Goal: Task Accomplishment & Management: Use online tool/utility

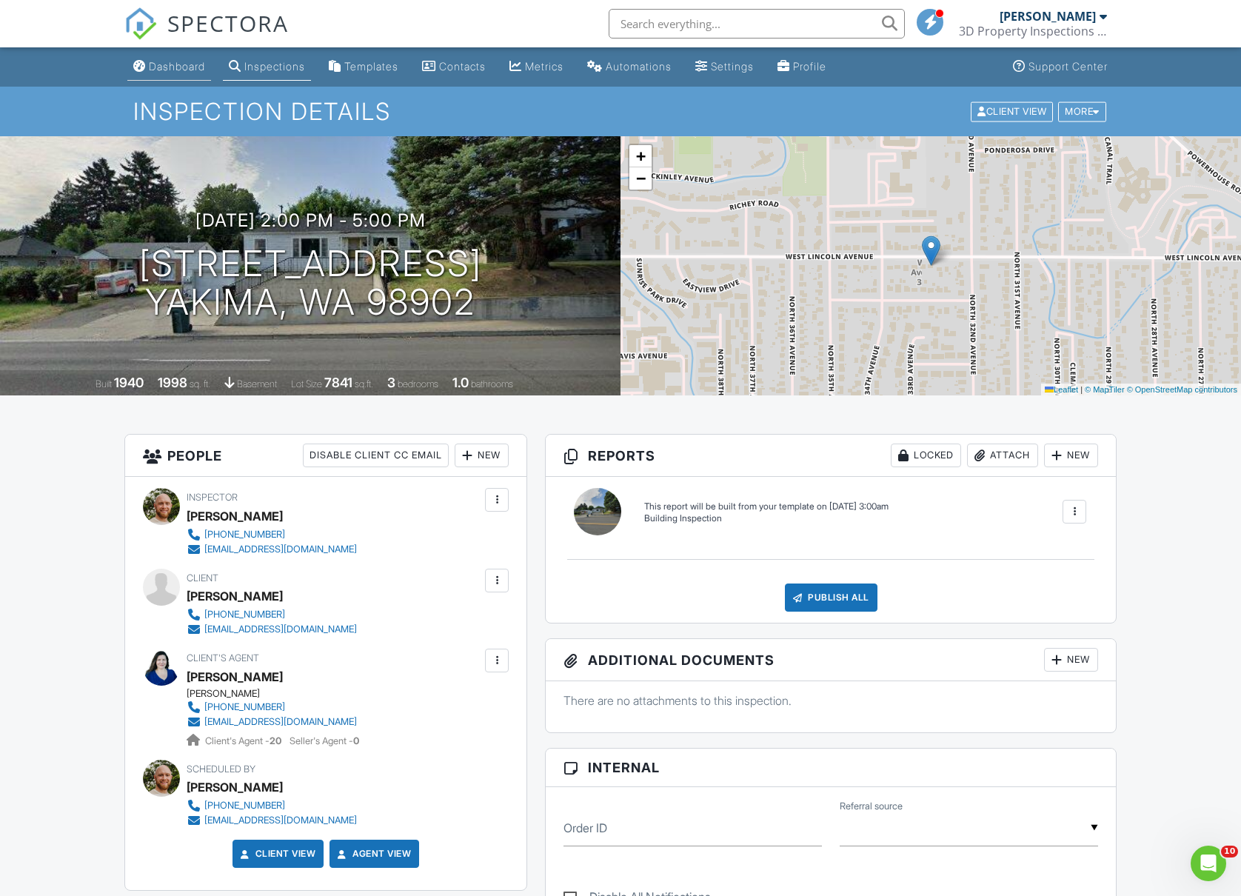
click at [182, 66] on div "Dashboard" at bounding box center [177, 66] width 56 height 13
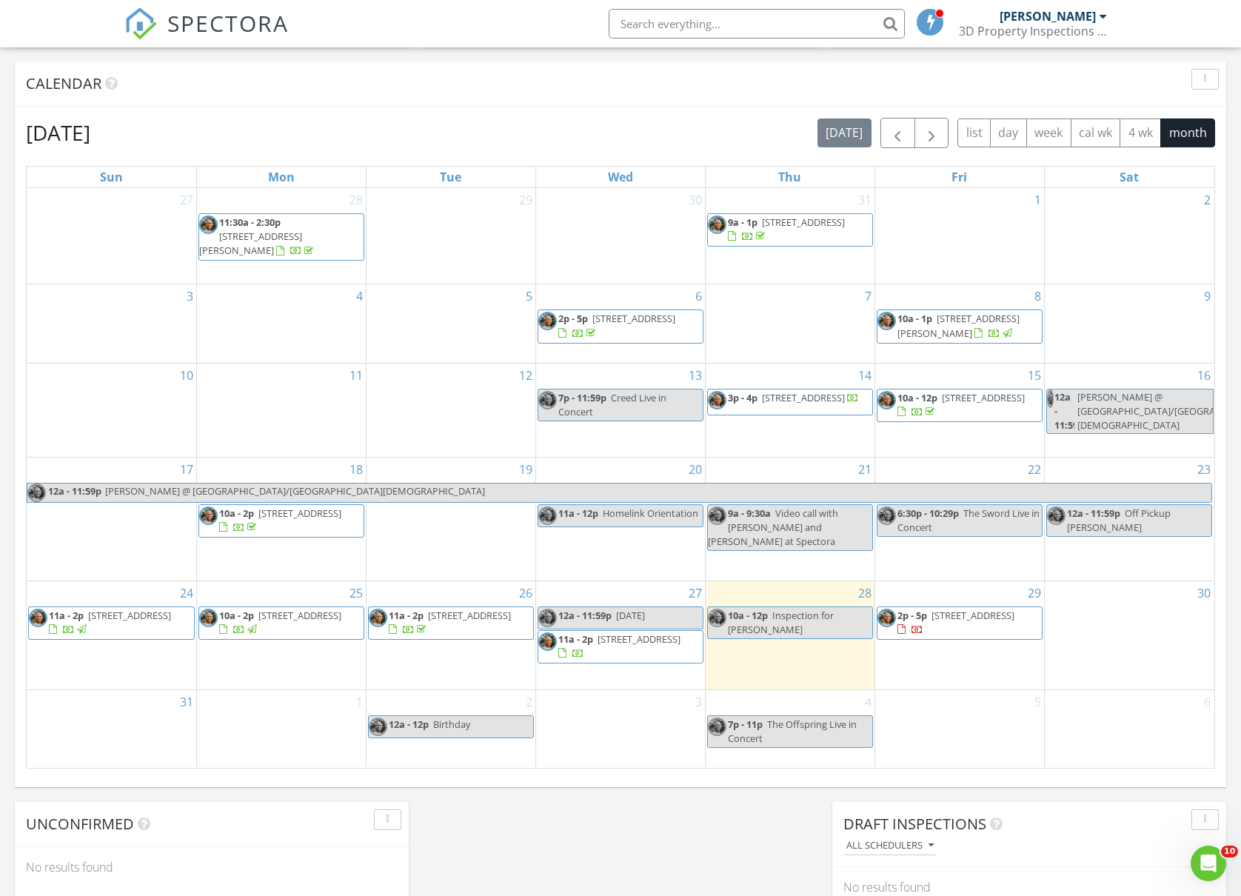
scroll to position [593, 0]
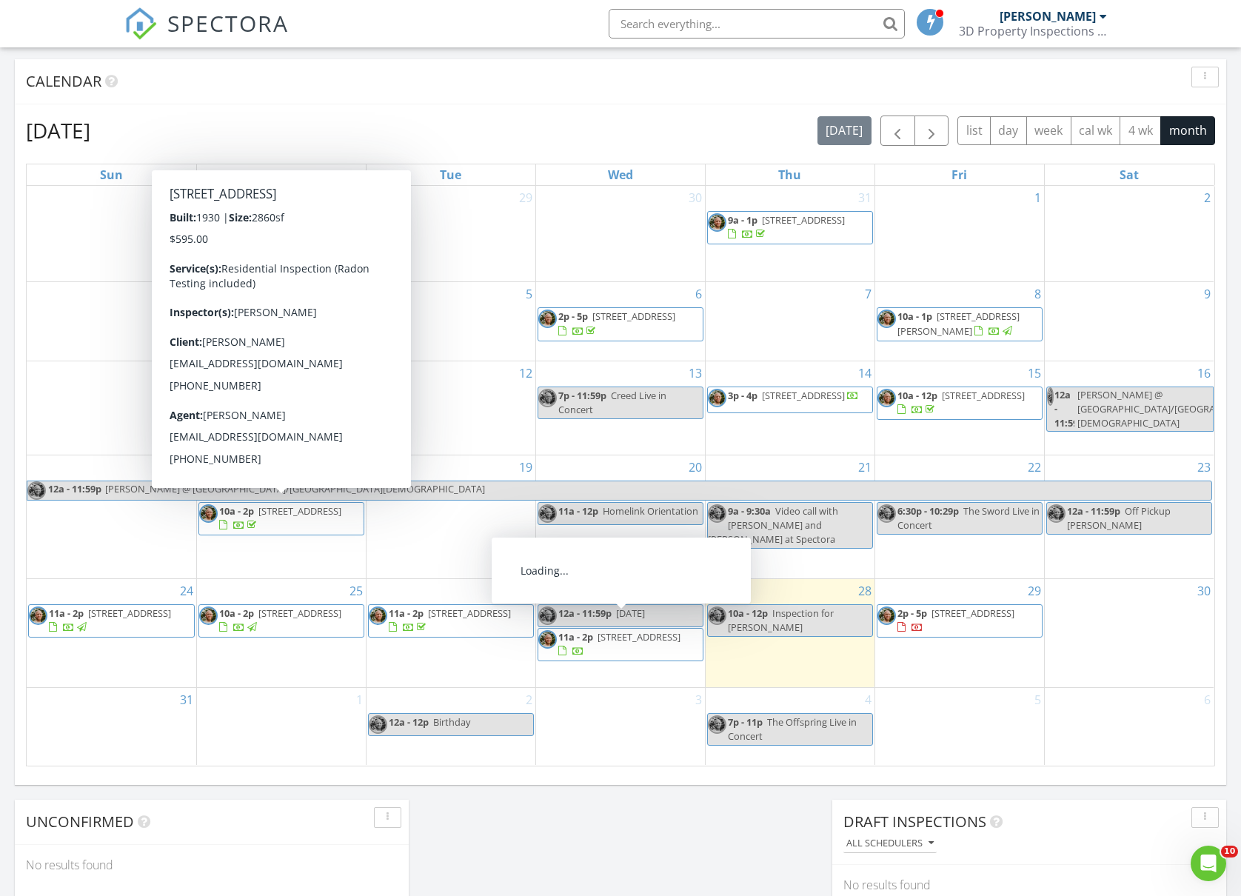
click at [673, 641] on span "11a - 2p 6006 Glacier Way, Yakima 98908" at bounding box center [620, 644] width 164 height 29
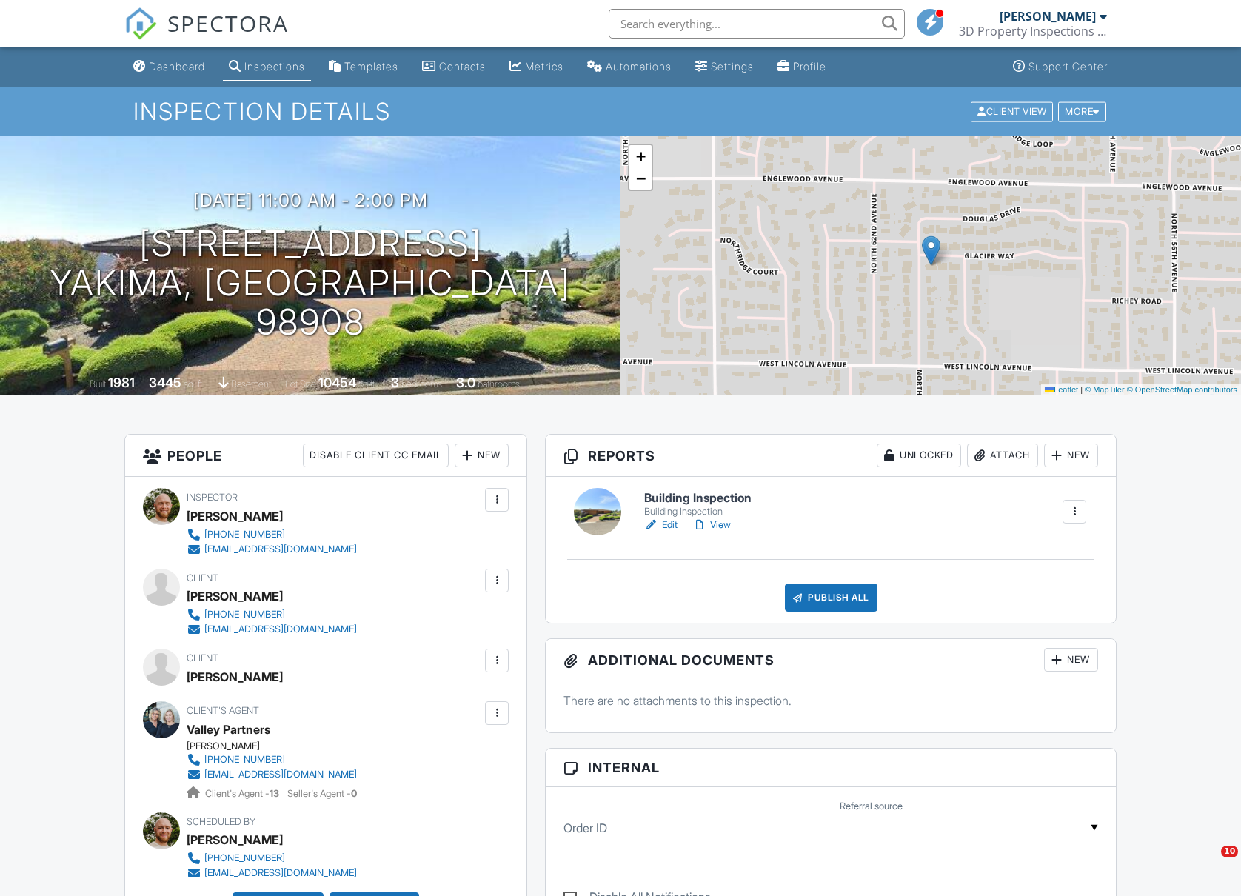
click at [668, 527] on link "Edit" at bounding box center [660, 525] width 33 height 15
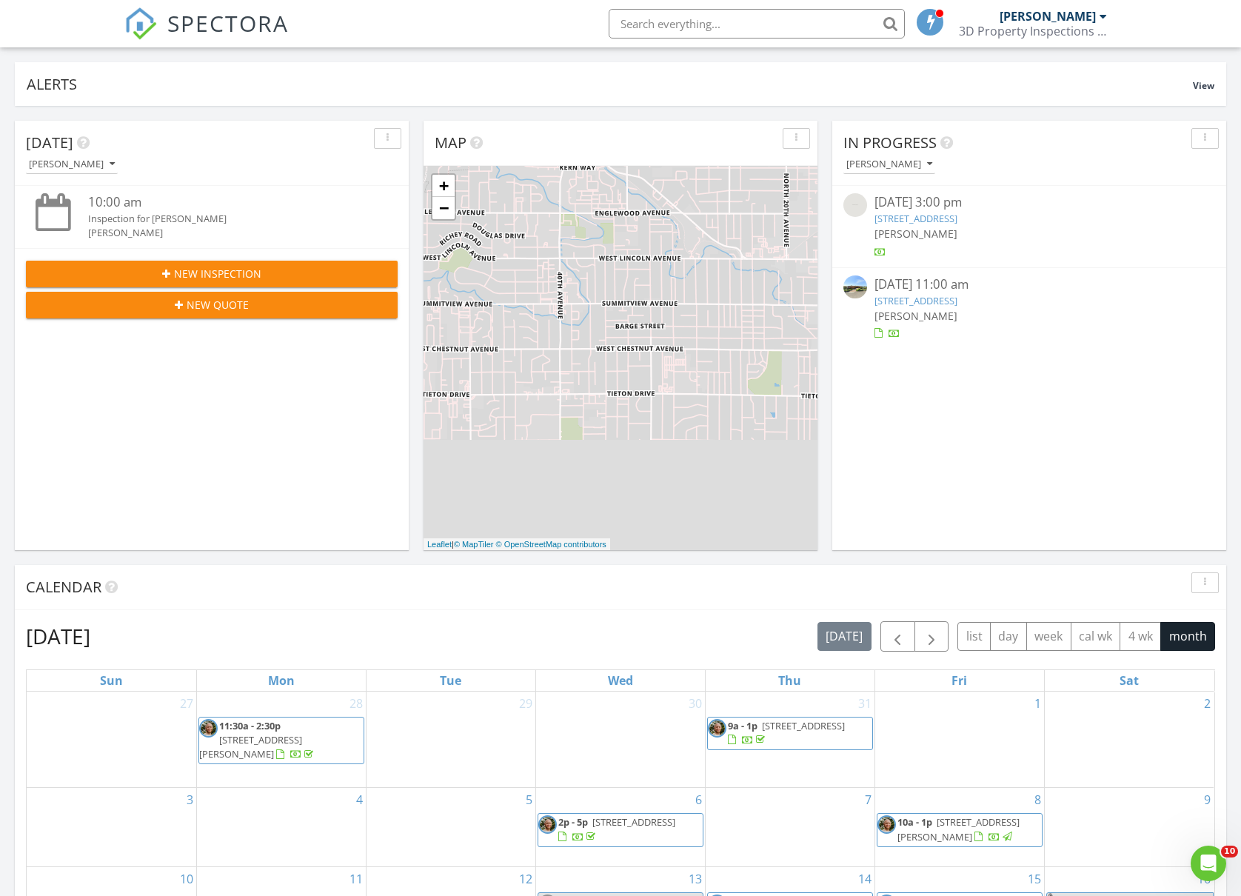
click at [958, 300] on link "[STREET_ADDRESS]" at bounding box center [916, 300] width 83 height 13
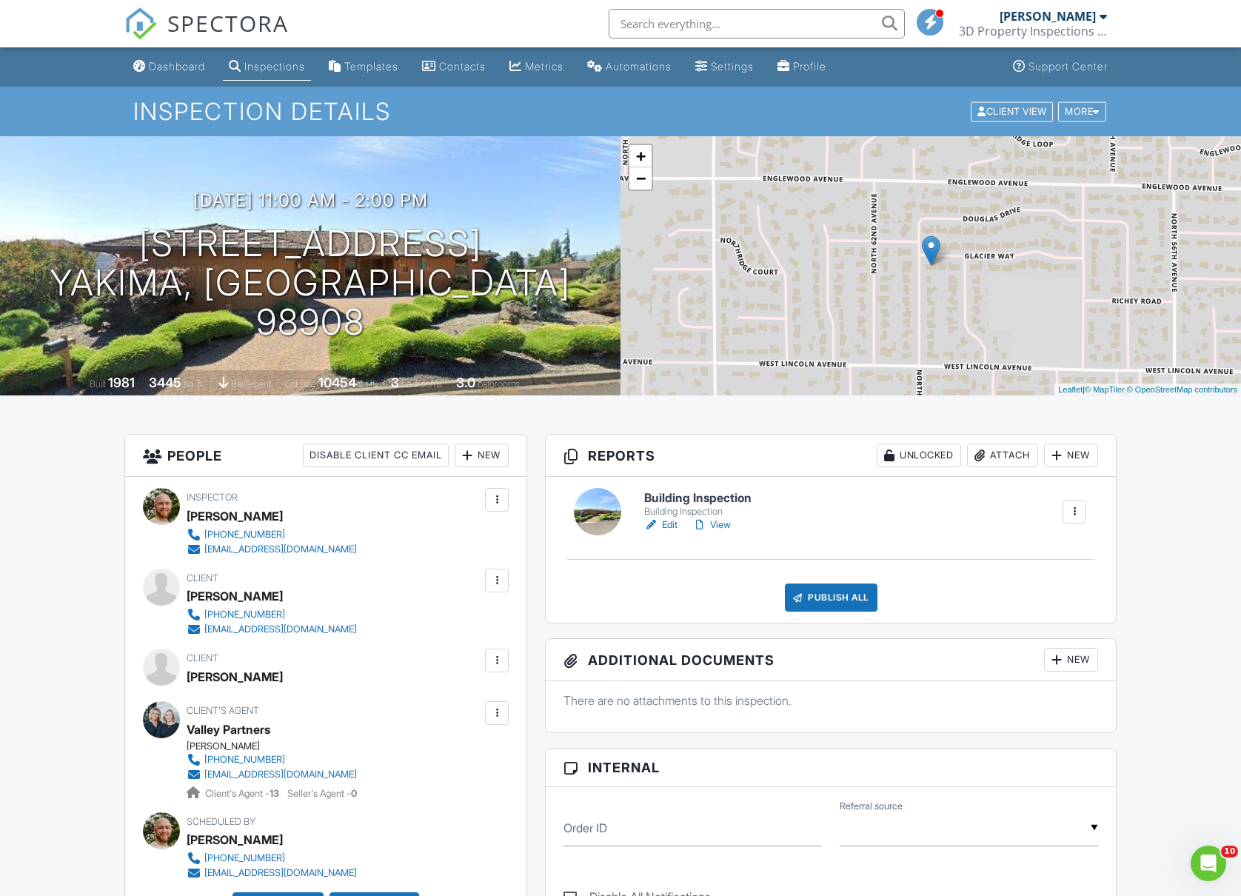
click at [667, 523] on link "Edit" at bounding box center [660, 525] width 33 height 15
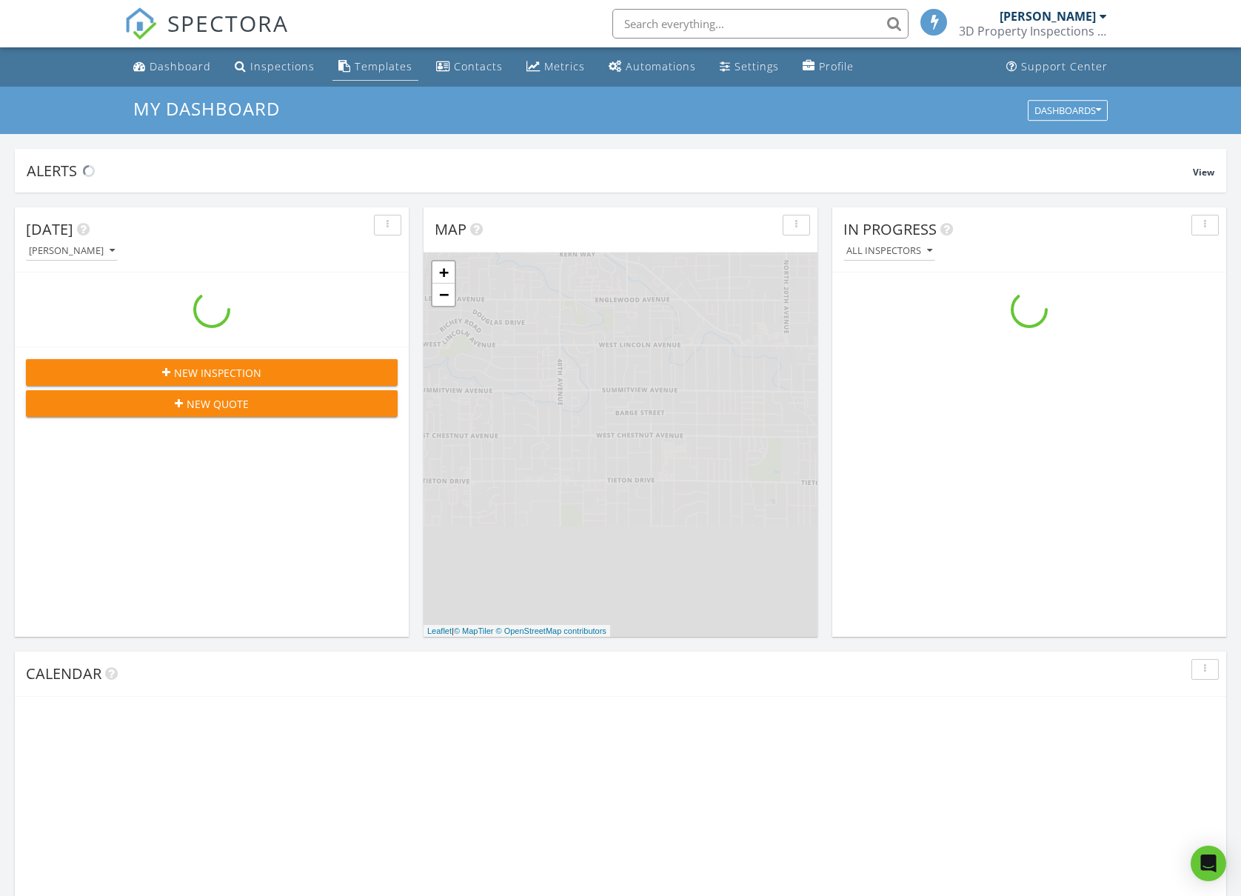
scroll to position [1378, 1272]
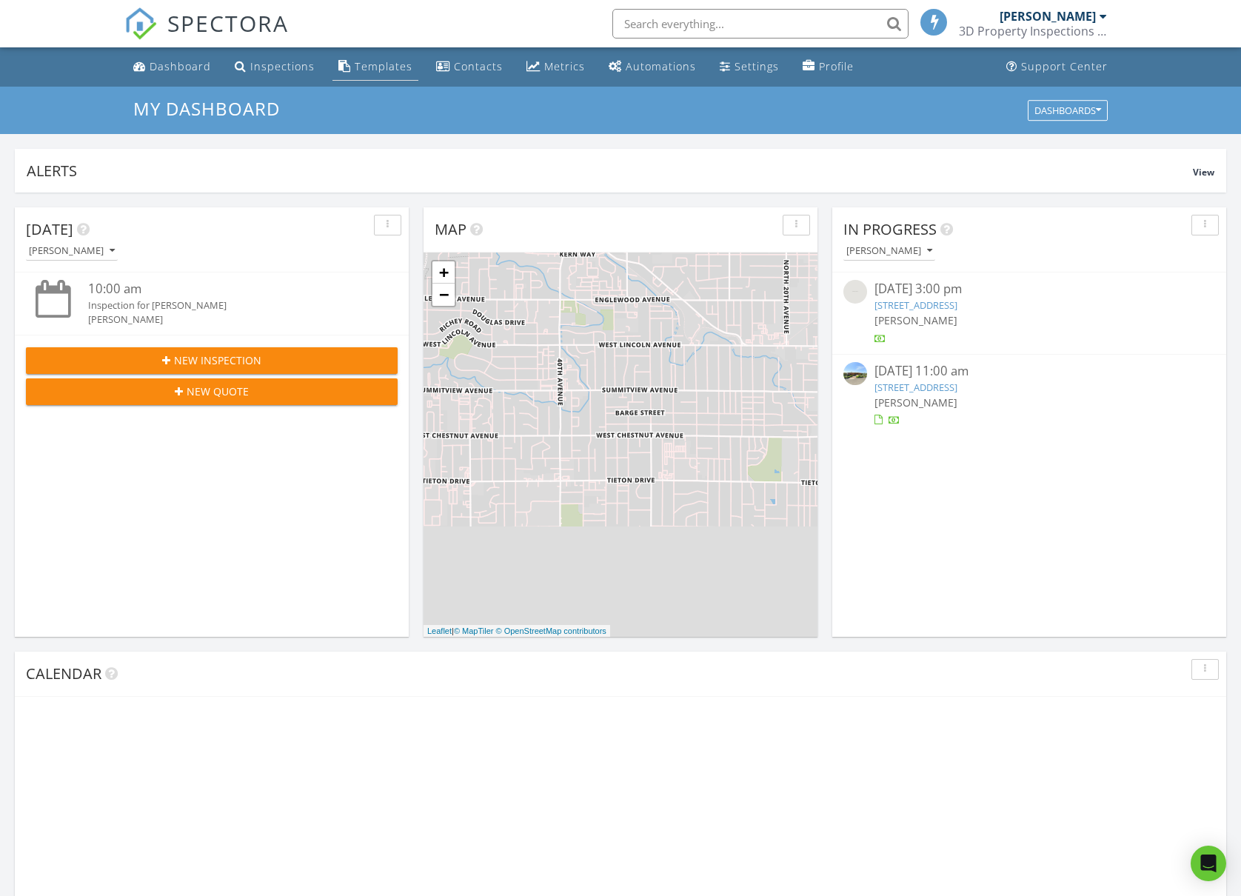
click at [386, 68] on div "Templates" at bounding box center [384, 66] width 58 height 14
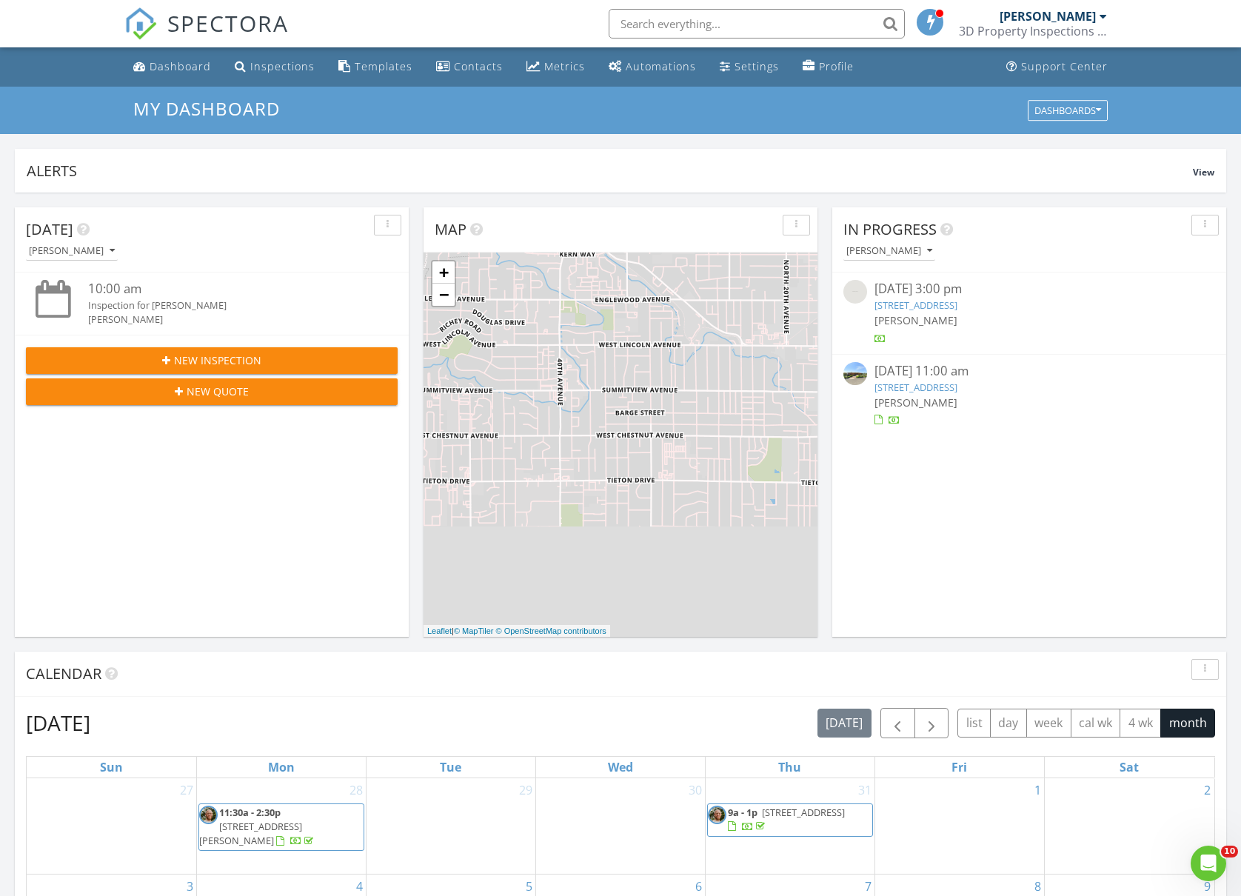
click at [1070, 24] on div "3D Property Inspections LLC" at bounding box center [1033, 31] width 148 height 15
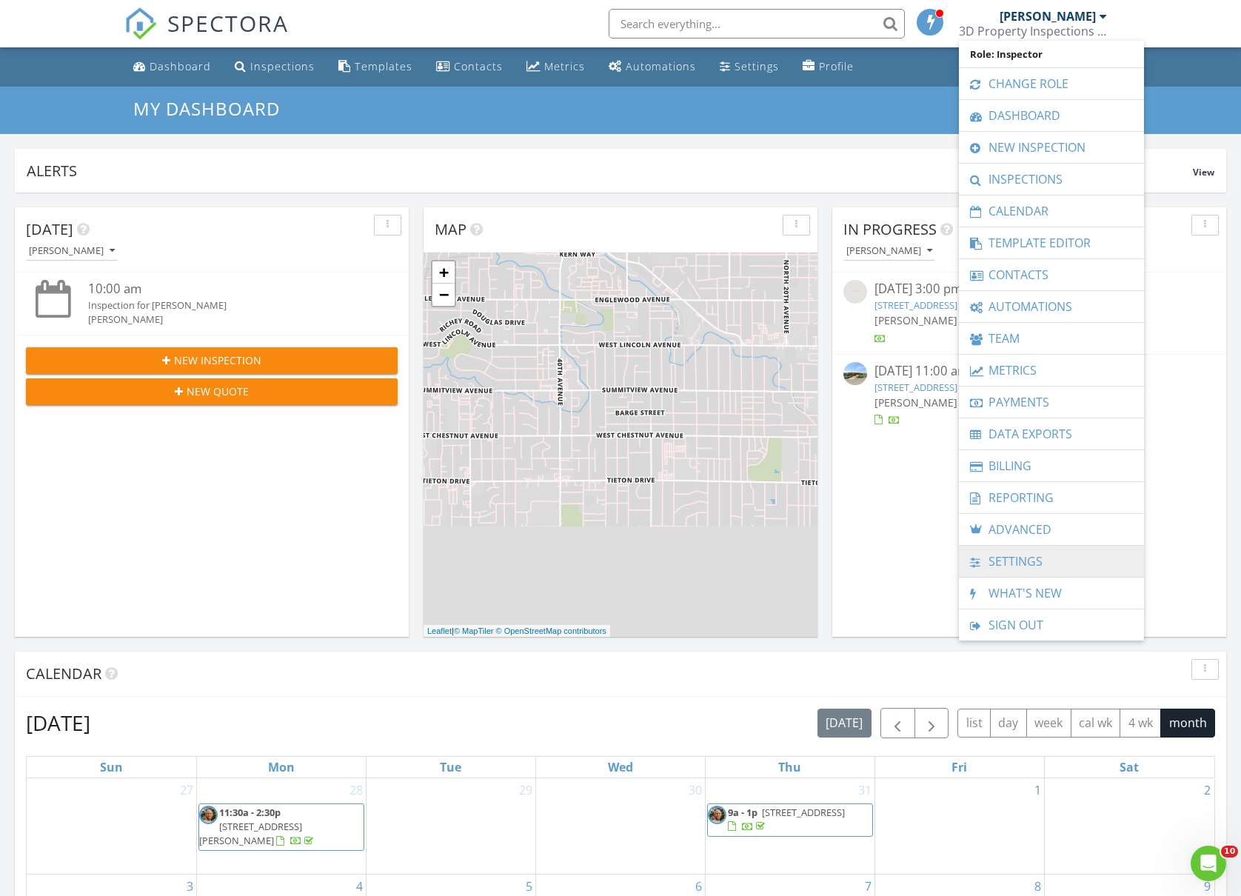
click at [1034, 564] on link "Settings" at bounding box center [1052, 561] width 170 height 31
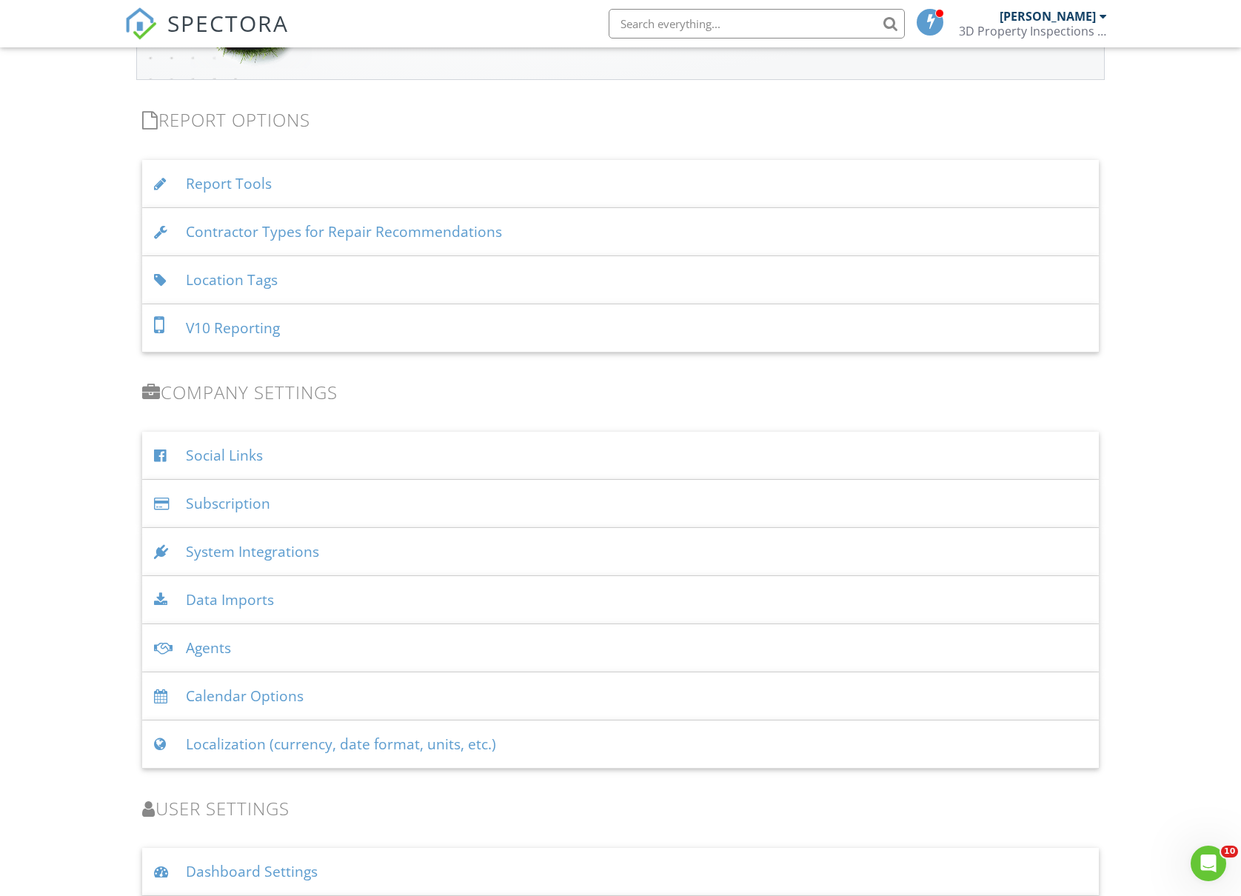
scroll to position [1429, 0]
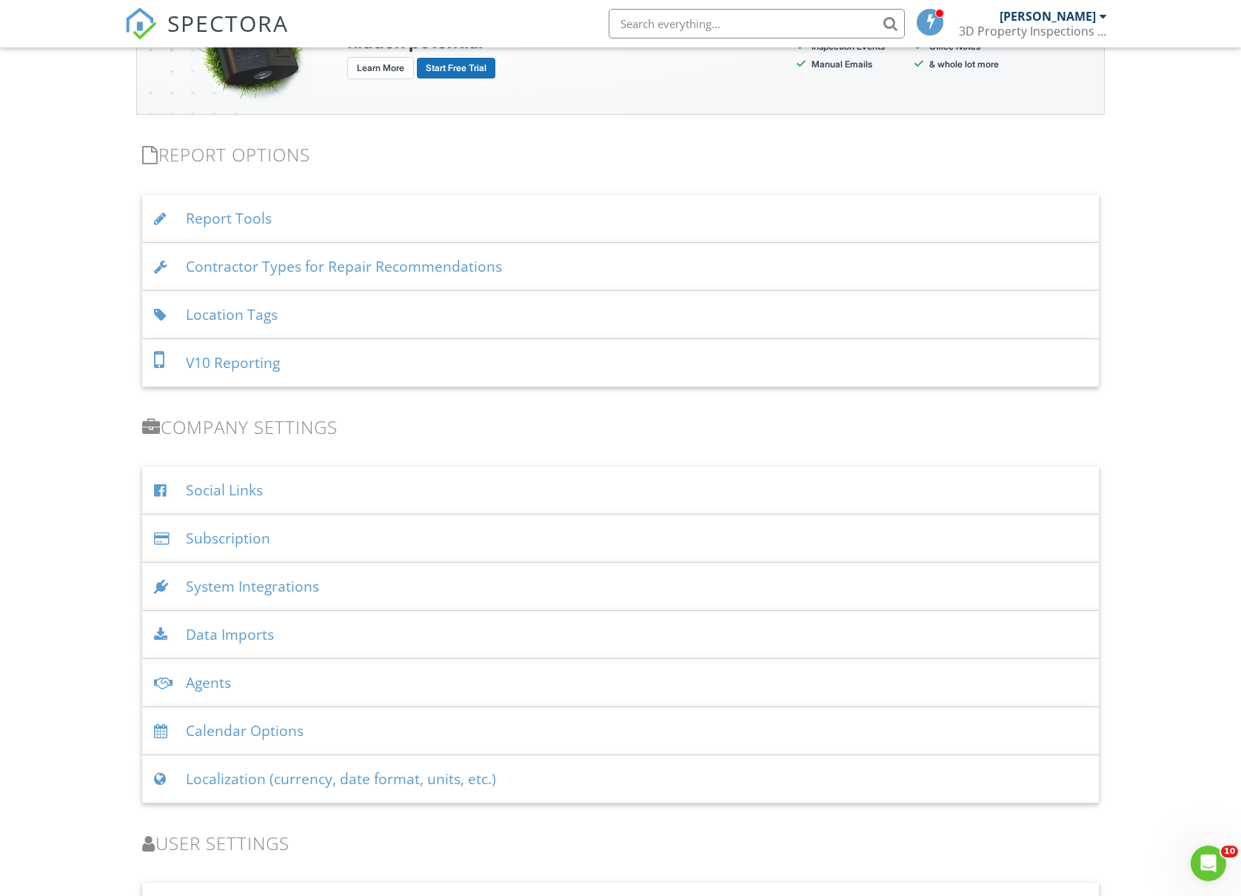
click at [371, 324] on div "Location Tags" at bounding box center [621, 315] width 958 height 48
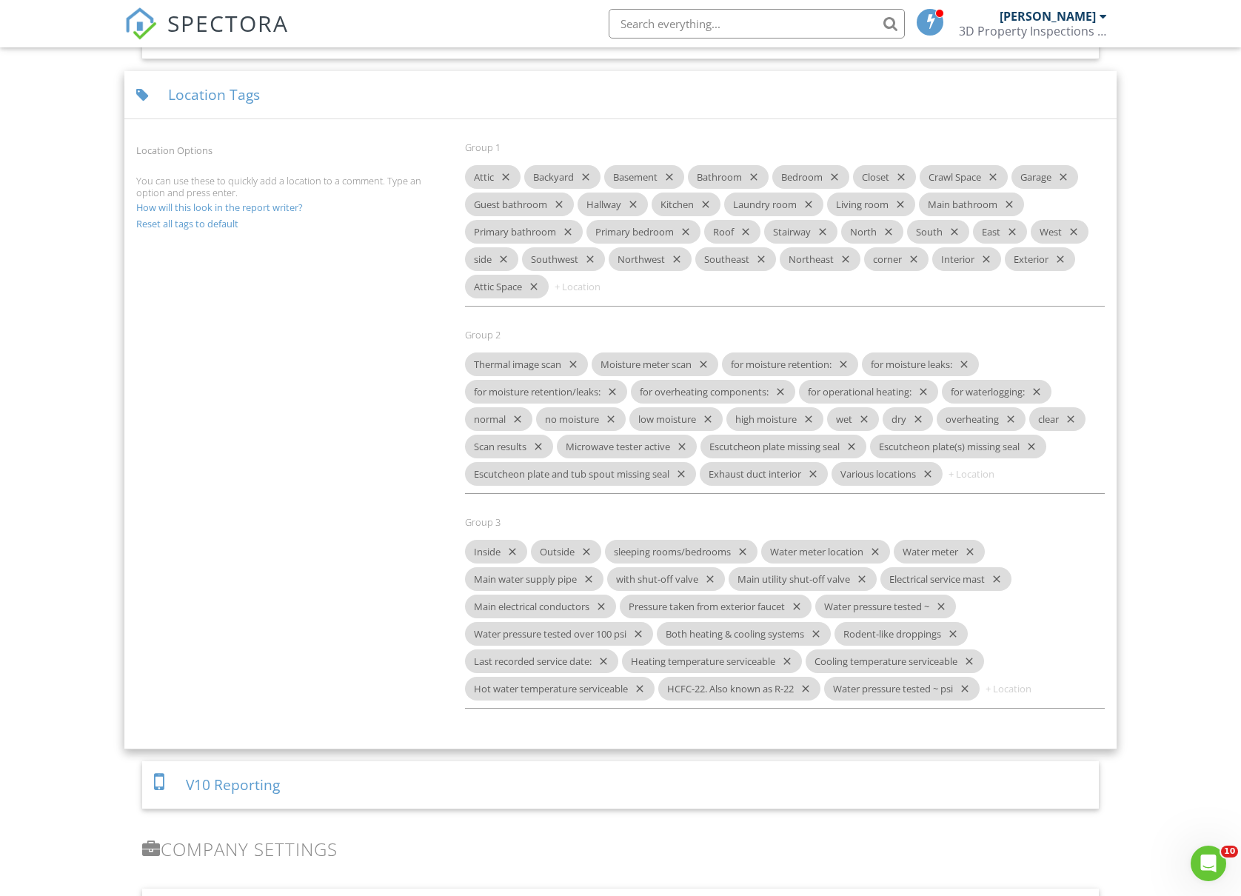
scroll to position [1626, 0]
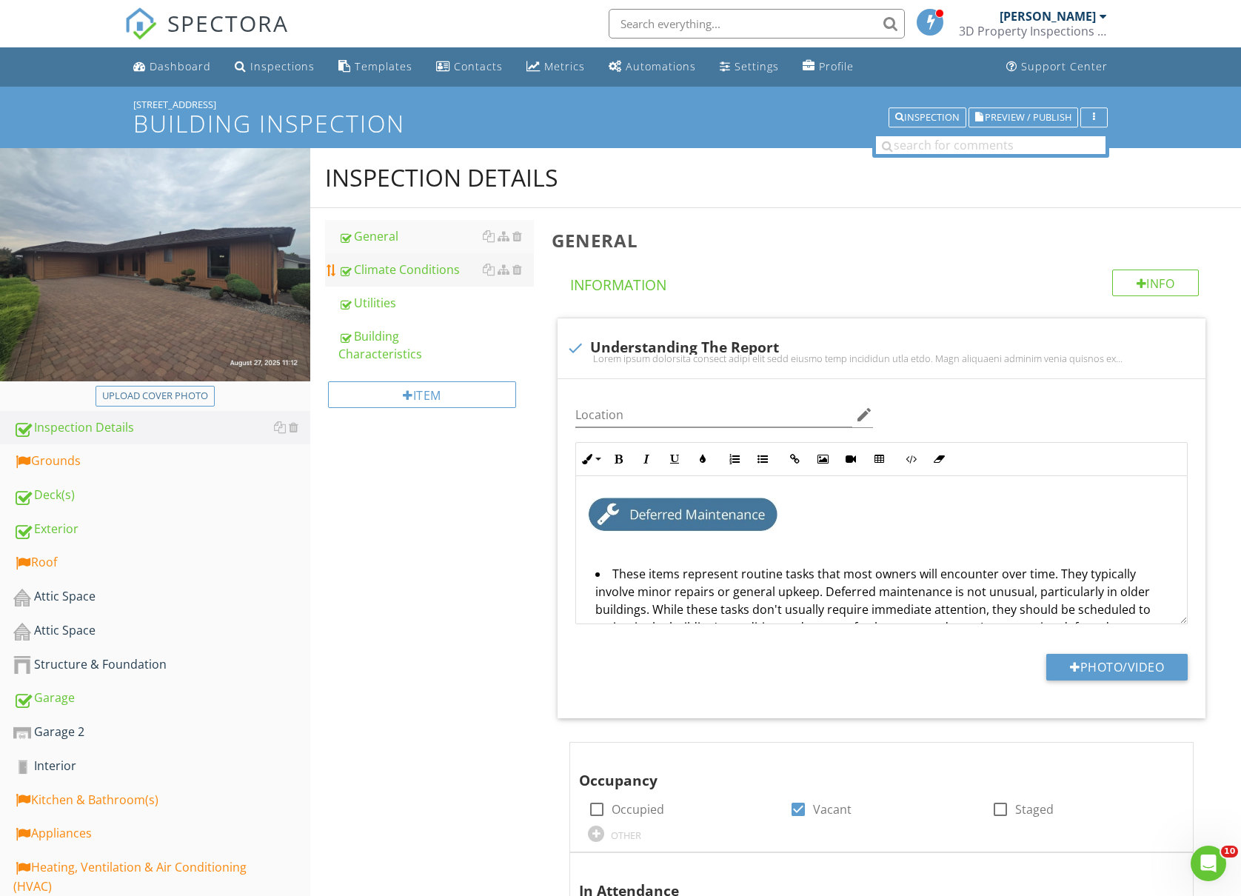
click at [437, 264] on div "Climate Conditions" at bounding box center [436, 270] width 196 height 18
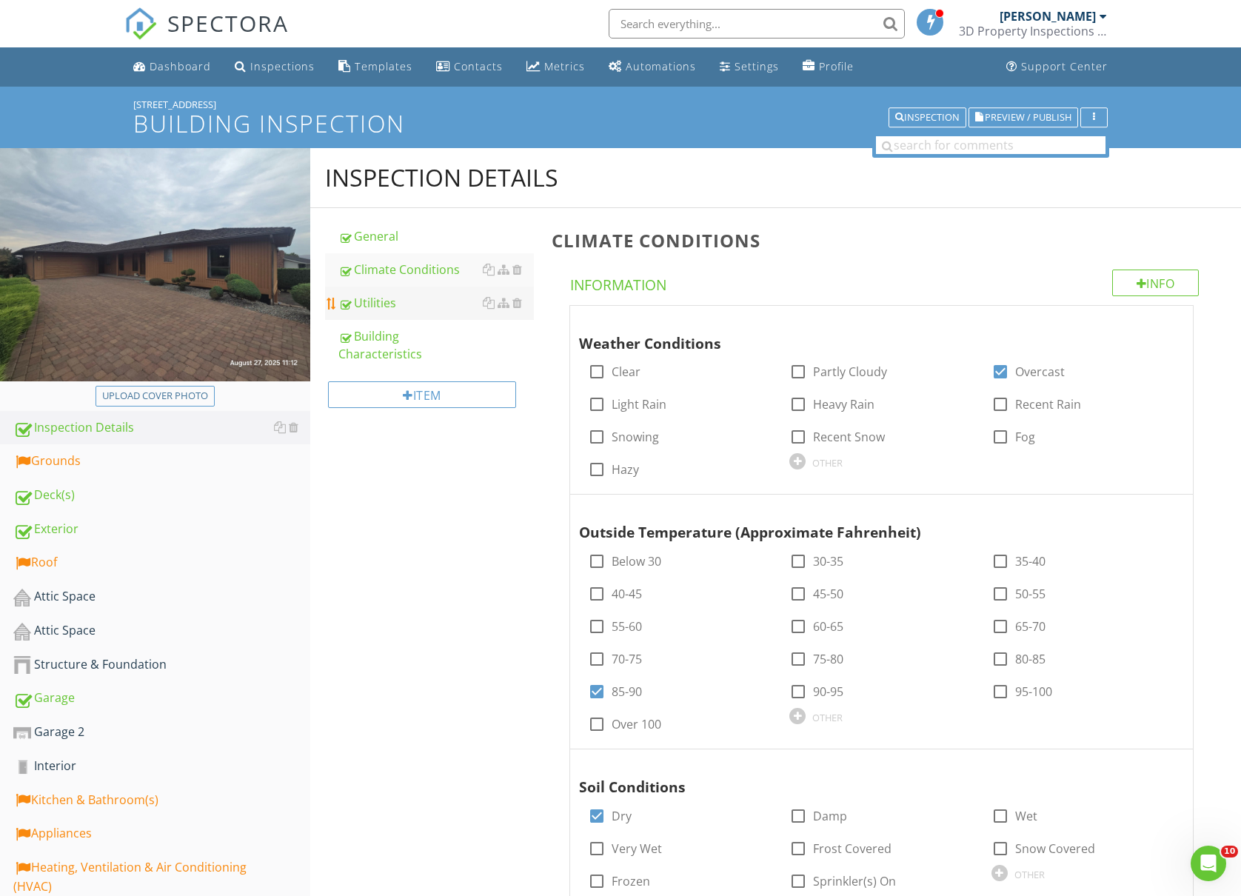
click at [419, 308] on div "Utilities" at bounding box center [436, 303] width 196 height 18
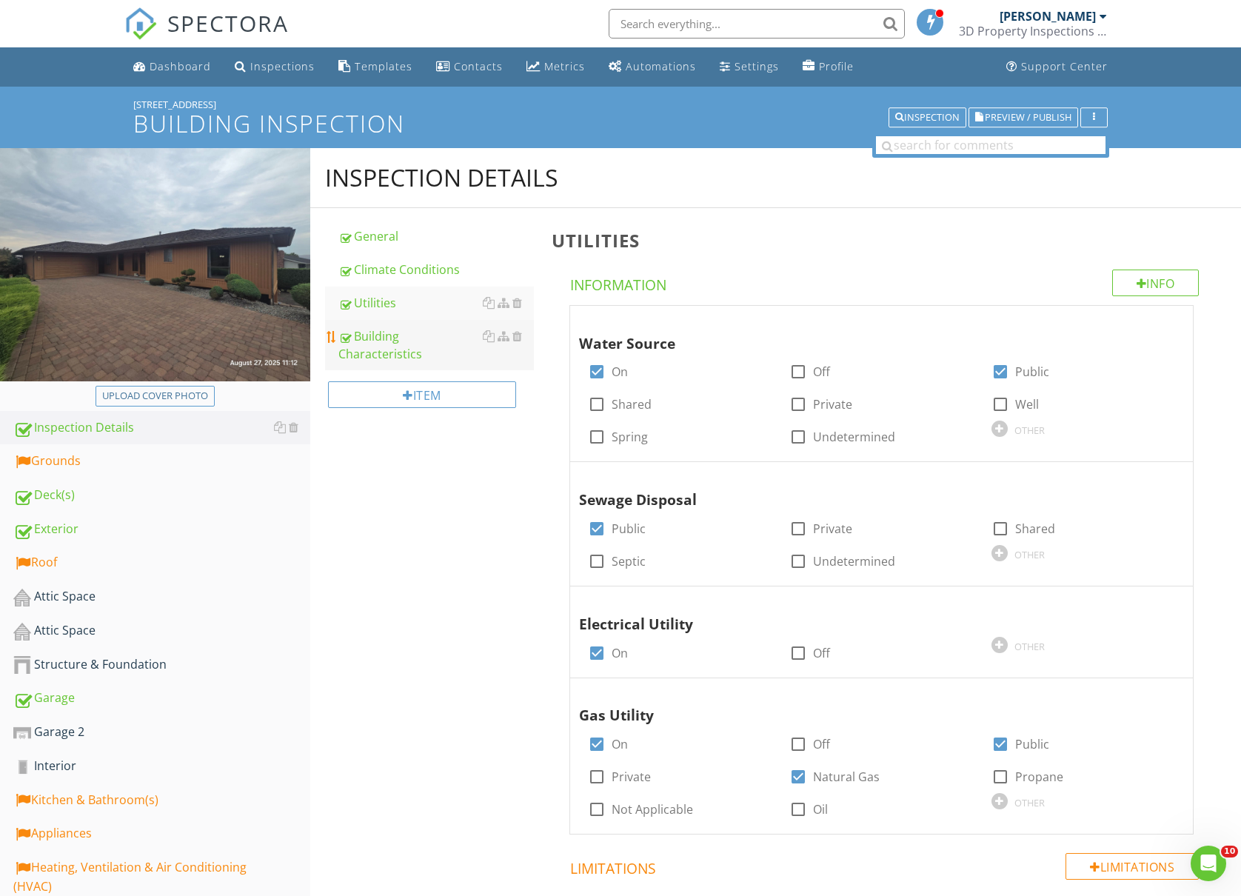
click at [401, 348] on link "Building Characteristics" at bounding box center [436, 345] width 196 height 50
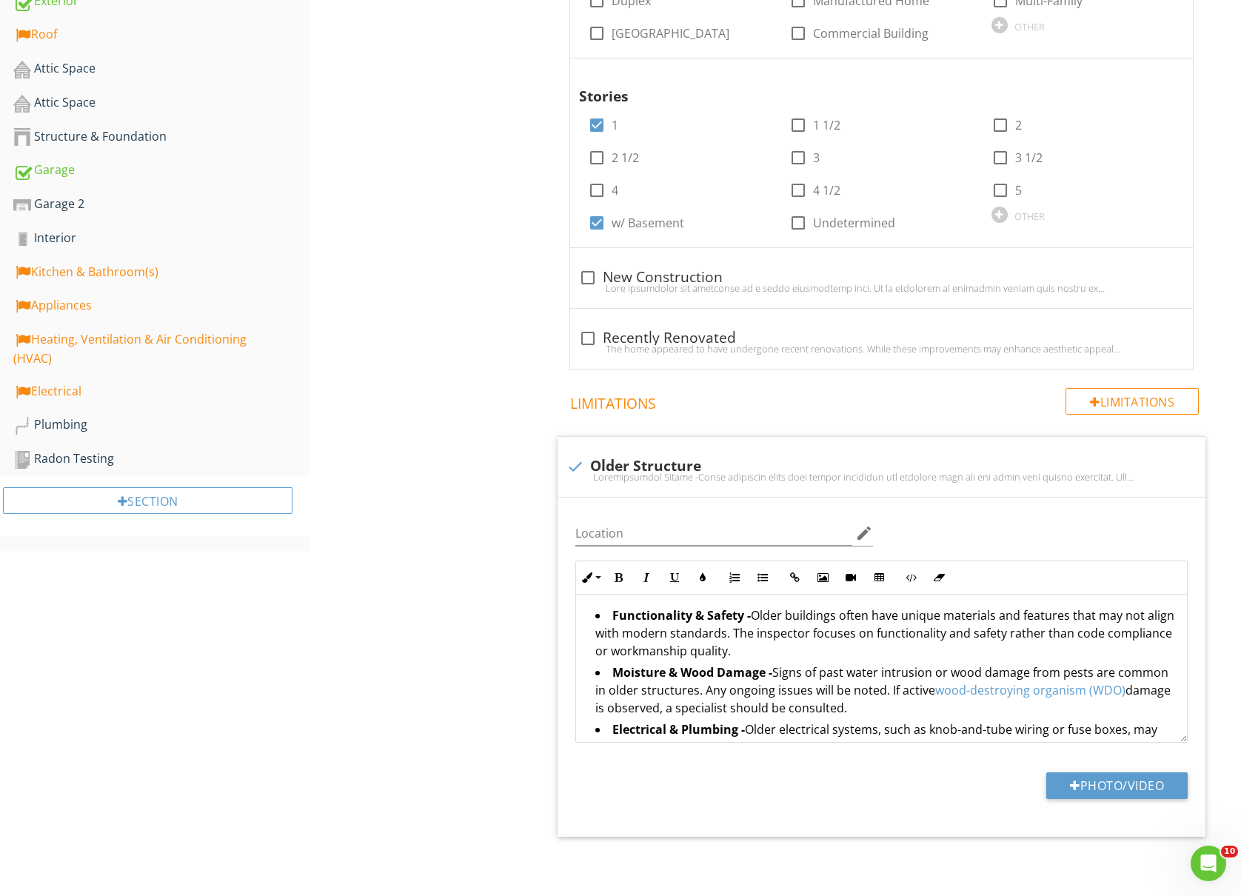
scroll to position [532, 0]
drag, startPoint x: 588, startPoint y: 467, endPoint x: 570, endPoint y: 472, distance: 19.2
click at [587, 468] on div "check Older Structure" at bounding box center [882, 465] width 630 height 18
checkbox input "true"
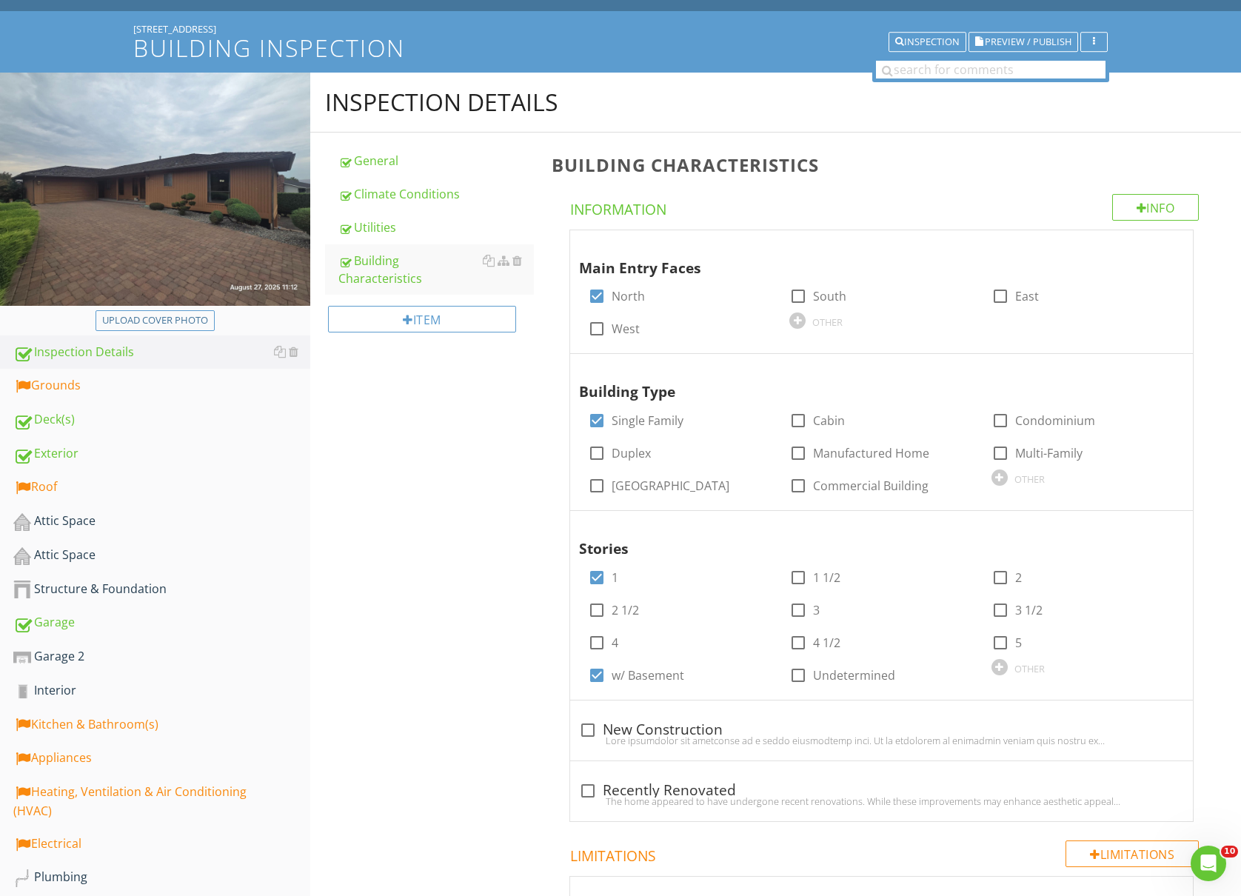
scroll to position [0, 0]
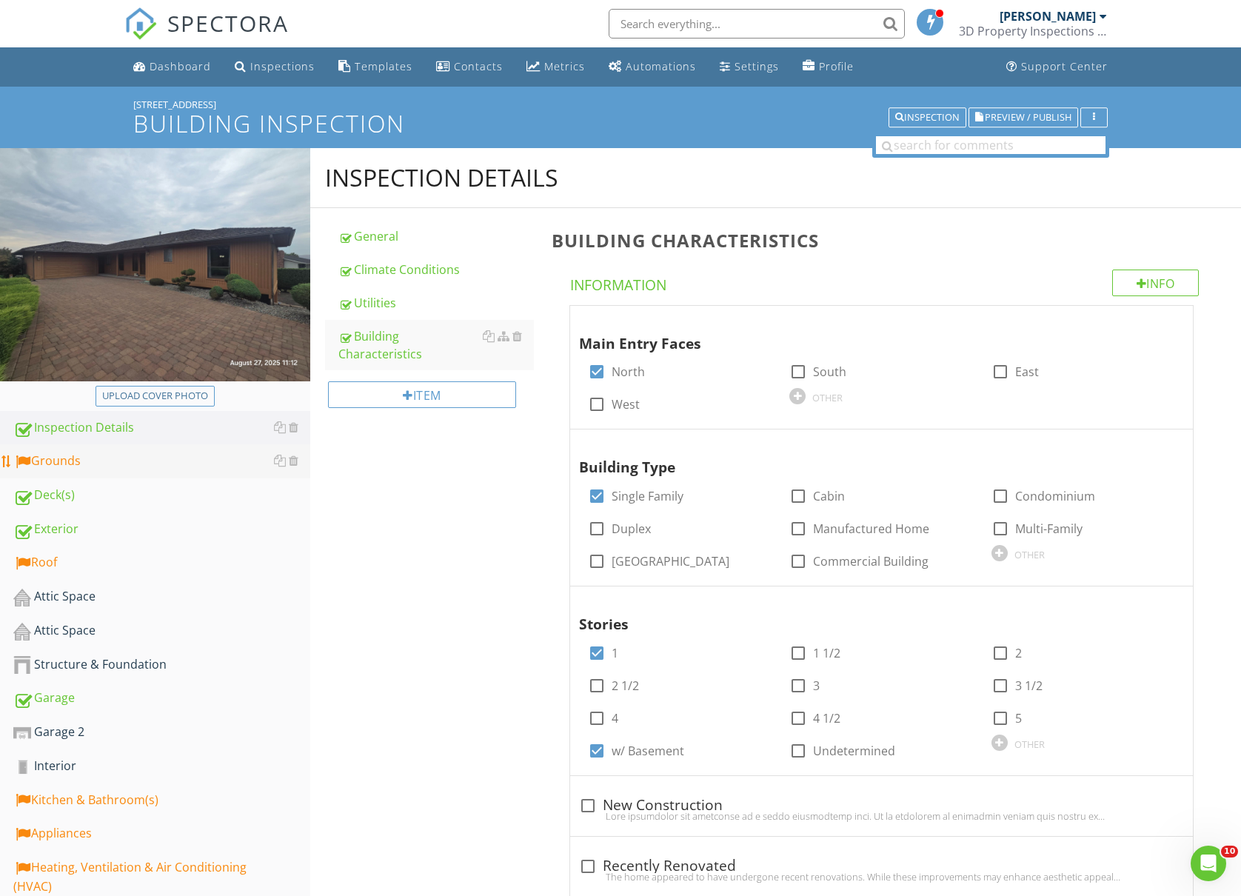
click at [110, 461] on div "Grounds" at bounding box center [161, 461] width 297 height 19
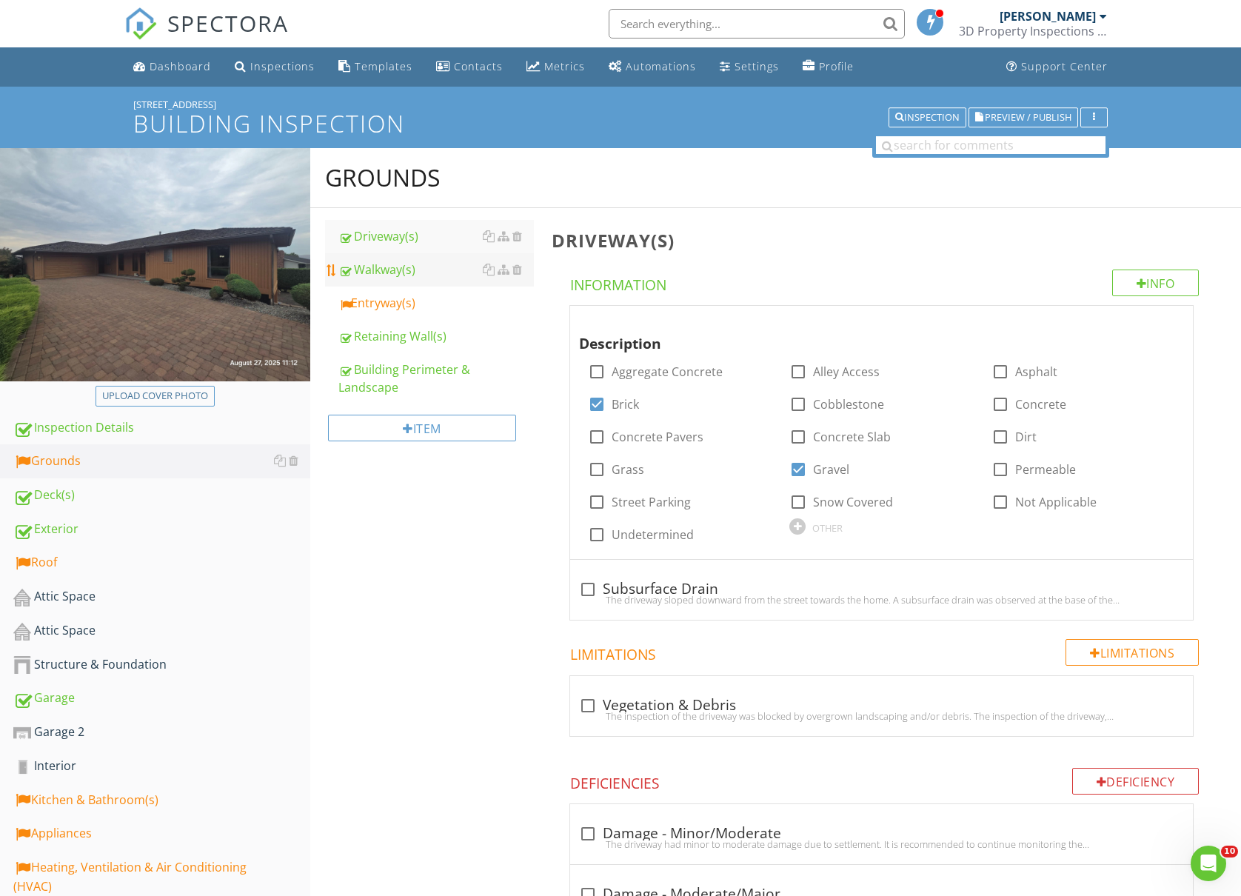
click at [367, 262] on div "Walkway(s)" at bounding box center [436, 270] width 196 height 18
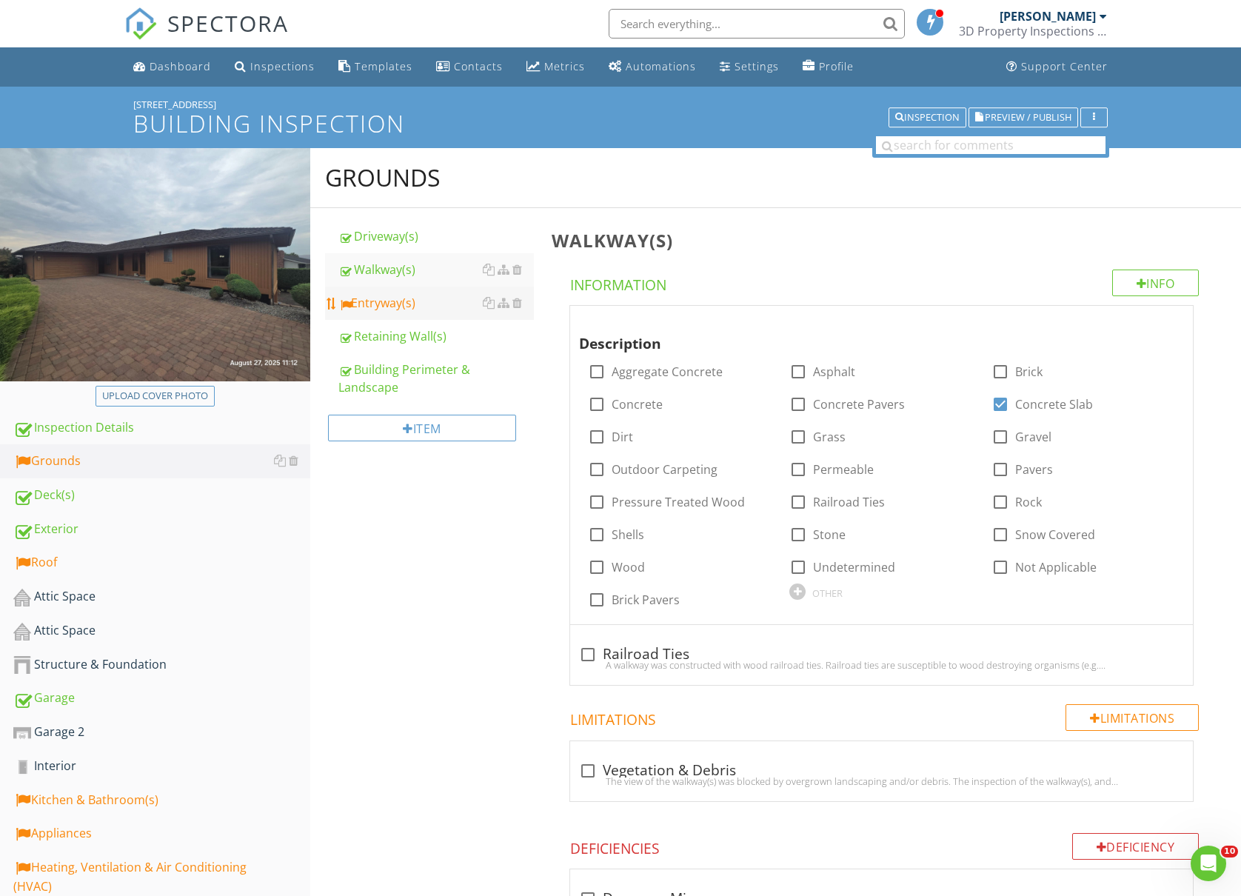
click at [392, 290] on link "Entryway(s)" at bounding box center [436, 303] width 196 height 33
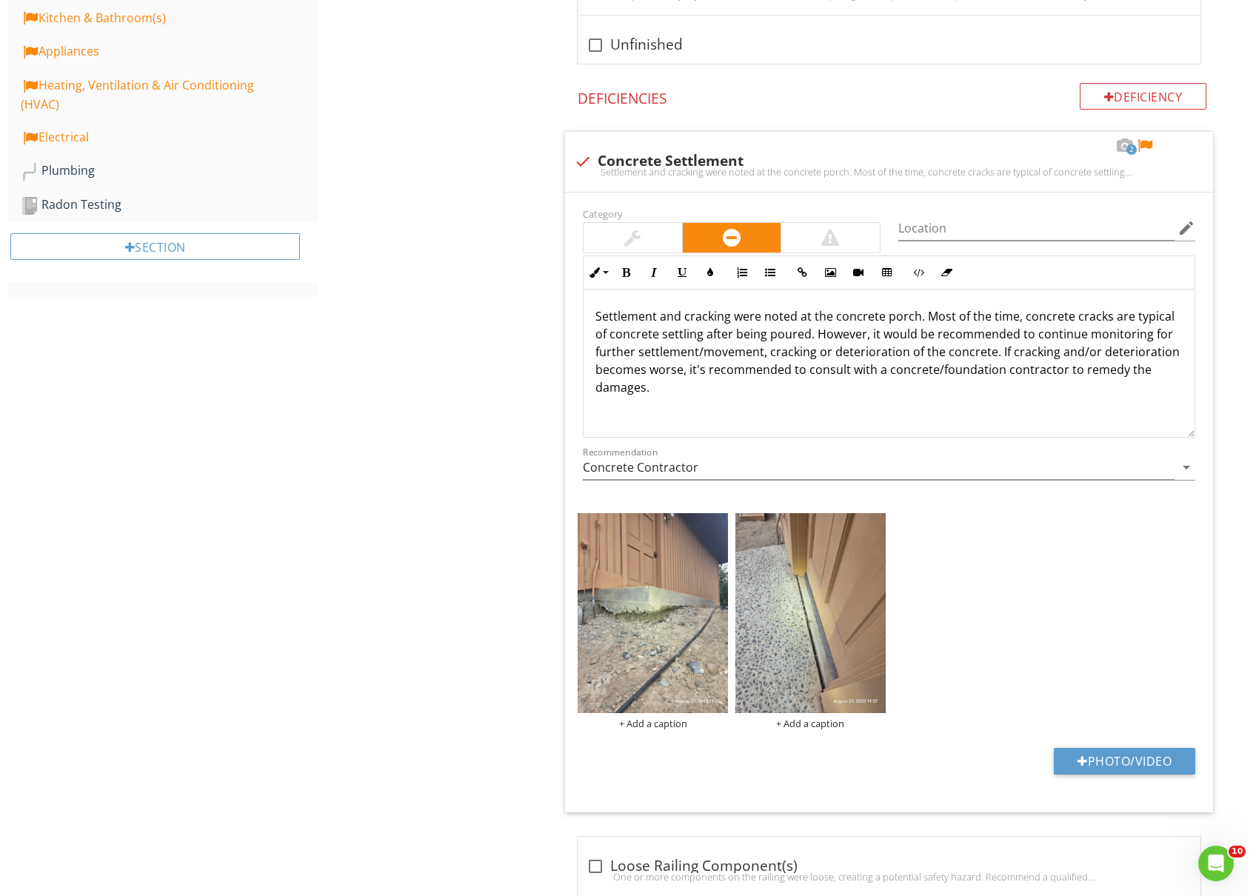
scroll to position [790, 0]
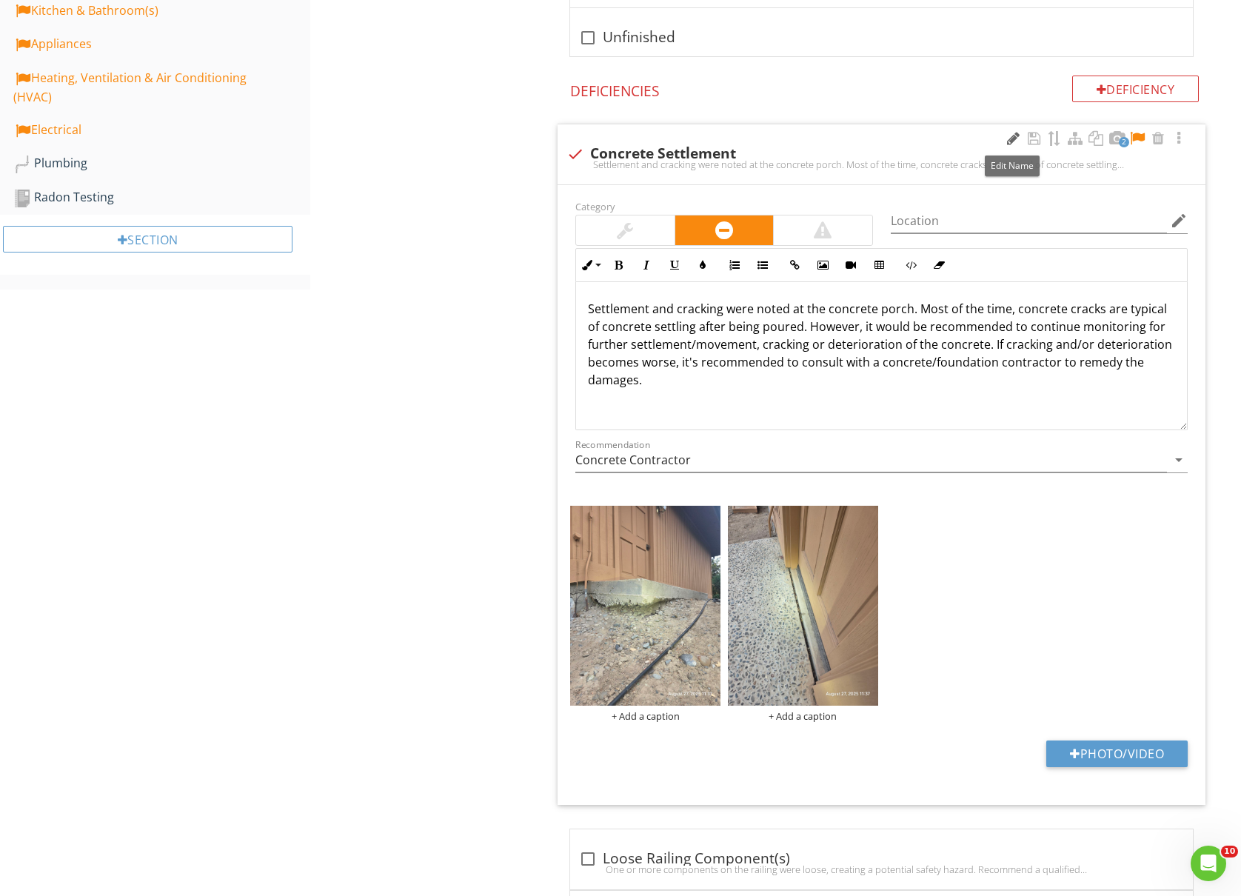
click at [1010, 141] on div at bounding box center [1013, 138] width 18 height 15
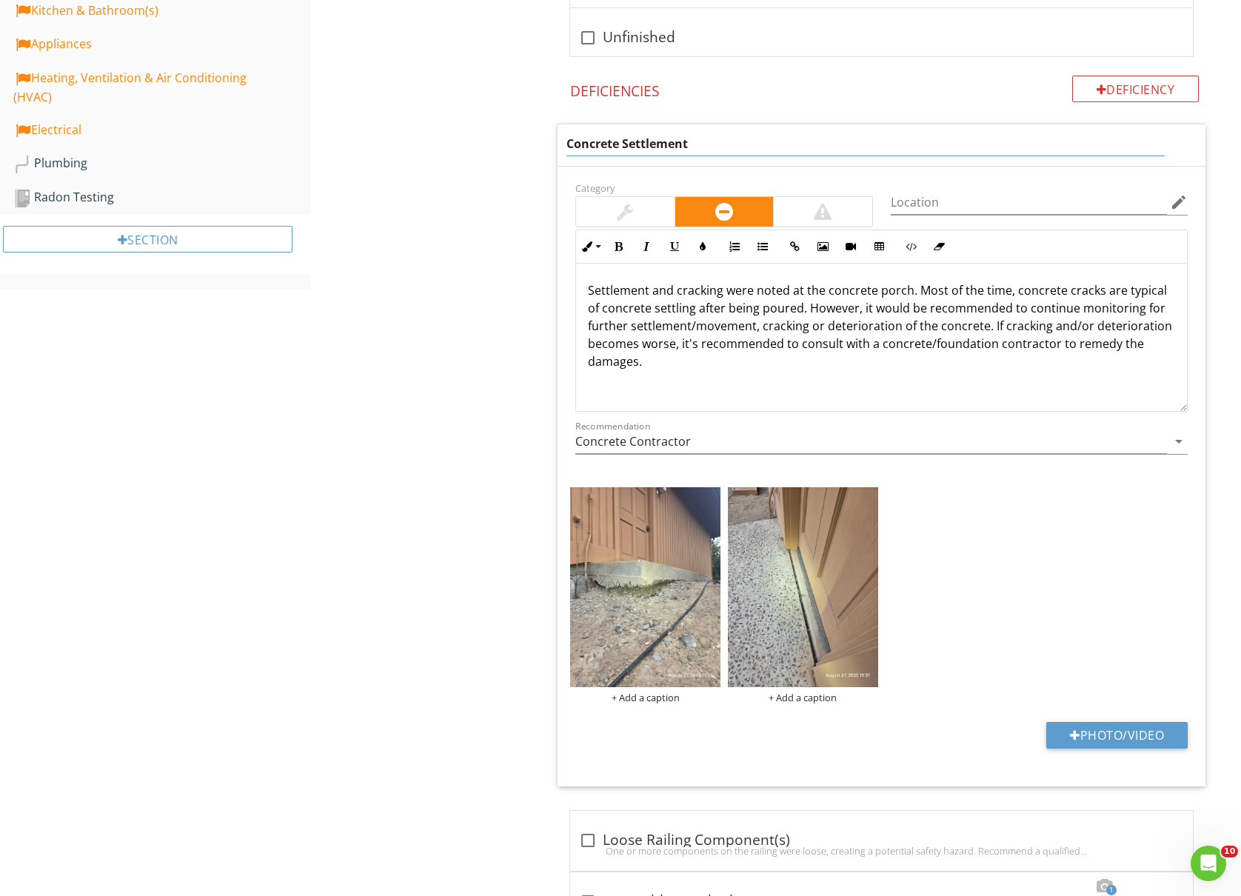
drag, startPoint x: 618, startPoint y: 148, endPoint x: 552, endPoint y: 154, distance: 66.2
type input "Slab Settlement/Movement"
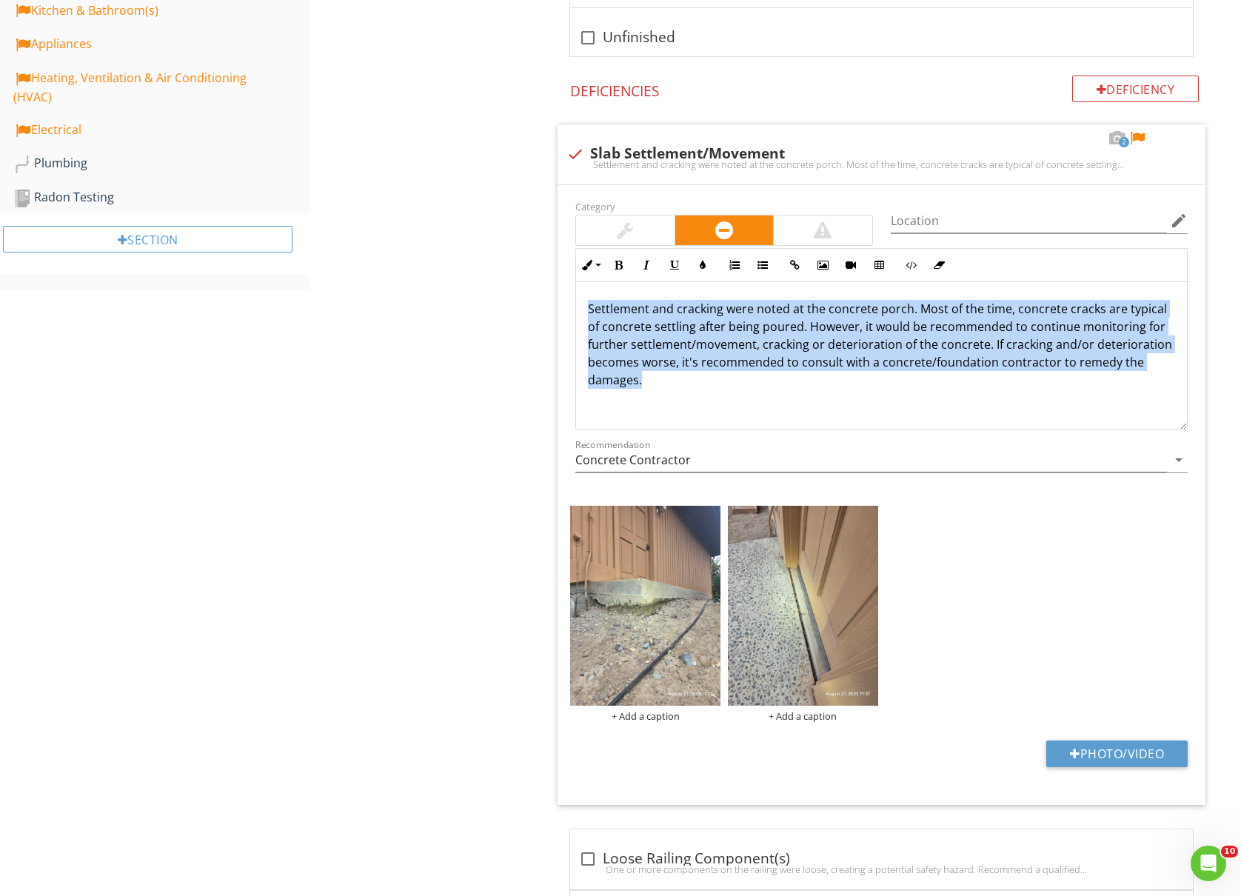
drag, startPoint x: 778, startPoint y: 387, endPoint x: 457, endPoint y: 294, distance: 333.8
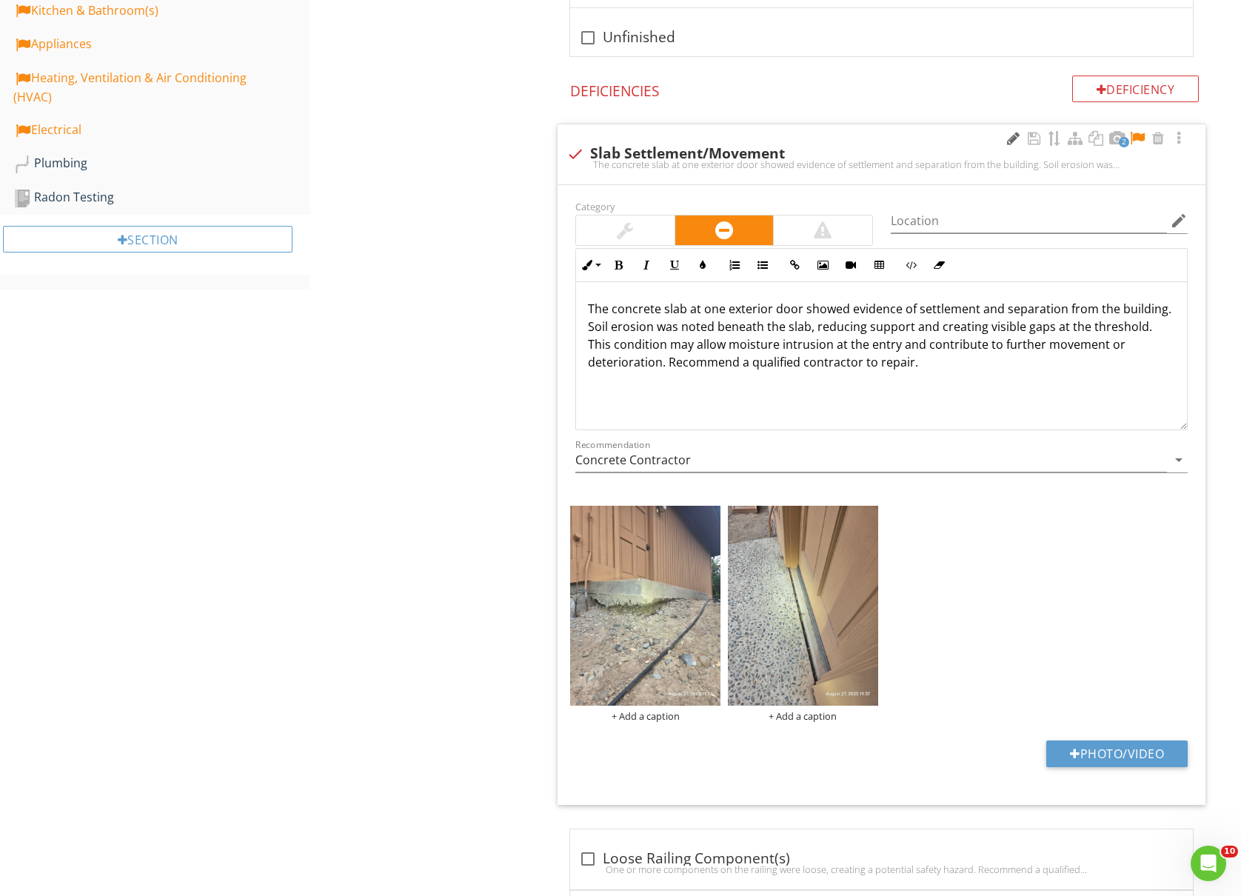
click at [1012, 134] on div at bounding box center [1013, 138] width 18 height 15
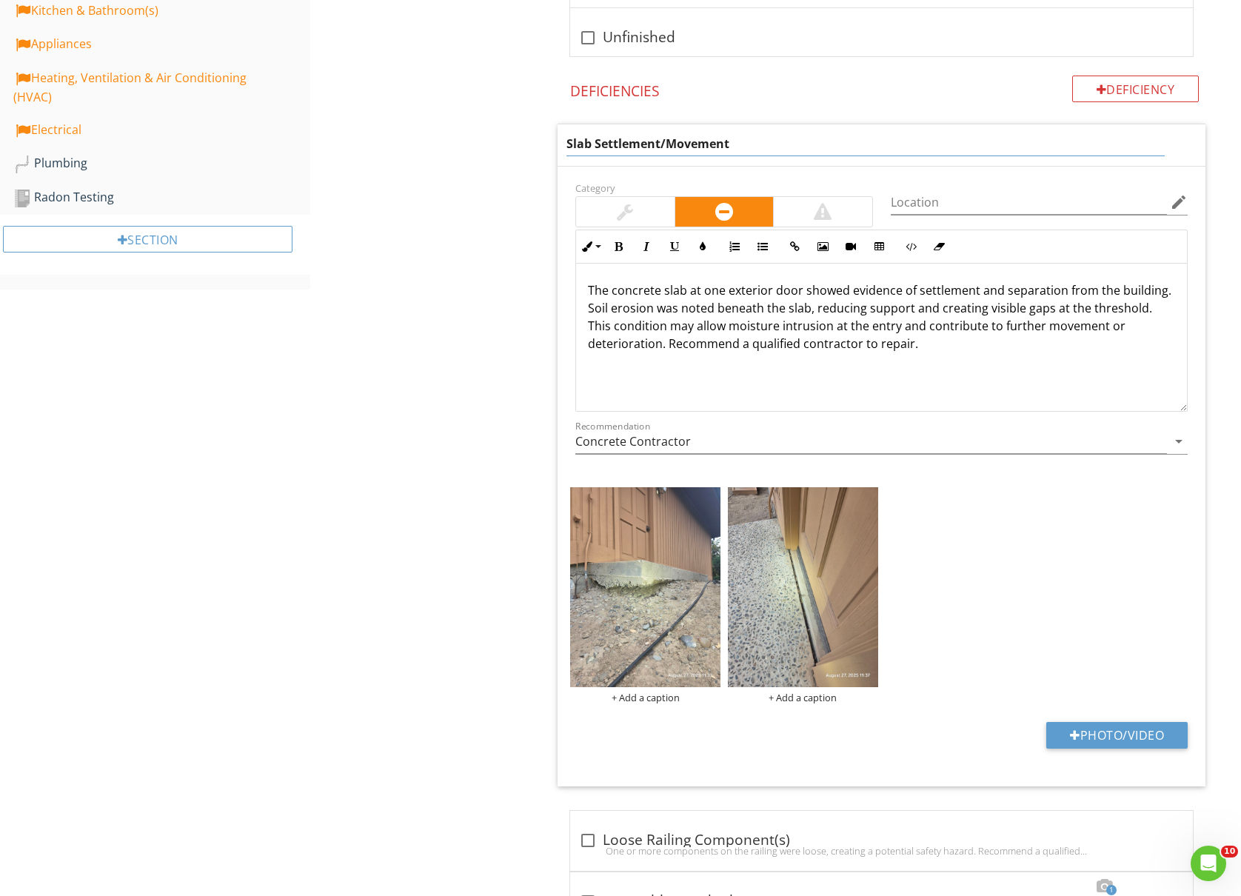
click at [797, 143] on input "Slab Settlement/Movement" at bounding box center [866, 144] width 598 height 24
type input "Slab Settlement"
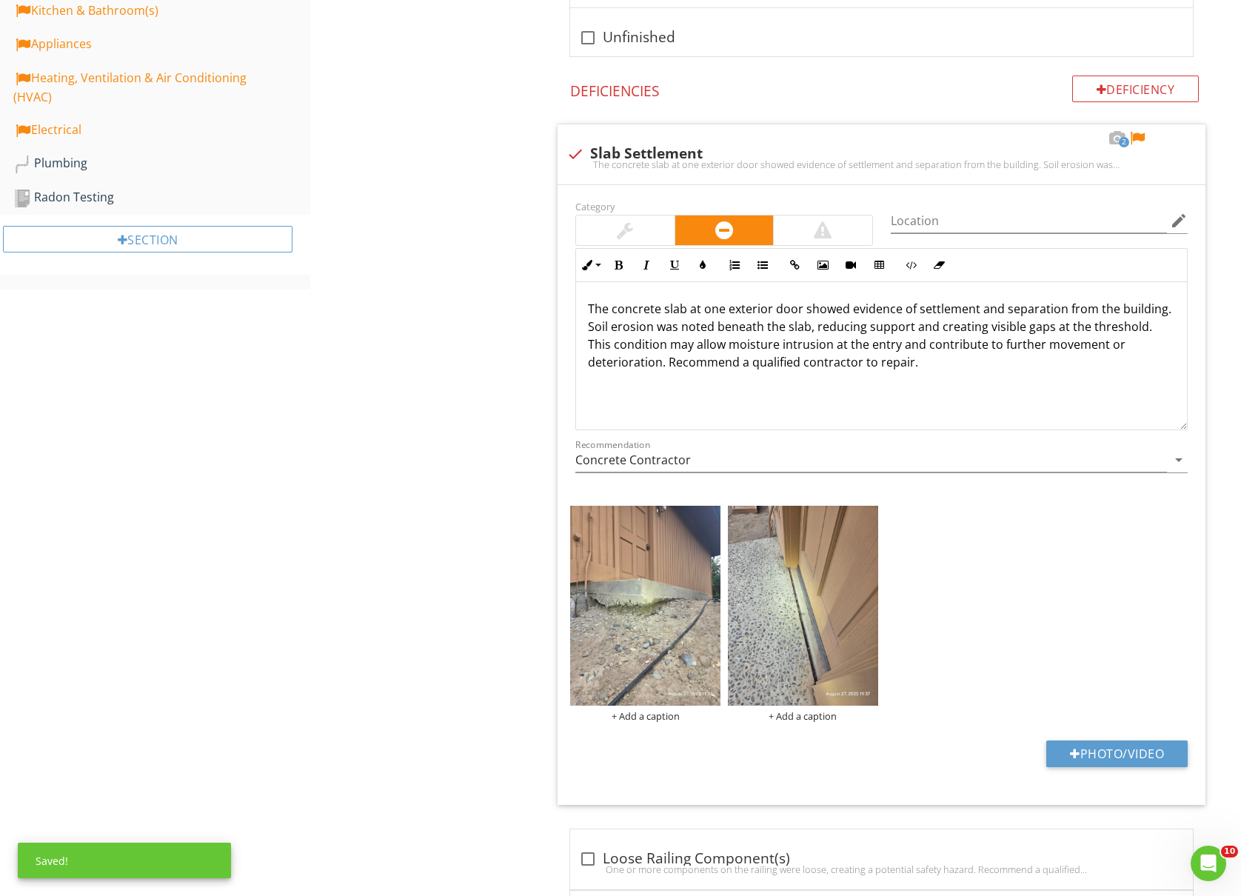
drag, startPoint x: 397, startPoint y: 407, endPoint x: 351, endPoint y: 144, distance: 267.6
click at [1023, 214] on input "Location" at bounding box center [1029, 221] width 276 height 24
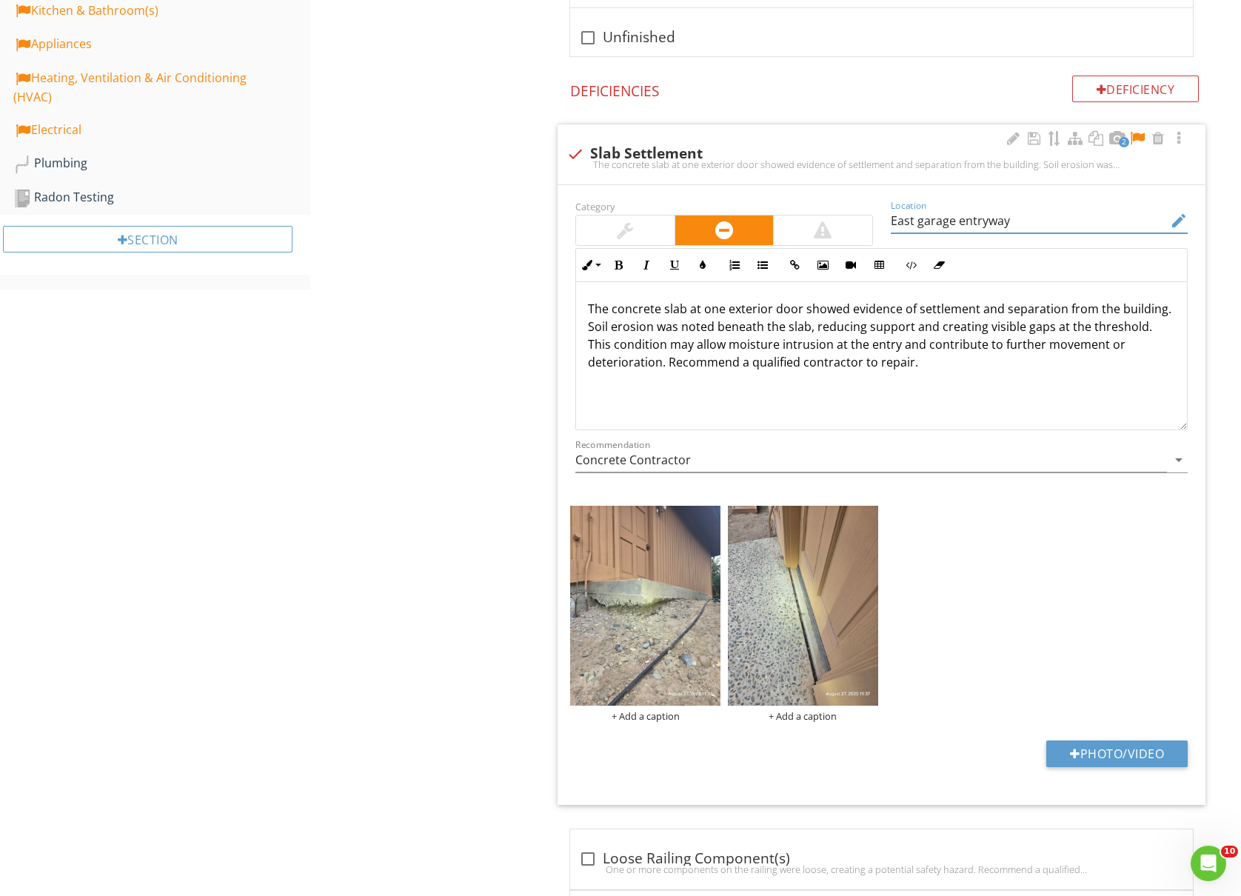
type input "East garage entryway"
click at [1138, 139] on div at bounding box center [1138, 138] width 18 height 15
click at [616, 659] on img at bounding box center [645, 606] width 150 height 200
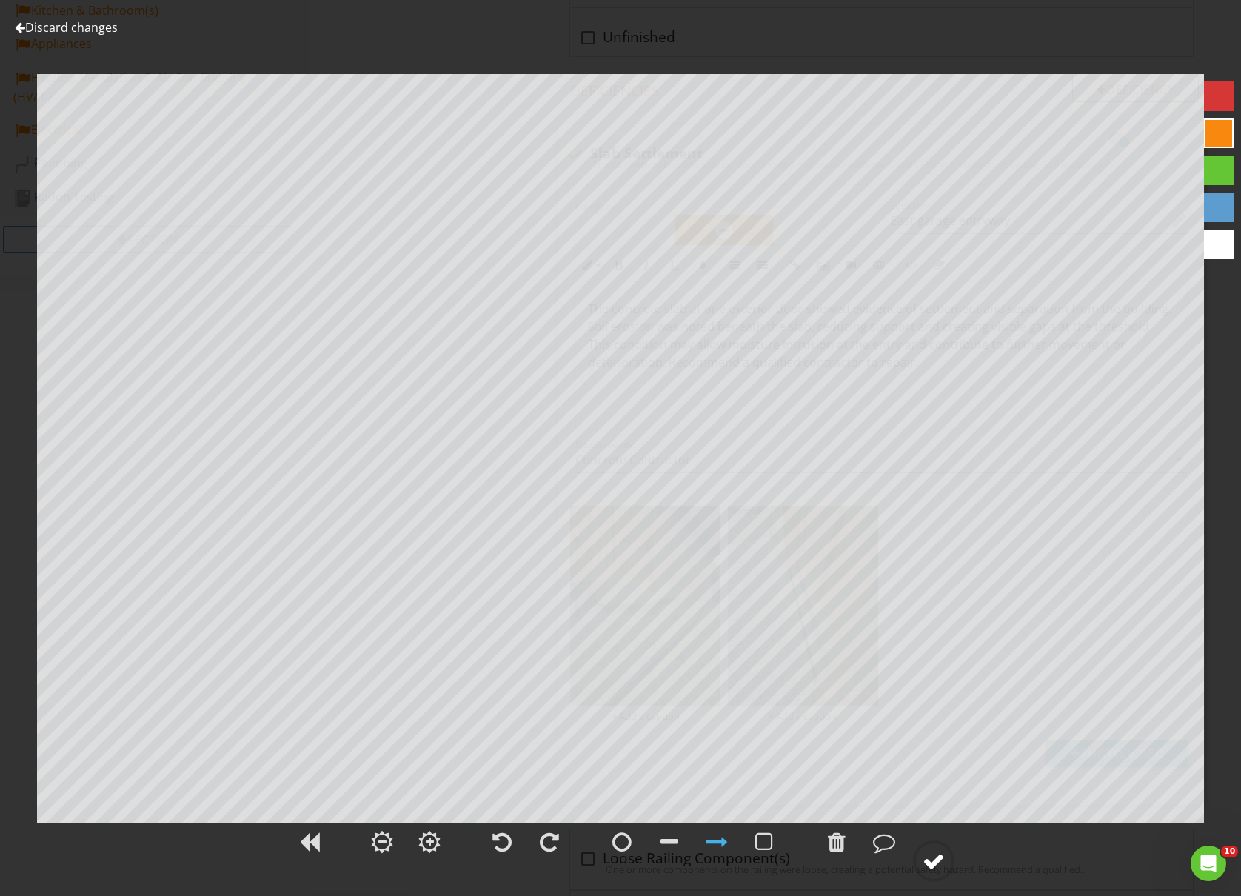
click at [939, 858] on div at bounding box center [934, 861] width 22 height 22
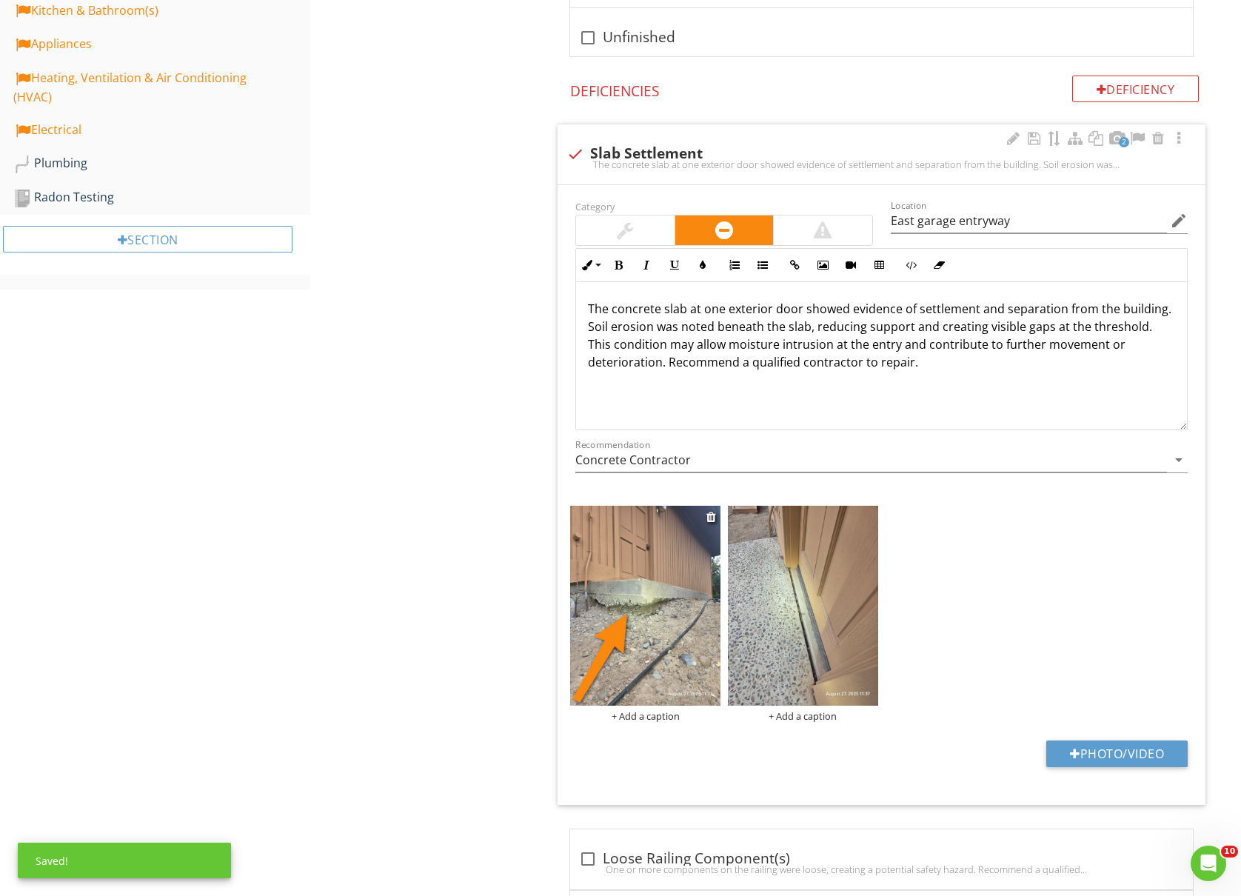
click at [635, 715] on div "+ Add a caption" at bounding box center [645, 716] width 150 height 12
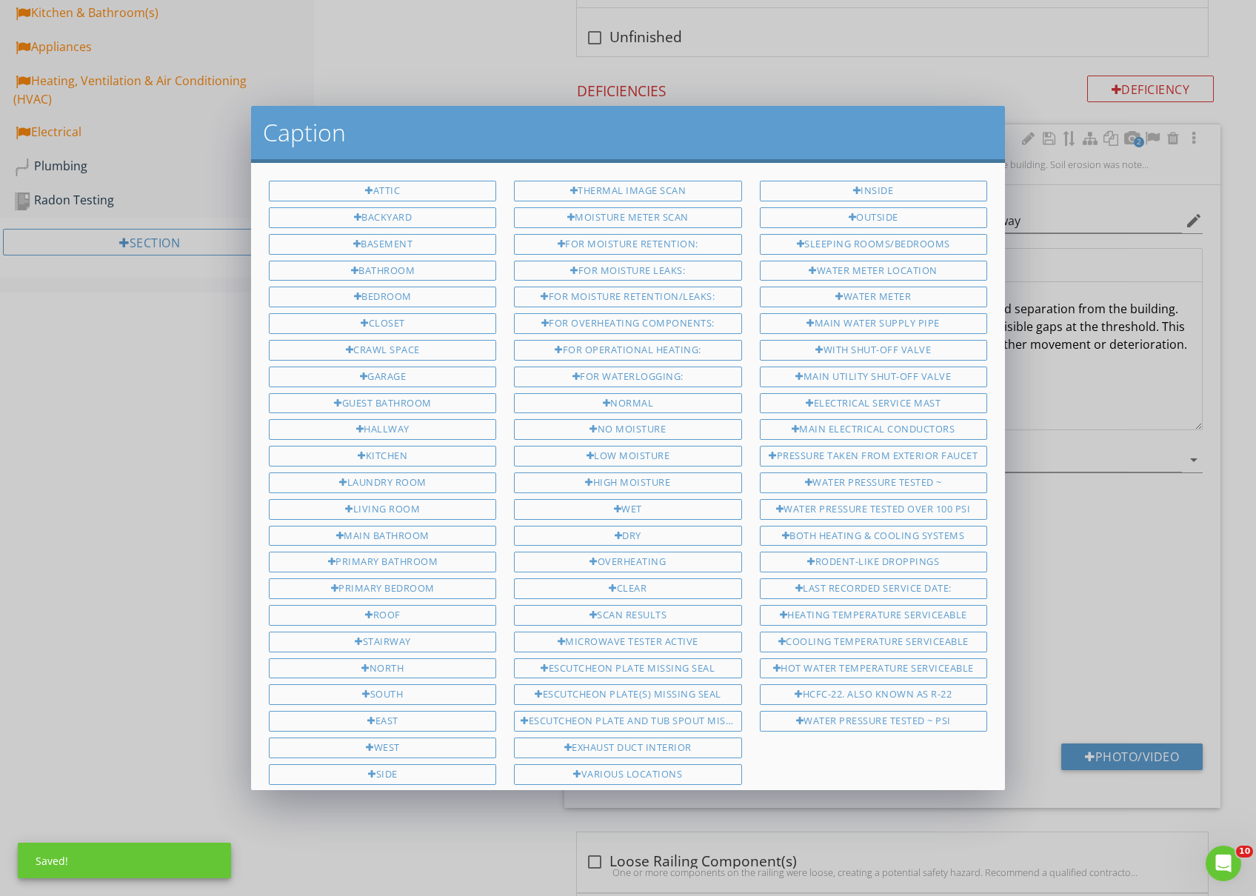
scroll to position [353, 0]
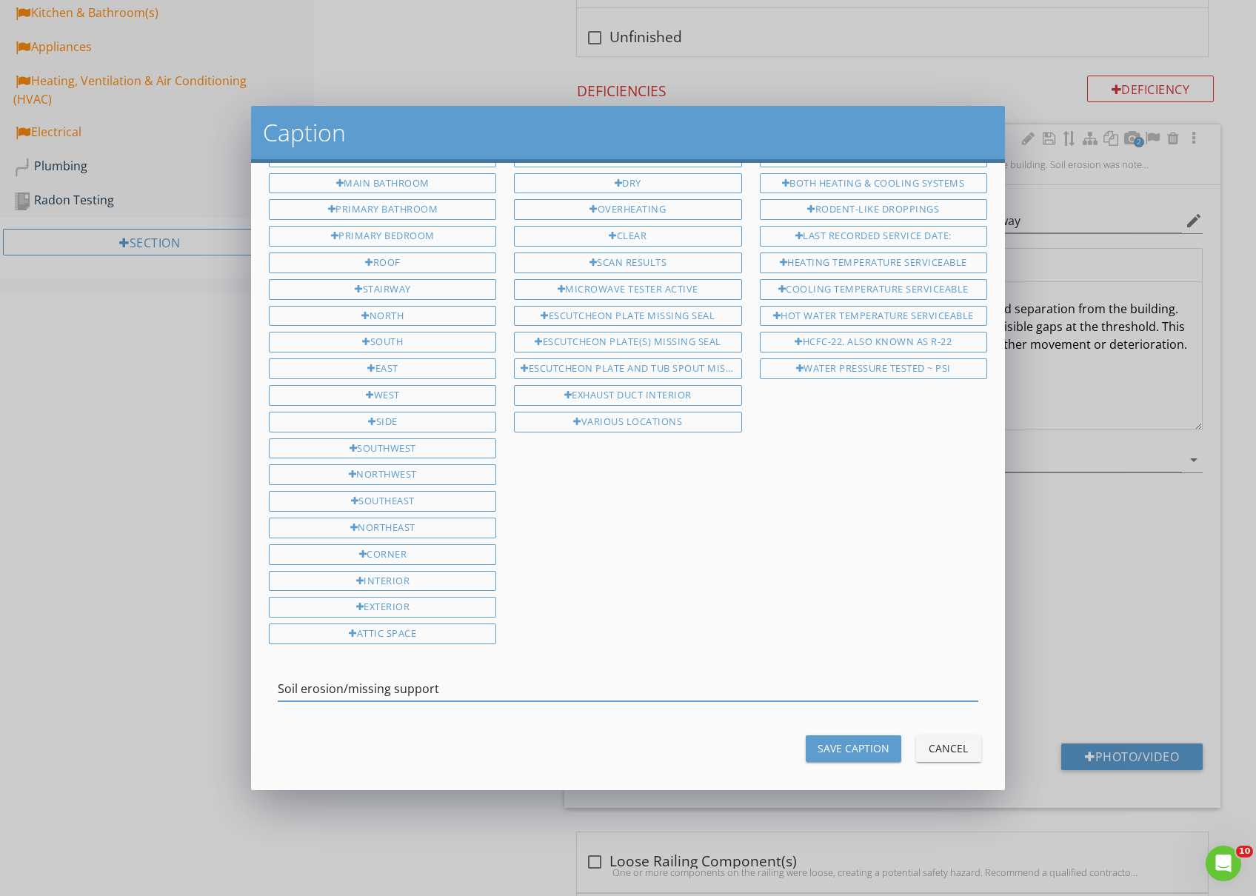
type input "Soil erosion/missing support"
click at [827, 742] on div "Save Caption" at bounding box center [854, 749] width 72 height 16
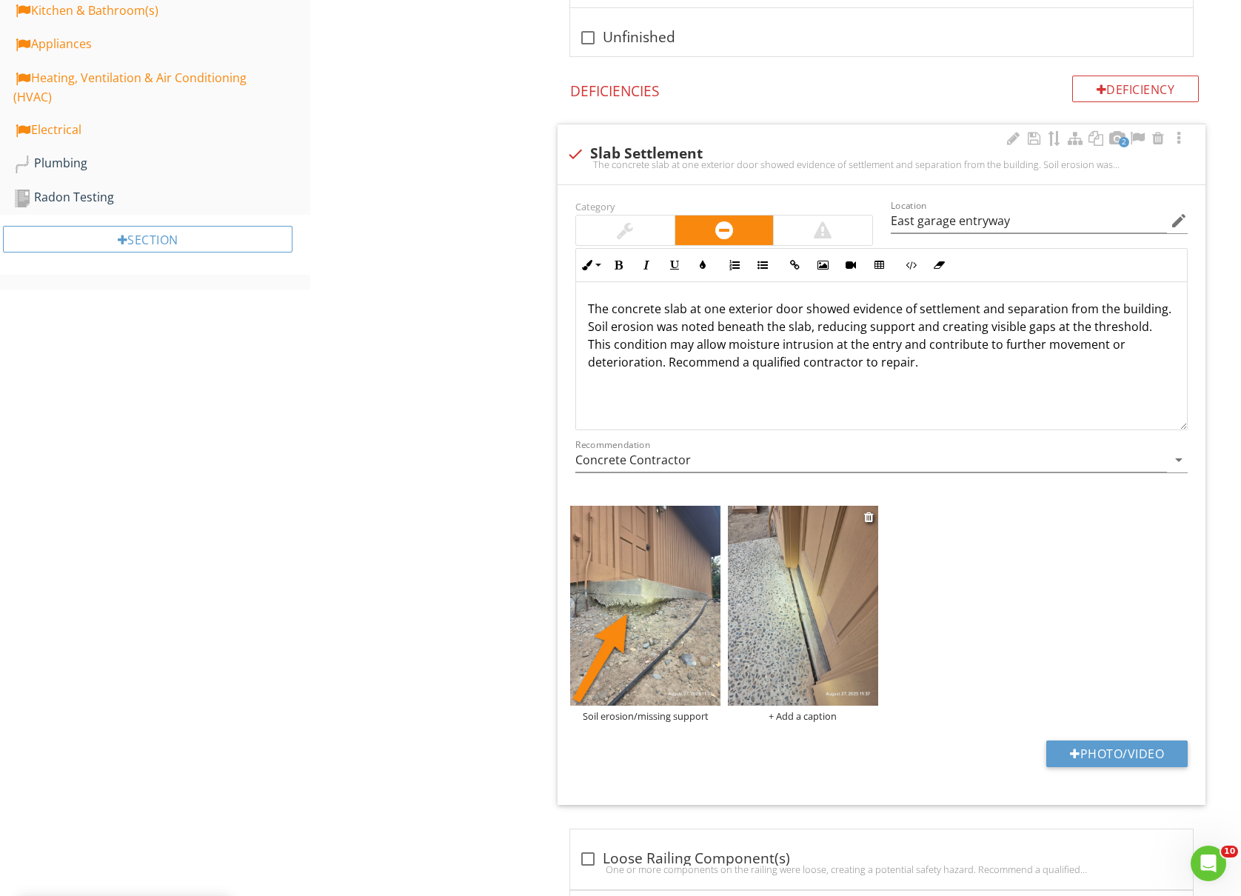
click at [812, 679] on img at bounding box center [803, 606] width 150 height 200
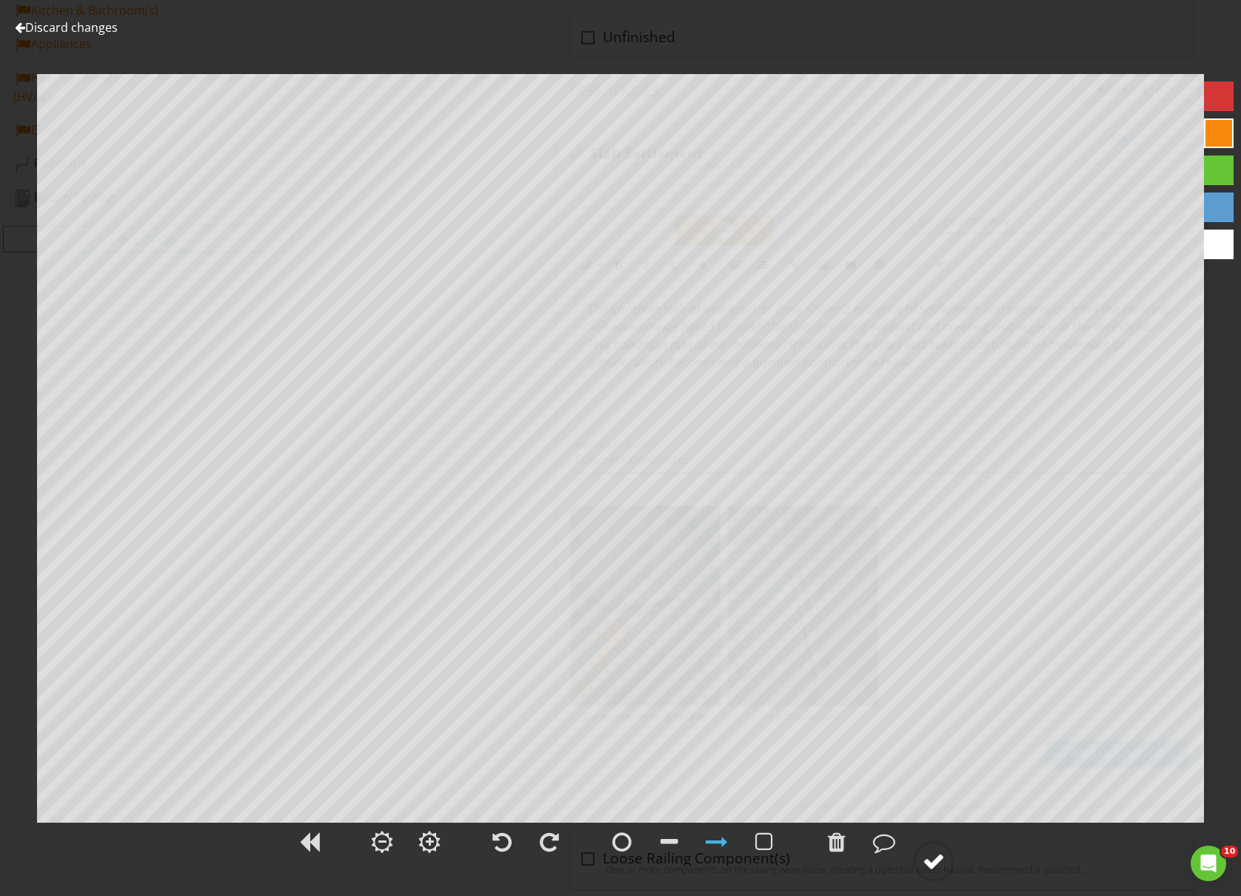
click at [948, 862] on circle at bounding box center [934, 861] width 39 height 39
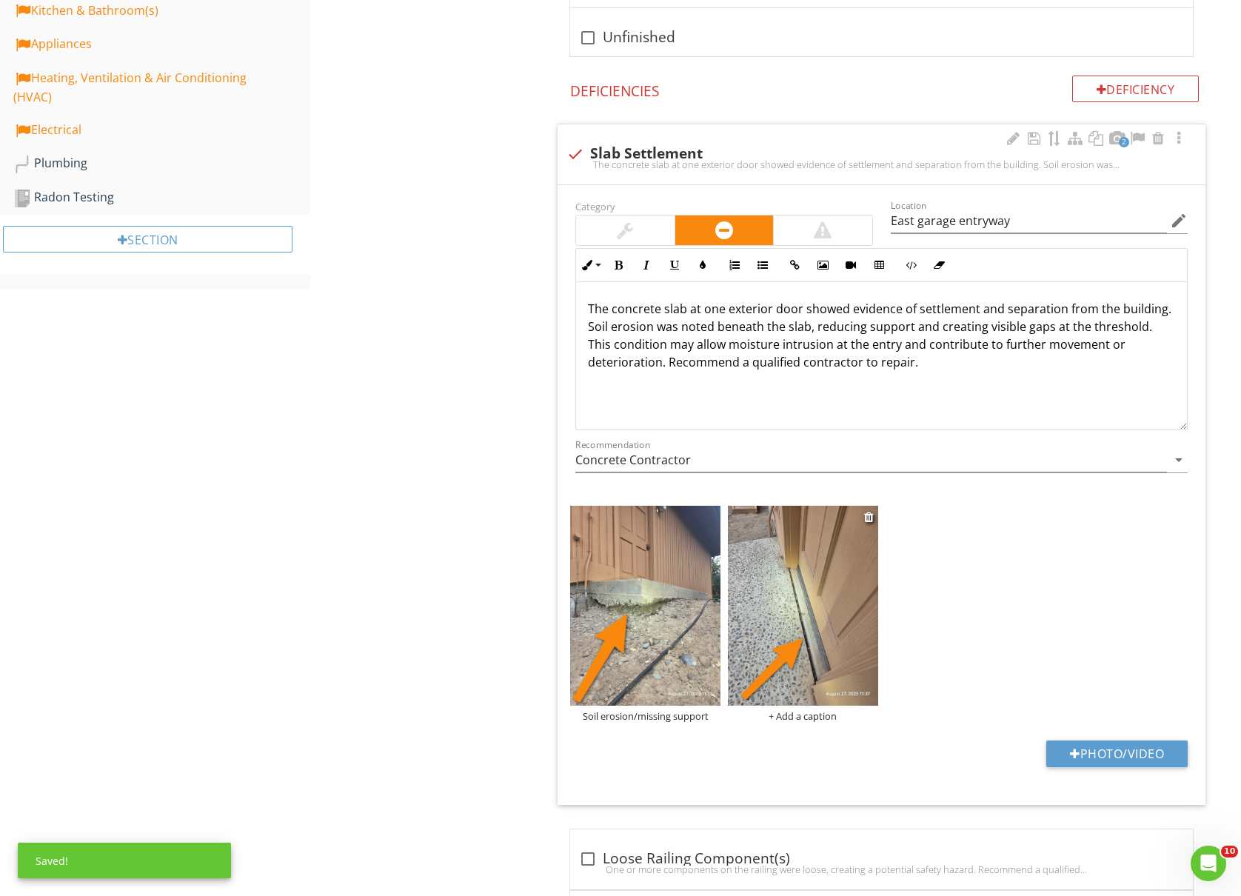
click at [815, 722] on div "+ Add a caption" at bounding box center [803, 716] width 150 height 12
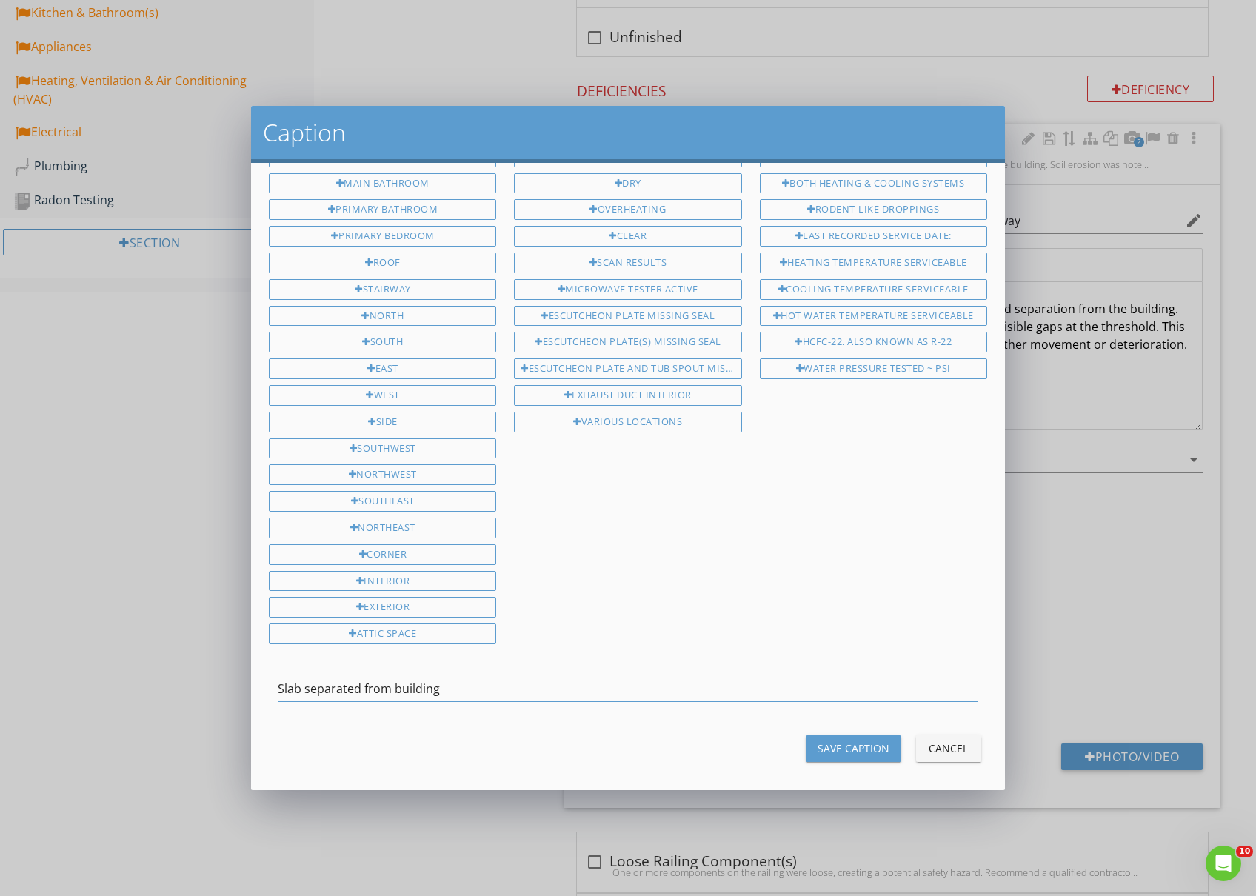
type input "Slab separated from building"
click at [818, 742] on div "Save Caption" at bounding box center [854, 749] width 72 height 16
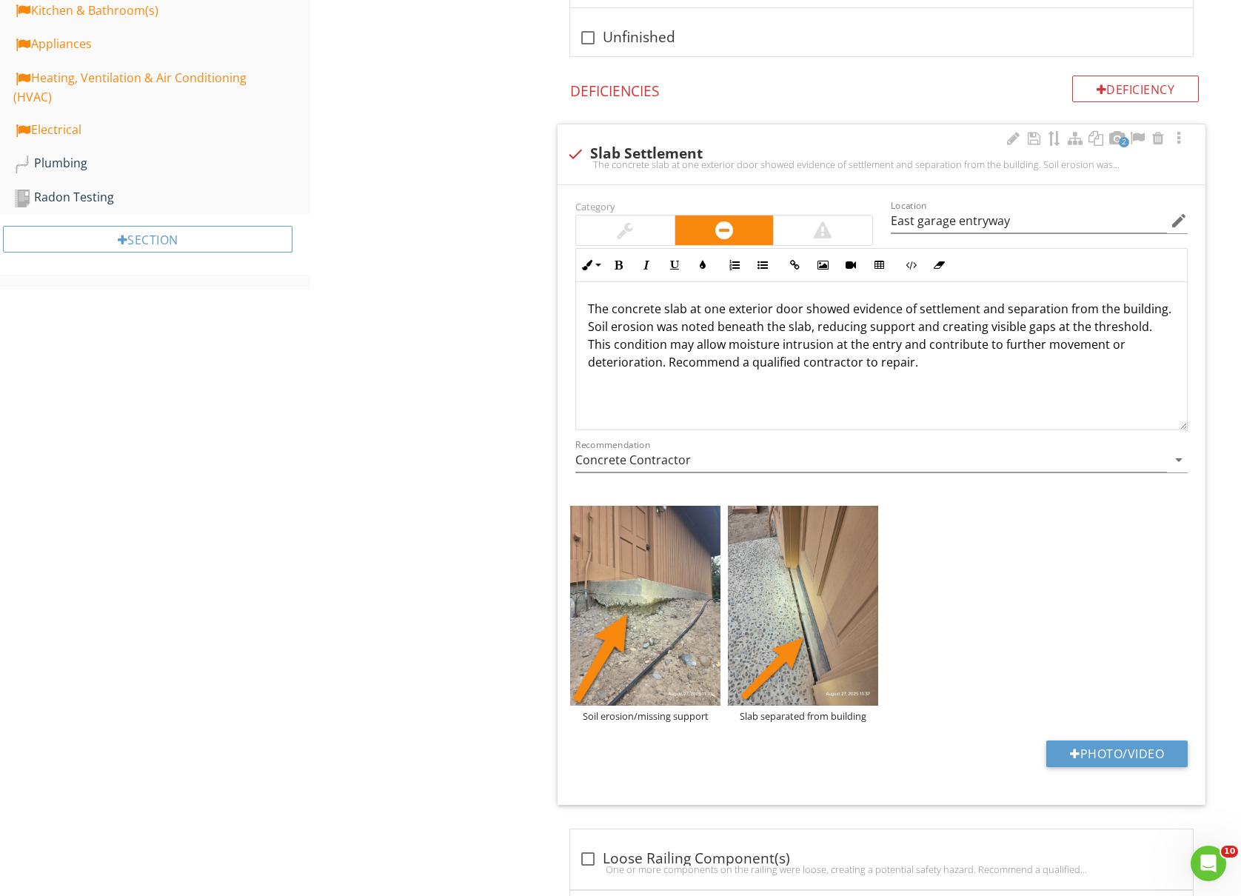
click at [724, 314] on p "The concrete slab at one exterior door showed evidence of settlement and separa…" at bounding box center [881, 335] width 587 height 71
drag, startPoint x: 981, startPoint y: 332, endPoint x: 810, endPoint y: 338, distance: 171.9
click at [810, 338] on p "The concrete slab at an exterior door showed evidence of settlement and separat…" at bounding box center [881, 335] width 587 height 71
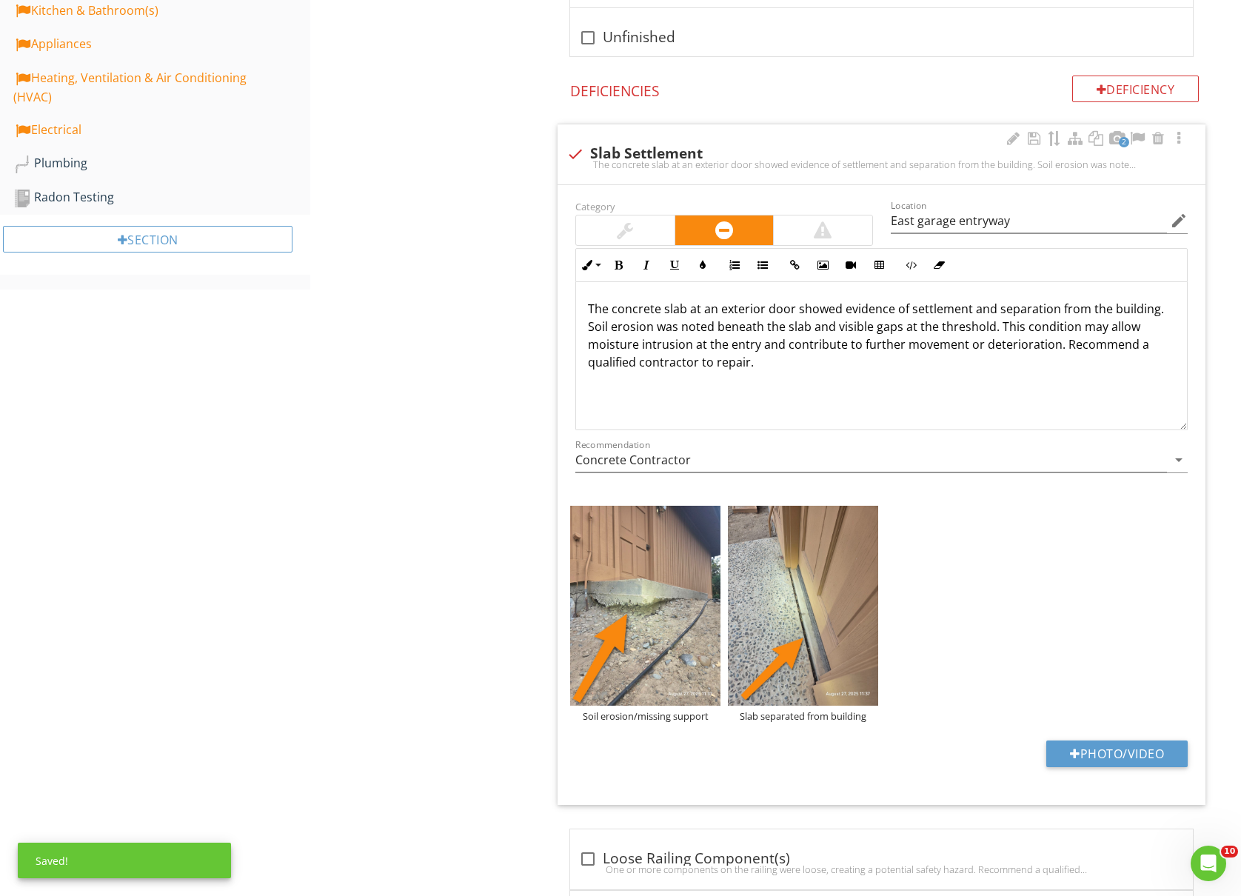
click at [898, 330] on p "The concrete slab at an exterior door showed evidence of settlement and separat…" at bounding box center [881, 335] width 587 height 71
drag, startPoint x: 870, startPoint y: 335, endPoint x: 836, endPoint y: 338, distance: 33.5
click at [836, 338] on p "The concrete slab at an exterior door showed evidence of settlement and separat…" at bounding box center [881, 335] width 587 height 71
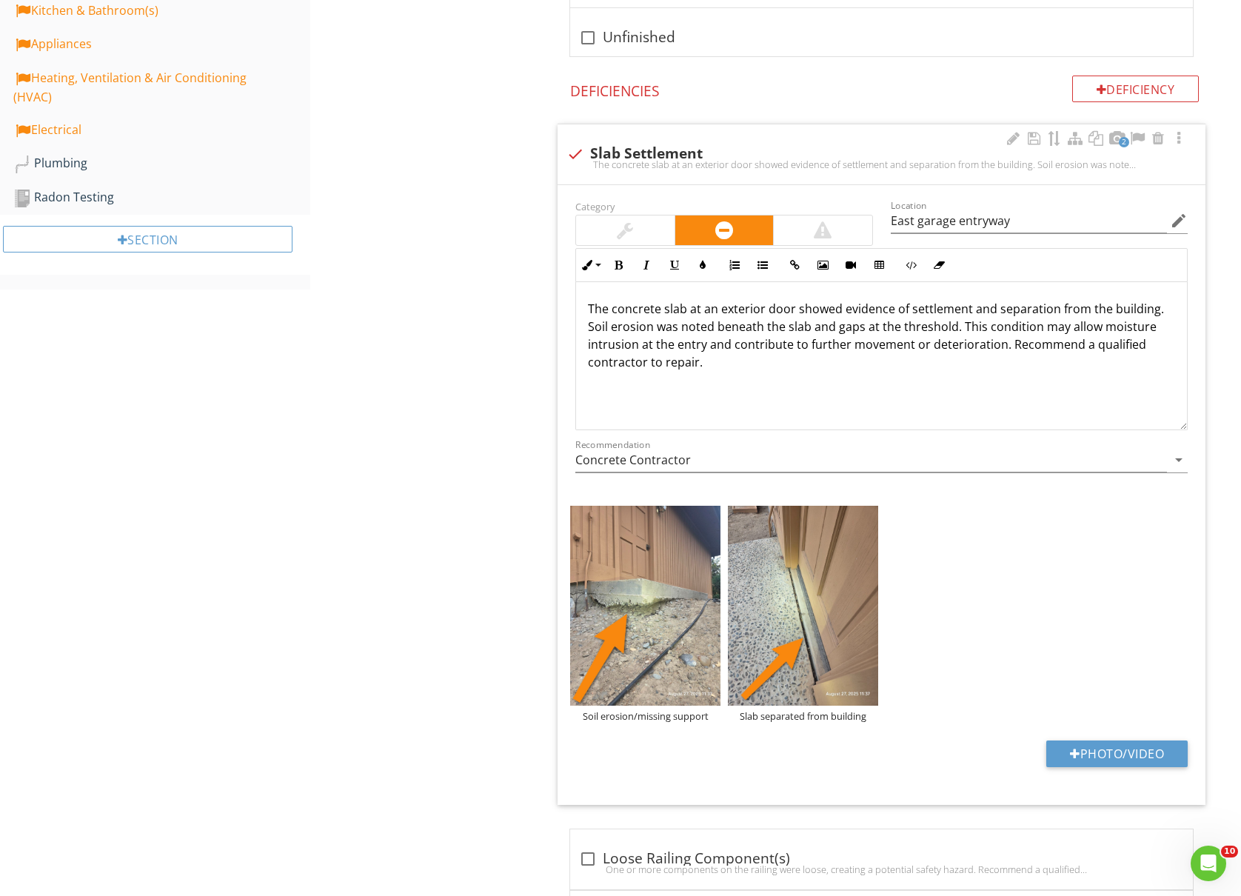
click at [860, 332] on p "The concrete slab at an exterior door showed evidence of settlement and separat…" at bounding box center [881, 335] width 587 height 71
click at [801, 327] on p "The concrete slab at an exterior door showed evidence of settlement and separat…" at bounding box center [881, 335] width 587 height 71
click at [0, 0] on lt-span "slab ," at bounding box center [0, 0] width 0 height 0
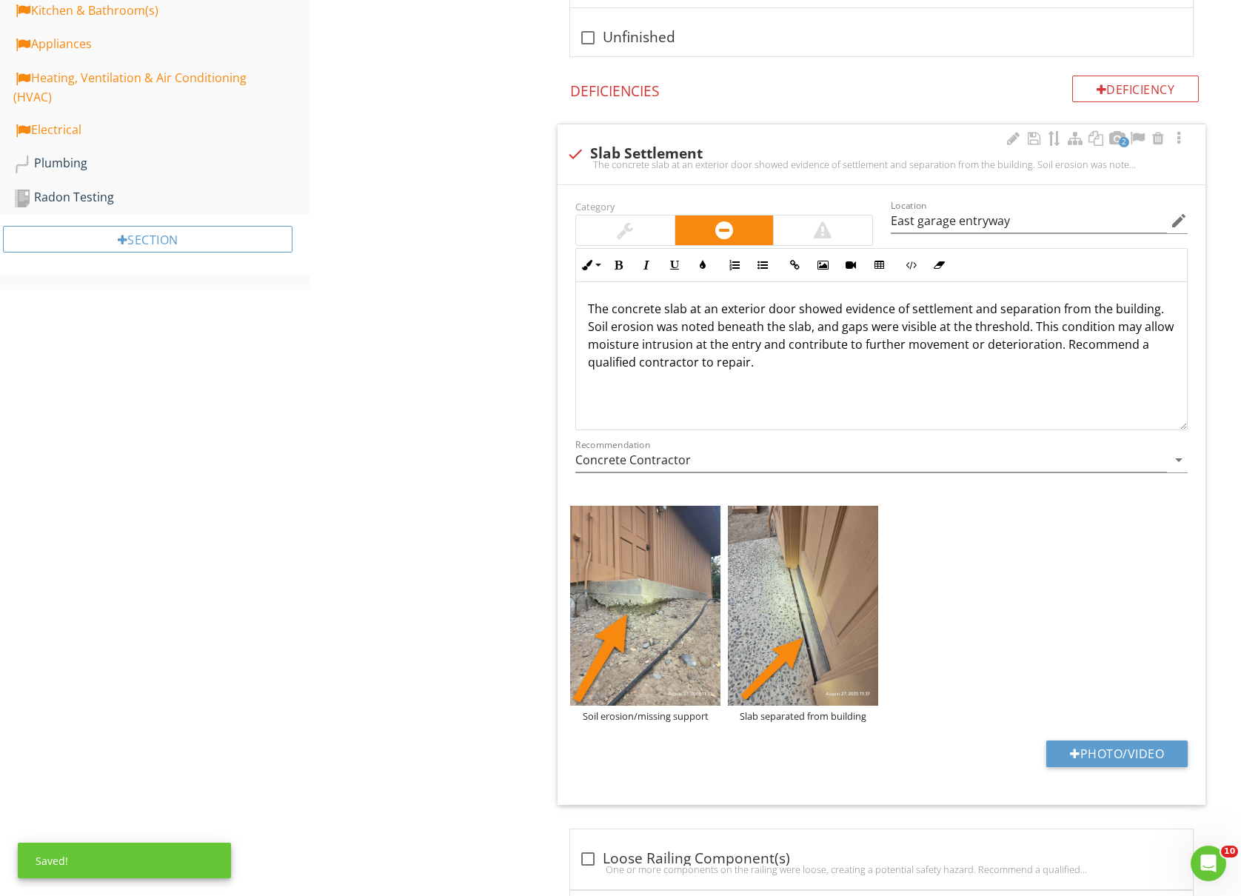
click at [1025, 330] on p "The concrete slab at an exterior door showed evidence of settlement and separat…" at bounding box center [881, 335] width 587 height 71
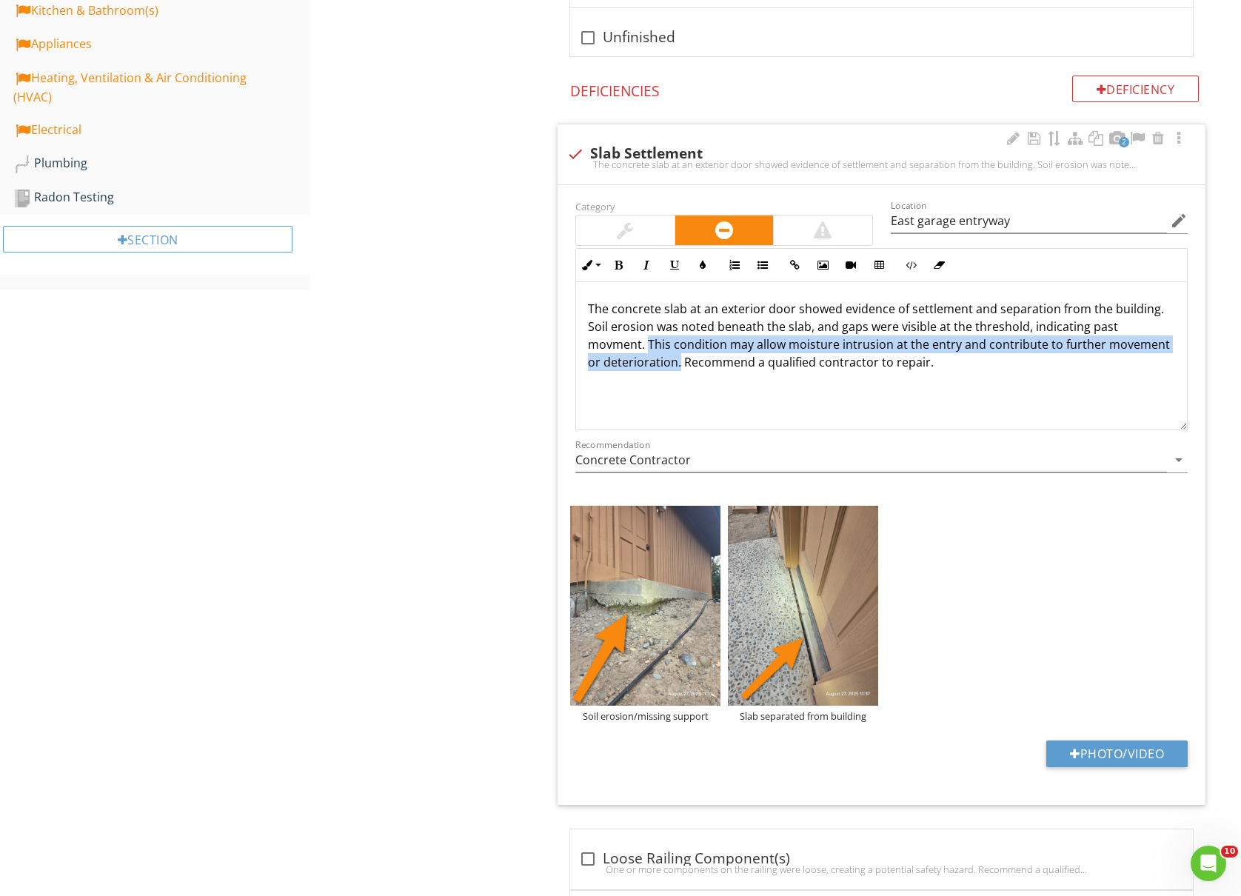
drag, startPoint x: 741, startPoint y: 365, endPoint x: 647, endPoint y: 350, distance: 95.3
click at [647, 350] on p "The concrete slab at an exterior door showed evidence of settlement and separat…" at bounding box center [881, 335] width 587 height 71
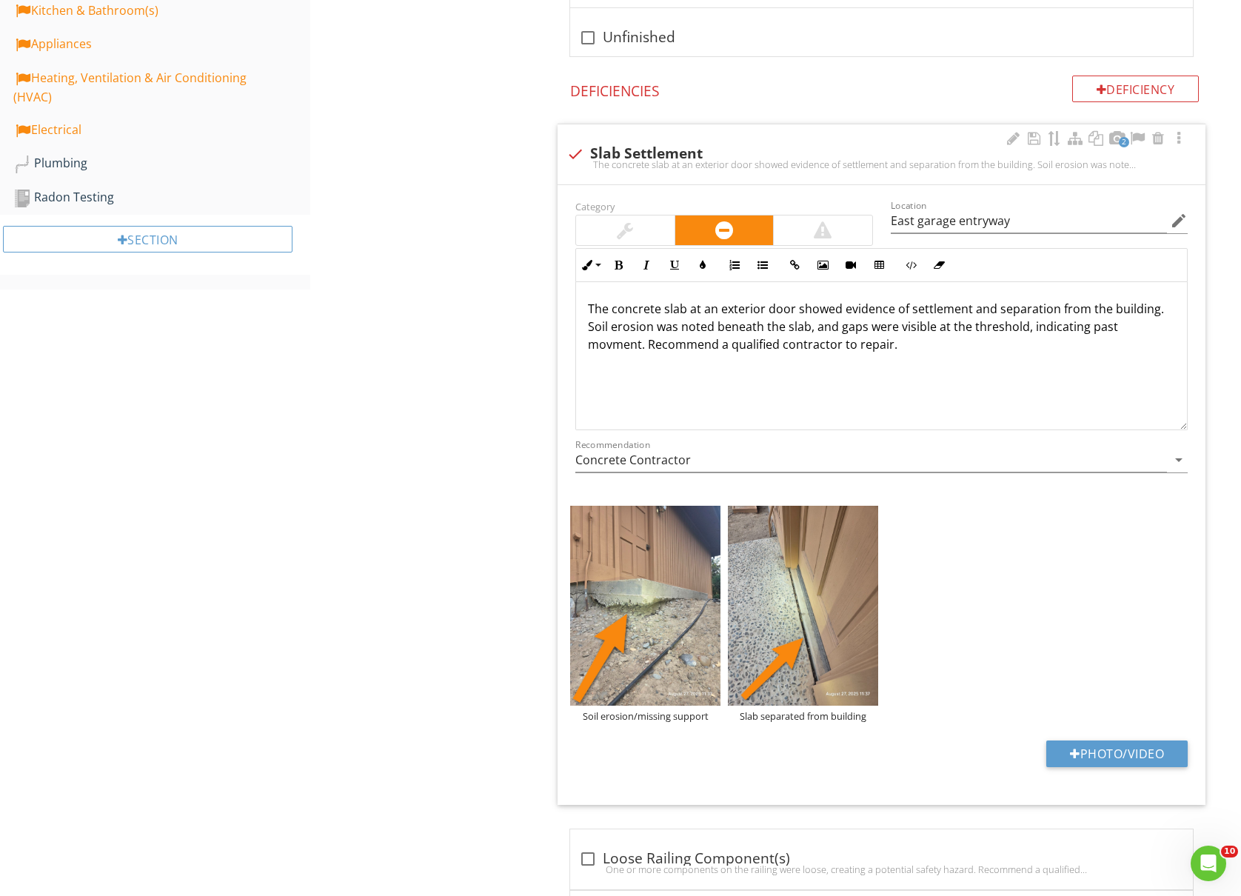
click at [621, 353] on p "The concrete slab at an exterior door showed evidence of settlement and separat…" at bounding box center [881, 326] width 587 height 53
click at [0, 0] on lt-strong "e" at bounding box center [0, 0] width 0 height 0
click at [874, 464] on input "Concrete Contractor" at bounding box center [871, 460] width 592 height 24
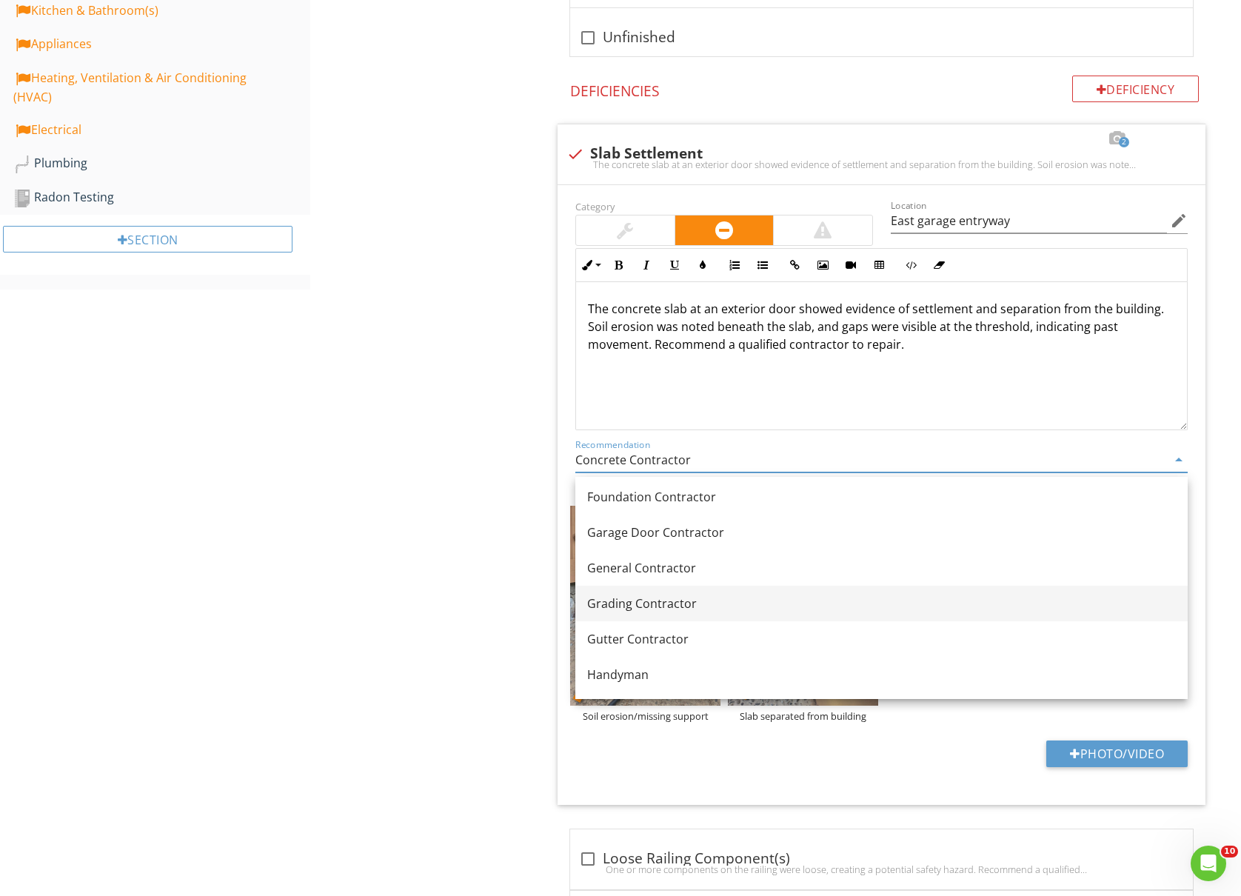
scroll to position [790, 0]
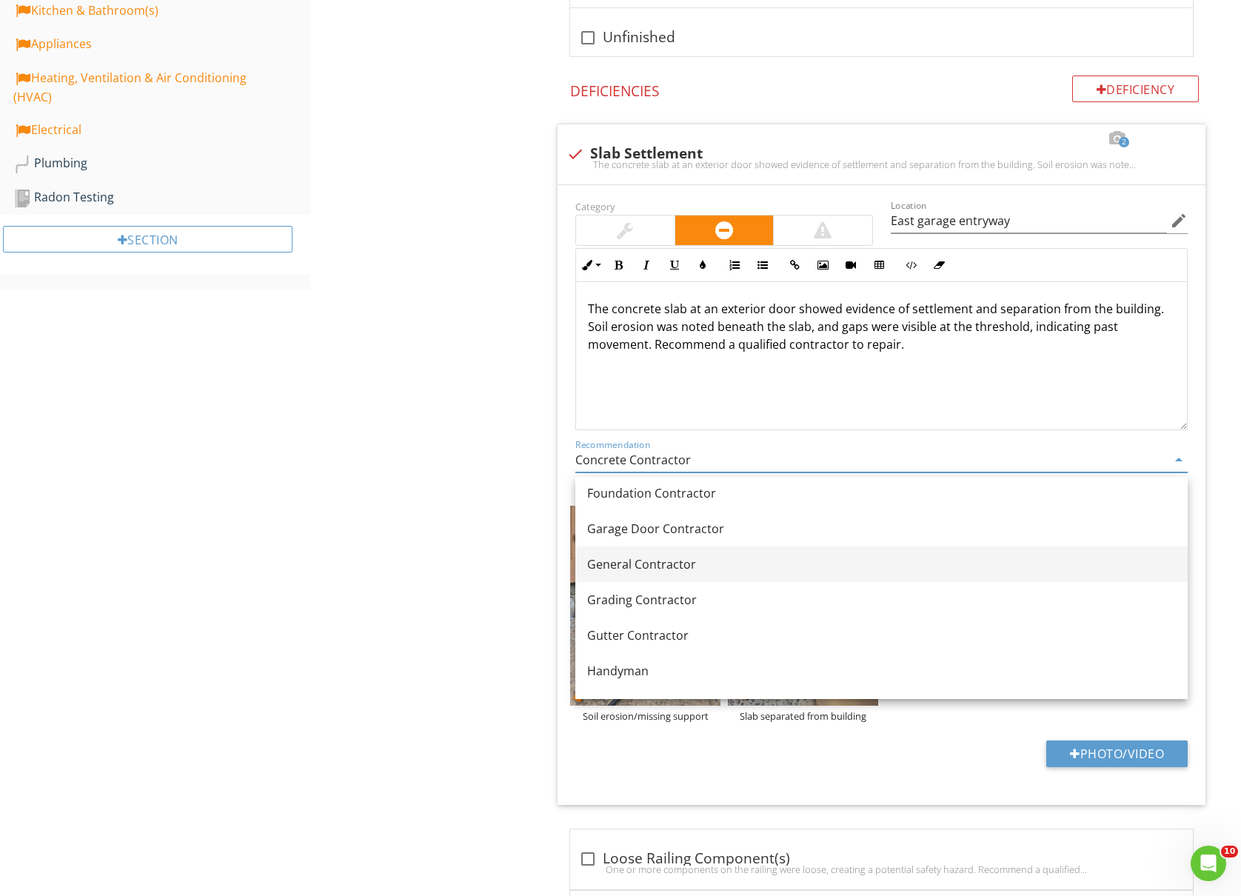
click at [647, 558] on div "General Contractor" at bounding box center [881, 564] width 589 height 18
type input "General Contractor"
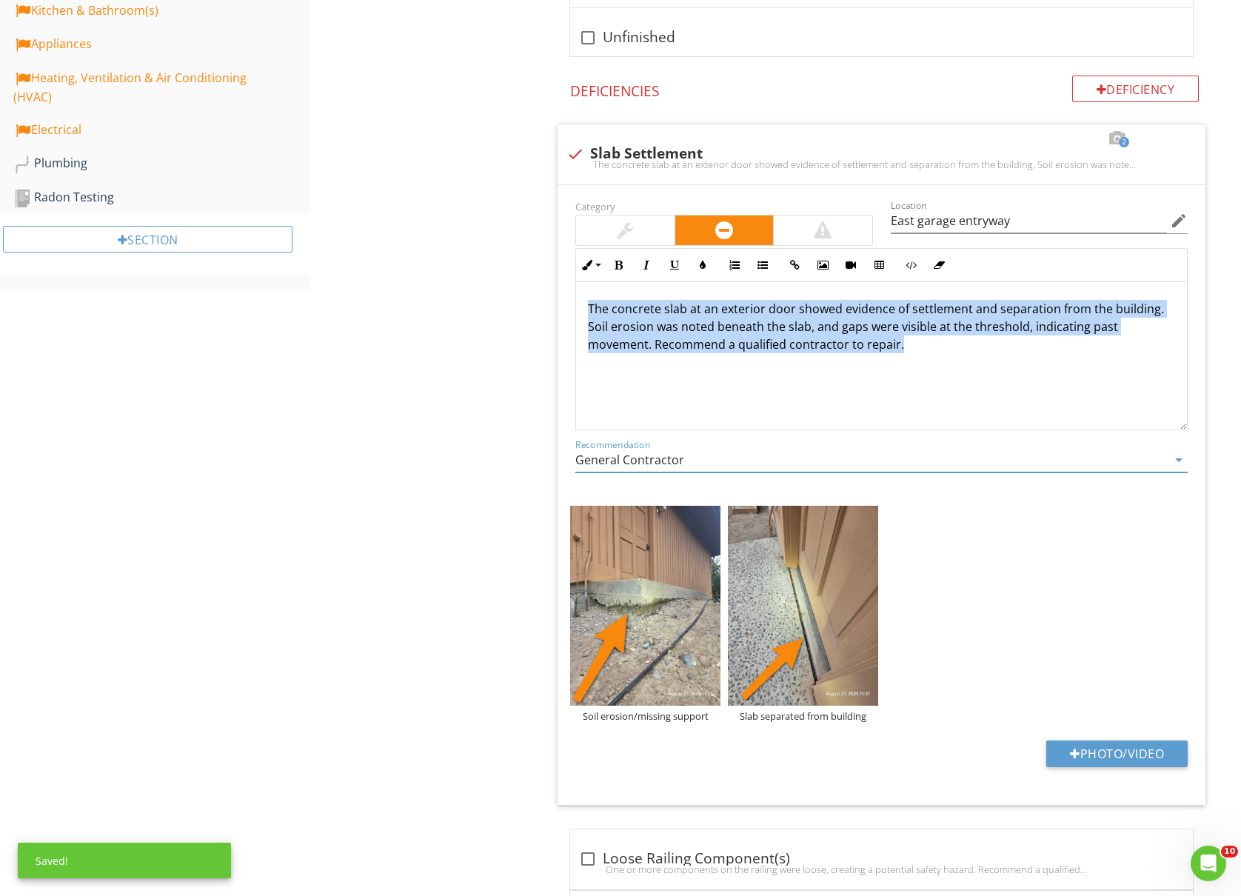
drag, startPoint x: 937, startPoint y: 351, endPoint x: 535, endPoint y: 292, distance: 406.5
copy p "The concrete slab at an exterior door showed evidence of settlement and separat…"
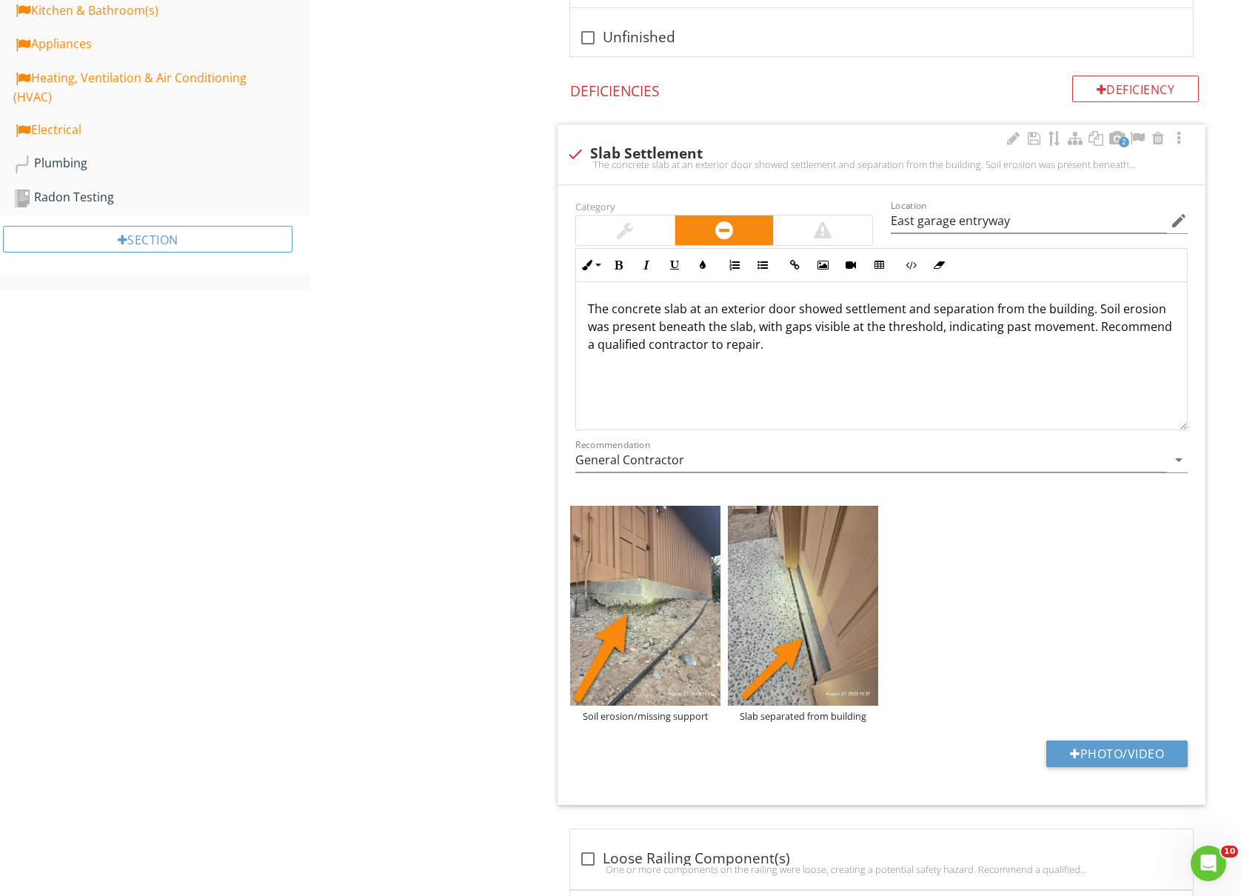
click at [922, 353] on p "The concrete slab at an exterior door showed settlement and separation from the…" at bounding box center [881, 326] width 587 height 53
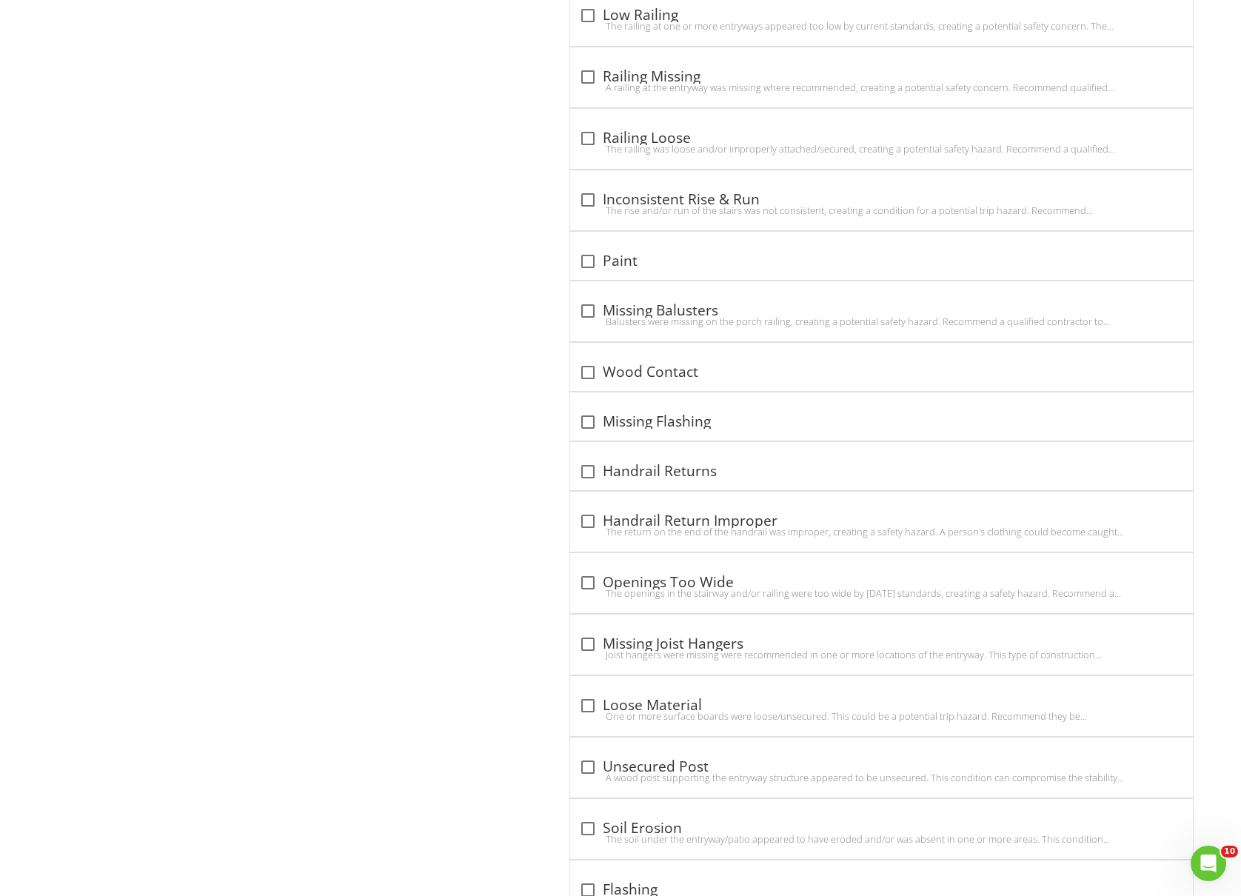
scroll to position [3097, 0]
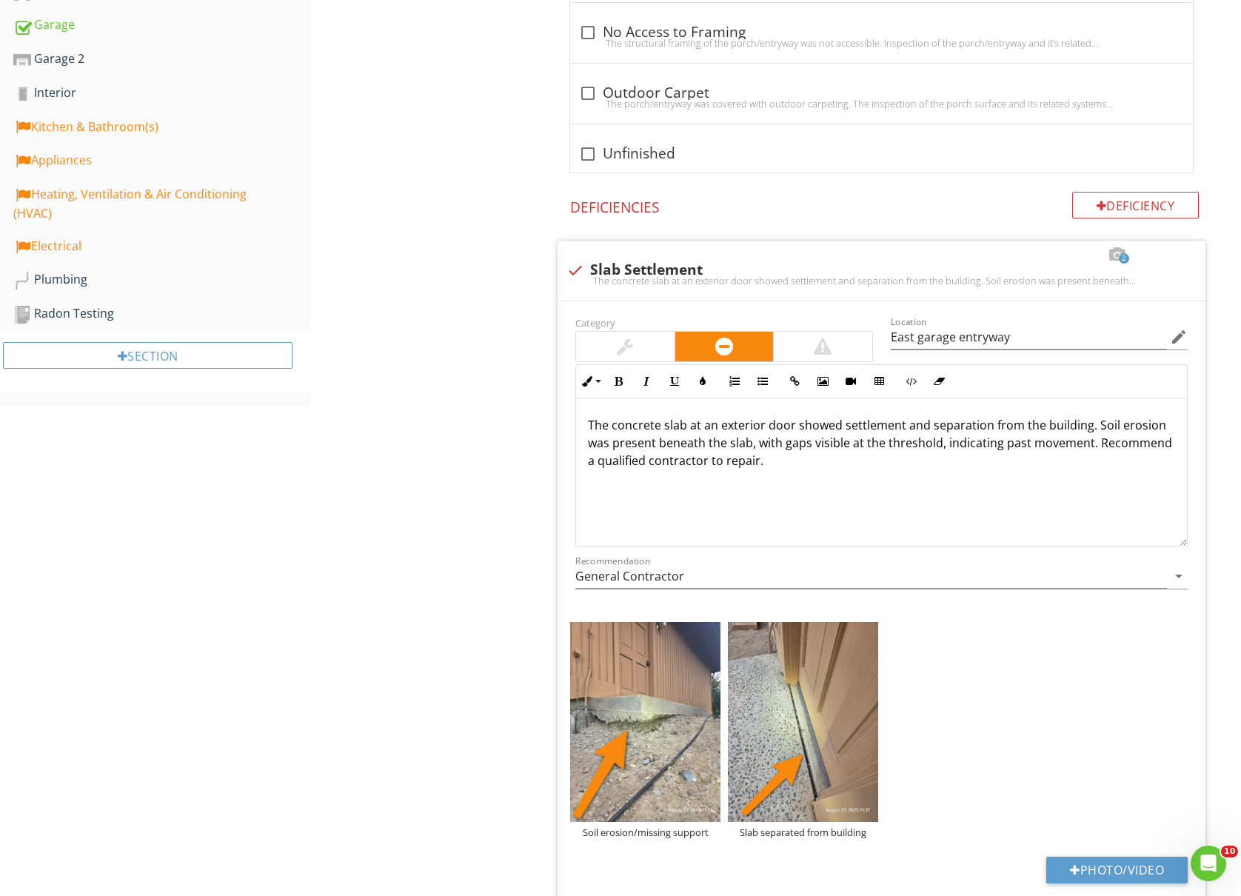
scroll to position [0, 0]
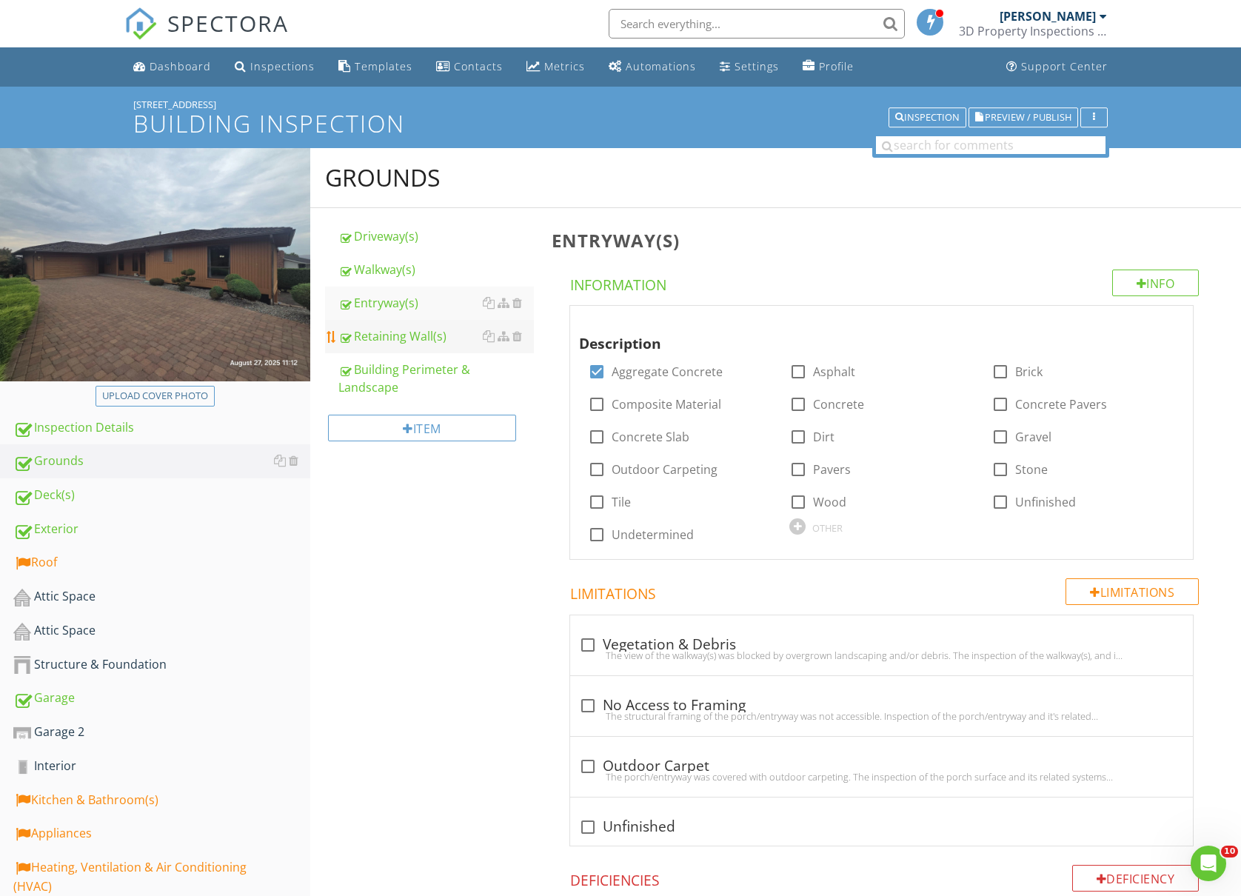
click at [415, 332] on div "Retaining Wall(s)" at bounding box center [436, 336] width 196 height 18
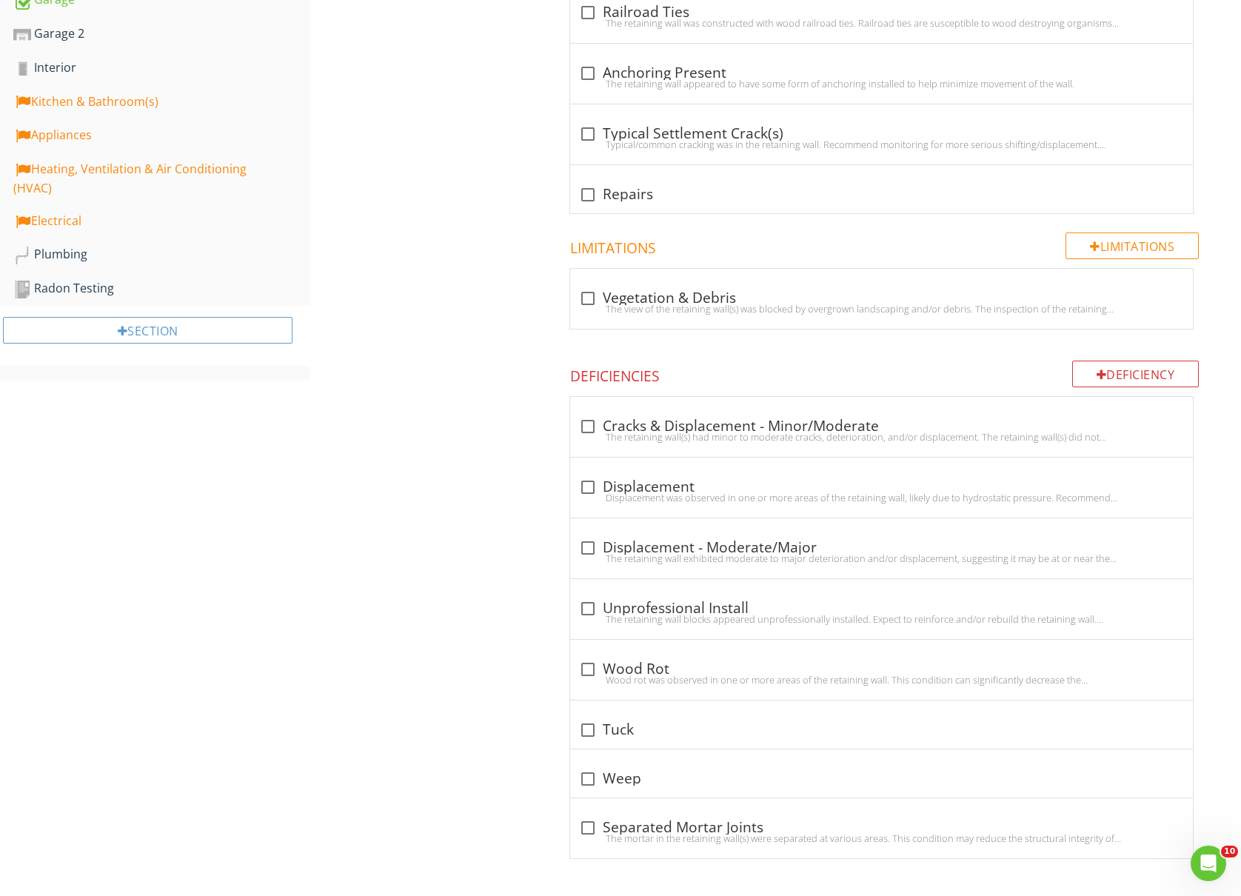
click at [412, 550] on div "Grounds Driveway(s) Walkway(s) Entryway(s) Retaining Wall(s) Building Perimeter…" at bounding box center [775, 173] width 931 height 1446
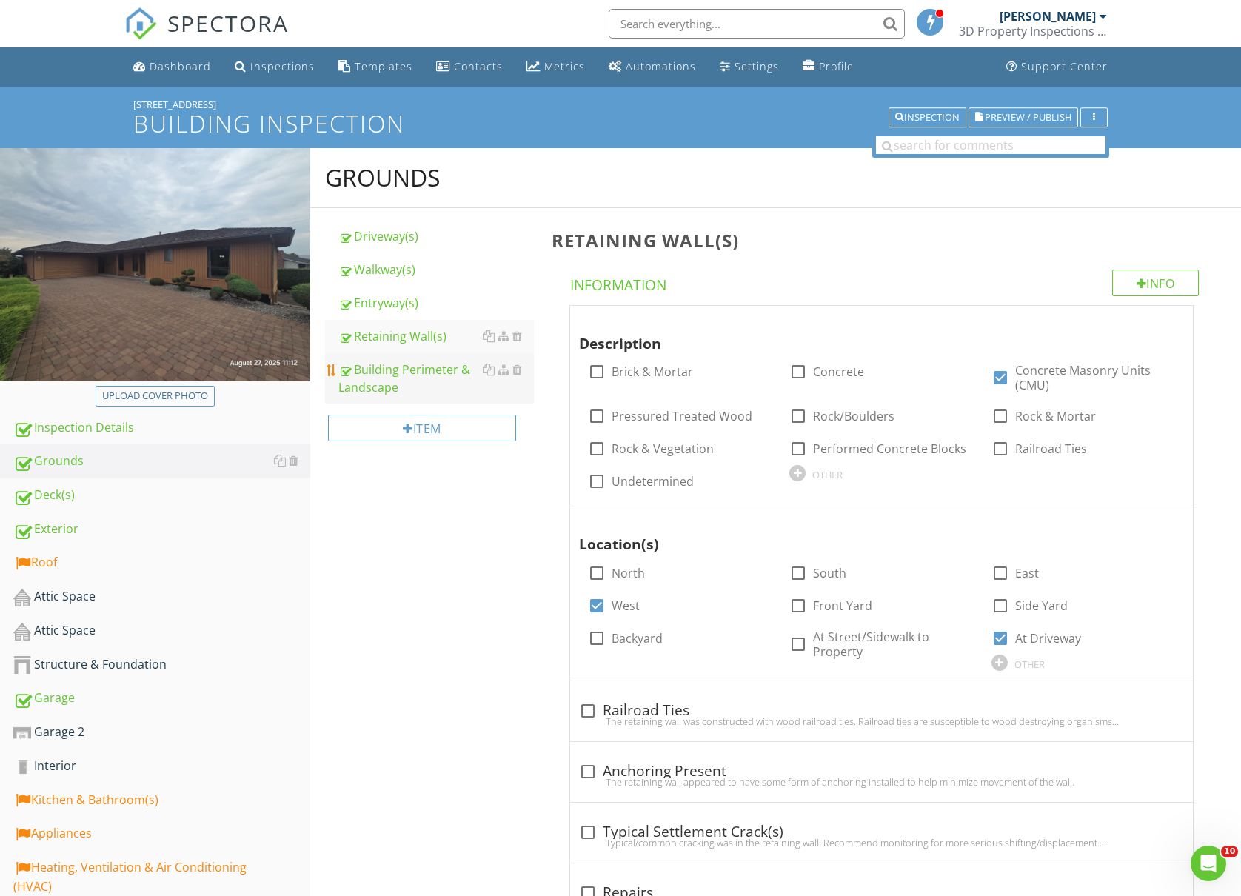
click at [410, 388] on div "Building Perimeter & Landscape" at bounding box center [436, 379] width 196 height 36
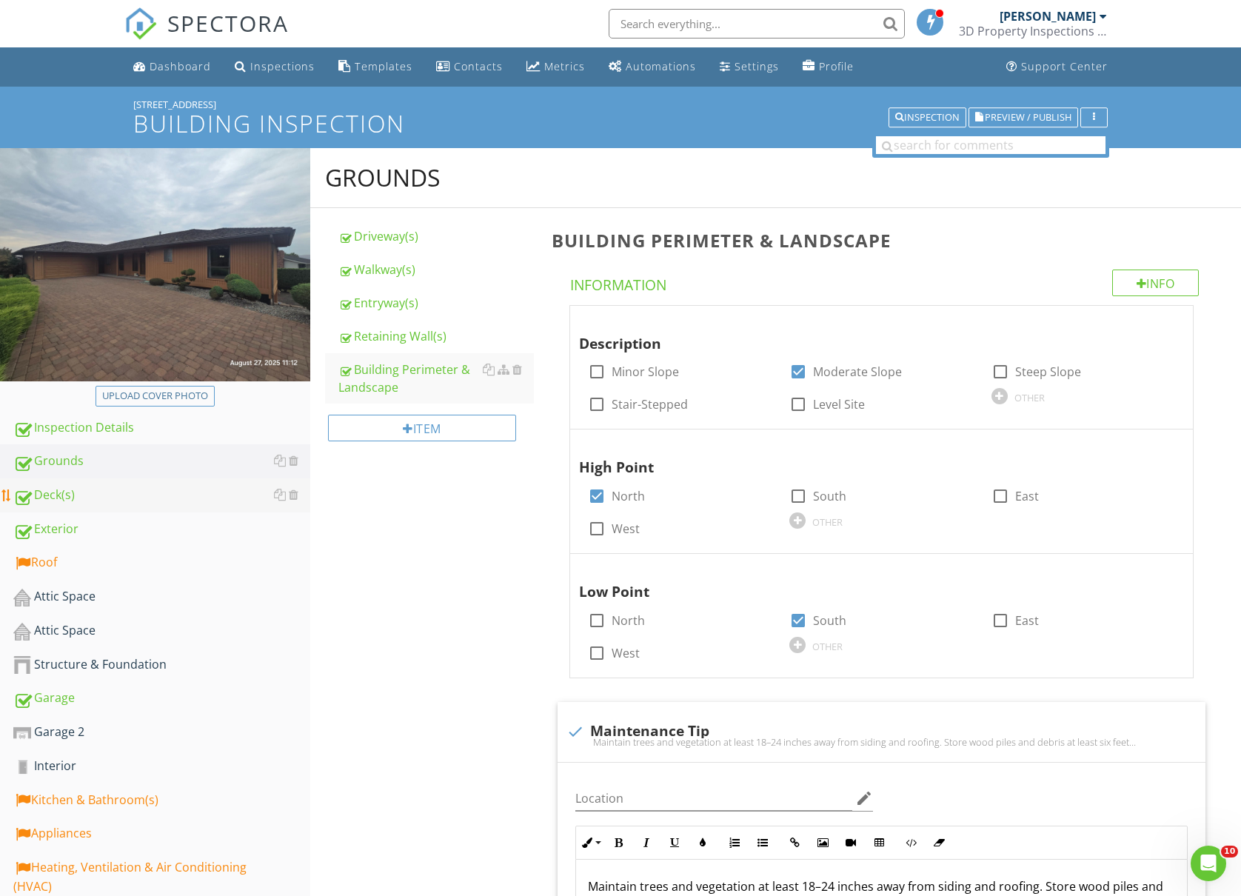
click at [99, 493] on div "Deck(s)" at bounding box center [161, 495] width 297 height 19
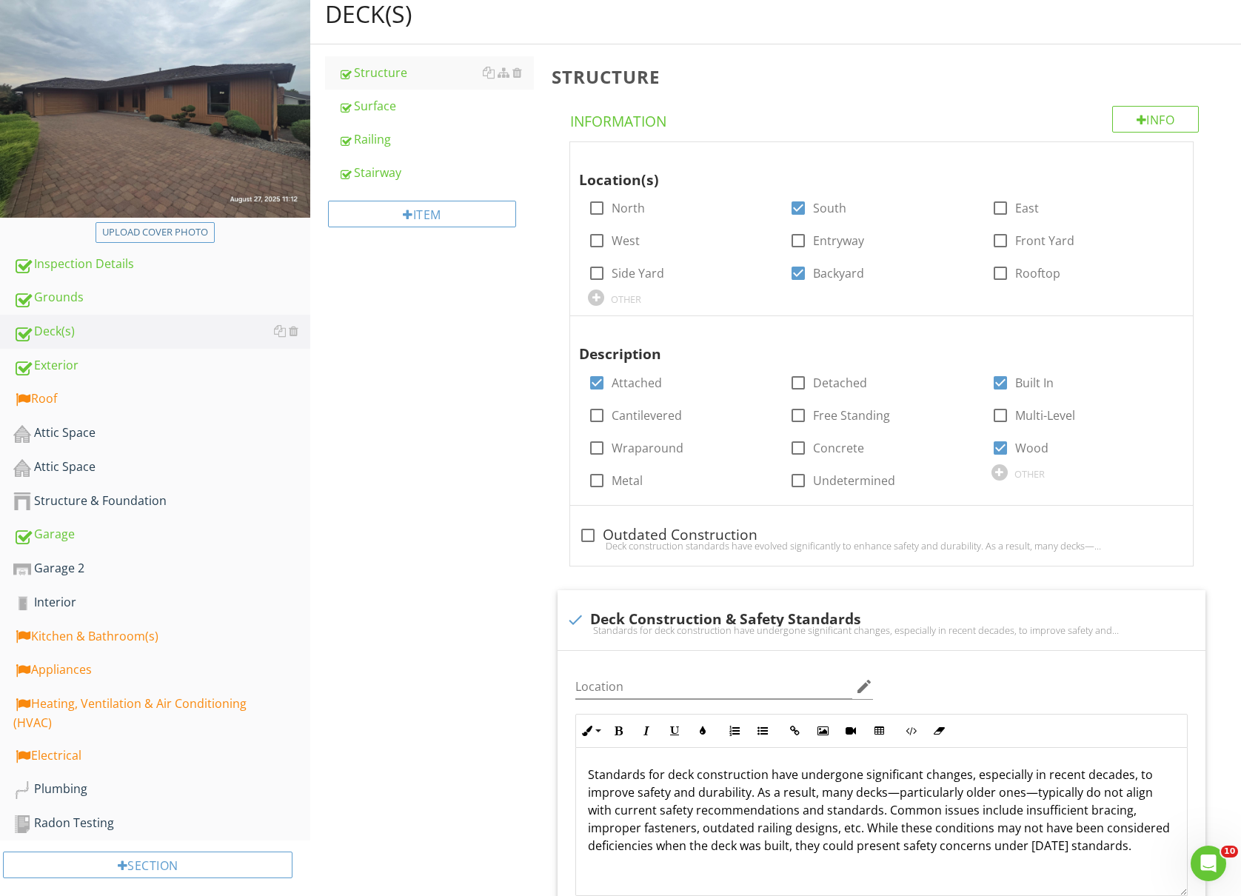
scroll to position [197, 0]
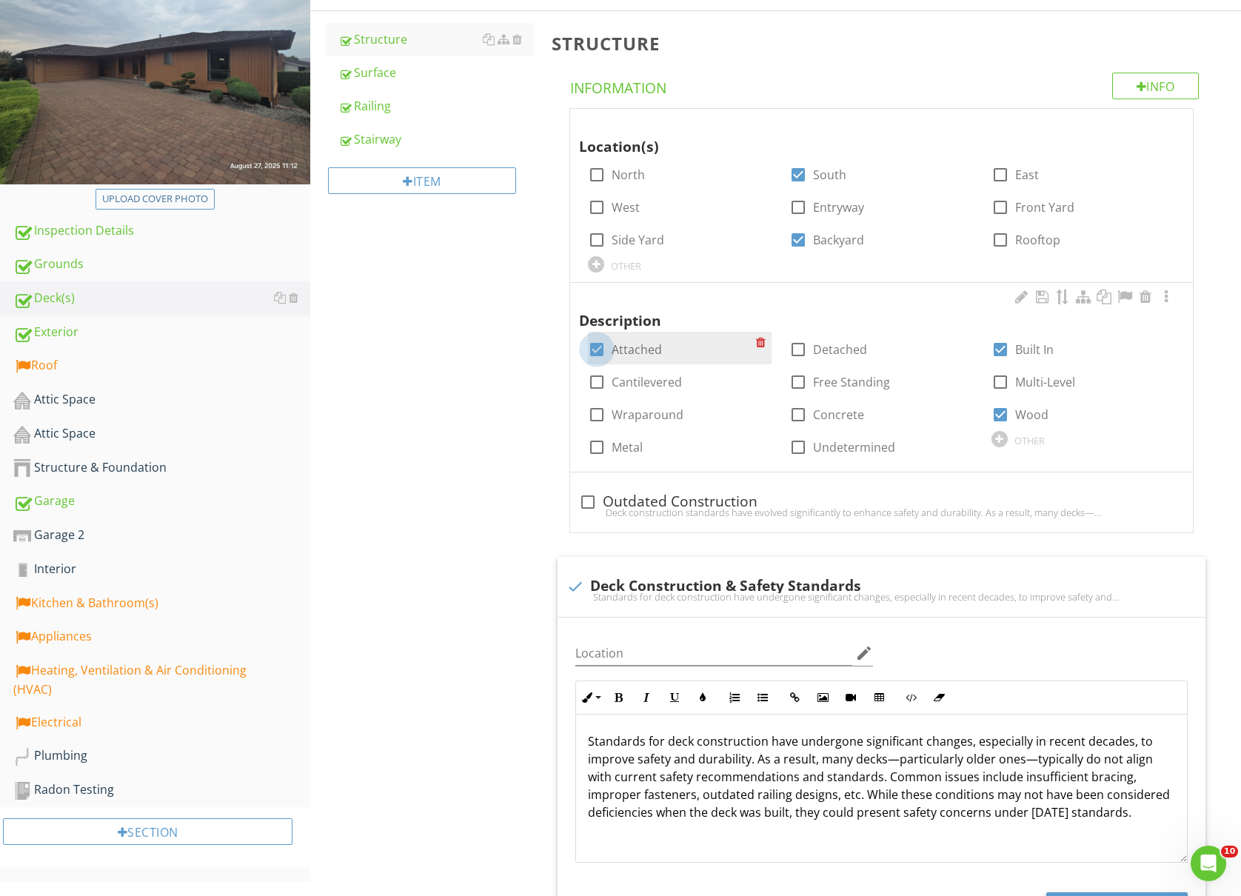
click at [595, 345] on div at bounding box center [596, 349] width 25 height 25
checkbox input "false"
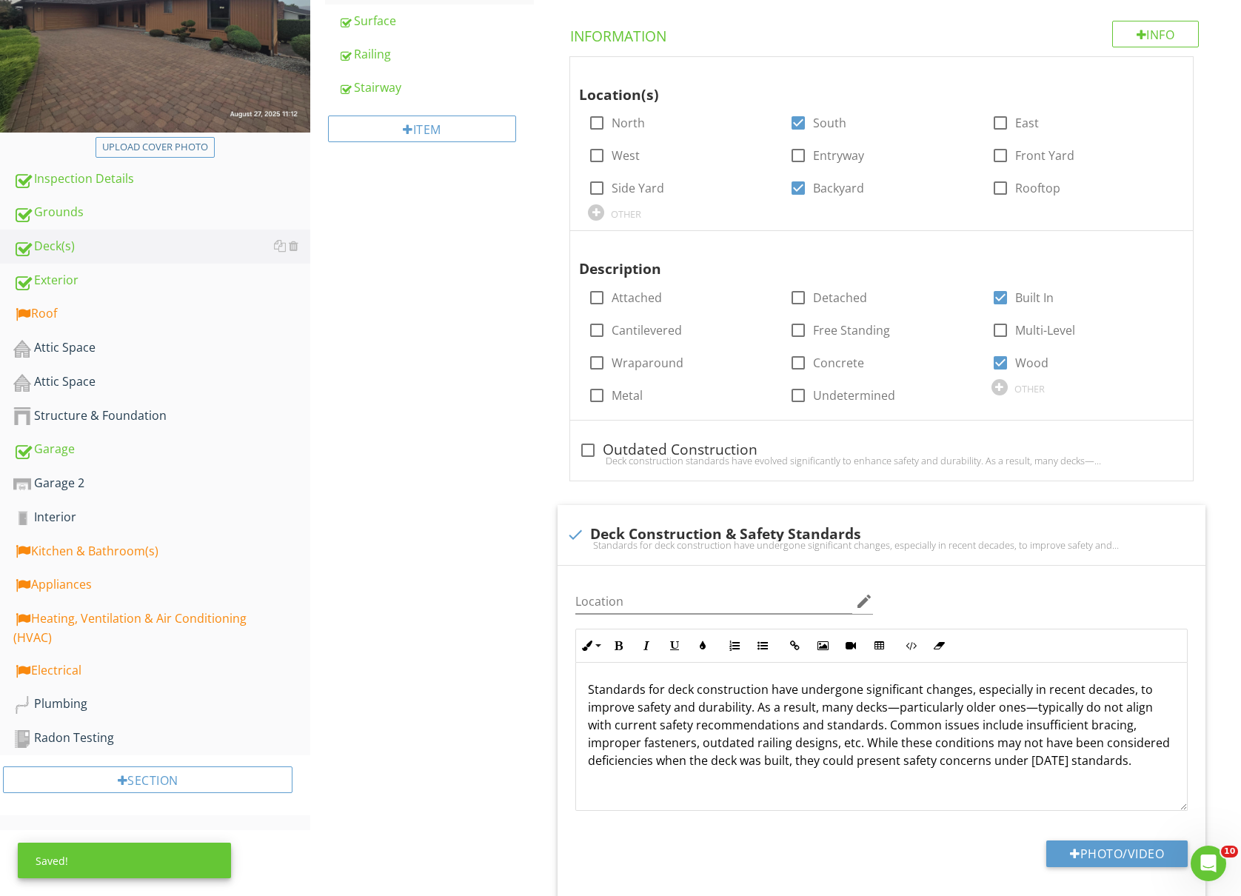
scroll to position [296, 0]
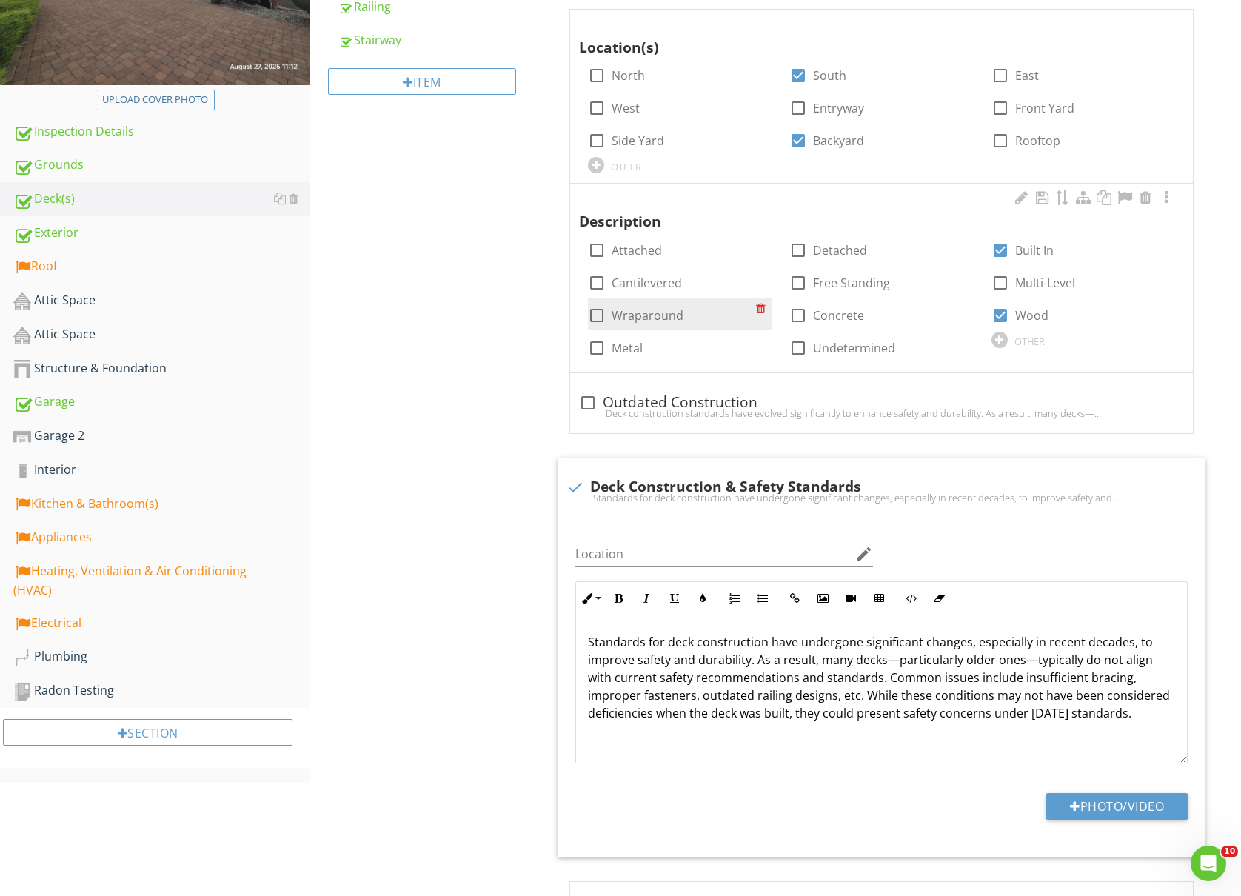
click at [600, 318] on div at bounding box center [596, 315] width 25 height 25
checkbox input "true"
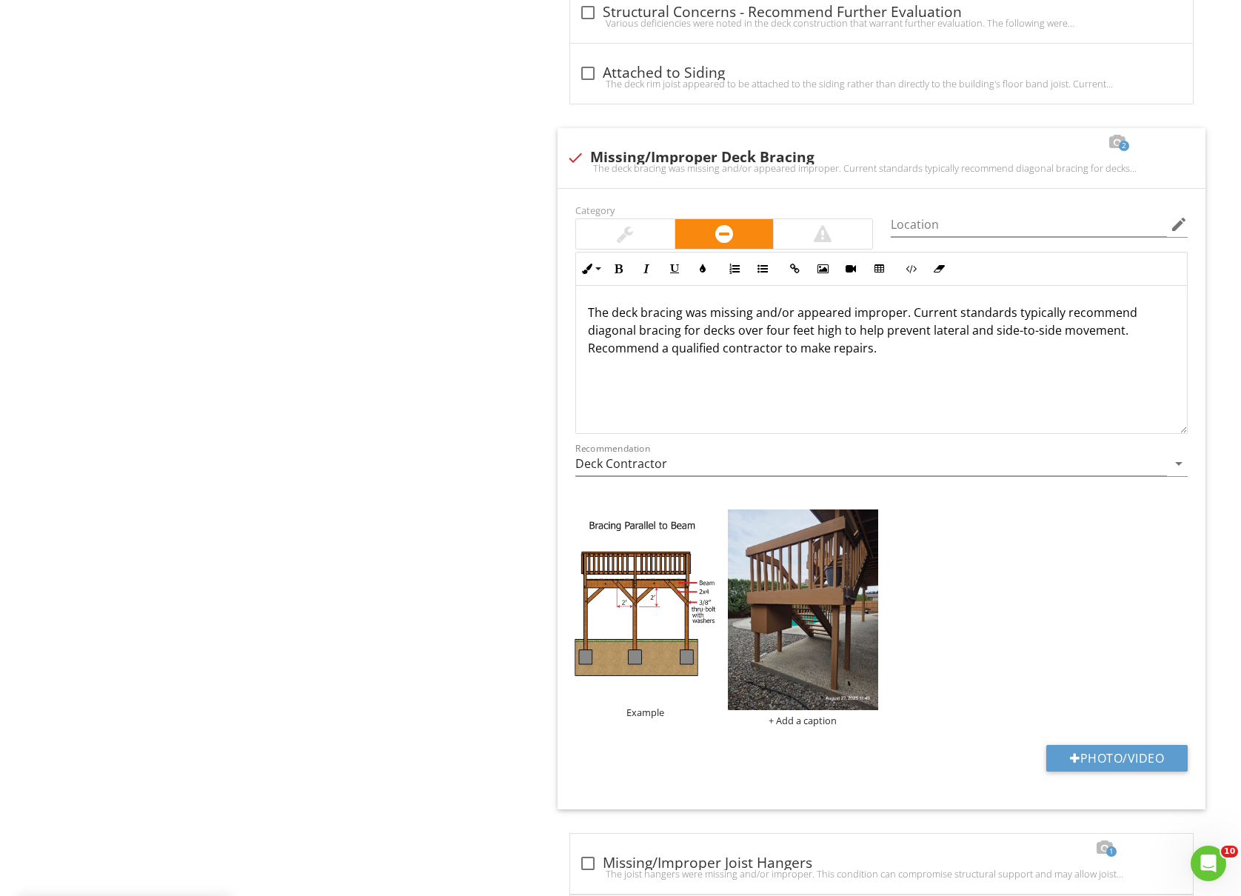
scroll to position [1778, 0]
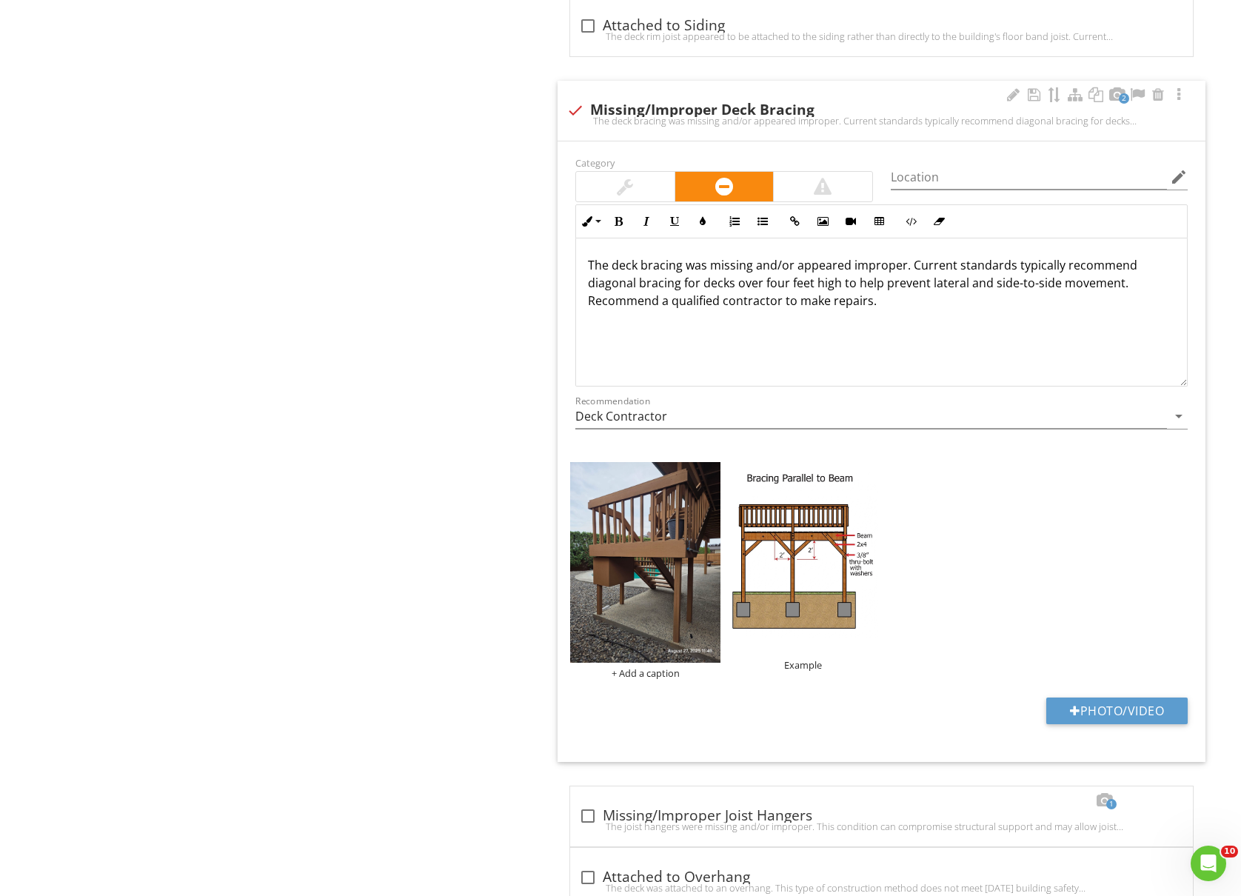
click at [901, 273] on p "The deck bracing was missing and/or appeared improper. Current standards typica…" at bounding box center [881, 282] width 587 height 53
click at [810, 415] on input "Deck Contractor" at bounding box center [871, 416] width 592 height 24
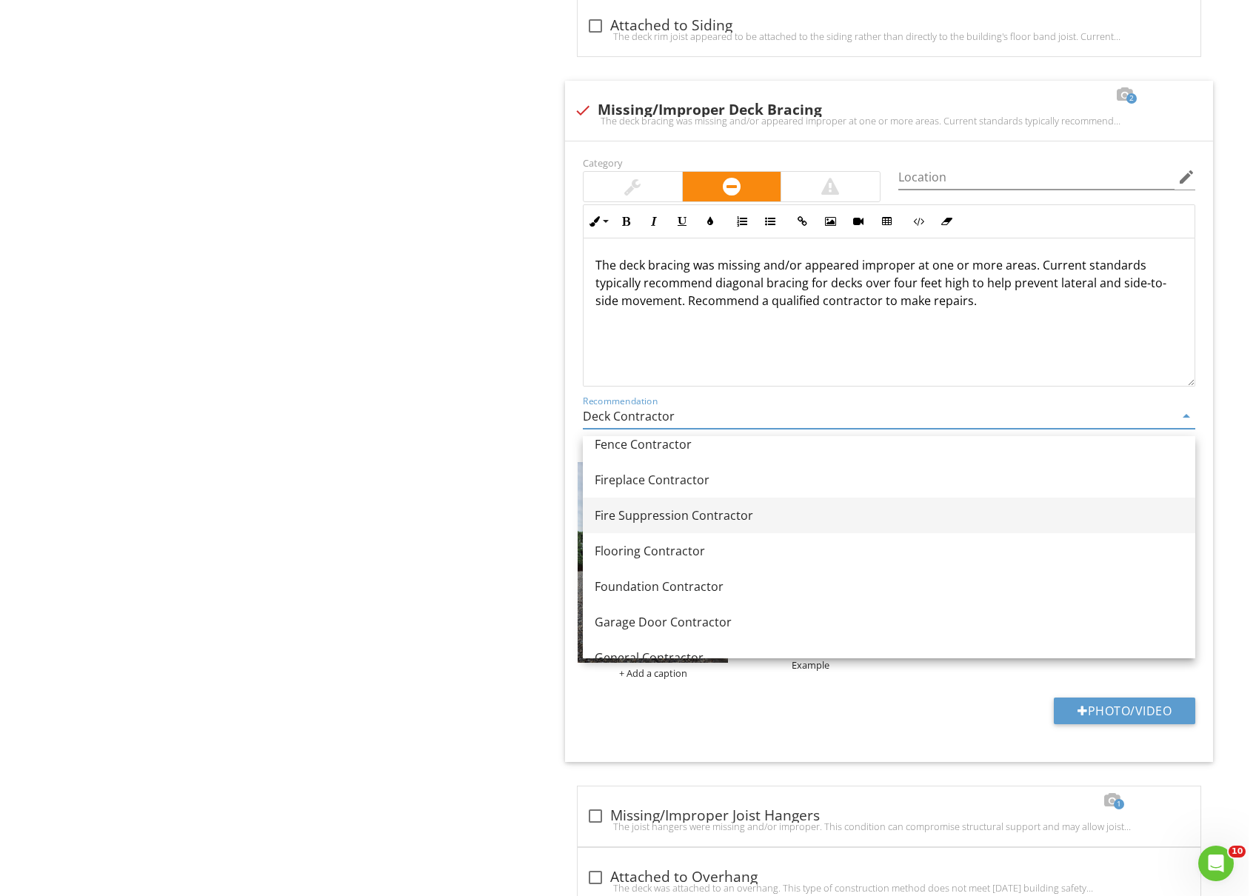
scroll to position [691, 0]
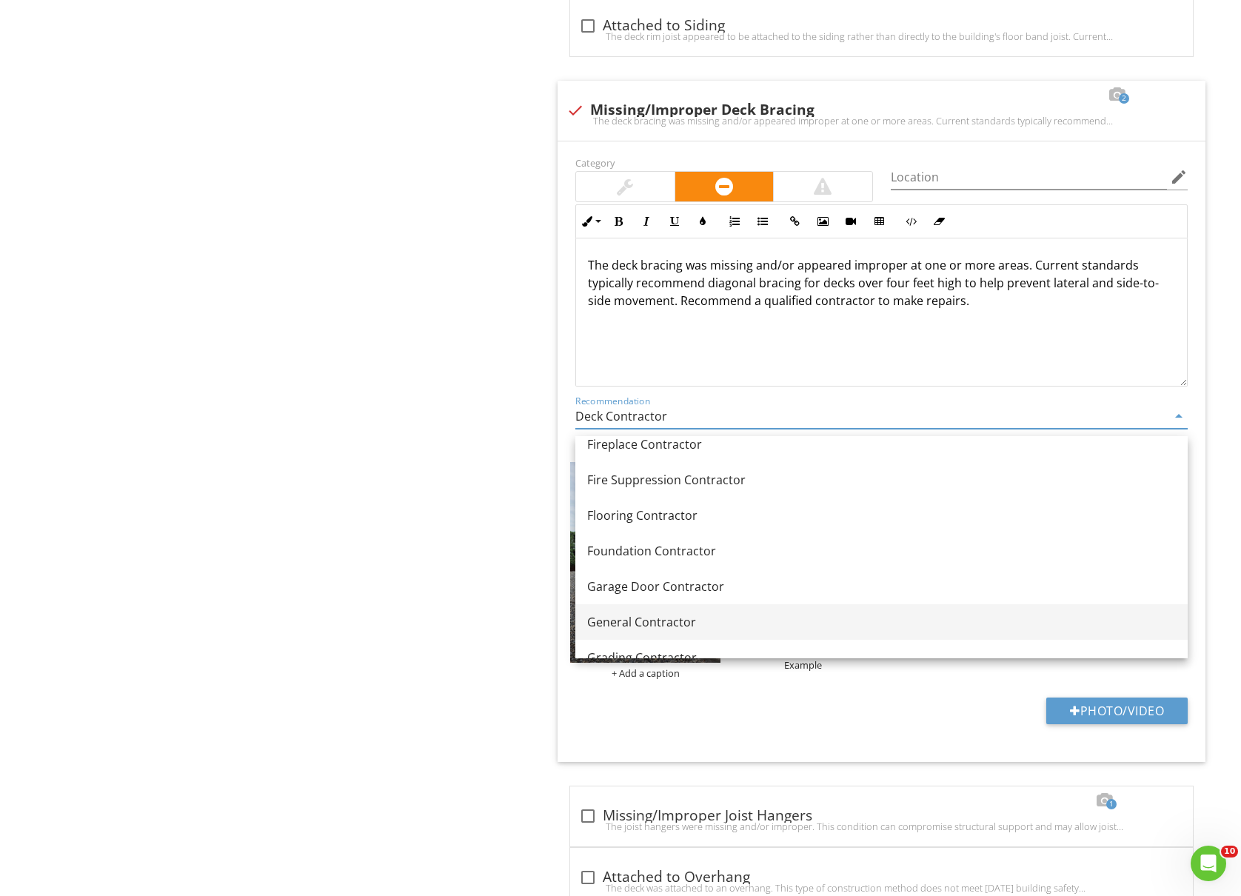
click at [659, 628] on div "General Contractor" at bounding box center [881, 622] width 589 height 18
type input "General Contractor"
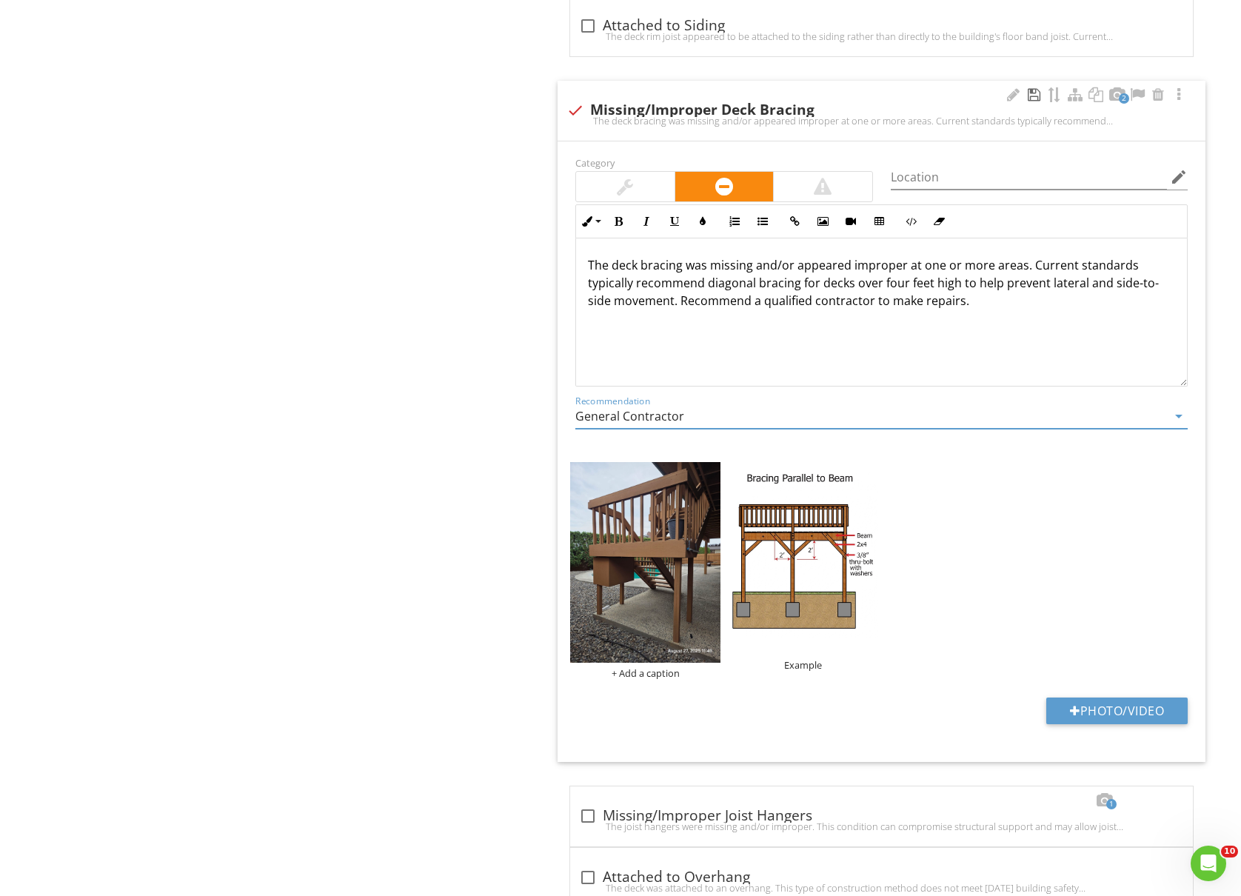
click at [1035, 102] on div at bounding box center [1034, 94] width 18 height 15
click at [656, 551] on img at bounding box center [645, 562] width 150 height 200
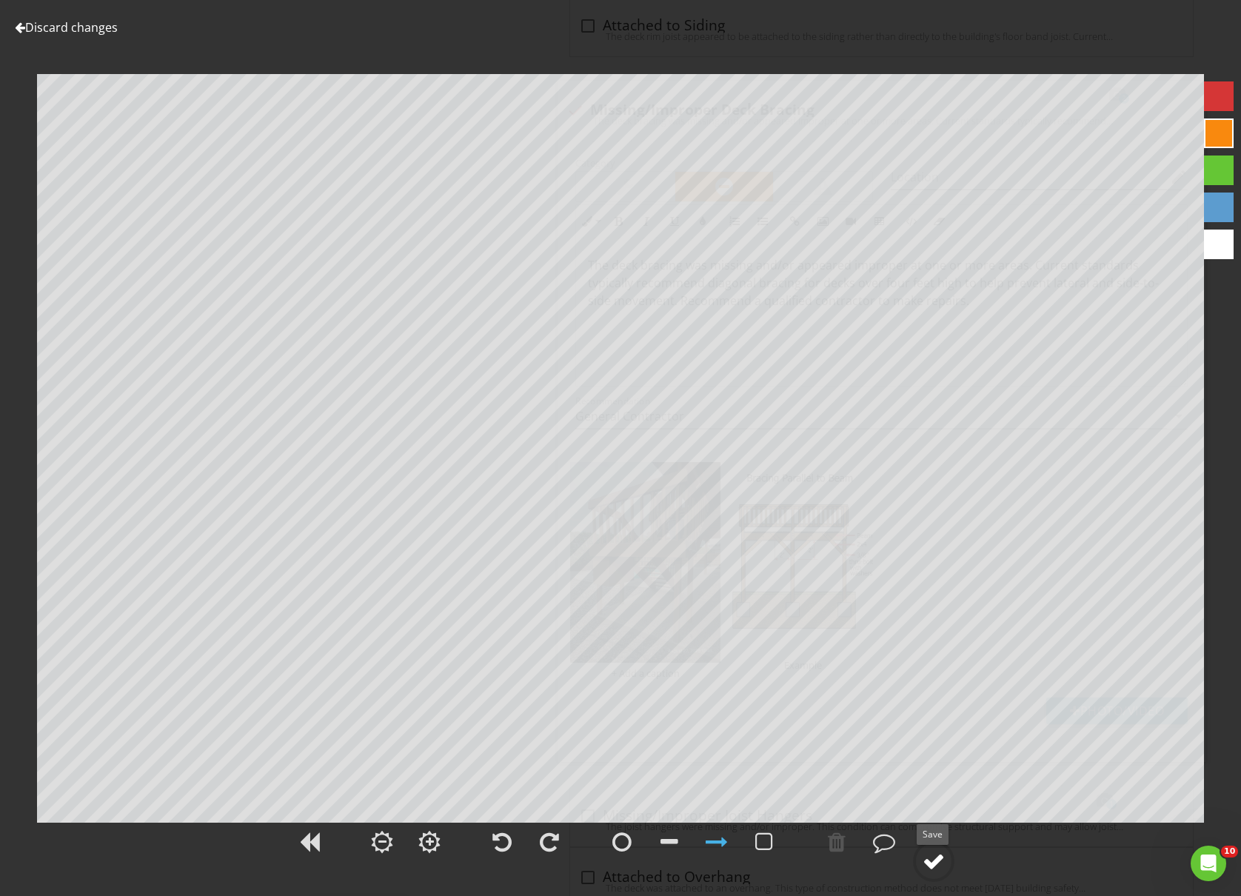
click at [933, 855] on div at bounding box center [934, 861] width 22 height 22
click at [937, 859] on div at bounding box center [934, 861] width 22 height 22
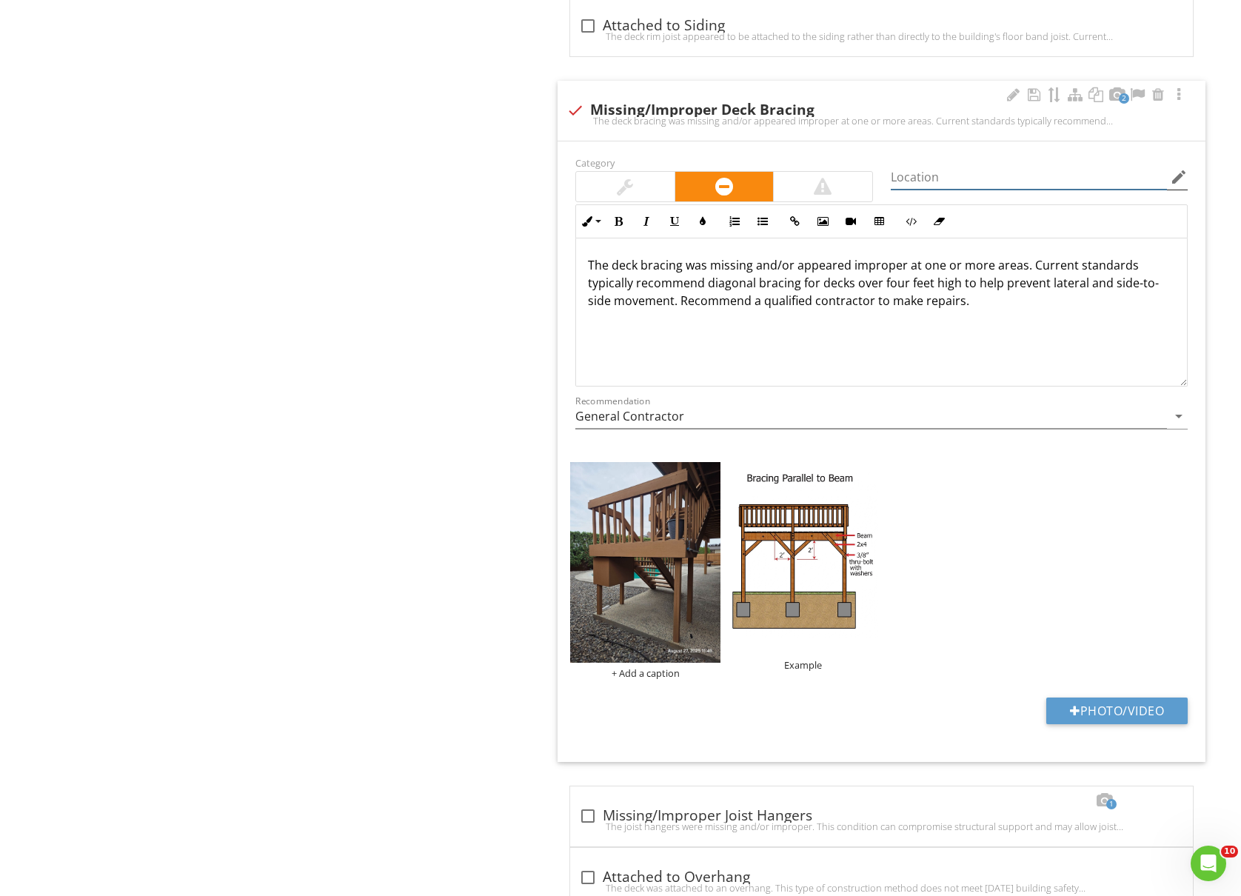
click at [1027, 187] on input "Location" at bounding box center [1029, 177] width 276 height 24
type input "Deck landing"
click at [647, 679] on div "+ Add a caption" at bounding box center [645, 673] width 150 height 12
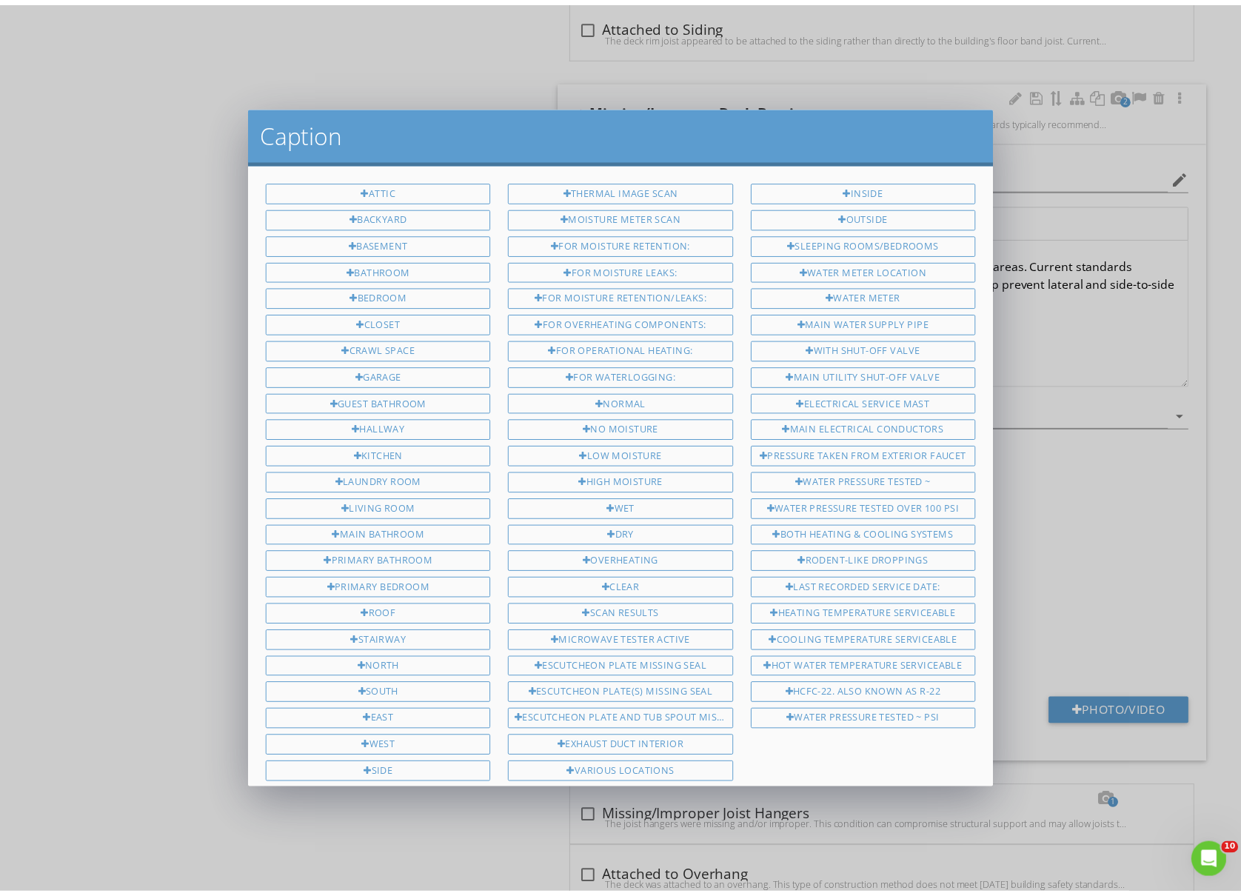
scroll to position [353, 0]
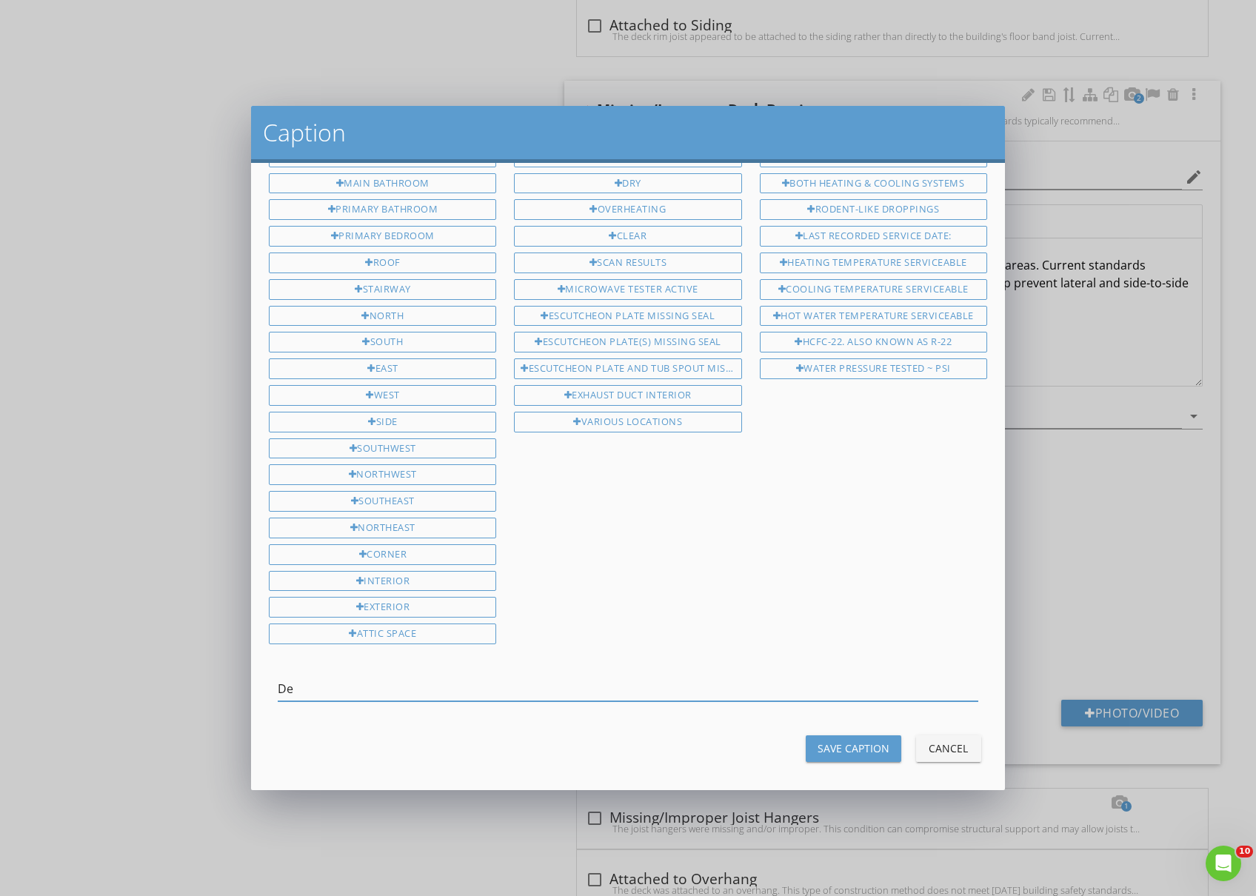
type input "D"
type input "Stairway landing"
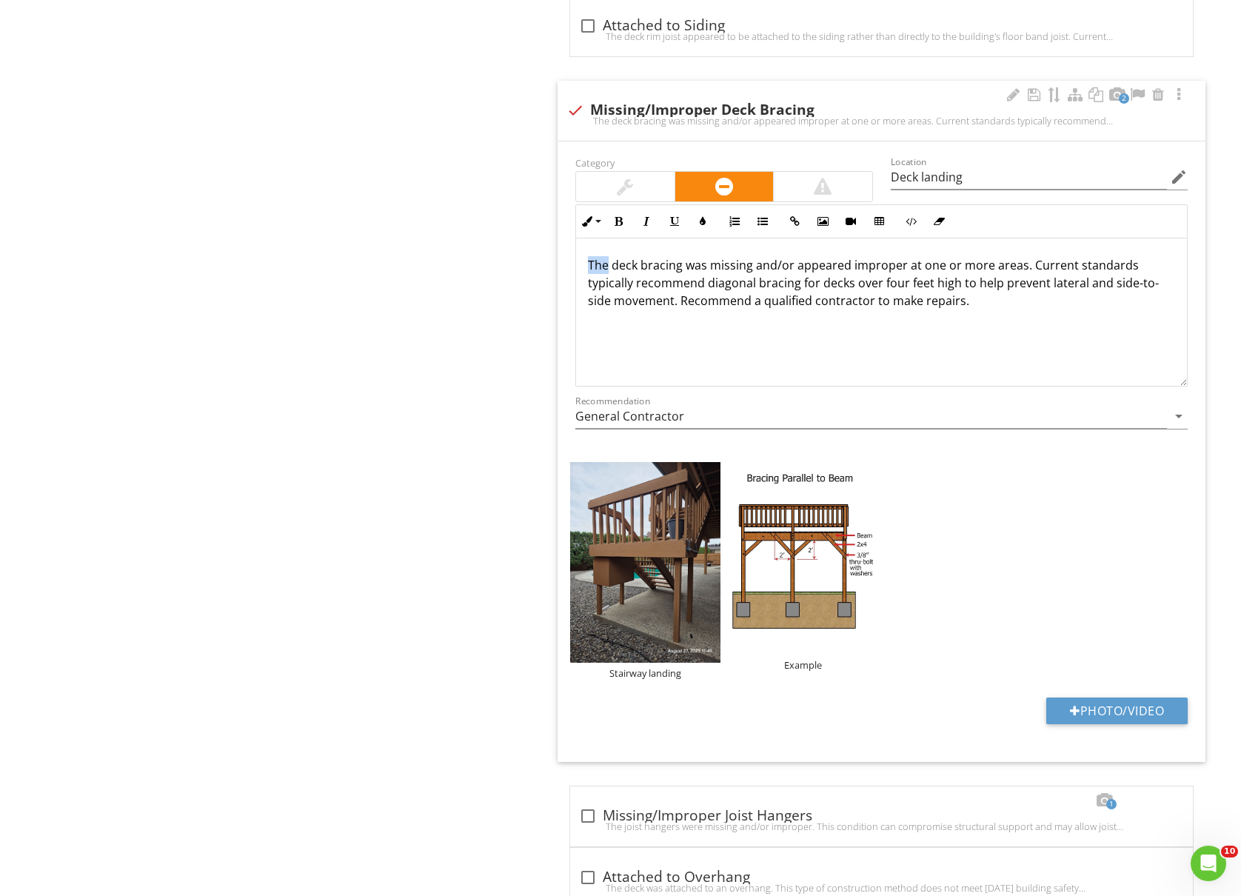
drag, startPoint x: 607, startPoint y: 270, endPoint x: 575, endPoint y: 276, distance: 32.5
click at [576, 276] on div "The deck bracing was missing and/or appeared improper at one or more areas. Cur…" at bounding box center [881, 312] width 611 height 148
drag, startPoint x: 940, startPoint y: 276, endPoint x: 1038, endPoint y: 276, distance: 97.8
click at [1038, 276] on p "Proper deck bracing was missing and/or appeared improper at one or more areas. …" at bounding box center [881, 282] width 587 height 53
drag, startPoint x: 907, startPoint y: 290, endPoint x: 881, endPoint y: 288, distance: 26.8
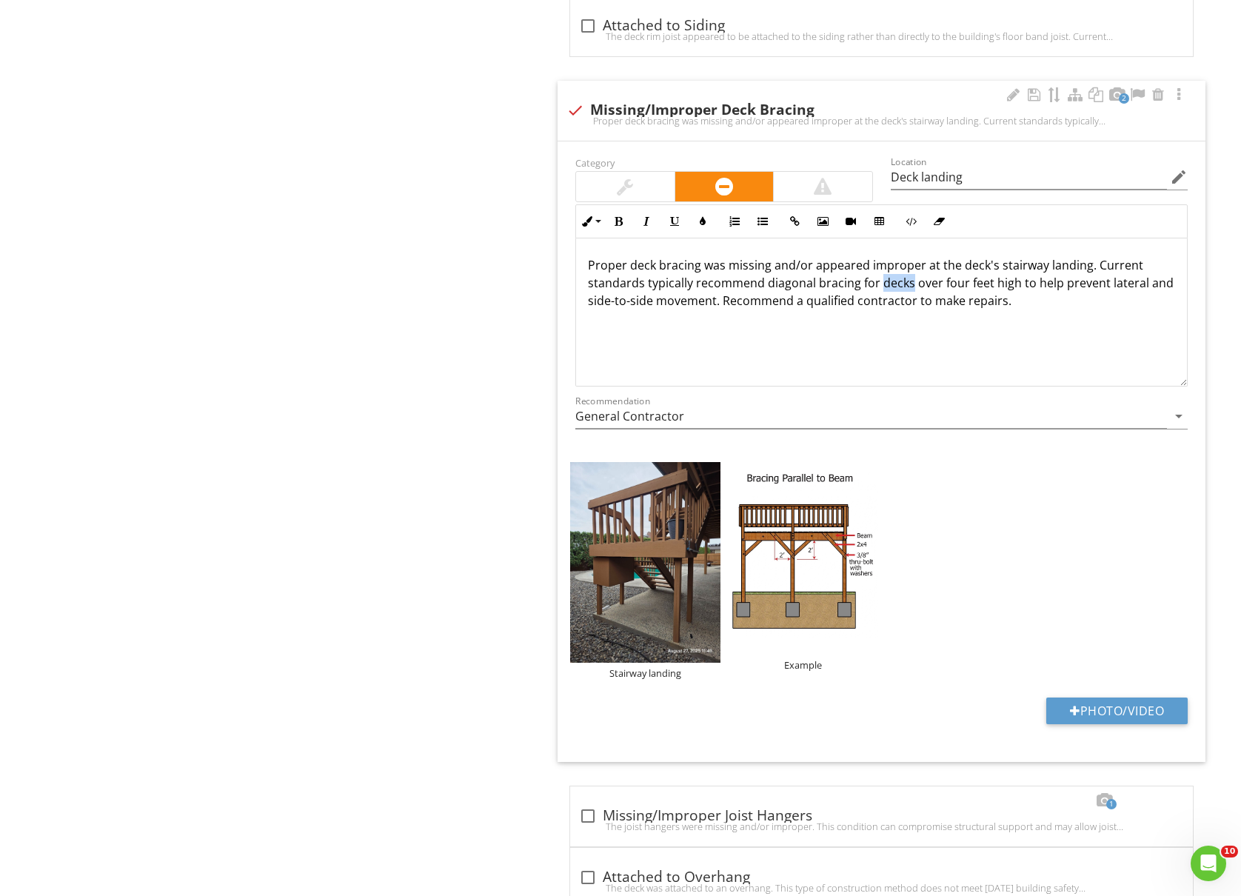
click at [881, 288] on p "Proper deck bracing was missing and/or appeared improper at the deck's stairway…" at bounding box center [881, 282] width 587 height 53
click at [461, 489] on div "Deck(s) Structure Surface Railing Stairway Item Structure Info Information Loca…" at bounding box center [775, 606] width 931 height 4471
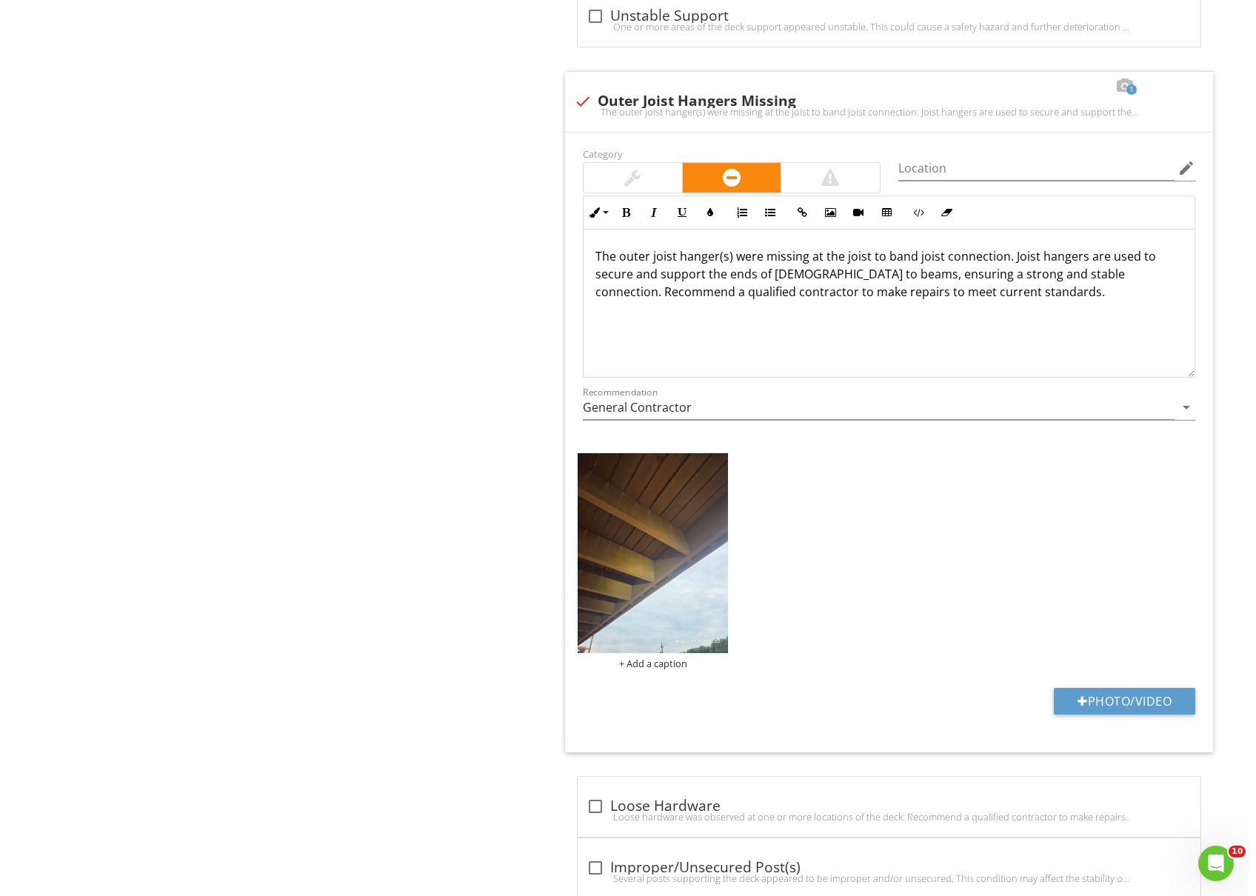
scroll to position [3357, 0]
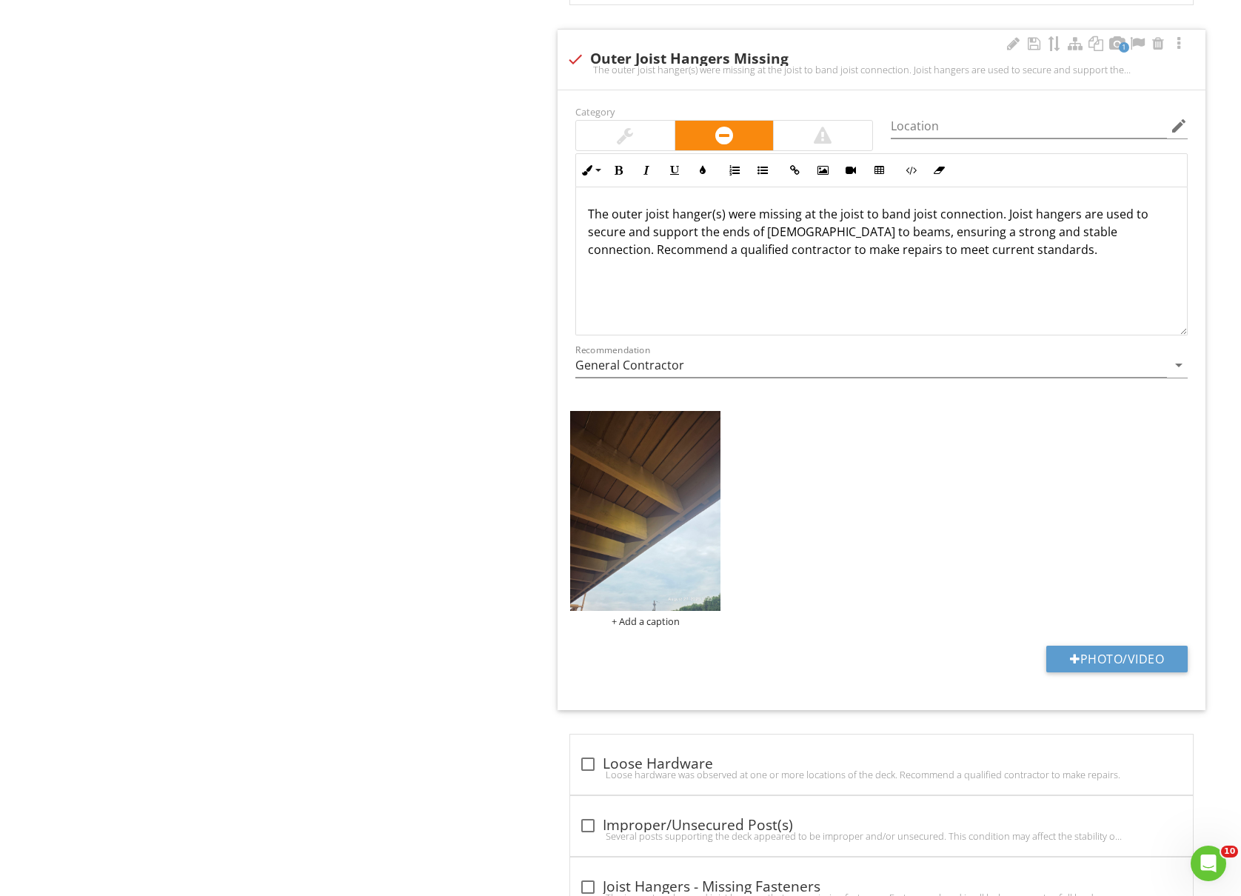
click at [1191, 673] on div "Photo/Video" at bounding box center [882, 665] width 630 height 38
click at [1169, 673] on button "Photo/Video" at bounding box center [1117, 659] width 141 height 27
type input "C:\fakepath\Joist Hanger.png"
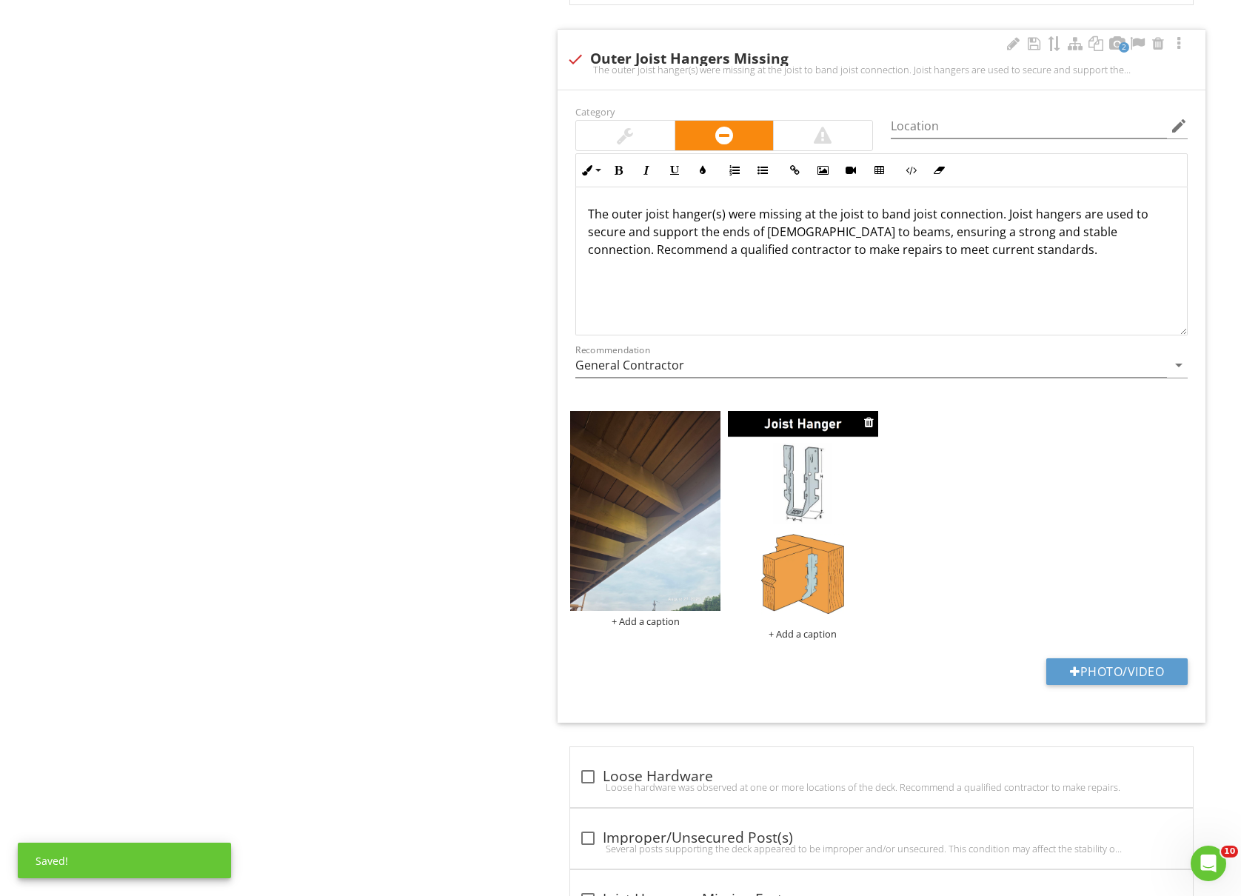
click at [809, 640] on div "+ Add a caption" at bounding box center [803, 634] width 150 height 12
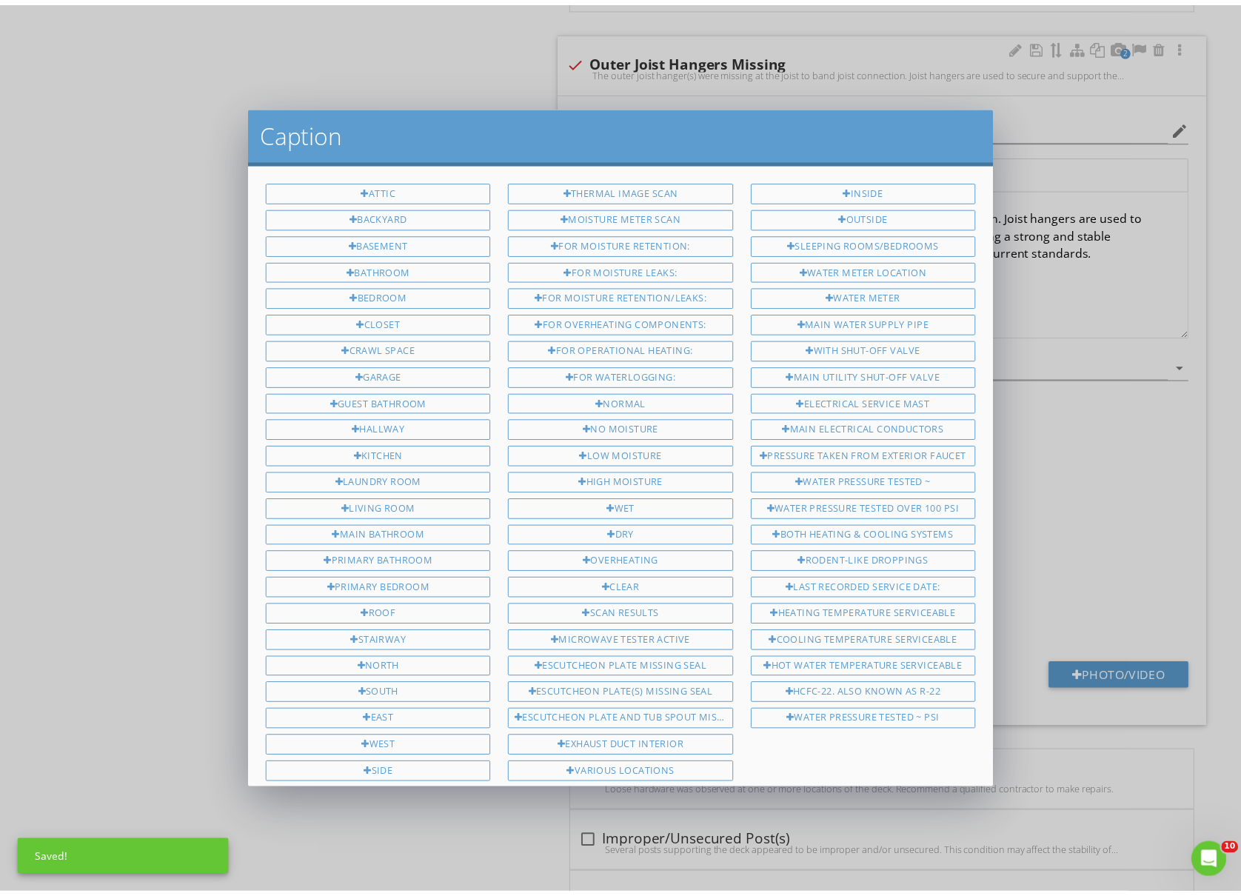
scroll to position [353, 0]
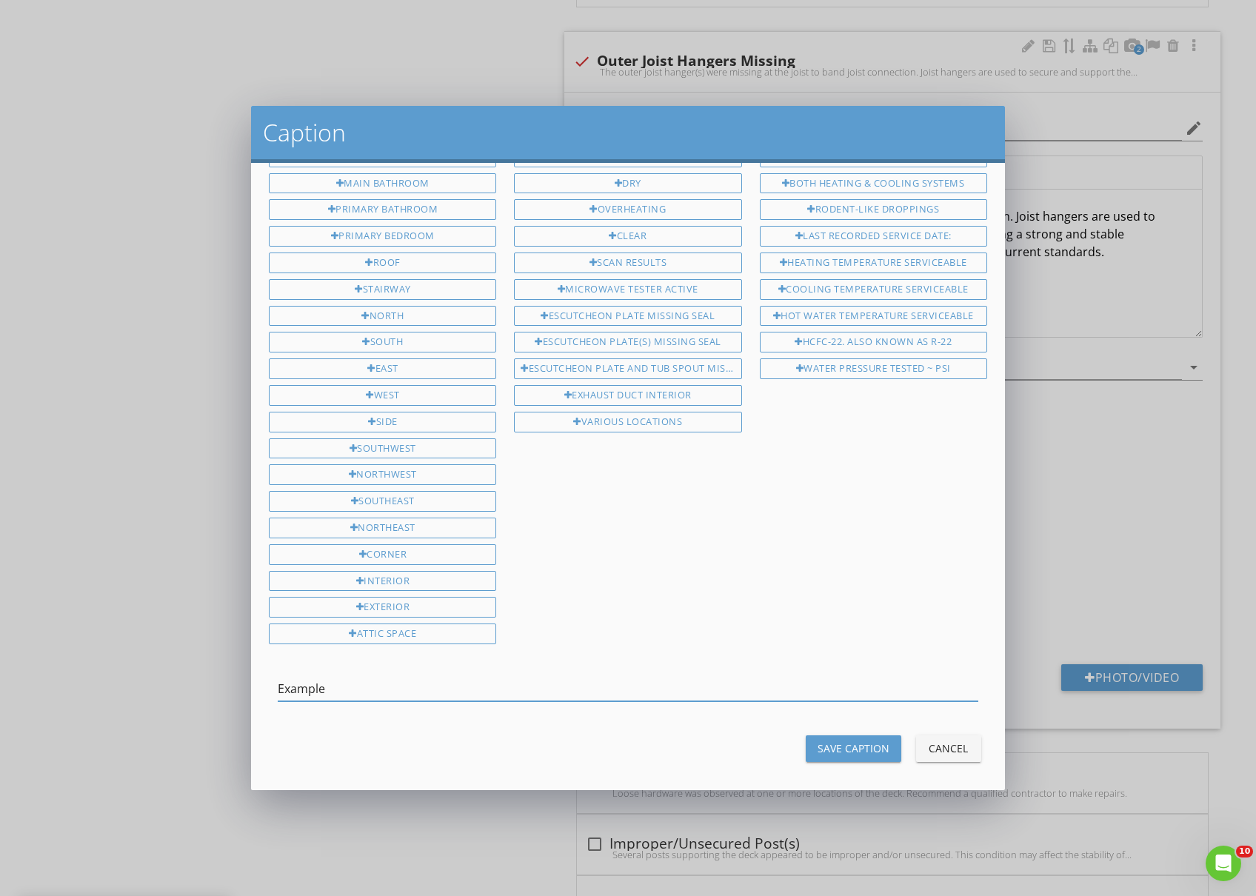
type input "Example"
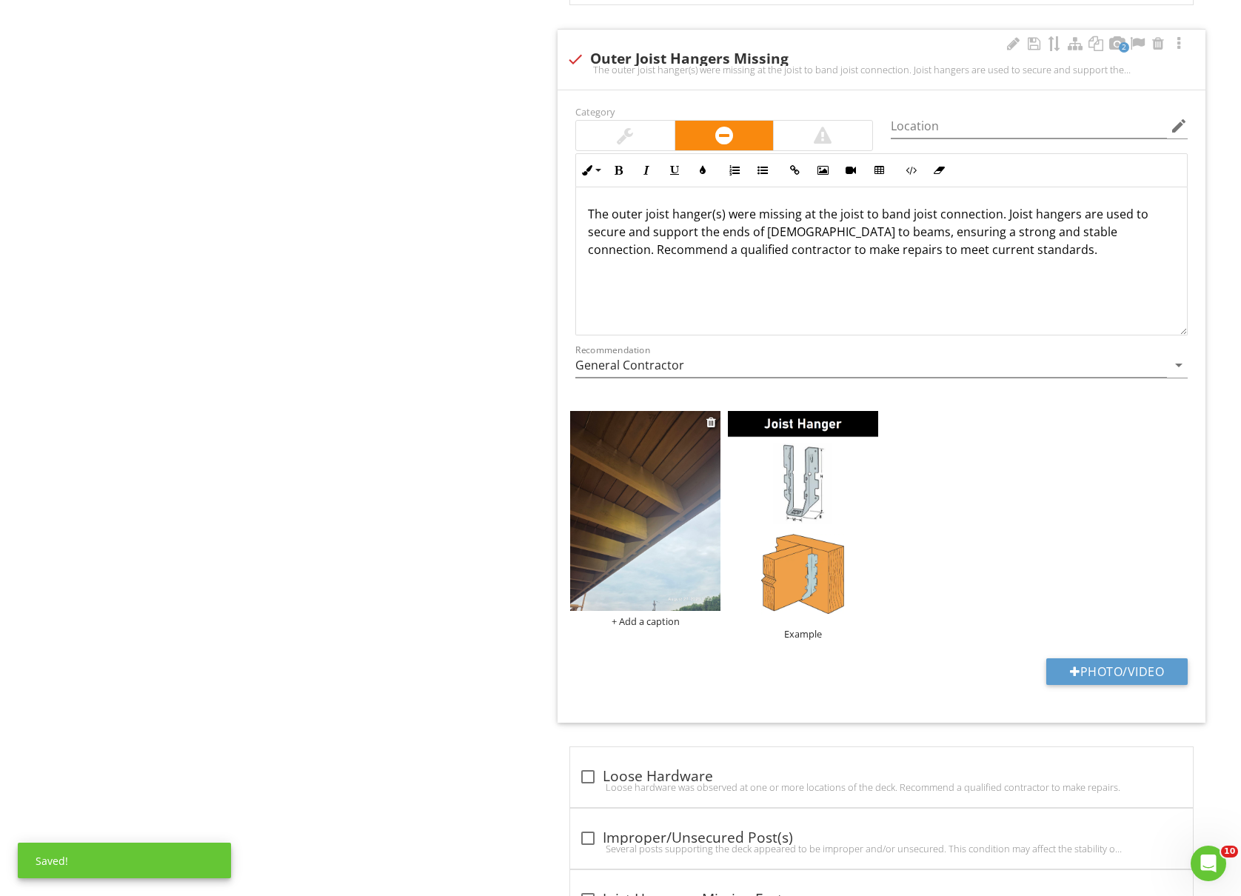
click at [681, 605] on img at bounding box center [645, 511] width 150 height 200
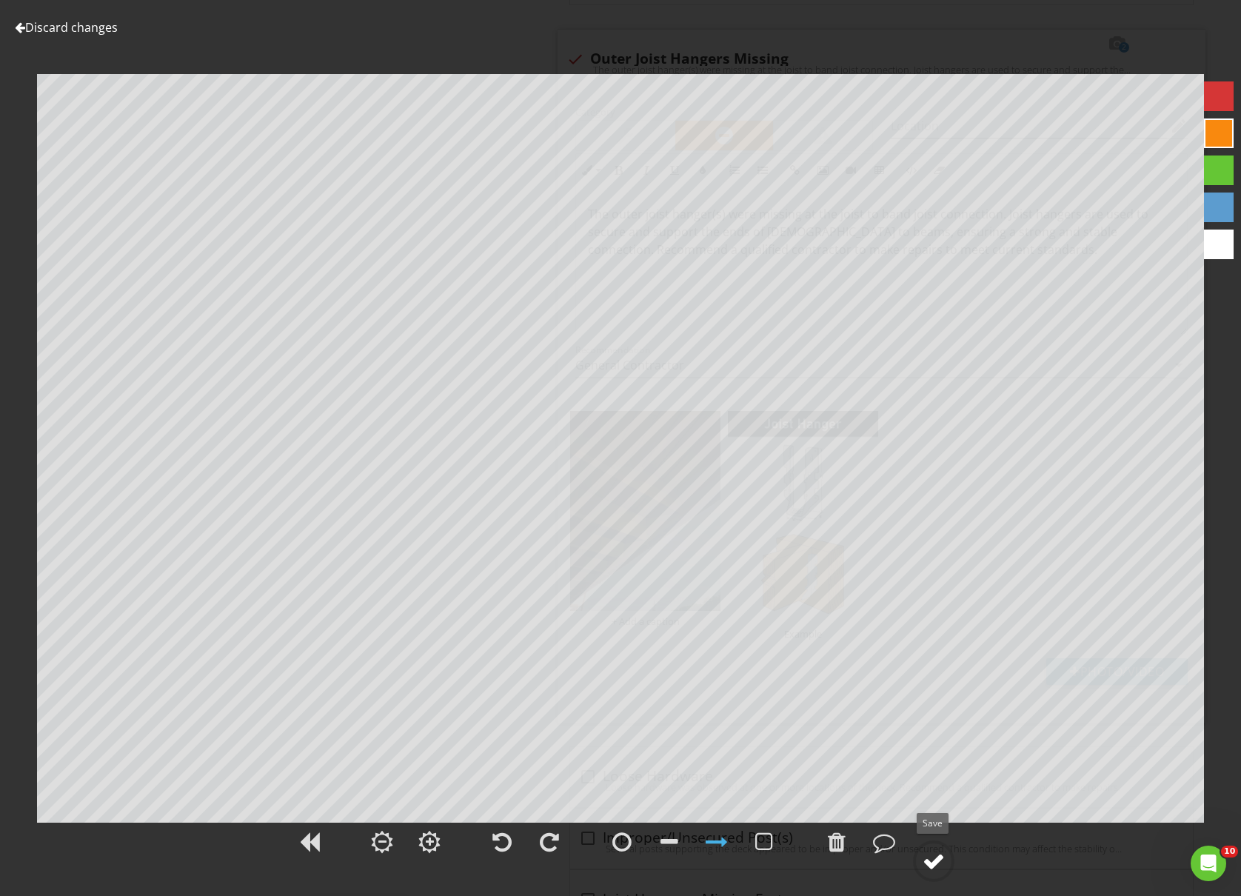
click at [936, 862] on div at bounding box center [934, 861] width 22 height 22
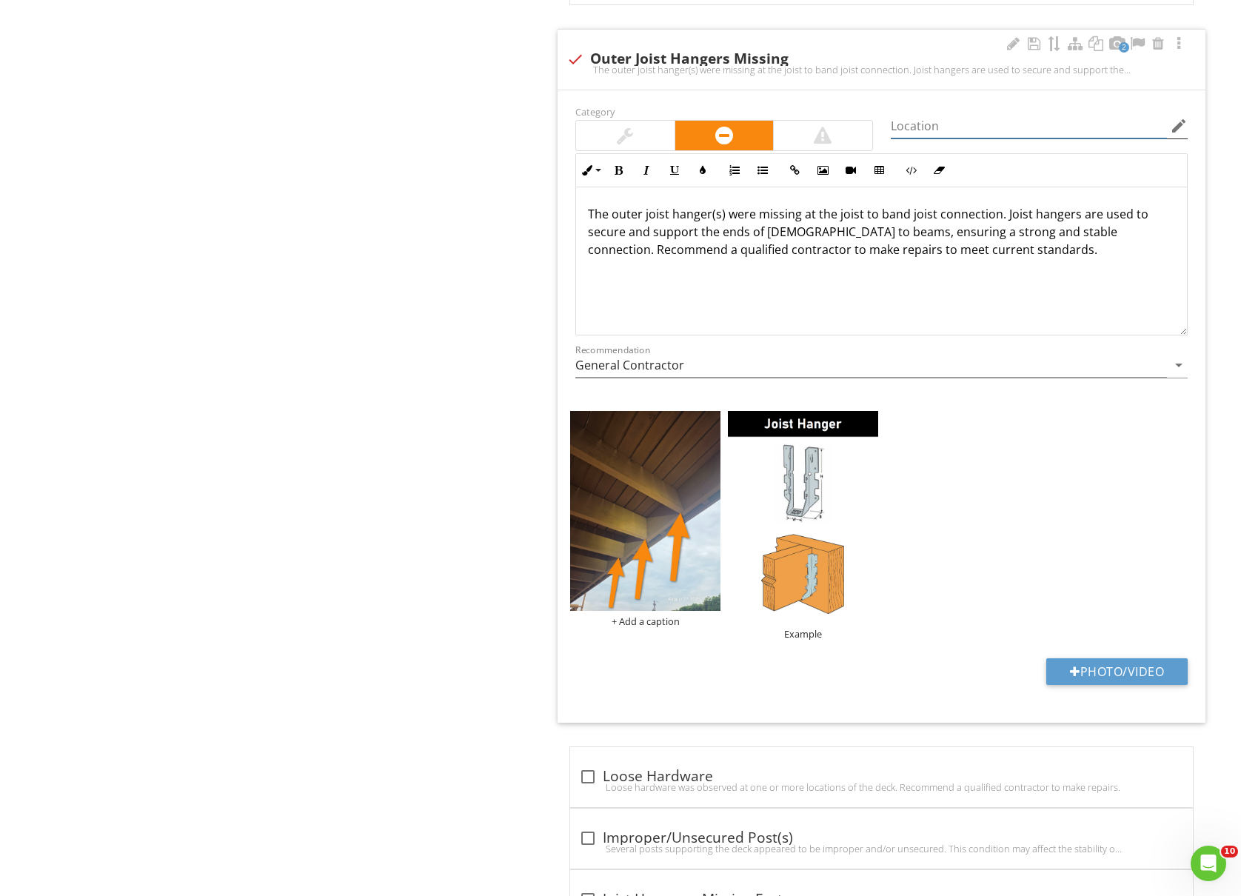
click at [954, 139] on input "Location" at bounding box center [1029, 126] width 276 height 24
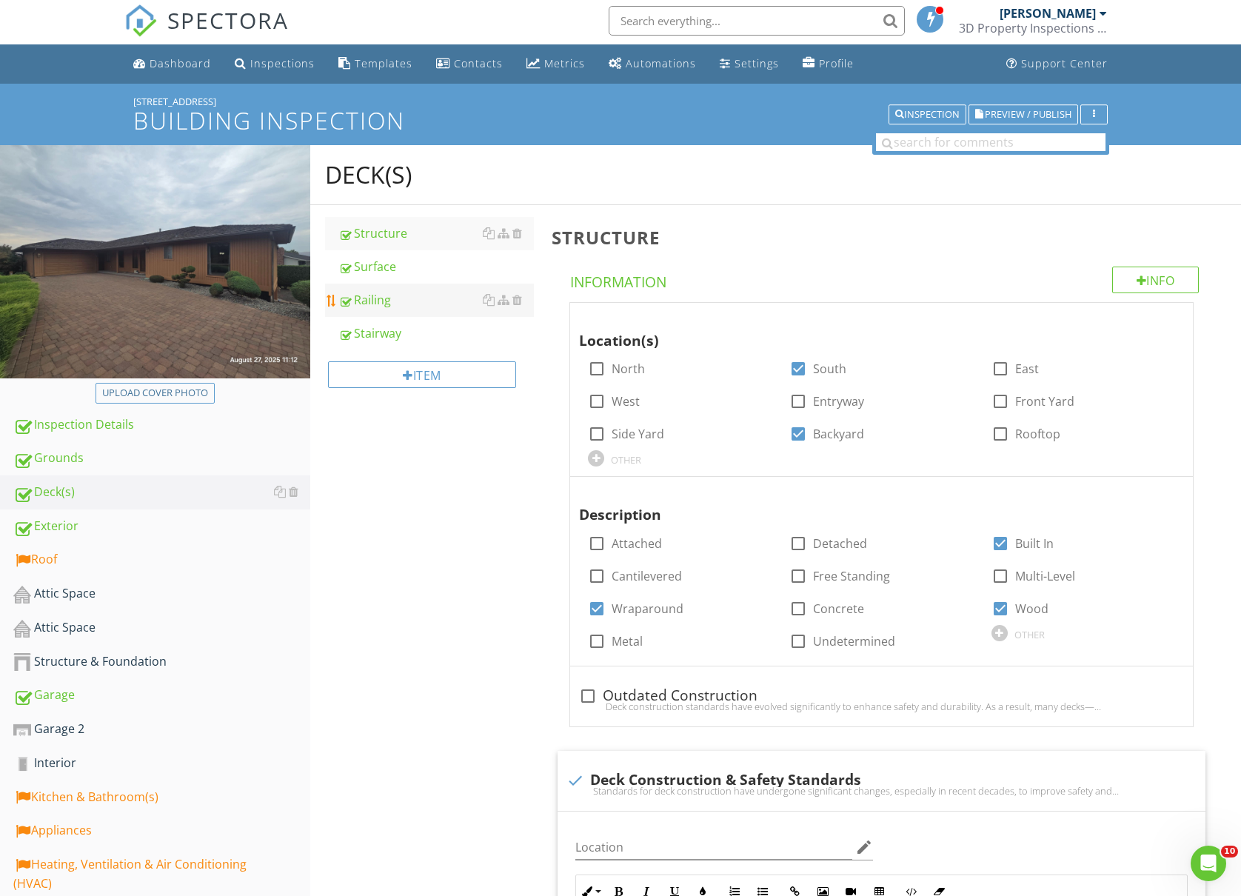
scroll to position [0, 0]
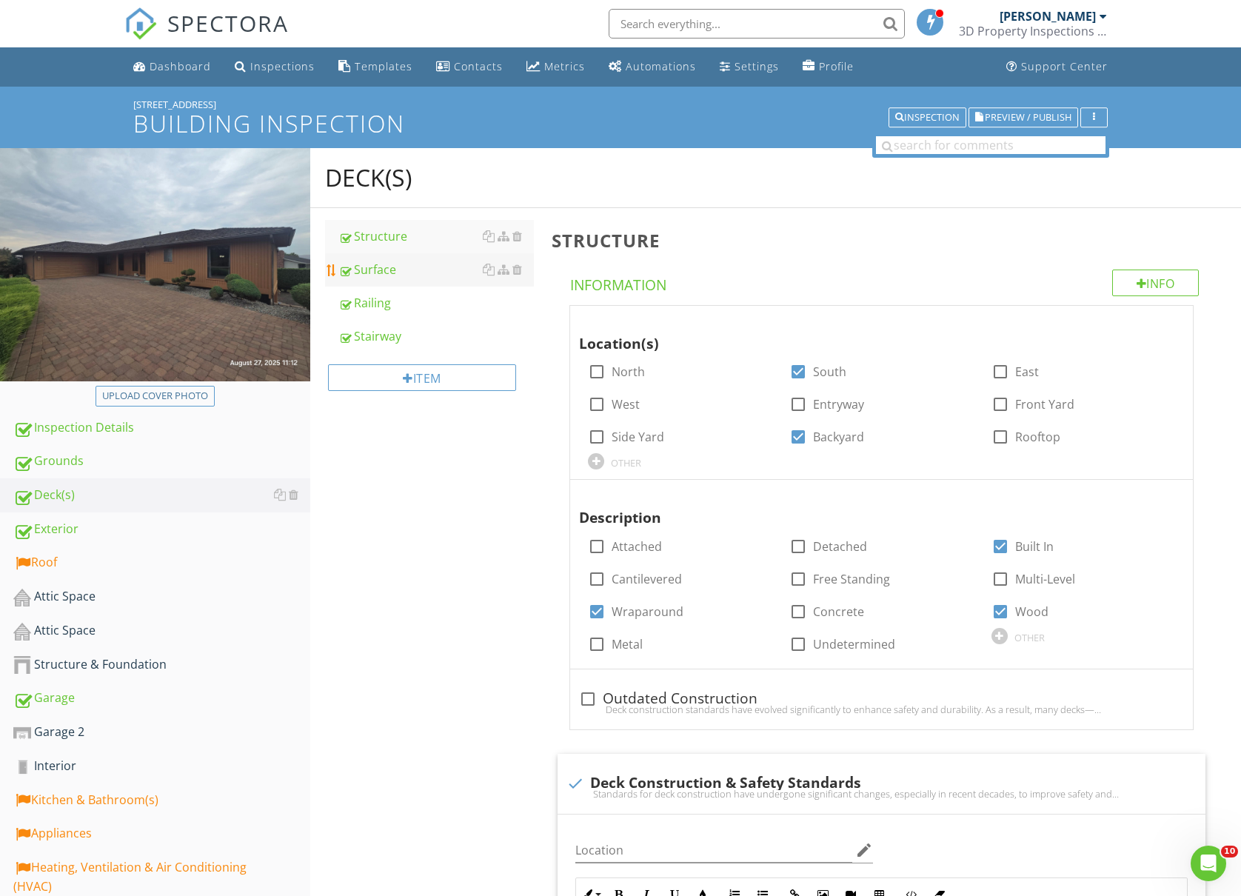
type input "Underside of deck"
click at [442, 274] on div "Surface" at bounding box center [436, 270] width 196 height 18
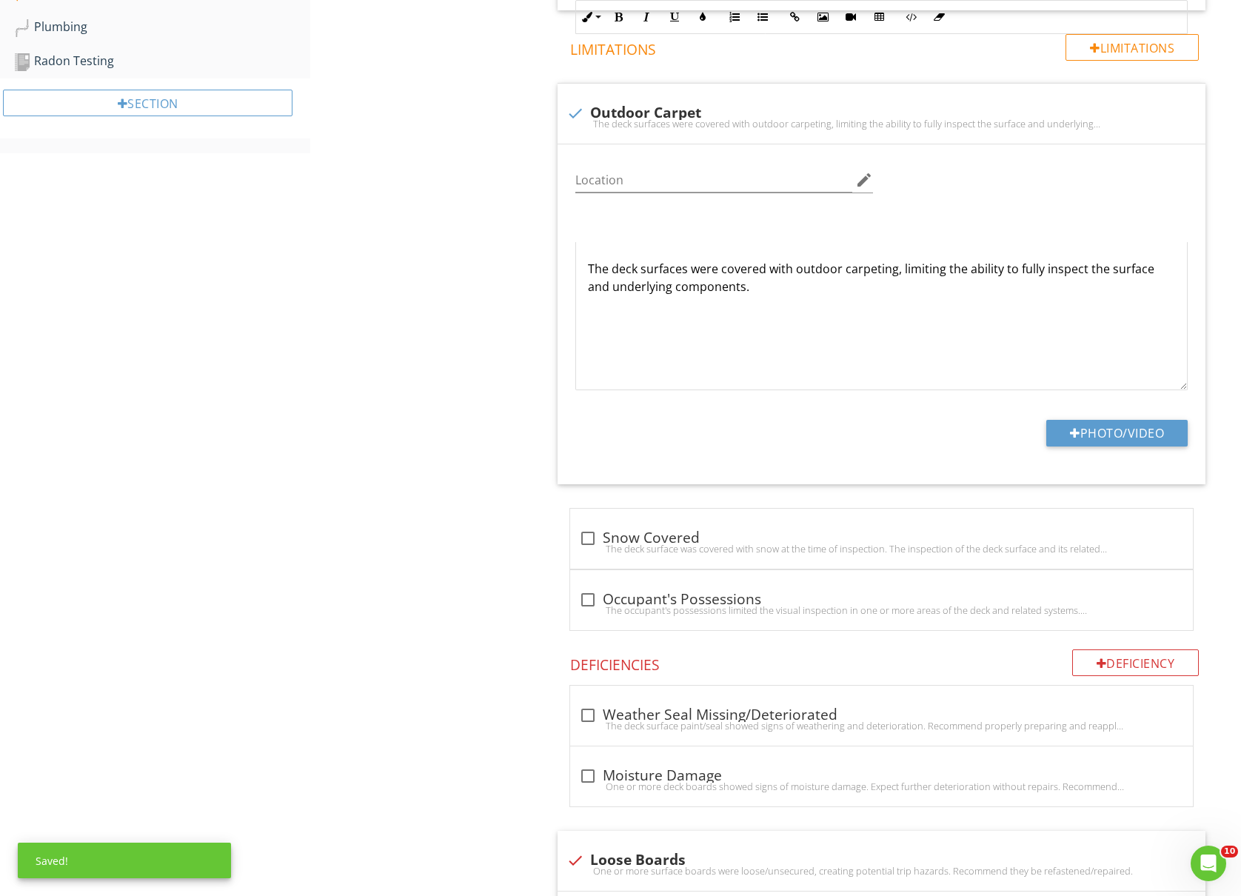
scroll to position [1481, 0]
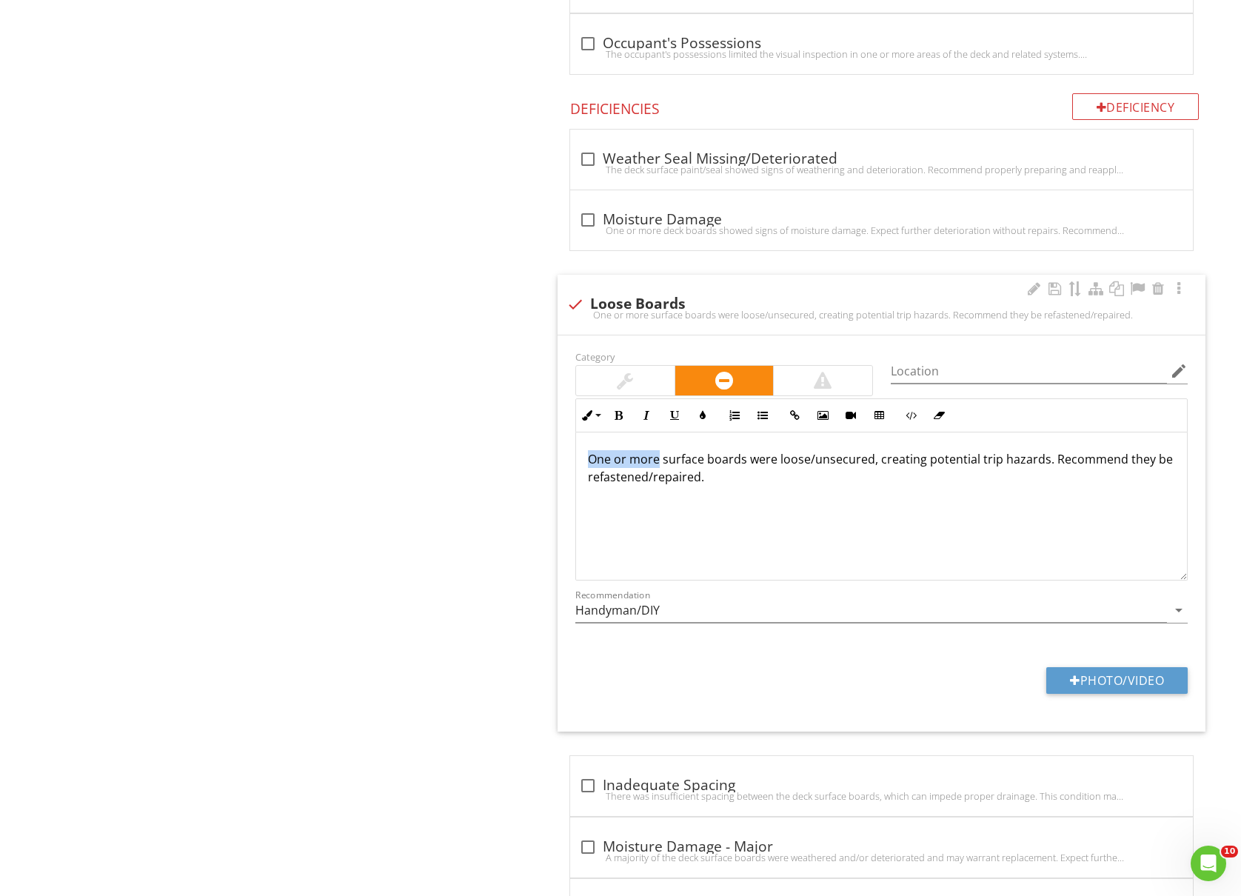
drag, startPoint x: 658, startPoint y: 464, endPoint x: 585, endPoint y: 470, distance: 72.8
click at [585, 470] on div "One or more surface boards were loose/unsecured, creating potential trip hazard…" at bounding box center [881, 507] width 611 height 148
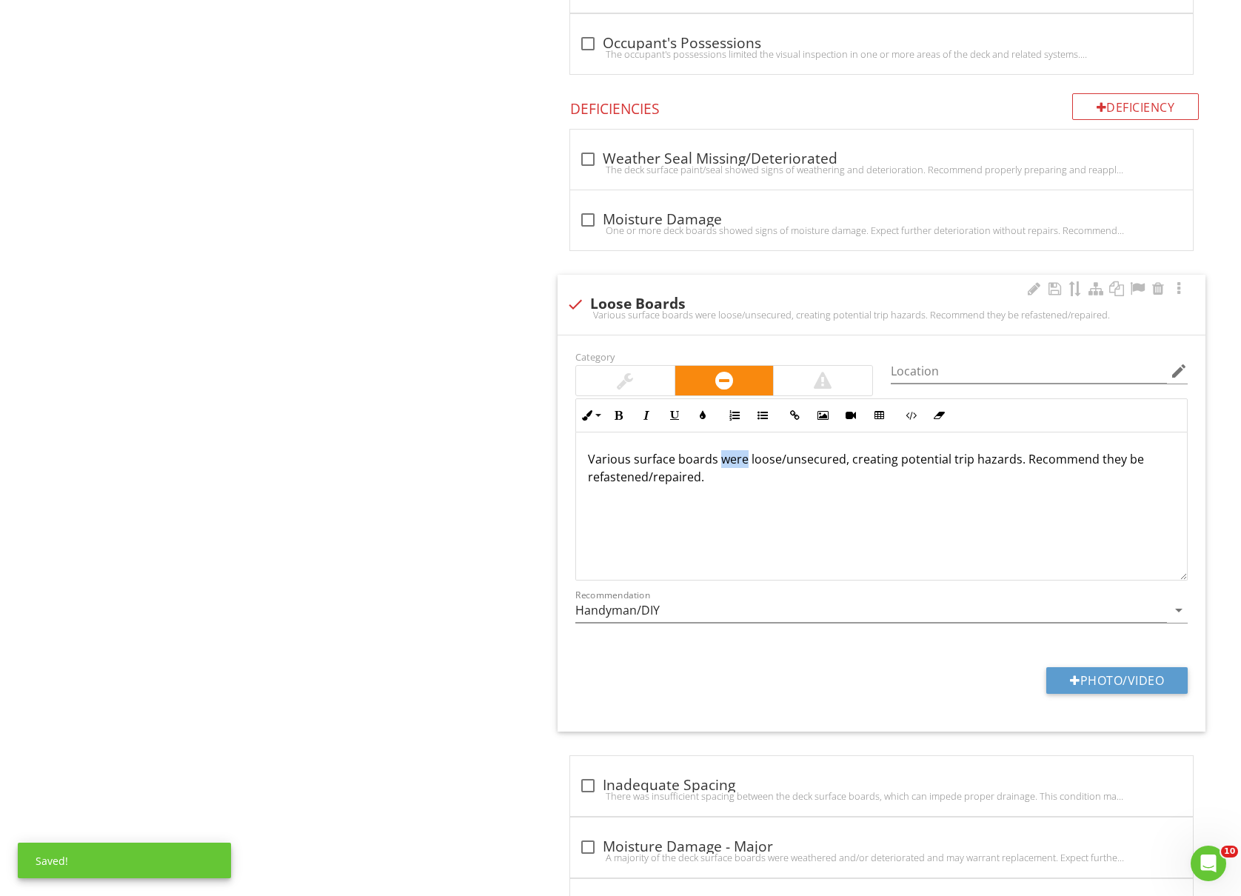
drag, startPoint x: 744, startPoint y: 468, endPoint x: 721, endPoint y: 468, distance: 23.0
click at [721, 468] on p "Various surface boards were loose/unsecured, creating potential trip hazards. R…" at bounding box center [881, 468] width 587 height 36
click at [758, 466] on p "Various surface boards appreaed loose/unsecured, creating potential trip hazard…" at bounding box center [881, 468] width 587 height 36
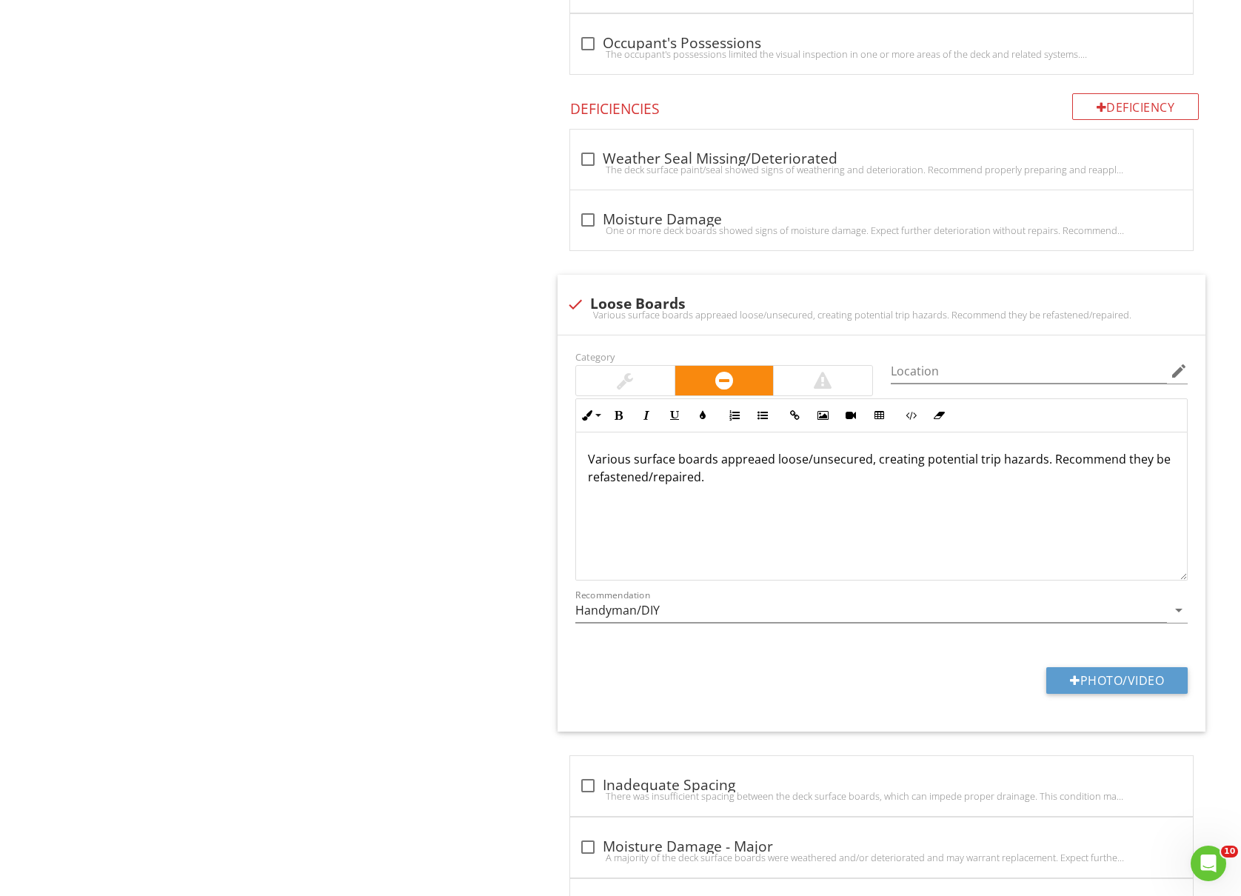
click at [0, 0] on lt-span "appeared" at bounding box center [0, 0] width 0 height 0
click at [756, 486] on p "Various surface boards appeared loose/unsecured, creating potential trip hazard…" at bounding box center [881, 468] width 587 height 36
click at [345, 510] on div "Deck(s) Structure Surface Railing Stairway Item Surface Info Information Descri…" at bounding box center [775, 25] width 931 height 2717
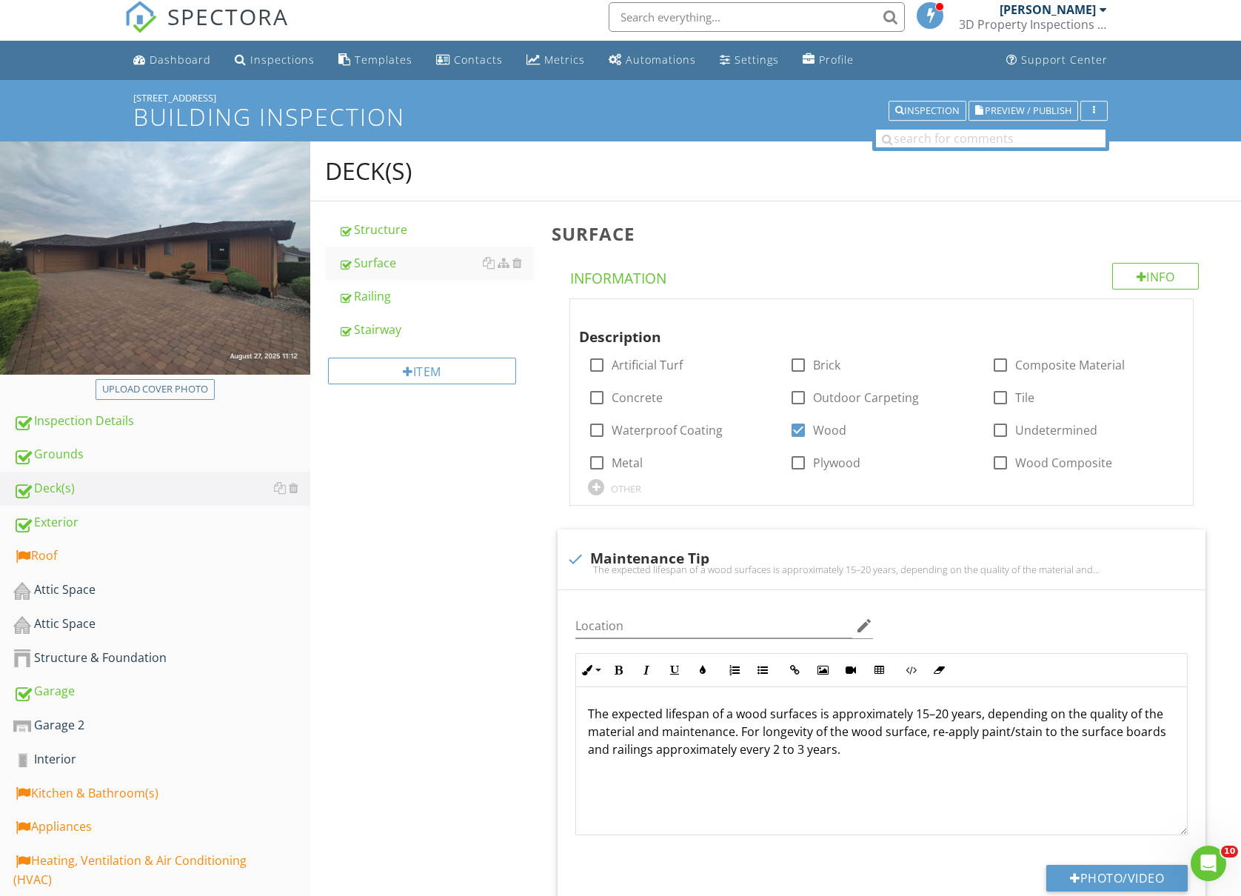
scroll to position [0, 0]
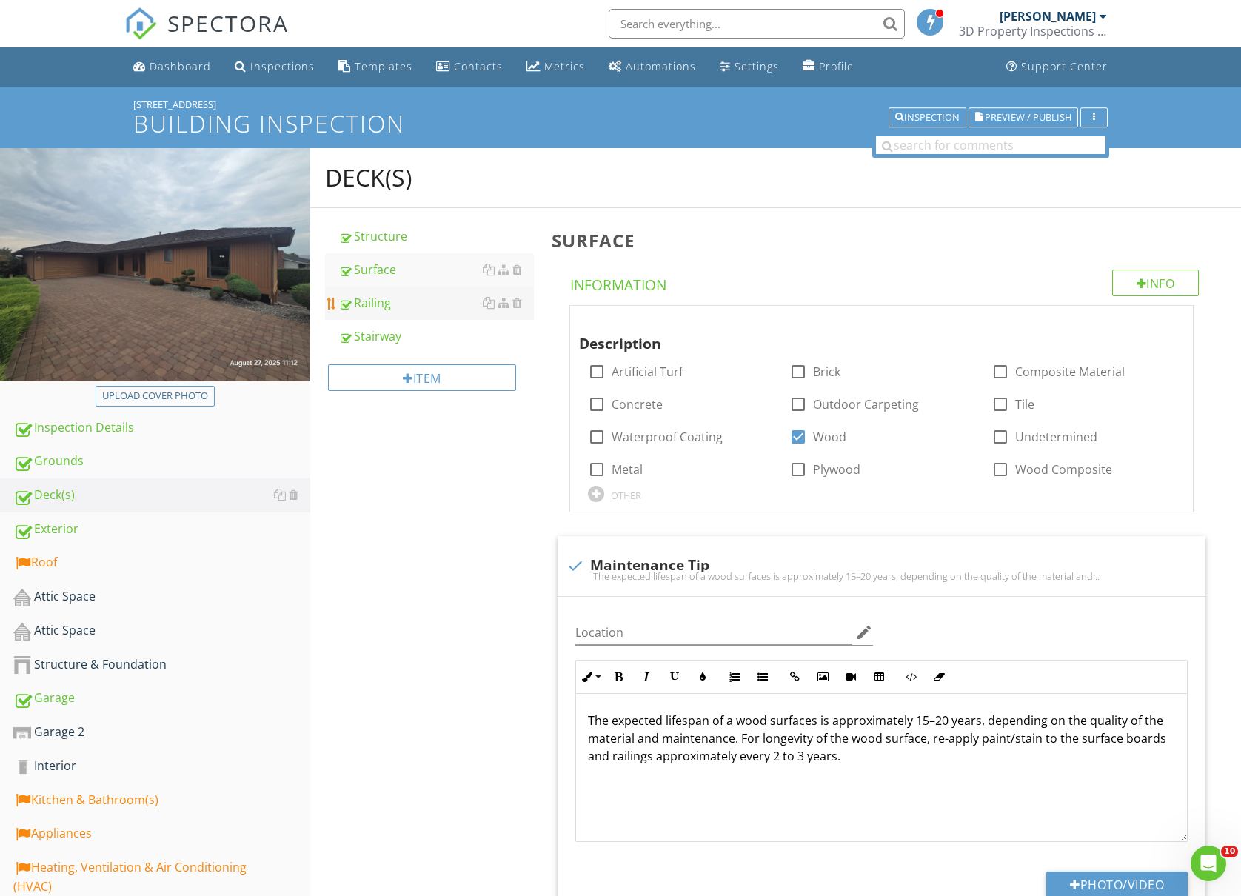
click at [407, 303] on div "Railing" at bounding box center [436, 303] width 196 height 18
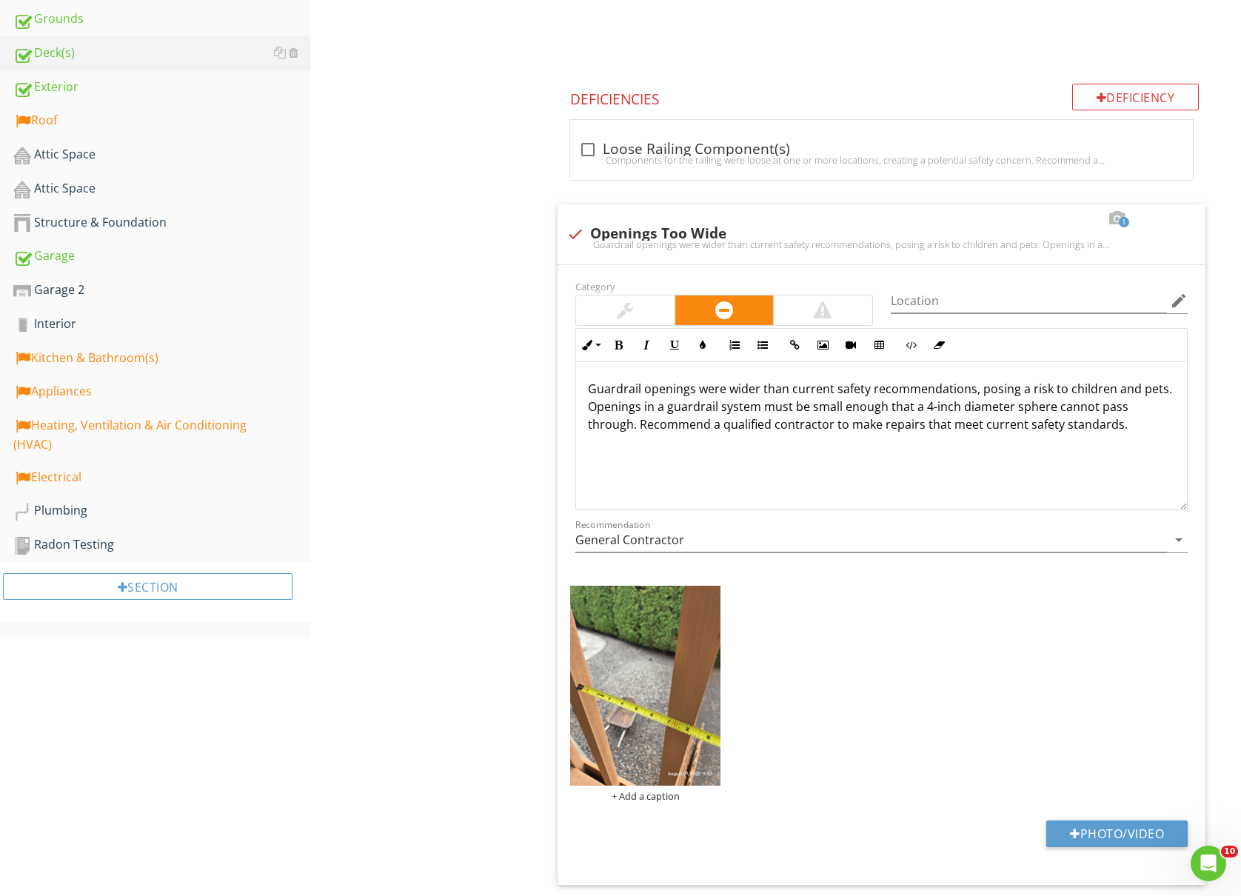
scroll to position [593, 0]
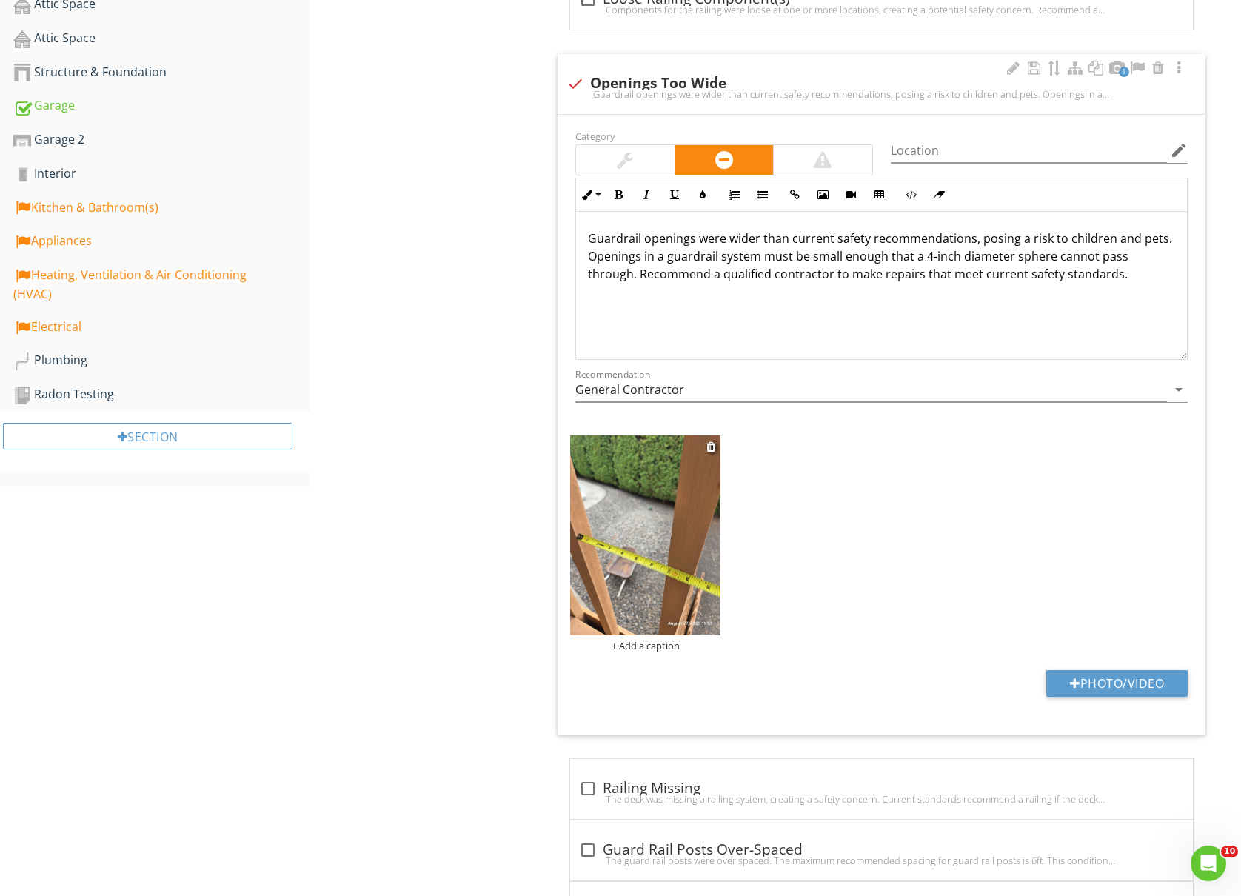
click at [629, 561] on img at bounding box center [645, 536] width 150 height 200
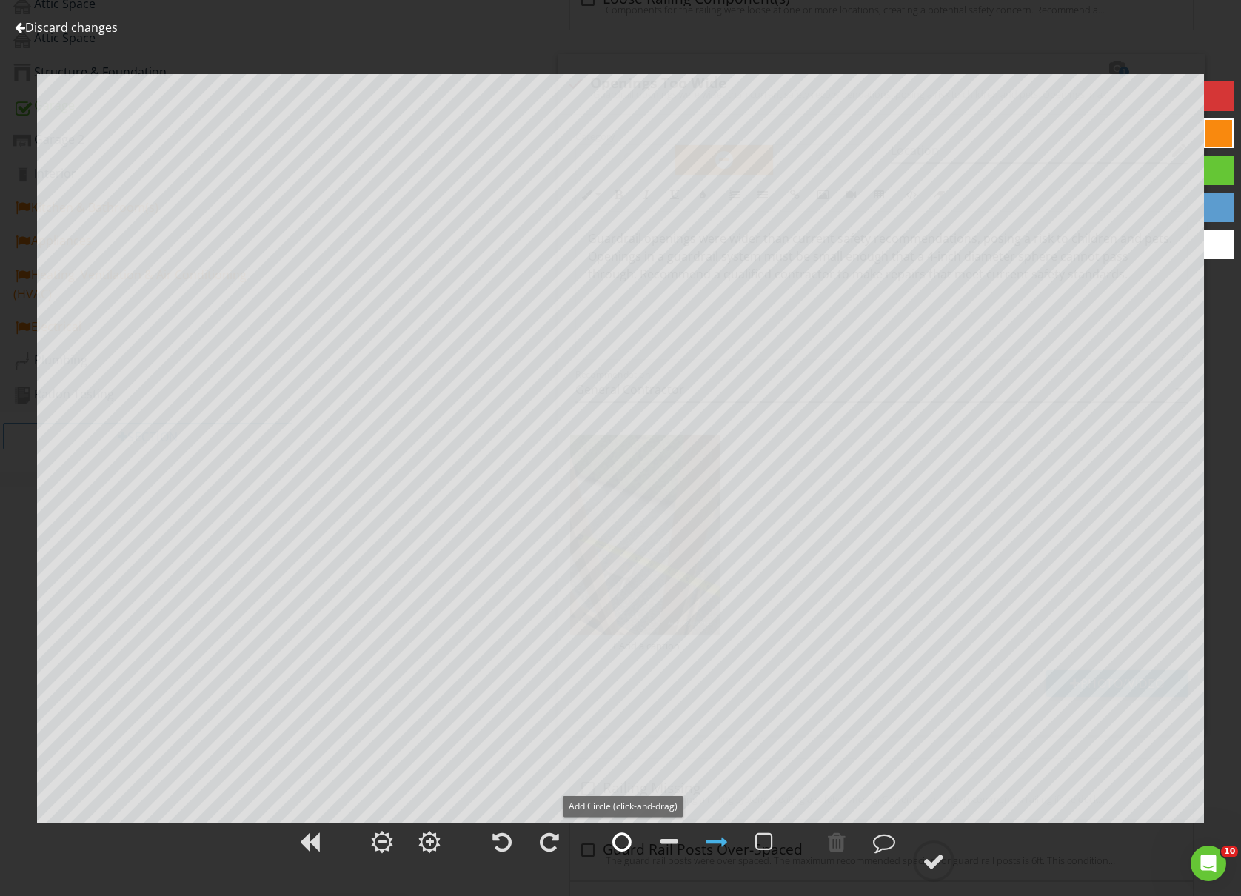
click at [622, 842] on div at bounding box center [622, 842] width 19 height 22
click at [935, 860] on div at bounding box center [934, 861] width 22 height 22
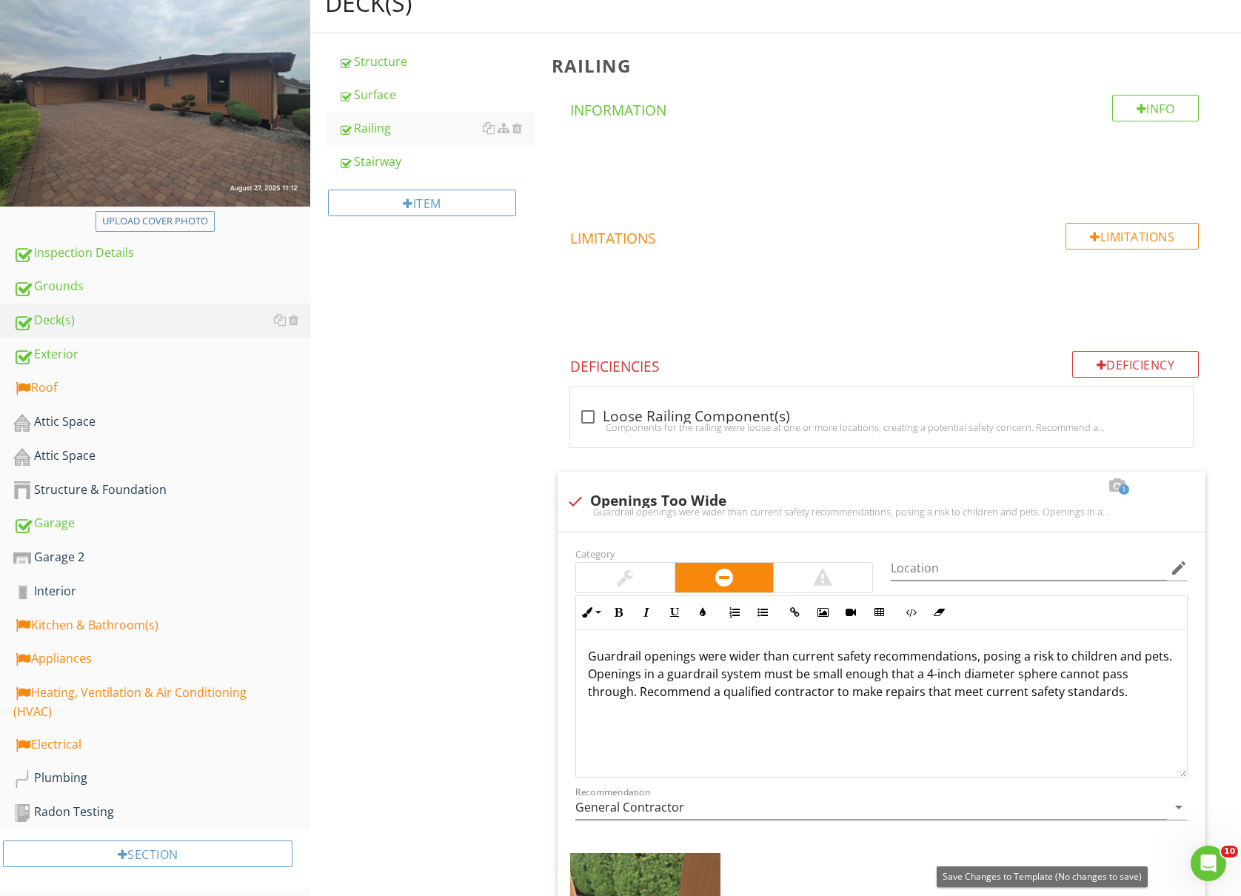
scroll to position [0, 0]
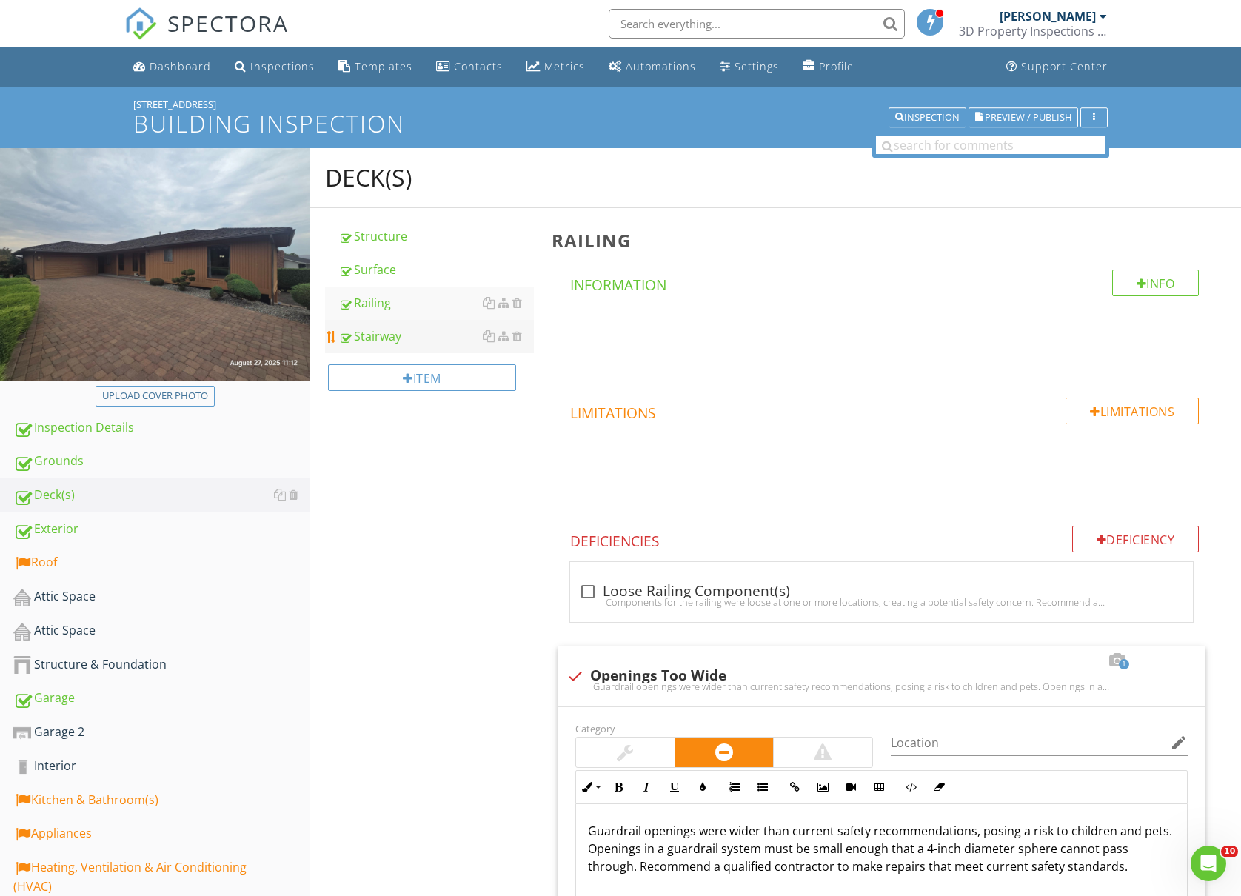
click at [380, 330] on div "Stairway" at bounding box center [436, 336] width 196 height 18
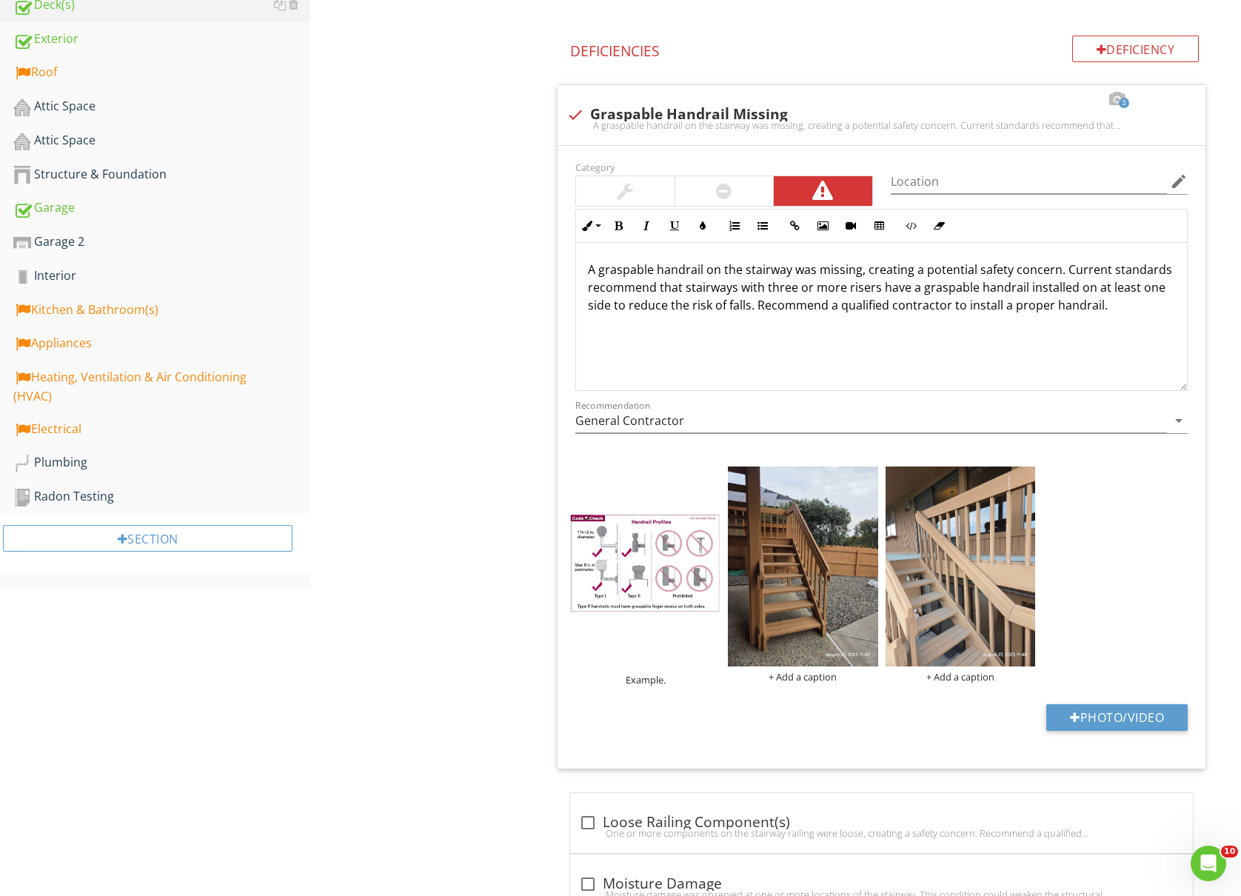
scroll to position [493, 0]
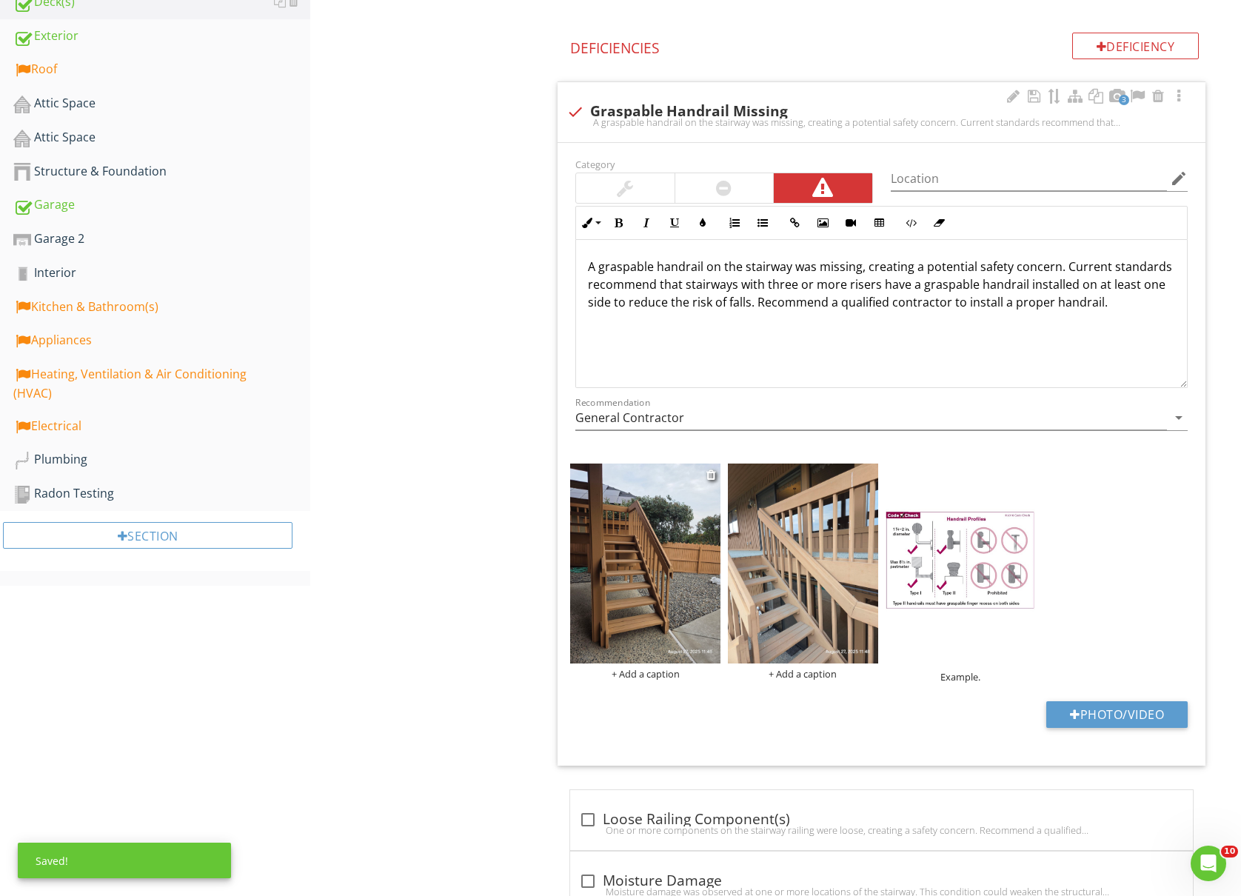
click at [618, 570] on img at bounding box center [645, 564] width 150 height 200
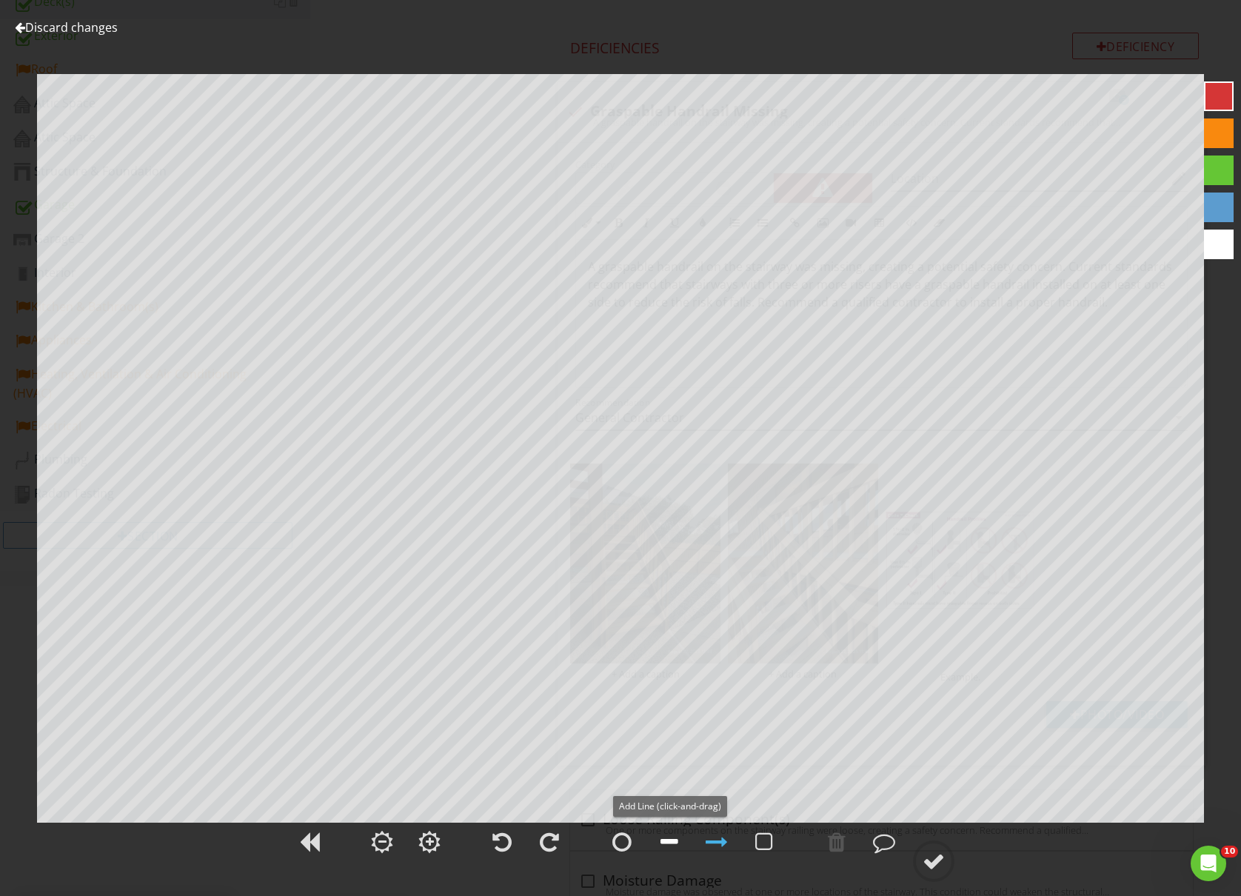
click at [674, 838] on div at bounding box center [670, 842] width 18 height 22
drag, startPoint x: 715, startPoint y: 845, endPoint x: 715, endPoint y: 832, distance: 12.6
click at [715, 845] on div at bounding box center [717, 842] width 22 height 22
click at [933, 859] on div at bounding box center [934, 861] width 22 height 22
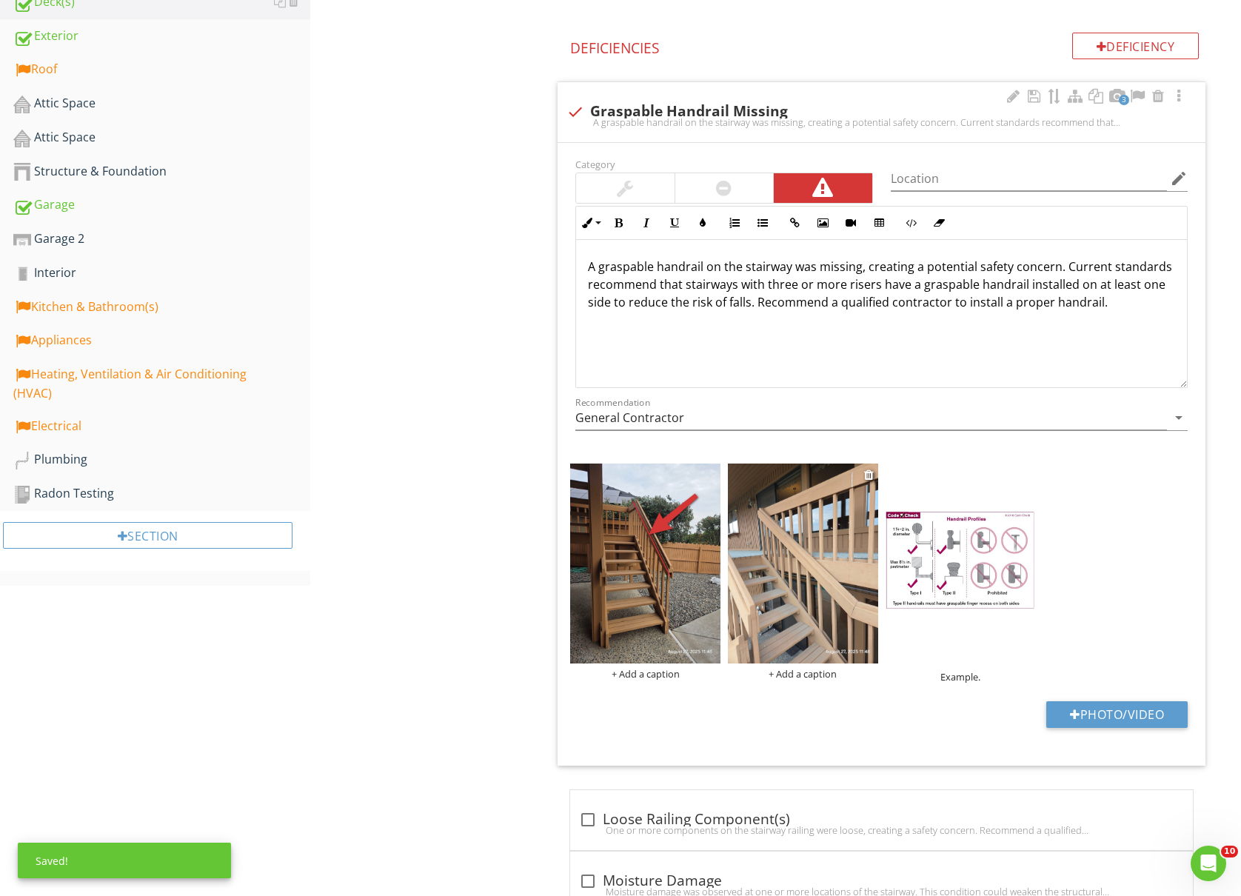
click at [801, 584] on img at bounding box center [803, 564] width 150 height 200
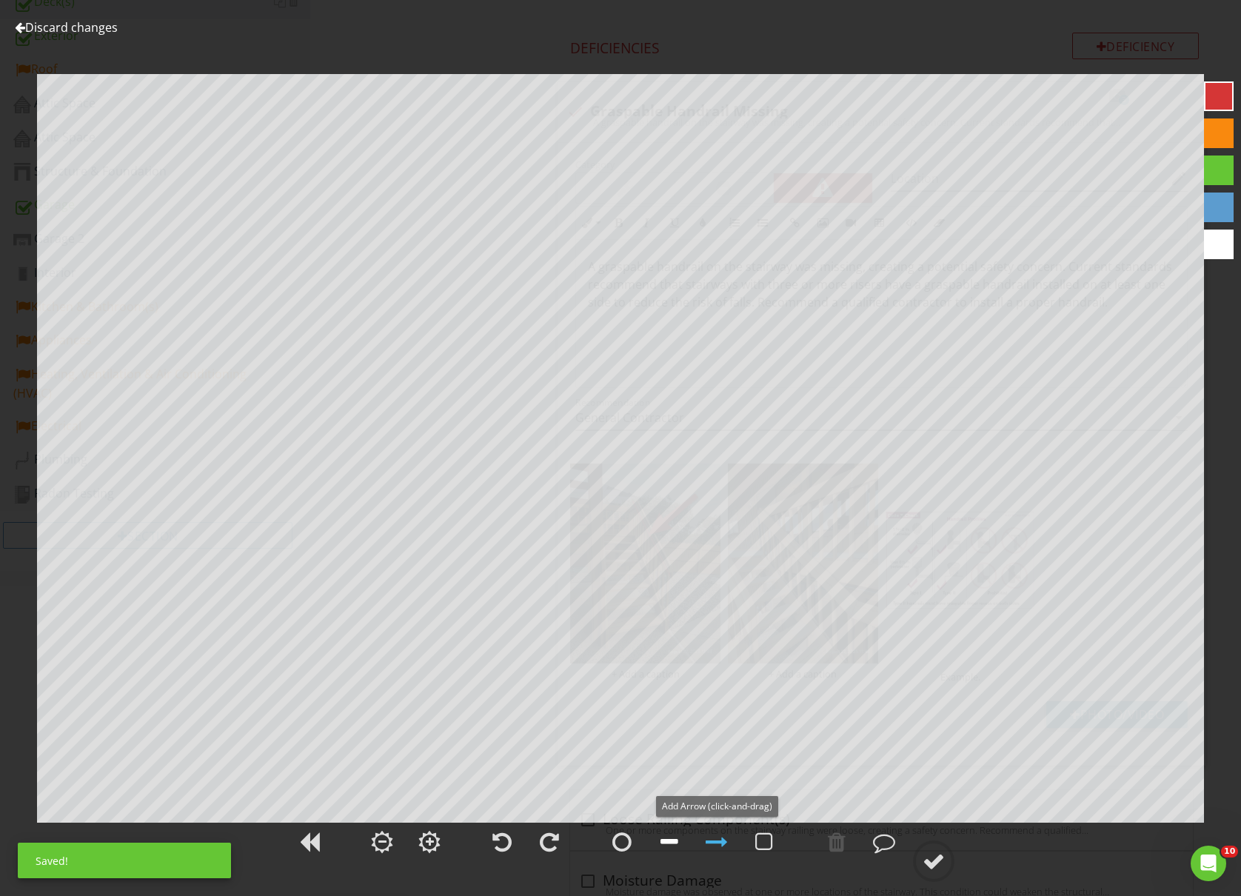
click at [668, 838] on div at bounding box center [670, 842] width 18 height 22
click at [717, 845] on div at bounding box center [717, 842] width 22 height 22
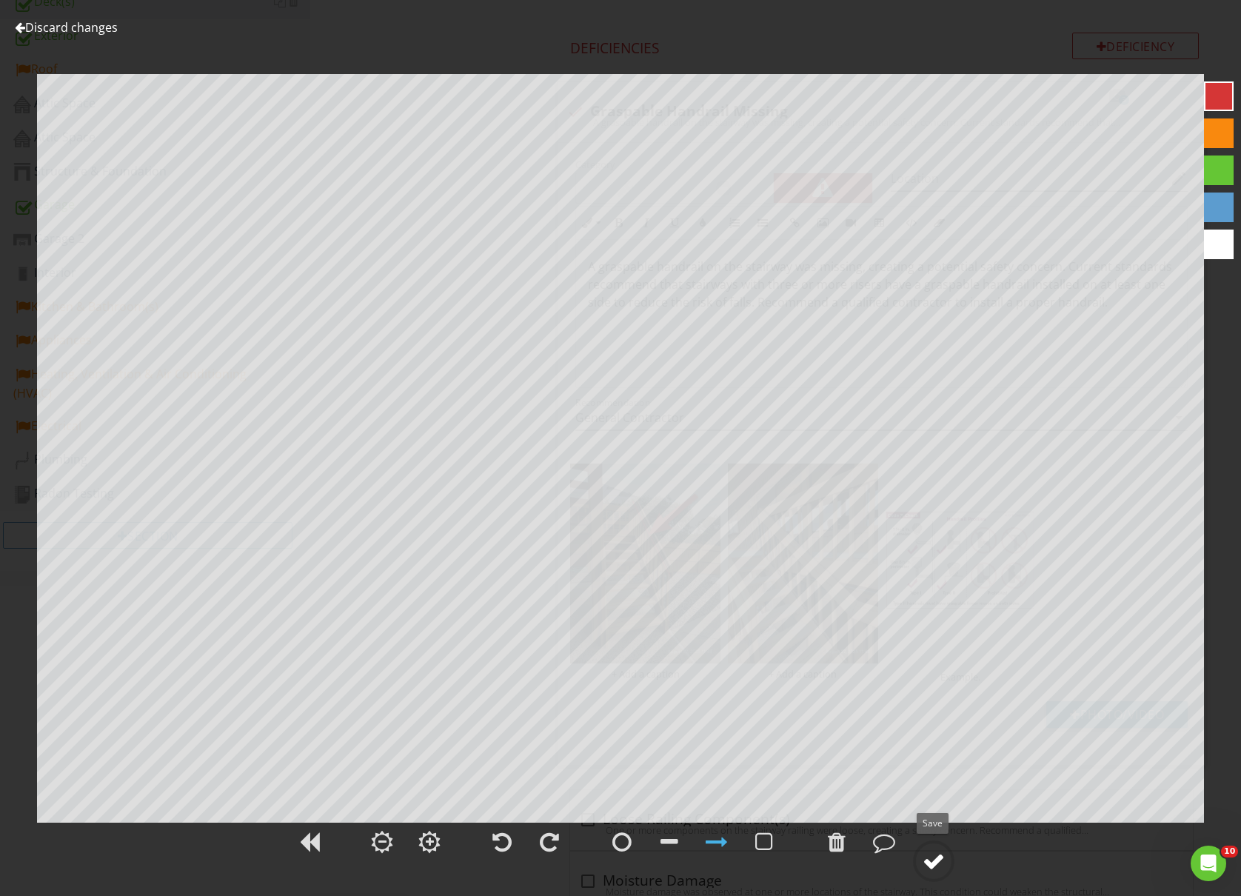
click at [940, 858] on div at bounding box center [934, 861] width 22 height 22
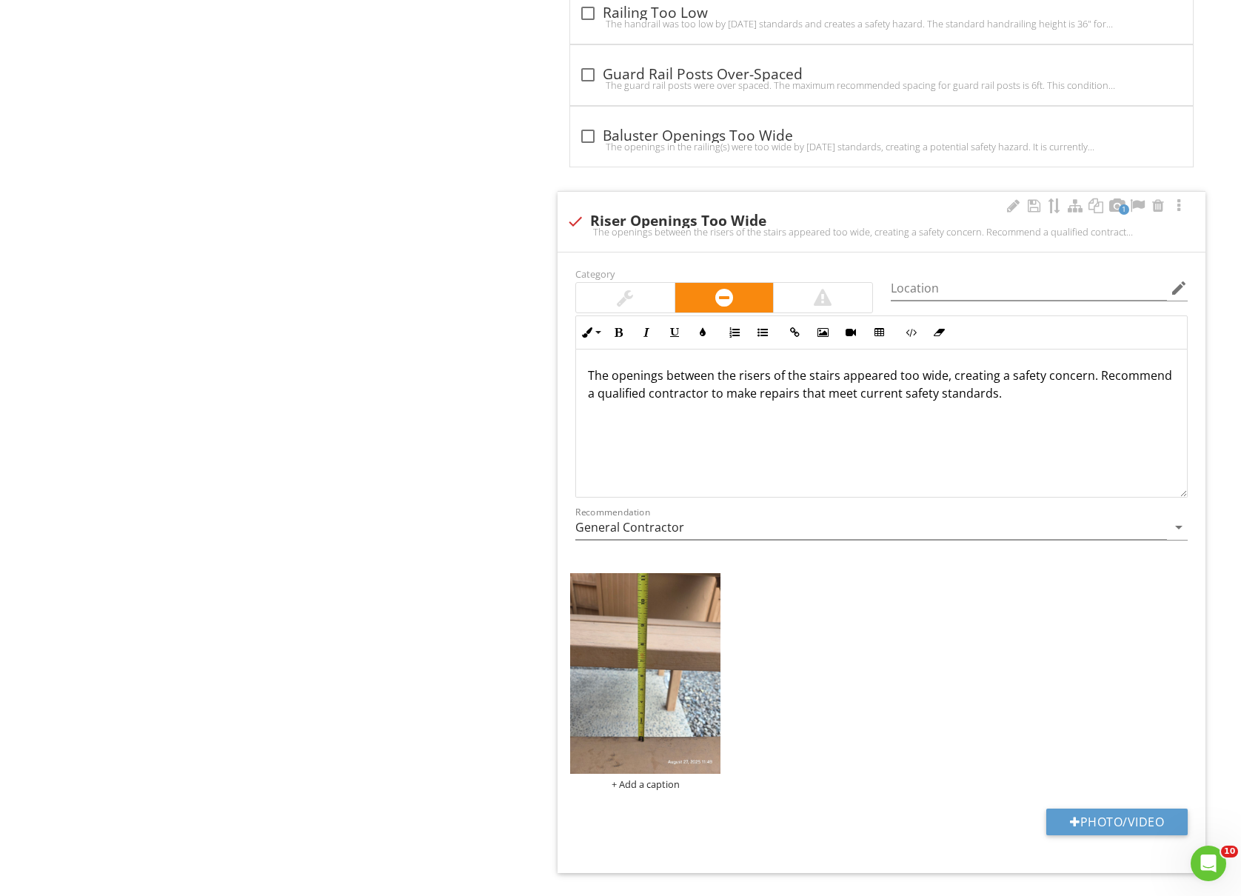
scroll to position [1678, 0]
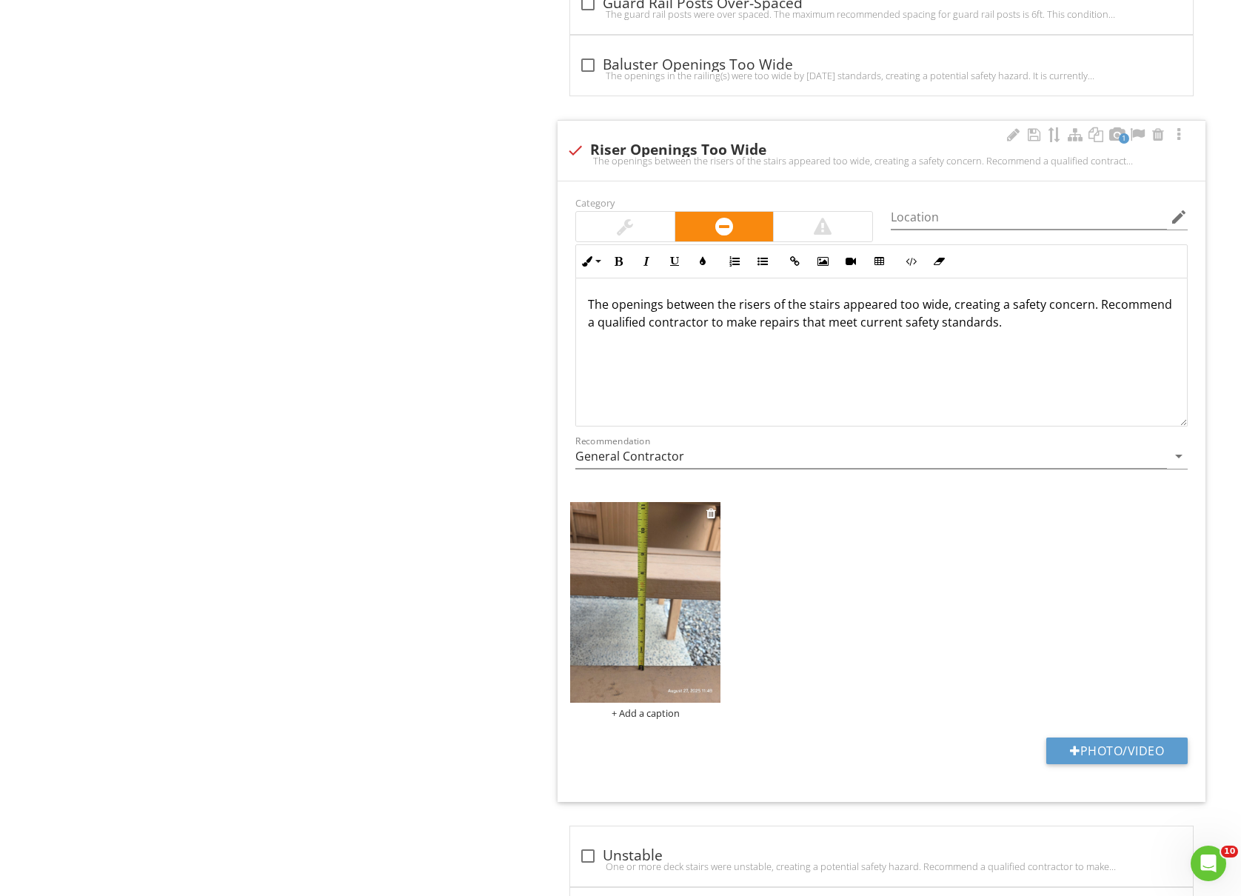
click at [608, 655] on img at bounding box center [645, 602] width 150 height 200
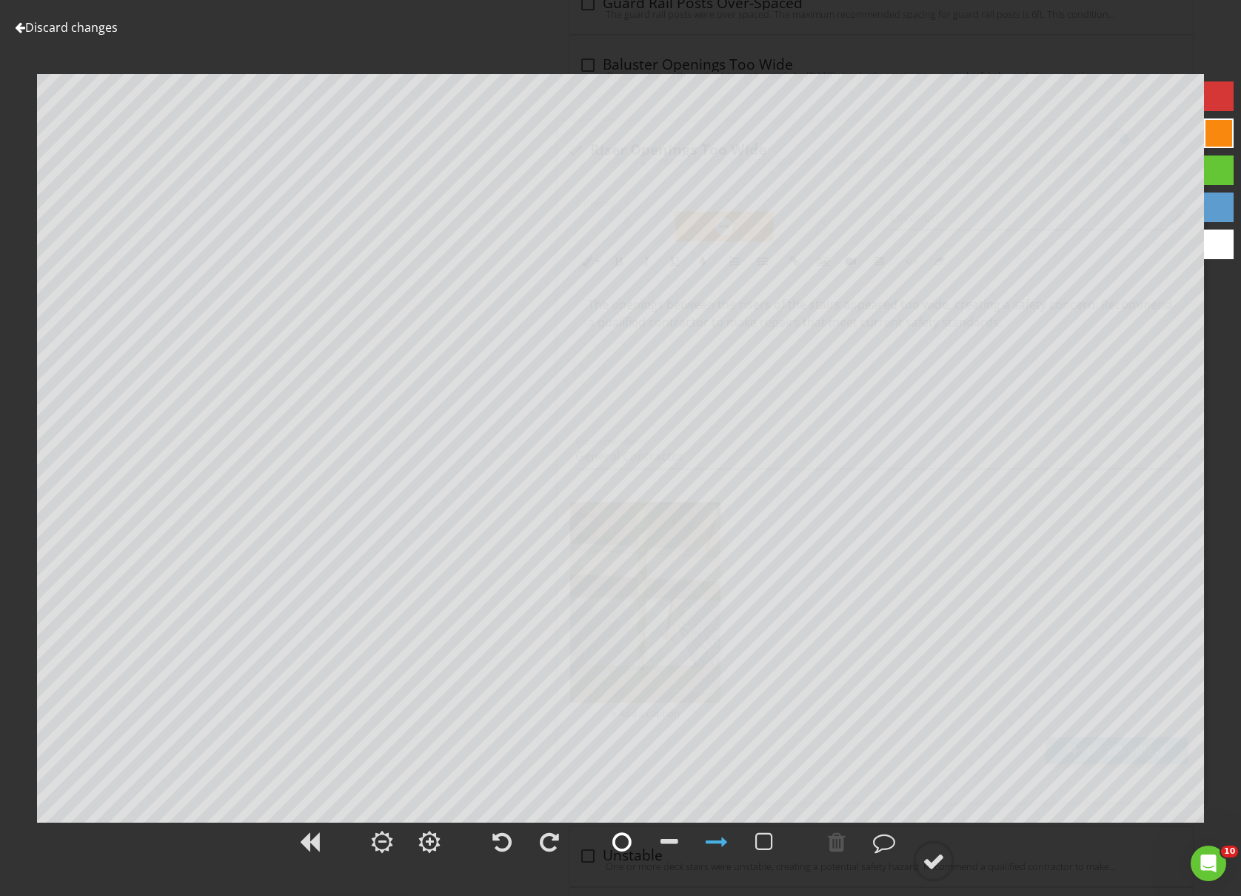
click at [621, 833] on div at bounding box center [622, 842] width 19 height 22
click at [937, 869] on div at bounding box center [934, 861] width 22 height 22
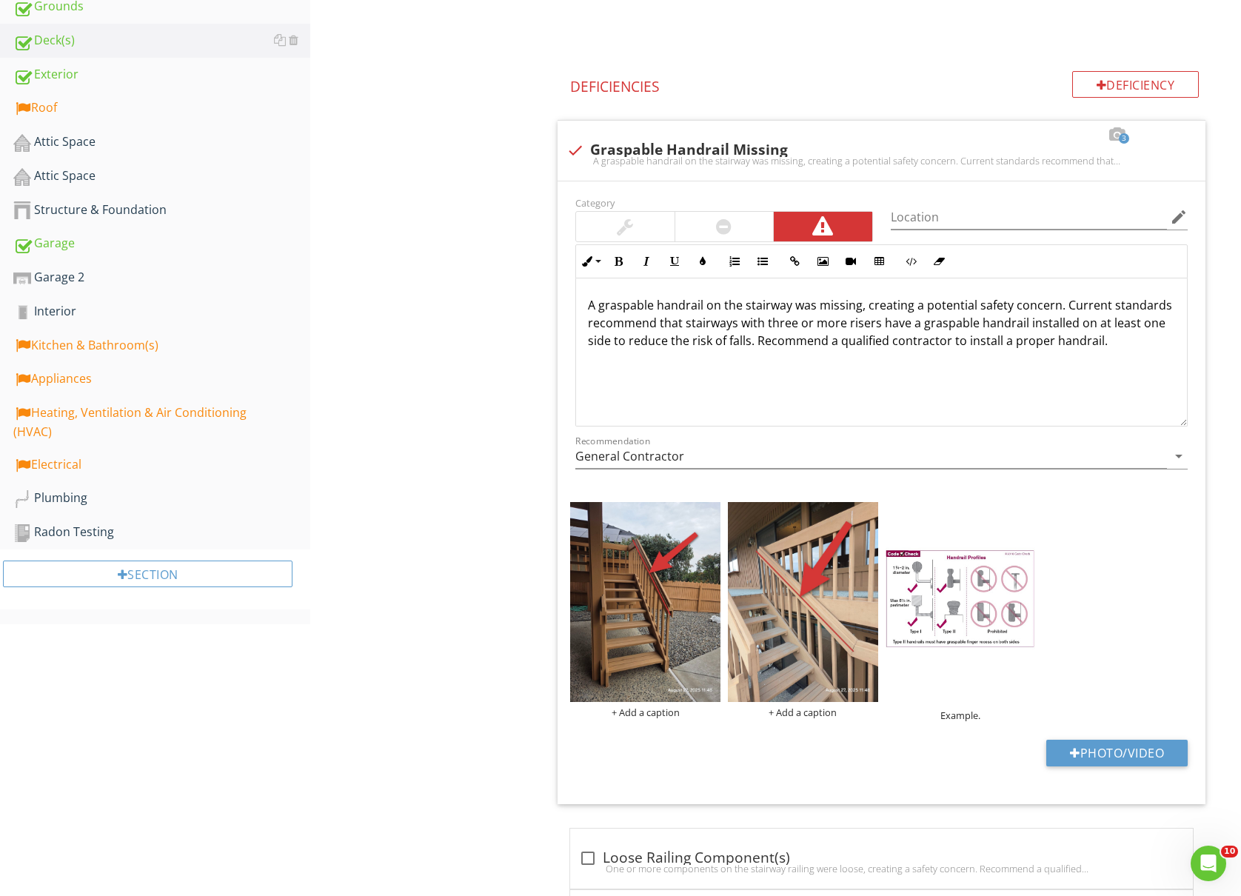
scroll to position [0, 0]
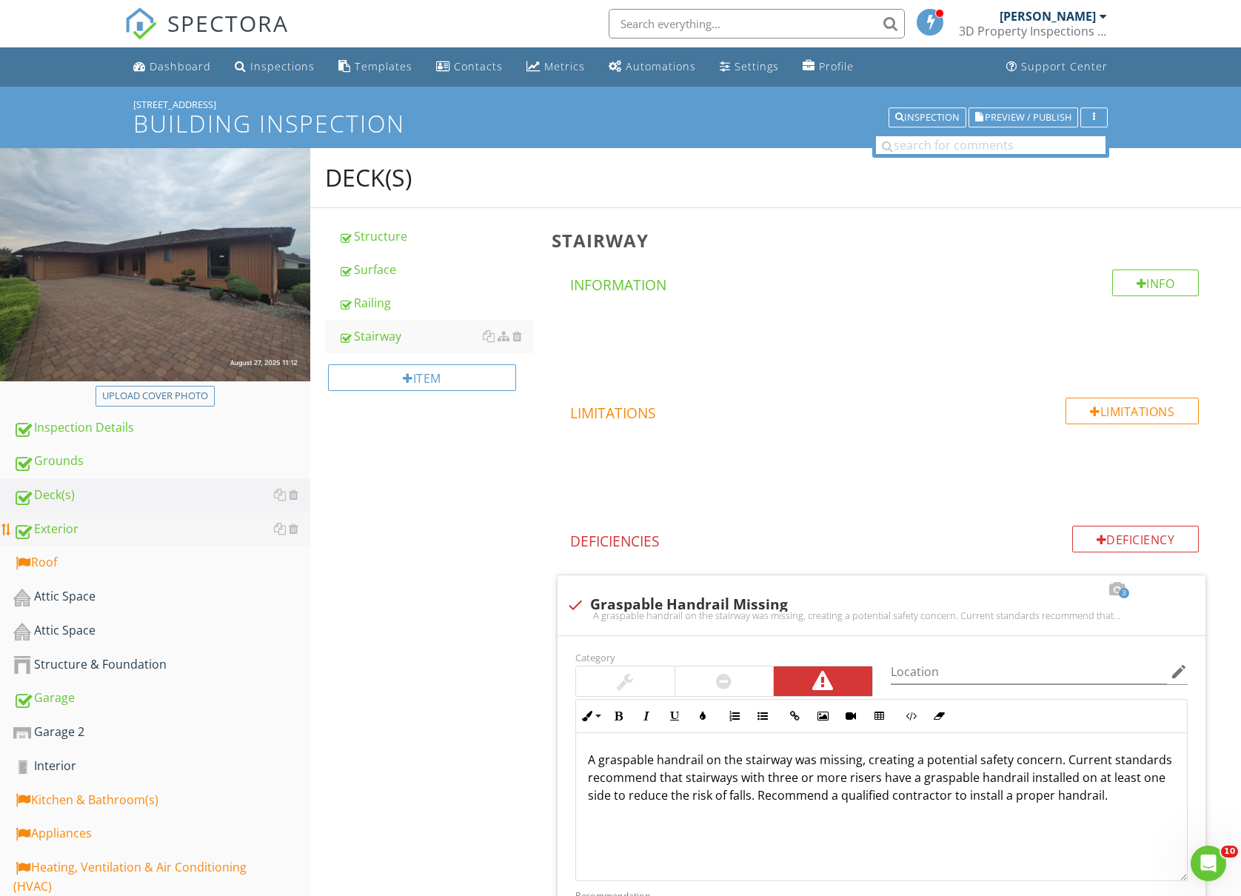
click at [110, 534] on div "Exterior" at bounding box center [161, 529] width 297 height 19
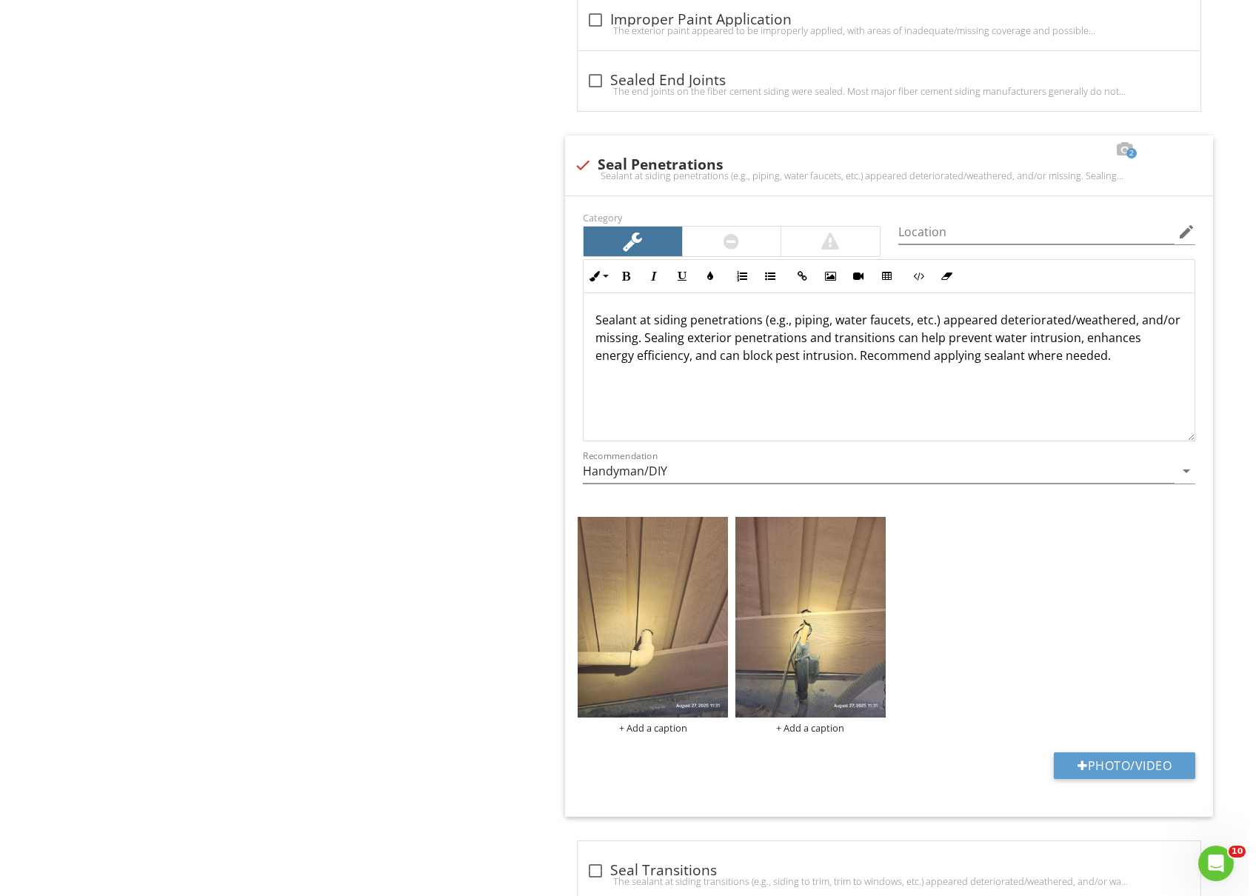
scroll to position [4048, 0]
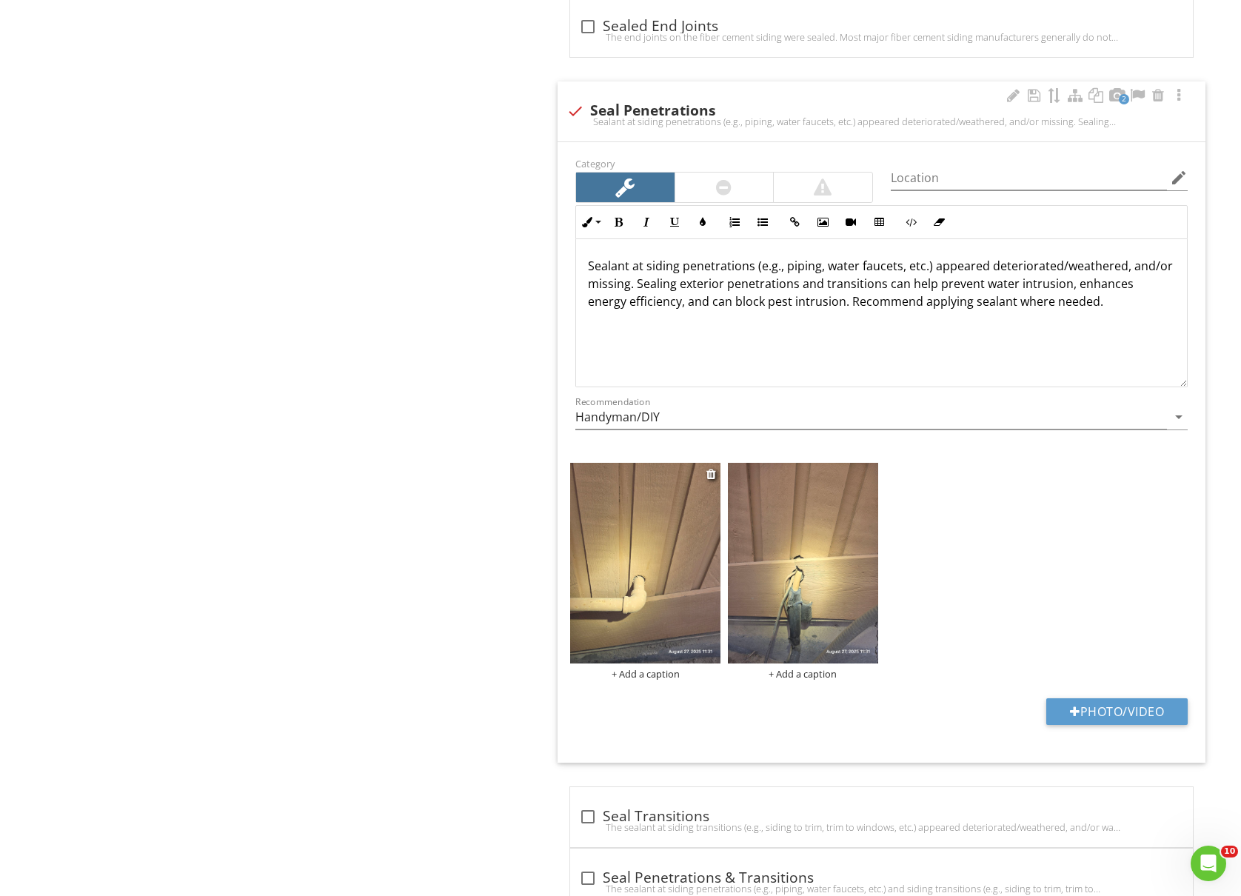
click at [638, 680] on div "+ Add a caption" at bounding box center [645, 674] width 150 height 12
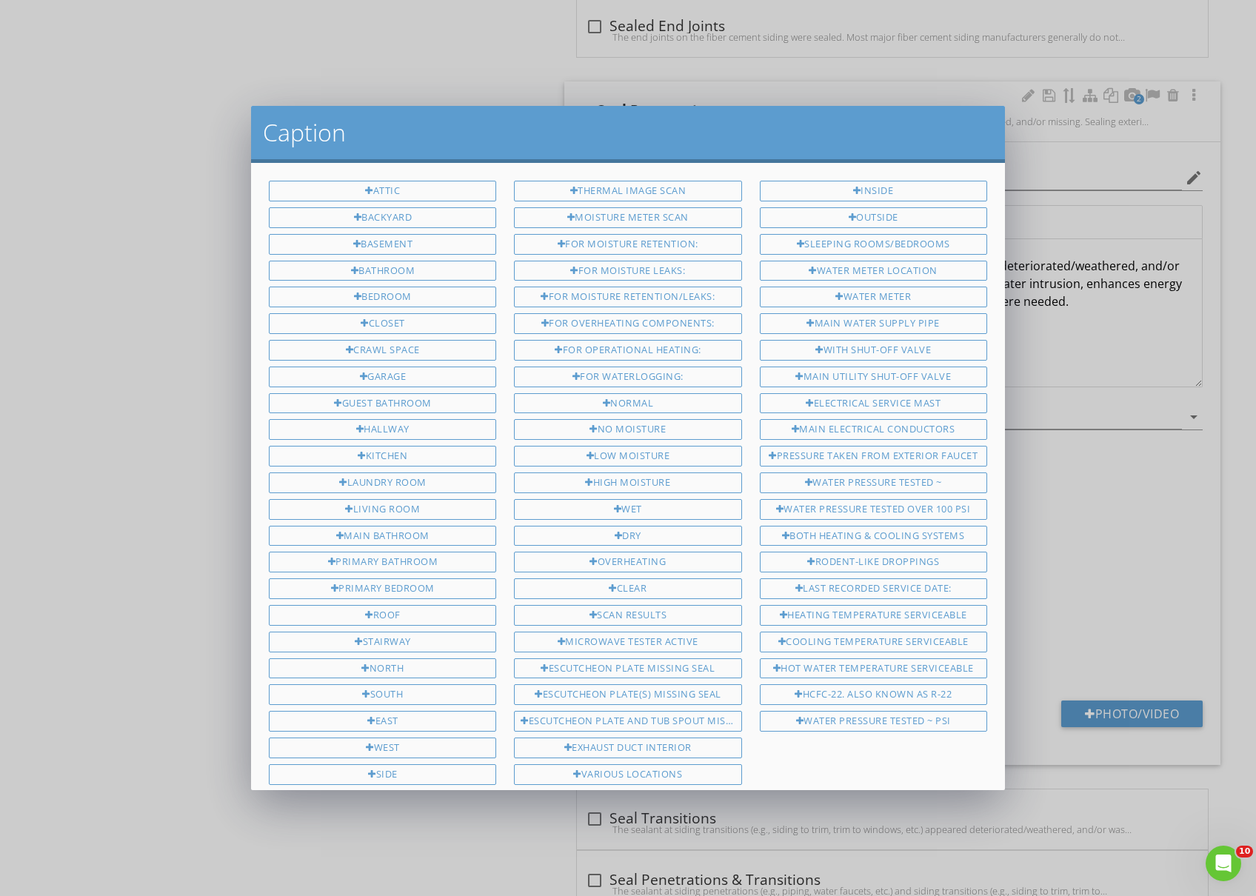
scroll to position [353, 0]
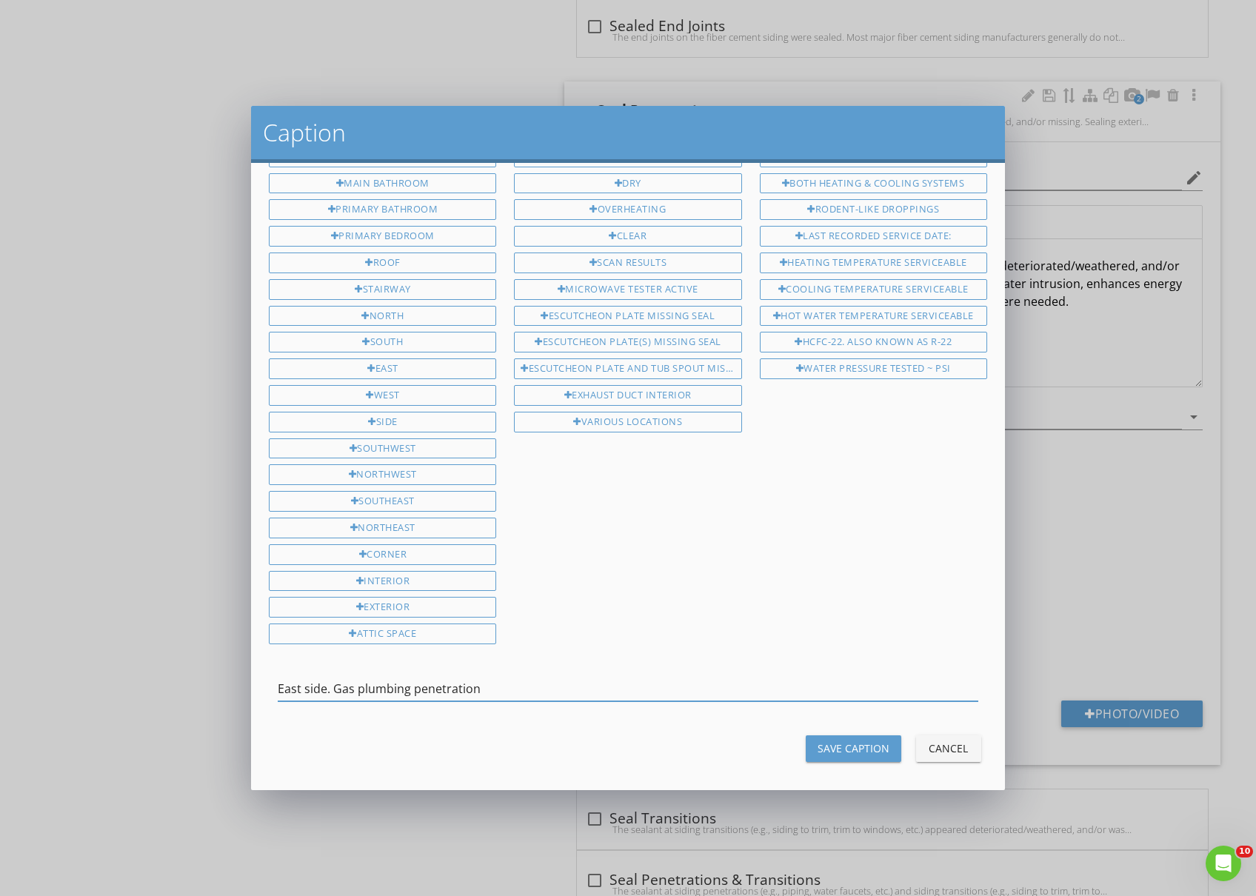
type input "East side. Gas plumbing penetration"
click at [834, 735] on button "Save Caption" at bounding box center [854, 748] width 96 height 27
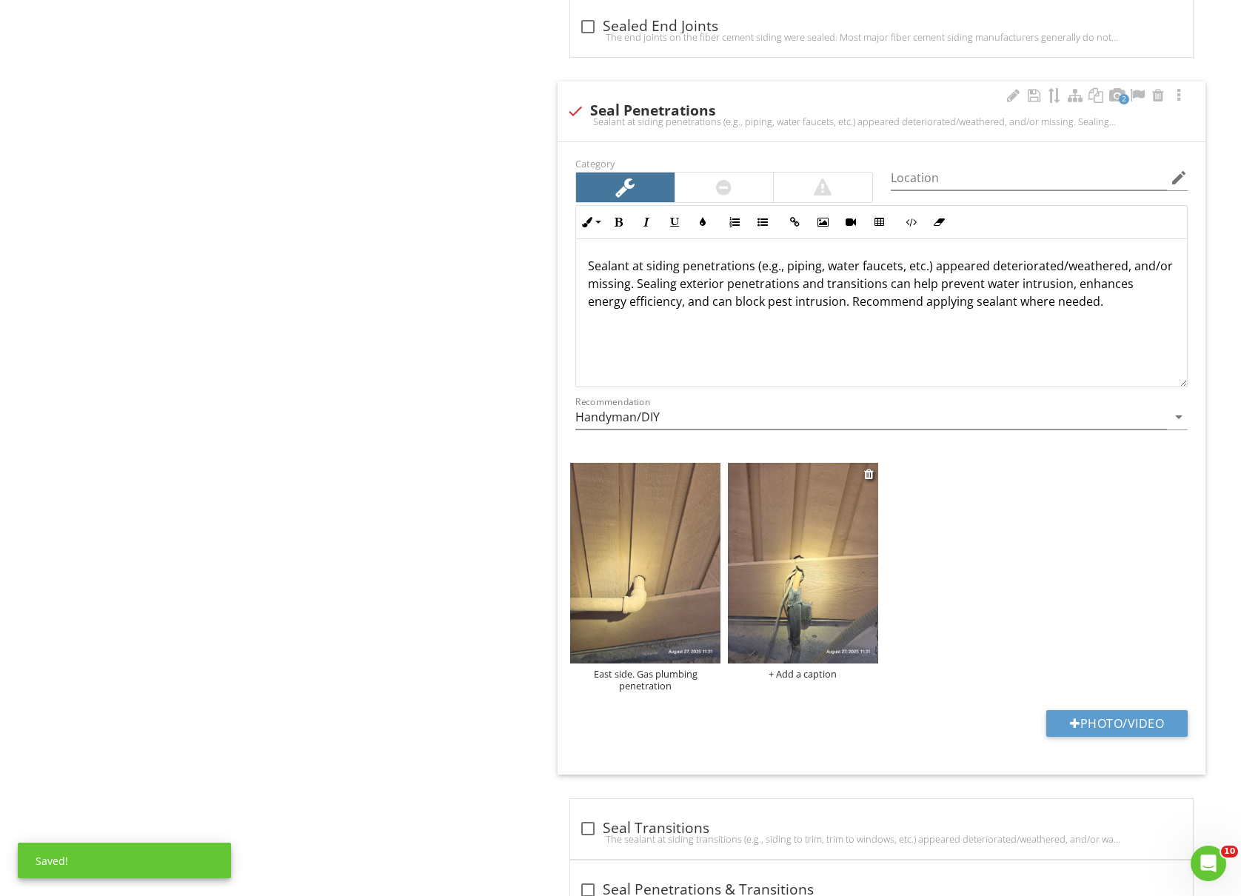
click at [797, 680] on div "+ Add a caption" at bounding box center [803, 674] width 150 height 12
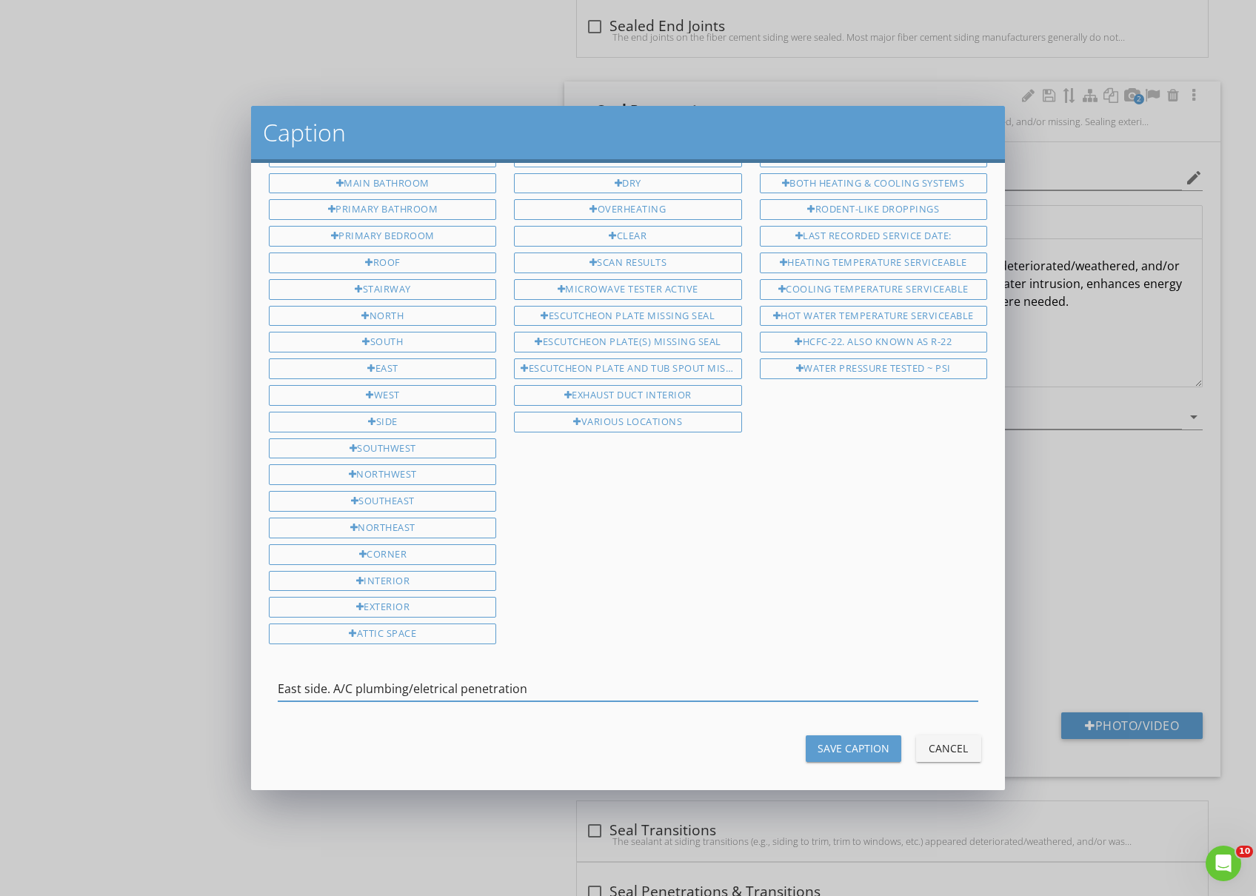
click at [424, 680] on input "East side. A/C plumbing/eletrical penetration" at bounding box center [628, 689] width 701 height 24
type input "East side. A/C plumbing/electrical penetration"
click at [834, 741] on div "Save Caption" at bounding box center [854, 749] width 72 height 16
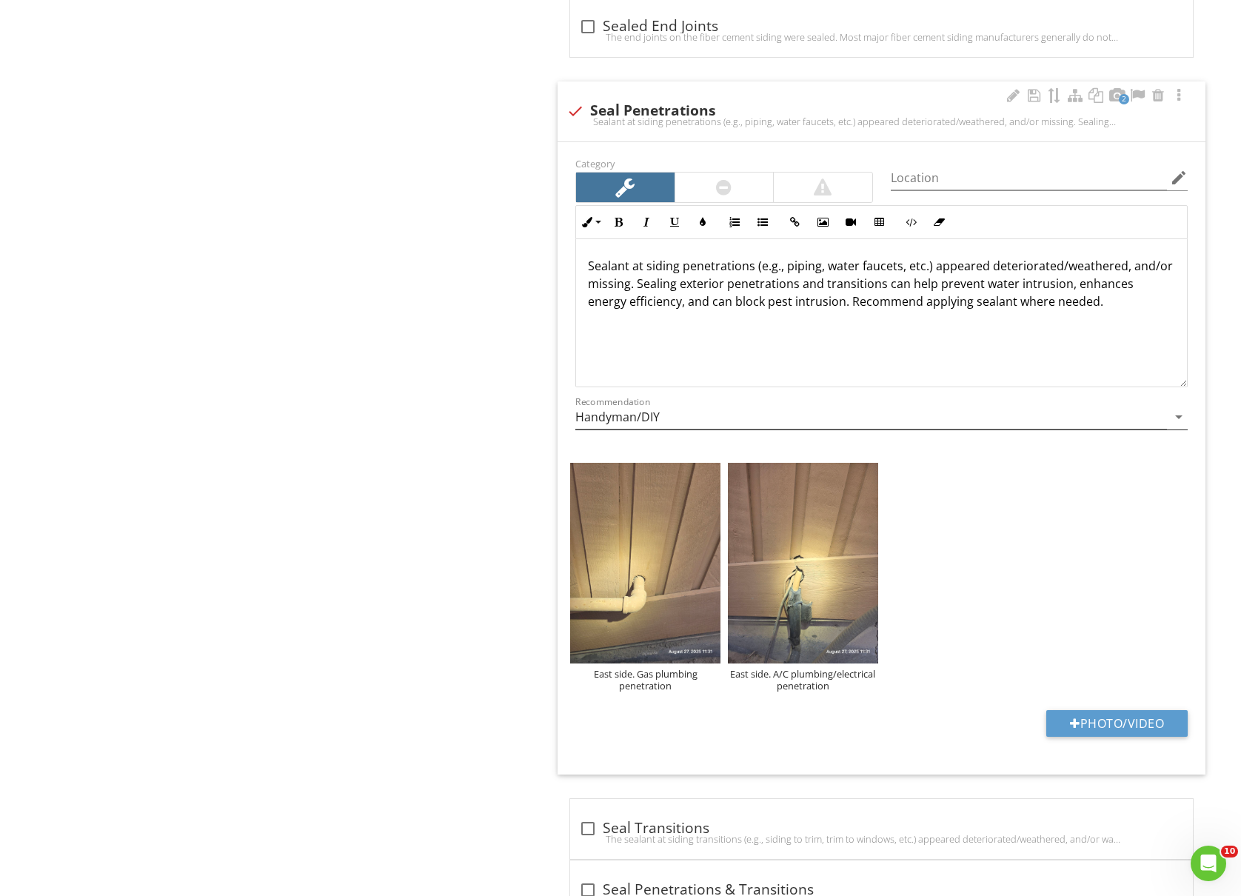
scroll to position [4148, 0]
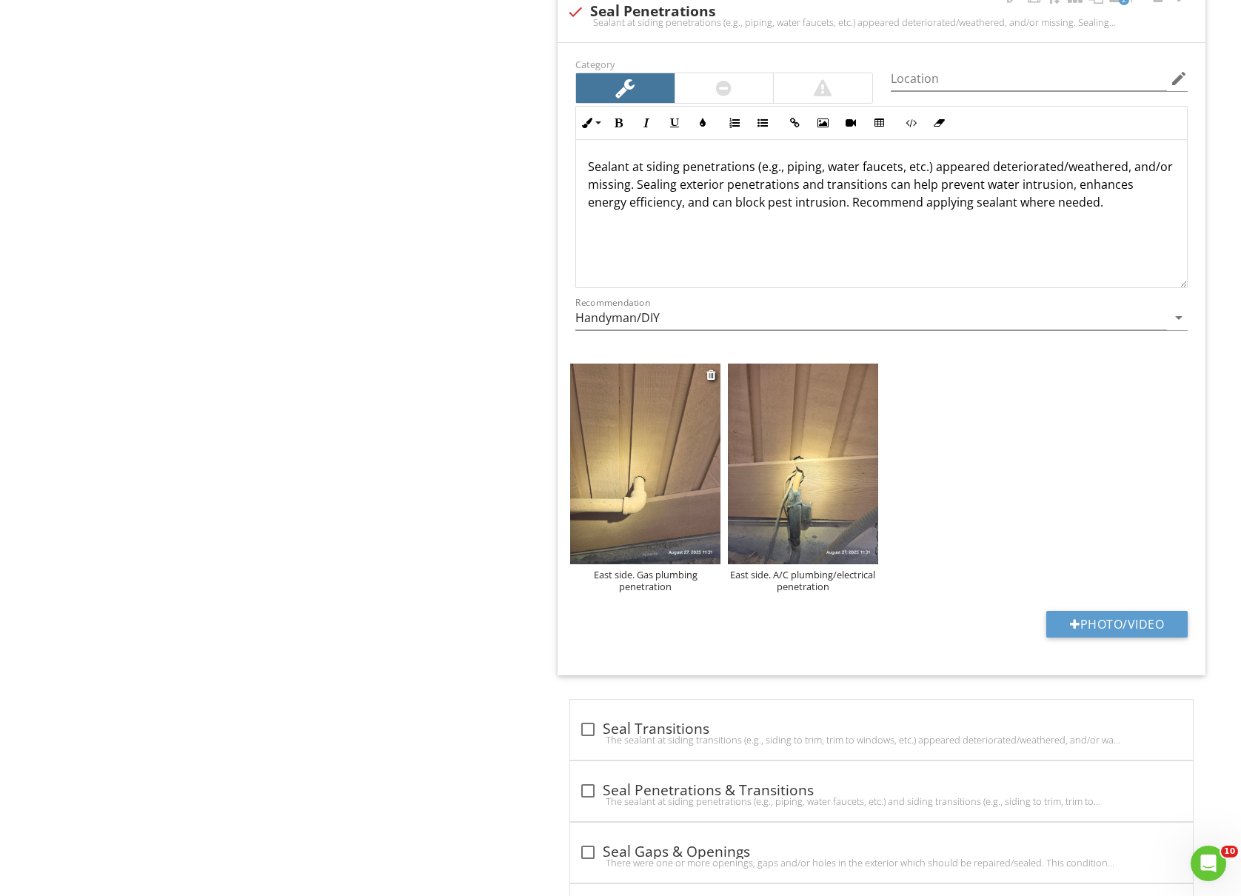
click at [664, 463] on img at bounding box center [645, 464] width 150 height 200
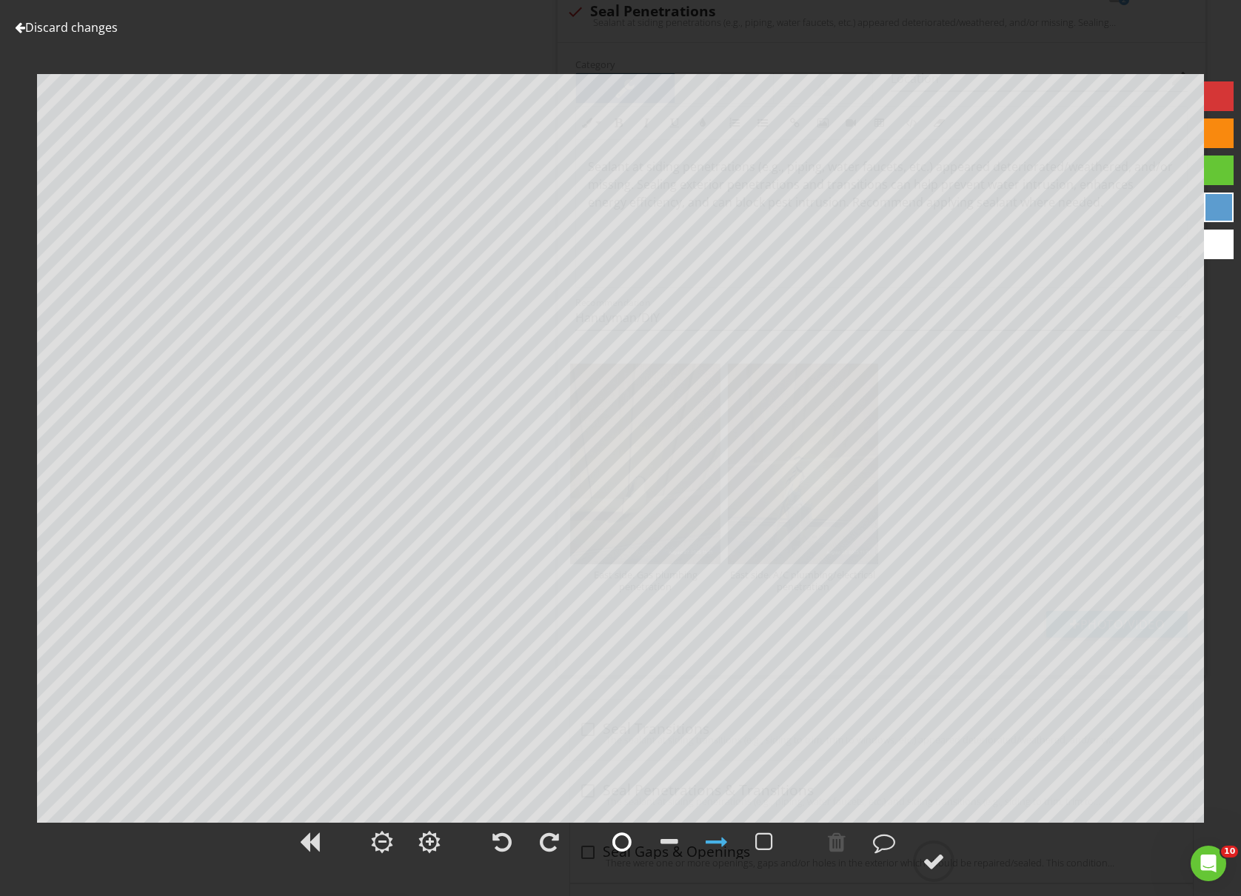
click at [617, 843] on div at bounding box center [622, 842] width 19 height 22
click at [936, 870] on div at bounding box center [934, 861] width 22 height 22
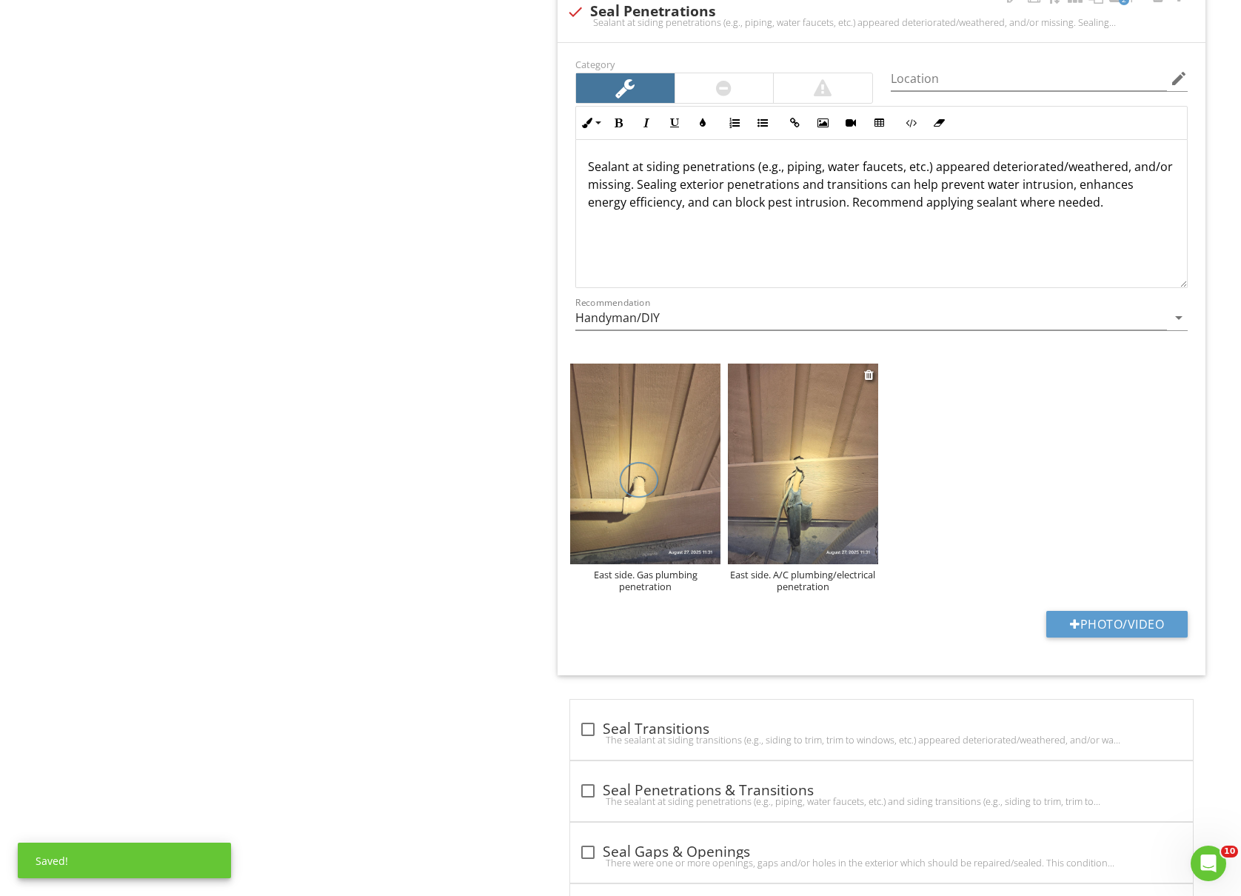
click at [804, 510] on img at bounding box center [803, 464] width 150 height 200
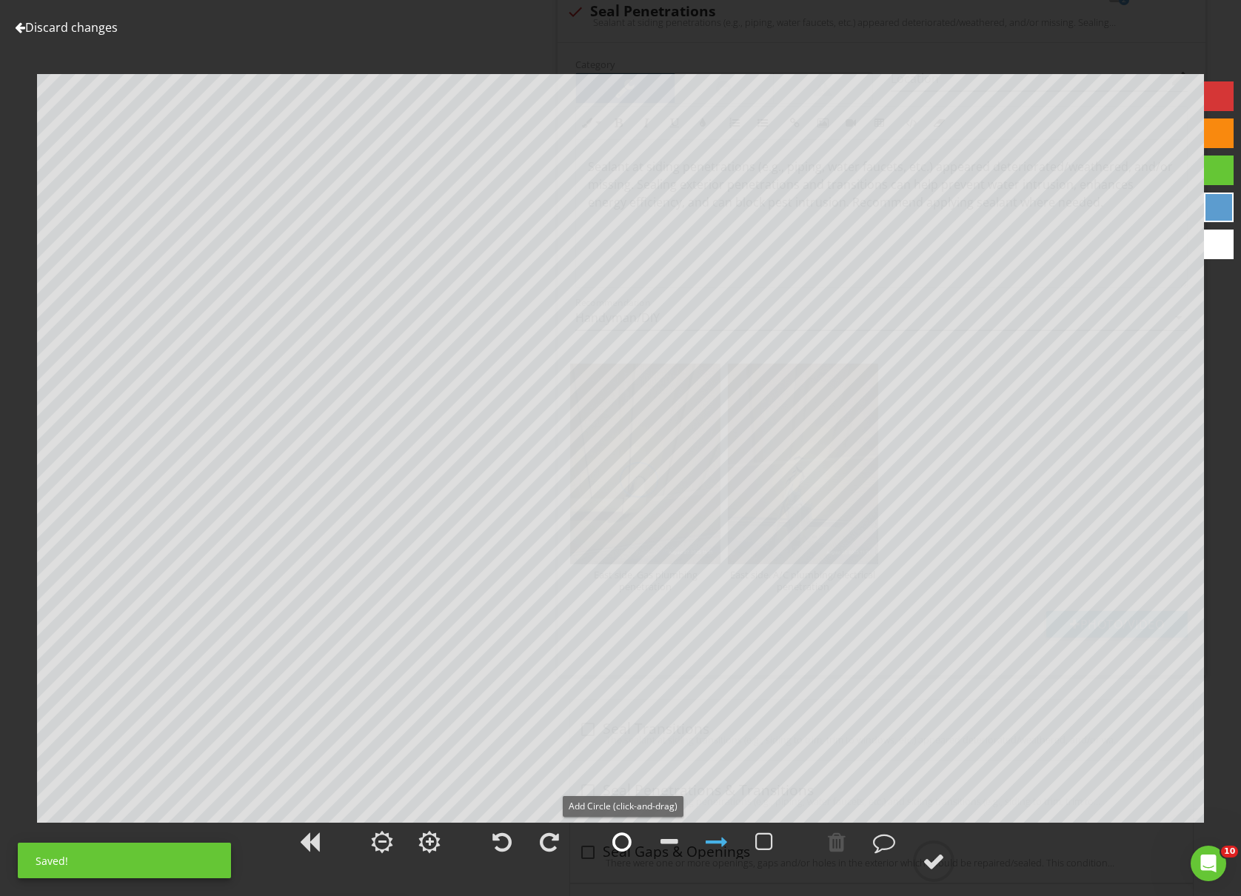
click at [627, 835] on div at bounding box center [622, 842] width 19 height 22
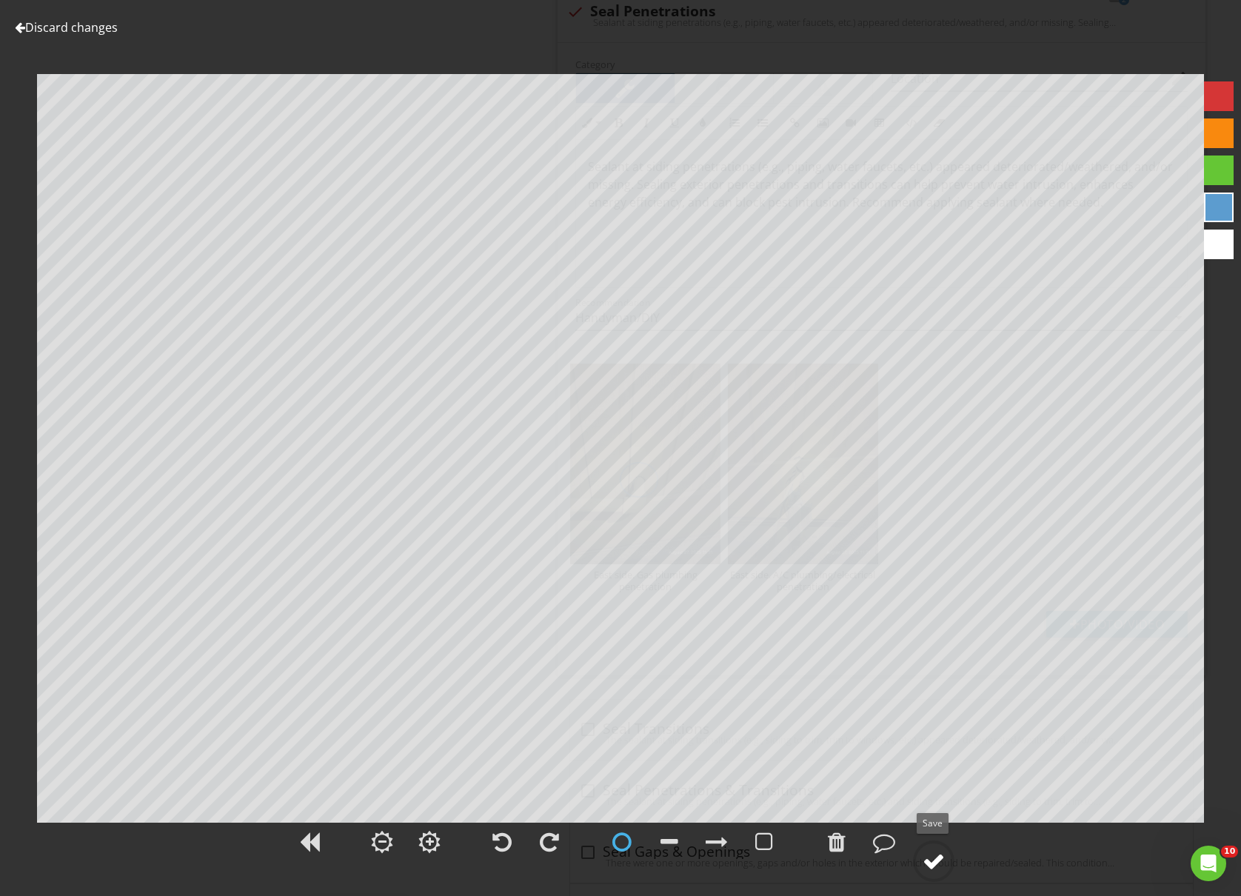
click at [939, 860] on div at bounding box center [934, 861] width 22 height 22
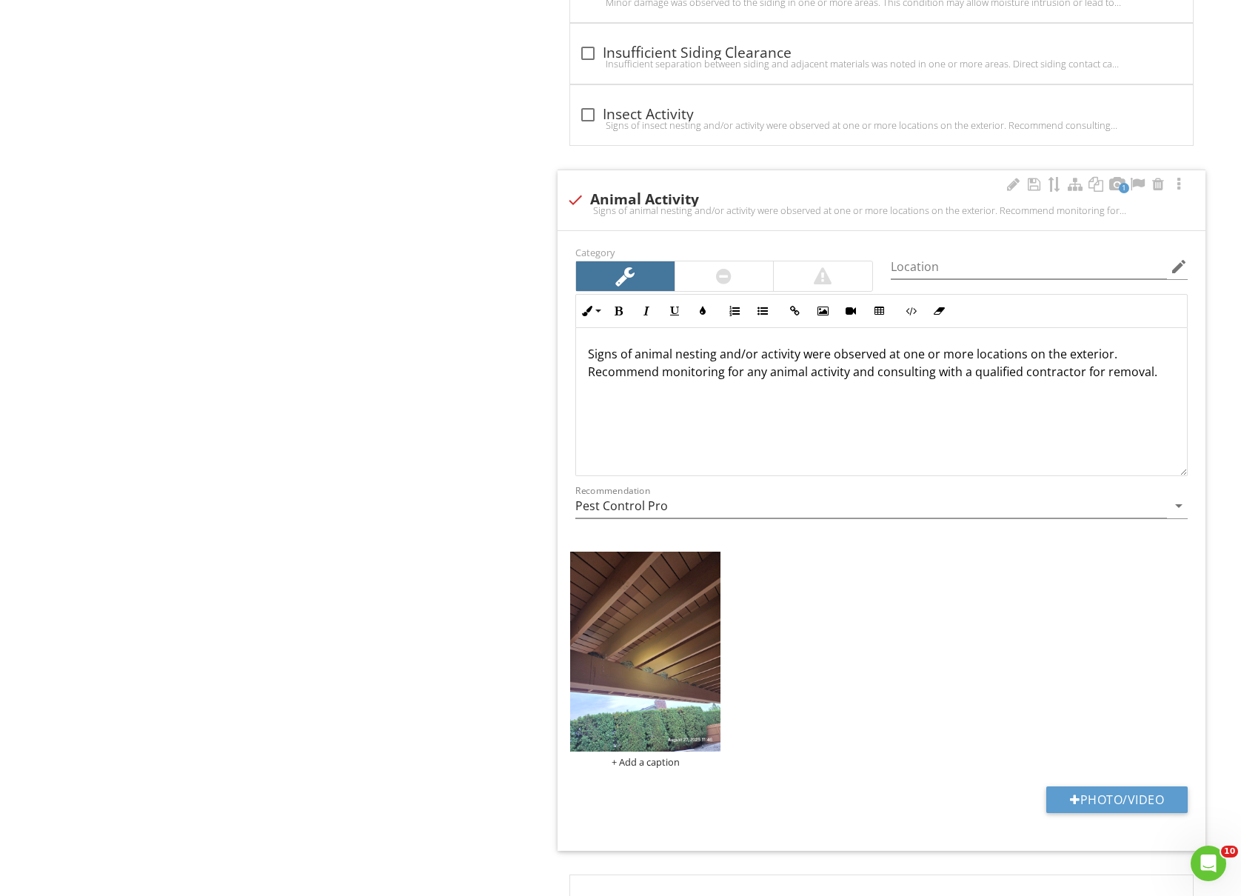
scroll to position [5530, 0]
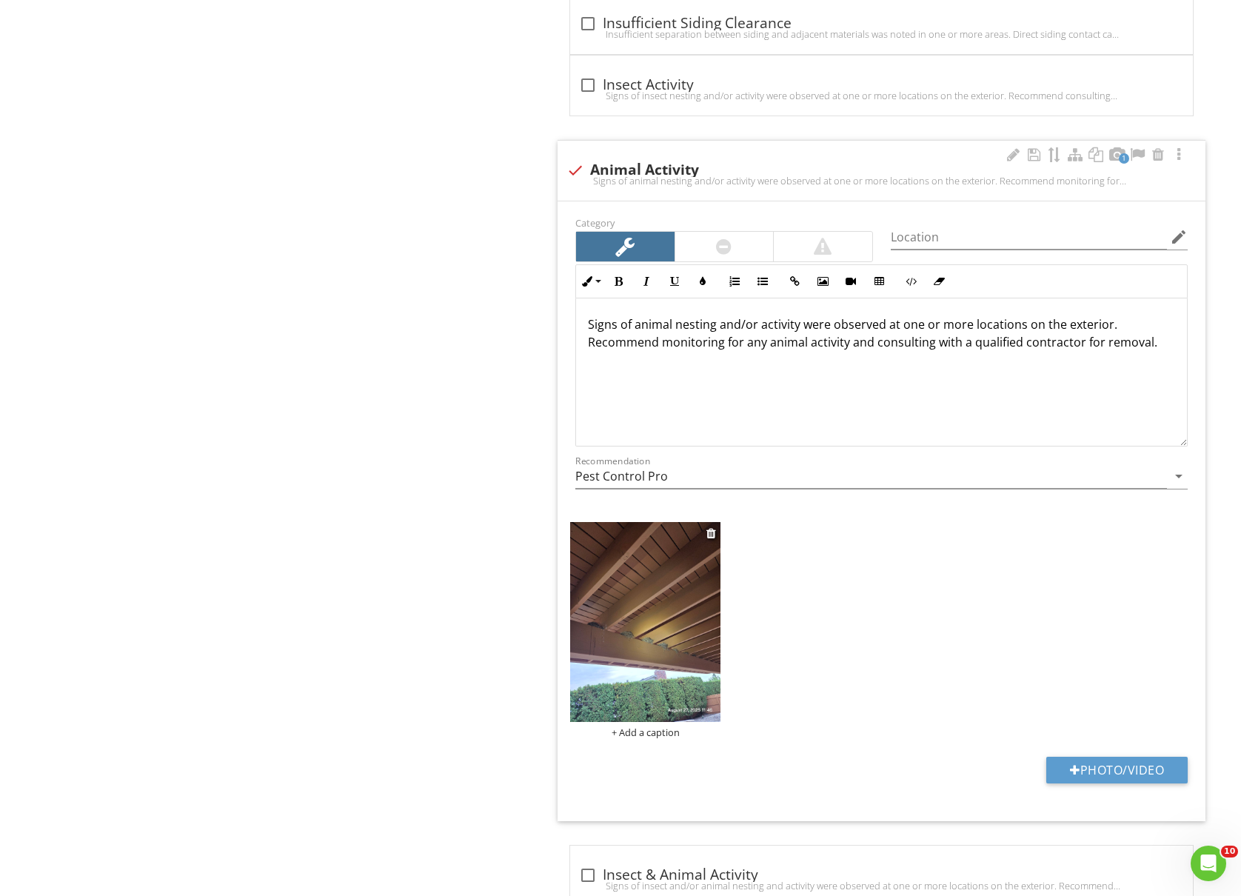
click at [653, 647] on img at bounding box center [645, 622] width 150 height 200
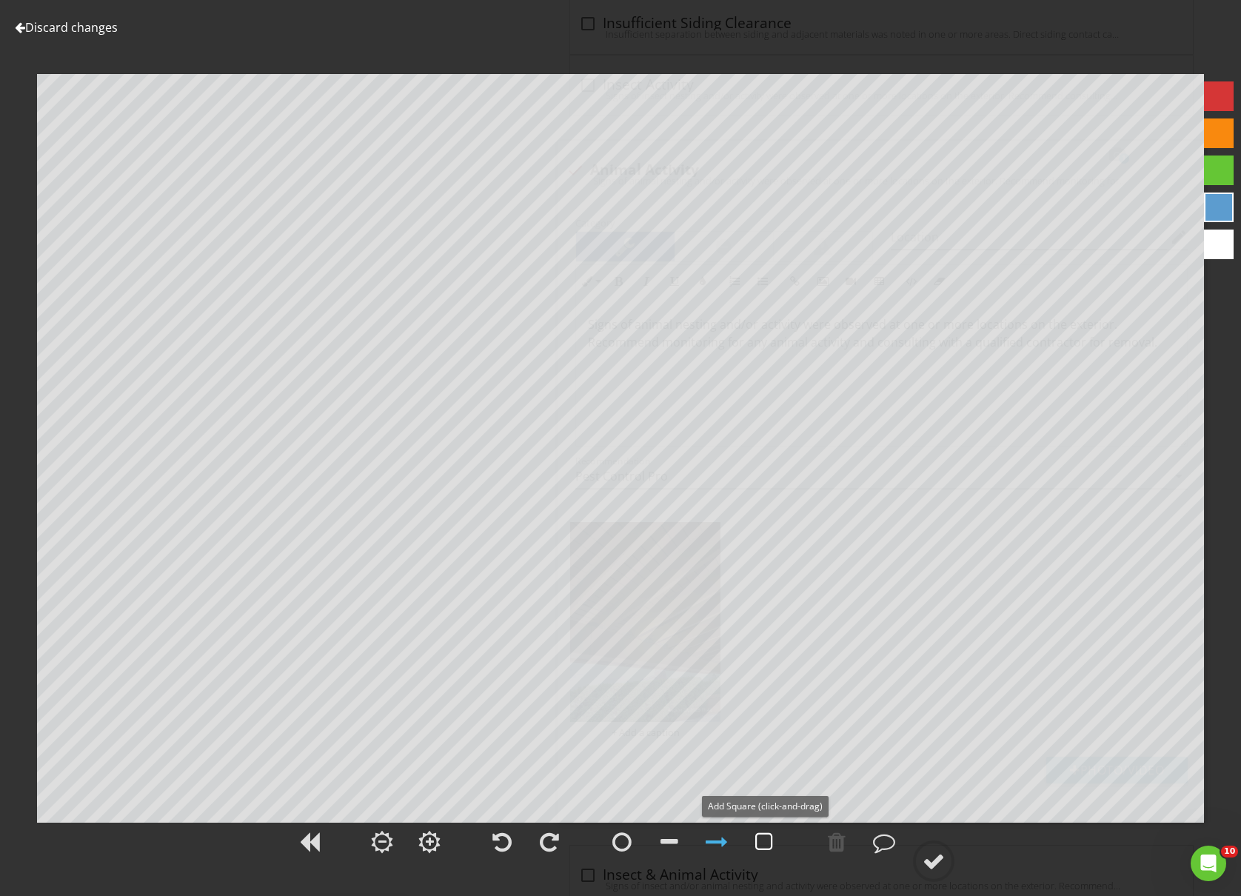
click at [754, 838] on div at bounding box center [764, 842] width 37 height 37
click at [943, 861] on div at bounding box center [934, 861] width 22 height 22
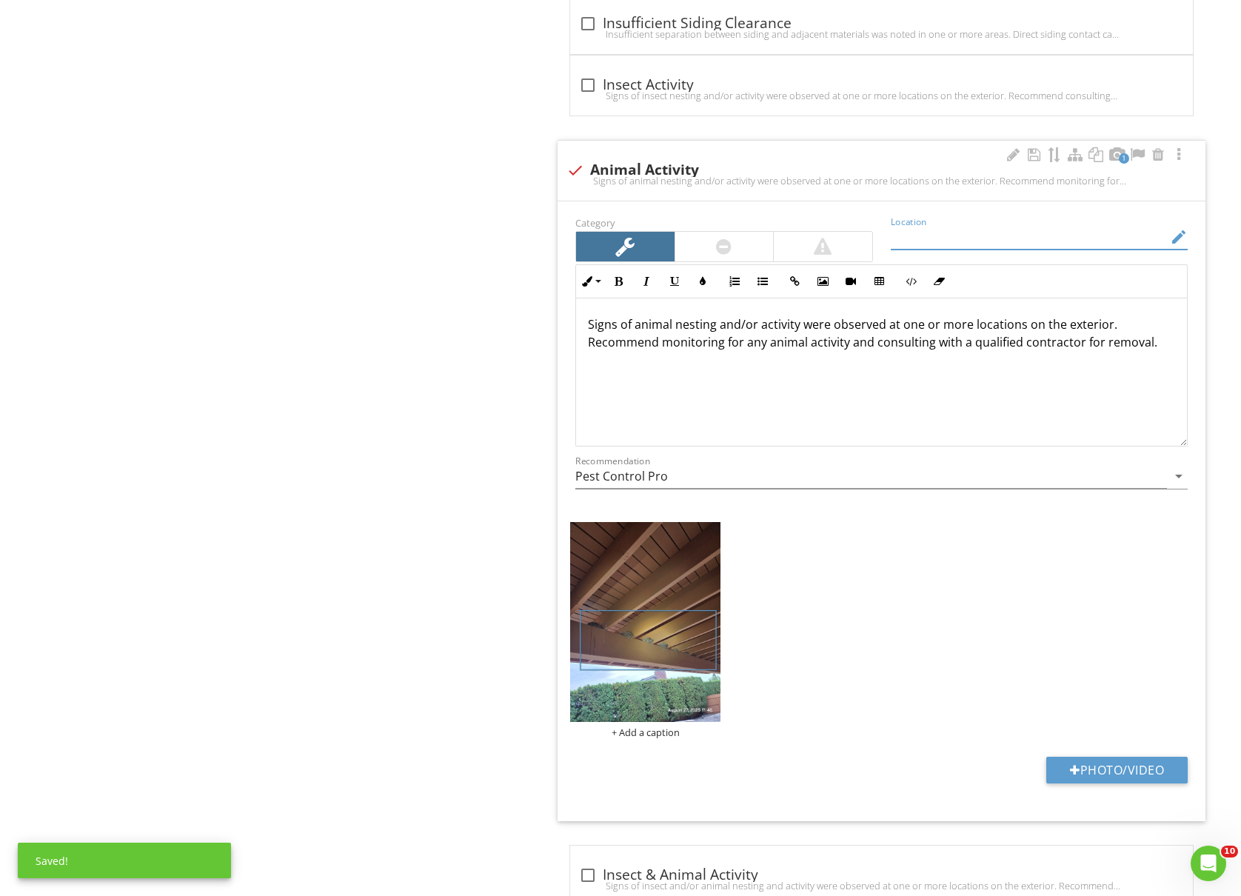
click at [951, 250] on input "Location" at bounding box center [1029, 237] width 276 height 24
type input "D"
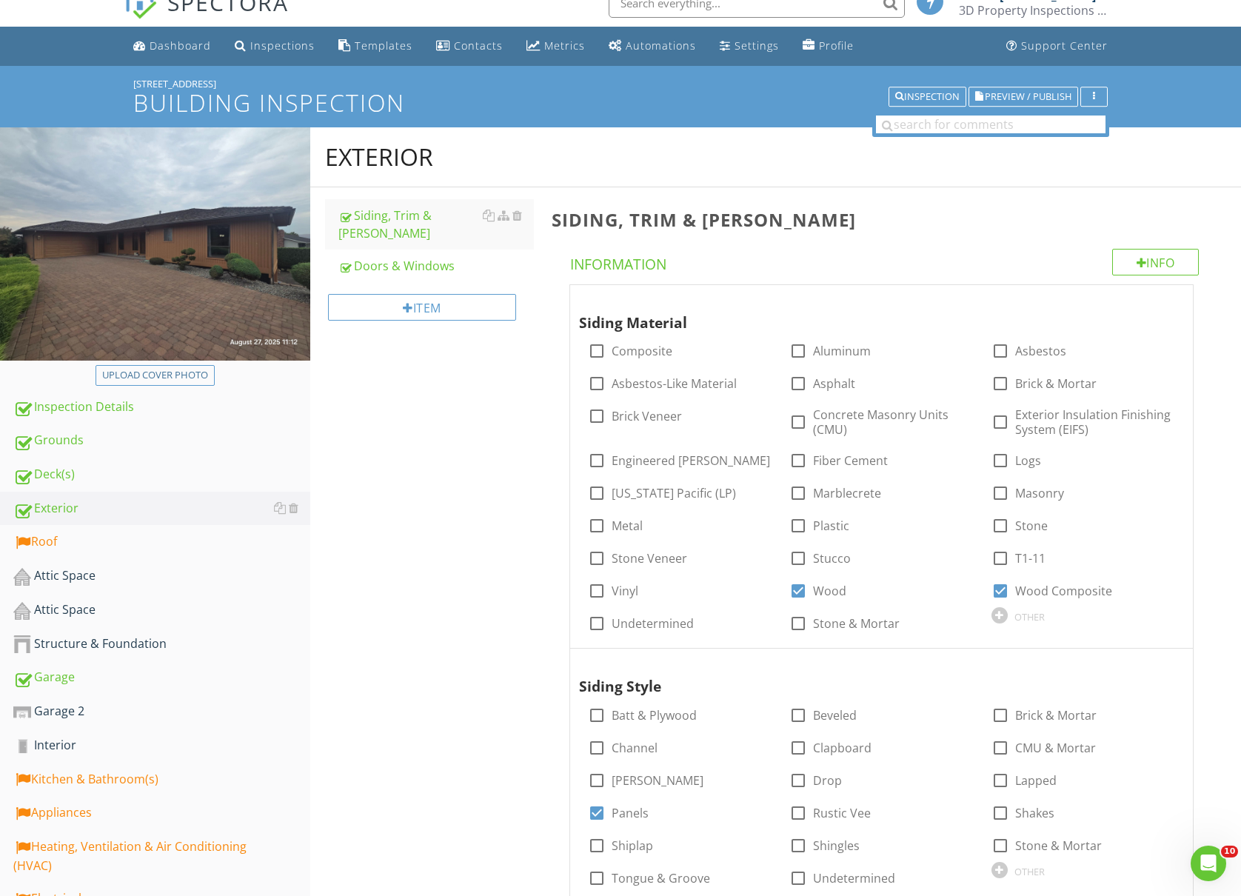
scroll to position [0, 0]
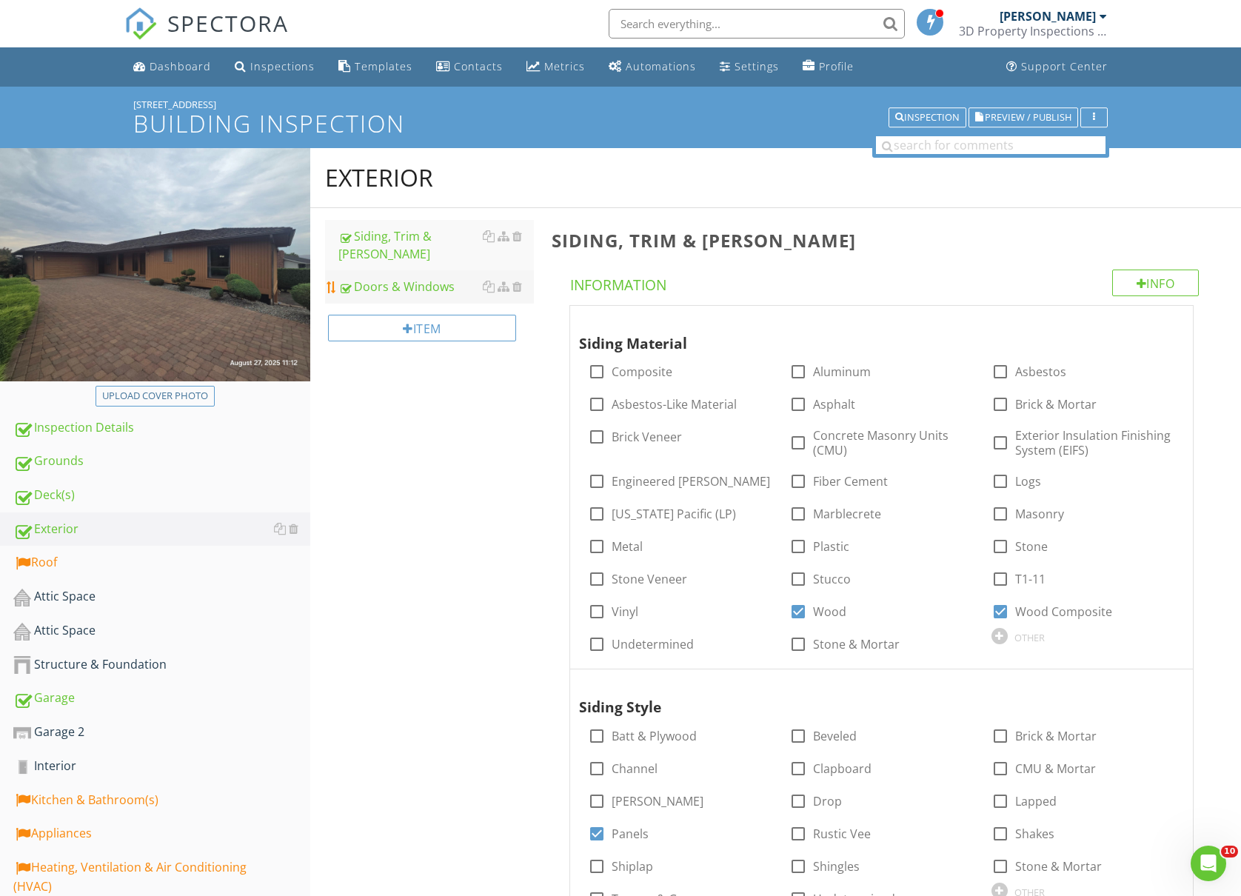
type input "South side, deck support beam"
click at [410, 278] on div "Doors & Windows" at bounding box center [436, 287] width 196 height 18
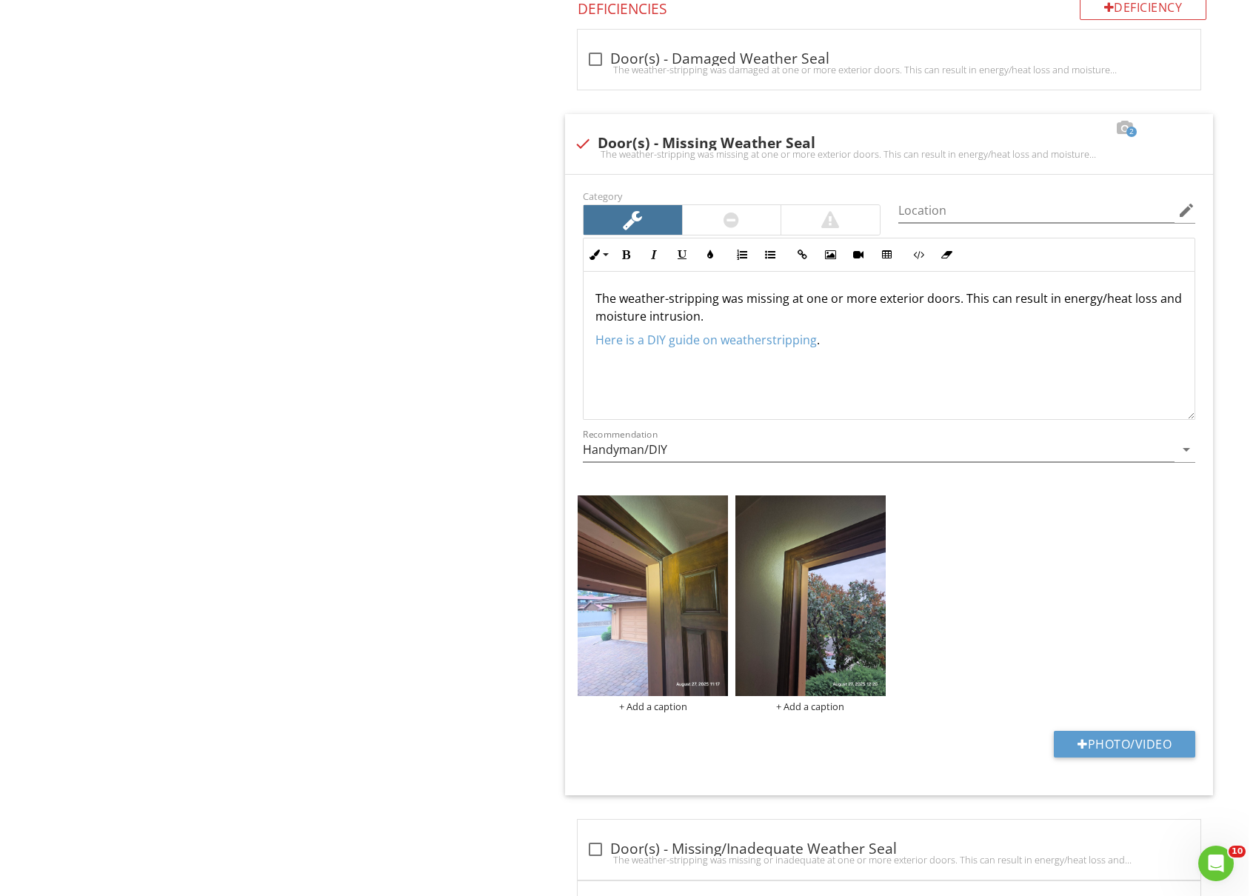
scroll to position [1778, 0]
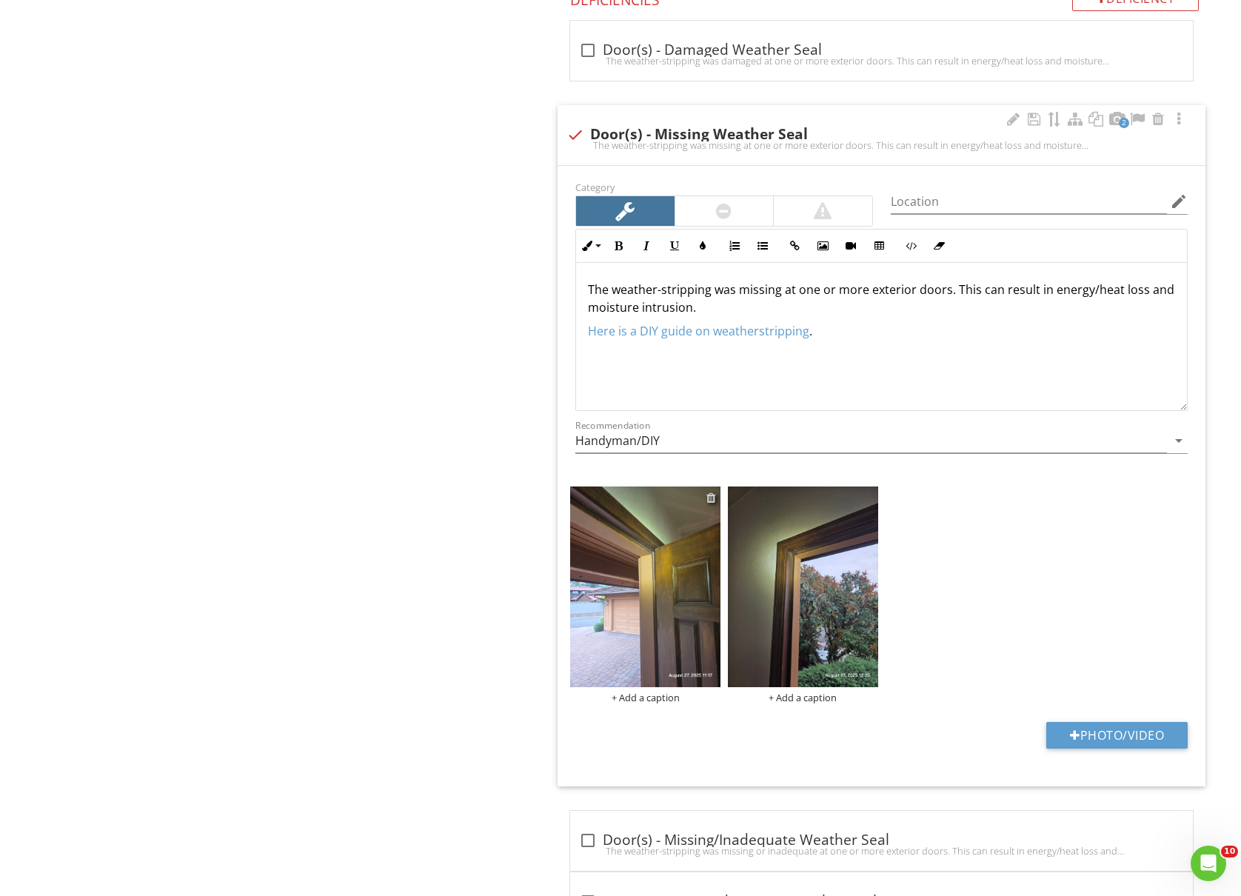
click at [711, 504] on div at bounding box center [712, 498] width 10 height 12
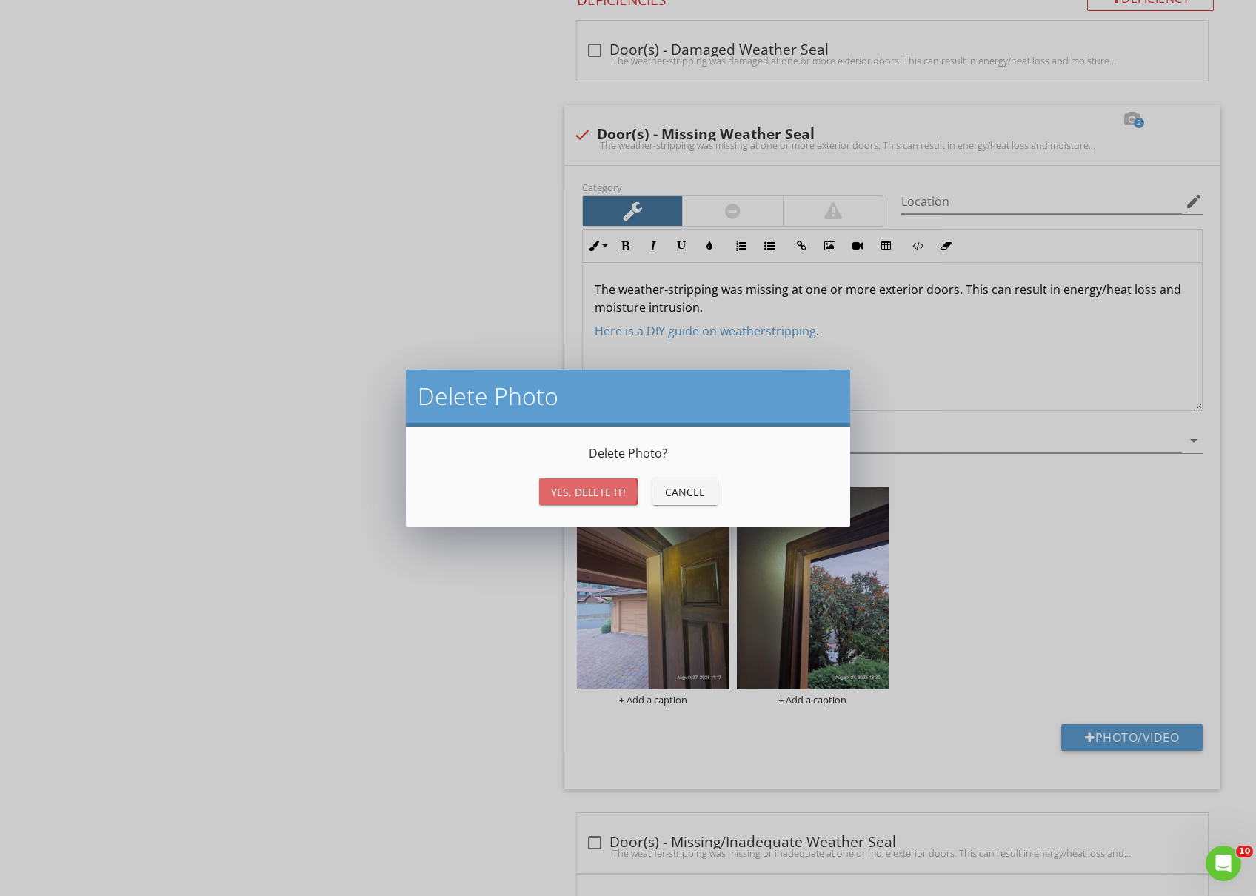
click at [591, 492] on div "Yes, Delete it!" at bounding box center [588, 492] width 75 height 16
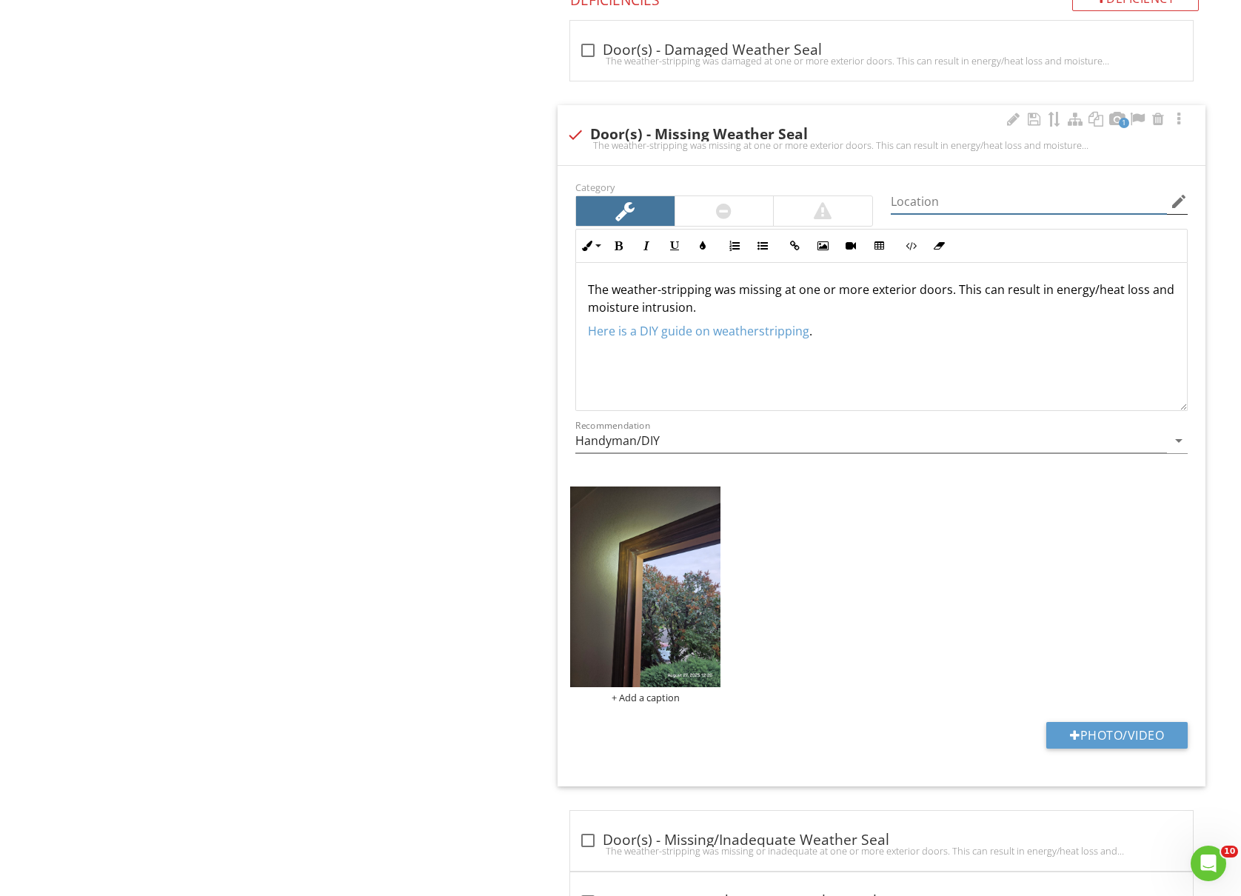
click at [995, 207] on input "Location" at bounding box center [1029, 202] width 276 height 24
type input "All exterior doors"
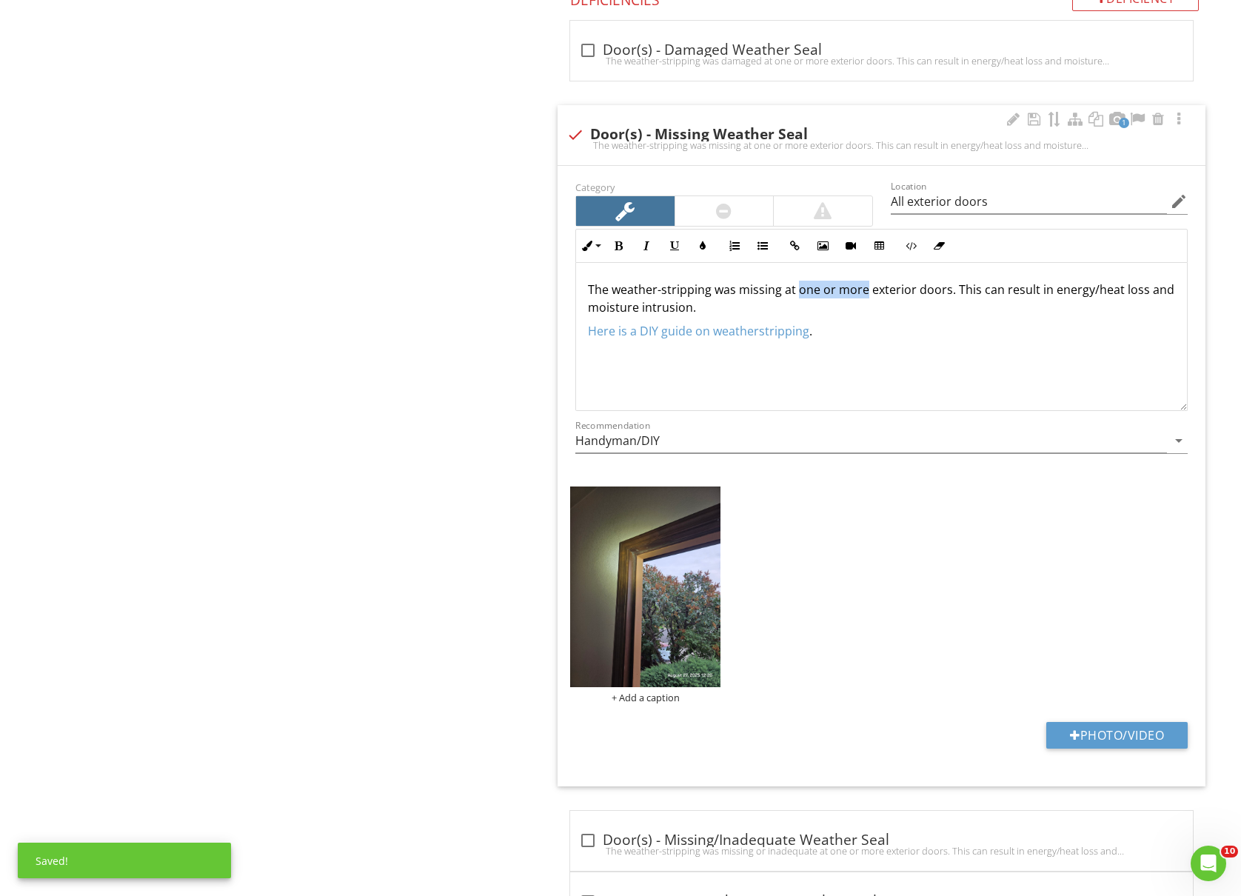
drag, startPoint x: 798, startPoint y: 302, endPoint x: 863, endPoint y: 301, distance: 64.5
click at [863, 301] on p "The weather-stripping was missing at one or more exterior doors. This can resul…" at bounding box center [881, 299] width 587 height 36
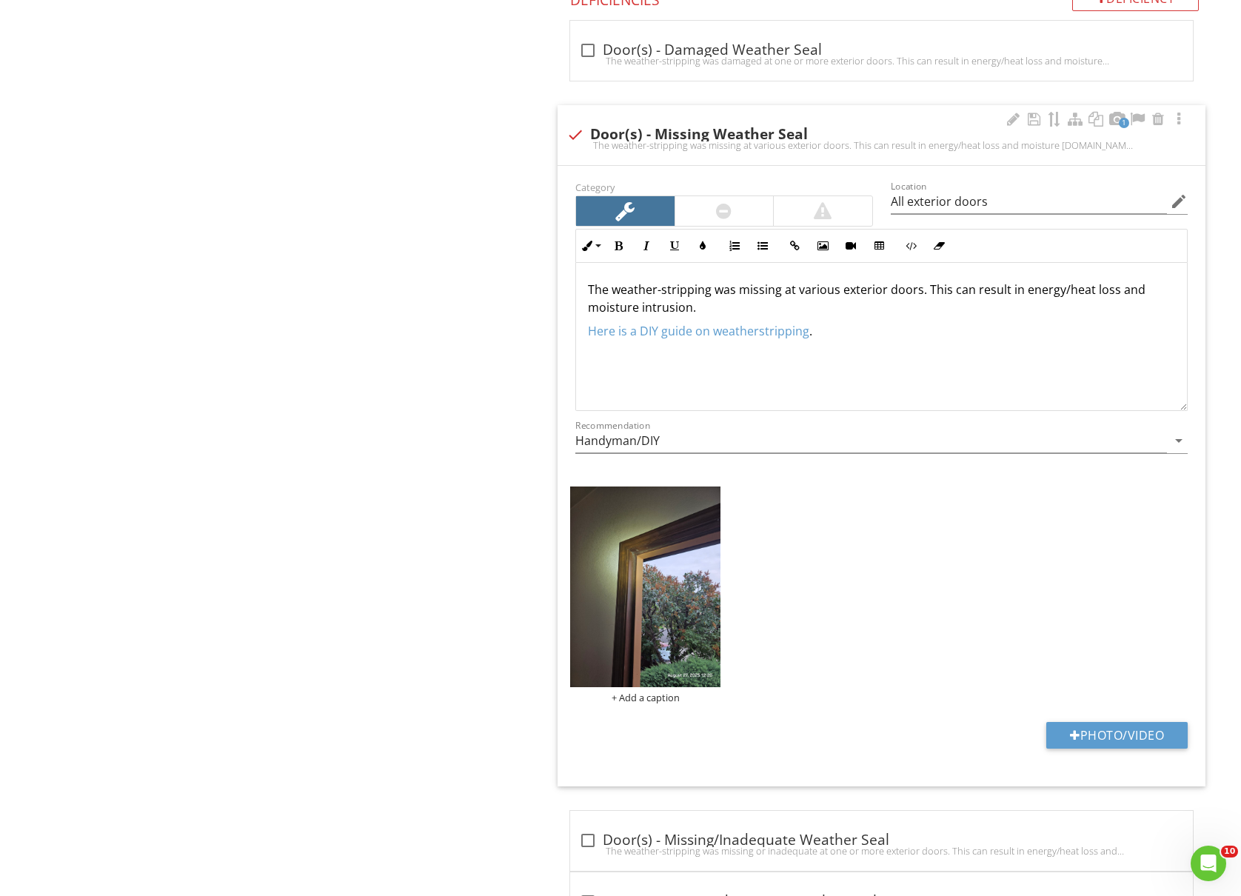
click at [707, 313] on p "The weather-stripping was missing at various exterior doors. This can result in…" at bounding box center [881, 299] width 587 height 36
drag, startPoint x: 836, startPoint y: 299, endPoint x: 797, endPoint y: 297, distance: 39.3
click at [797, 297] on p "The weather-stripping was missing at various exterior doors. This can result in…" at bounding box center [881, 299] width 587 height 36
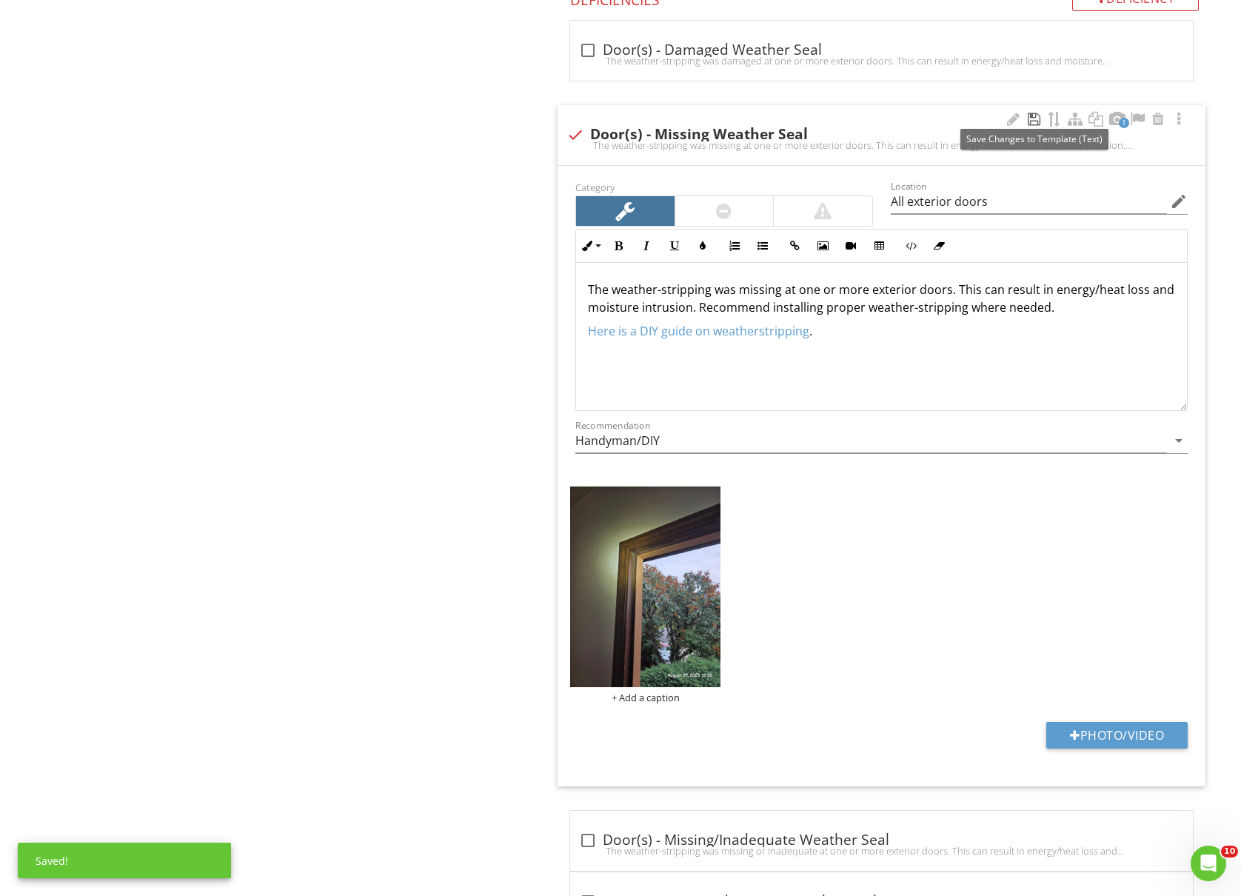
click at [1031, 127] on div at bounding box center [1034, 119] width 18 height 15
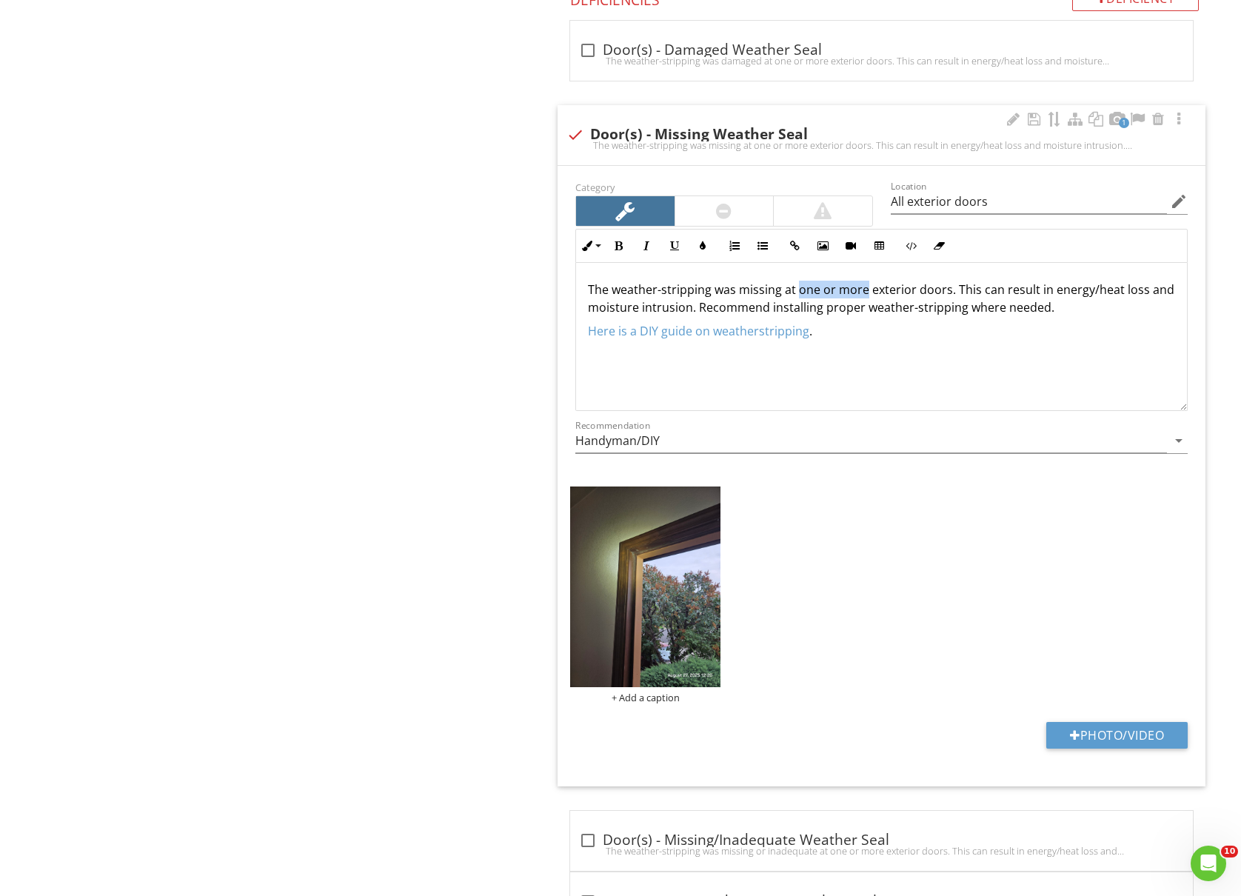
drag, startPoint x: 862, startPoint y: 301, endPoint x: 798, endPoint y: 304, distance: 63.8
click at [798, 304] on p "The weather-stripping was missing at one or more exterior doors. This can resul…" at bounding box center [881, 299] width 587 height 36
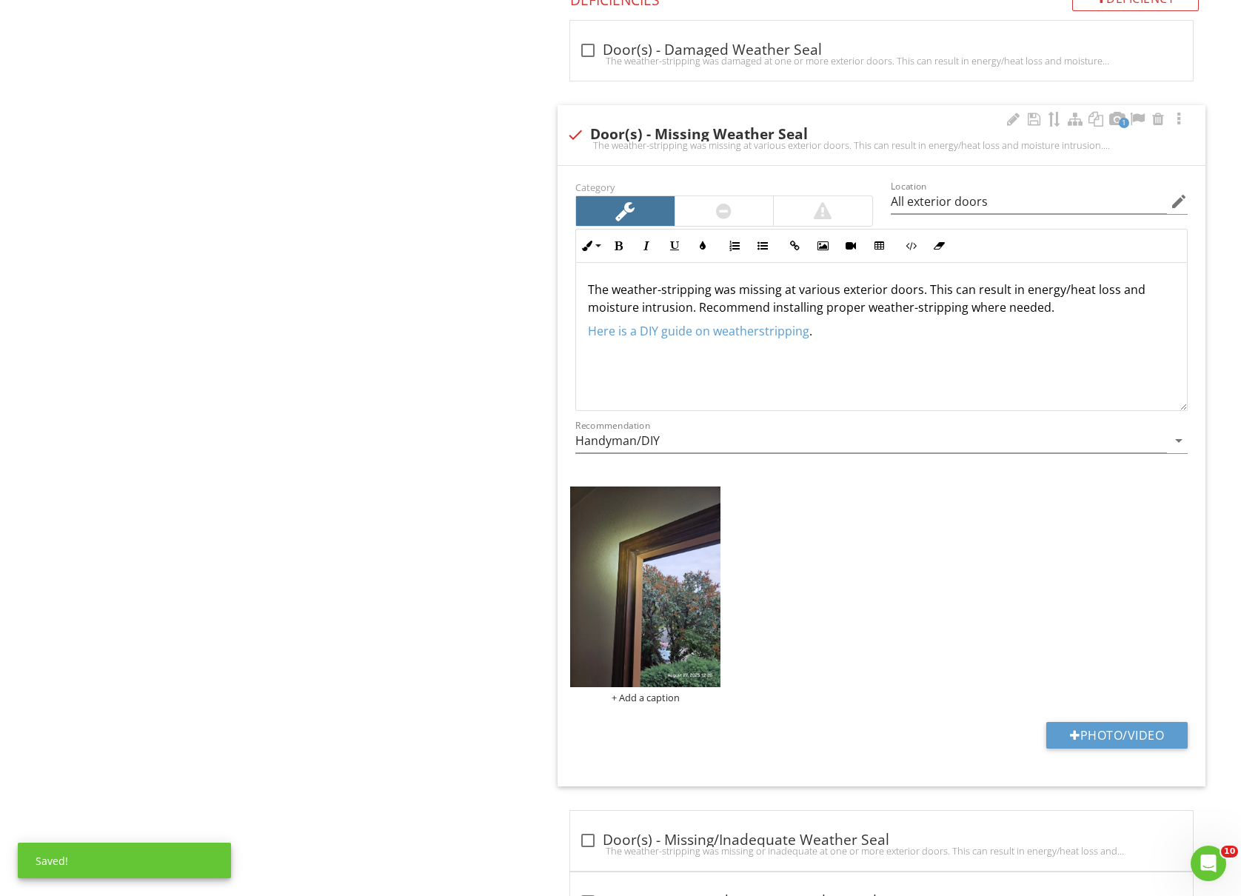
click at [1080, 326] on div "The weather-stripping was missing at various exterior doors. This can result in…" at bounding box center [881, 337] width 611 height 148
click at [1080, 324] on div "The weather-stripping was missing at various exterior doors. This can result in…" at bounding box center [881, 337] width 611 height 148
click at [637, 596] on img at bounding box center [645, 587] width 150 height 200
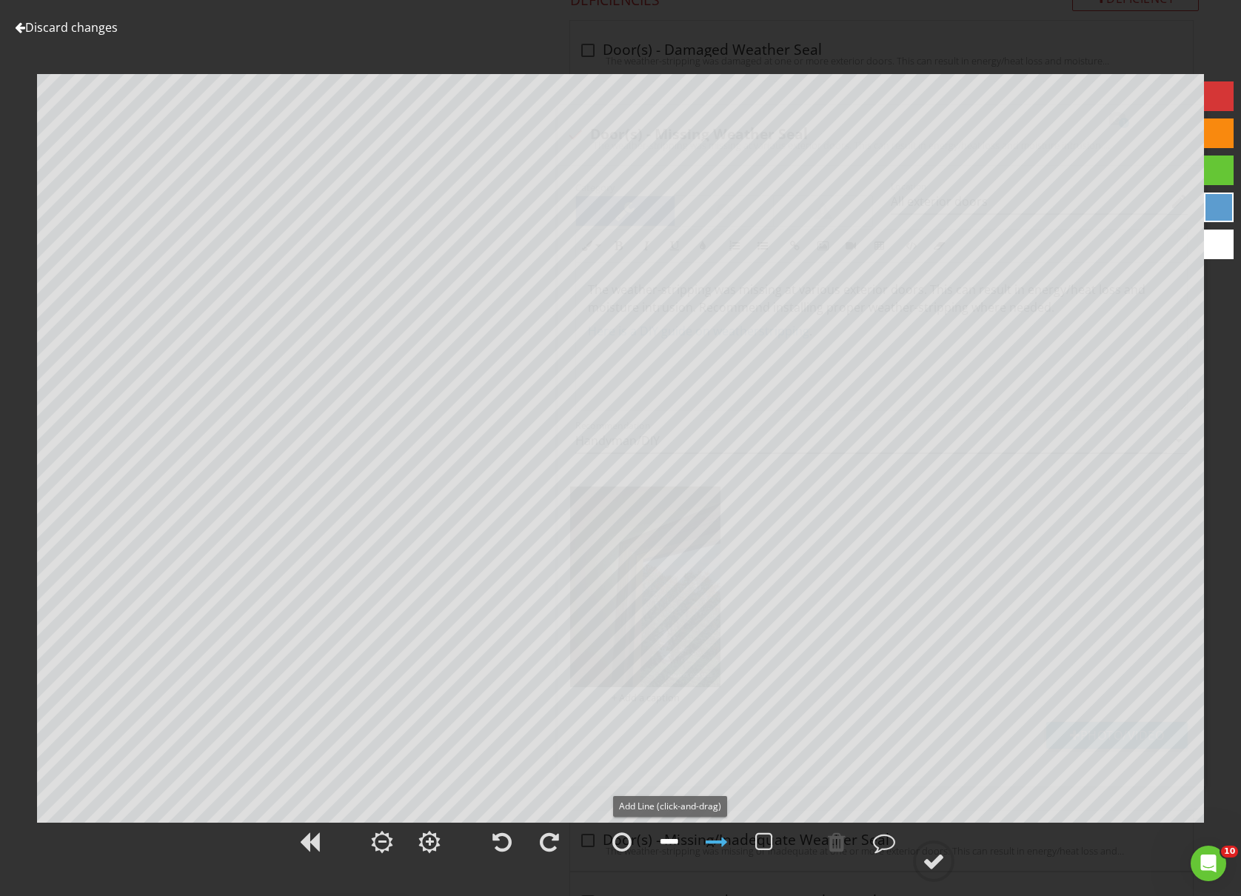
click at [671, 837] on div at bounding box center [670, 842] width 18 height 22
click at [837, 840] on div at bounding box center [837, 842] width 18 height 22
click at [1218, 136] on div at bounding box center [1219, 134] width 30 height 30
click at [723, 845] on div at bounding box center [717, 842] width 22 height 22
click at [945, 859] on div at bounding box center [934, 861] width 22 height 22
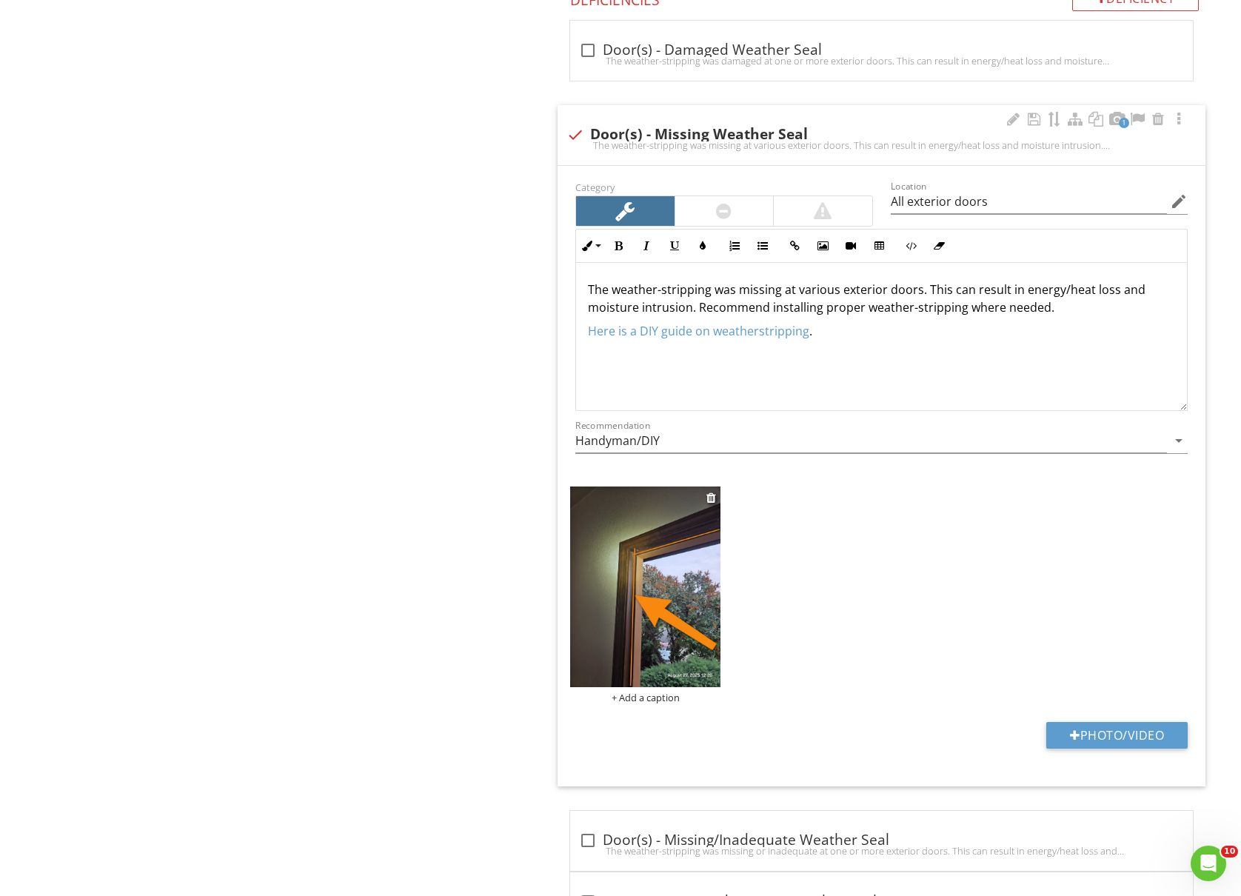
click at [664, 704] on div "+ Add a caption" at bounding box center [645, 698] width 150 height 12
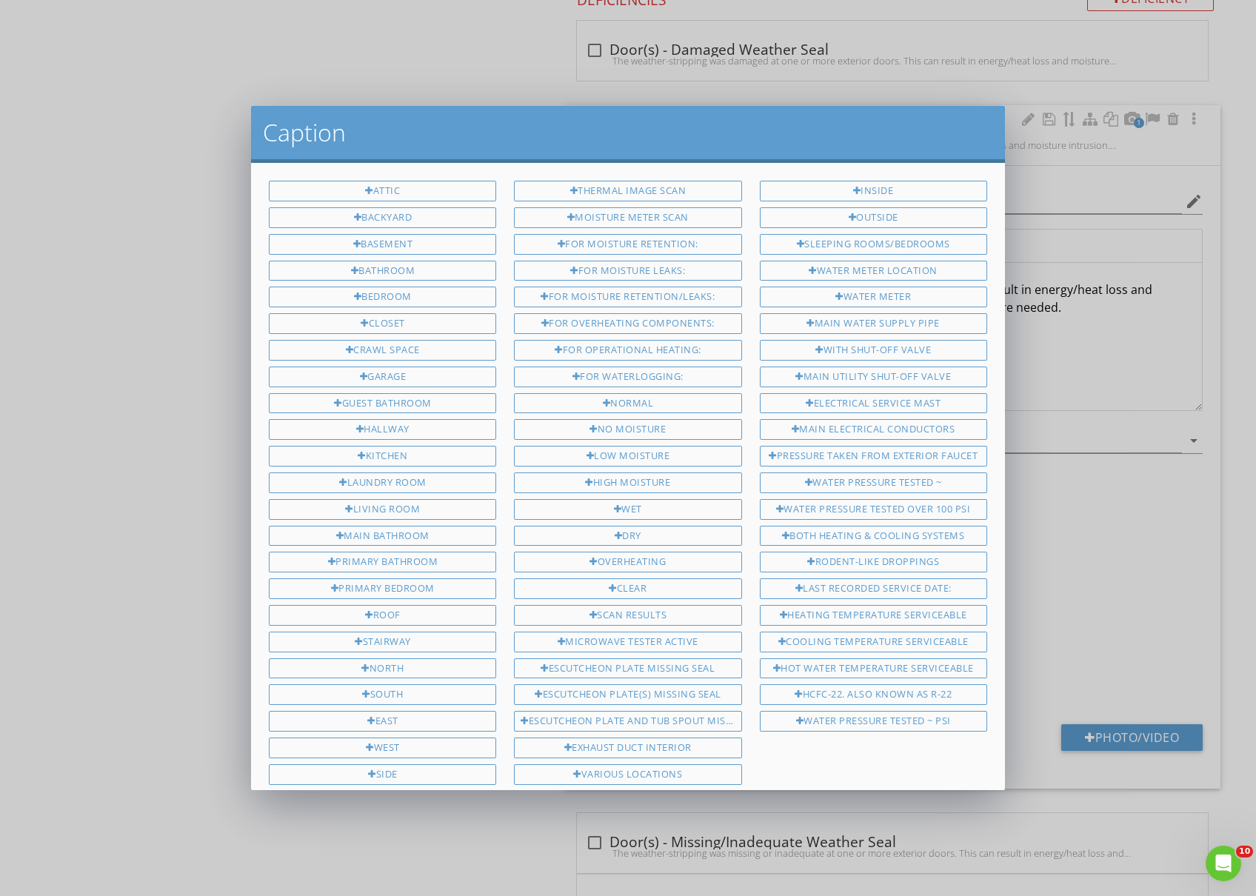
scroll to position [353, 0]
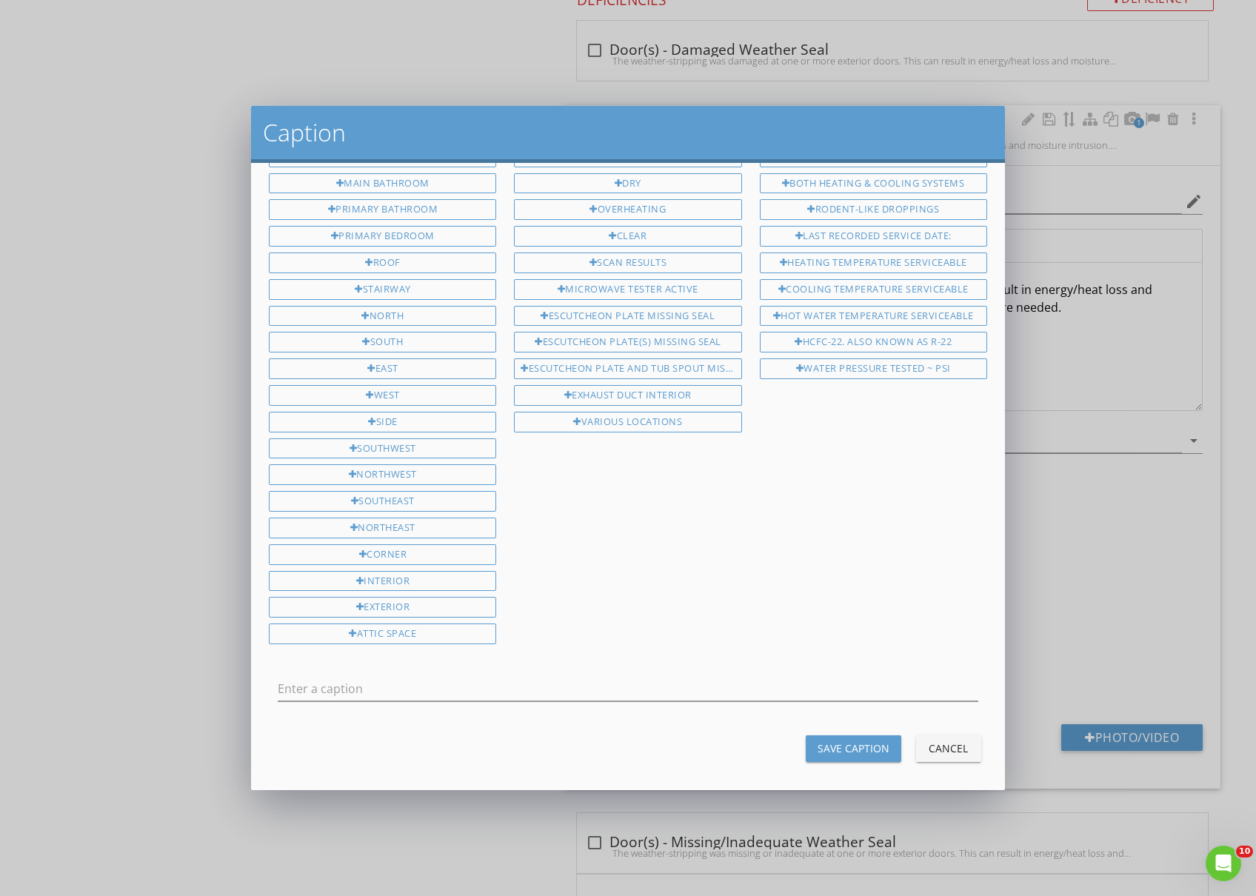
click at [946, 742] on div "Cancel" at bounding box center [948, 749] width 41 height 16
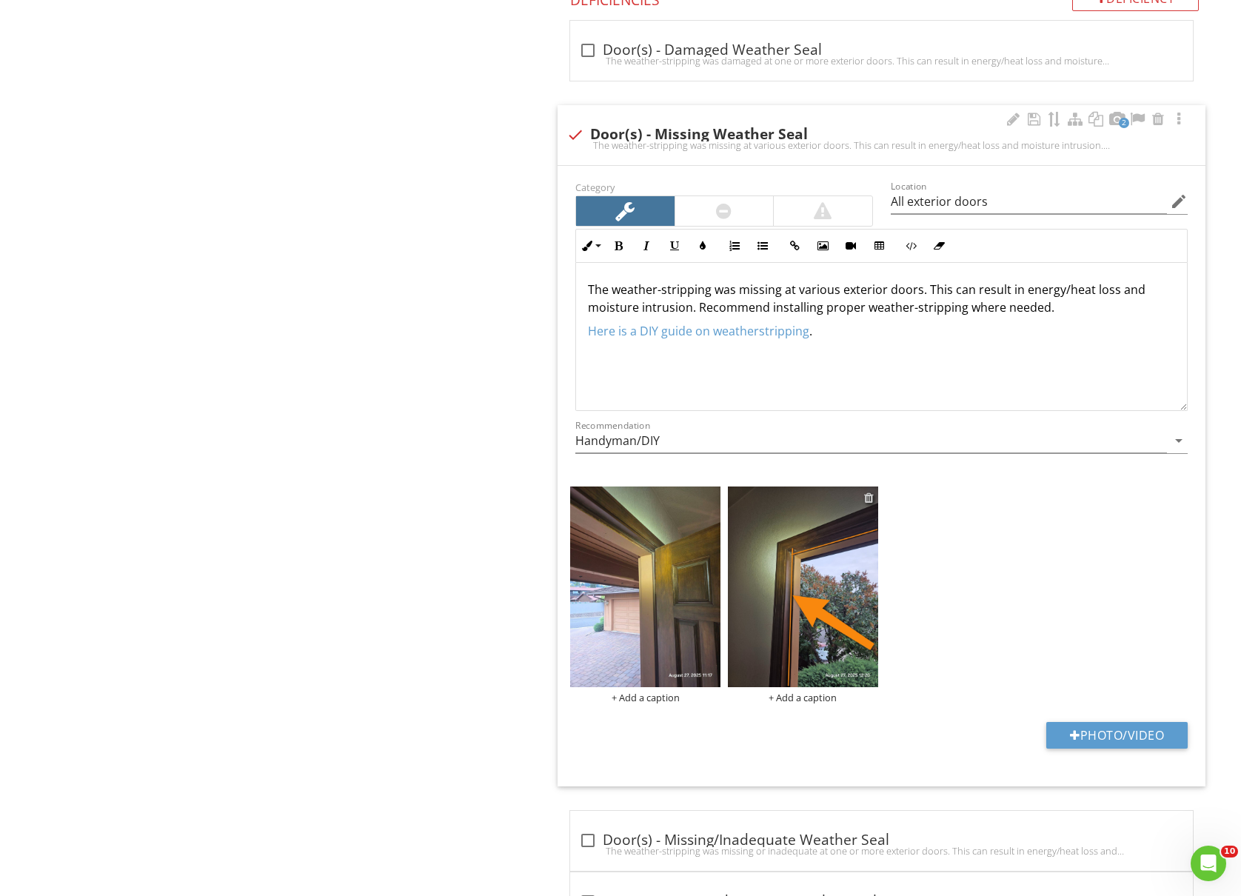
click at [871, 504] on div at bounding box center [869, 498] width 10 height 12
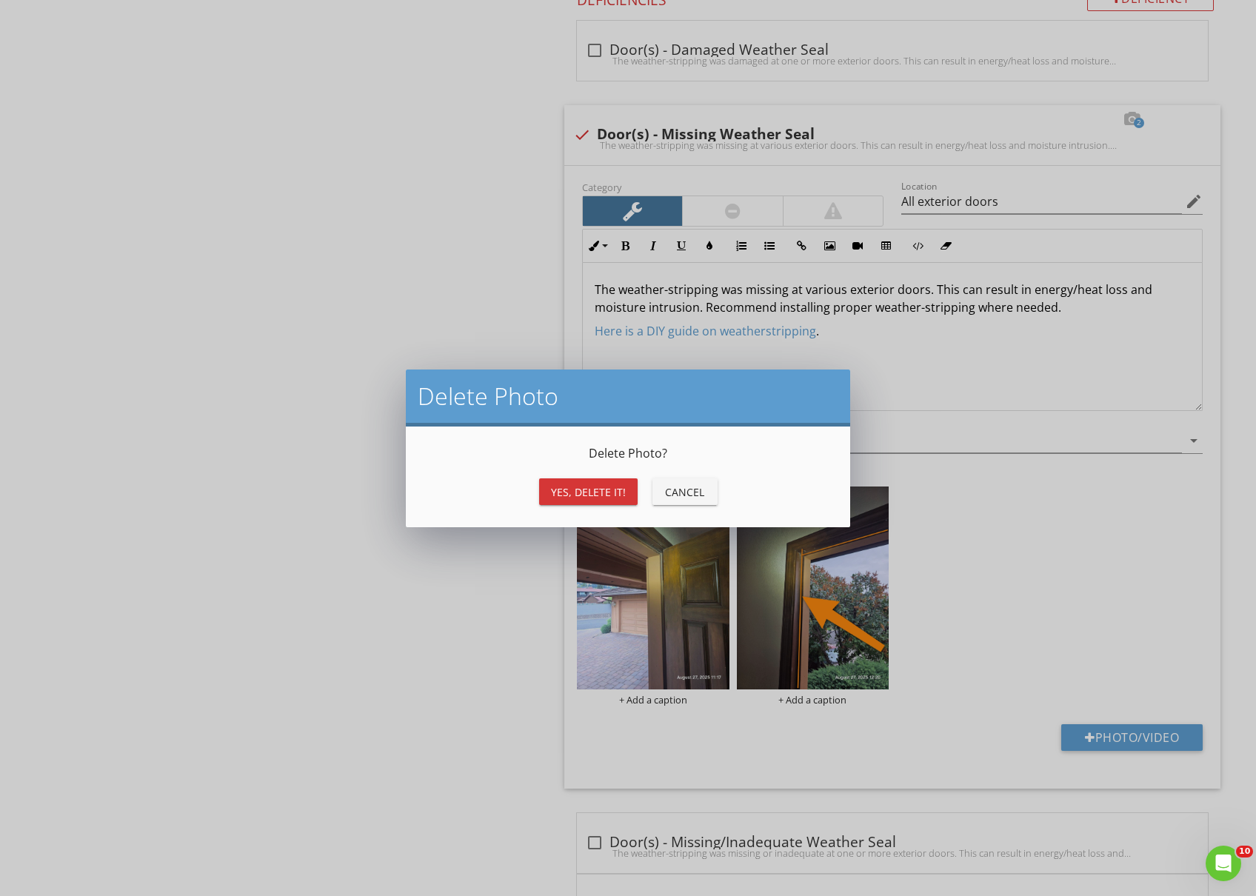
click at [587, 496] on div "Yes, Delete it!" at bounding box center [588, 492] width 75 height 16
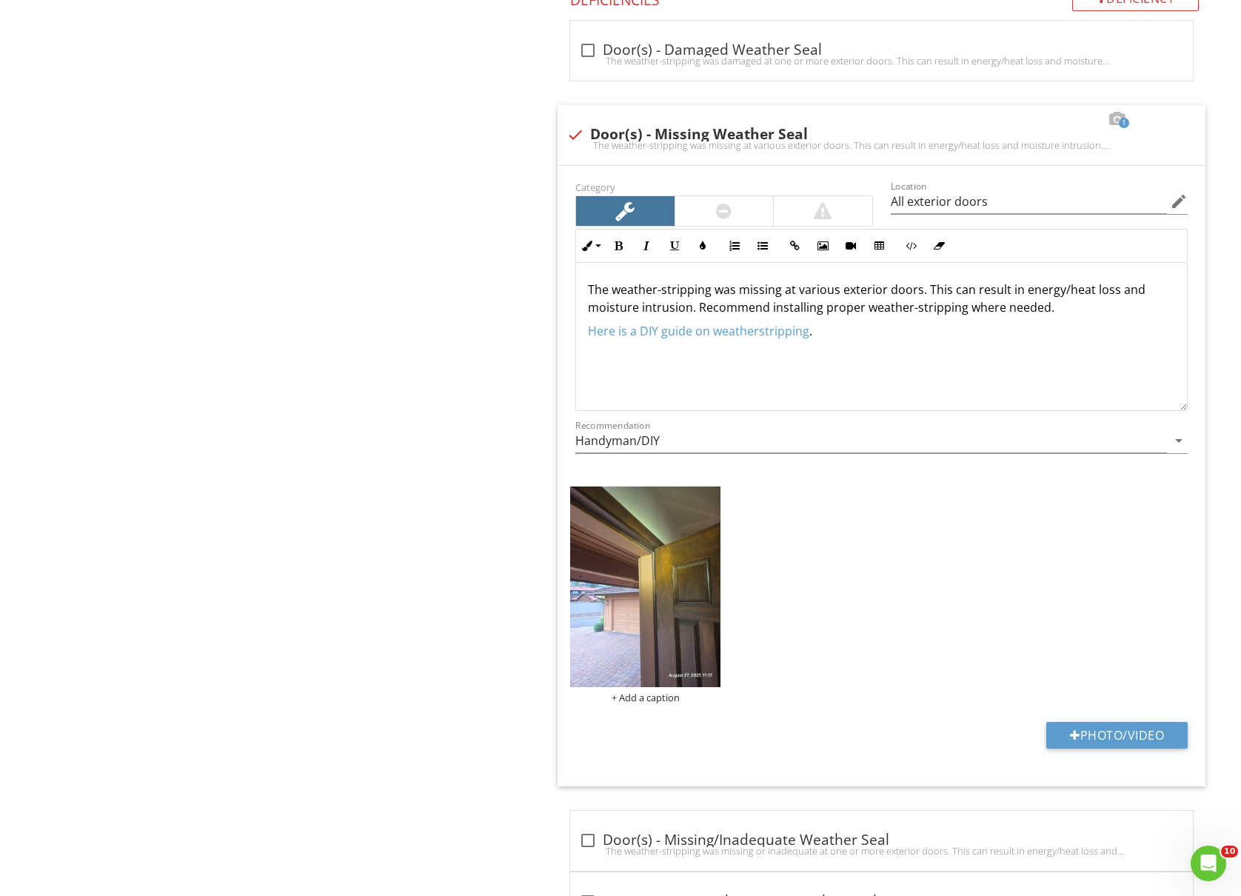
click at [632, 601] on img at bounding box center [645, 587] width 150 height 200
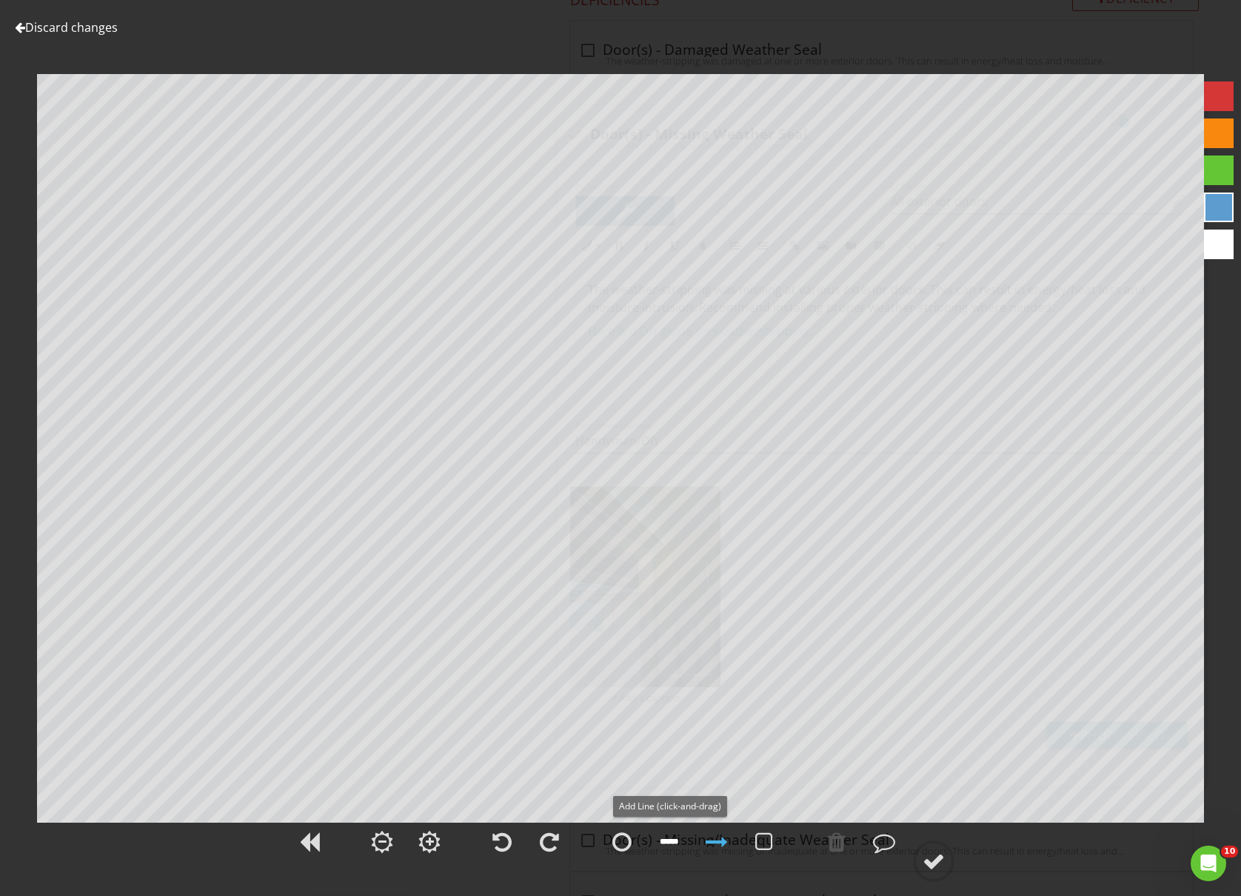
click at [662, 841] on div at bounding box center [670, 842] width 18 height 22
click at [841, 841] on div at bounding box center [837, 842] width 18 height 22
click at [1215, 134] on div at bounding box center [1219, 134] width 30 height 30
click at [711, 844] on div at bounding box center [717, 842] width 22 height 22
click at [942, 861] on div at bounding box center [934, 861] width 22 height 22
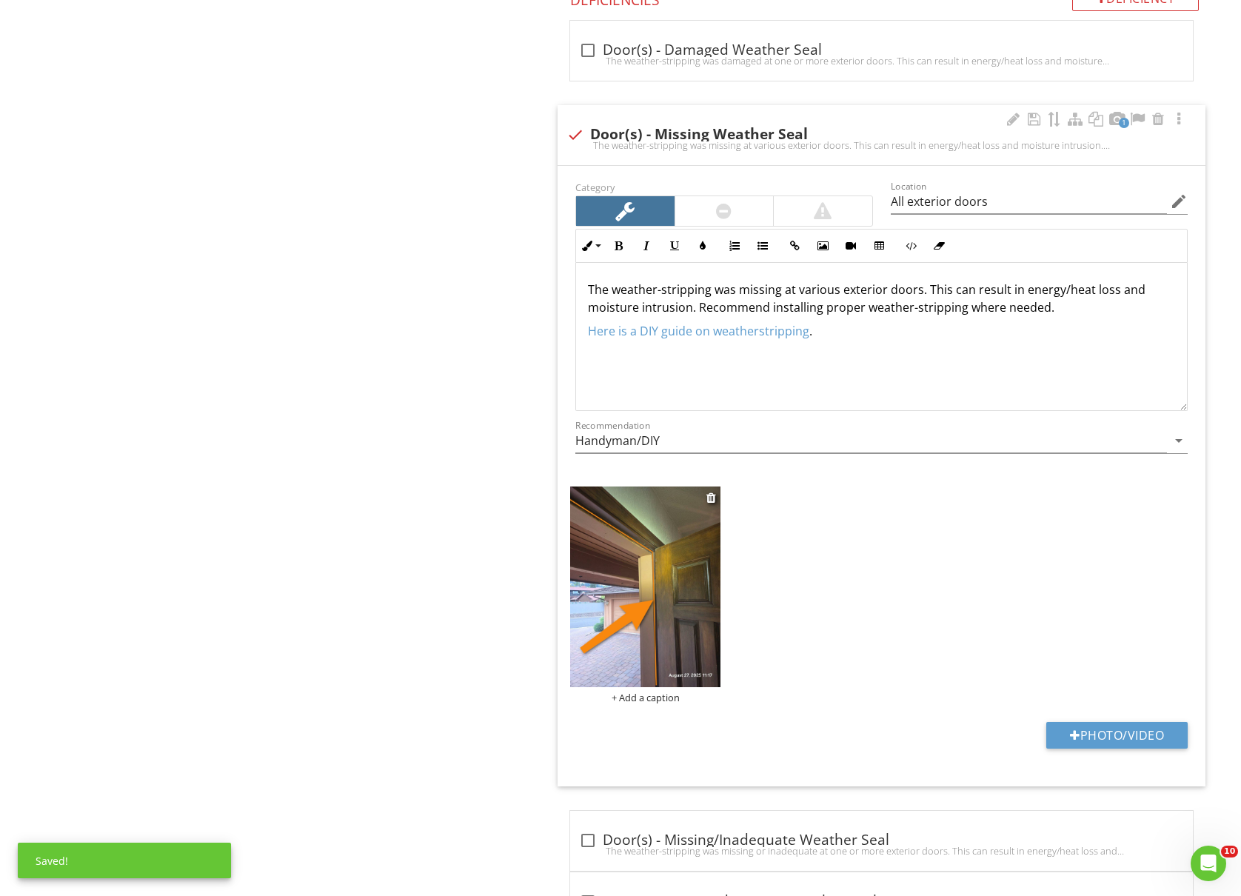
click at [655, 704] on div "+ Add a caption" at bounding box center [645, 698] width 150 height 12
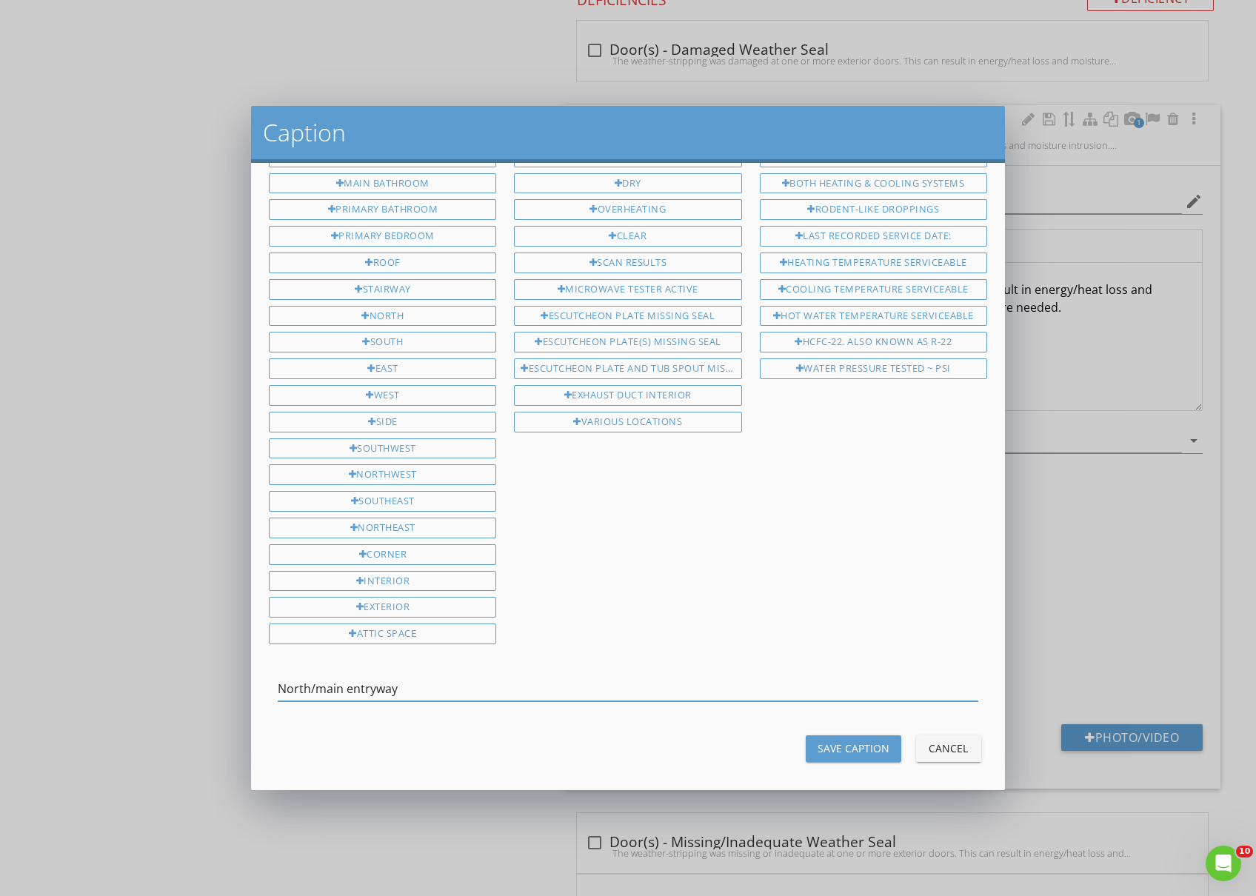
type input "North/main entryway"
click at [824, 741] on div "Save Caption" at bounding box center [854, 749] width 72 height 16
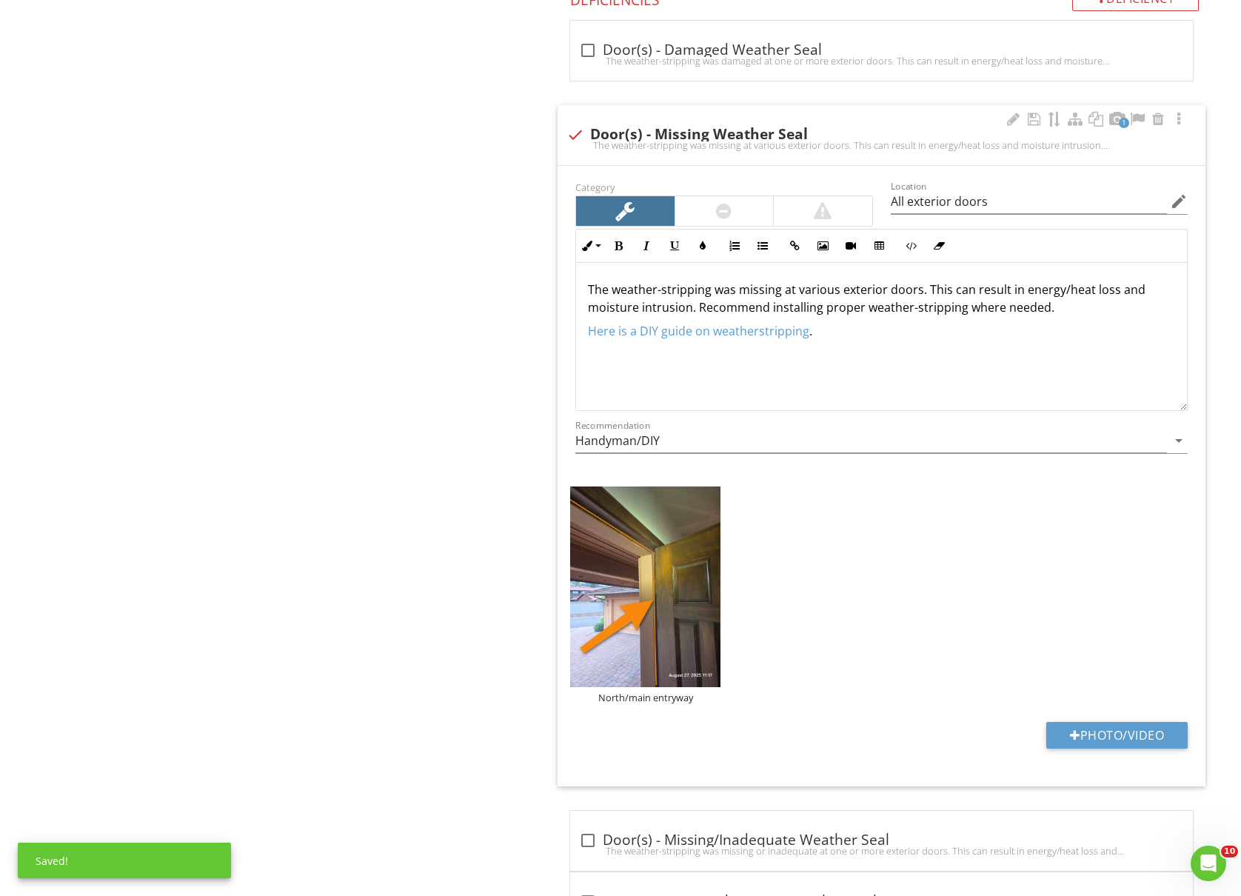
click at [720, 217] on div at bounding box center [724, 211] width 16 height 18
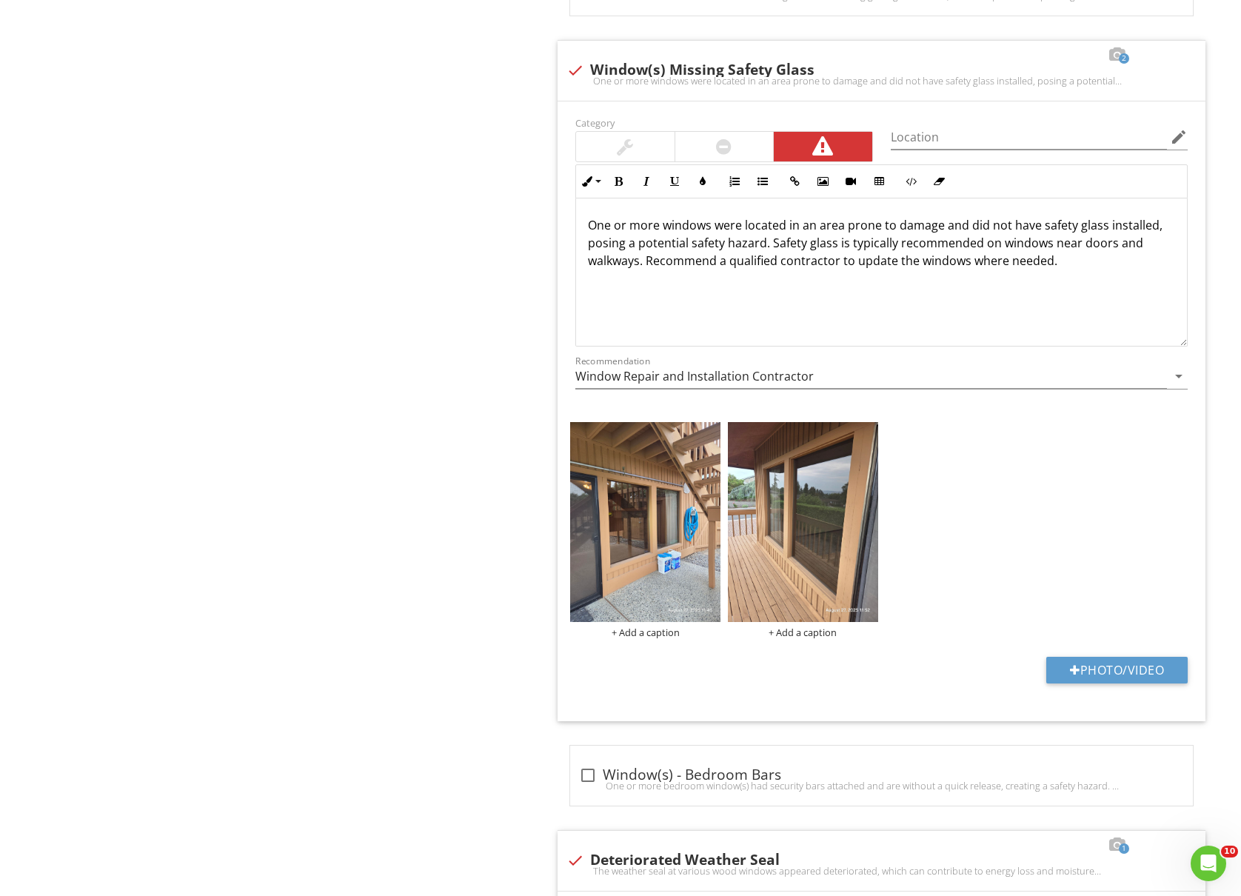
scroll to position [4048, 0]
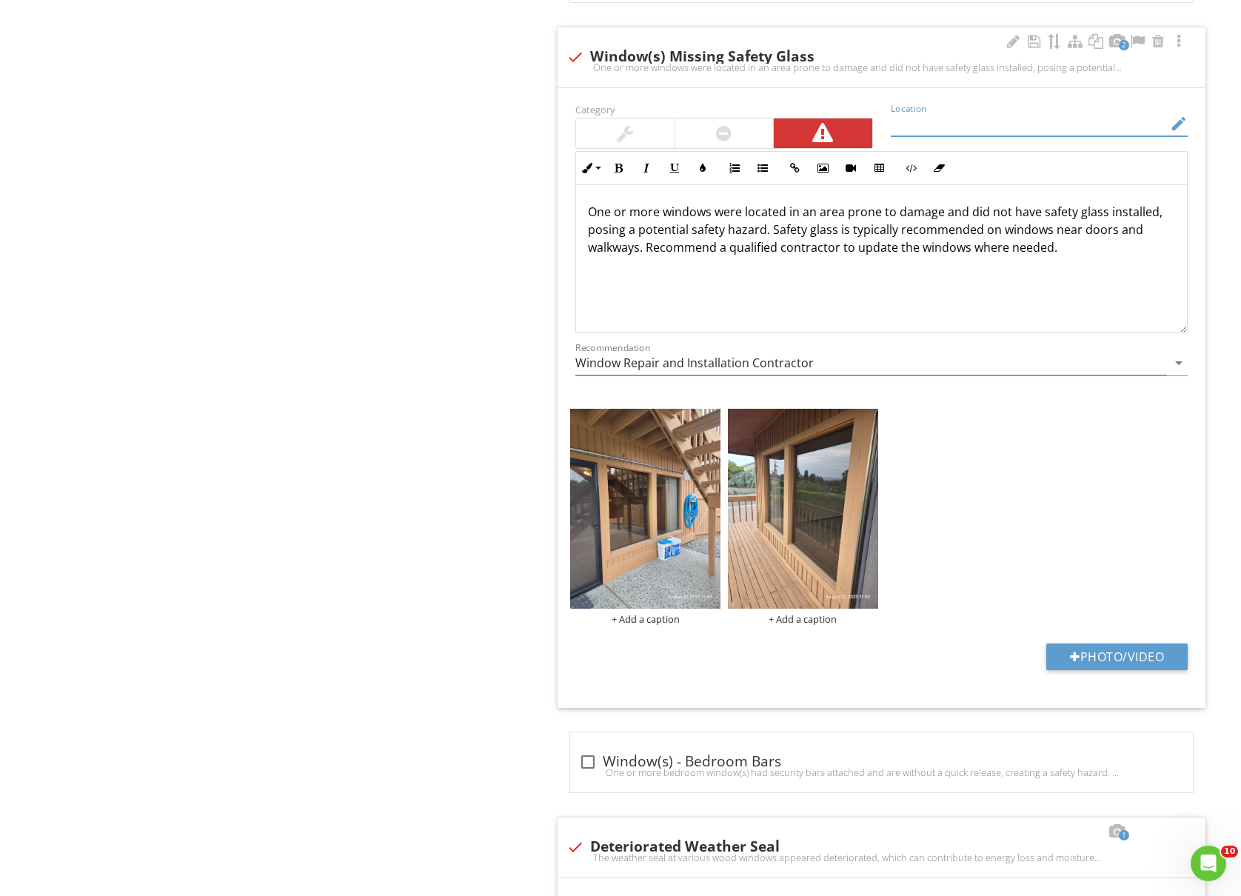
click at [995, 135] on input "Location" at bounding box center [1029, 124] width 276 height 24
type input "South windows"
drag, startPoint x: 656, startPoint y: 236, endPoint x: 587, endPoint y: 238, distance: 68.9
click at [588, 238] on p "One or more windows were located in an area prone to damage and did not have sa…" at bounding box center [881, 229] width 587 height 53
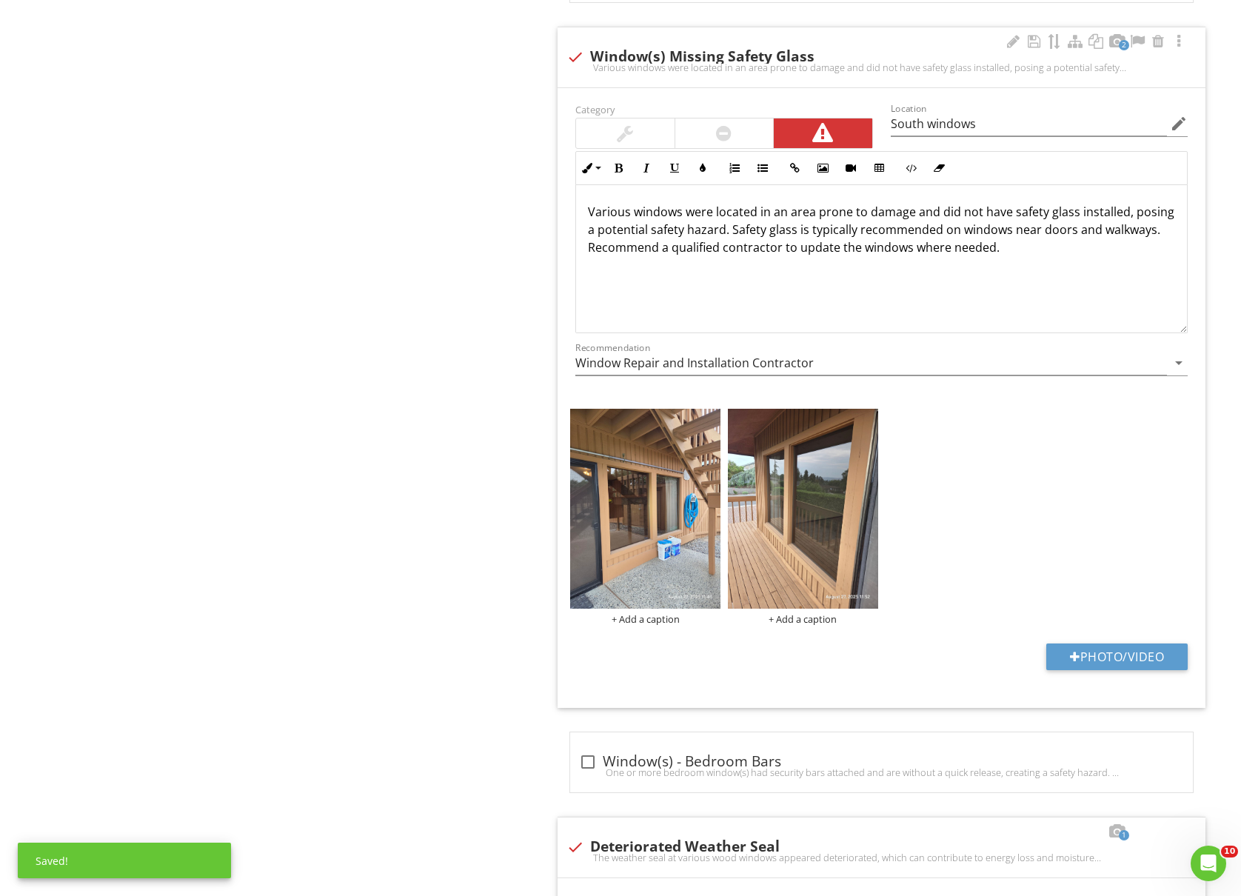
click at [787, 235] on p "Various windows were located in an area prone to damage and did not have safety…" at bounding box center [881, 229] width 587 height 53
click at [798, 233] on p "Various windows were located in area prone to damage and did not have safety gl…" at bounding box center [881, 229] width 587 height 53
click at [995, 256] on p "Various windows were located in areas prone to damage and did not have safety g…" at bounding box center [881, 229] width 587 height 53
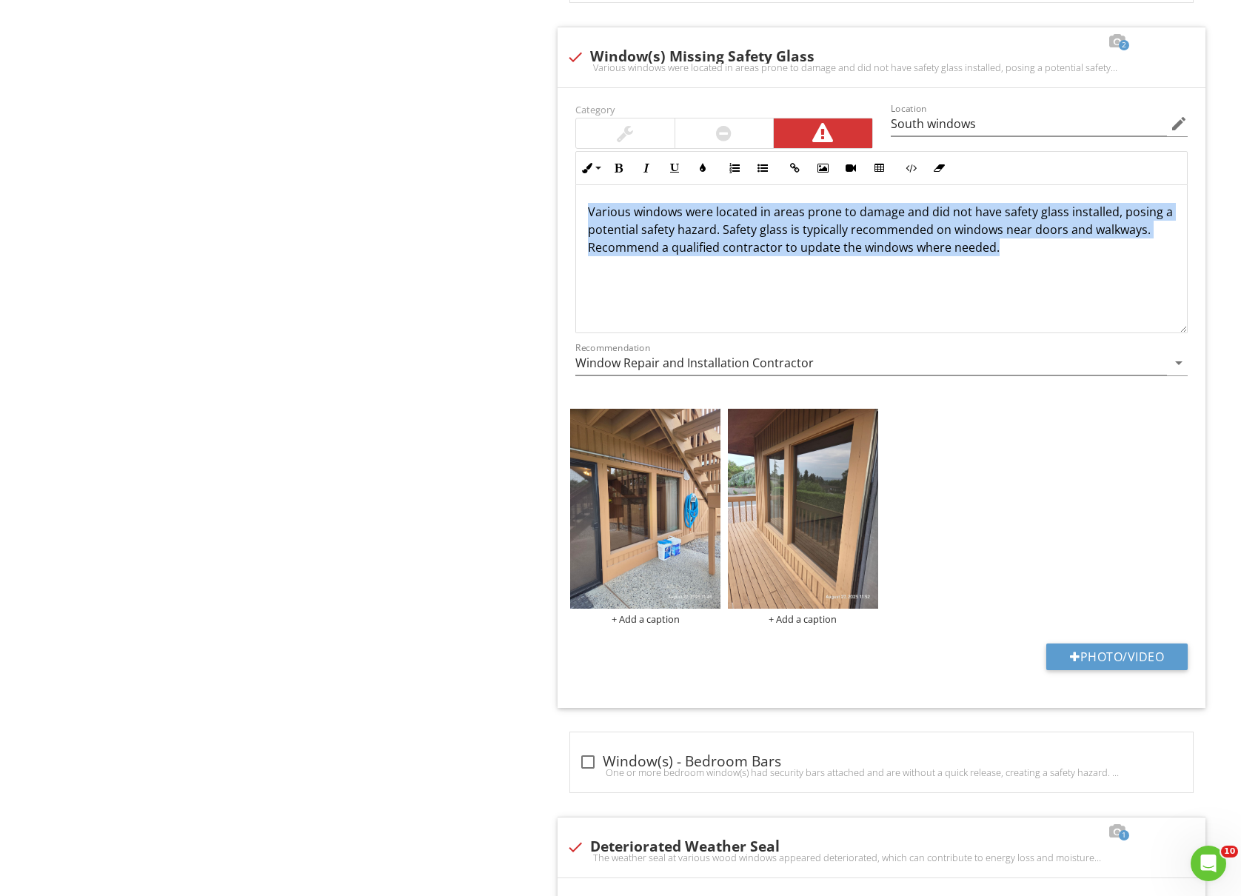
drag, startPoint x: 1031, startPoint y: 261, endPoint x: 371, endPoint y: 219, distance: 661.3
copy p "Various windows were located in areas prone to damage and did not have safety g…"
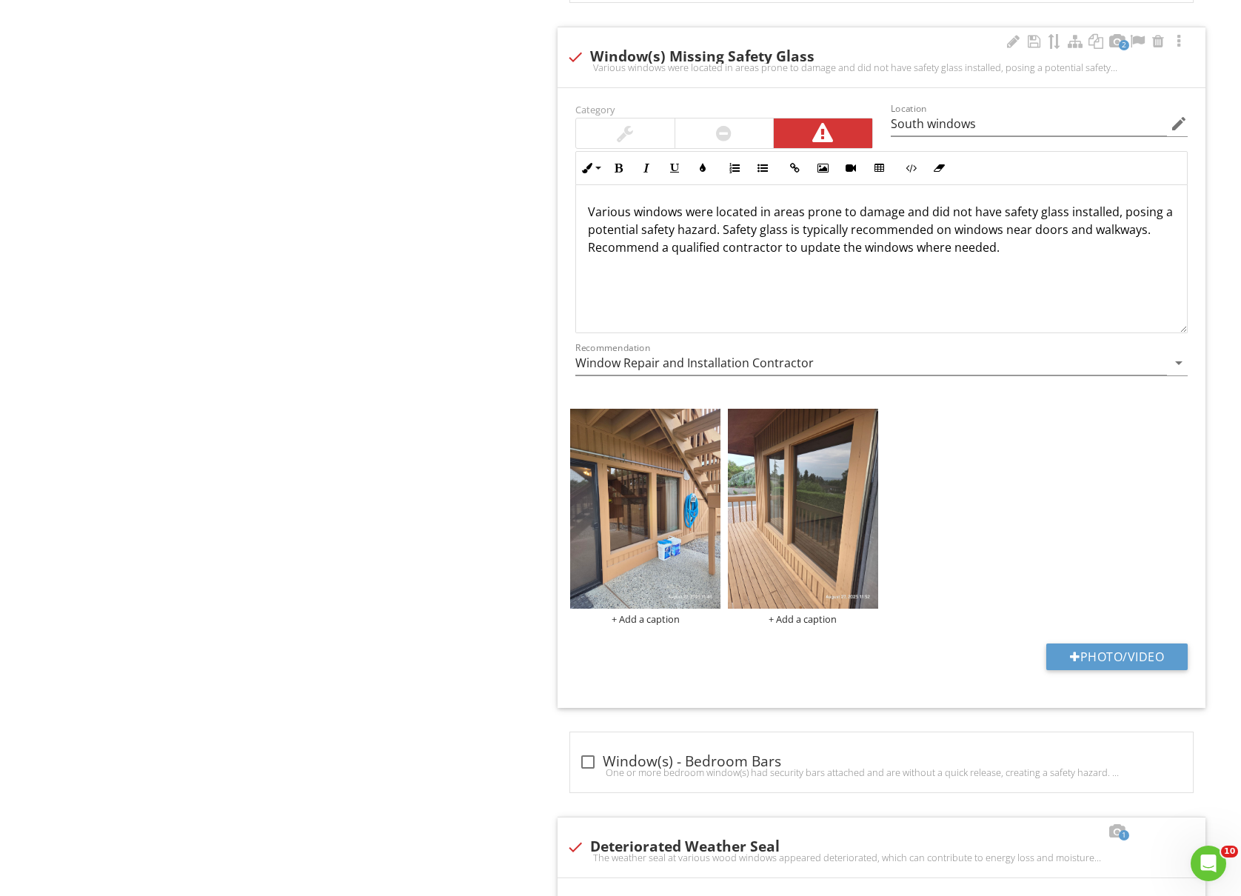
click at [1061, 256] on p "Various windows were located in areas prone to damage and did not have safety g…" at bounding box center [881, 229] width 587 height 53
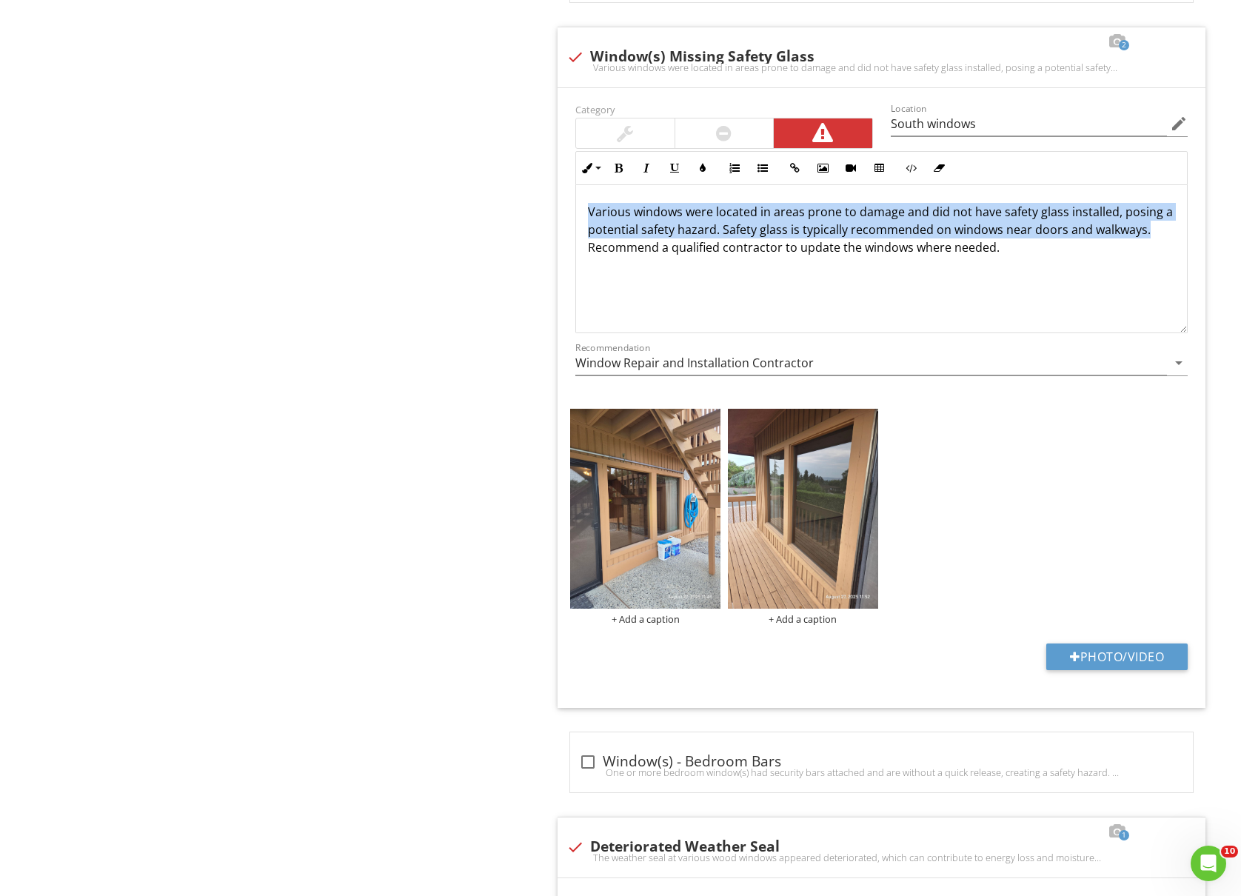
drag, startPoint x: 1156, startPoint y: 246, endPoint x: 525, endPoint y: 215, distance: 631.8
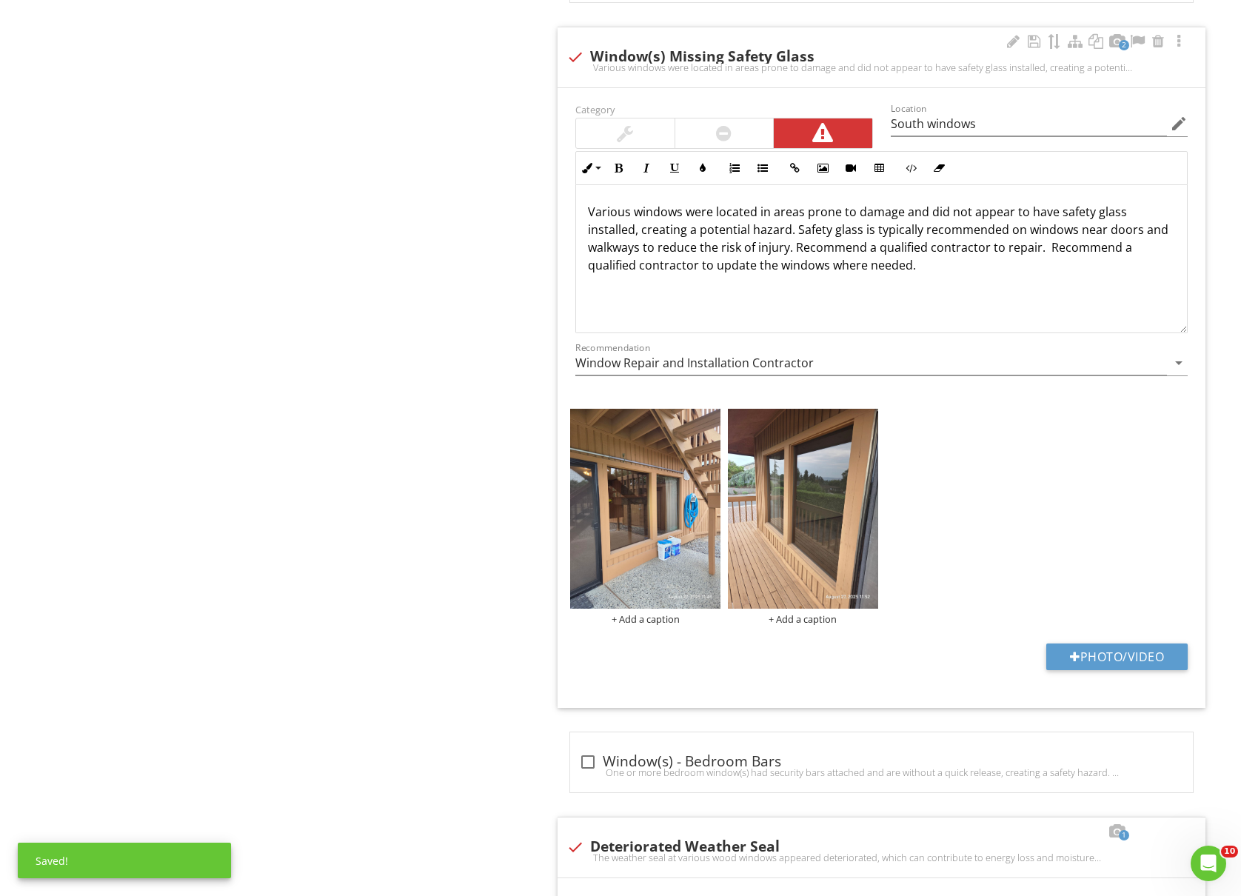
click at [1038, 273] on p "Various windows were located in areas prone to damage and did not appear to hav…" at bounding box center [881, 238] width 587 height 71
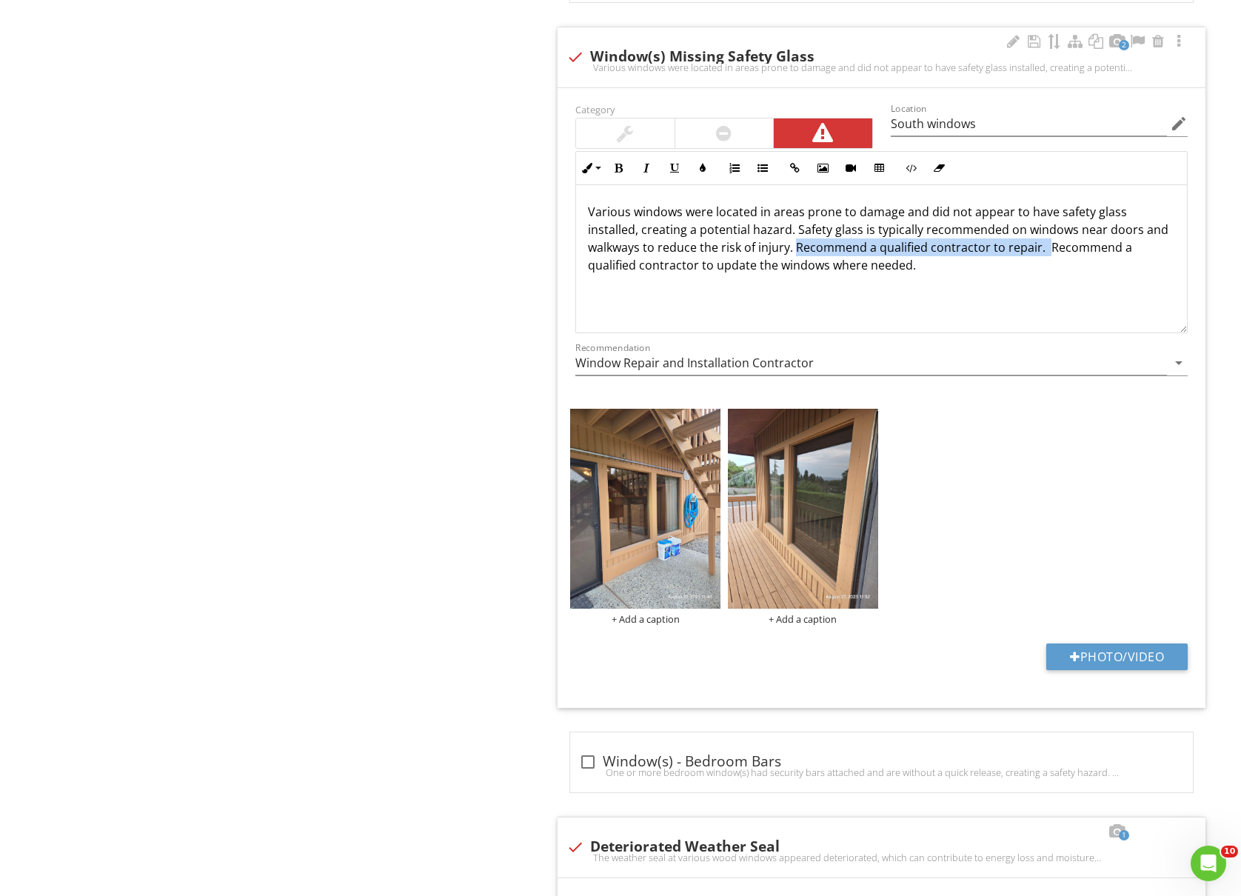
drag, startPoint x: 1046, startPoint y: 271, endPoint x: 795, endPoint y: 271, distance: 250.3
click at [795, 271] on p "Various windows were located in areas prone to damage and did not appear to hav…" at bounding box center [881, 238] width 587 height 71
click at [627, 235] on p "Various windows were located in areas prone to damage and did not appear to hav…" at bounding box center [881, 238] width 587 height 71
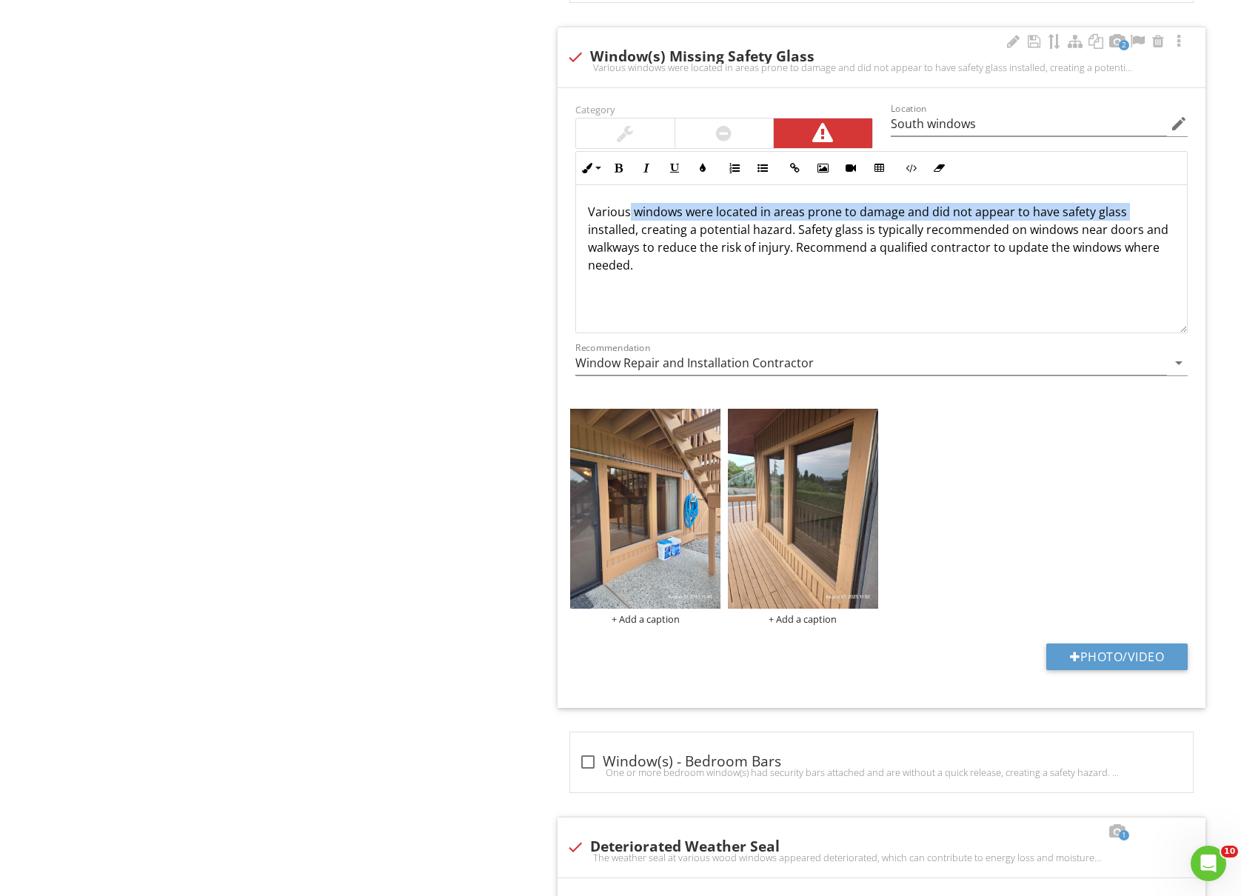
drag, startPoint x: 629, startPoint y: 232, endPoint x: 581, endPoint y: 241, distance: 49.0
click at [581, 241] on div "Various windows were located in areas prone to damage and did not appear to hav…" at bounding box center [881, 259] width 611 height 148
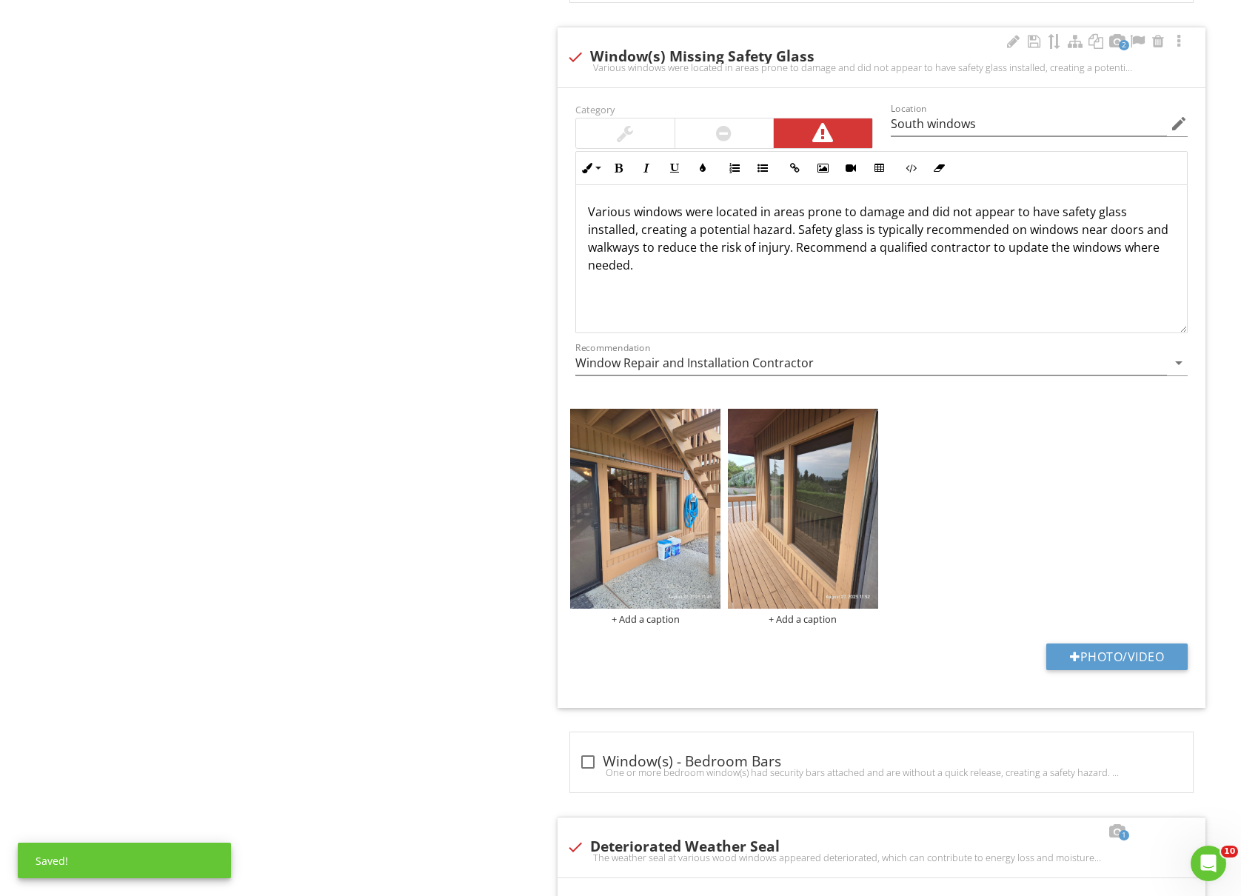
click at [632, 231] on p "Various windows were located in areas prone to damage and did not appear to hav…" at bounding box center [881, 238] width 587 height 71
drag, startPoint x: 628, startPoint y: 232, endPoint x: 591, endPoint y: 232, distance: 37.0
click at [591, 232] on p "Various windows were located in areas prone to damage and did not appear to hav…" at bounding box center [881, 238] width 587 height 71
click at [1032, 49] on div at bounding box center [1034, 41] width 18 height 15
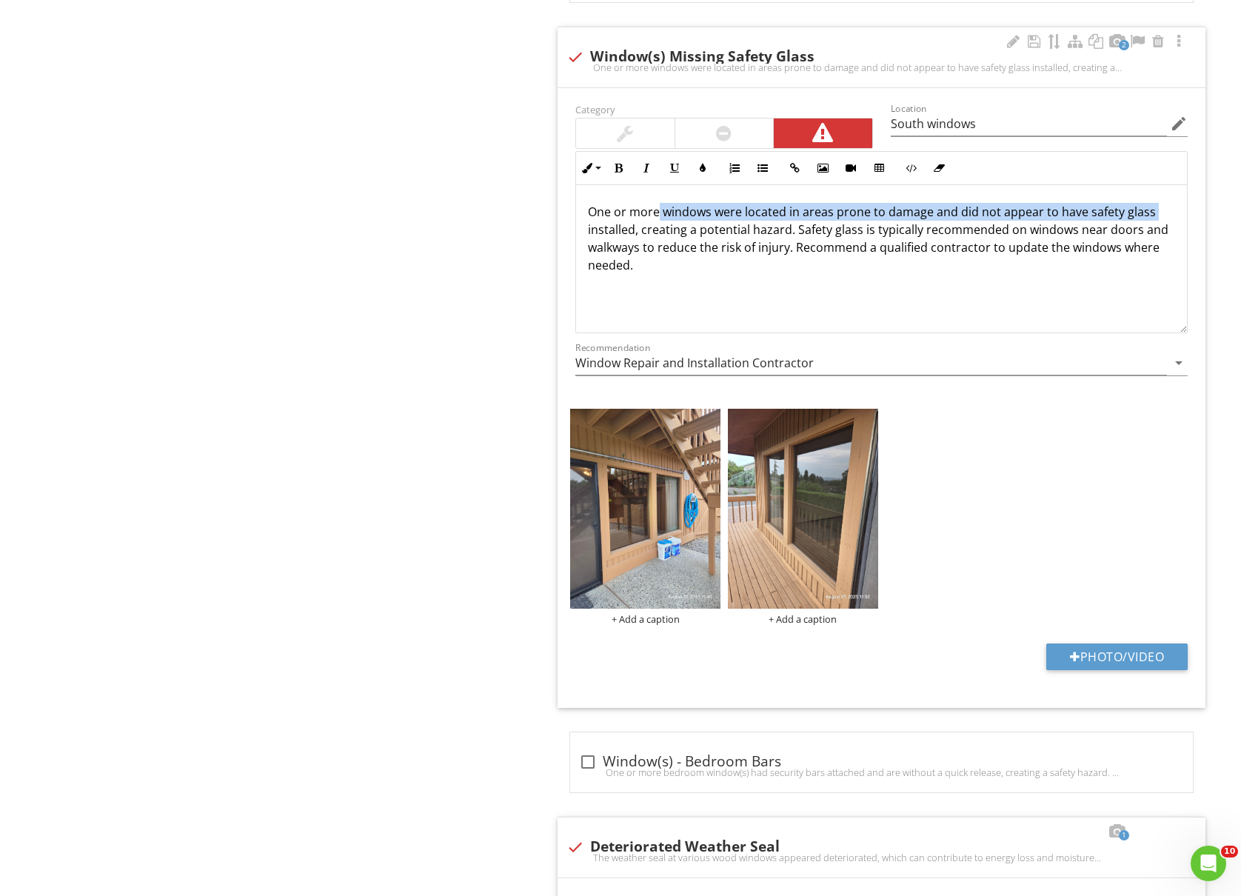
drag, startPoint x: 659, startPoint y: 232, endPoint x: 573, endPoint y: 241, distance: 87.2
click at [573, 241] on div "Inline Style XLarge Large Normal Small Light Small/Light Bold Italic Underline …" at bounding box center [882, 242] width 630 height 182
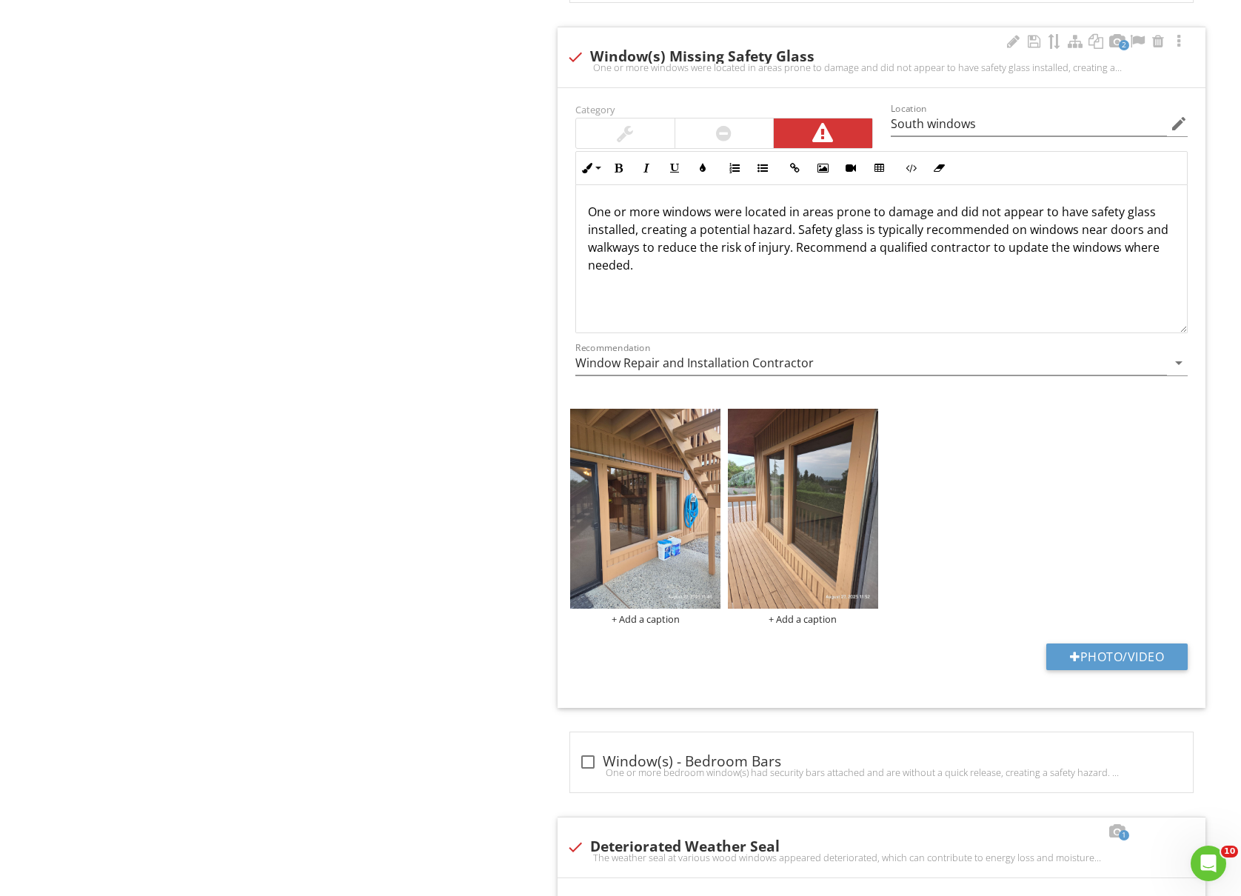
click at [647, 244] on p "One or more windows were located in areas prone to damage and did not appear to…" at bounding box center [881, 238] width 587 height 71
click at [801, 234] on p "One or more windows were located in areas prone to damage and did not appear to…" at bounding box center [881, 238] width 587 height 71
drag, startPoint x: 656, startPoint y: 233, endPoint x: 588, endPoint y: 238, distance: 68.3
click at [588, 238] on p "One or more windows were located in an area prone to damage and did not appear …" at bounding box center [881, 238] width 587 height 71
click at [1029, 49] on div at bounding box center [1034, 41] width 18 height 15
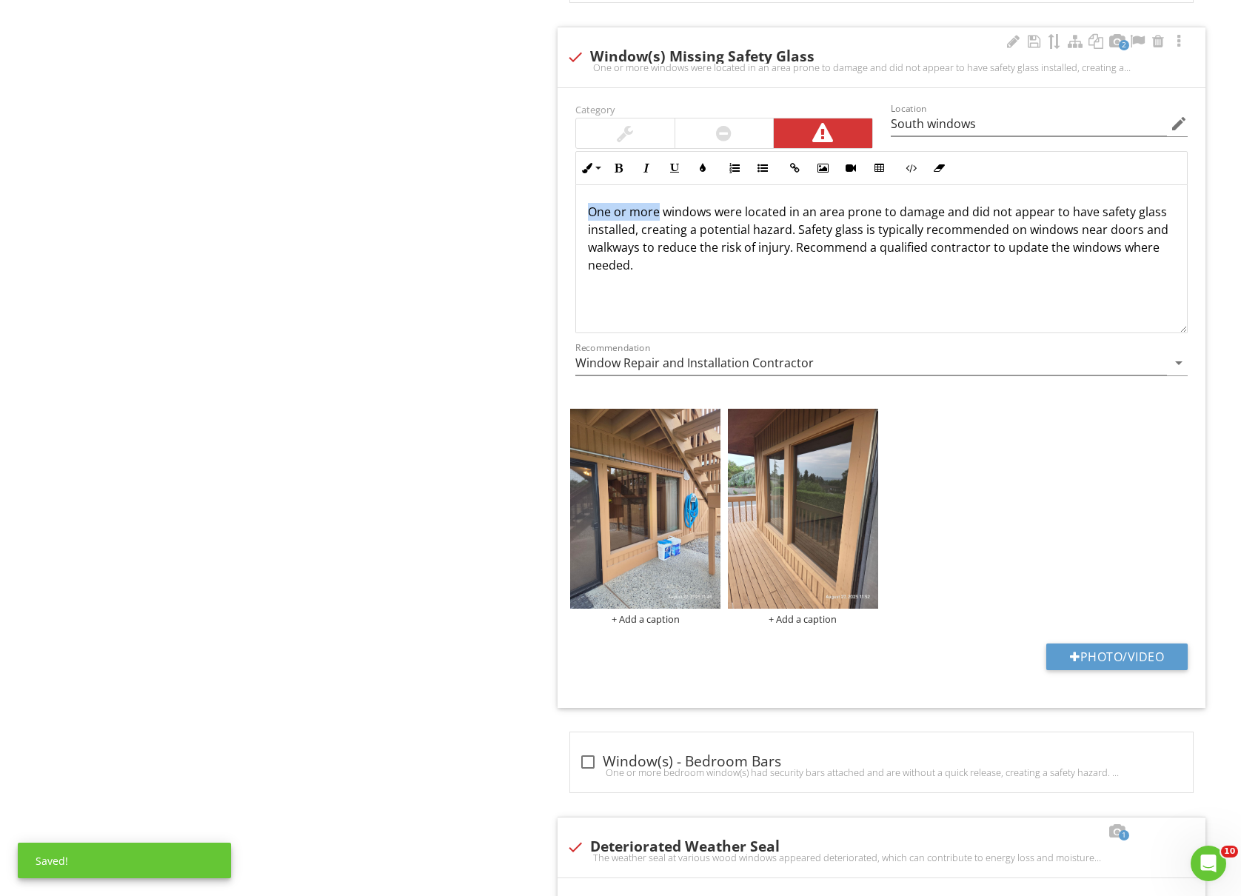
drag, startPoint x: 656, startPoint y: 235, endPoint x: 590, endPoint y: 238, distance: 66.8
click at [590, 238] on p "One or more windows were located in an area prone to damage and did not appear …" at bounding box center [881, 238] width 587 height 71
click at [781, 231] on p "Various windows were located in an area prone to damage and did not appear to h…" at bounding box center [881, 238] width 587 height 71
click at [784, 231] on p "Various windows were located in an area prone to damage and did not appear to h…" at bounding box center [881, 238] width 587 height 71
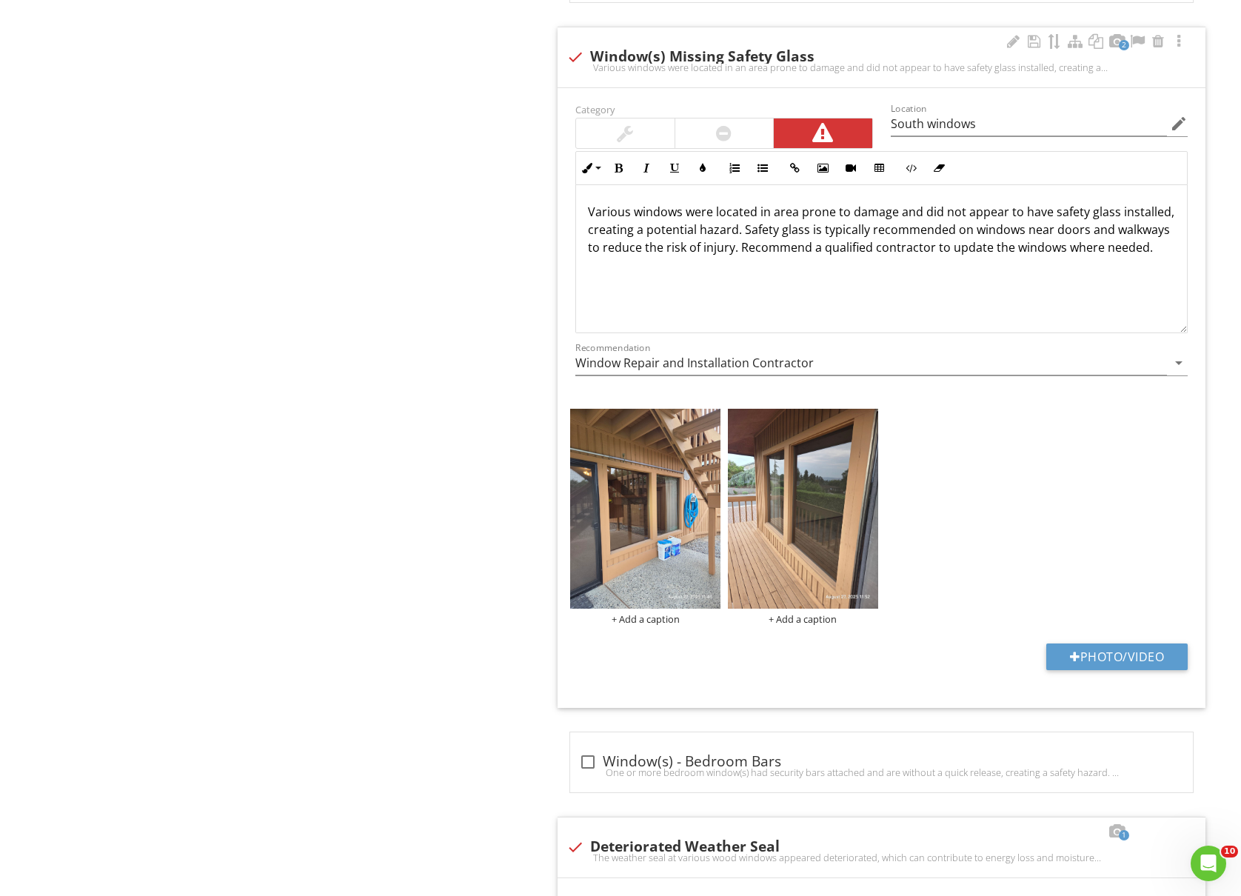
click at [797, 236] on p "Various windows were located in area prone to damage and did not appear to have…" at bounding box center [881, 229] width 587 height 53
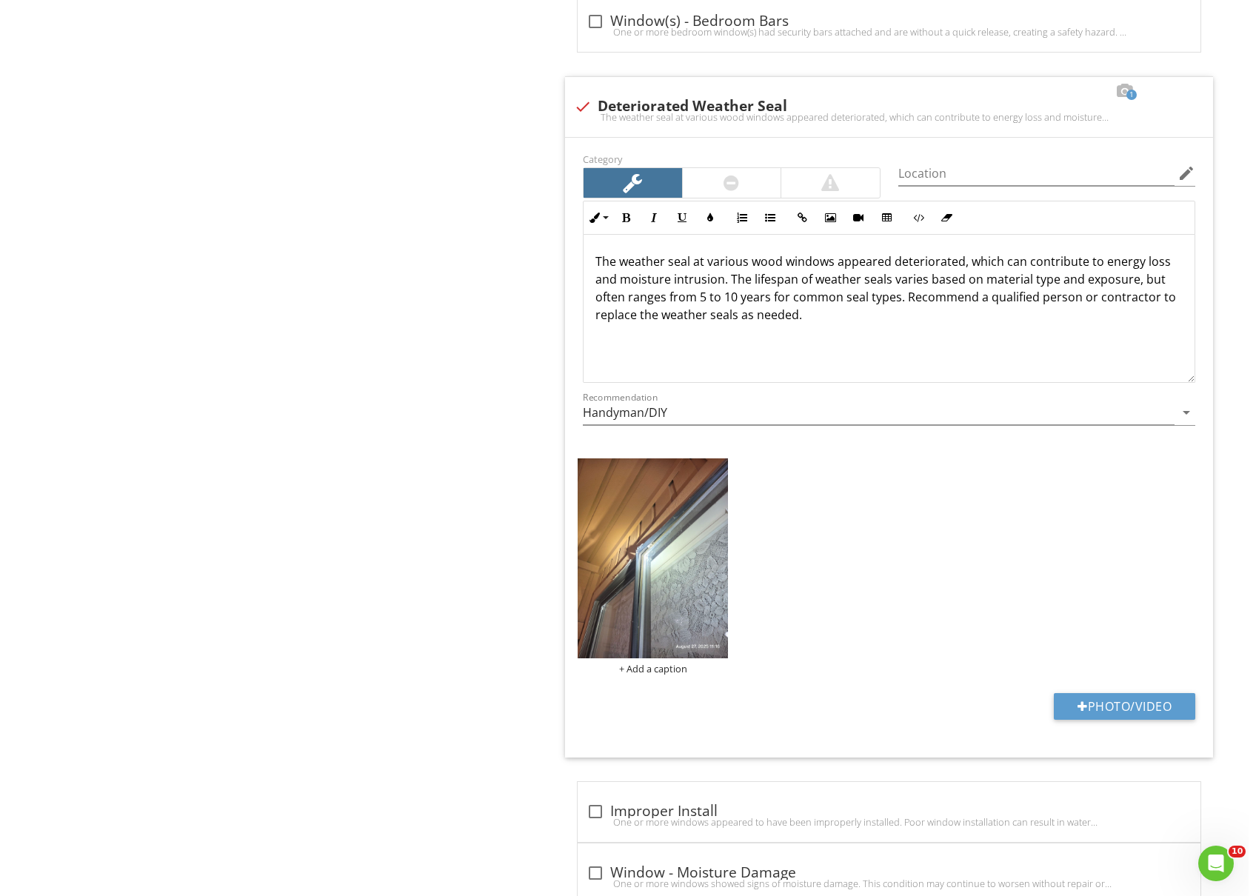
scroll to position [4839, 0]
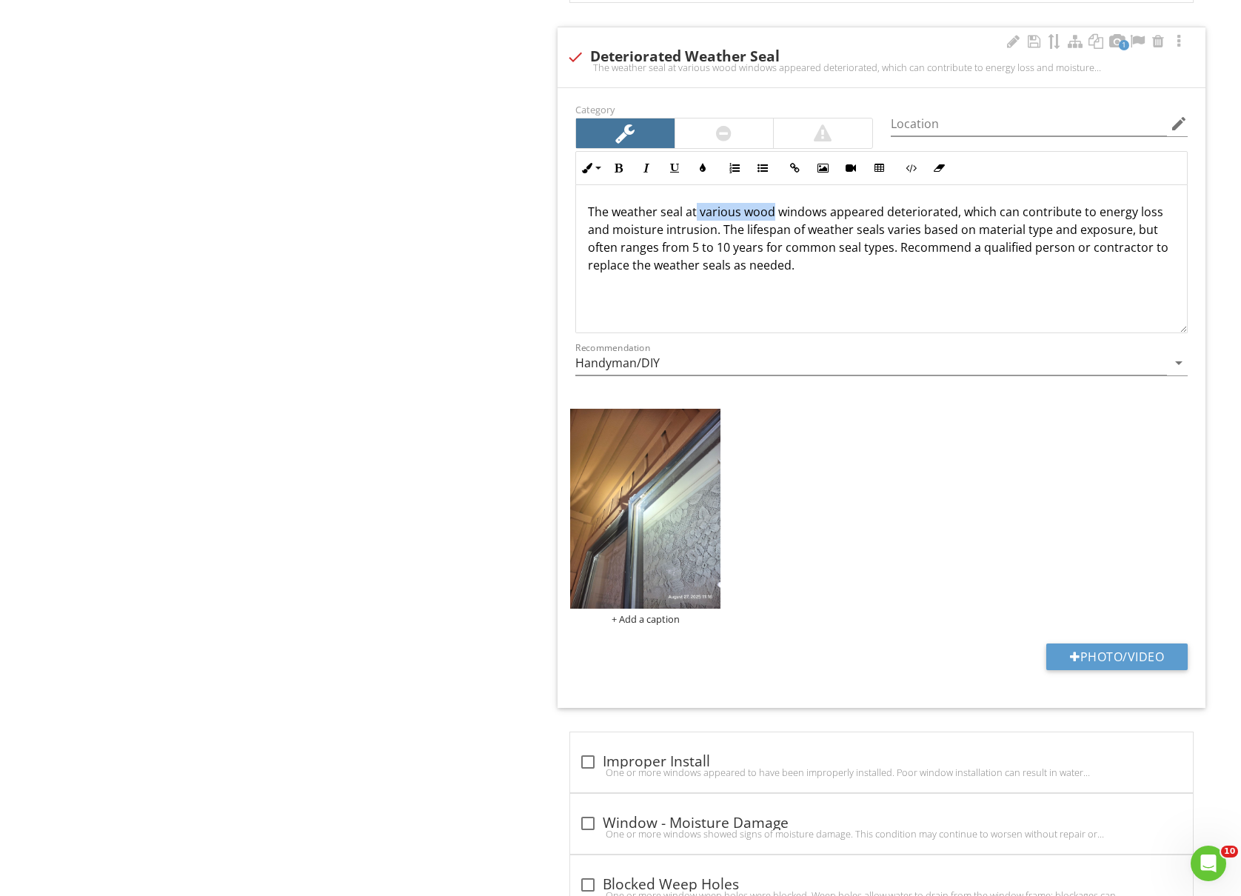
drag, startPoint x: 774, startPoint y: 235, endPoint x: 697, endPoint y: 237, distance: 77.1
click at [697, 237] on p "The weather seal at various wood windows appeared deteriorated, which can contr…" at bounding box center [881, 238] width 587 height 71
click at [753, 241] on p "The weather seal at one or moer windows appeared deteriorated, which can contri…" at bounding box center [881, 238] width 587 height 71
click at [0, 0] on lt-span "more" at bounding box center [0, 0] width 0 height 0
drag, startPoint x: 881, startPoint y: 236, endPoint x: 947, endPoint y: 235, distance: 65.9
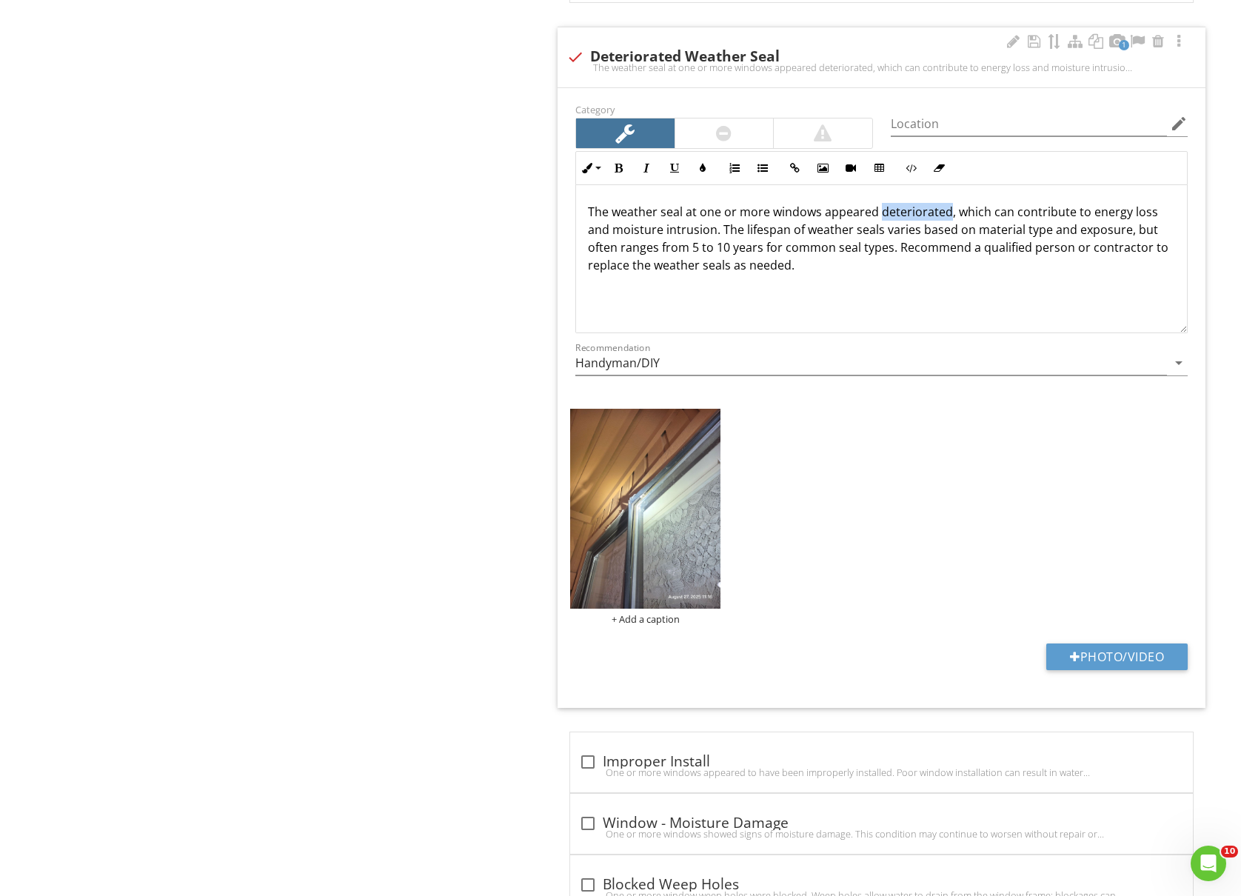
click at [947, 235] on p "The weather seal at one or more windows appeared deteriorated, which can contri…" at bounding box center [881, 238] width 587 height 71
drag, startPoint x: 1038, startPoint y: 236, endPoint x: 1002, endPoint y: 241, distance: 36.7
click at [1002, 241] on p "The weather seal at one or more windows appeared loose and/or damaged, which ca…" at bounding box center [881, 238] width 587 height 71
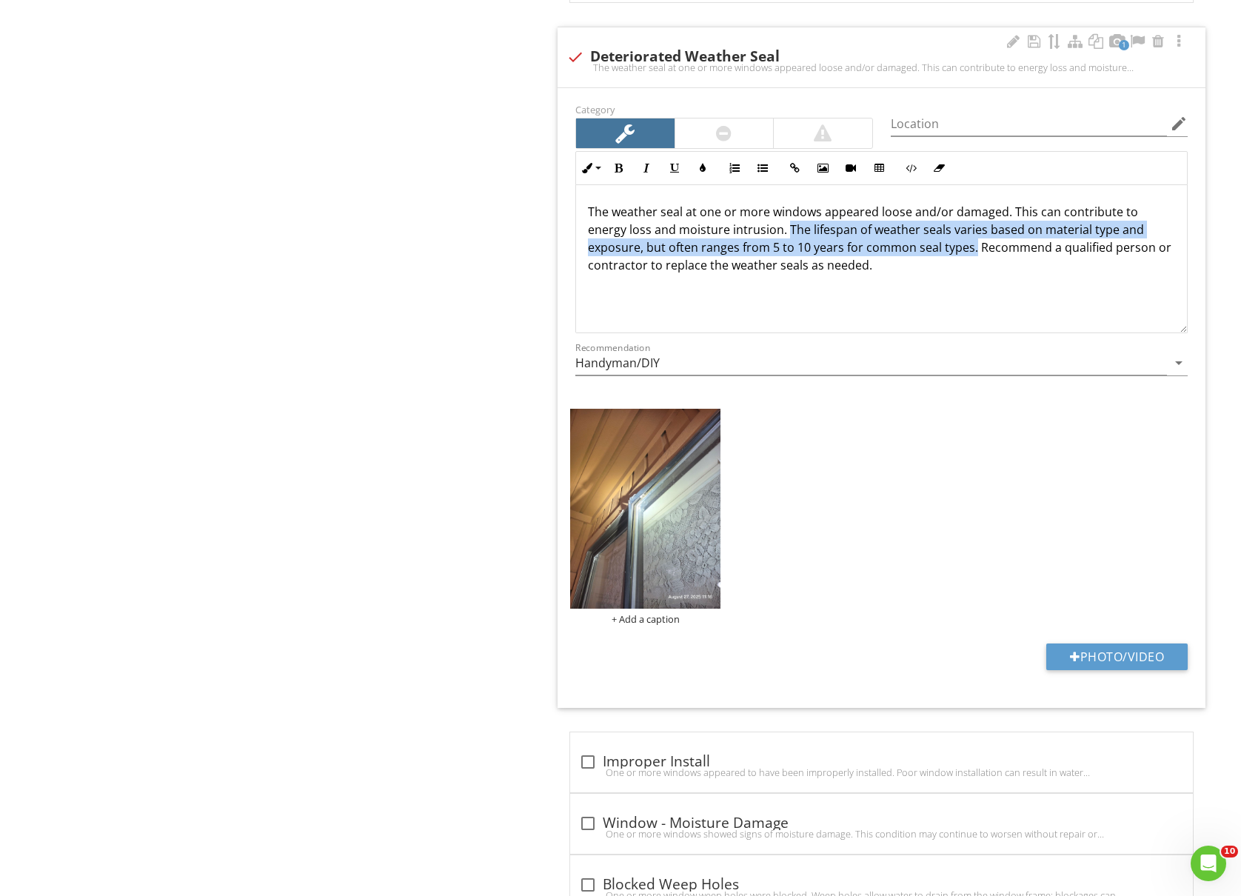
drag, startPoint x: 972, startPoint y: 276, endPoint x: 788, endPoint y: 250, distance: 186.2
click at [788, 250] on p "The weather seal at one or more windows appeared loose and/or damaged. This can…" at bounding box center [881, 238] width 587 height 71
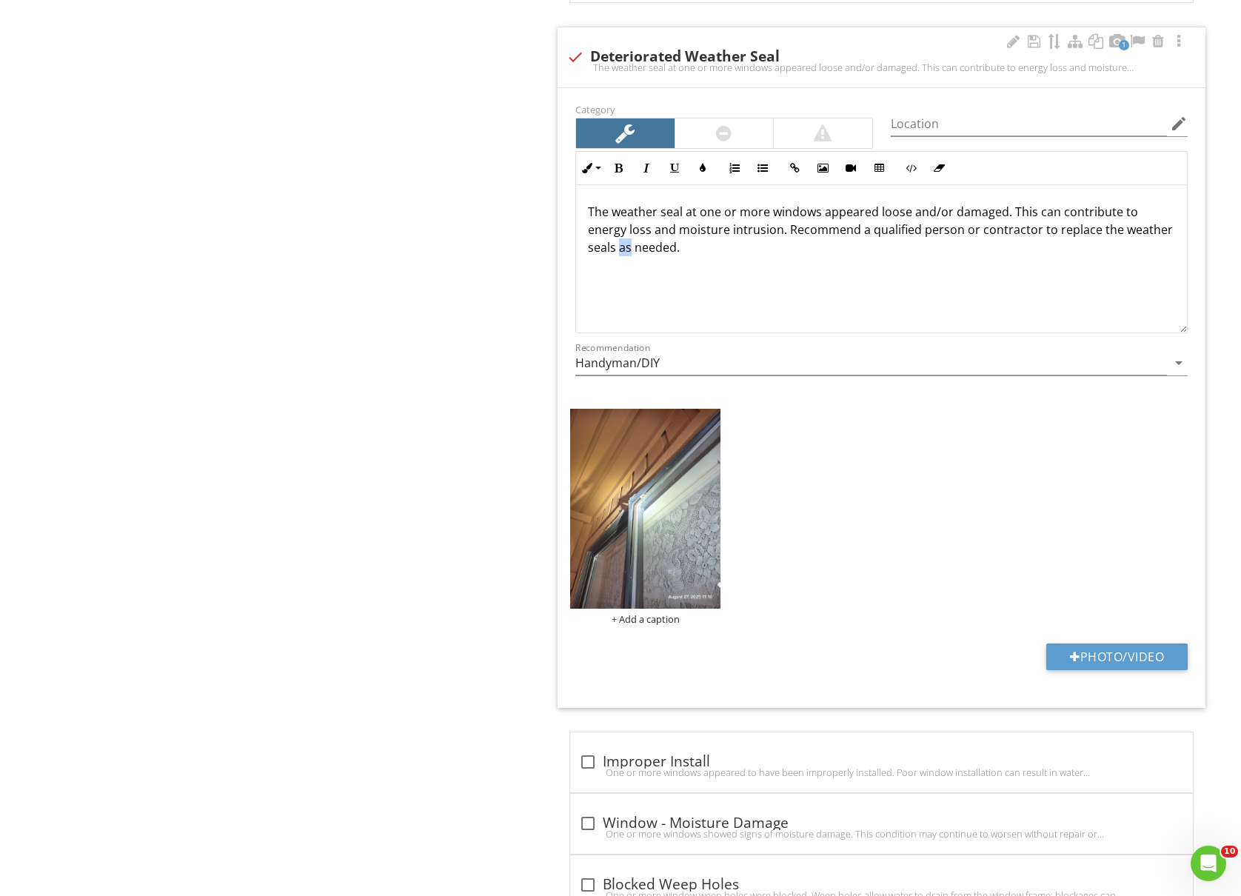
drag, startPoint x: 677, startPoint y: 270, endPoint x: 668, endPoint y: 271, distance: 8.9
click at [668, 256] on p "The weather seal at one or more windows appeared loose and/or damaged. This can…" at bounding box center [881, 229] width 587 height 53
click at [655, 561] on img at bounding box center [645, 509] width 150 height 200
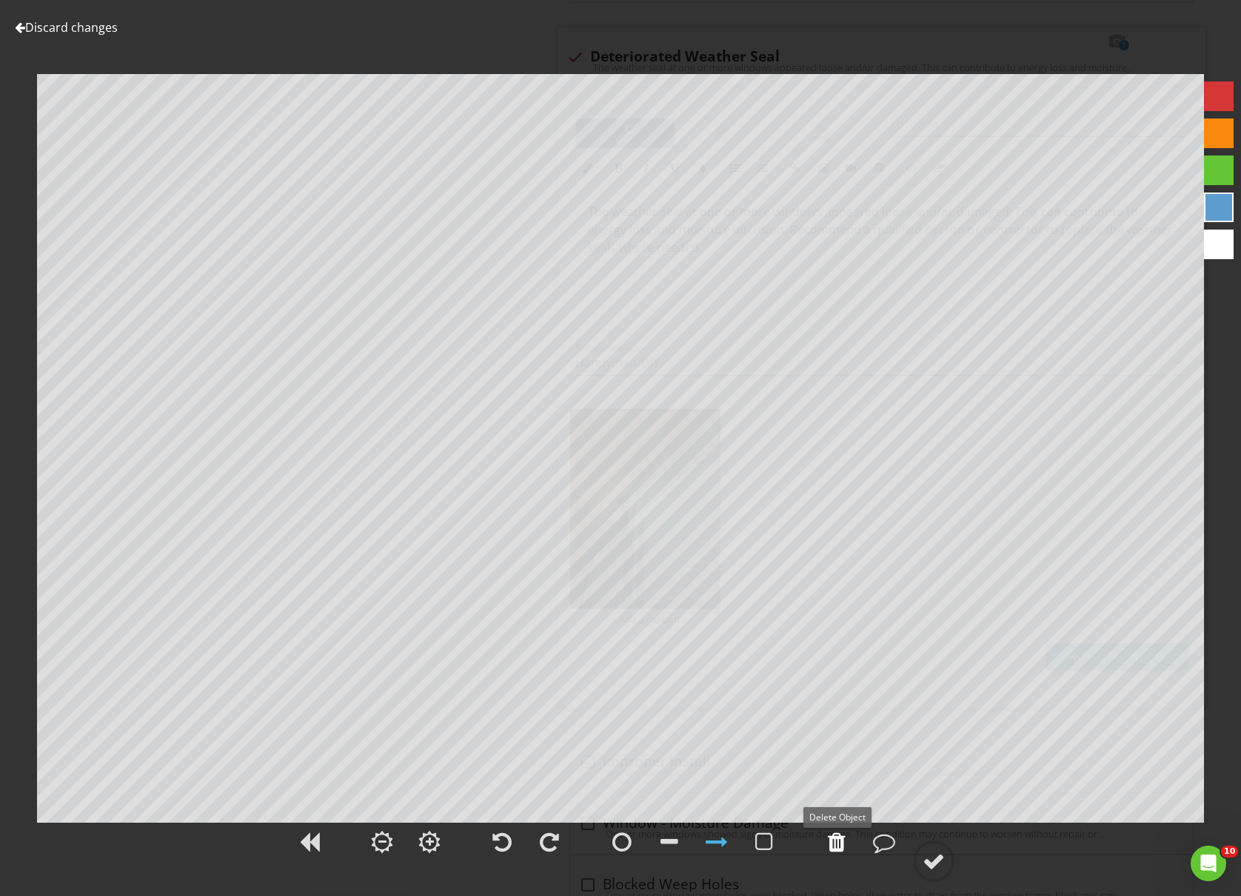
click at [840, 833] on div at bounding box center [837, 842] width 18 height 22
click at [942, 863] on div at bounding box center [934, 861] width 22 height 22
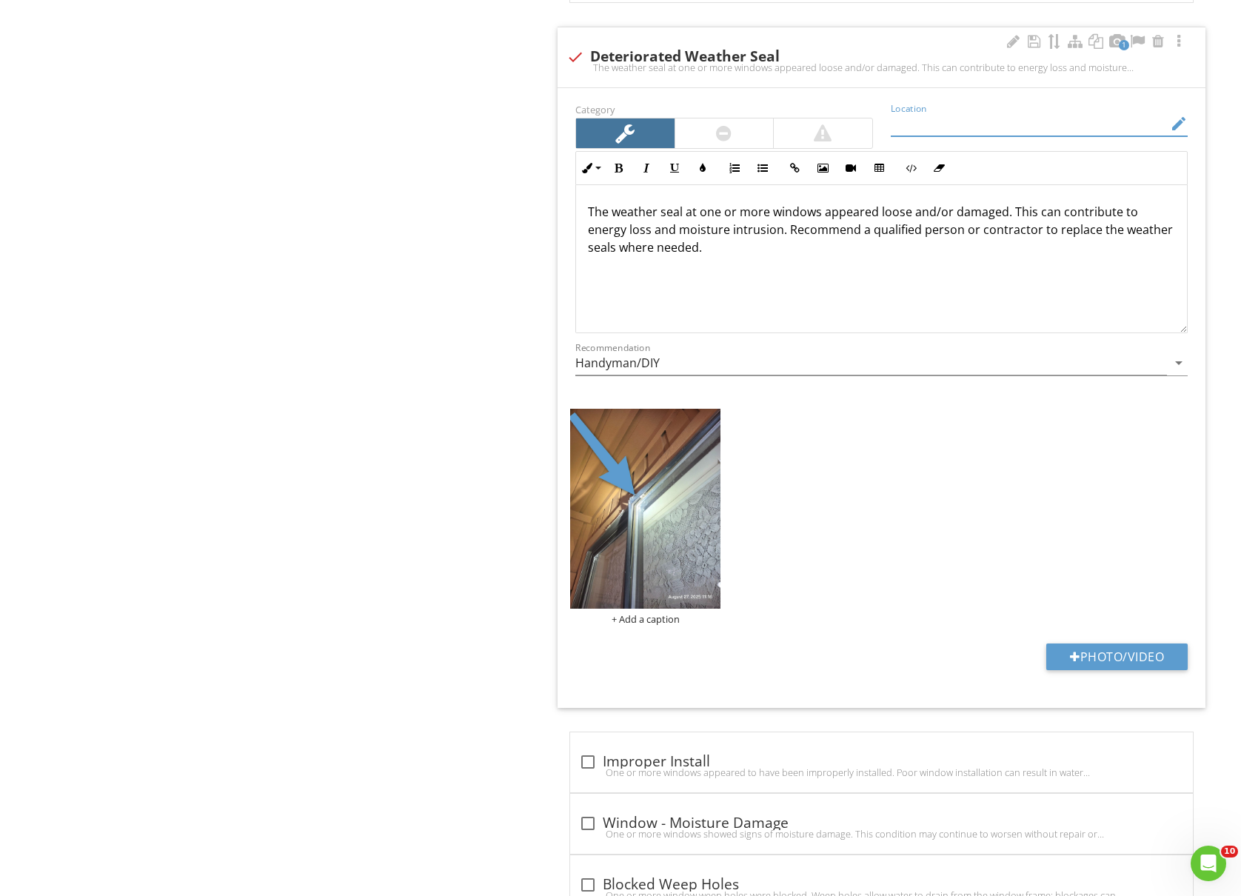
click at [954, 136] on input "Location" at bounding box center [1029, 124] width 276 height 24
type input "Exterior north side"
click at [667, 625] on div "+ Add a caption" at bounding box center [645, 619] width 150 height 12
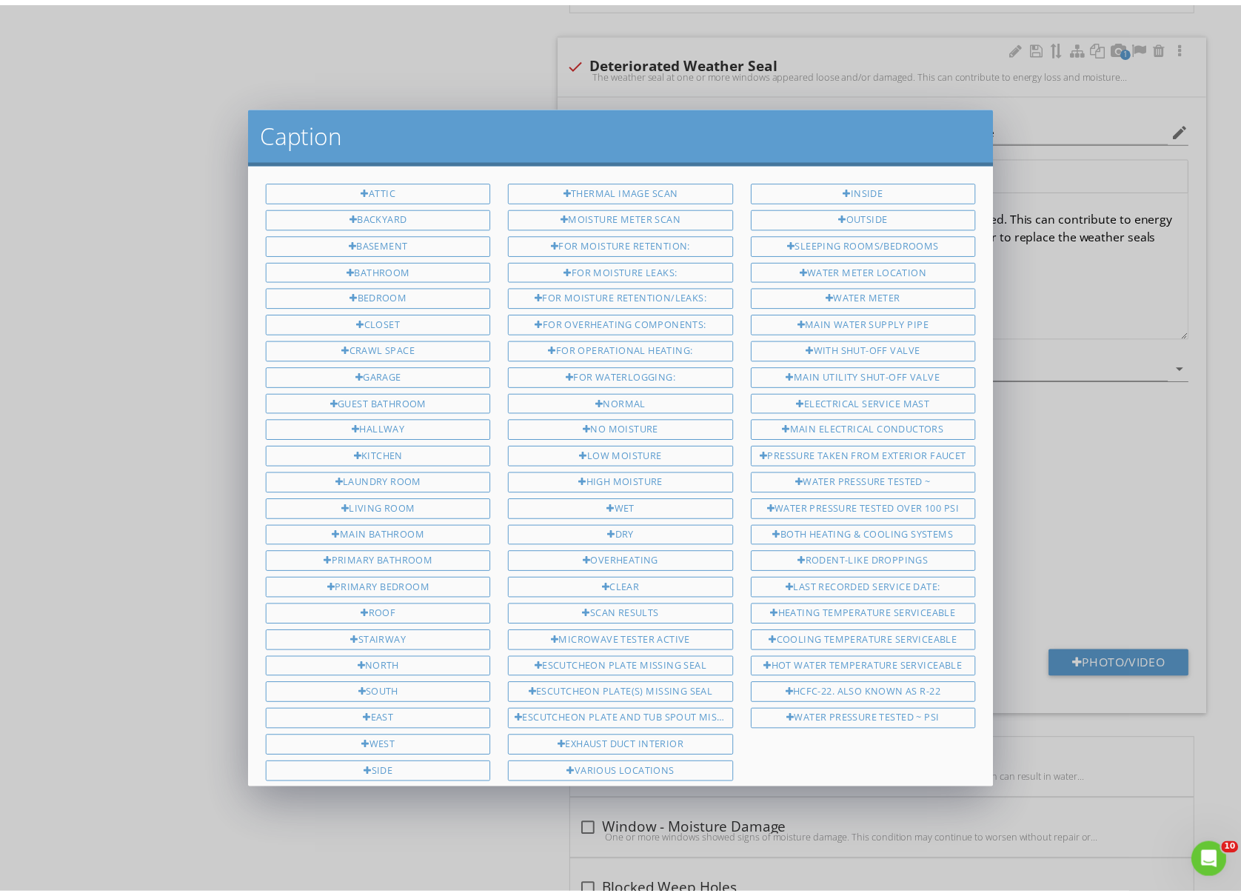
scroll to position [353, 0]
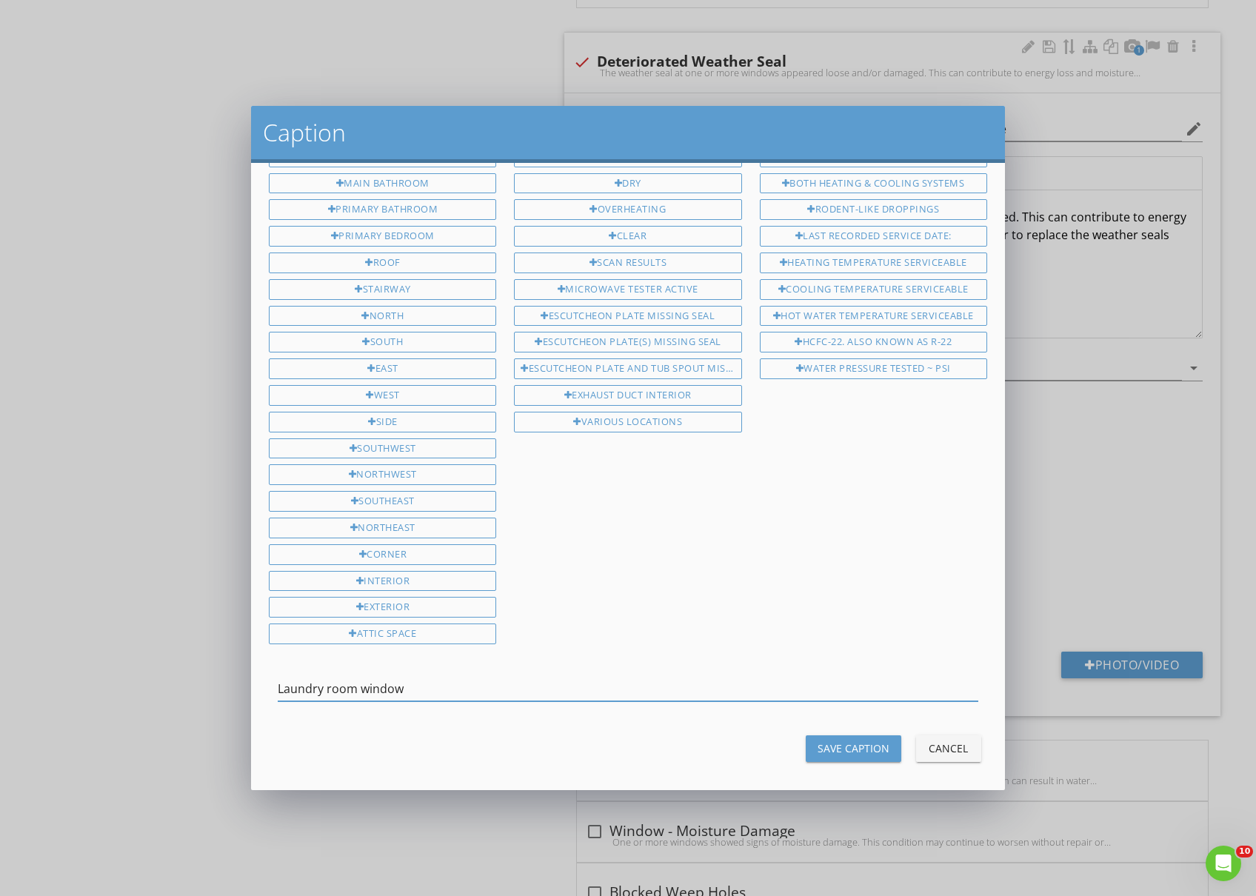
type input "Laundry room window"
click at [836, 741] on div "Save Caption" at bounding box center [854, 749] width 72 height 16
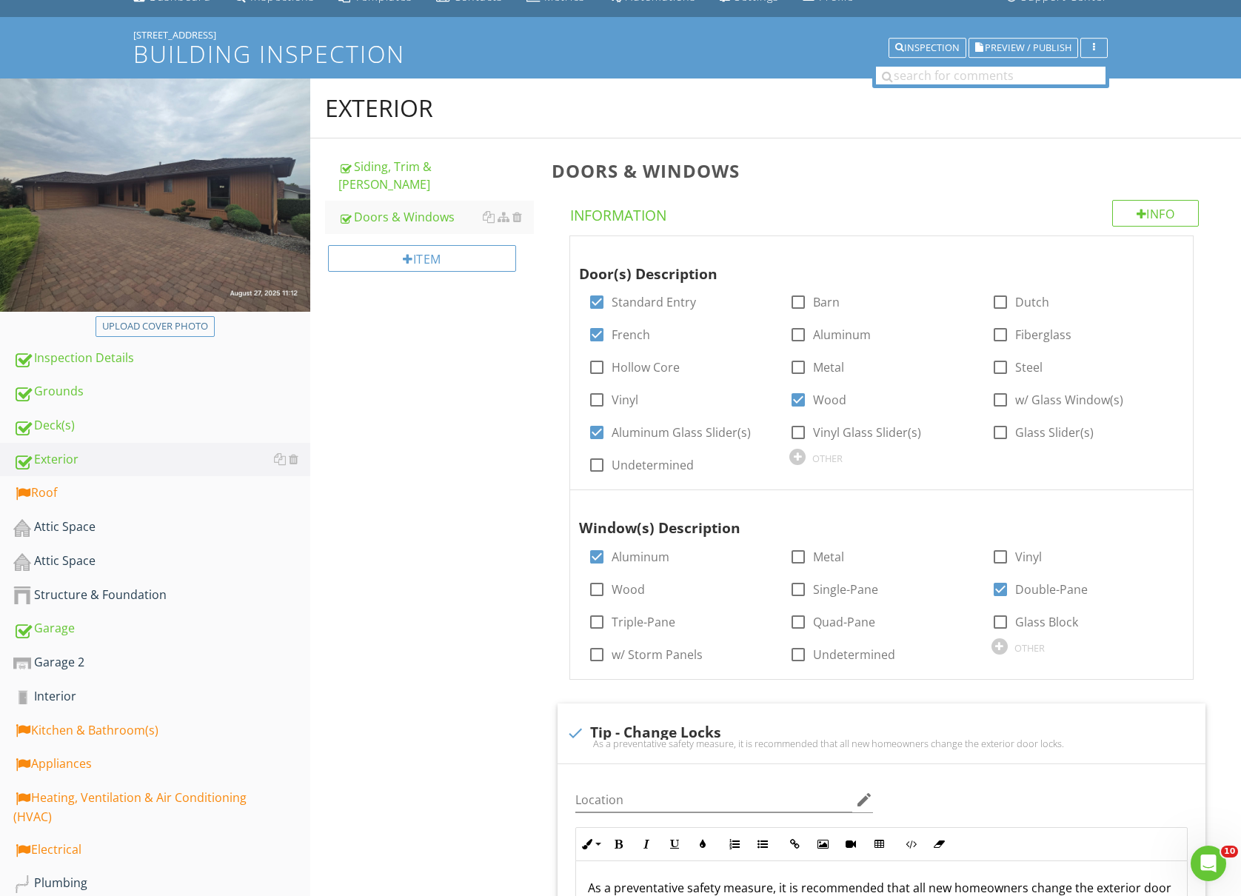
scroll to position [0, 0]
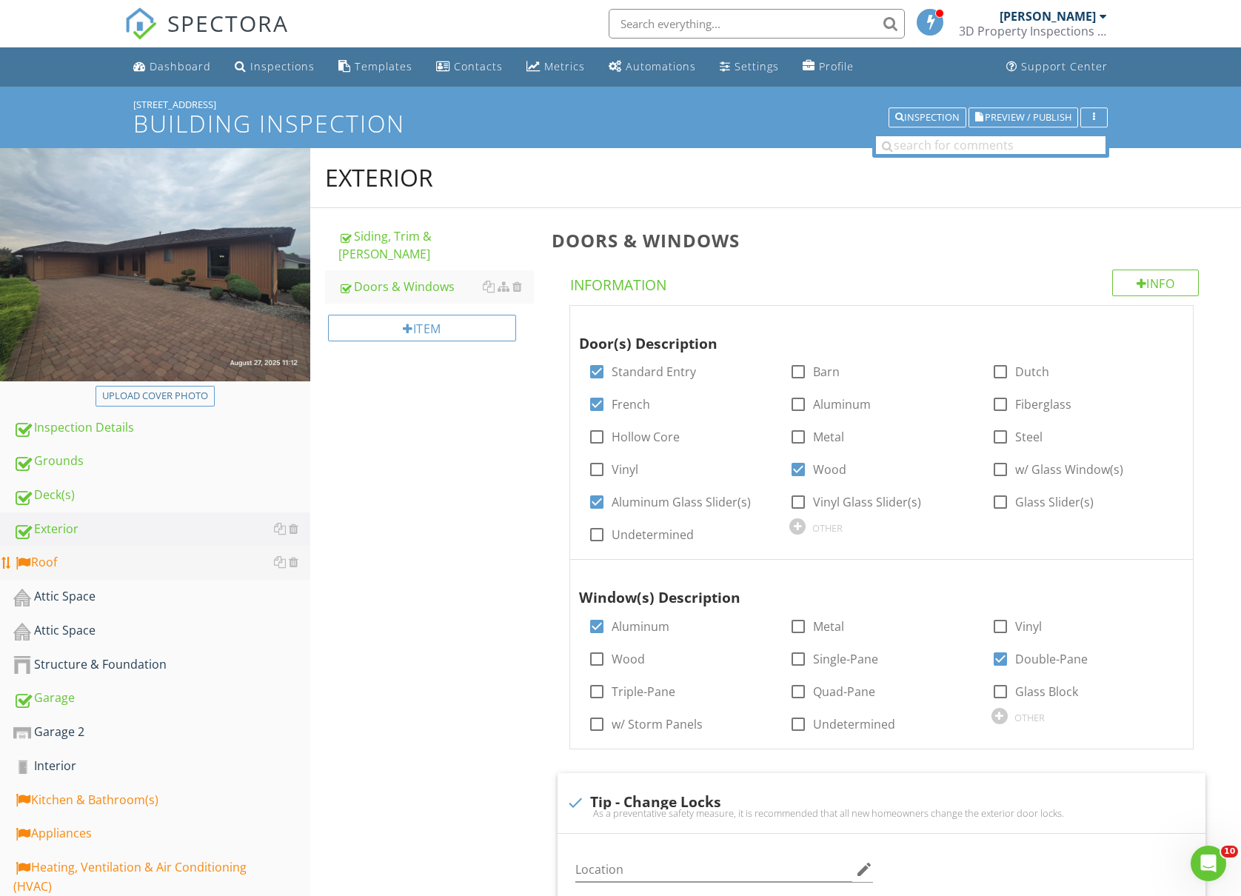
click at [90, 567] on div "Roof" at bounding box center [161, 562] width 297 height 19
type textarea "<p>The weather-stripping was missing at various exterior doors. This can result…"
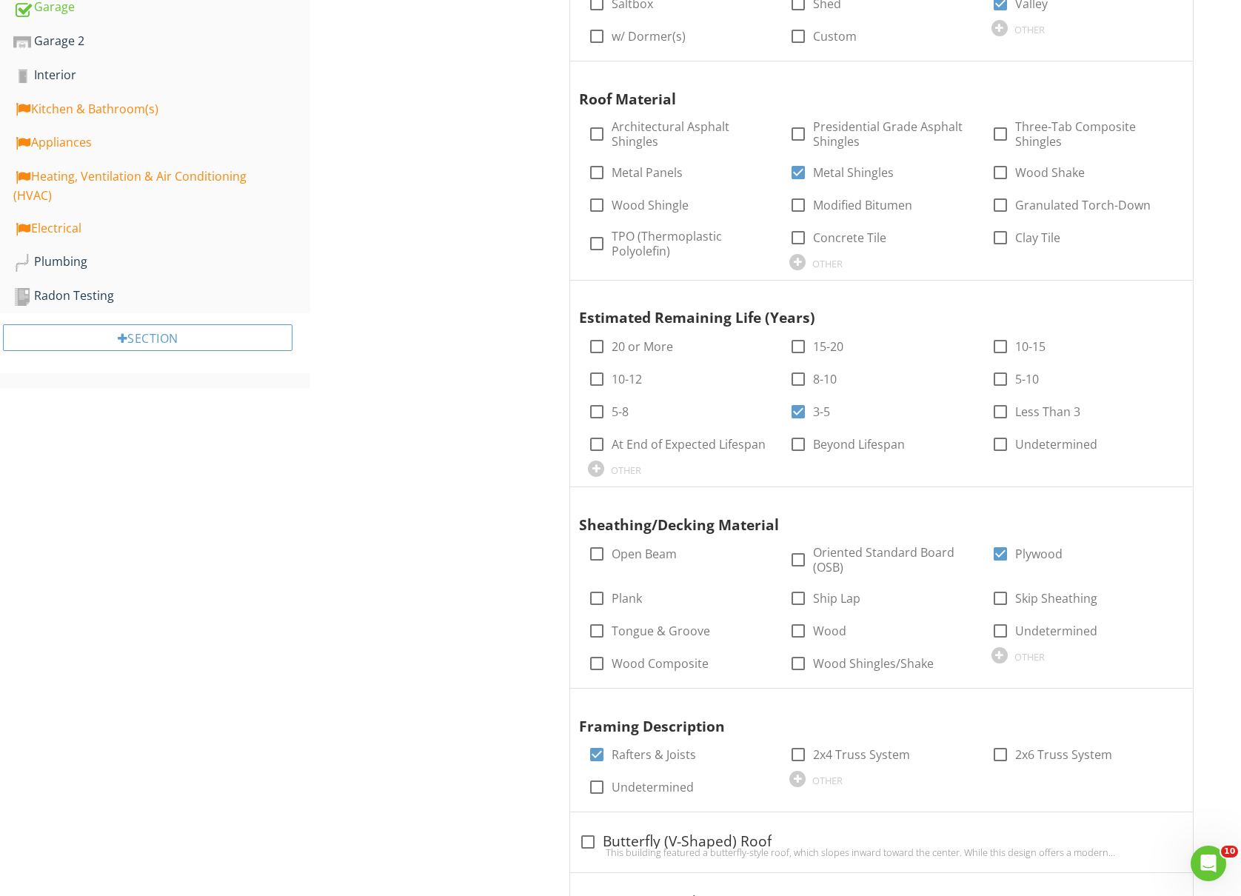
scroll to position [593, 0]
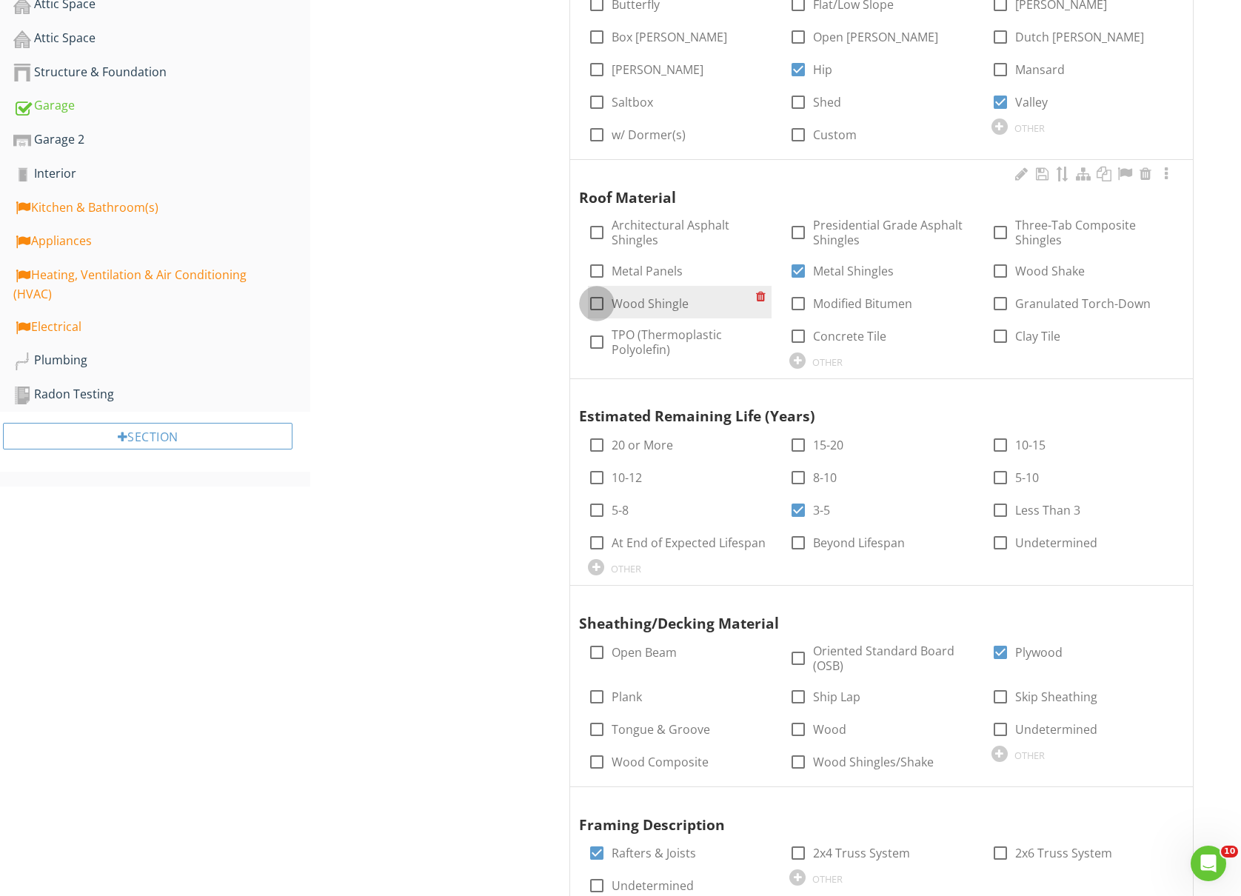
click at [598, 291] on div at bounding box center [596, 303] width 25 height 25
checkbox input "true"
click at [794, 258] on div at bounding box center [798, 270] width 25 height 25
checkbox input "false"
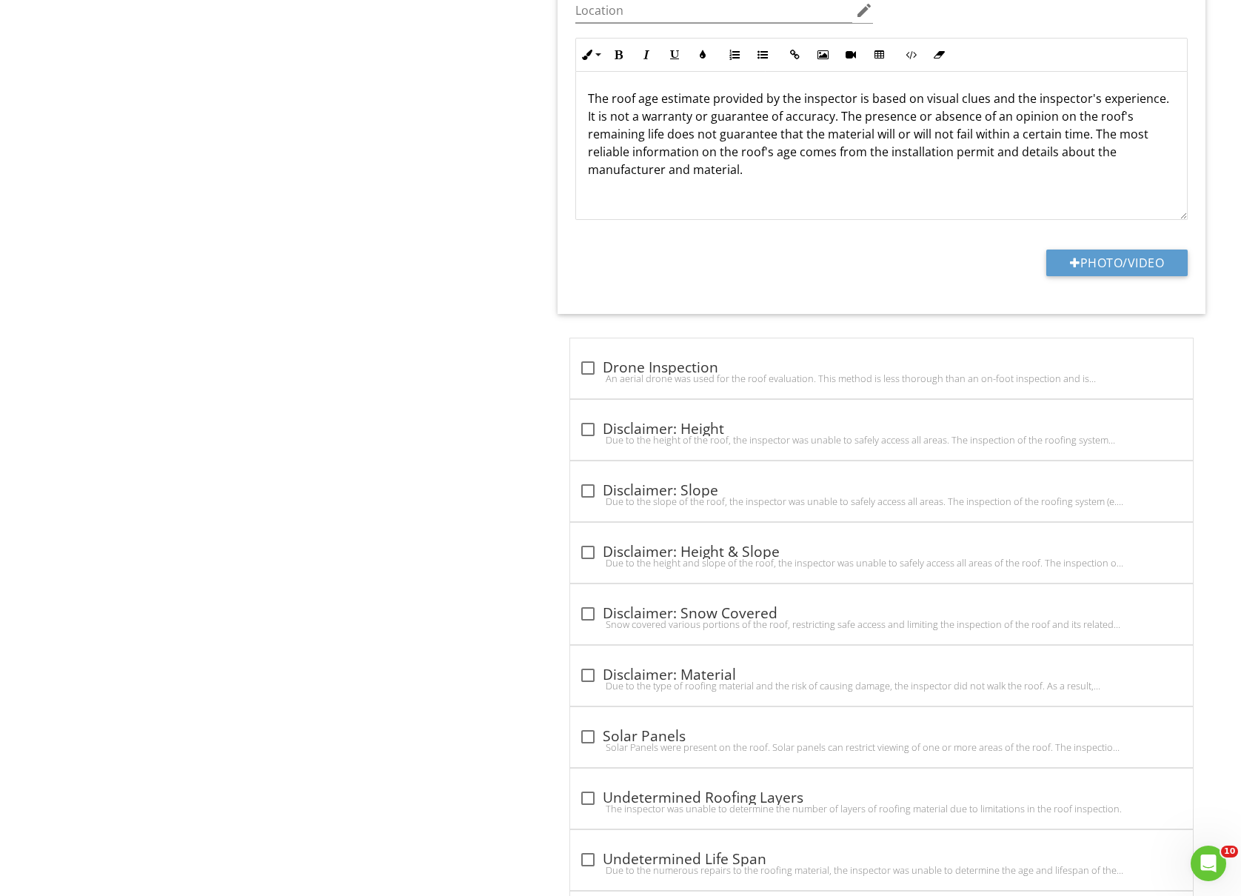
scroll to position [1918, 0]
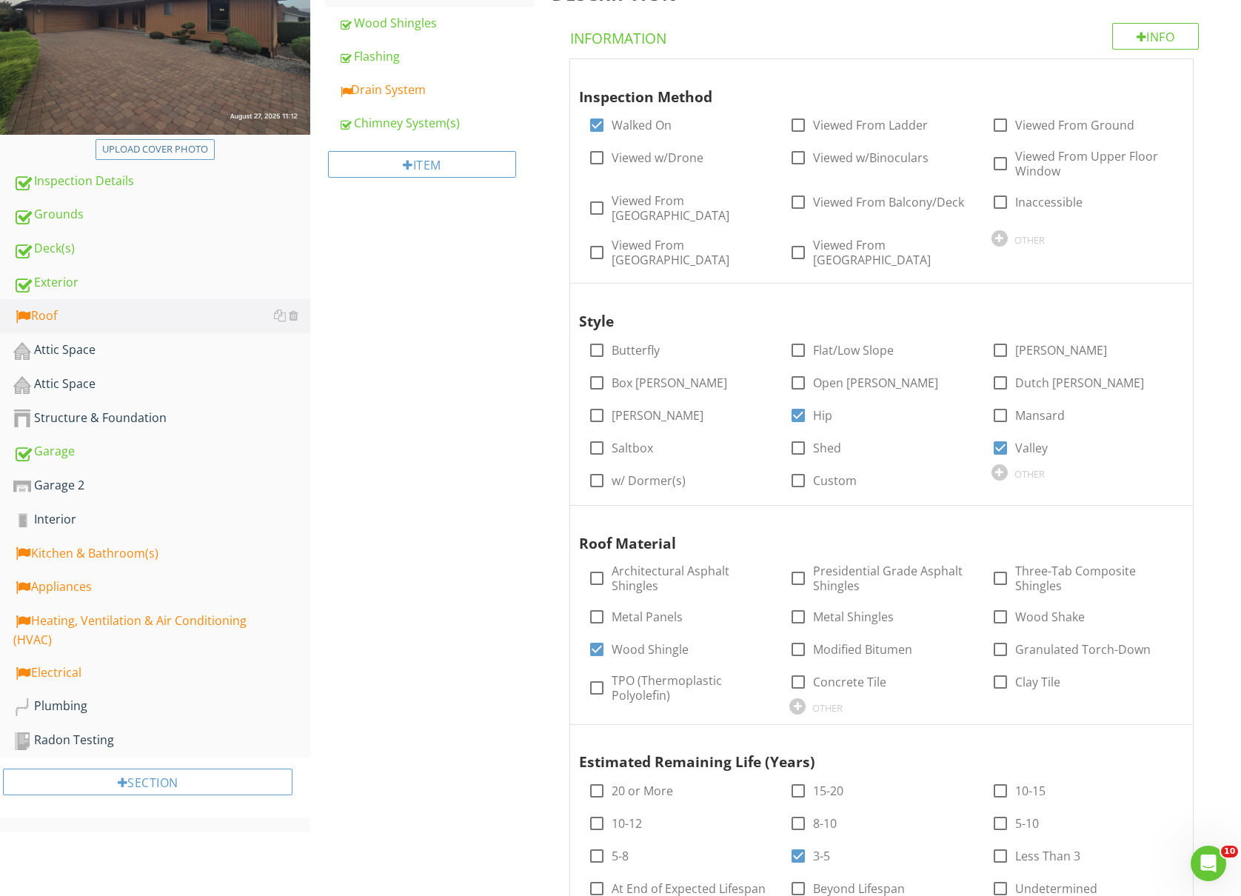
scroll to position [0, 0]
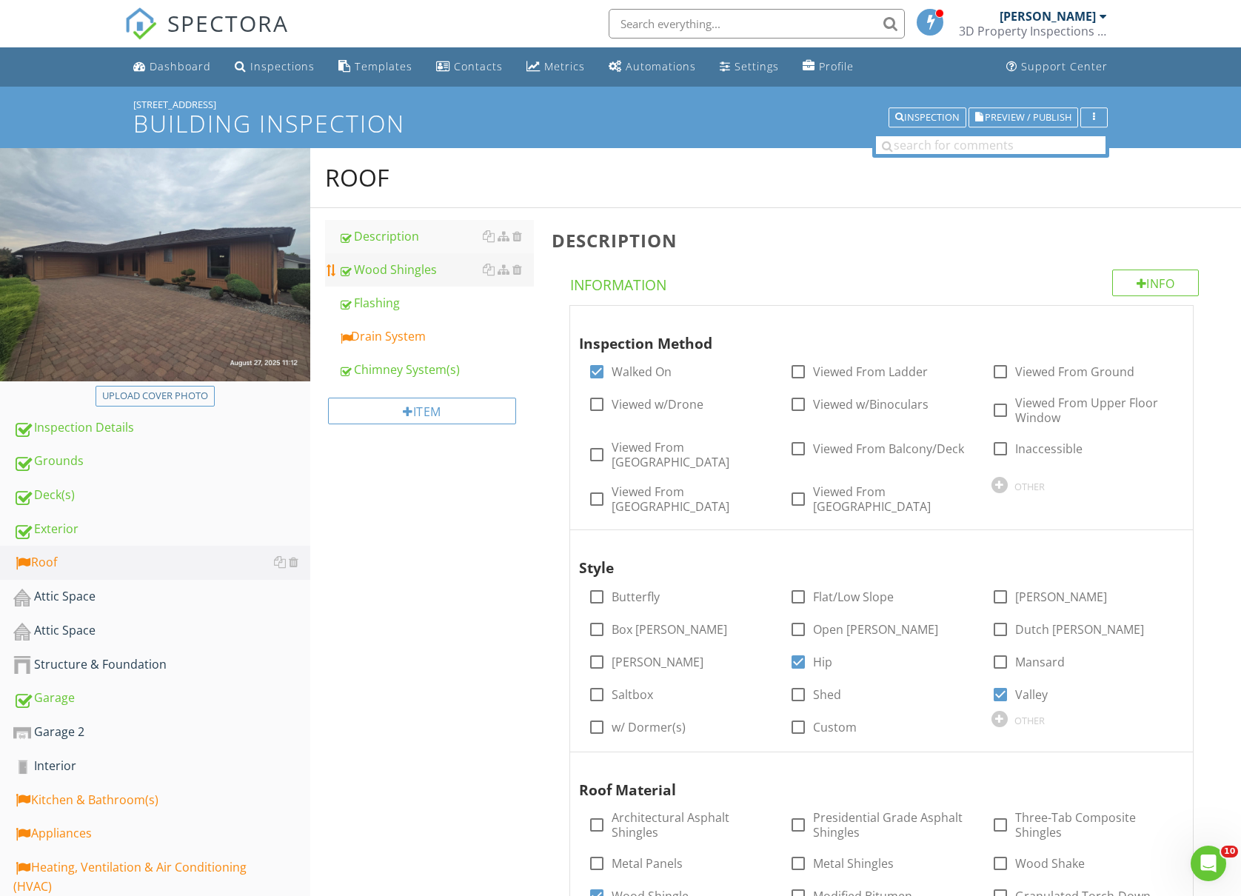
click at [436, 274] on div "Wood Shingles" at bounding box center [436, 270] width 196 height 18
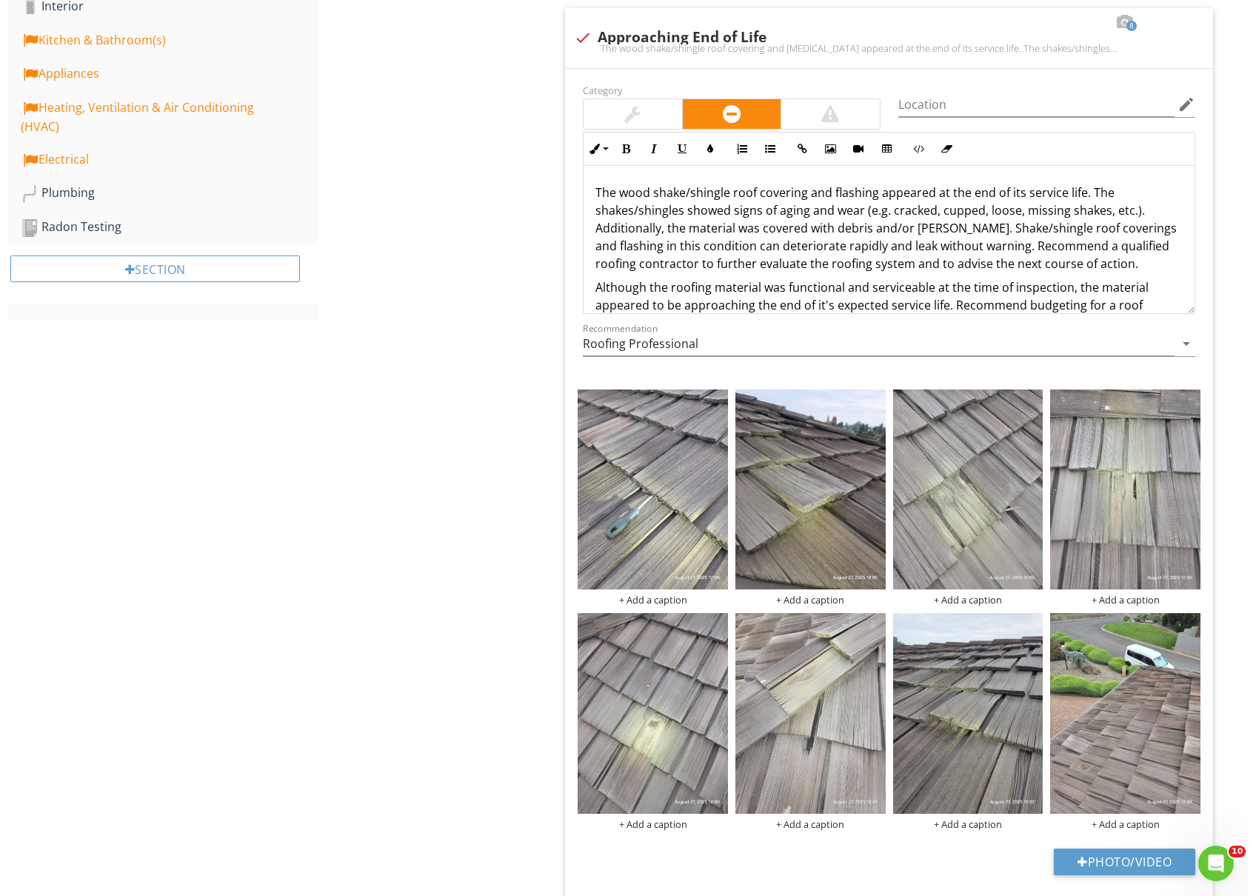
scroll to position [790, 0]
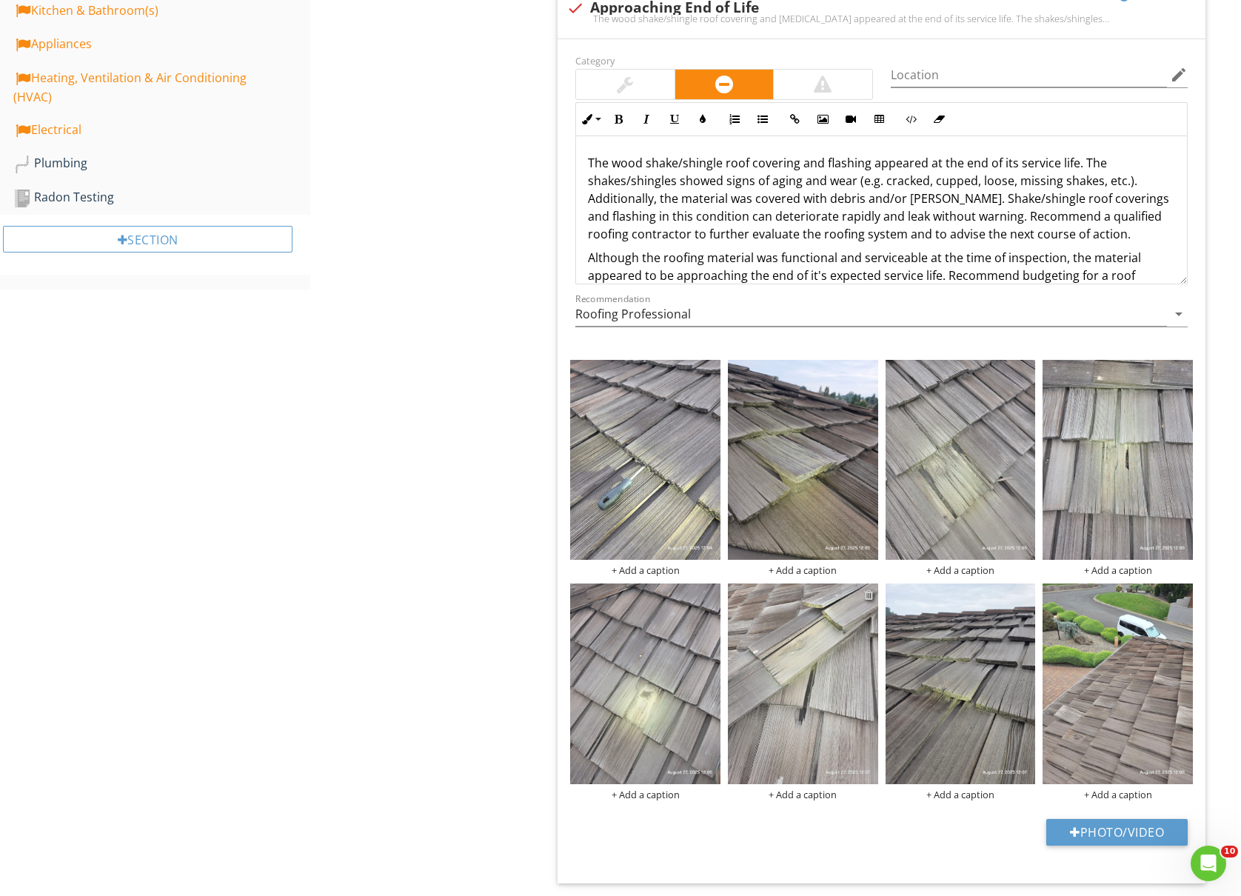
click at [869, 599] on div at bounding box center [869, 595] width 10 height 12
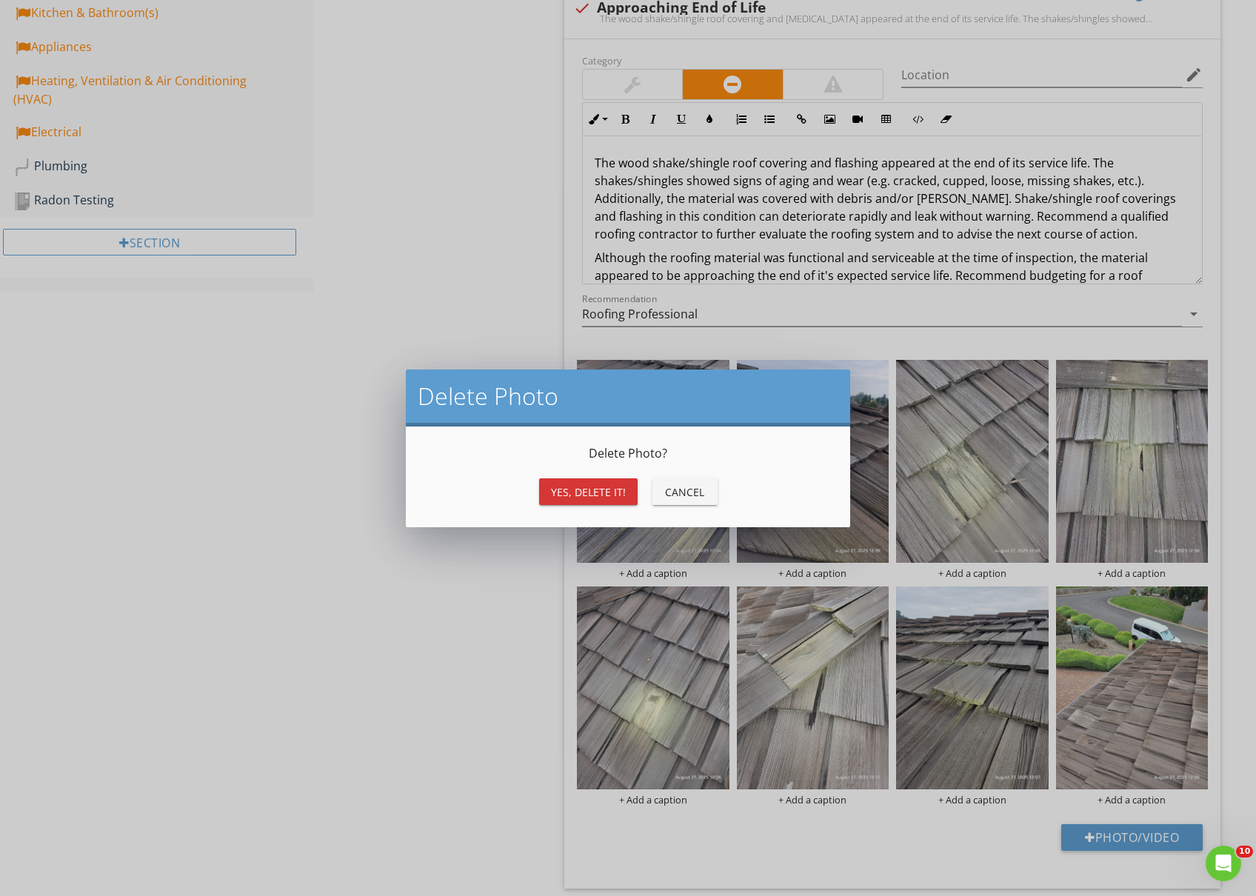
click at [596, 487] on div "Yes, Delete it!" at bounding box center [588, 492] width 75 height 16
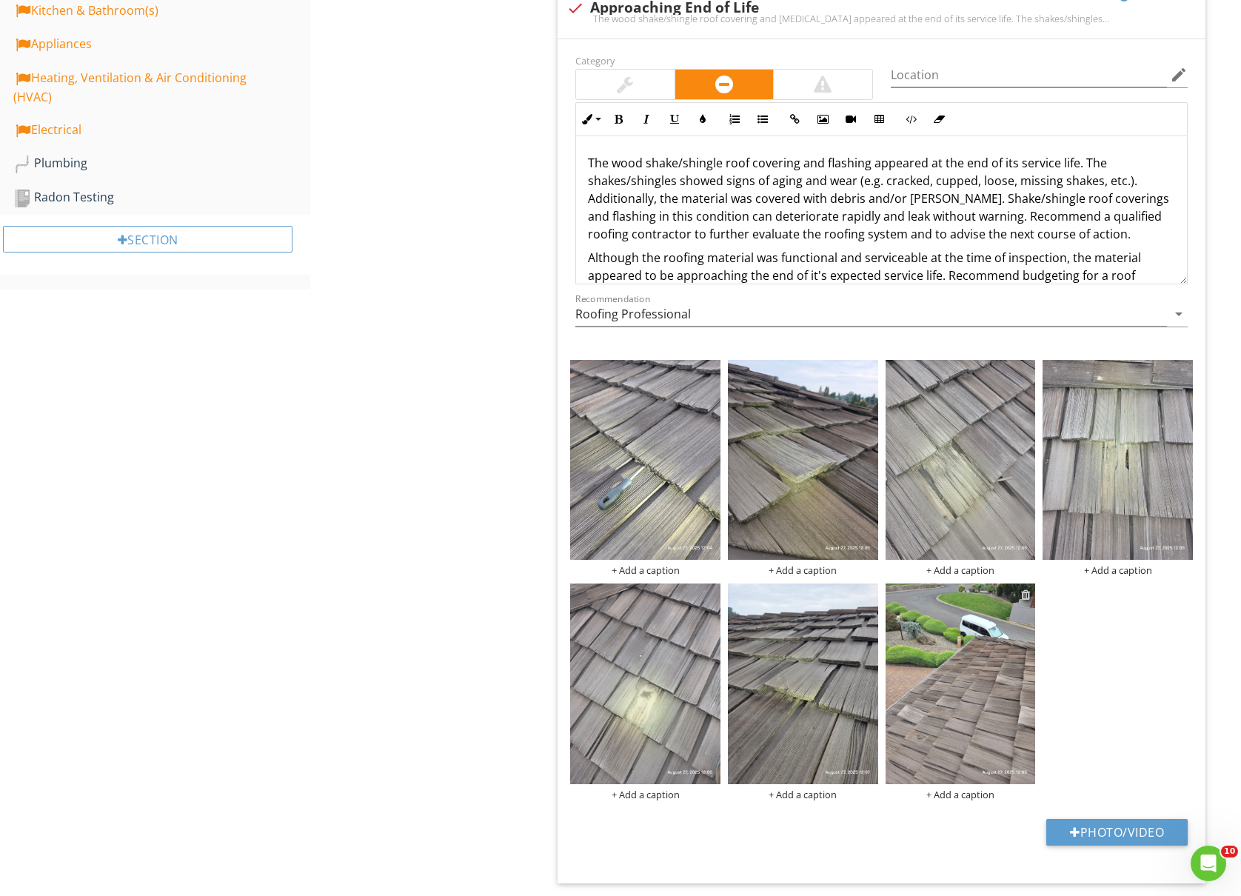
click at [1028, 601] on div at bounding box center [1026, 595] width 10 height 12
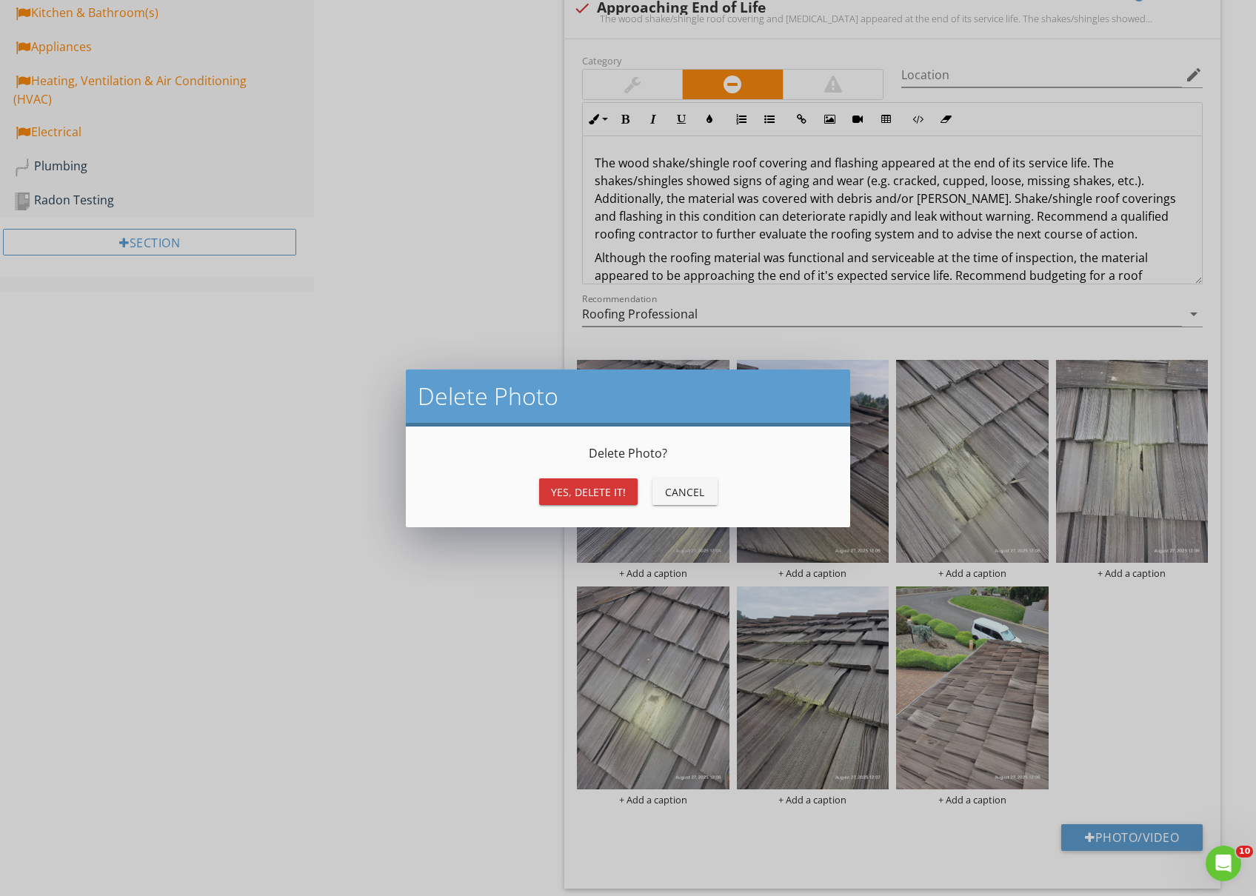
click at [604, 496] on div "Yes, Delete it!" at bounding box center [588, 492] width 75 height 16
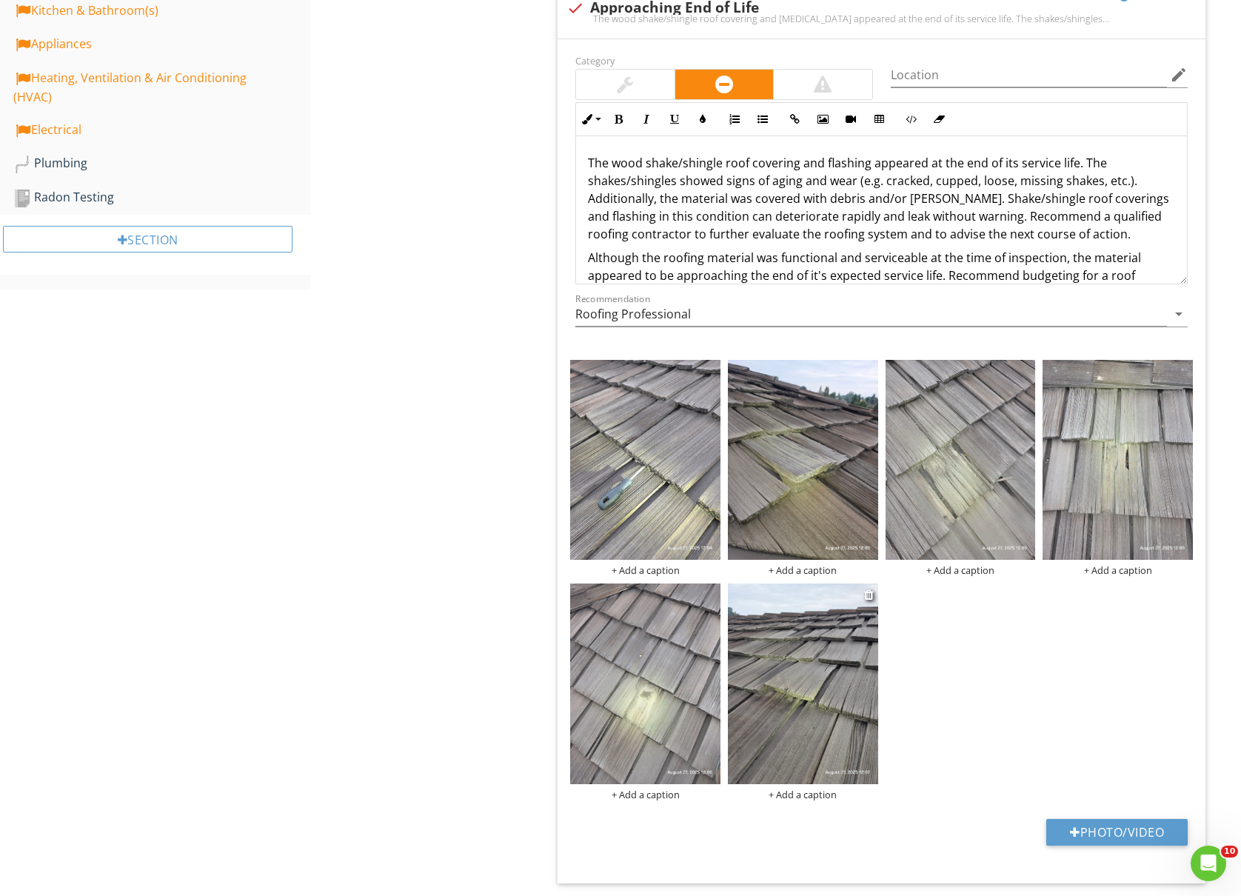
click at [800, 695] on img at bounding box center [803, 684] width 150 height 200
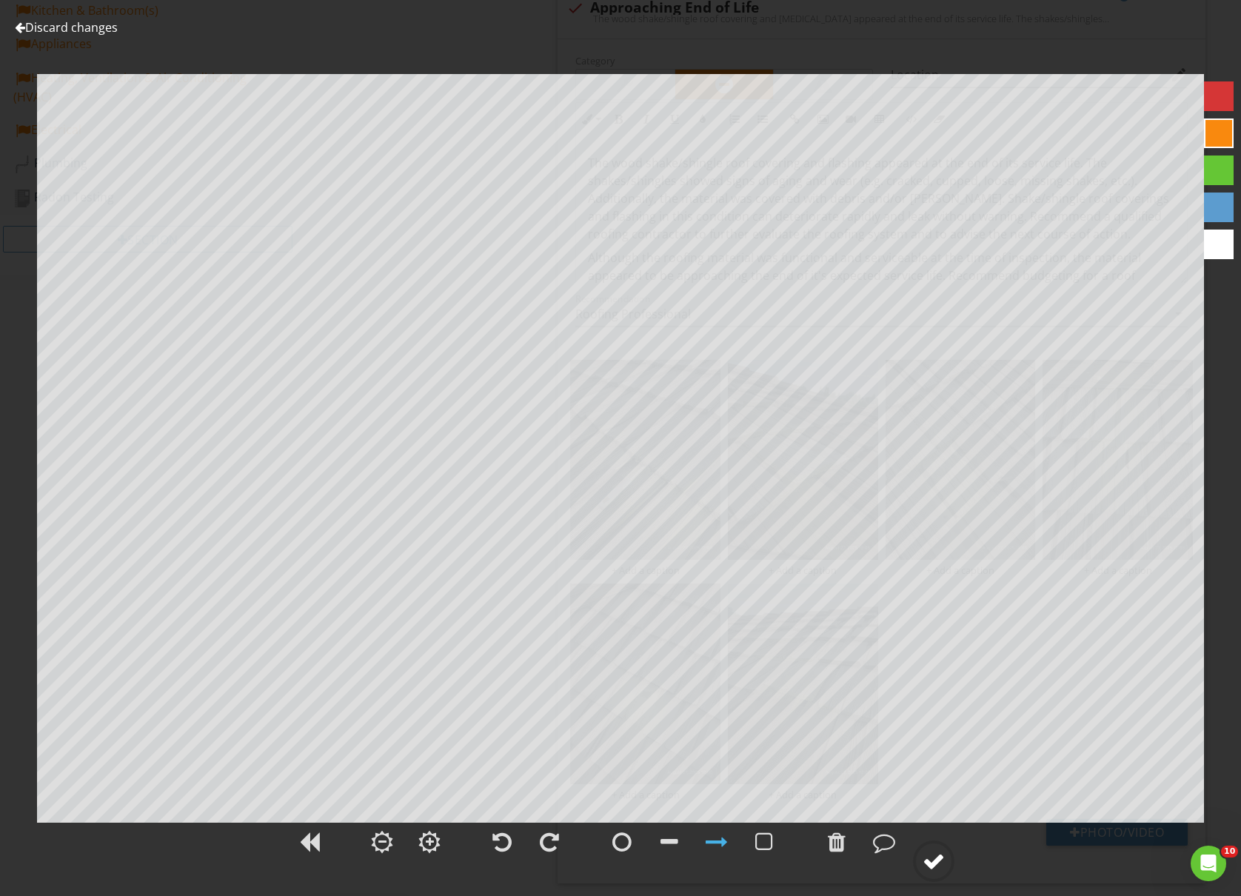
click at [943, 867] on div at bounding box center [934, 861] width 22 height 22
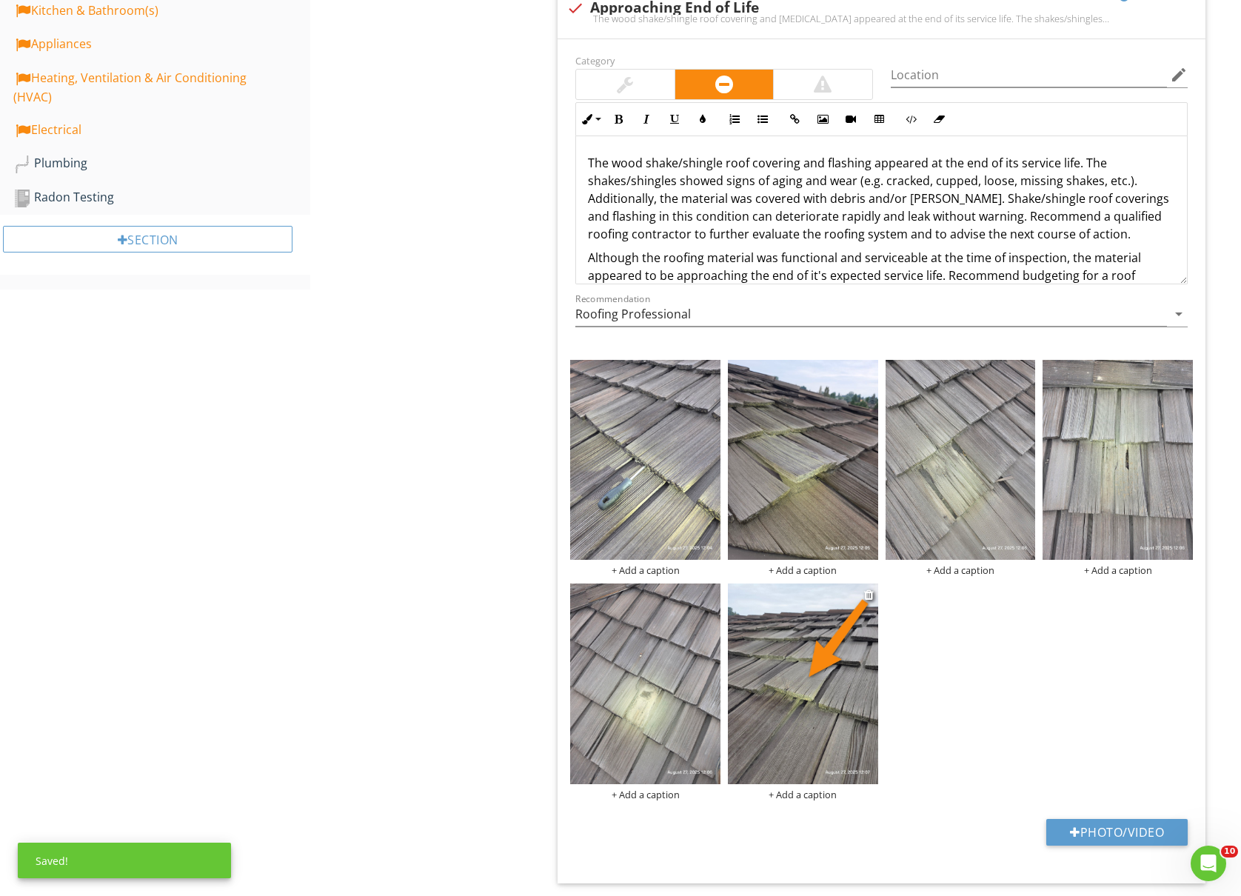
click at [798, 798] on div "+ Add a caption" at bounding box center [803, 795] width 150 height 12
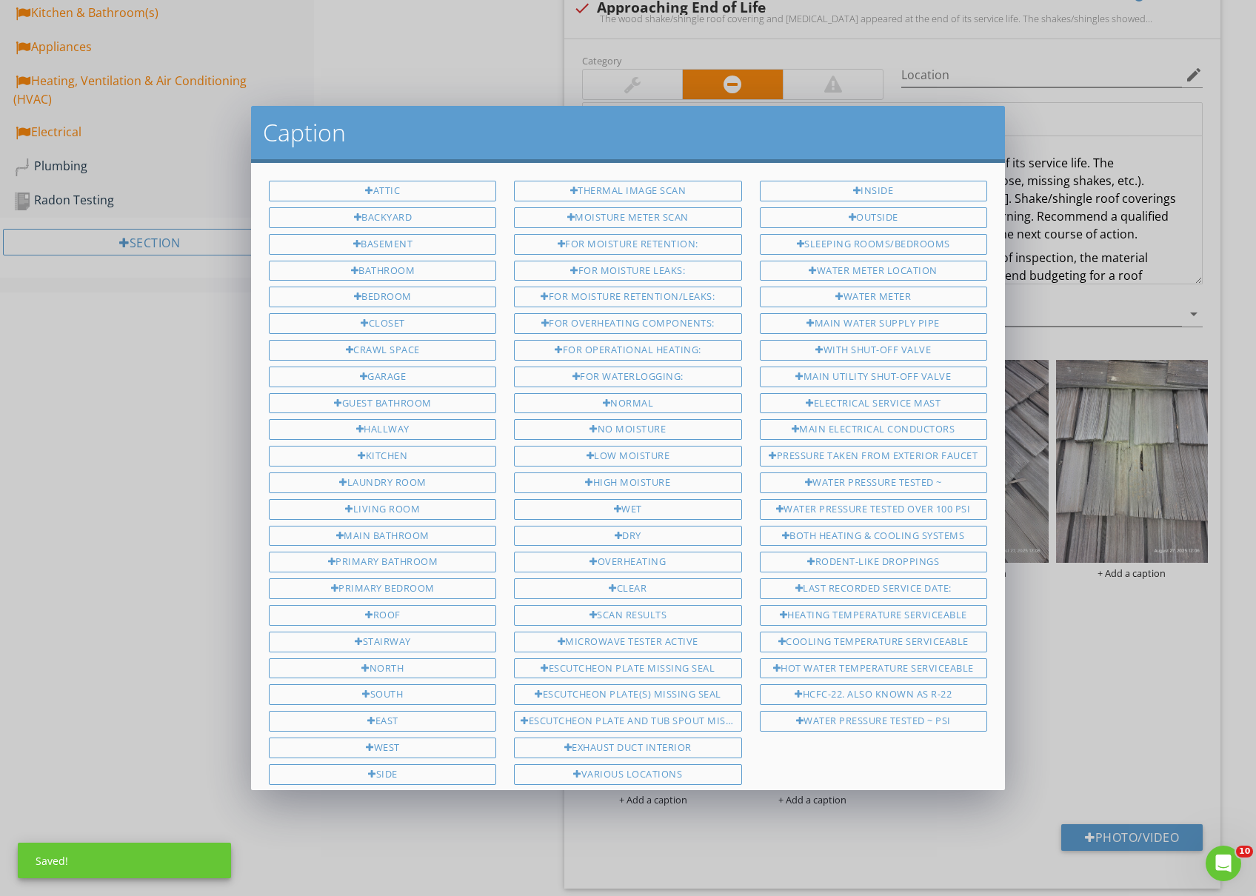
scroll to position [353, 0]
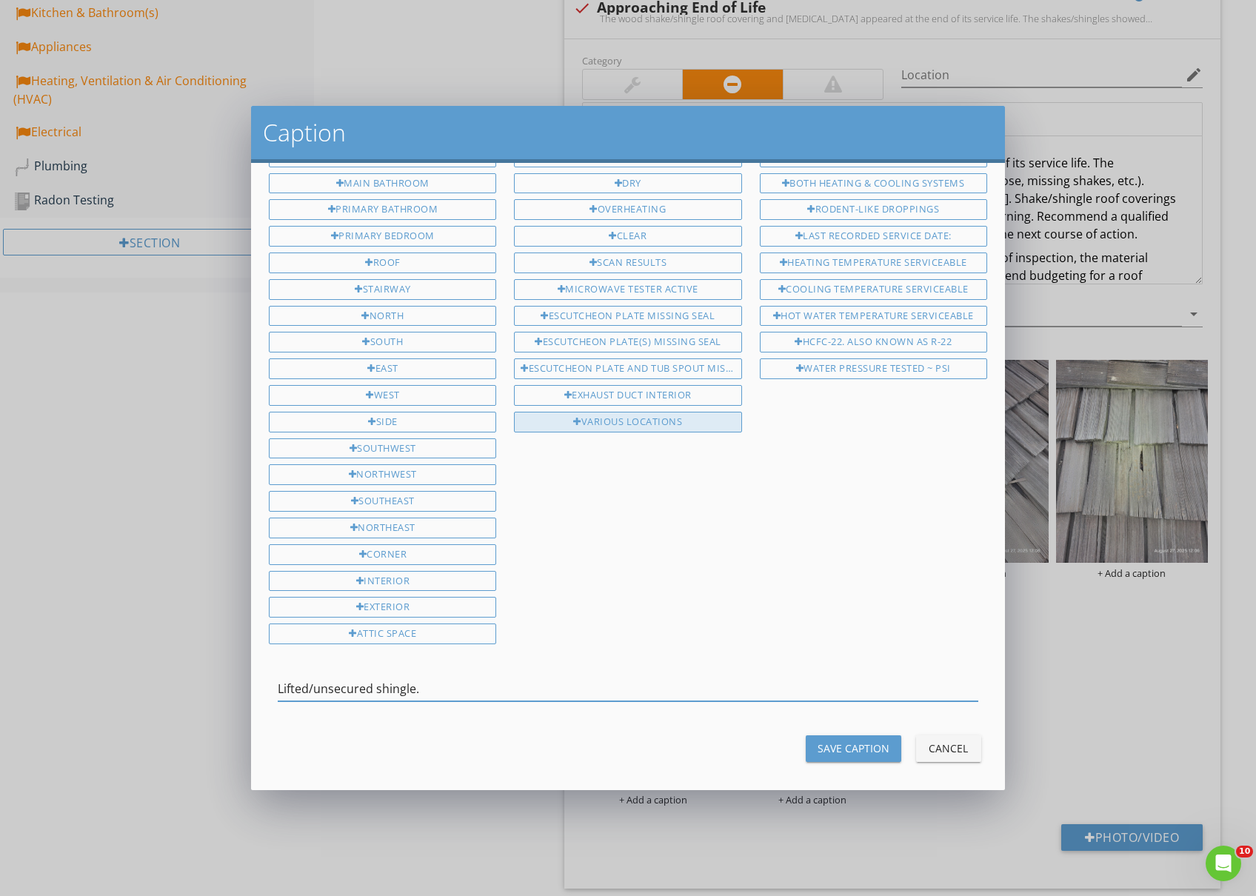
click at [670, 418] on div "Various locations" at bounding box center [627, 422] width 227 height 21
type input "Lifted/unsecured shingle. Various locations"
click at [840, 742] on div "Save Caption" at bounding box center [854, 749] width 72 height 16
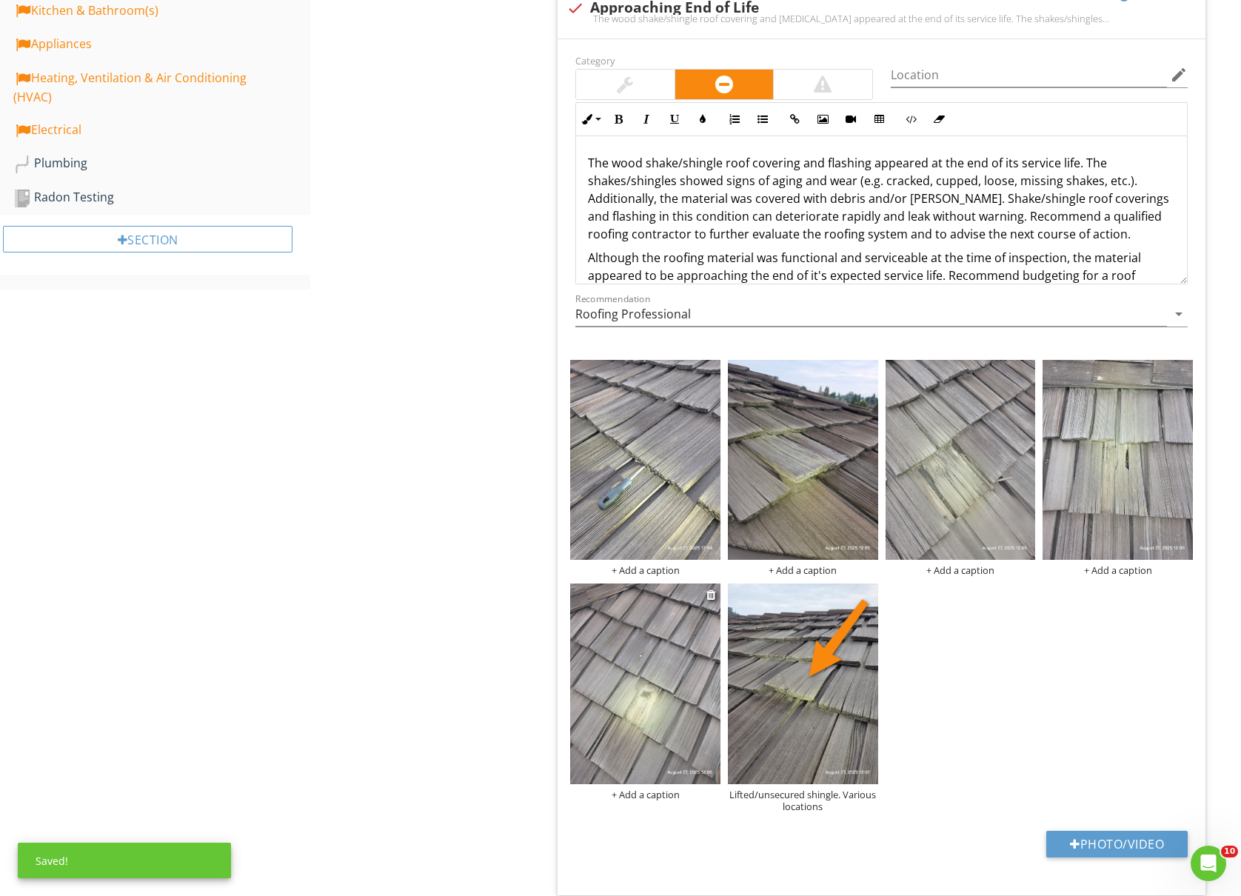
click at [647, 735] on img at bounding box center [645, 684] width 150 height 200
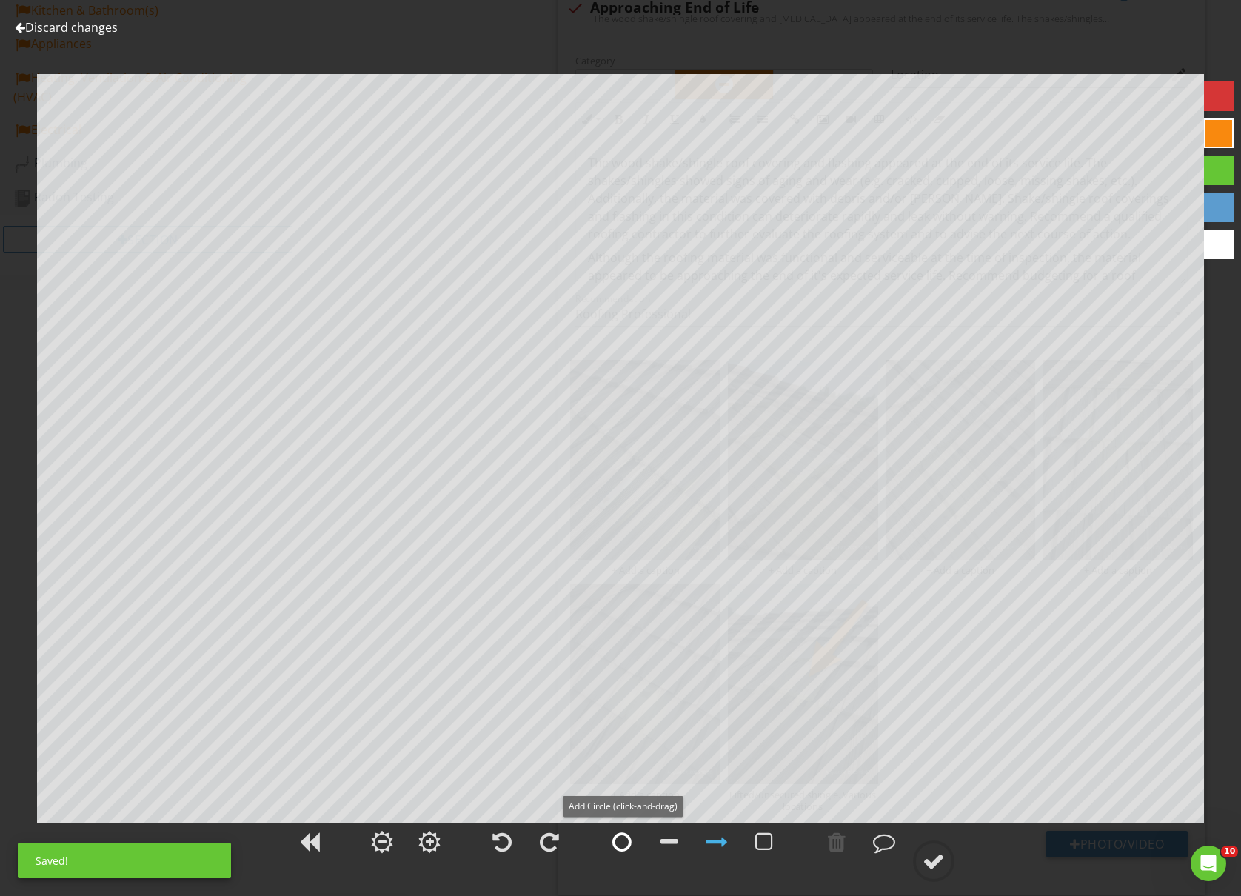
click at [621, 843] on div at bounding box center [622, 842] width 19 height 22
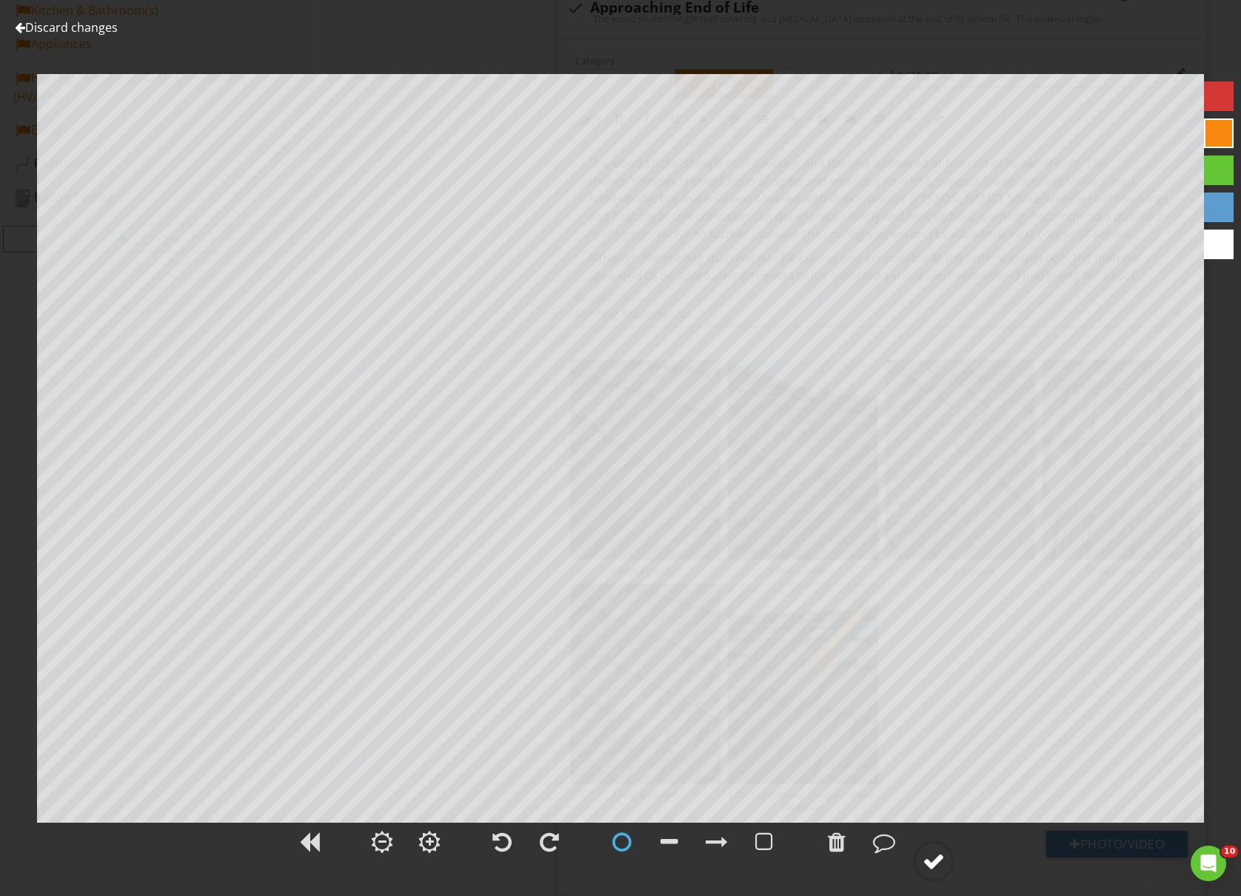
click at [942, 858] on div at bounding box center [934, 861] width 22 height 22
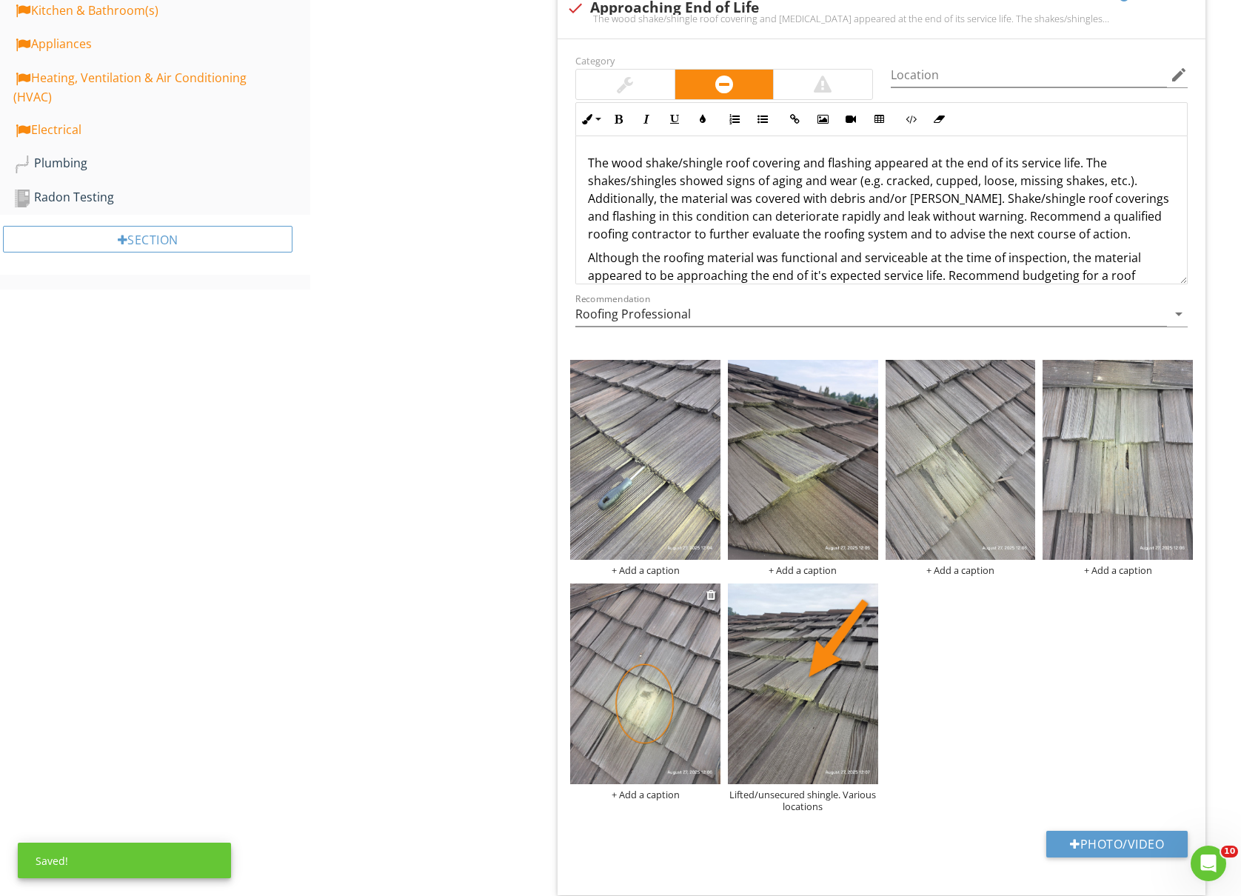
click at [653, 795] on div "+ Add a caption" at bounding box center [645, 795] width 150 height 12
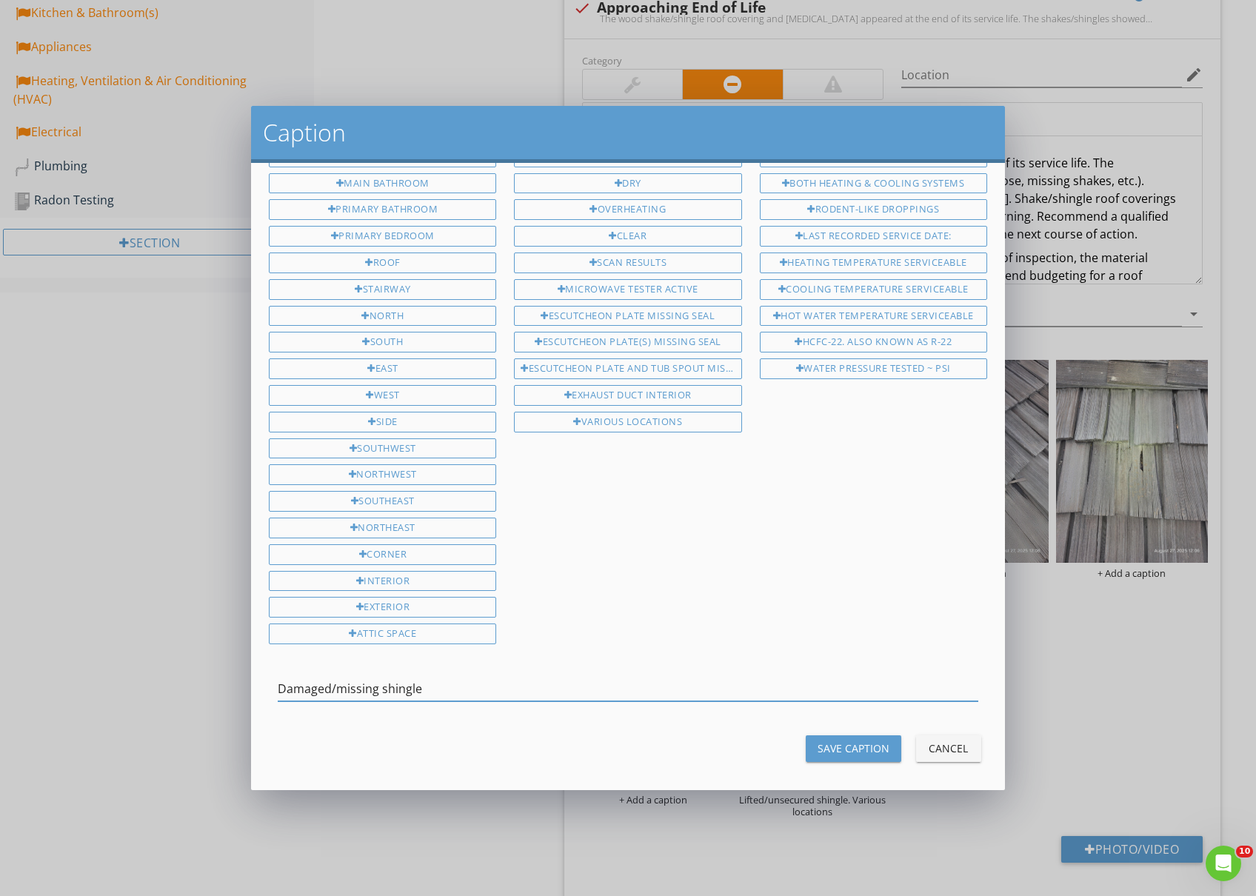
type input "Damaged/missing shingle"
click at [845, 741] on div "Save Caption" at bounding box center [854, 749] width 72 height 16
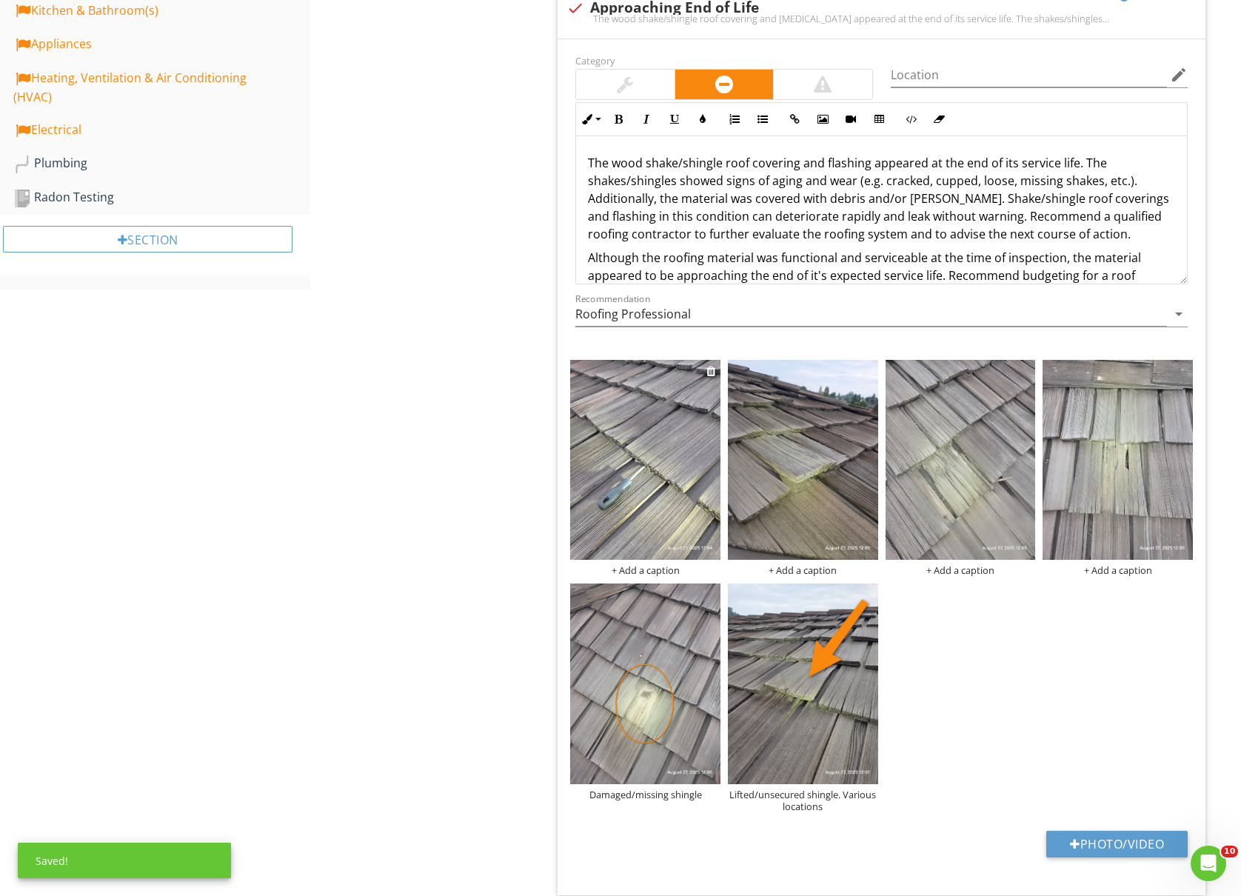
click at [640, 572] on div "+ Add a caption" at bounding box center [645, 570] width 150 height 12
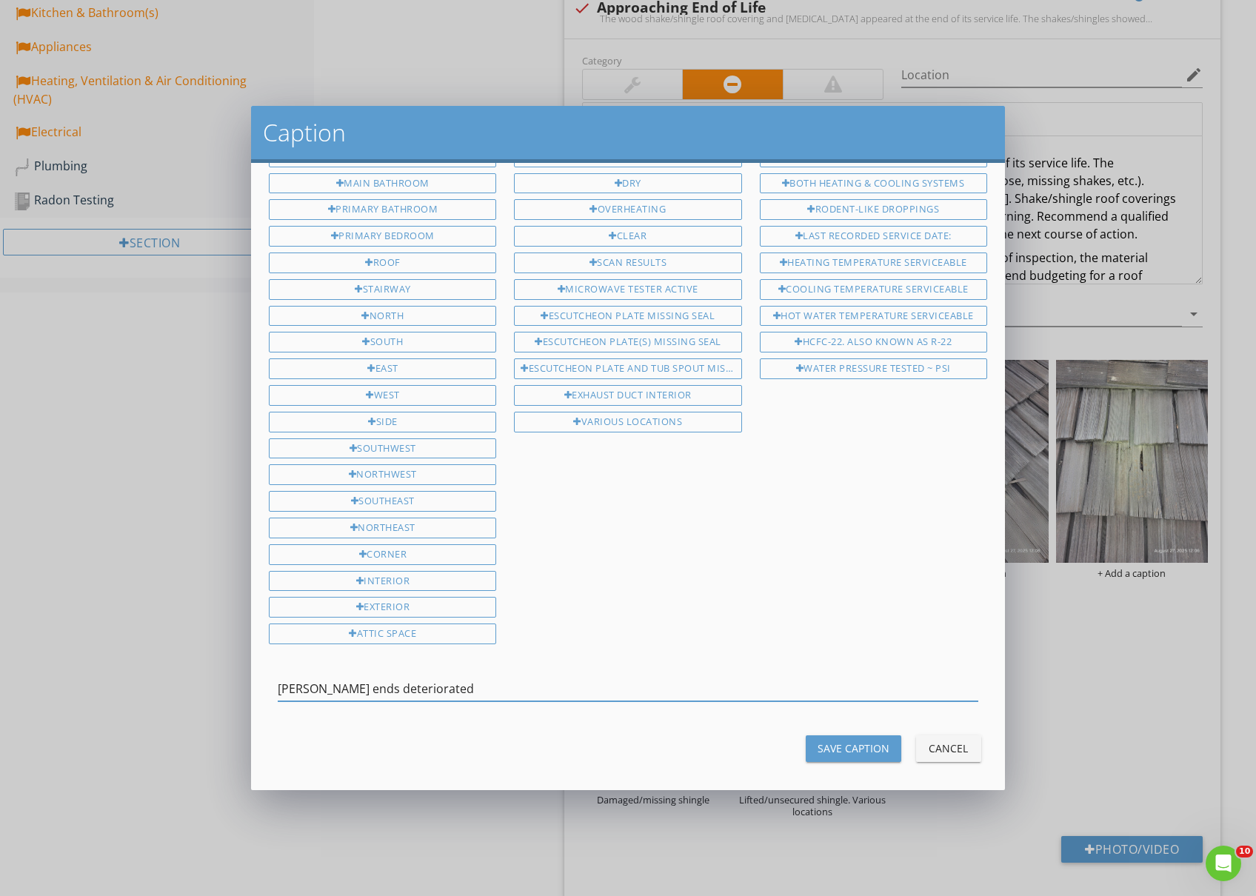
type input "Shingle ends deteriorated"
click at [867, 741] on div "Save Caption" at bounding box center [854, 749] width 72 height 16
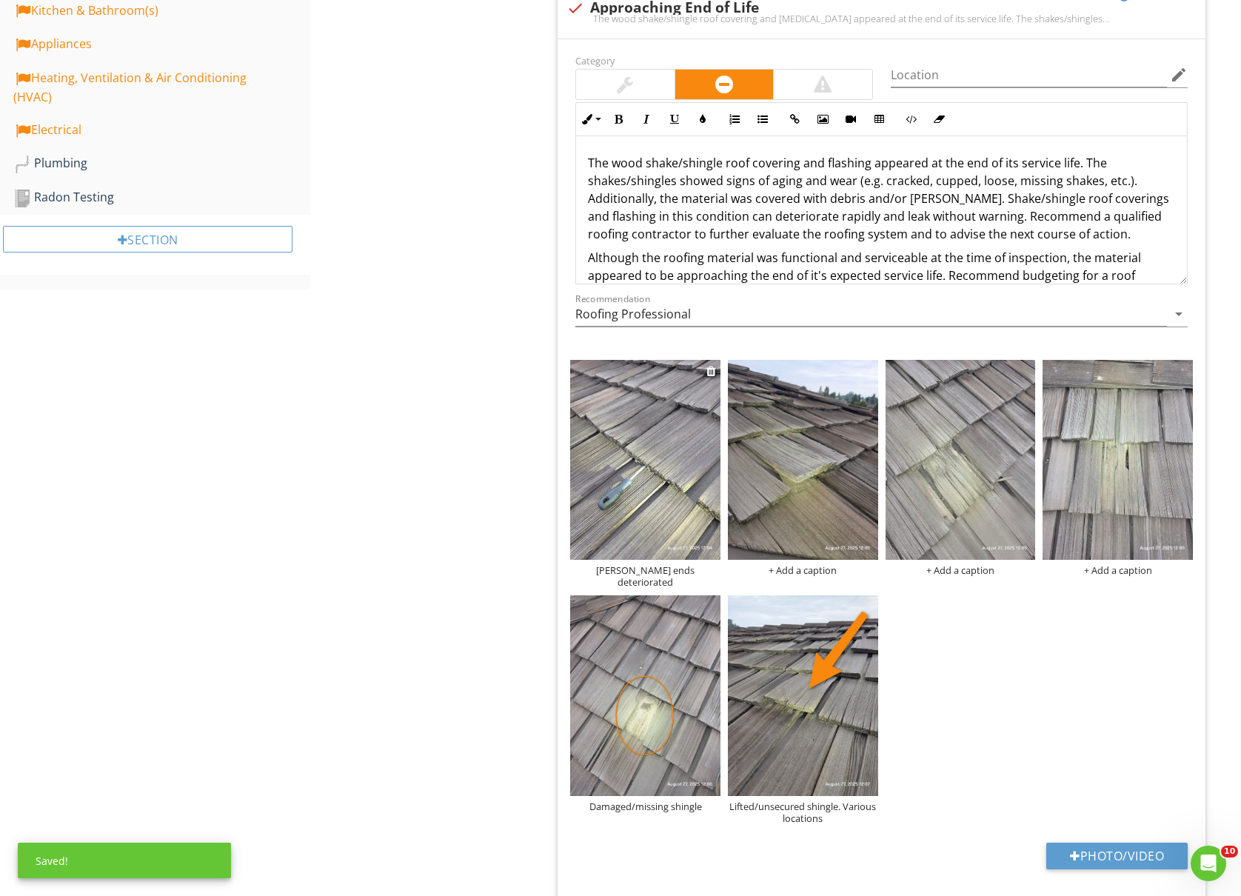
click at [655, 525] on img at bounding box center [645, 460] width 150 height 200
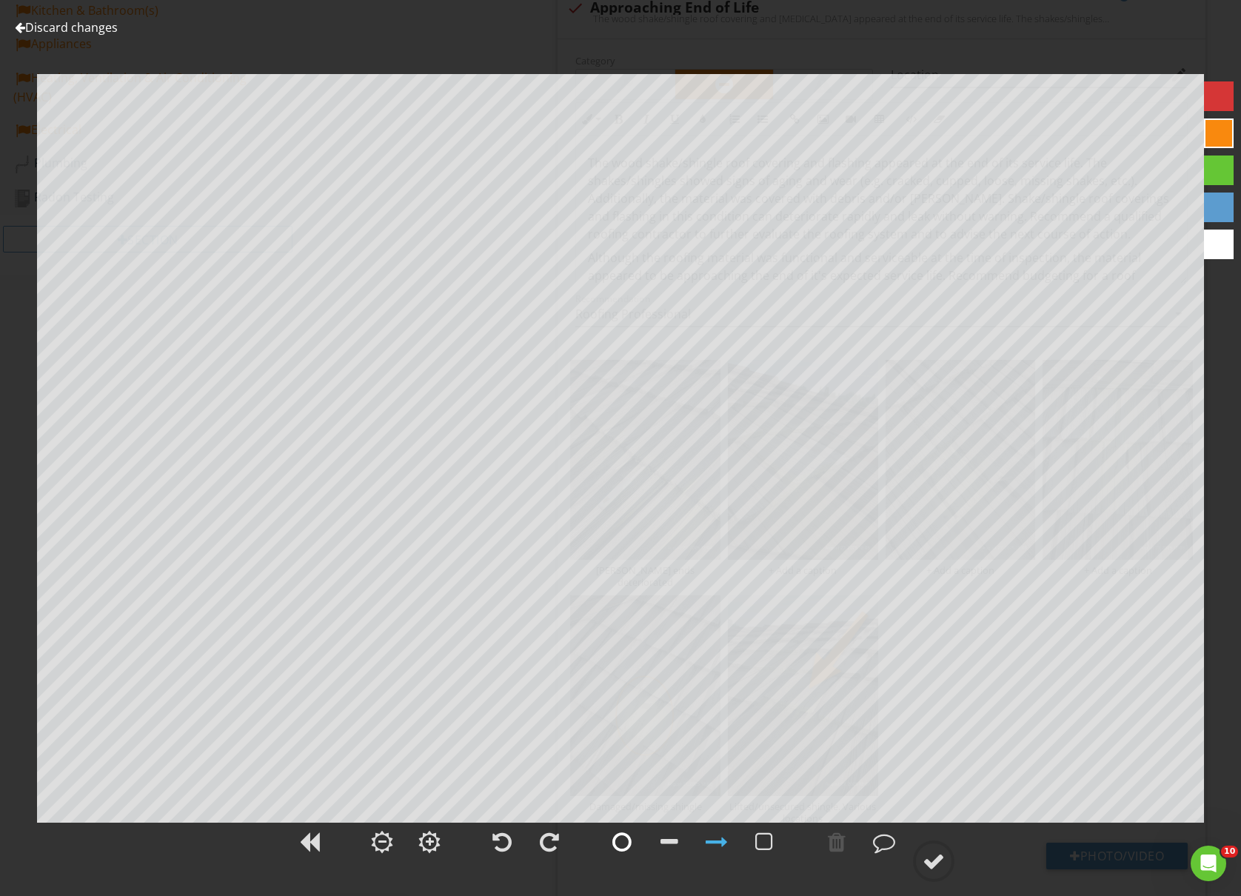
click at [622, 837] on div at bounding box center [622, 842] width 19 height 22
click at [937, 863] on div at bounding box center [934, 861] width 22 height 22
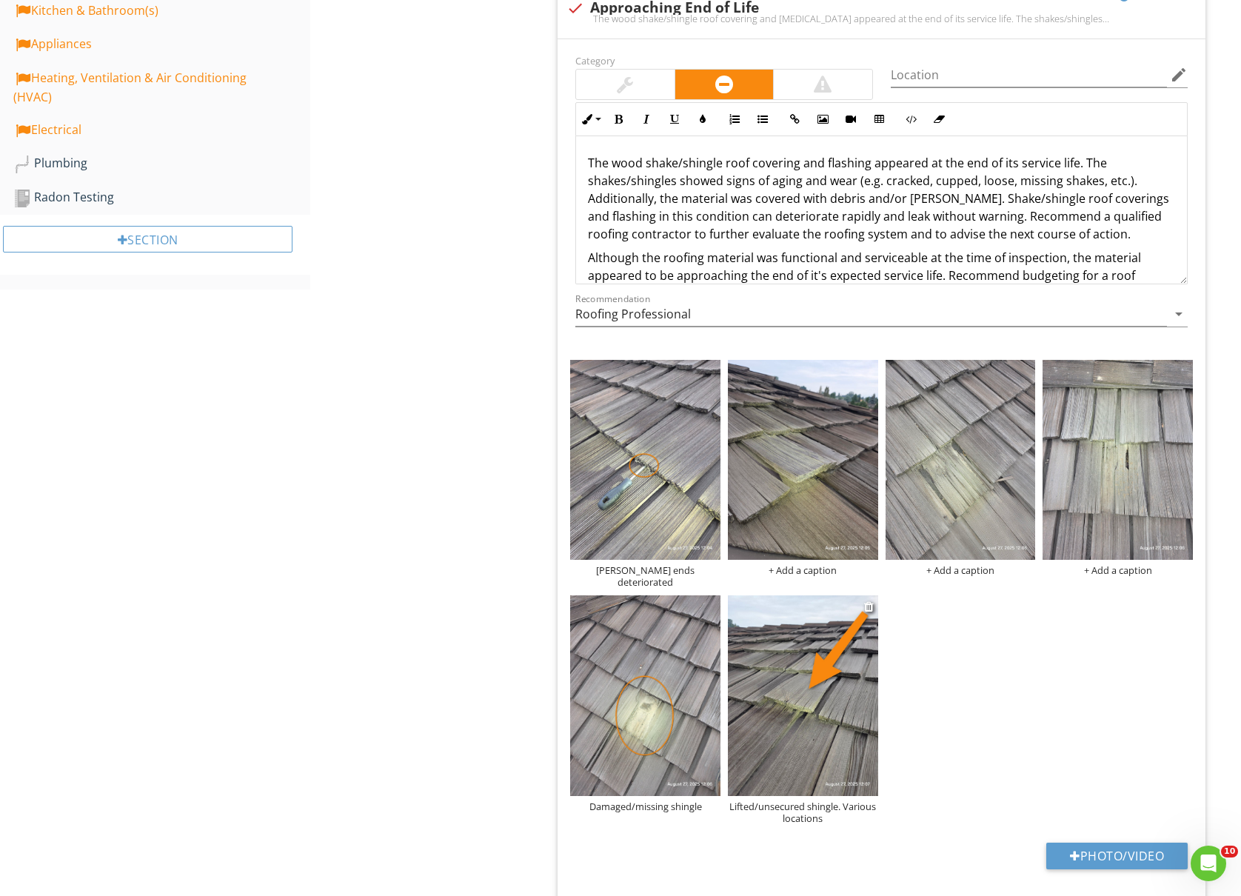
click at [806, 801] on div "Lifted/unsecured shingle. Various locations" at bounding box center [803, 813] width 150 height 24
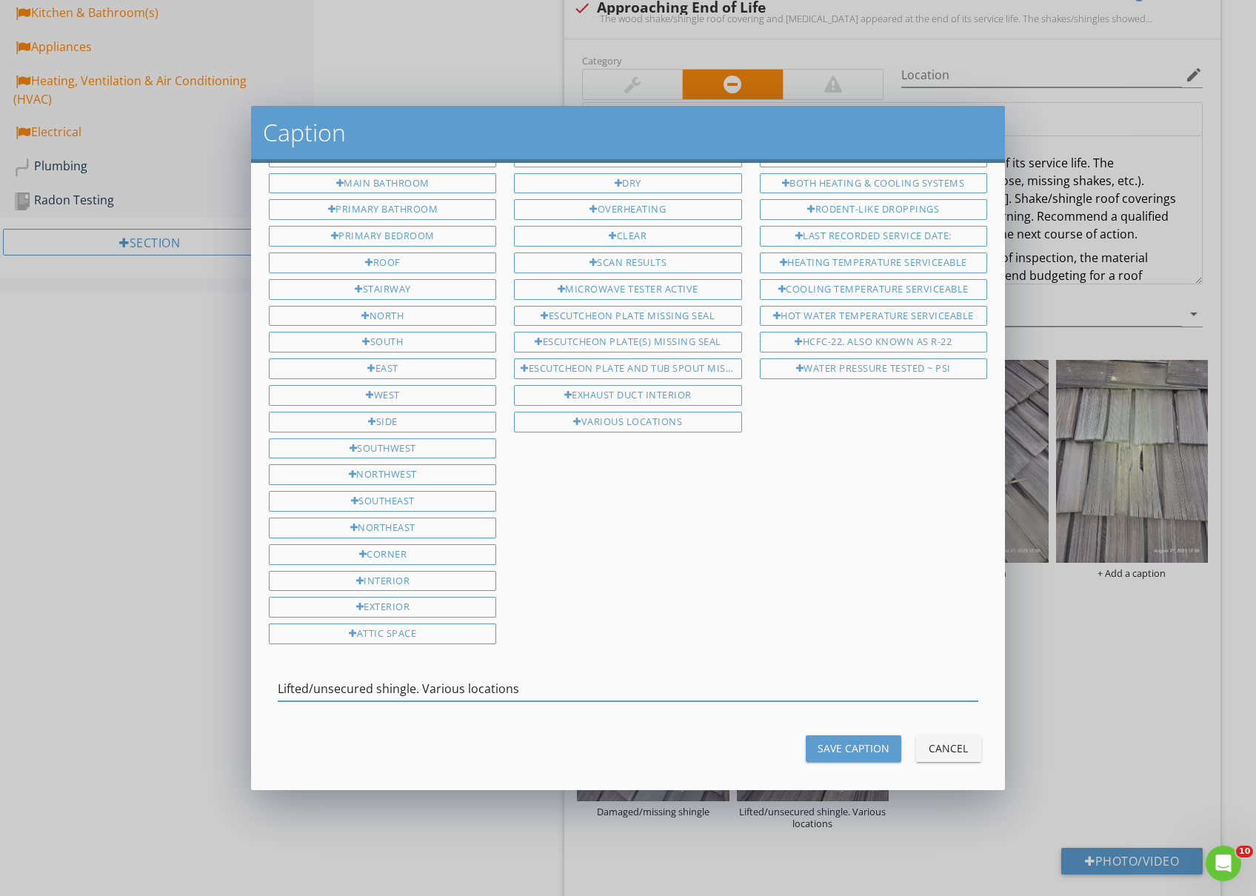
drag, startPoint x: 564, startPoint y: 678, endPoint x: 258, endPoint y: 690, distance: 306.1
click at [258, 690] on div "Attic Backyard Basement Bathroom Bedroom Closet Crawl Space Garage Guest bathro…" at bounding box center [628, 476] width 754 height 627
type input "Lifted/unsecured shingle. Various locations"
click at [859, 744] on div "Save Caption" at bounding box center [854, 749] width 72 height 16
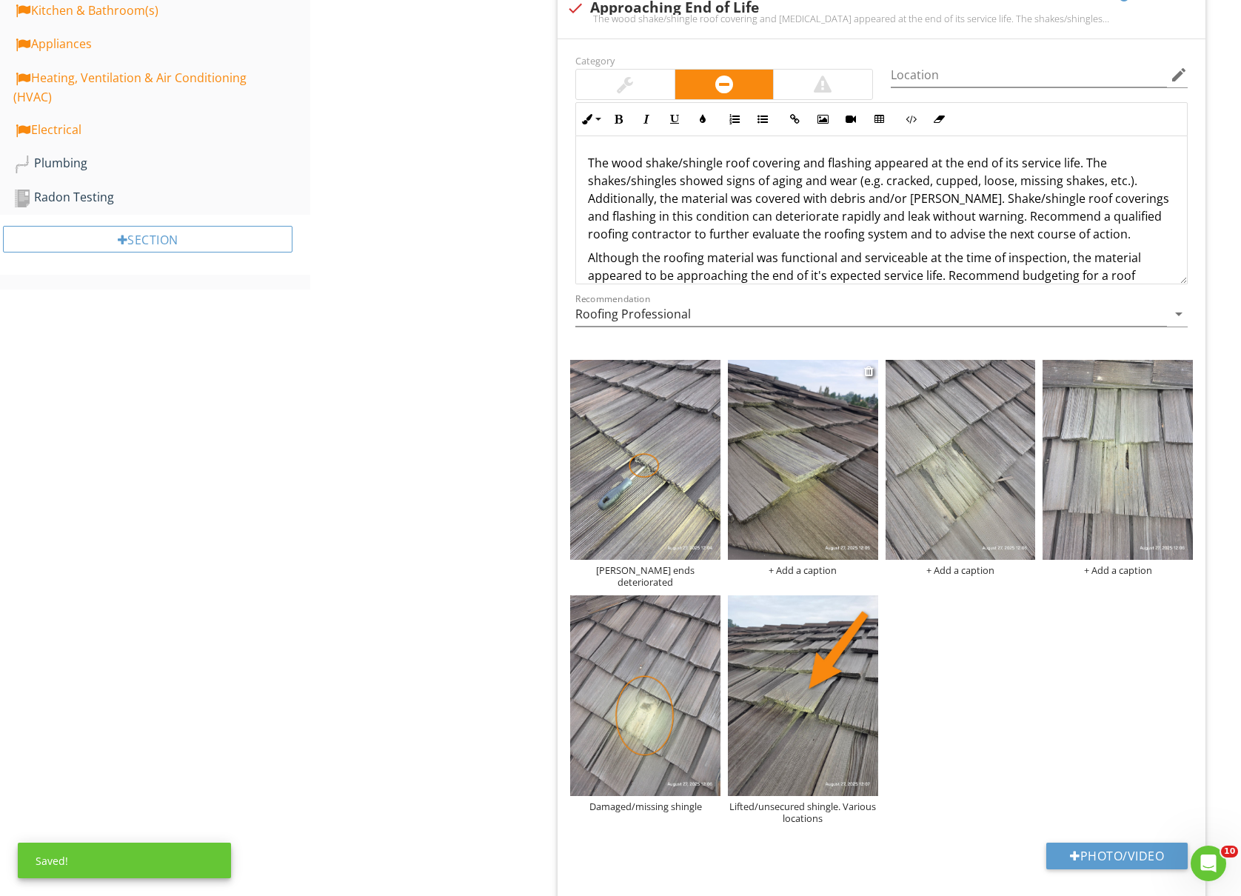
click at [803, 570] on div "+ Add a caption" at bounding box center [803, 570] width 150 height 12
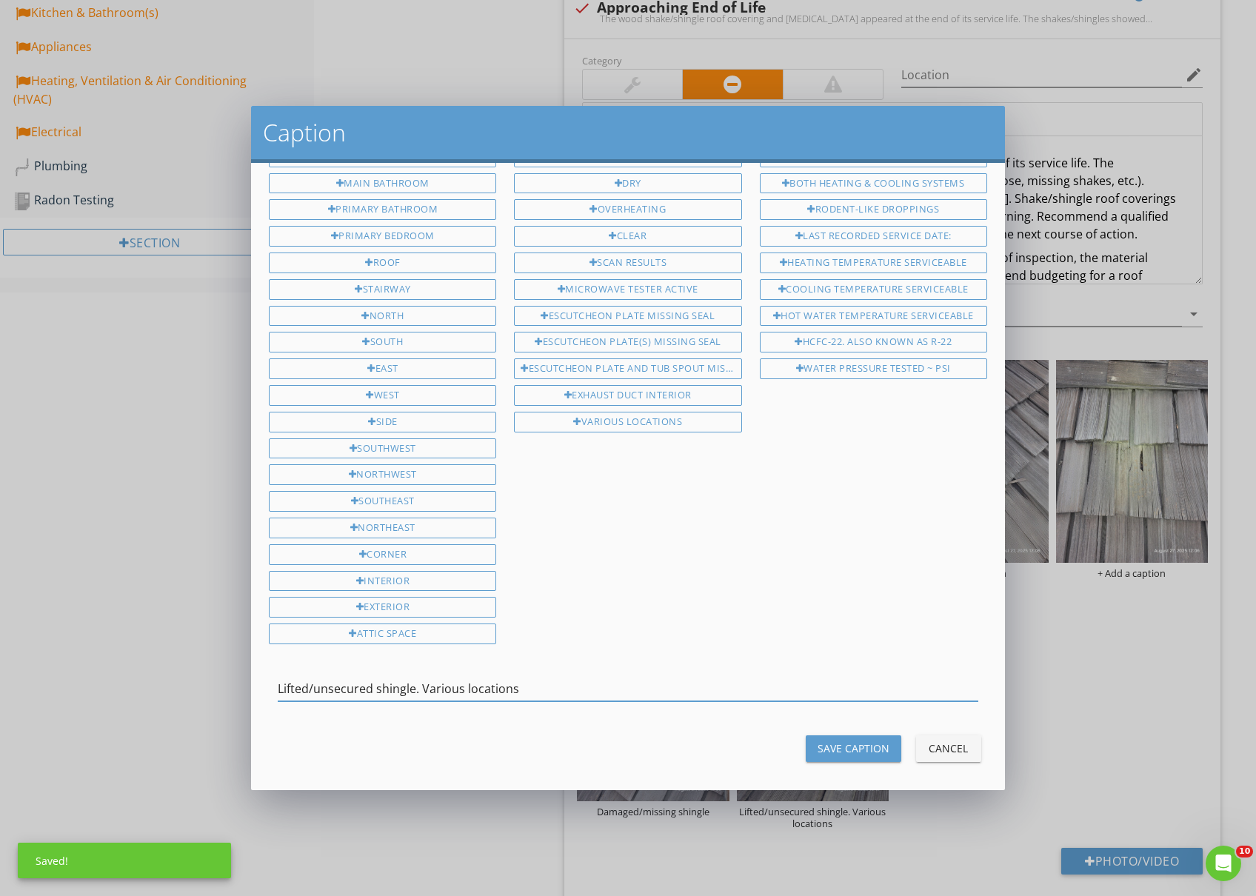
type input "Lifted/unsecured shingle. Various locations"
click at [840, 741] on div "Save Caption" at bounding box center [854, 749] width 72 height 16
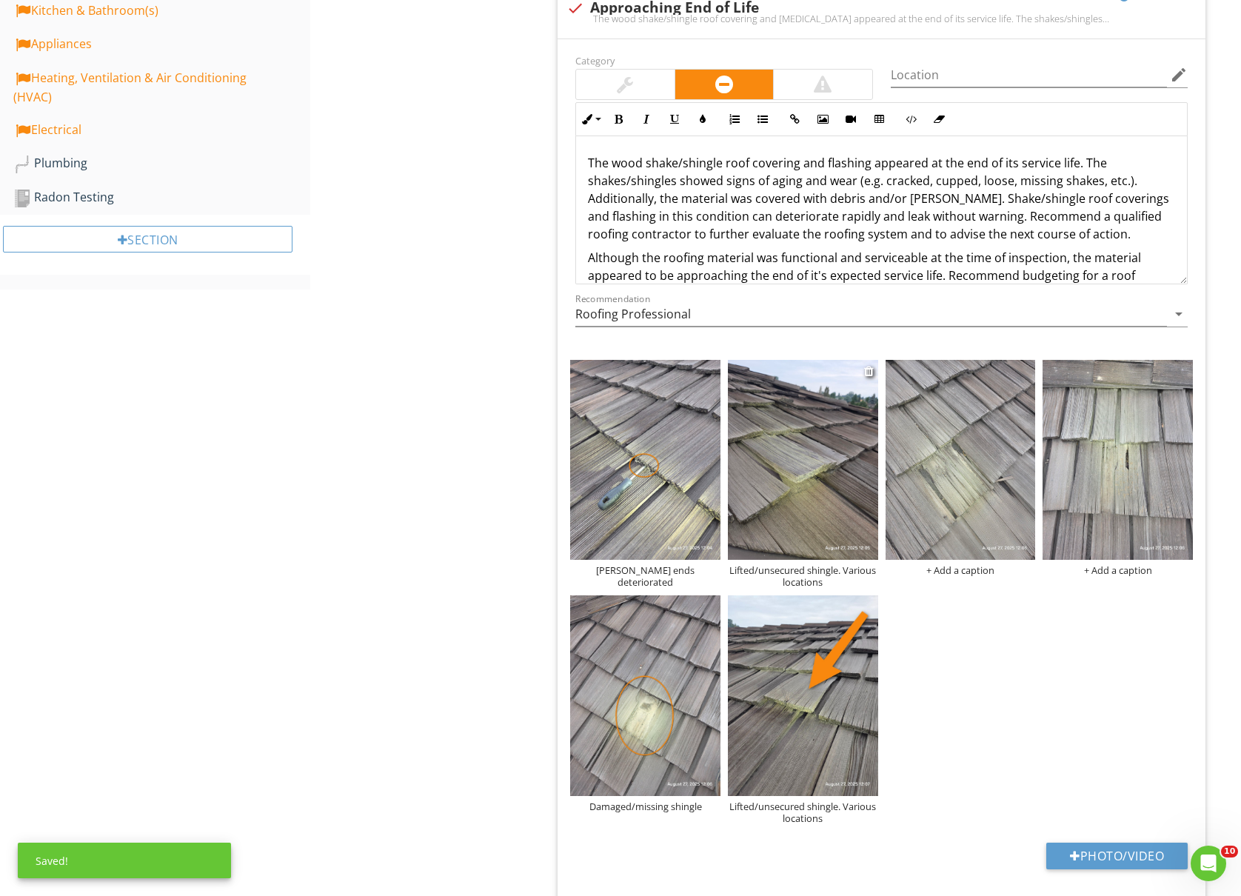
click at [819, 508] on img at bounding box center [803, 460] width 150 height 200
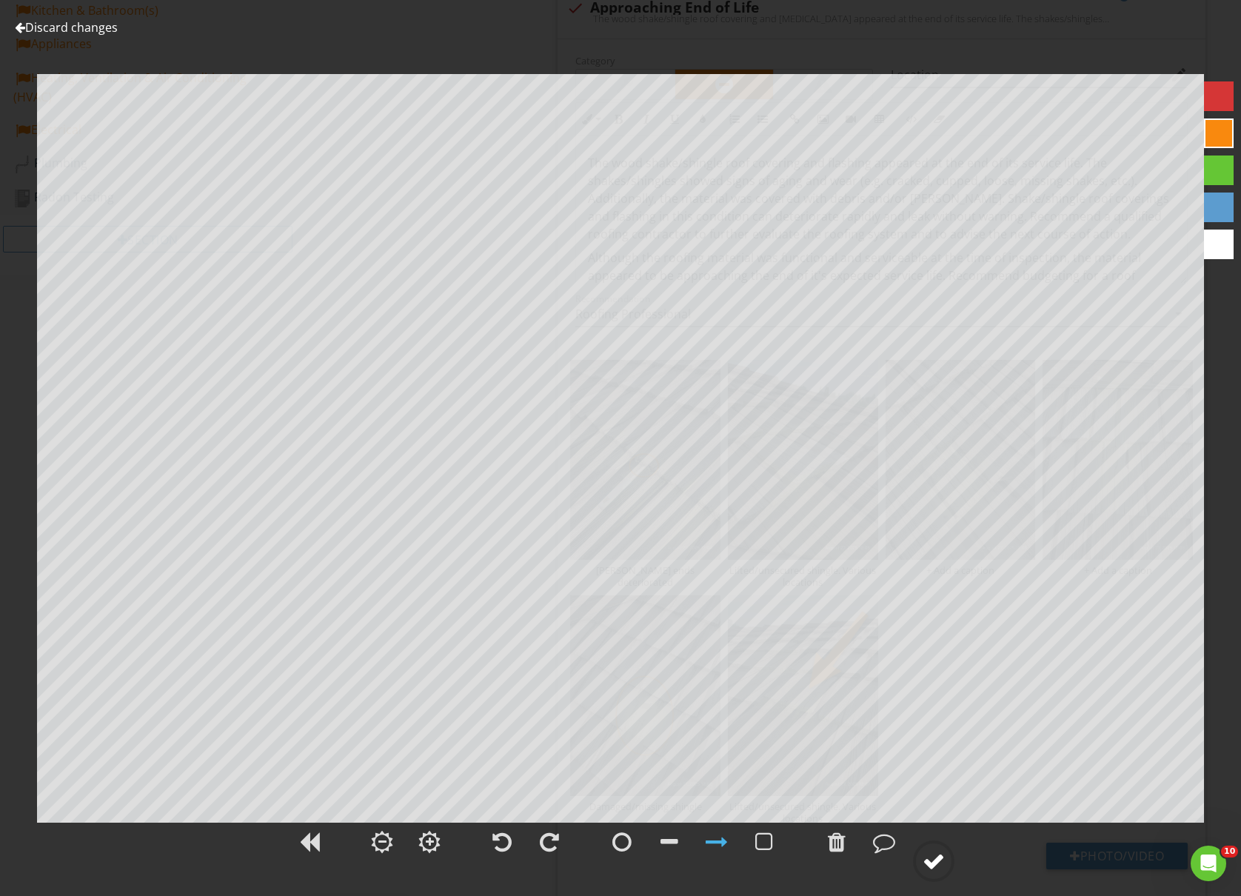
click at [930, 857] on div at bounding box center [934, 861] width 22 height 22
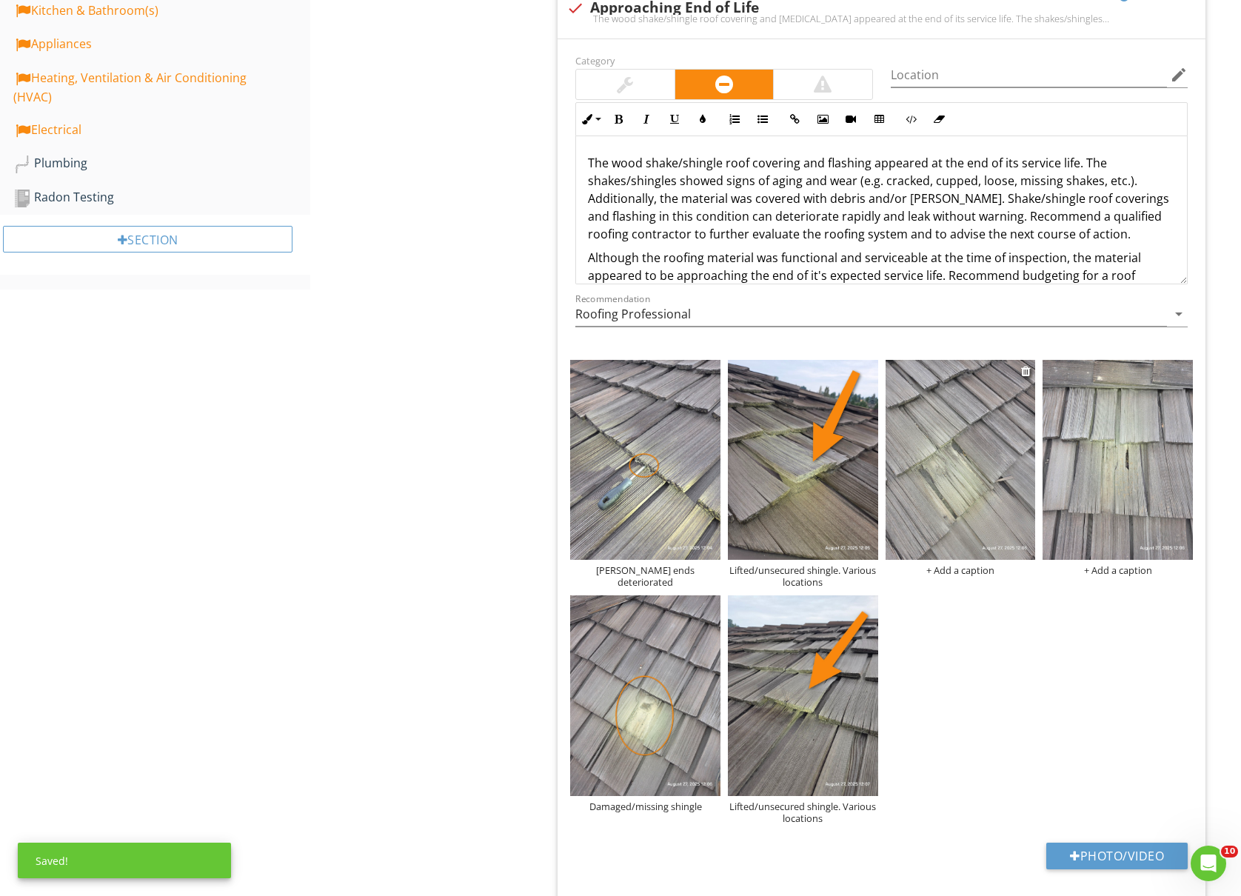
click at [954, 572] on div "+ Add a caption" at bounding box center [961, 570] width 150 height 12
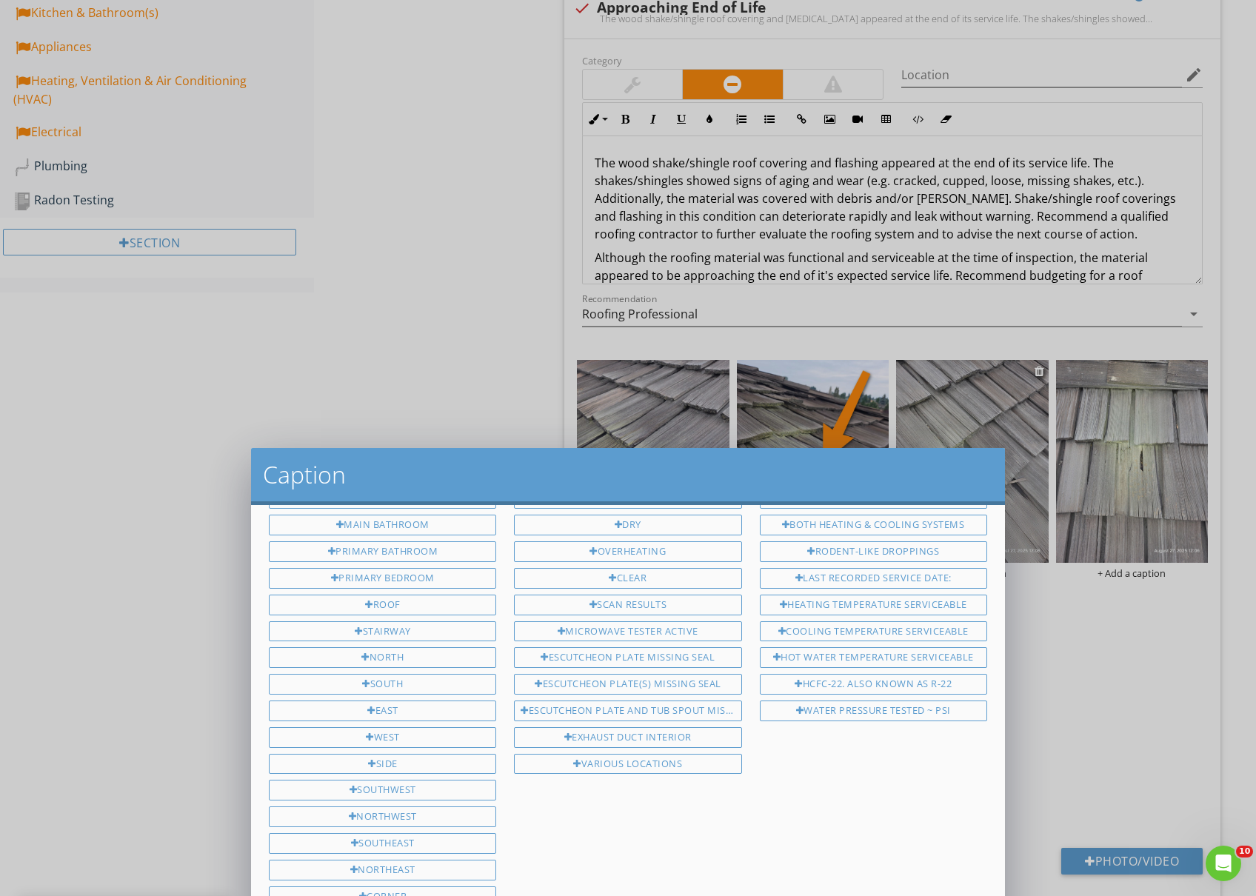
scroll to position [0, 0]
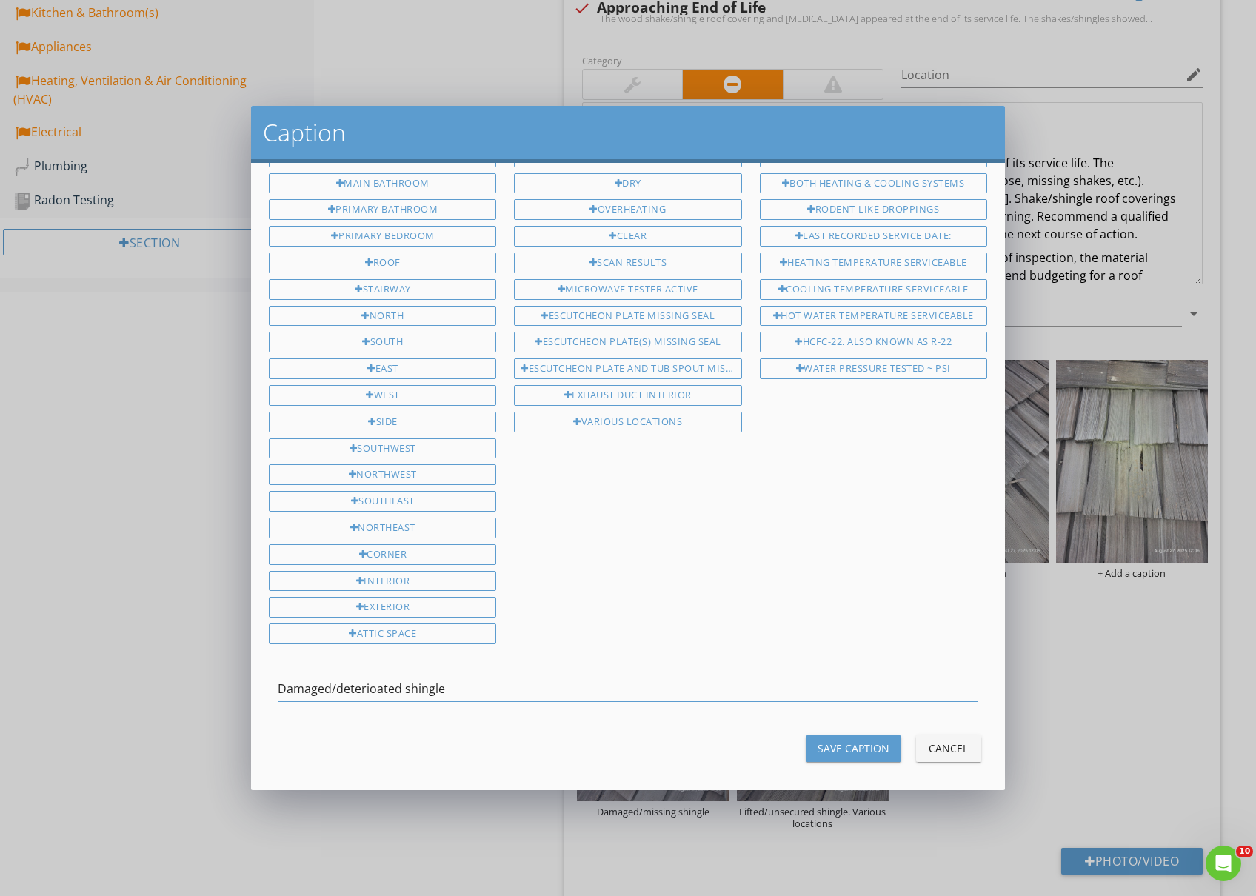
click at [358, 681] on input "Damaged/deterioated shingle" at bounding box center [628, 689] width 701 height 24
drag, startPoint x: 478, startPoint y: 682, endPoint x: 167, endPoint y: 680, distance: 311.1
click at [167, 680] on div "Caption Attic Backyard Basement Bathroom Bedroom Closet Crawl Space Garage Gues…" at bounding box center [628, 448] width 1256 height 896
click at [473, 681] on input "Damaged/deteriorated shingle" at bounding box center [628, 689] width 701 height 24
click at [608, 418] on div "Various locations" at bounding box center [627, 422] width 227 height 21
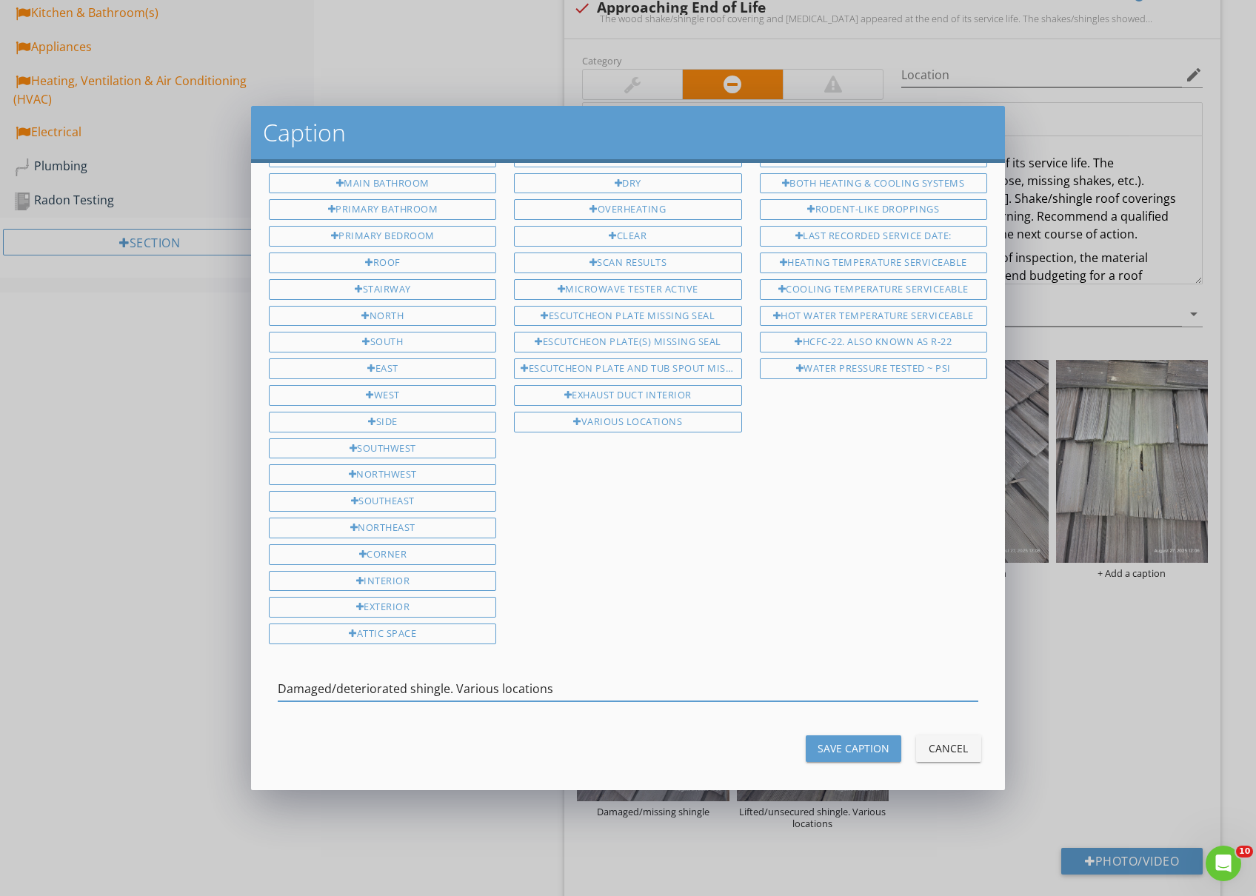
drag, startPoint x: 573, startPoint y: 679, endPoint x: 203, endPoint y: 690, distance: 370.5
click at [207, 690] on div "Caption Attic Backyard Basement Bathroom Bedroom Closet Crawl Space Garage Gues…" at bounding box center [628, 448] width 1256 height 896
type input "Damaged/deteriorated shingle. Various locations"
click at [839, 745] on div "Save Caption" at bounding box center [854, 749] width 72 height 16
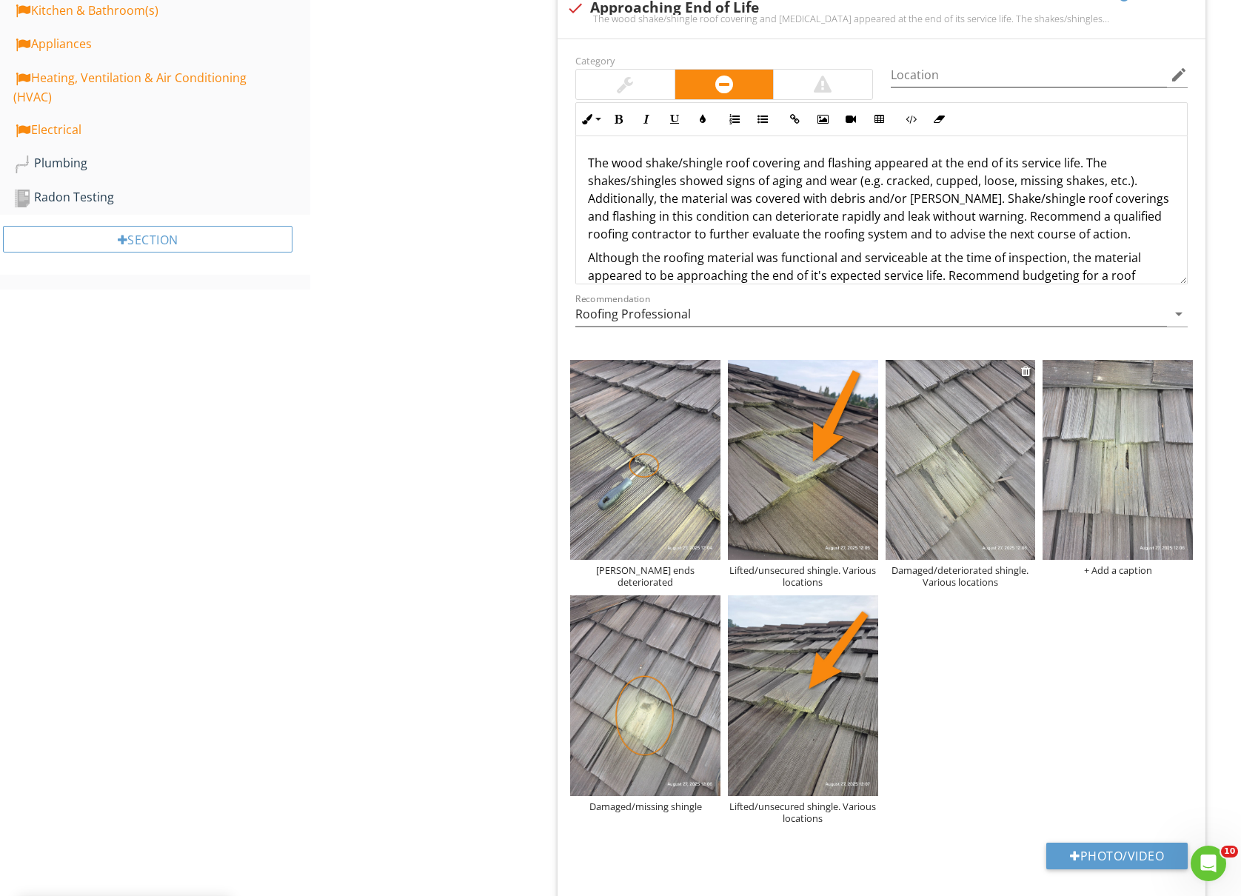
click at [934, 489] on img at bounding box center [961, 460] width 150 height 200
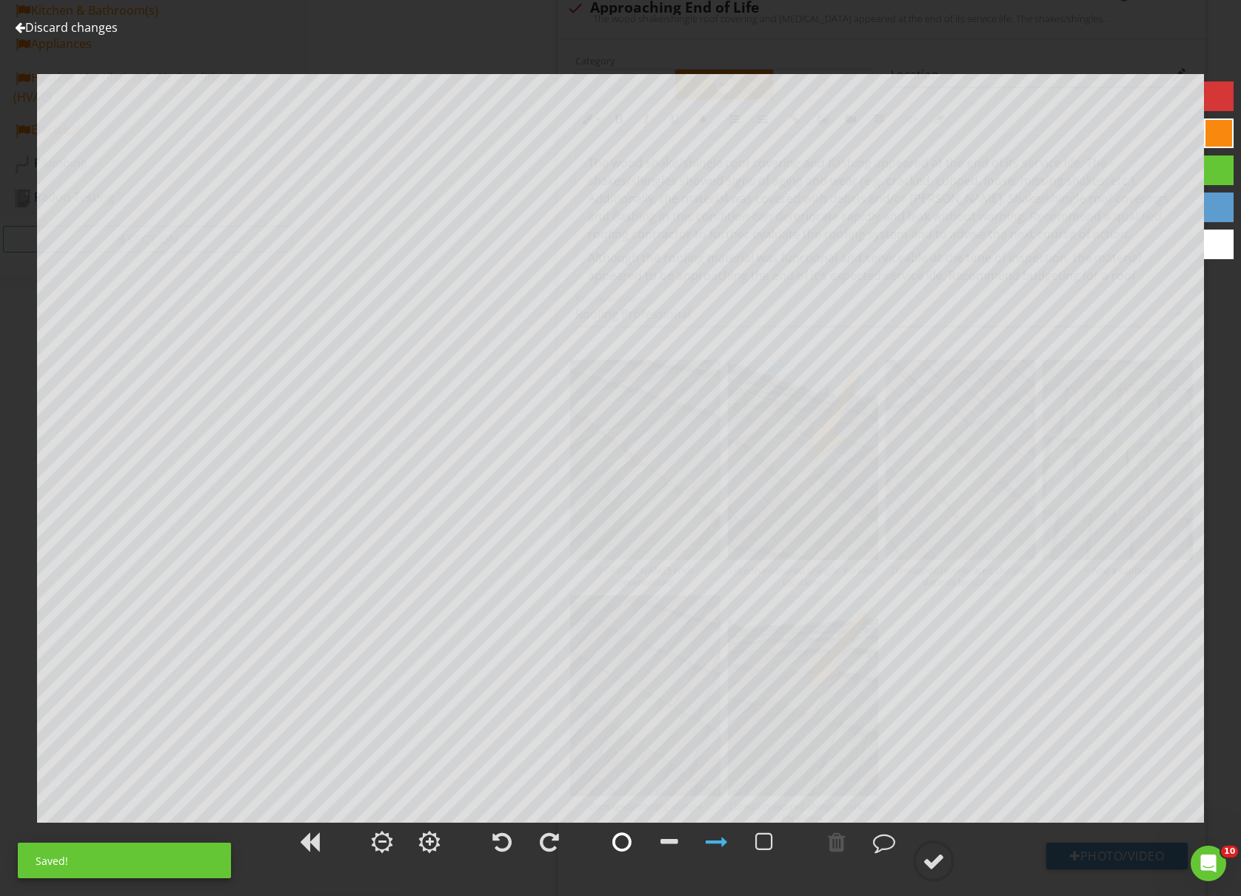
click at [626, 842] on div at bounding box center [622, 842] width 19 height 22
click at [930, 856] on div at bounding box center [934, 861] width 22 height 22
type textarea "Damaged/deteriorated shingle. Various locations"
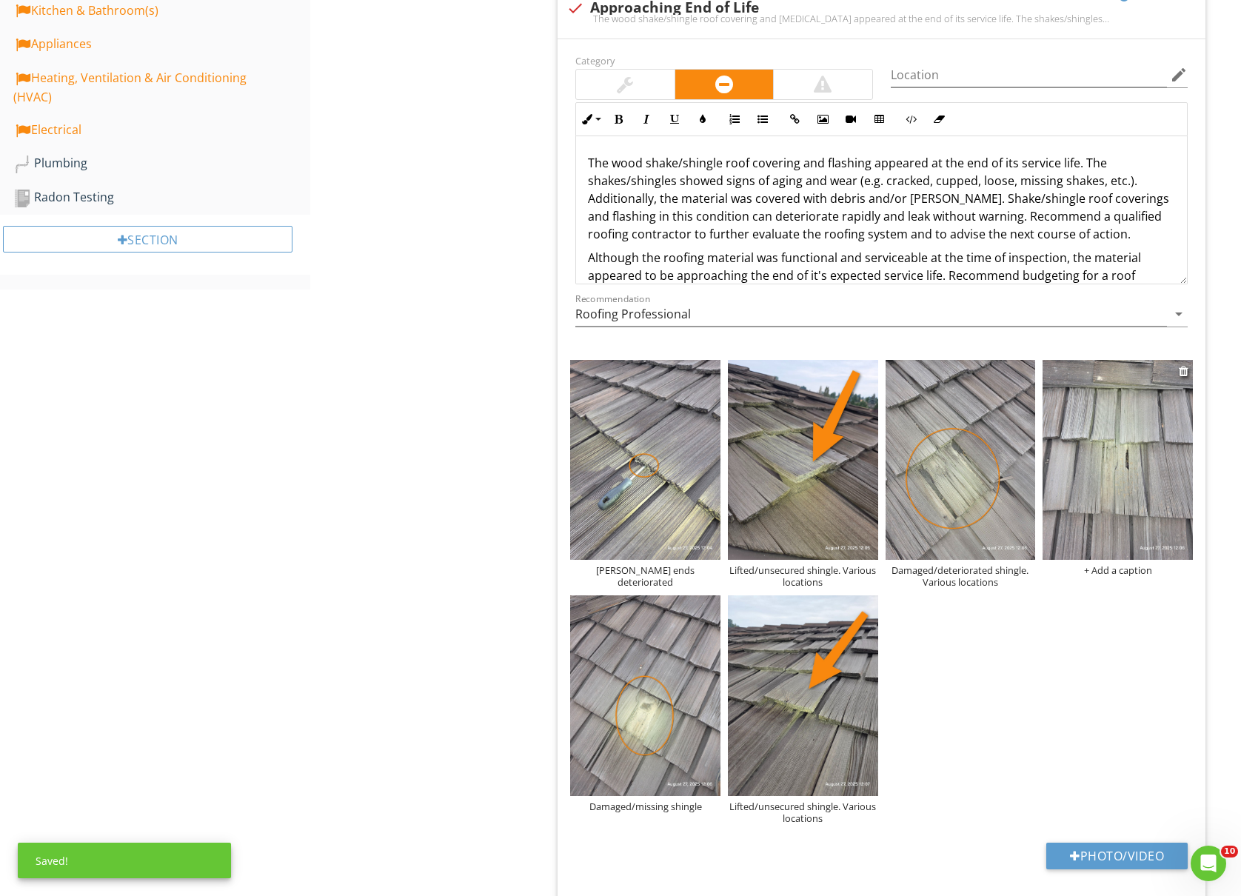
click at [1118, 575] on div "+ Add a caption" at bounding box center [1118, 570] width 150 height 12
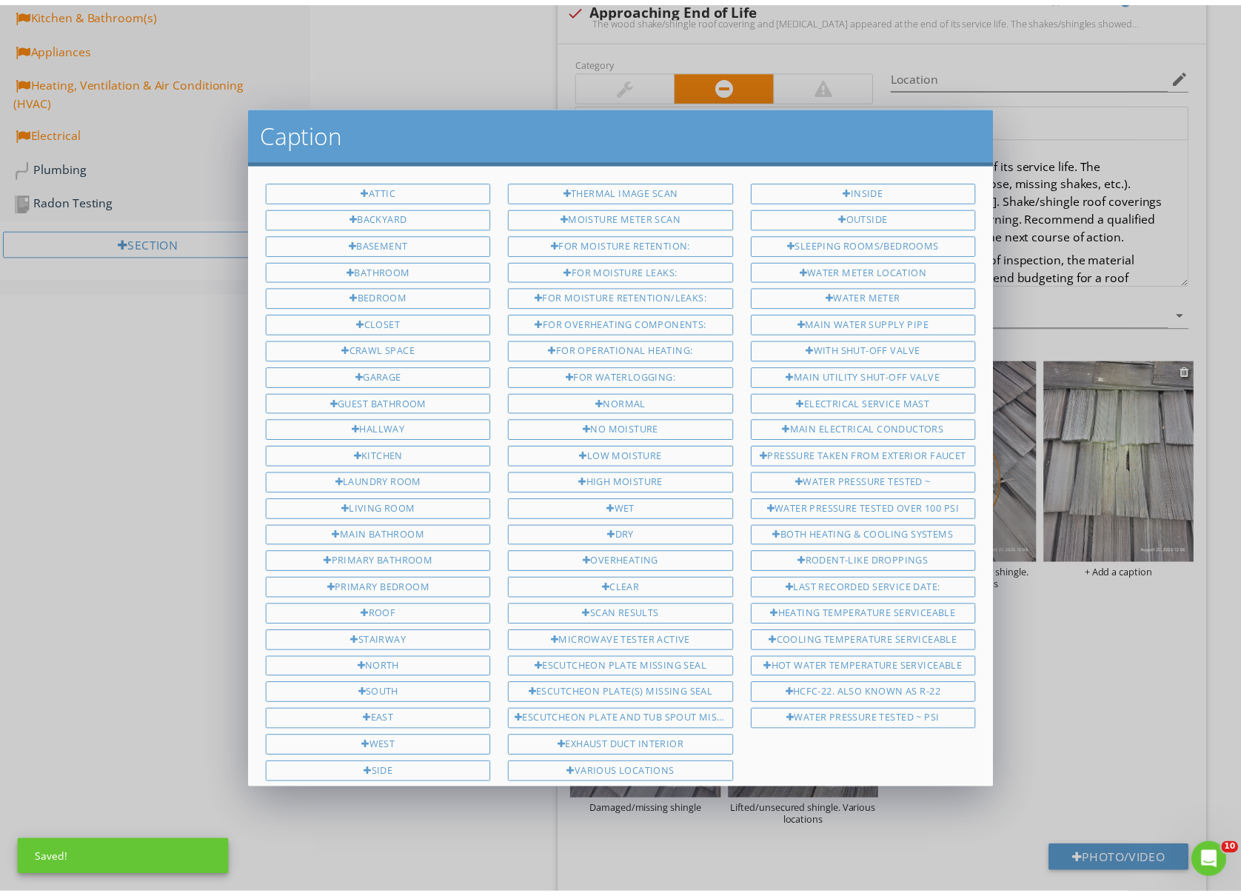
scroll to position [353, 0]
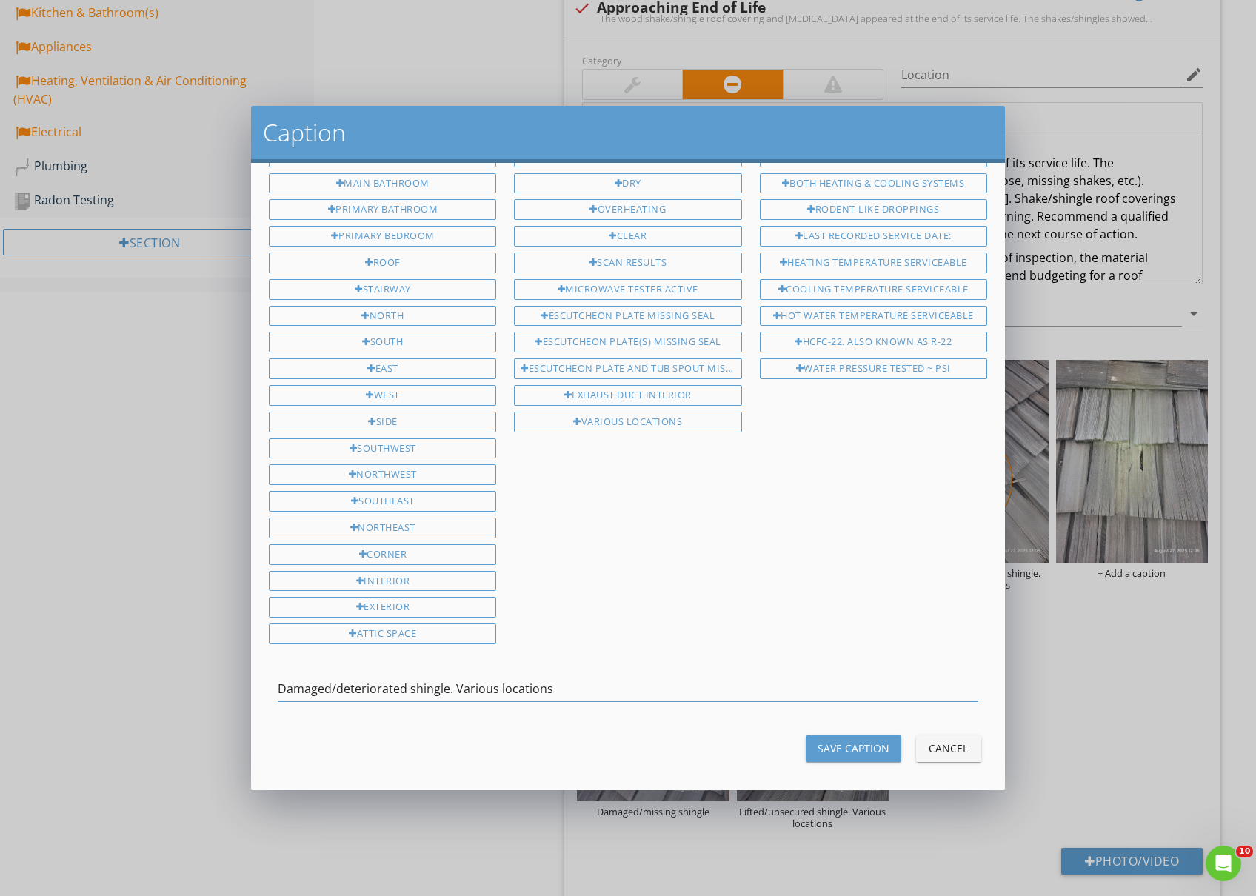
type input "Damaged/deteriorated shingle. Various locations"
click at [846, 741] on div "Save Caption" at bounding box center [854, 749] width 72 height 16
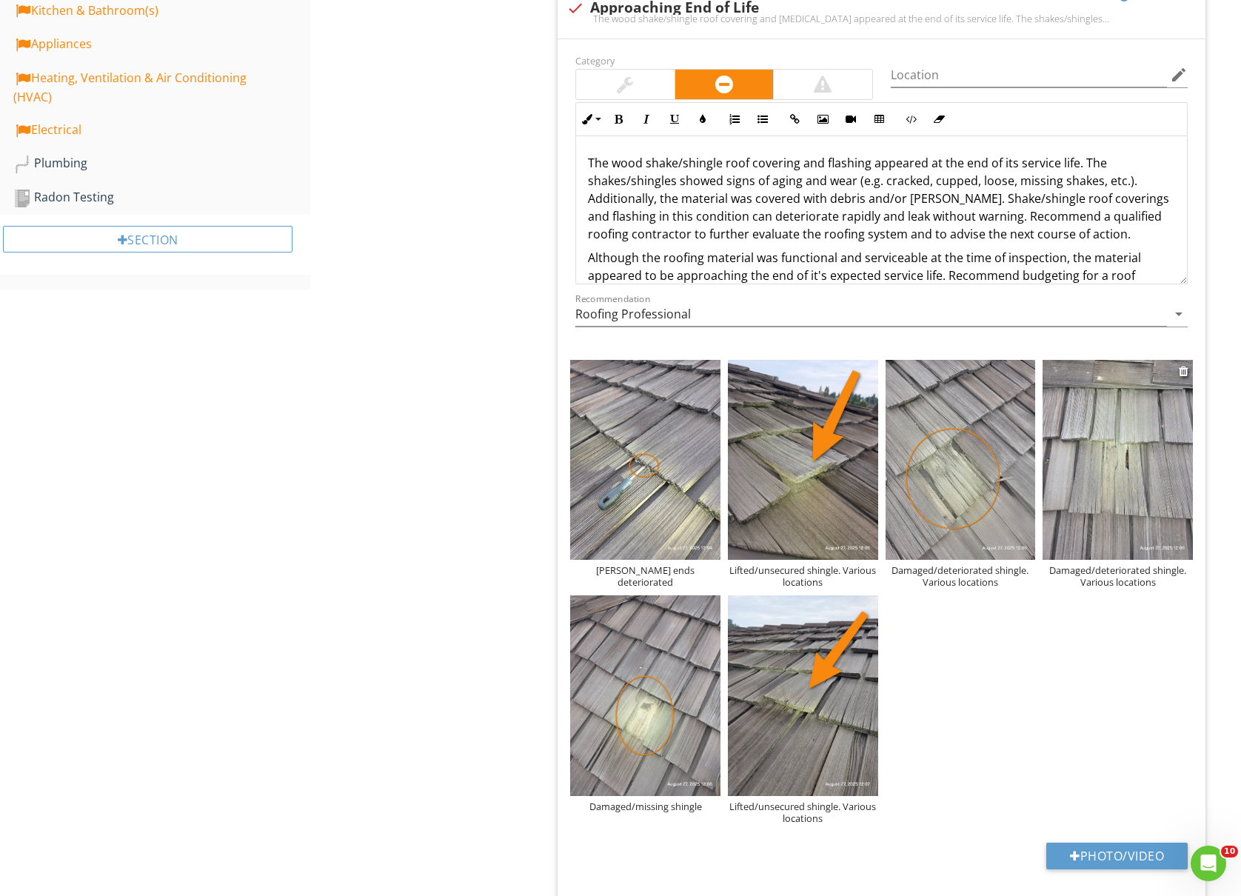
click at [1126, 453] on img at bounding box center [1118, 460] width 150 height 200
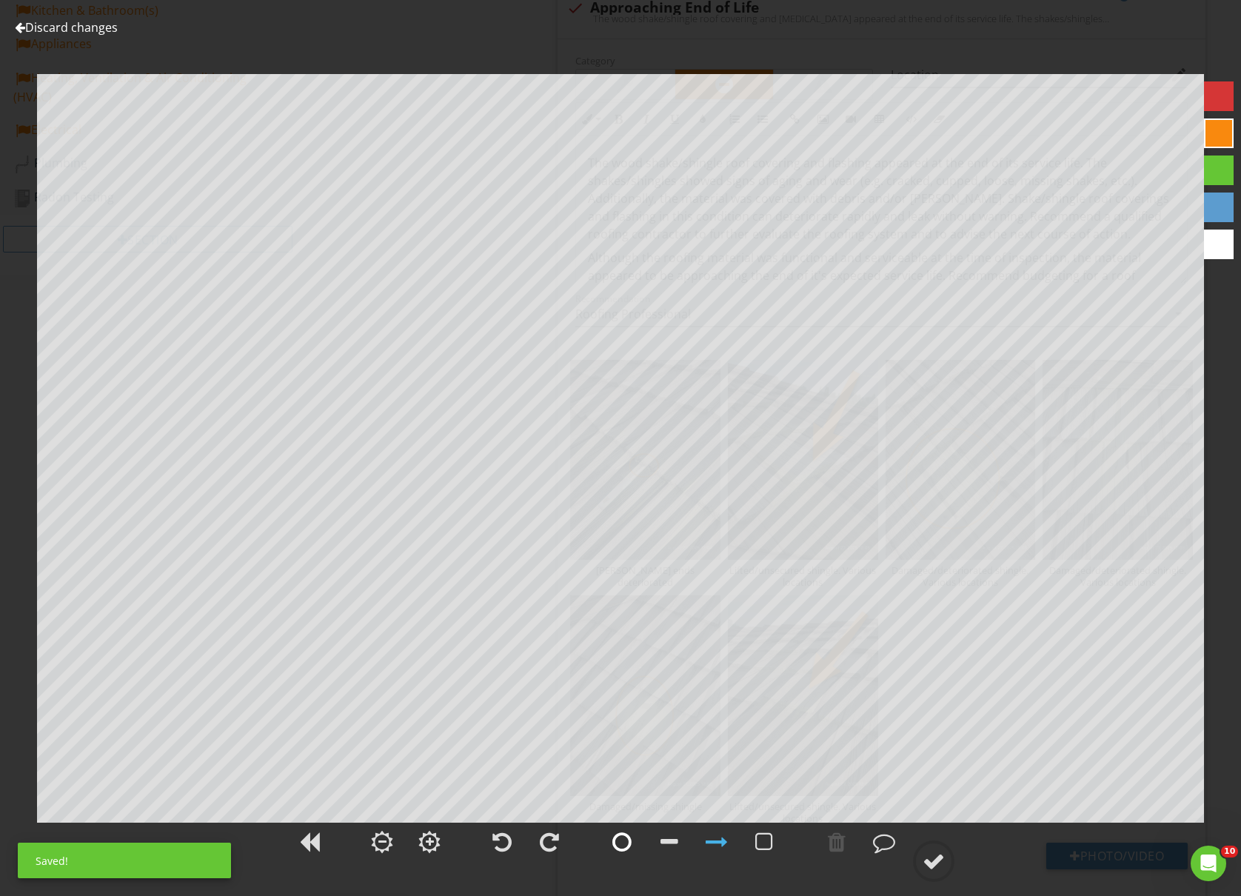
click at [620, 840] on div at bounding box center [622, 842] width 19 height 22
click at [934, 861] on div at bounding box center [934, 861] width 22 height 22
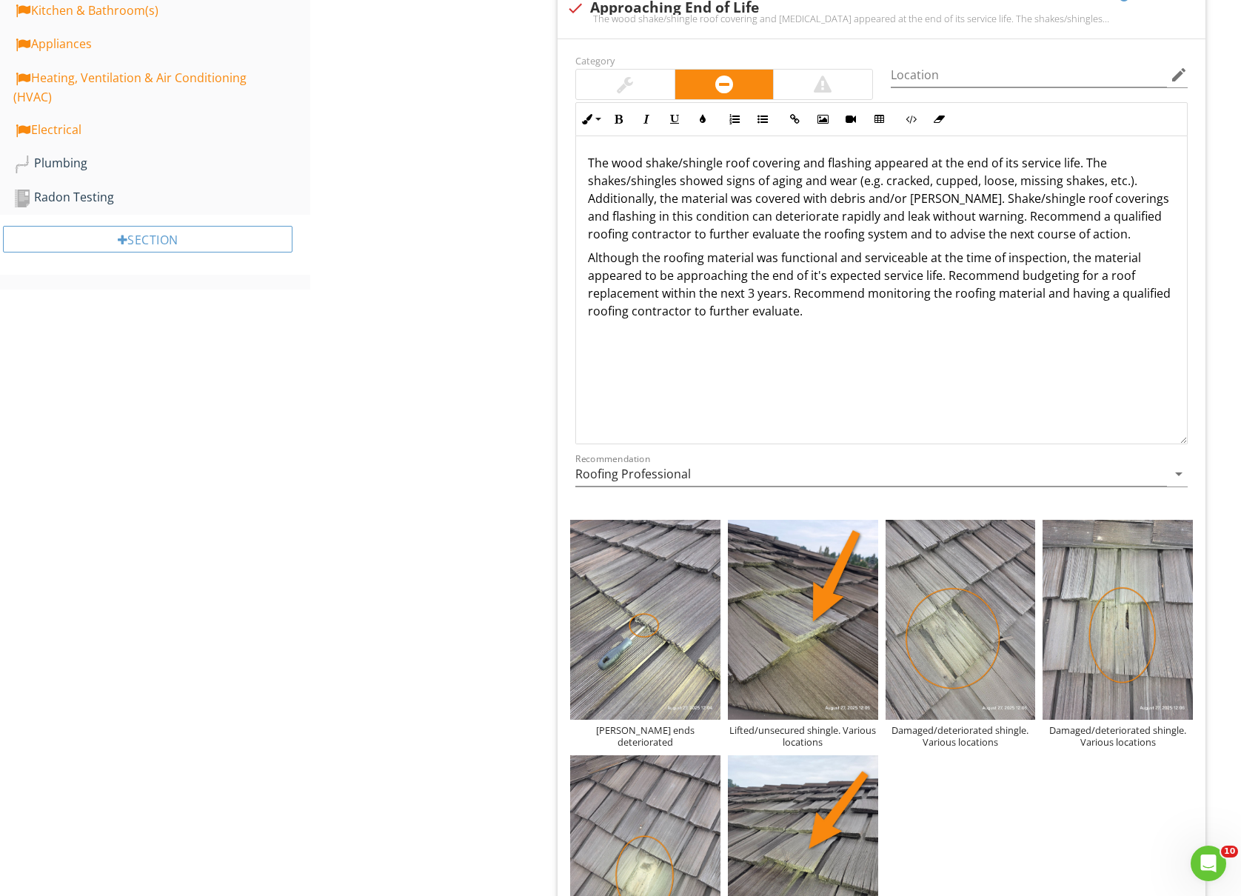
drag, startPoint x: 1182, startPoint y: 280, endPoint x: 1186, endPoint y: 466, distance: 185.9
click at [1186, 444] on div "The wood shake/shingle roof covering and flashing appeared at the end of its se…" at bounding box center [881, 290] width 613 height 308
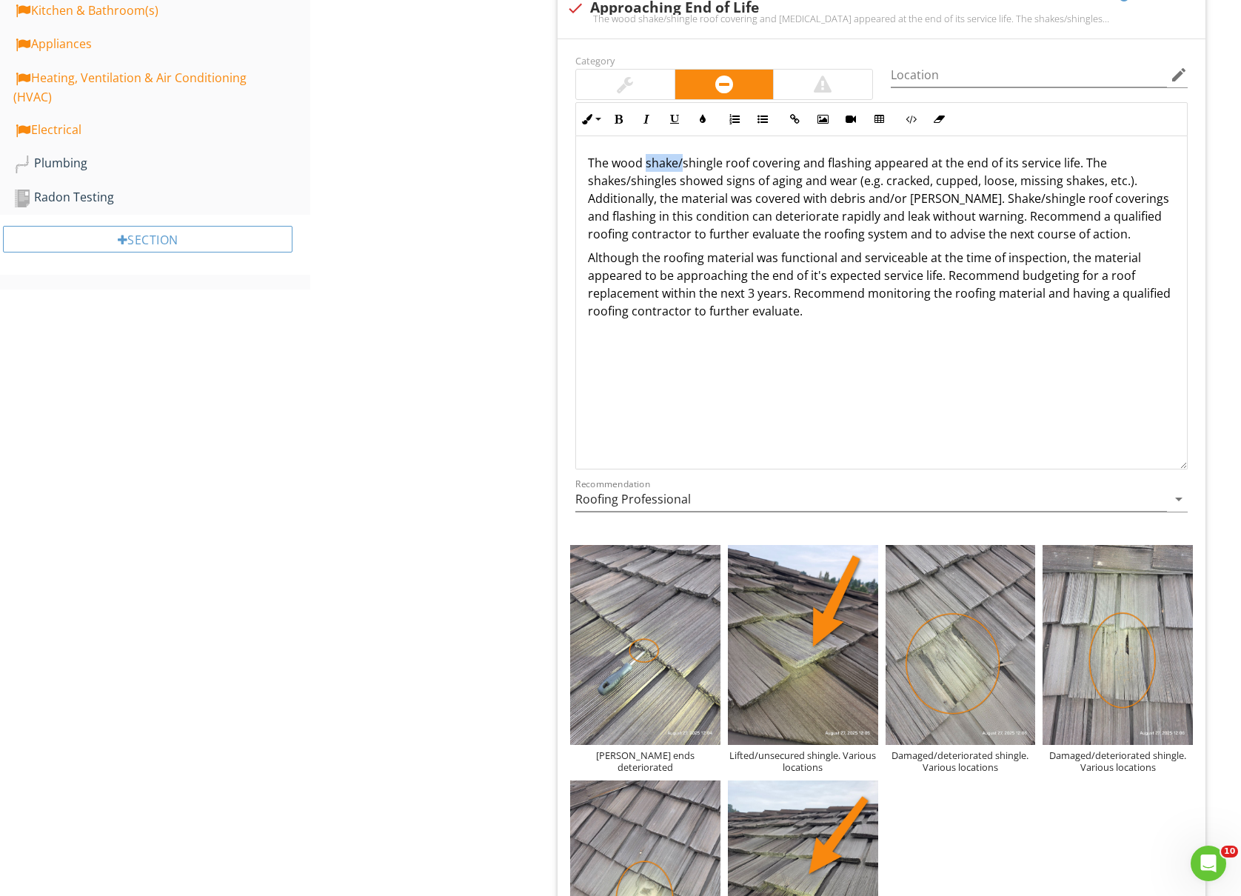
drag, startPoint x: 683, startPoint y: 167, endPoint x: 647, endPoint y: 170, distance: 35.6
click at [647, 170] on p "The wood shake/shingle roof covering and flashing appeared at the end of its se…" at bounding box center [881, 198] width 587 height 89
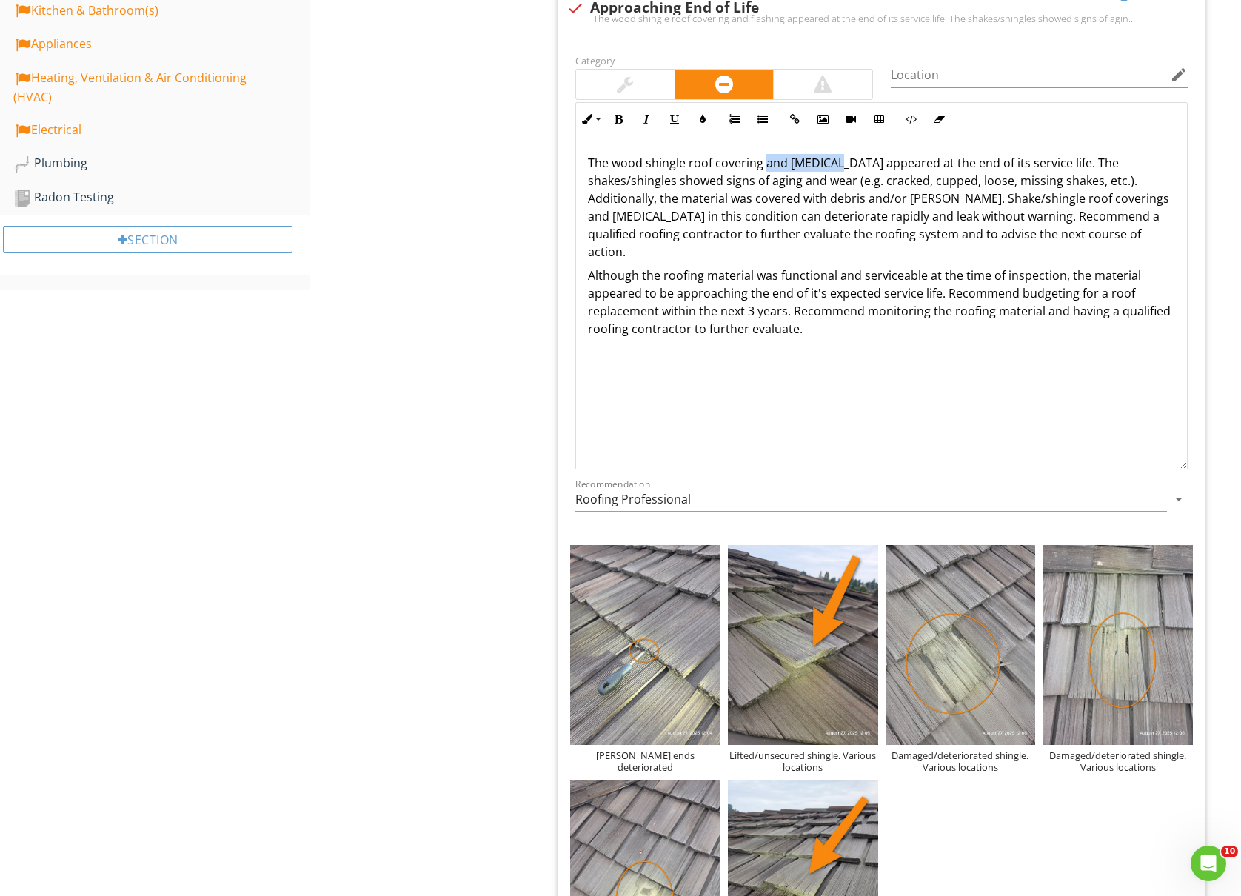
drag, startPoint x: 832, startPoint y: 164, endPoint x: 763, endPoint y: 167, distance: 69.7
click at [763, 167] on p "The wood shingle roof covering and flashing appeared at the end of its service …" at bounding box center [881, 207] width 587 height 107
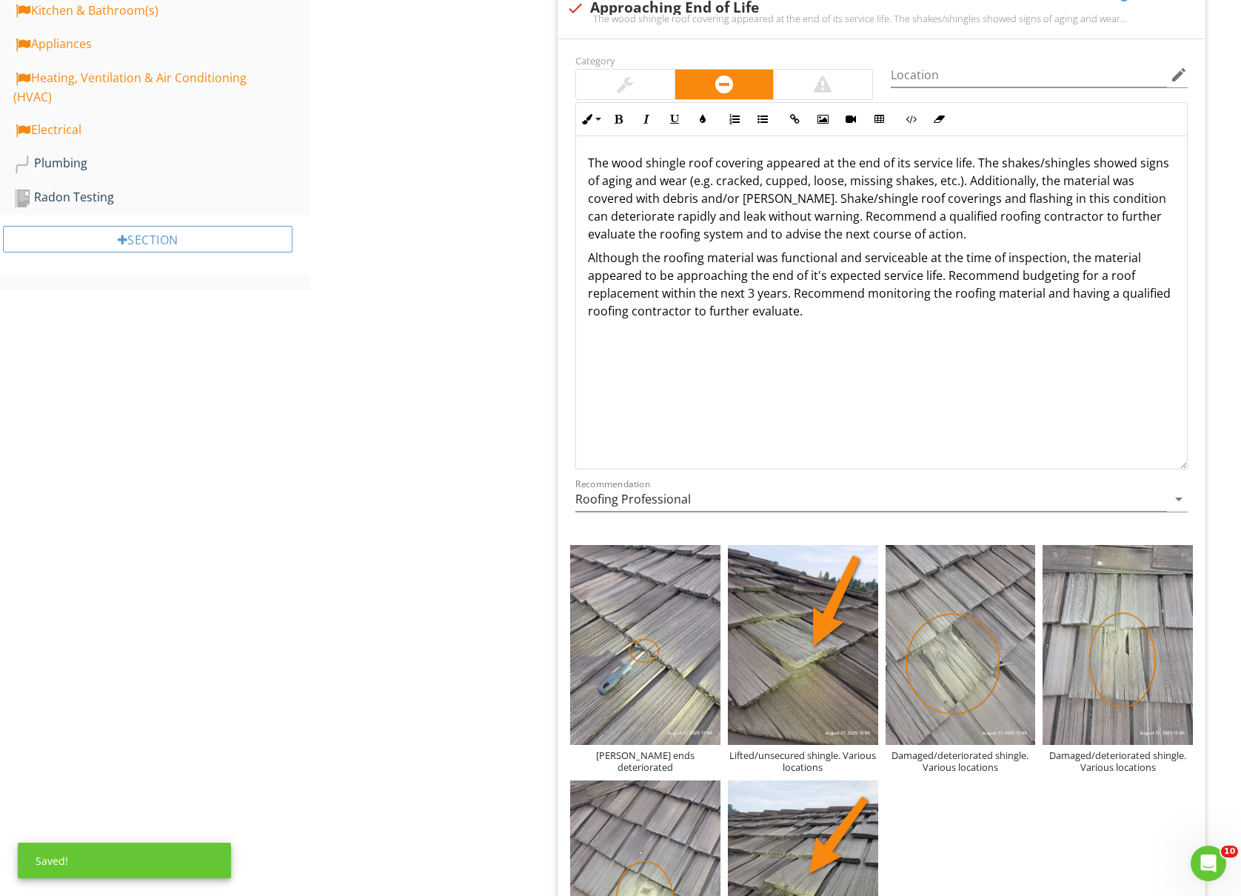
click at [821, 164] on p "The wood shingle roof covering appeared at the end of its service life. The sha…" at bounding box center [881, 198] width 587 height 89
click at [1002, 169] on p "The wood shingle roof covering appeared to be approaching the end of its servic…" at bounding box center [881, 198] width 587 height 89
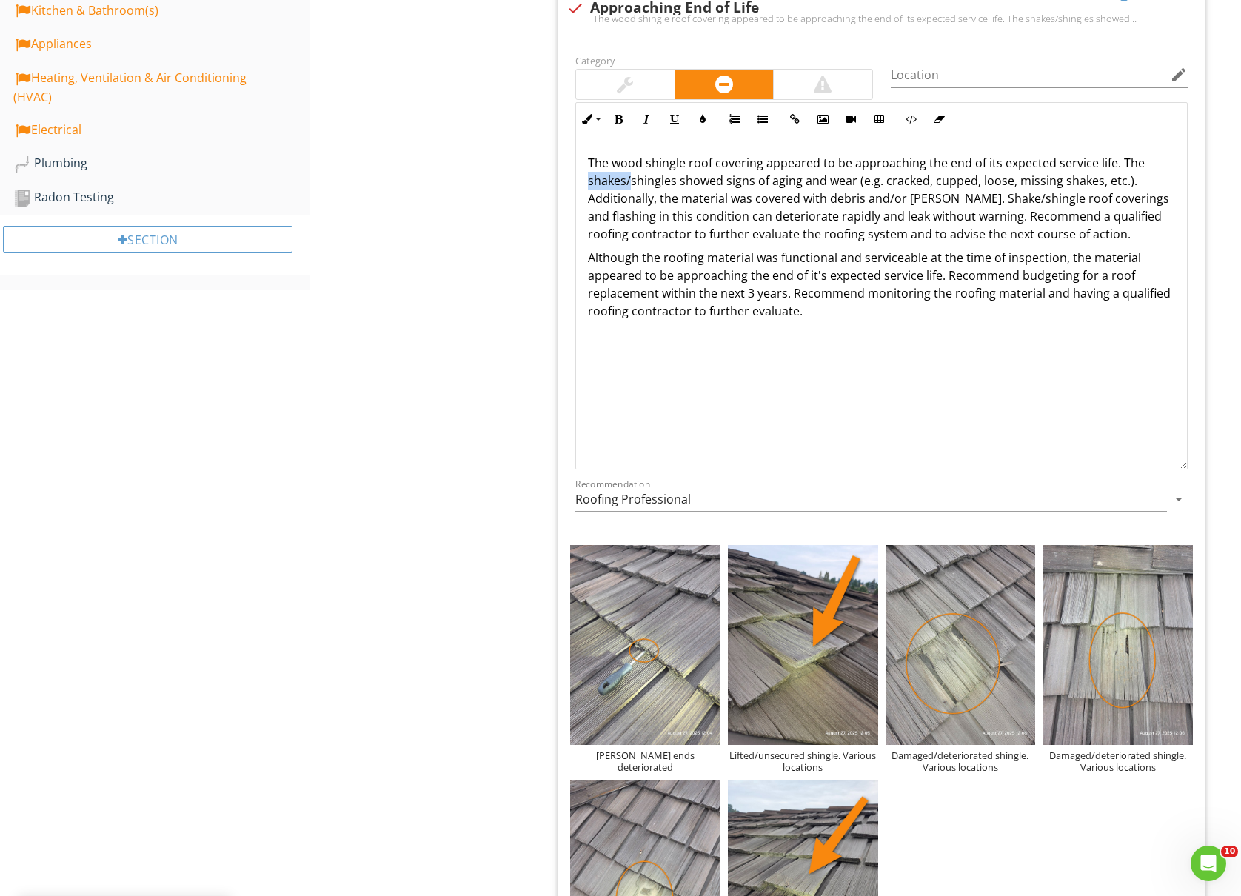
drag, startPoint x: 630, startPoint y: 185, endPoint x: 590, endPoint y: 184, distance: 39.3
click at [590, 184] on p "The wood shingle roof covering appeared to be approaching the end of its expect…" at bounding box center [881, 198] width 587 height 89
drag, startPoint x: 866, startPoint y: 205, endPoint x: 1093, endPoint y: 190, distance: 227.9
click at [1093, 190] on p "The wood shingle roof covering appeared to be approaching the end of its expect…" at bounding box center [881, 198] width 587 height 89
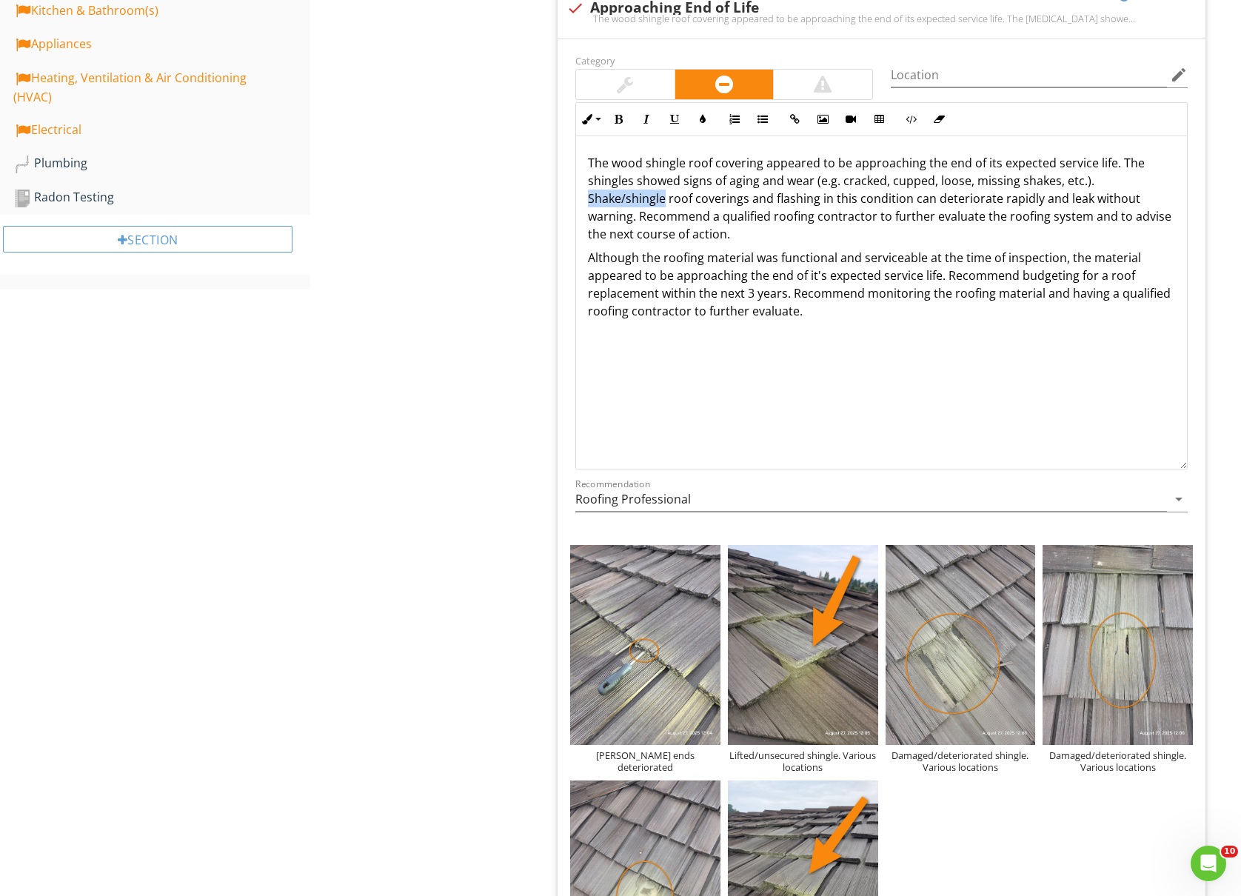
drag, startPoint x: 1169, startPoint y: 184, endPoint x: 1093, endPoint y: 184, distance: 75.6
click at [1093, 184] on p "The wood shingle roof covering appeared to be approaching the end of its expect…" at bounding box center [881, 198] width 587 height 89
click at [756, 276] on p "Although the roofing material was functional and serviceable at the time of ins…" at bounding box center [881, 284] width 587 height 71
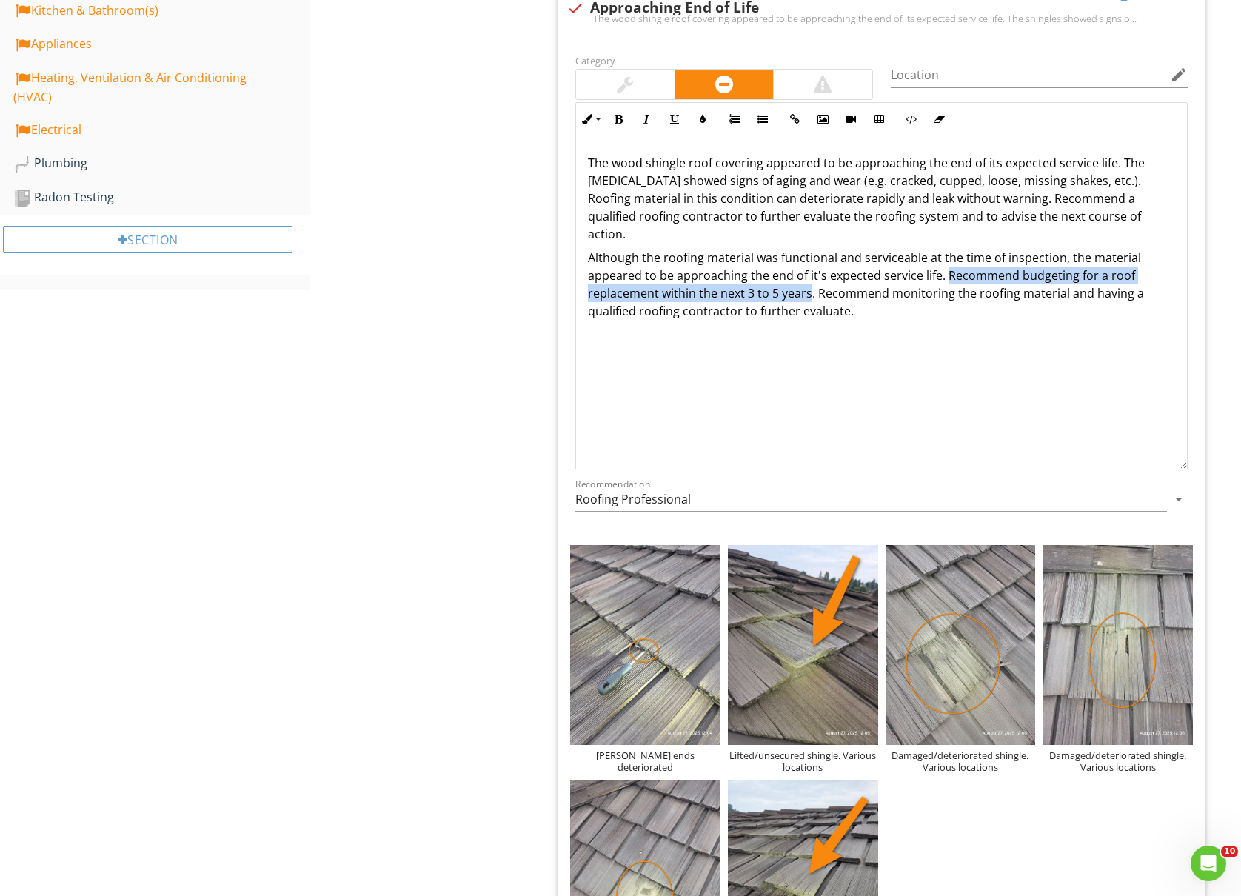
drag, startPoint x: 812, startPoint y: 277, endPoint x: 945, endPoint y: 261, distance: 134.2
click at [945, 261] on p "Although the roofing material was functional and serviceable at the time of ins…" at bounding box center [881, 284] width 587 height 71
copy p "Recommend budgeting for a roof replacement within the next 3 to 5 years"
click at [1002, 200] on p "The wood shingle roof covering appeared to be approaching the end of its expect…" at bounding box center [881, 198] width 587 height 89
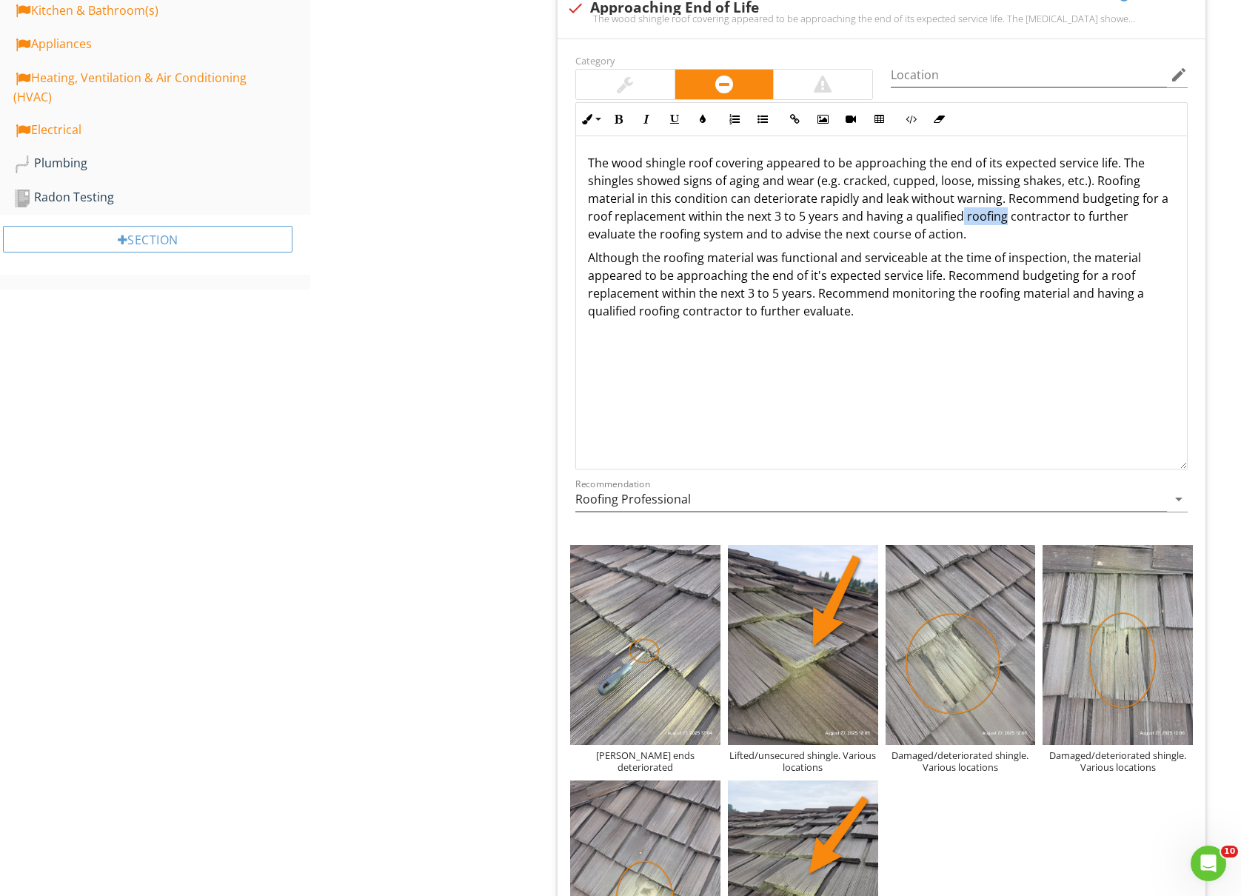
drag, startPoint x: 1004, startPoint y: 220, endPoint x: 963, endPoint y: 222, distance: 41.5
click at [963, 222] on p "The wood shingle roof covering appeared to be approaching the end of its expect…" at bounding box center [881, 198] width 587 height 89
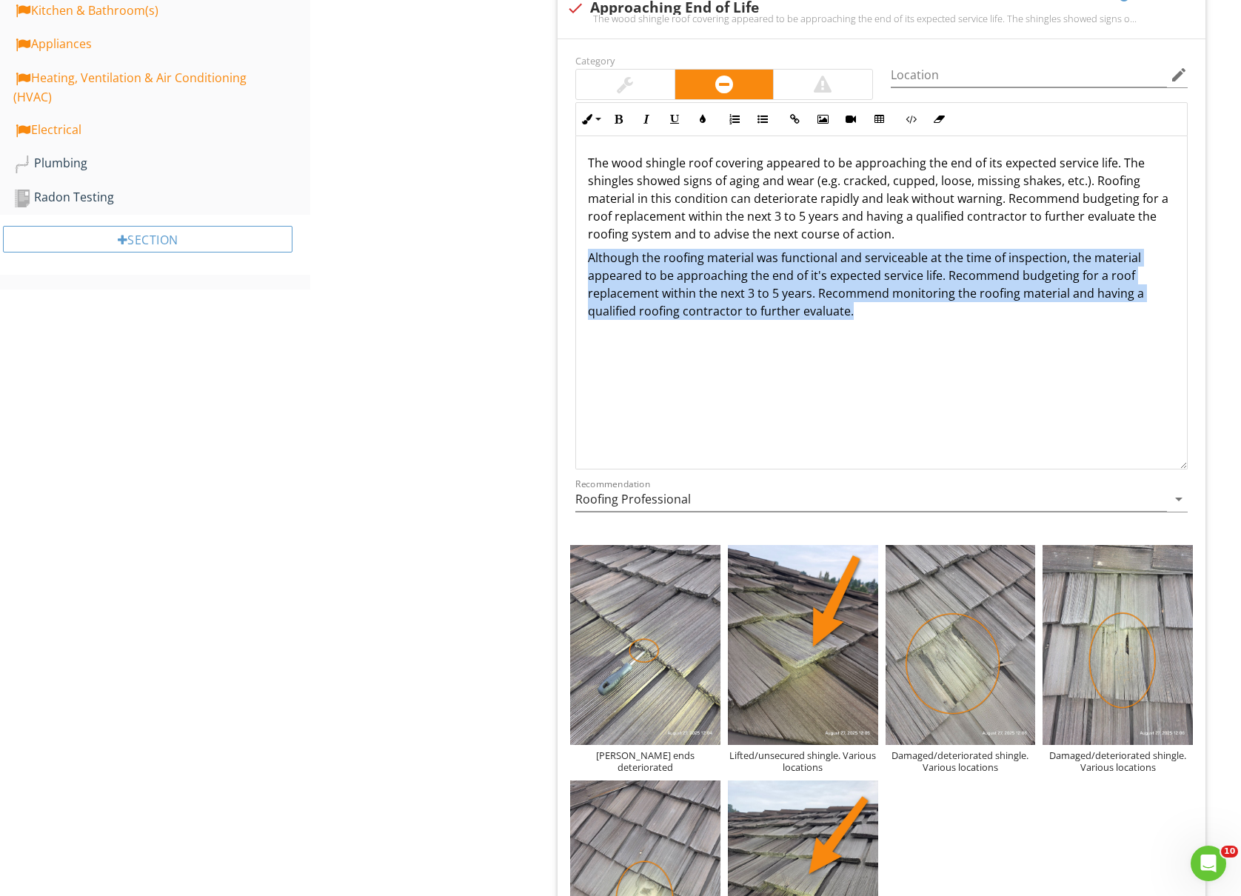
drag, startPoint x: 863, startPoint y: 314, endPoint x: 529, endPoint y: 267, distance: 337.3
click at [529, 267] on div "Roof Description Wood Shingles Flashing Drain System Chimney System(s) Item Woo…" at bounding box center [775, 409] width 931 height 2101
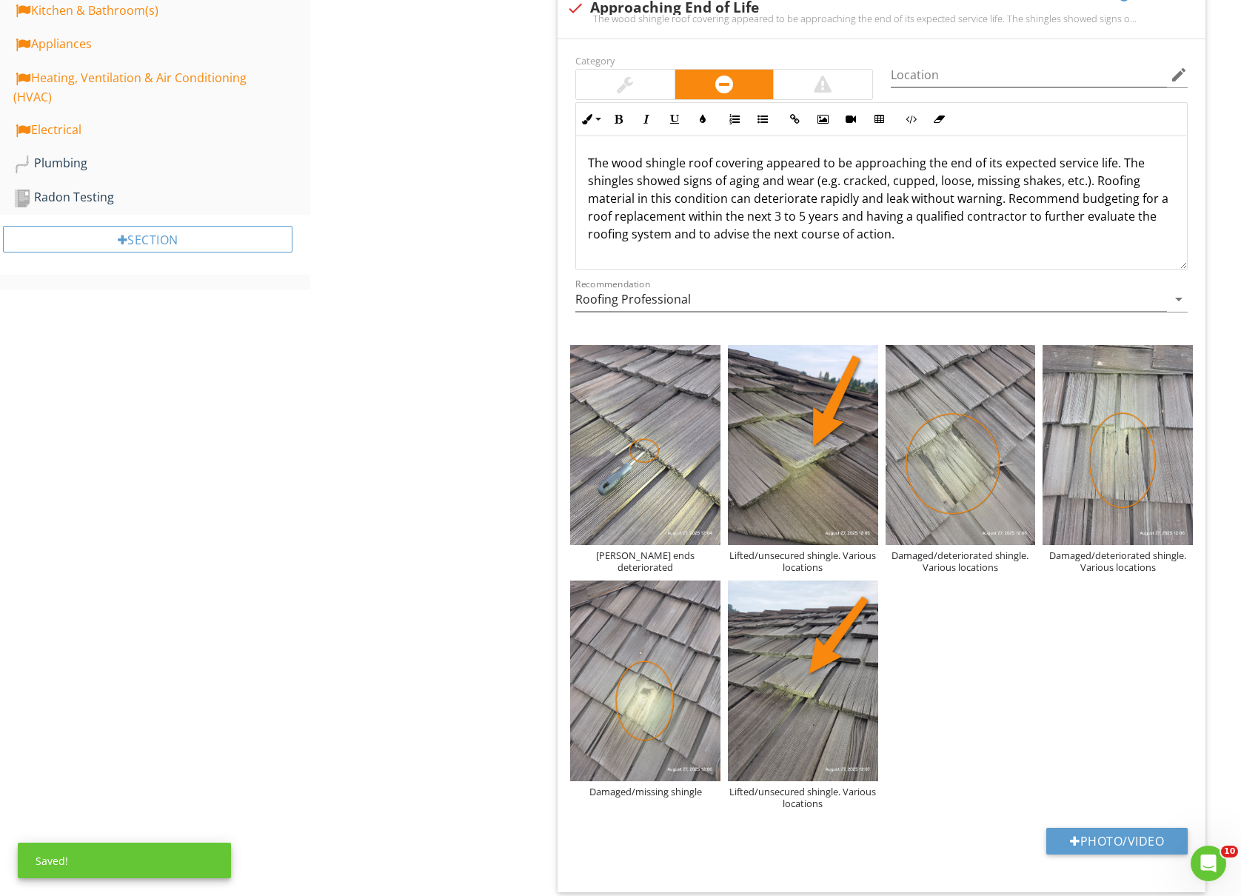
drag, startPoint x: 1183, startPoint y: 463, endPoint x: 1170, endPoint y: 264, distance: 199.6
click at [1170, 264] on div "The wood shingle roof covering appeared to be approaching the end of its expect…" at bounding box center [881, 202] width 613 height 133
click at [388, 490] on div "Roof Description Wood Shingles Flashing Drain System Chimney System(s) Item Woo…" at bounding box center [775, 309] width 931 height 1901
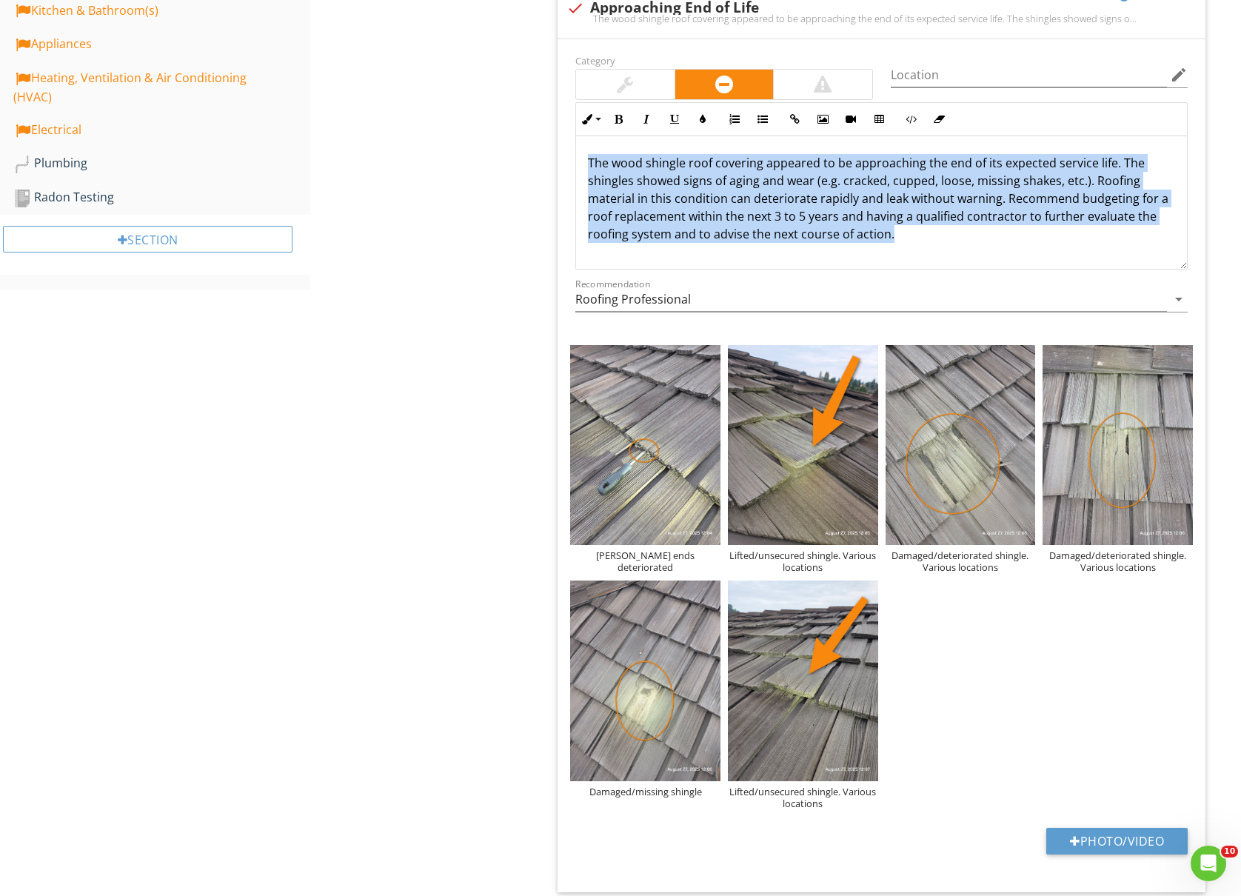
drag, startPoint x: 907, startPoint y: 250, endPoint x: 433, endPoint y: 155, distance: 483.4
click at [433, 155] on div "Roof Description Wood Shingles Flashing Drain System Chimney System(s) Item Woo…" at bounding box center [775, 309] width 931 height 1901
copy p "The wood shingle roof covering appeared to be approaching the end of its expect…"
click at [997, 240] on p "The wood shingle roof covering appeared to be approaching the end of its expect…" at bounding box center [881, 198] width 587 height 89
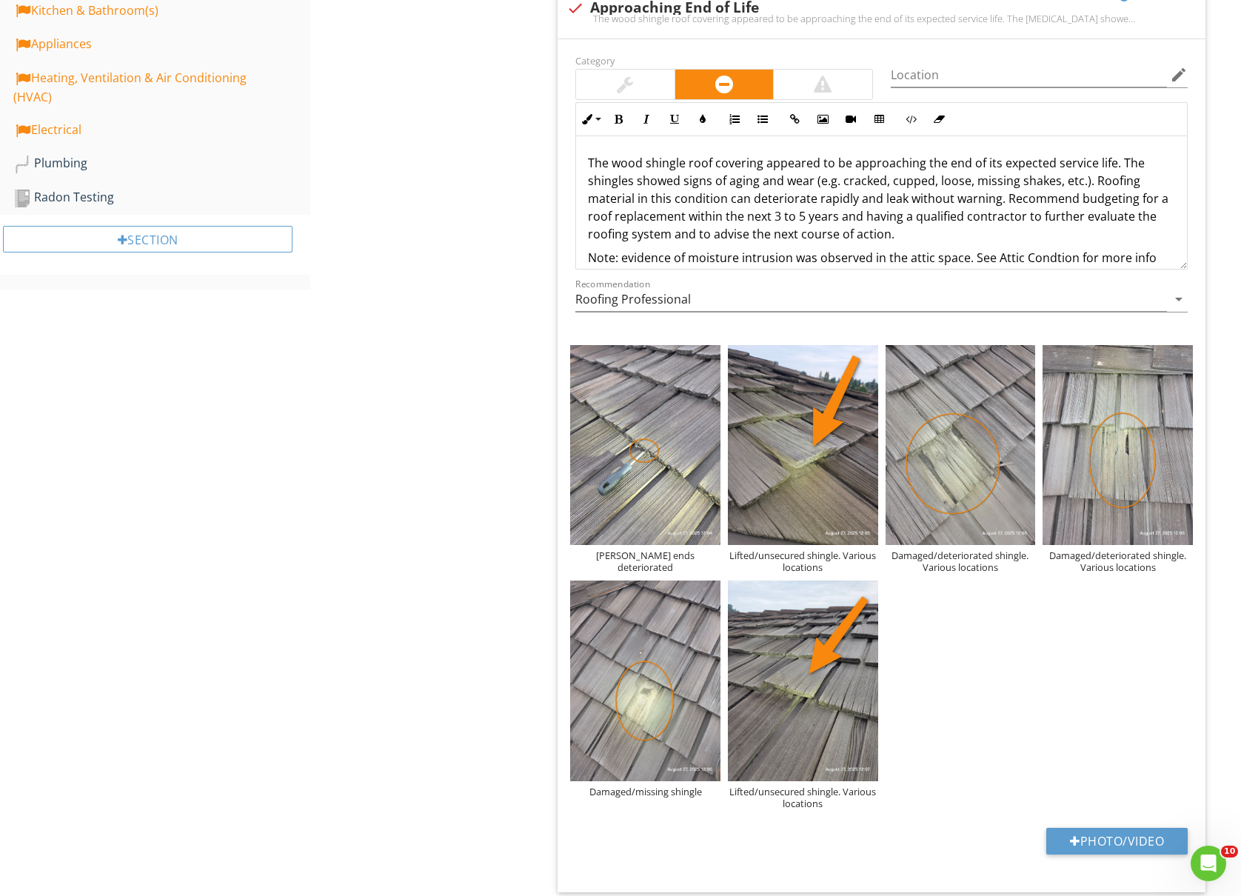
scroll to position [16, 0]
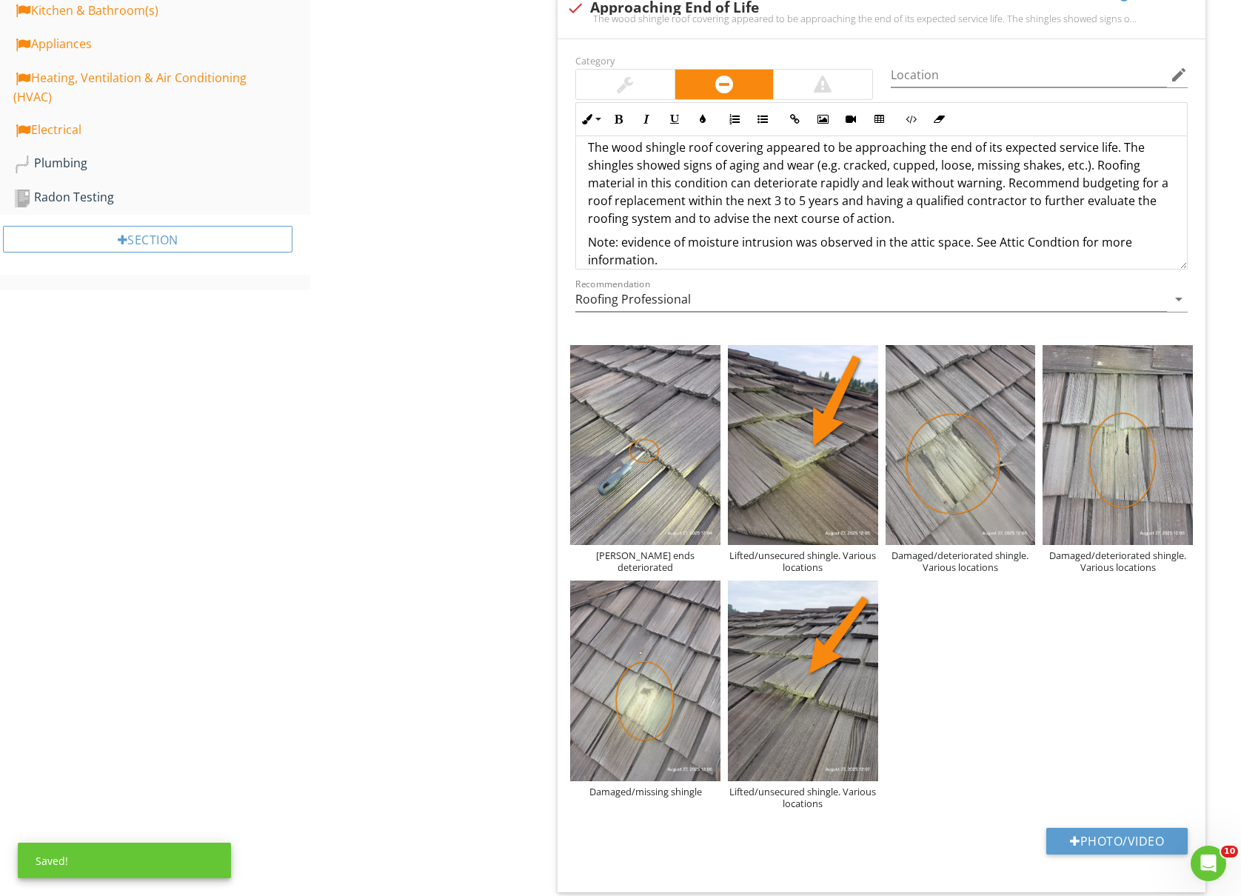
click at [1058, 246] on p "Note: evidence of moisture intrusion was observed in the attic space. See Attic…" at bounding box center [881, 251] width 587 height 36
click at [0, 0] on lt-strong "i" at bounding box center [0, 0] width 0 height 0
drag, startPoint x: 1076, startPoint y: 249, endPoint x: 994, endPoint y: 247, distance: 82.2
click at [994, 247] on p "Note: evidence of moisture intrusion was observed in the attic space. See Attic…" at bounding box center [881, 251] width 587 height 36
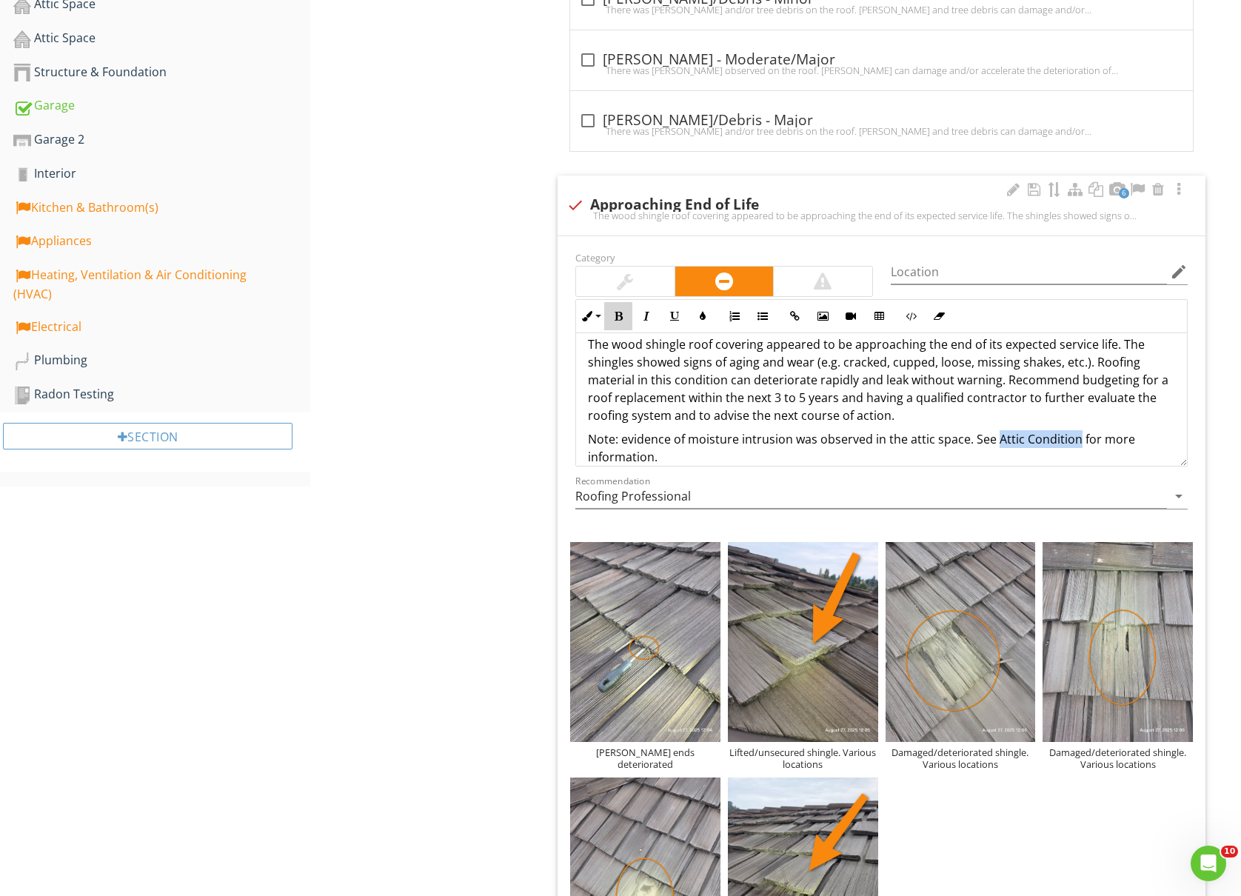
click at [613, 314] on icon "button" at bounding box center [618, 316] width 10 height 10
click at [686, 450] on p "Note: evidence of moisture intrusion was observed in the attic space. See Attic…" at bounding box center [881, 448] width 587 height 36
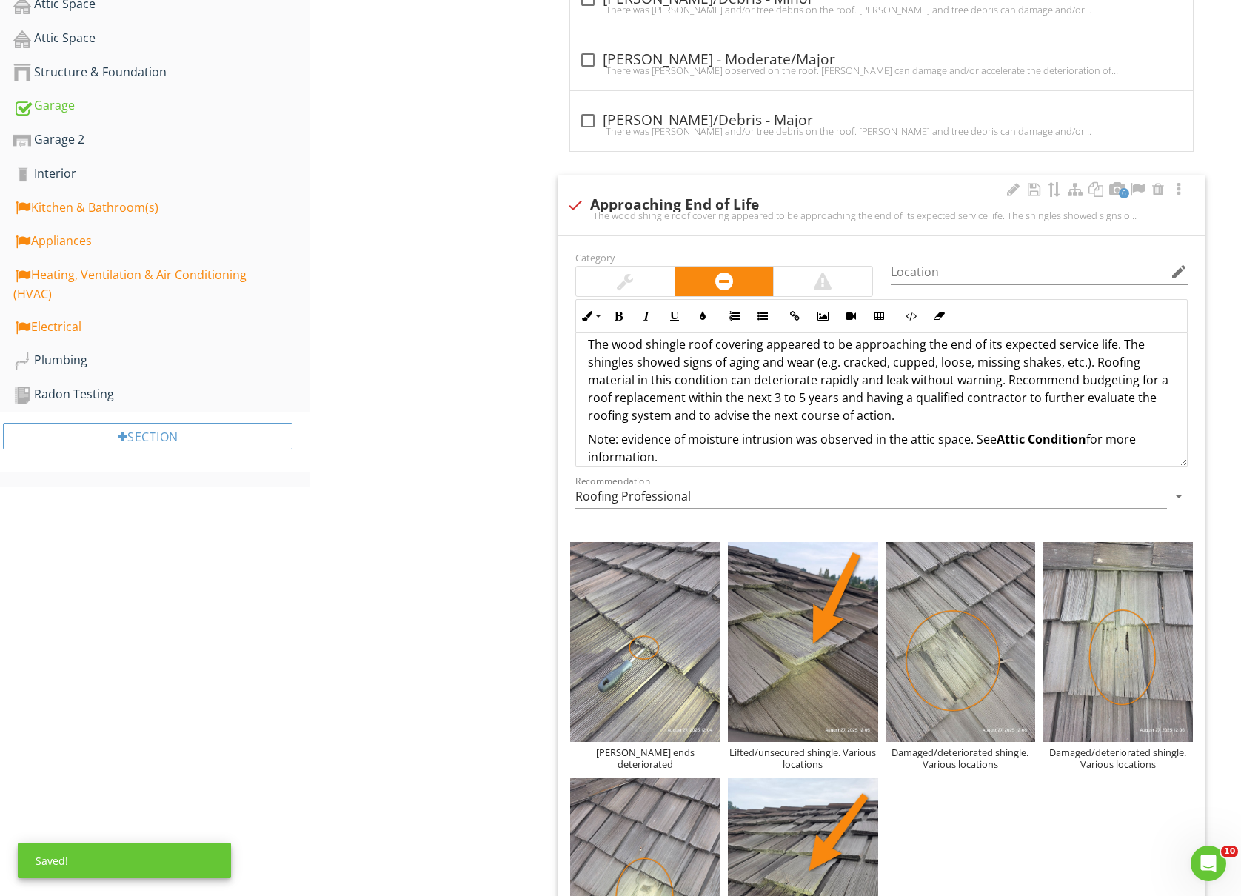
click at [682, 456] on p "Note: evidence of moisture intrusion was observed in the attic space. See Attic…" at bounding box center [881, 448] width 587 height 36
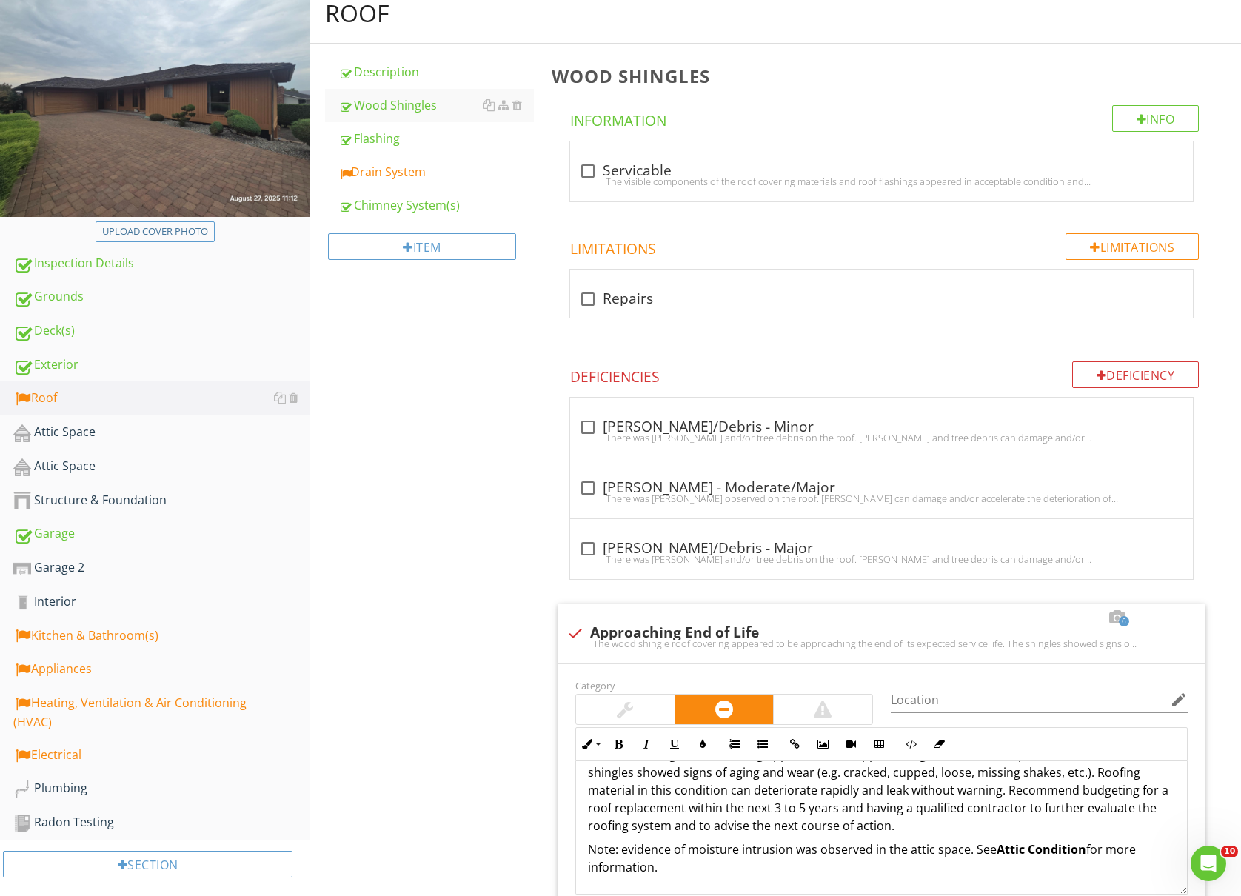
scroll to position [0, 0]
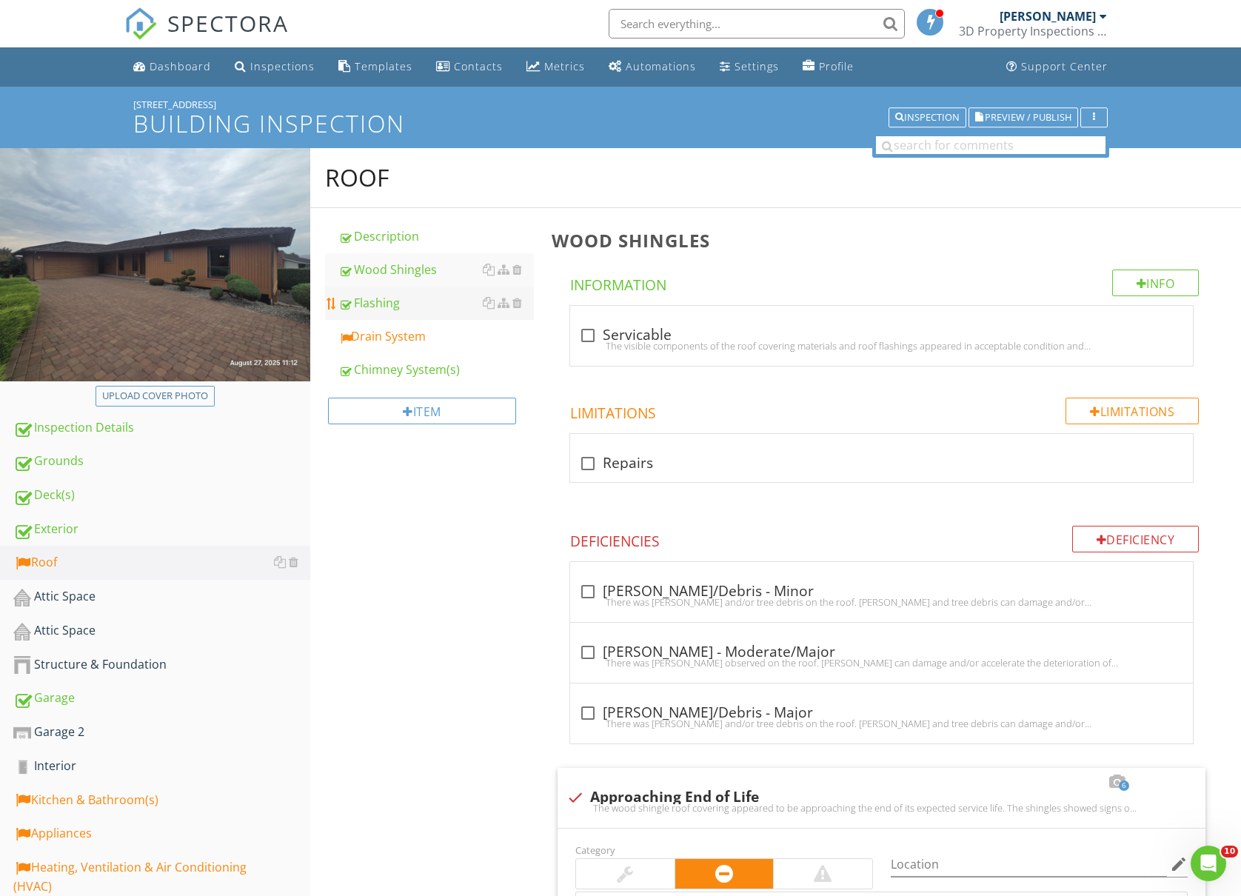
click at [407, 299] on div "Flashing" at bounding box center [436, 303] width 196 height 18
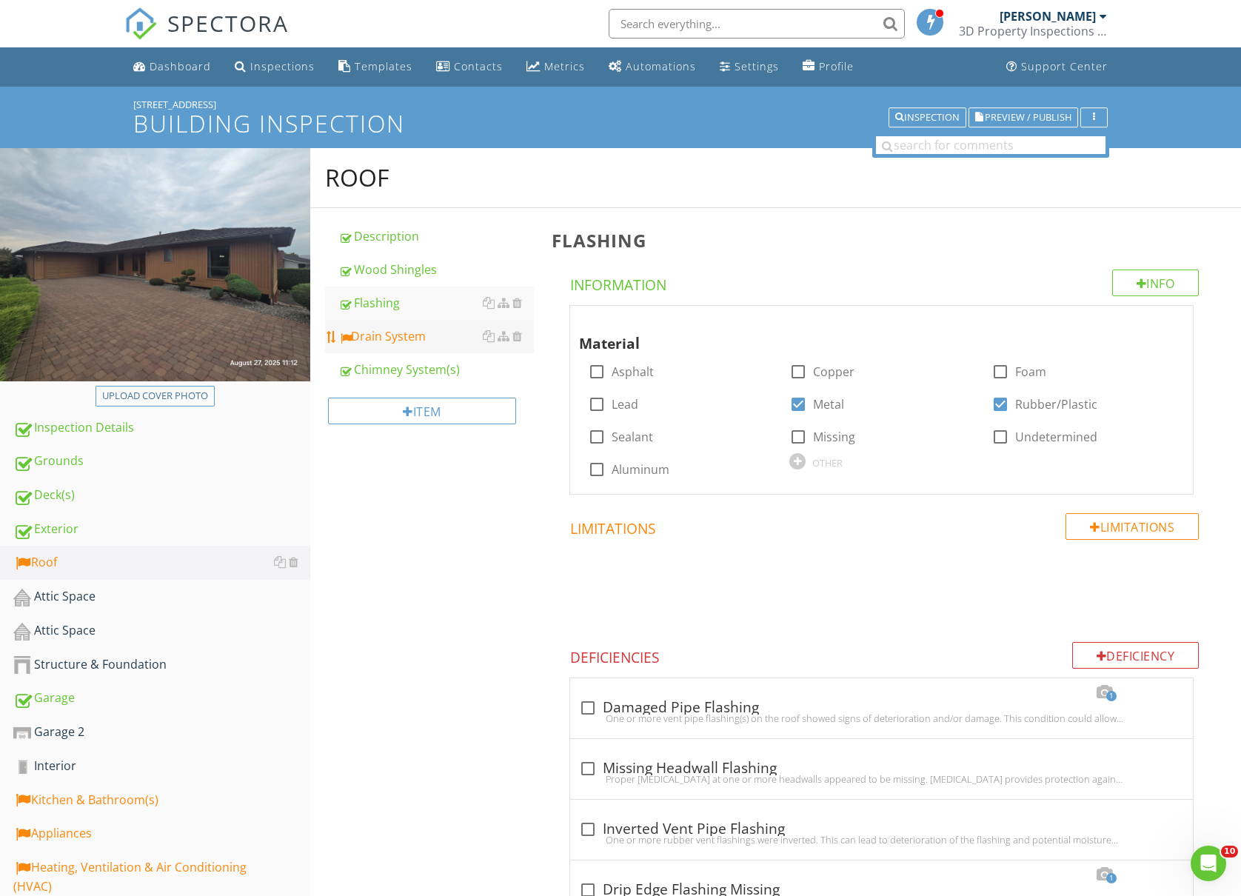
click at [395, 341] on div "Drain System" at bounding box center [436, 336] width 196 height 18
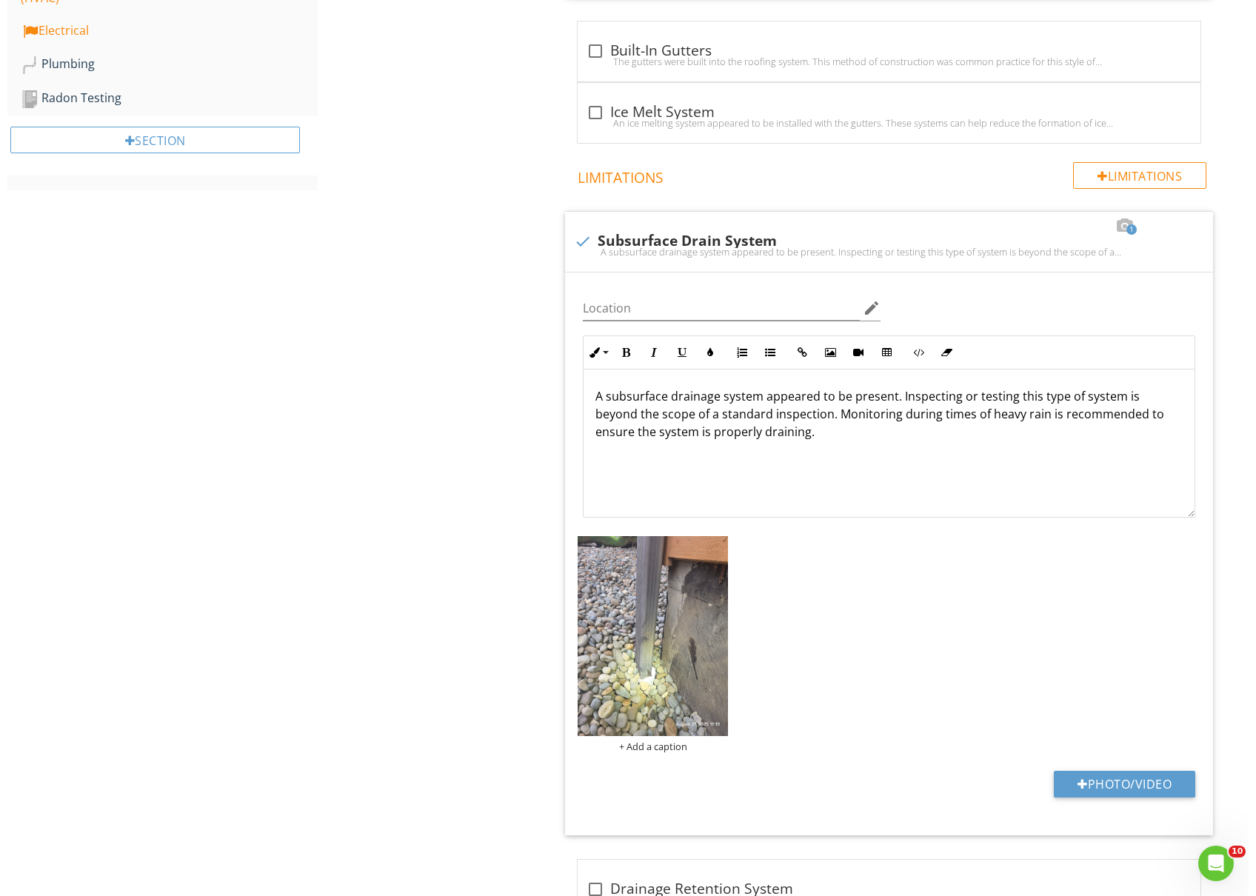
scroll to position [987, 0]
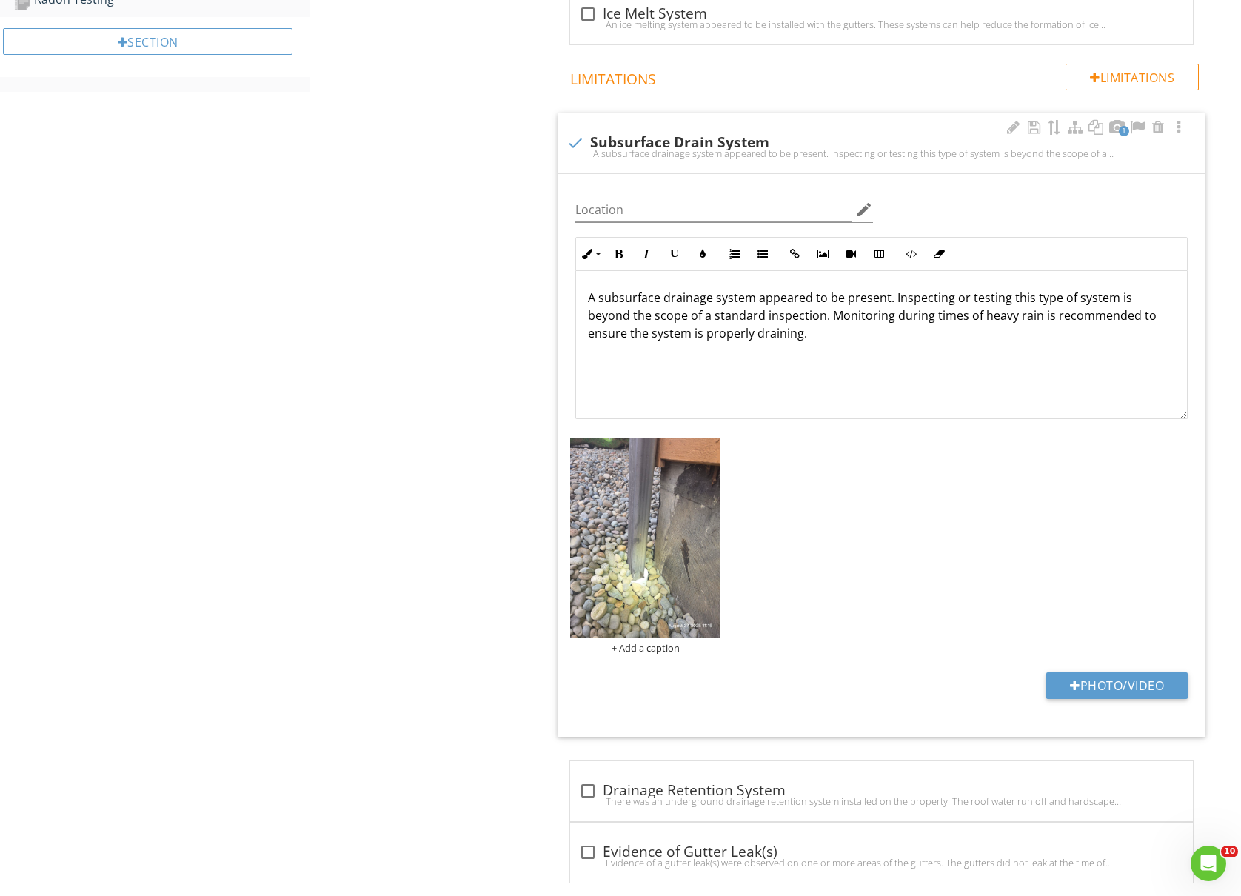
click at [1034, 315] on p "A subsurface drainage system appeared to be present. Inspecting or testing this…" at bounding box center [881, 315] width 587 height 53
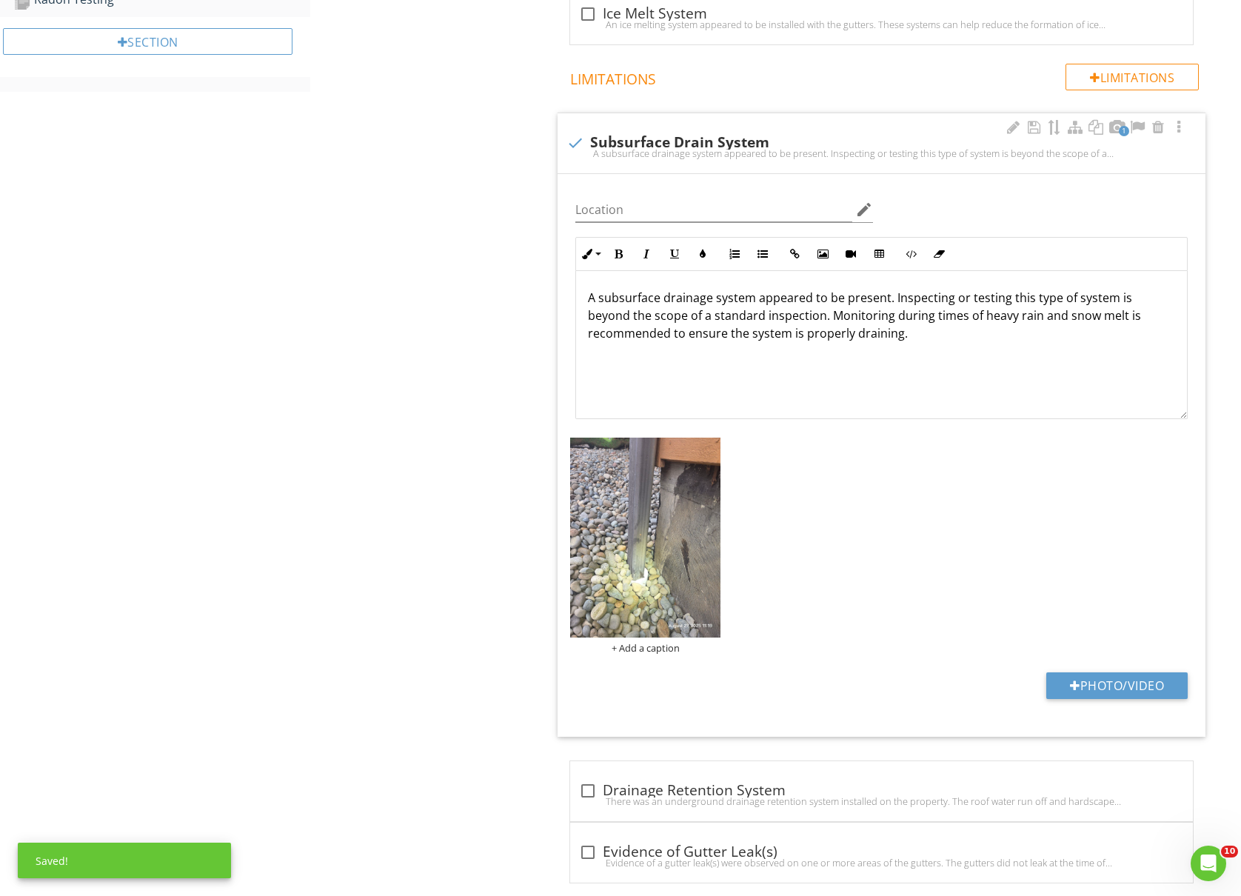
click at [1006, 342] on p "A subsurface drainage system appeared to be present. Inspecting or testing this…" at bounding box center [881, 315] width 587 height 53
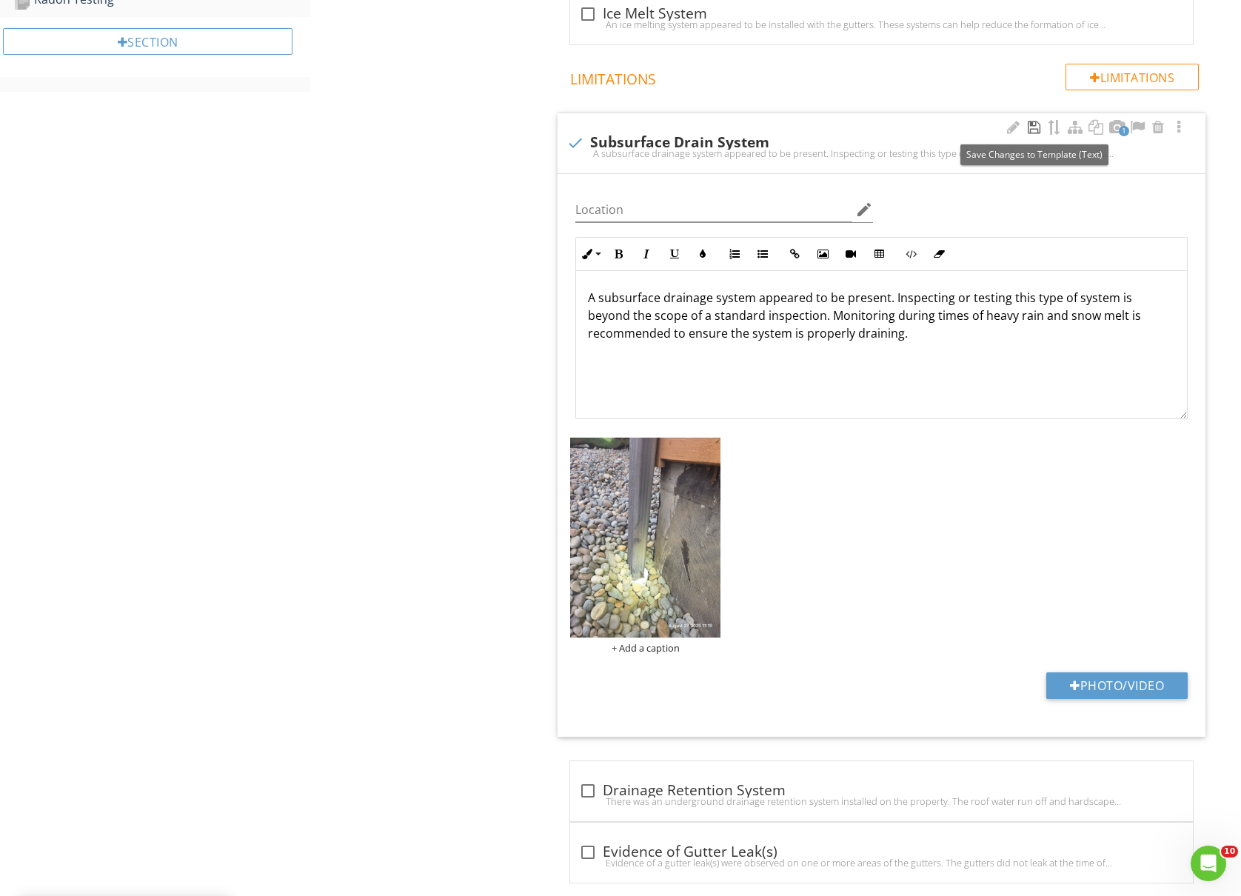
click at [1030, 127] on div at bounding box center [1034, 127] width 18 height 15
click at [656, 653] on div "+ Add a caption" at bounding box center [645, 648] width 150 height 12
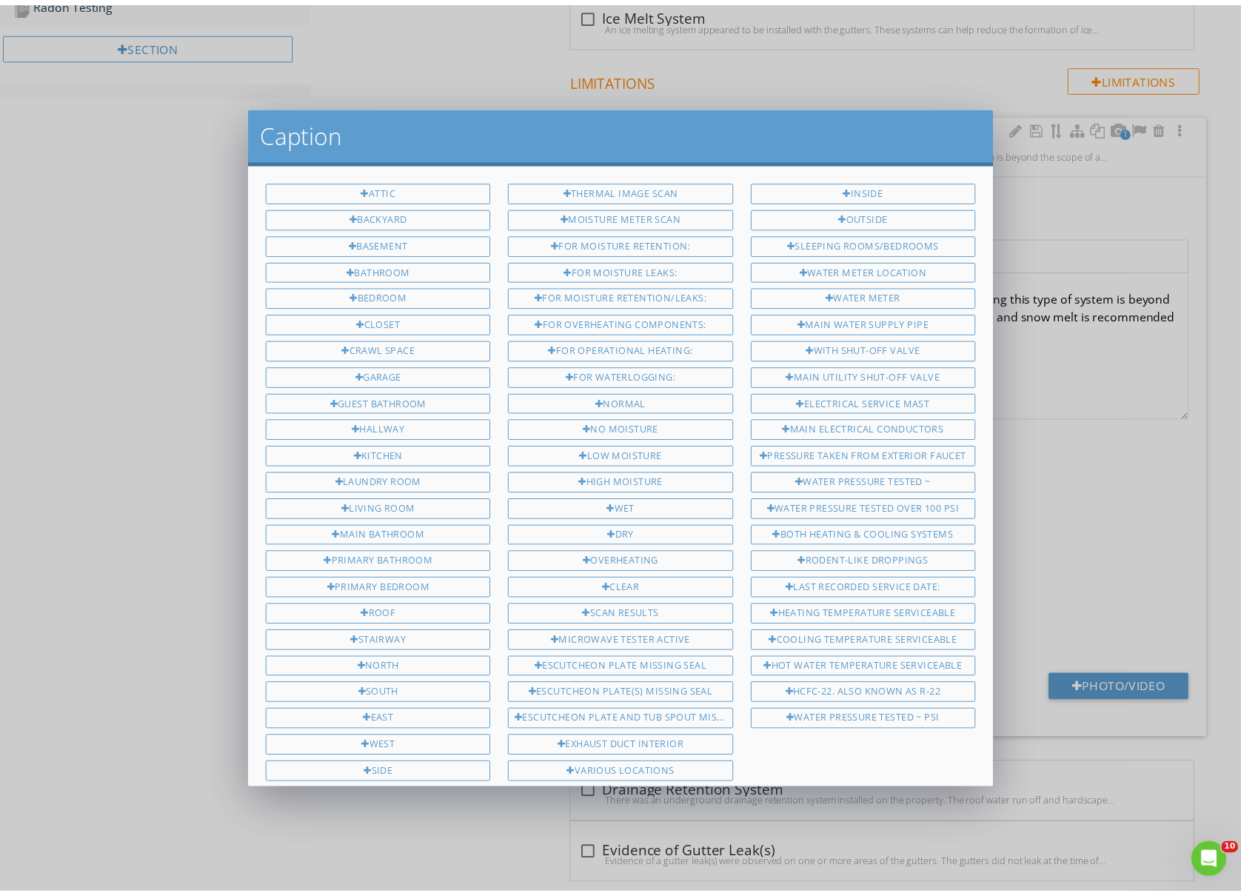
scroll to position [353, 0]
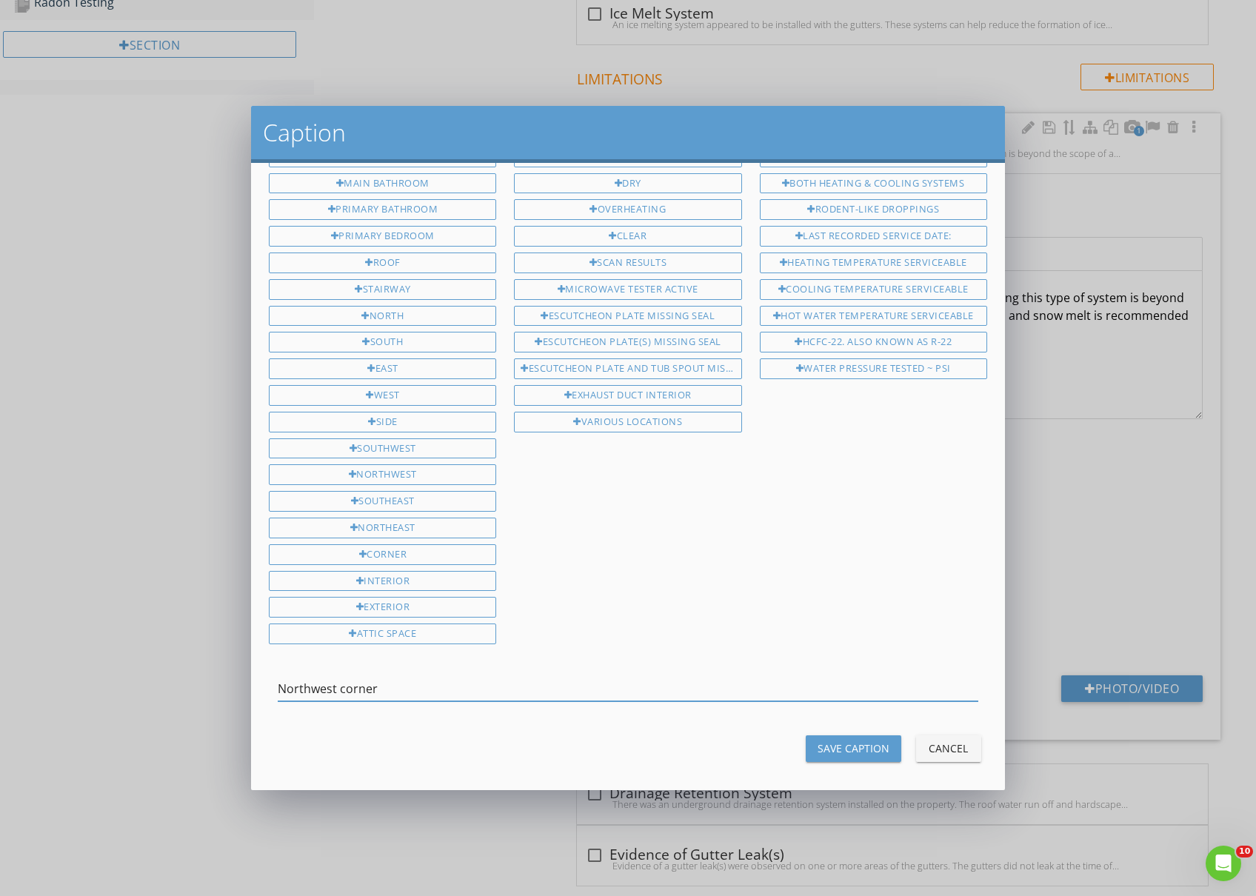
type input "Northwest corner"
click at [851, 741] on div "Save Caption" at bounding box center [854, 749] width 72 height 16
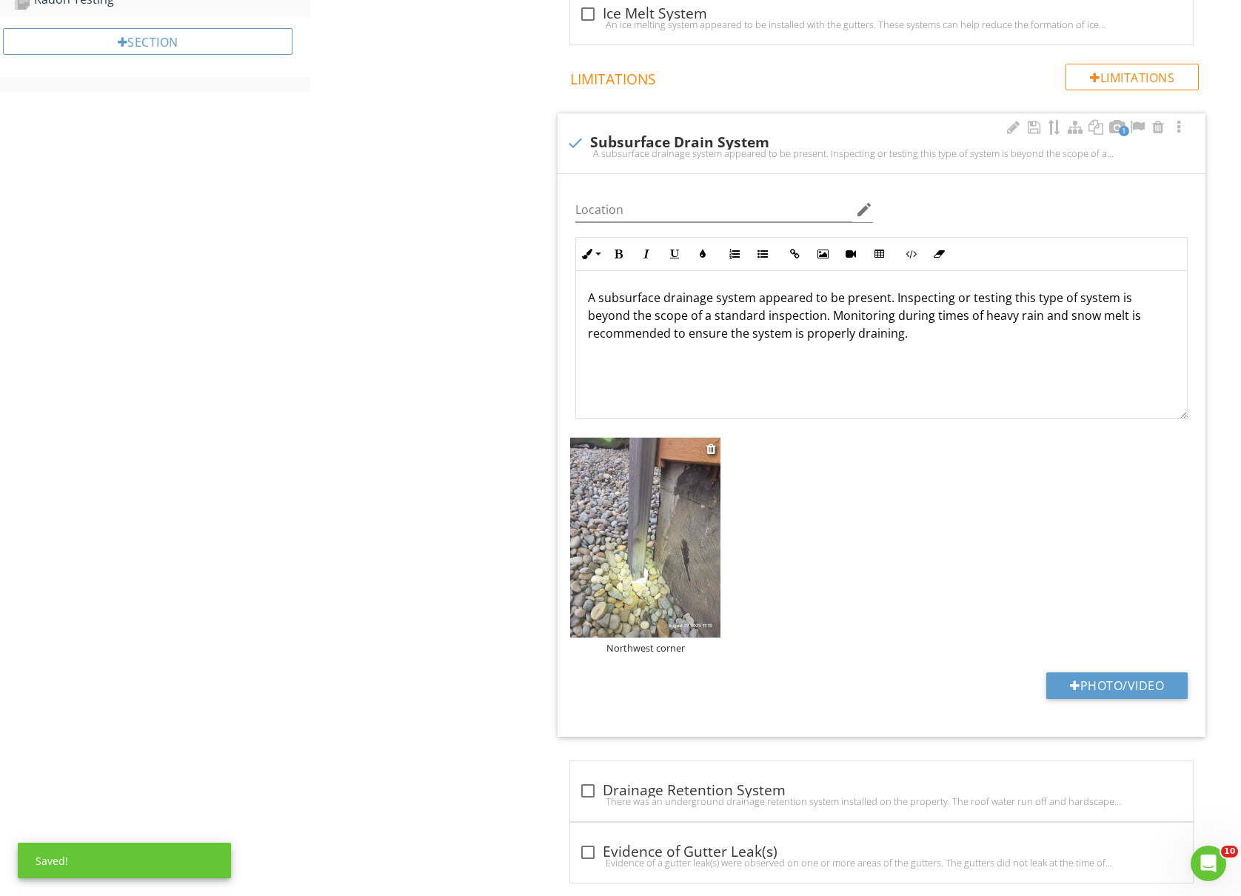
click at [609, 576] on img at bounding box center [645, 538] width 150 height 200
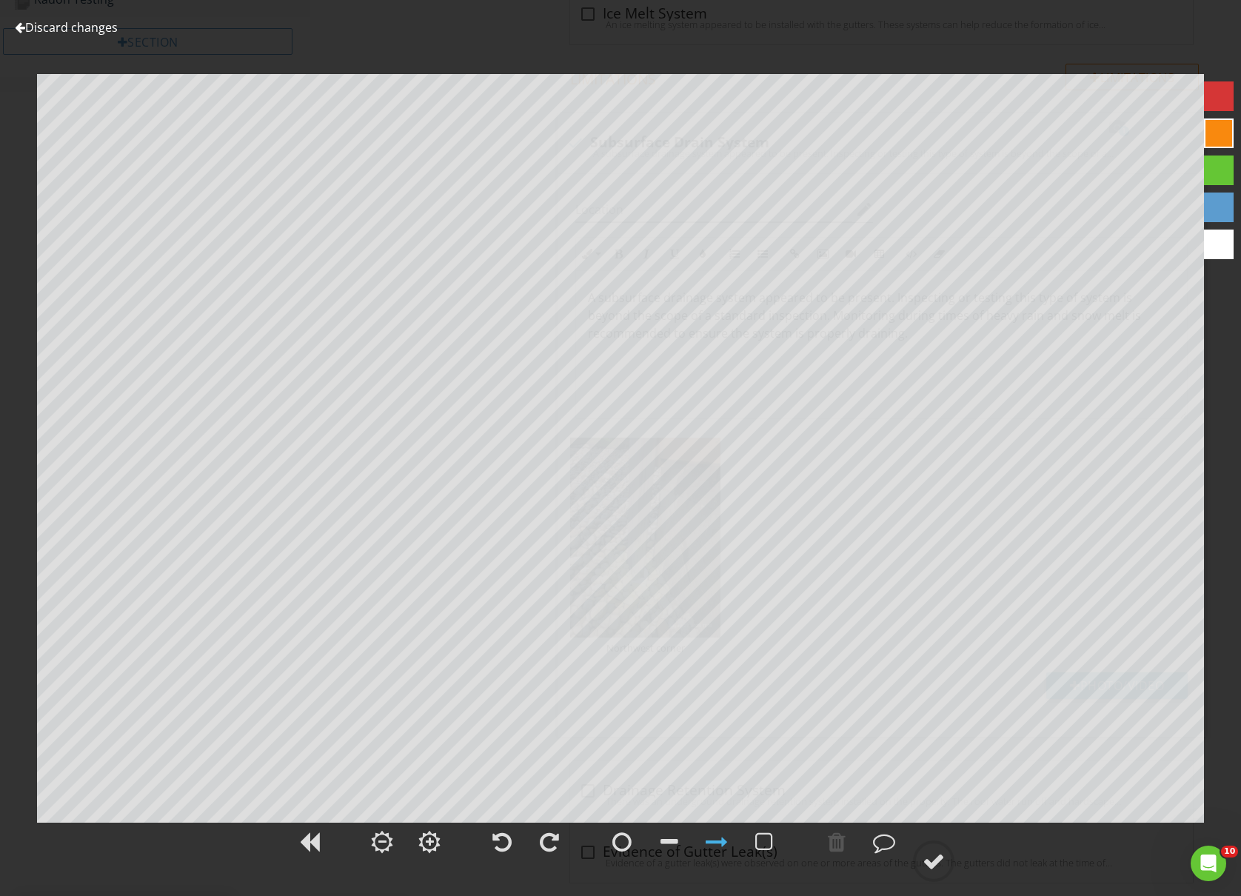
click at [1221, 178] on div at bounding box center [1219, 171] width 30 height 30
click at [1219, 208] on div at bounding box center [1219, 208] width 30 height 30
click at [934, 869] on div at bounding box center [934, 861] width 22 height 22
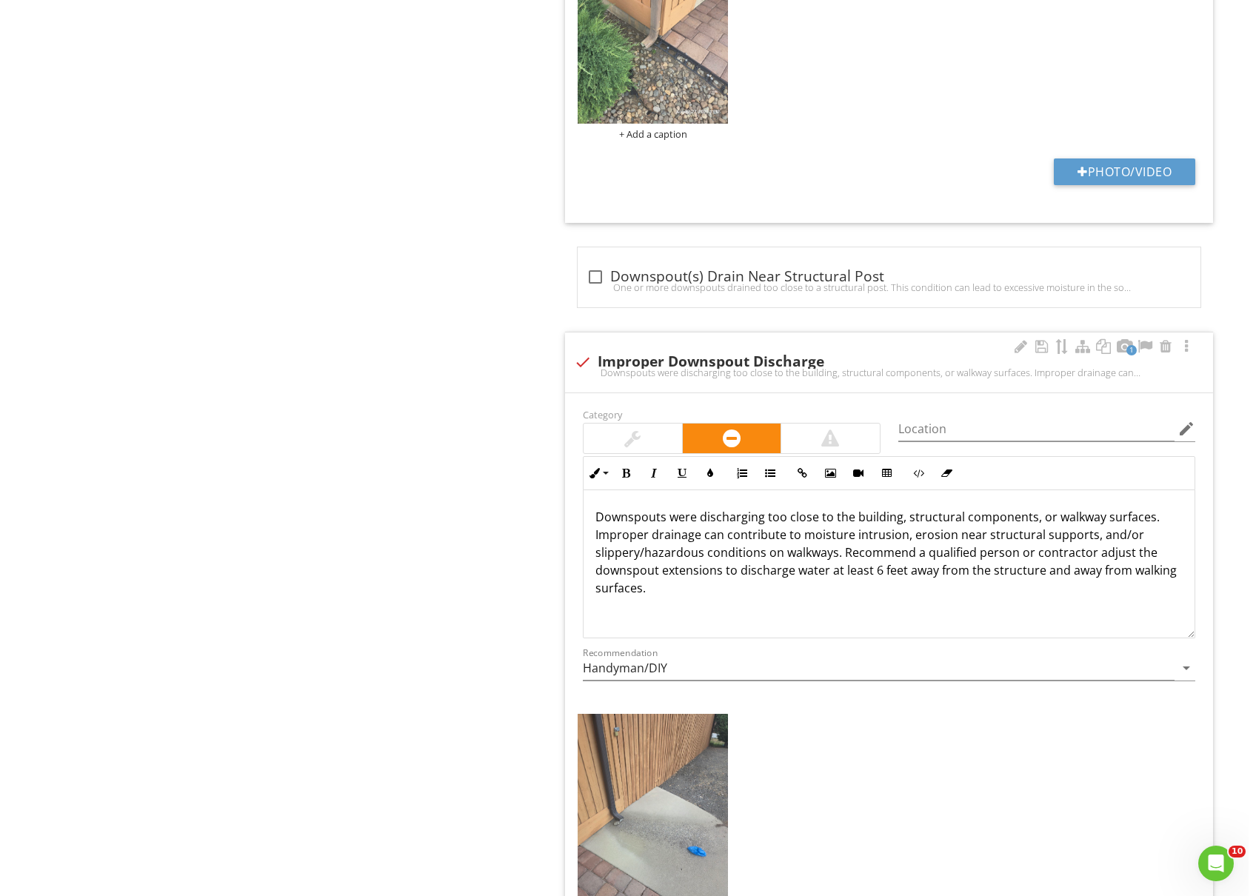
scroll to position [2370, 0]
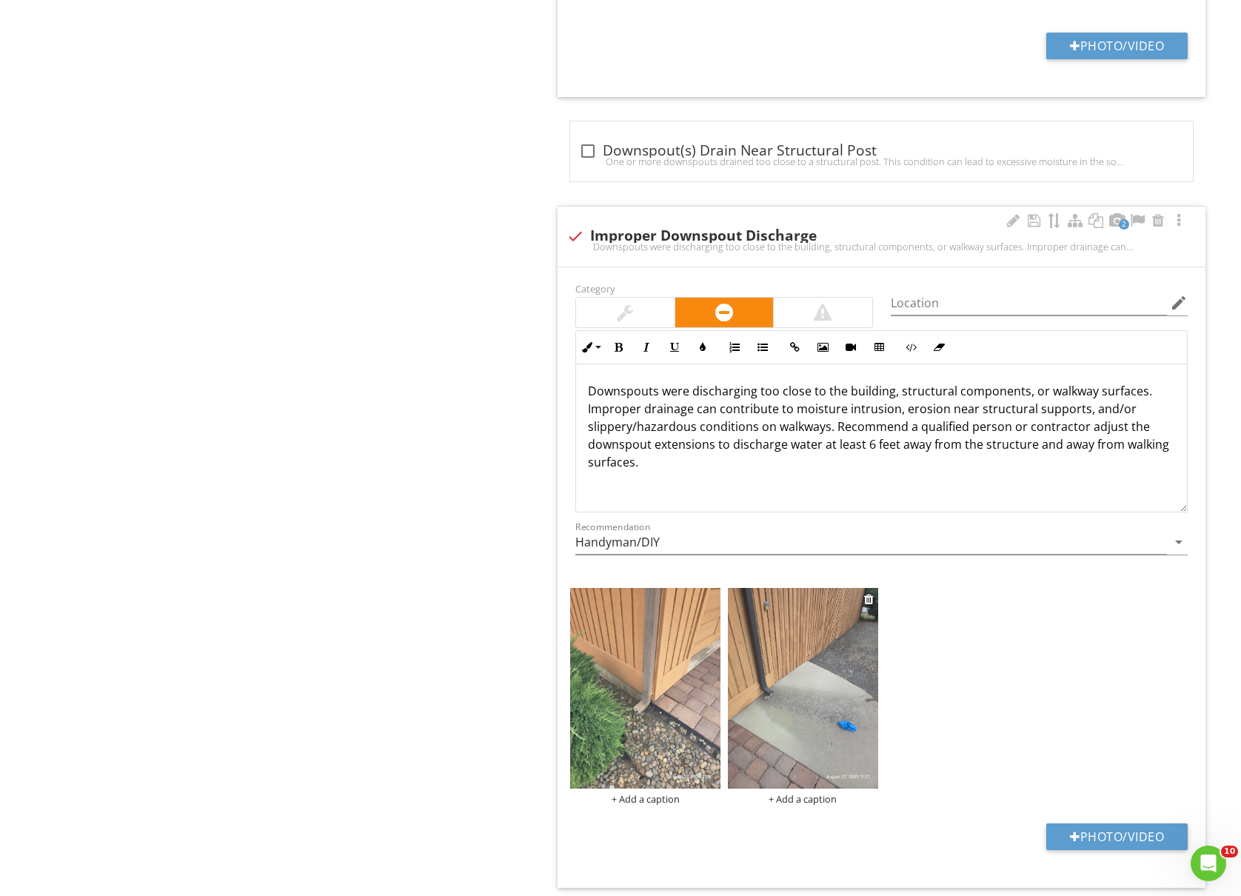
click at [801, 805] on div "+ Add a caption" at bounding box center [803, 799] width 150 height 12
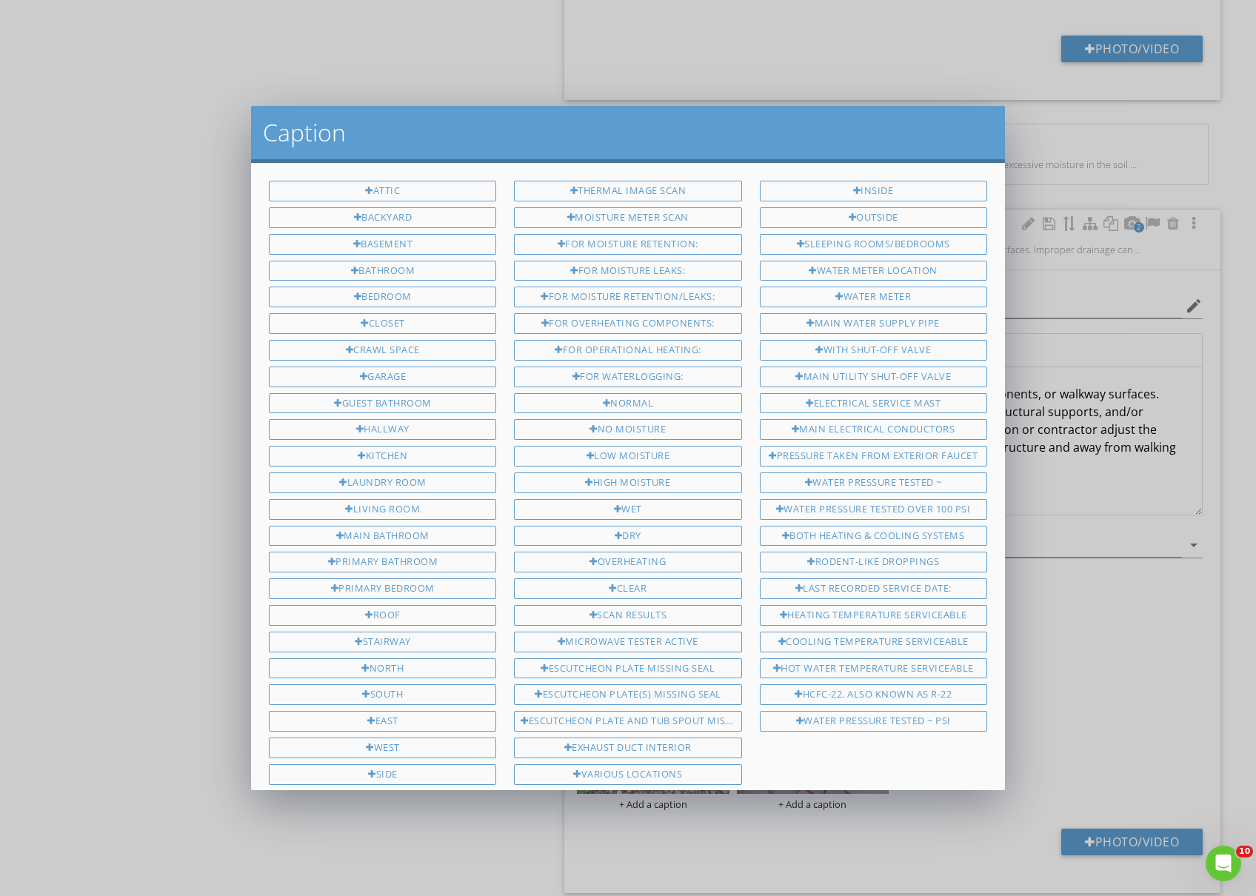
scroll to position [353, 0]
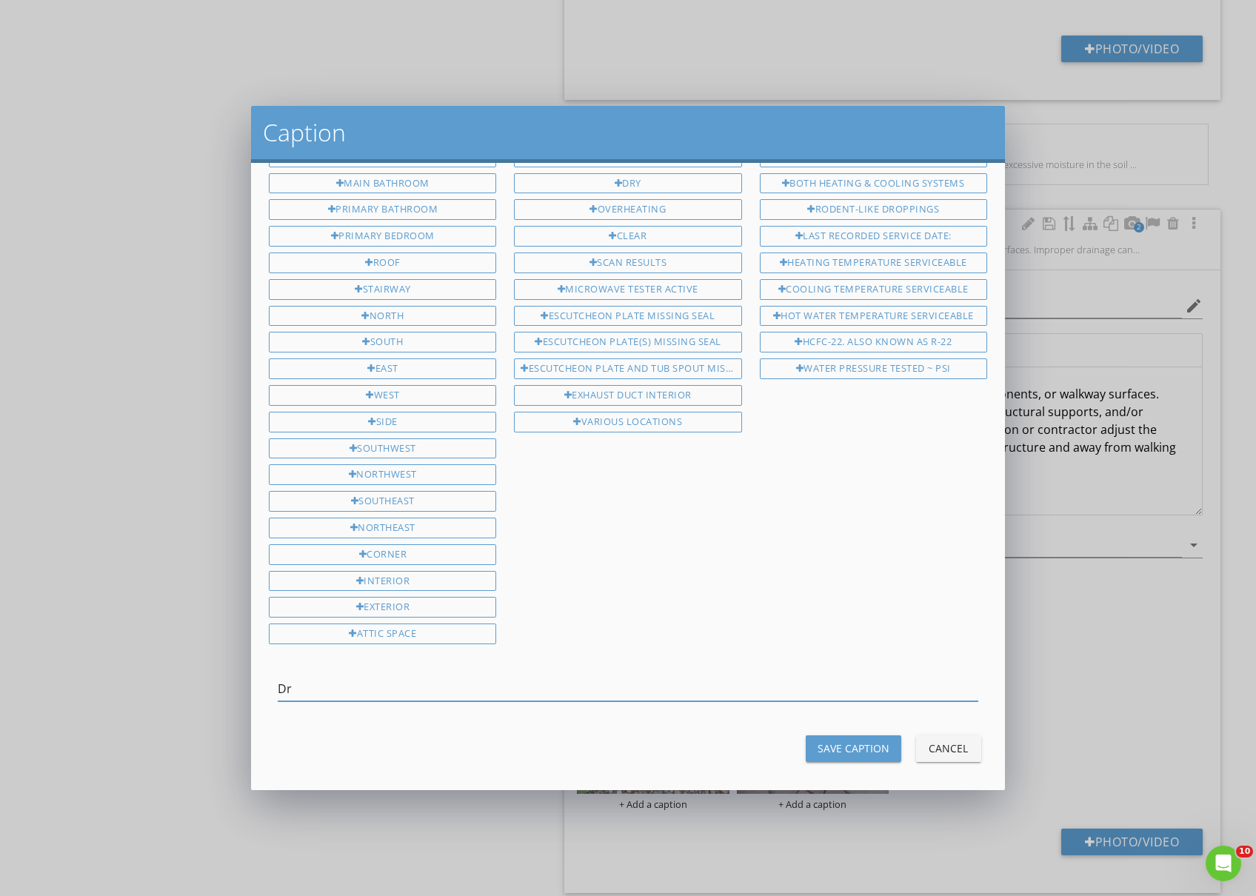
type input "D"
type input "Southwest corner. Draining onto walking surface"
click at [819, 747] on div "Save Caption" at bounding box center [854, 749] width 72 height 16
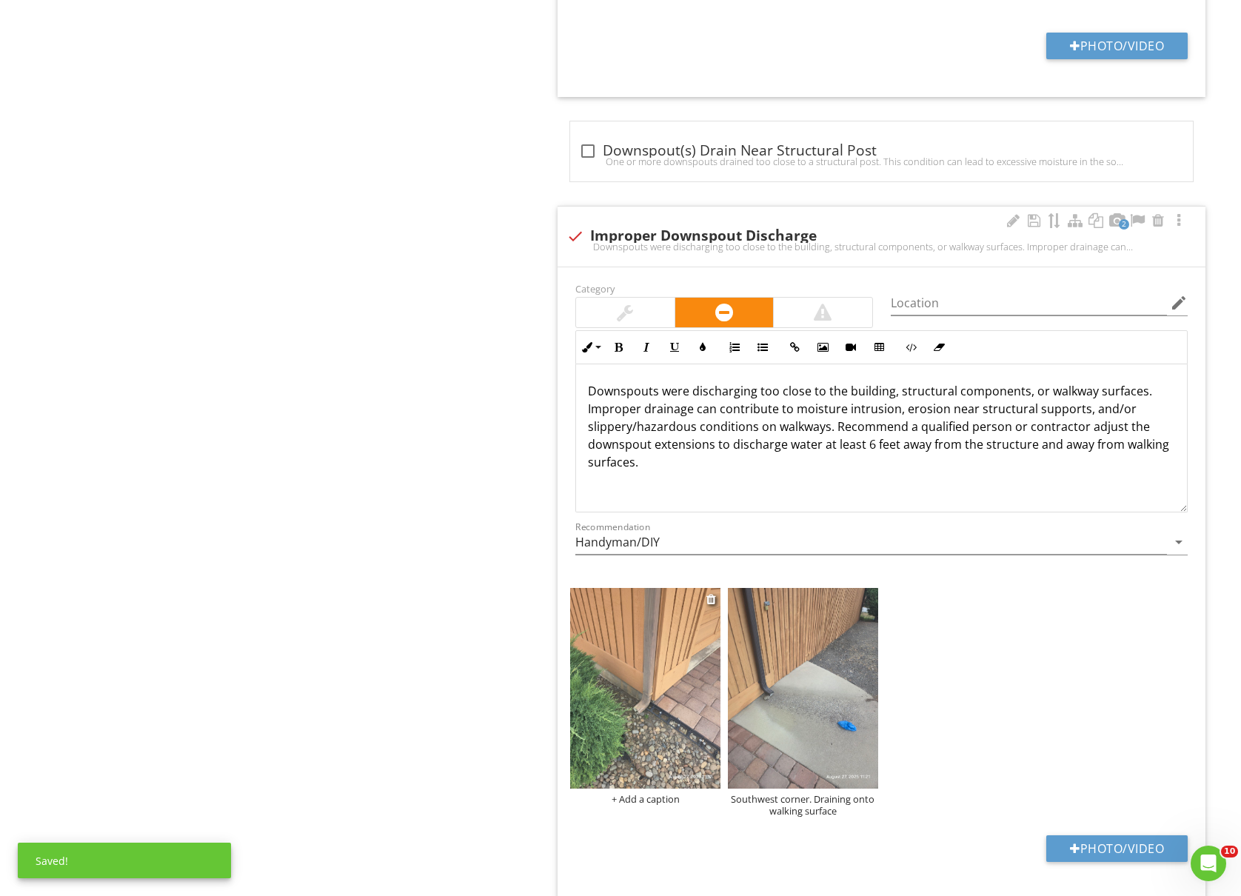
click at [673, 765] on img at bounding box center [645, 688] width 150 height 200
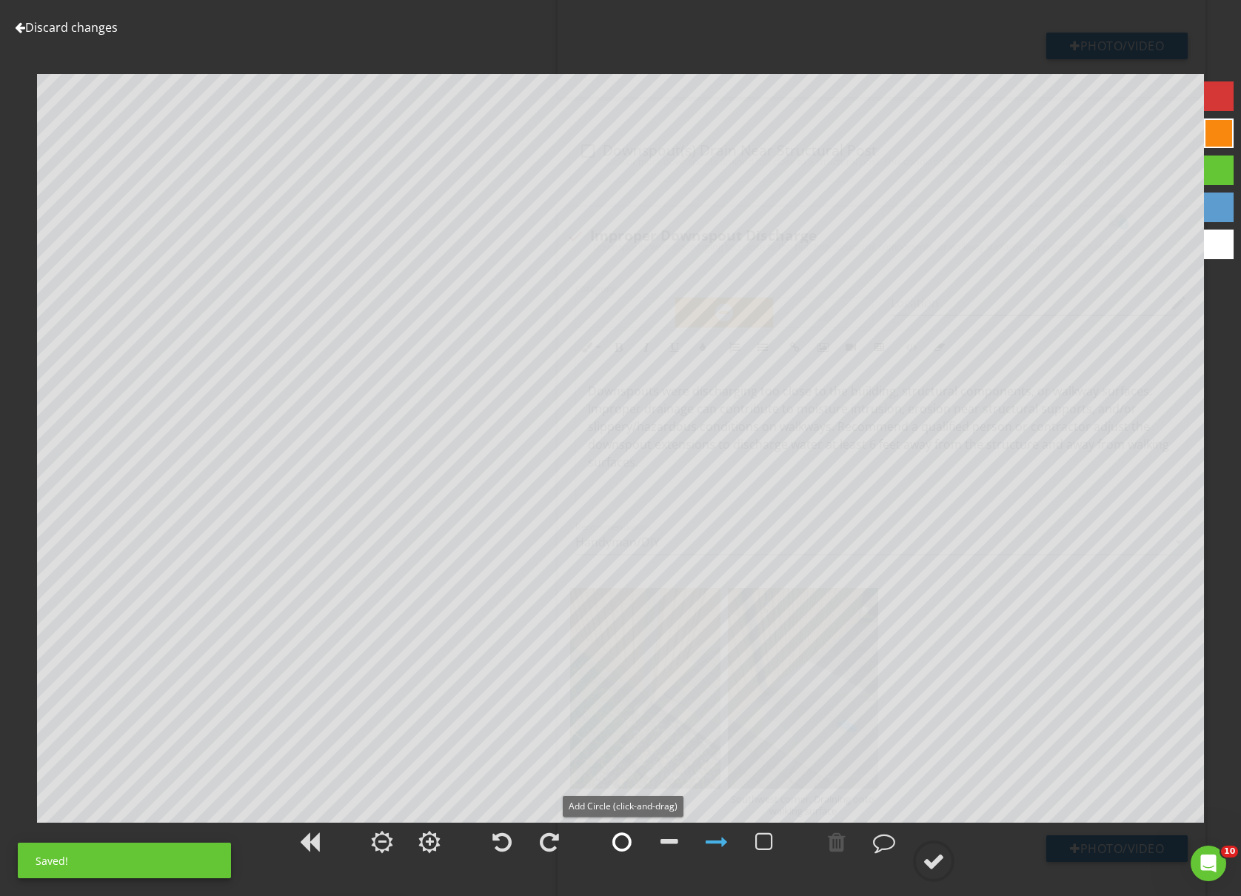
click at [623, 840] on div at bounding box center [622, 842] width 19 height 22
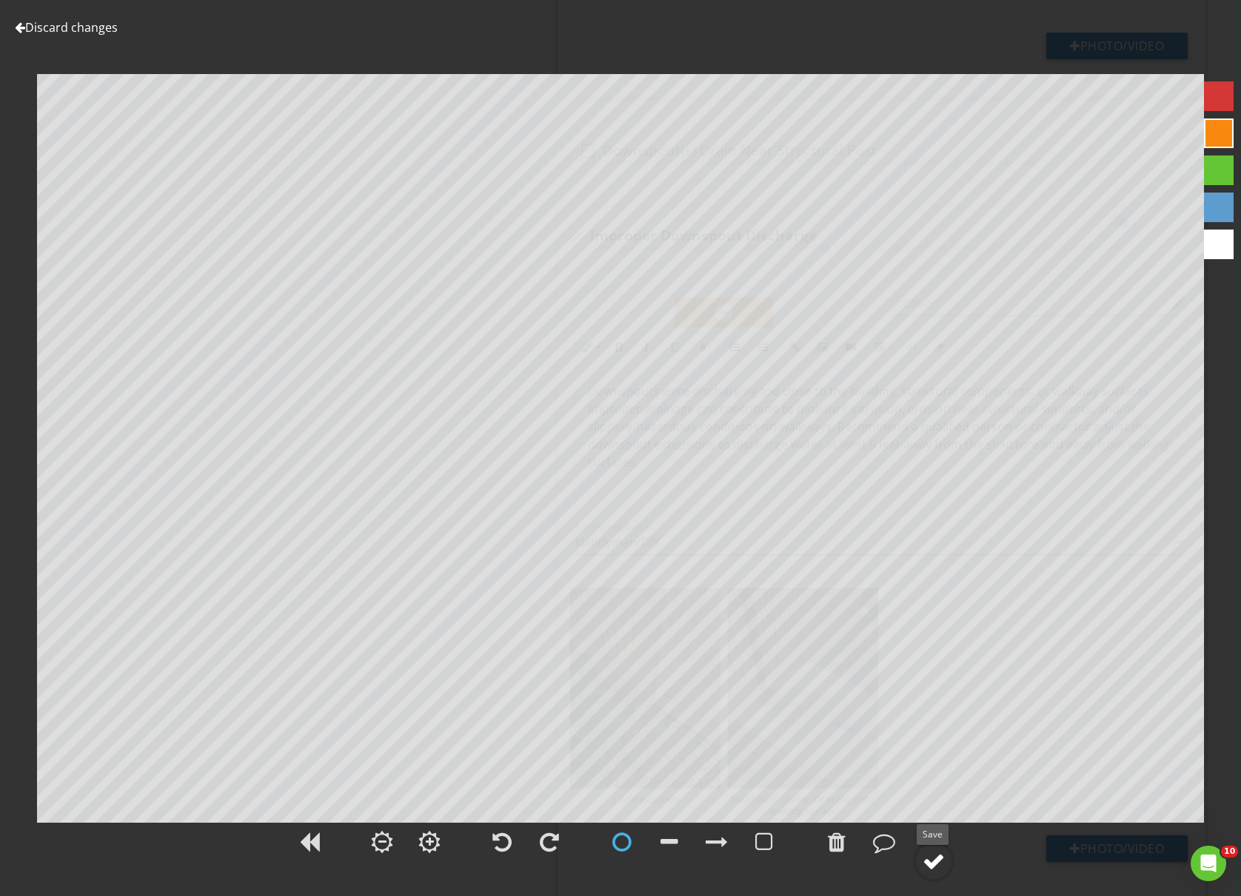
click at [940, 862] on div at bounding box center [934, 861] width 22 height 22
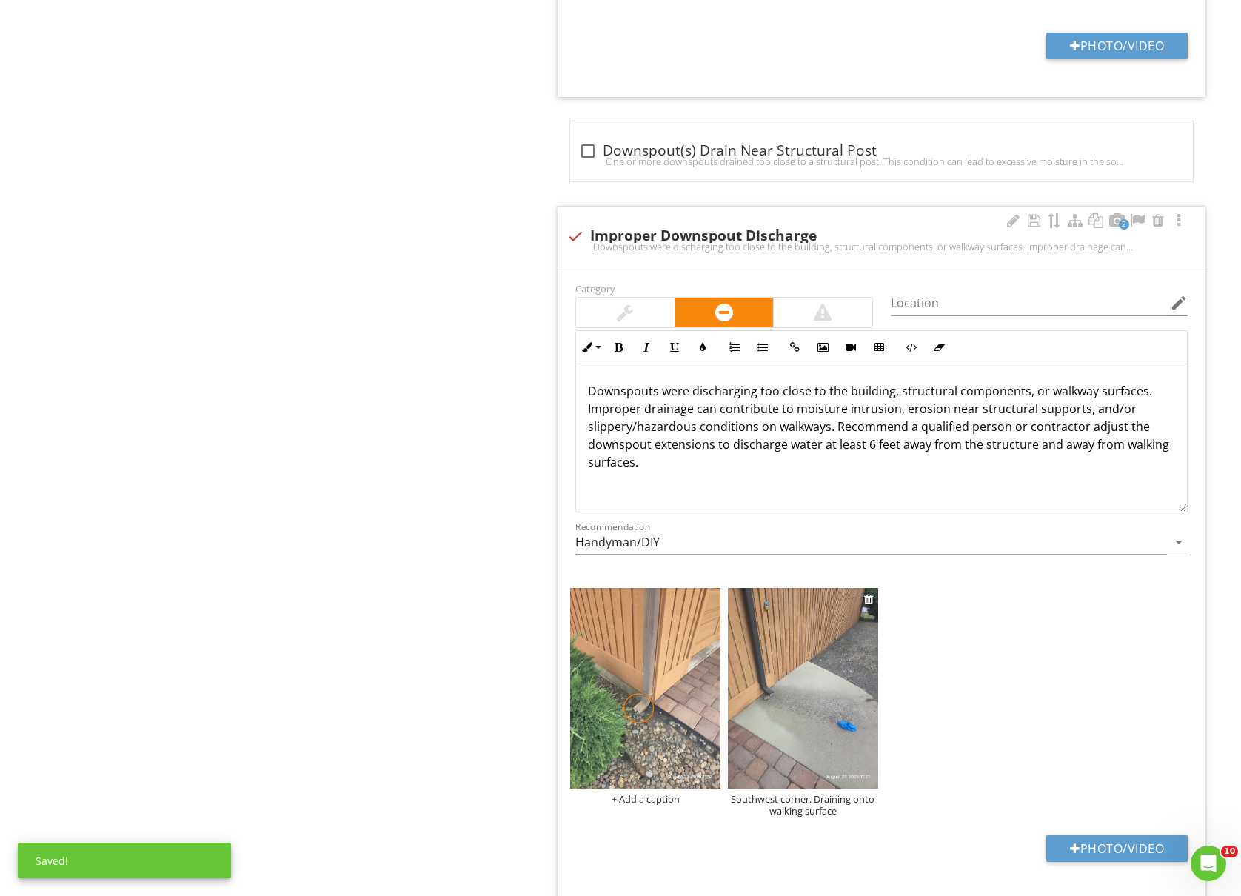
click at [807, 667] on img at bounding box center [803, 688] width 150 height 200
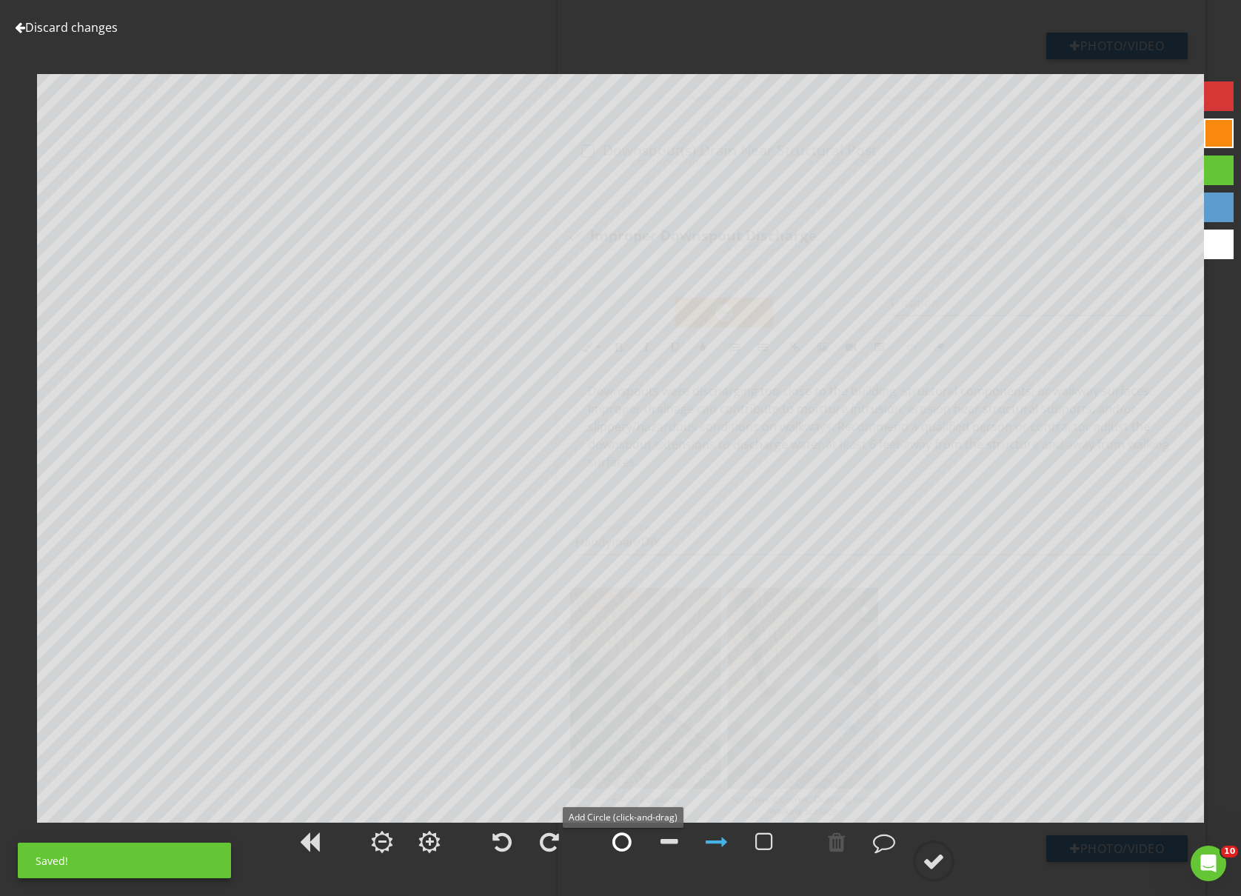
click at [621, 845] on div at bounding box center [622, 842] width 19 height 22
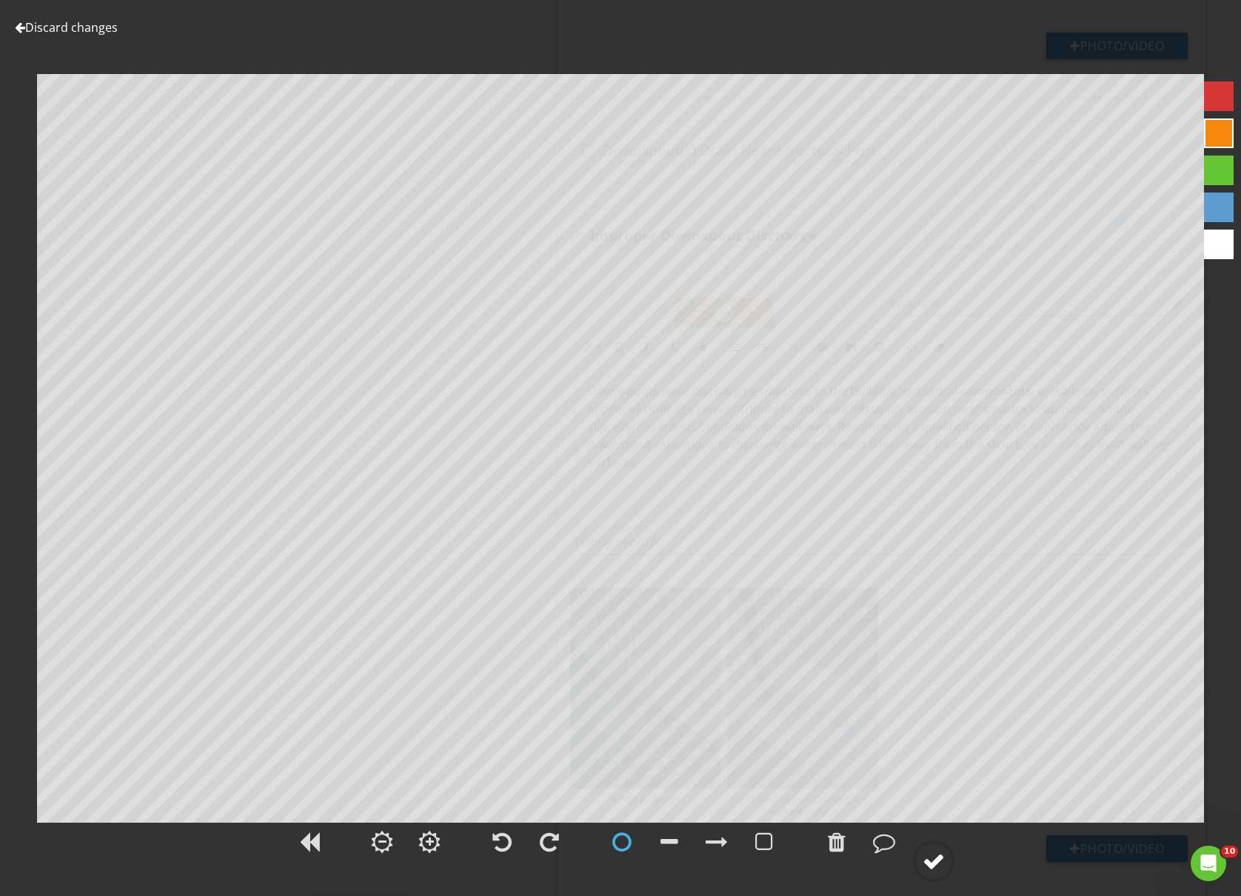
click at [938, 868] on div at bounding box center [934, 861] width 22 height 22
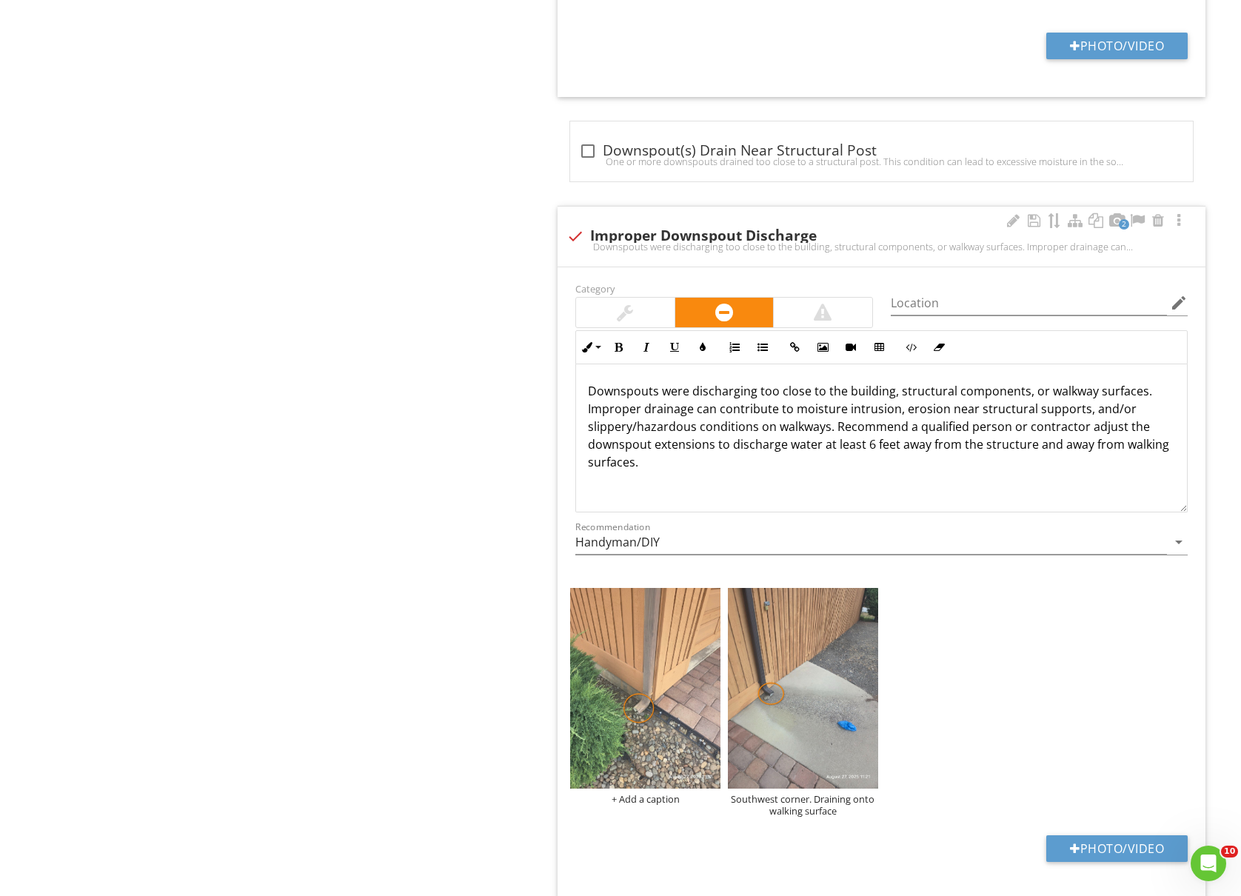
click at [659, 815] on div "+ Add a caption Southwest corner. Draining onto walking surface" at bounding box center [882, 702] width 630 height 236
click at [661, 805] on div "+ Add a caption" at bounding box center [645, 799] width 150 height 12
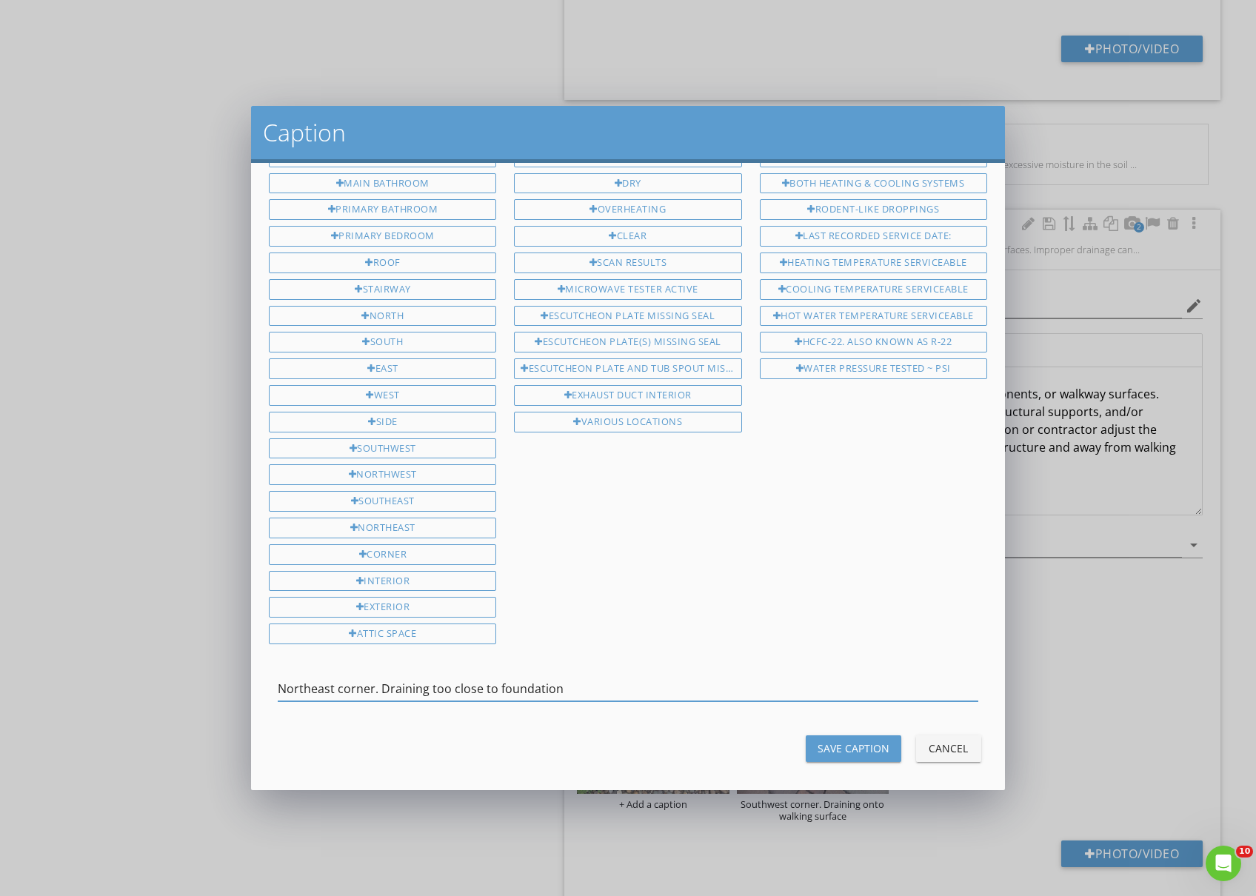
type input "Northeast corner. Draining too close to foundation"
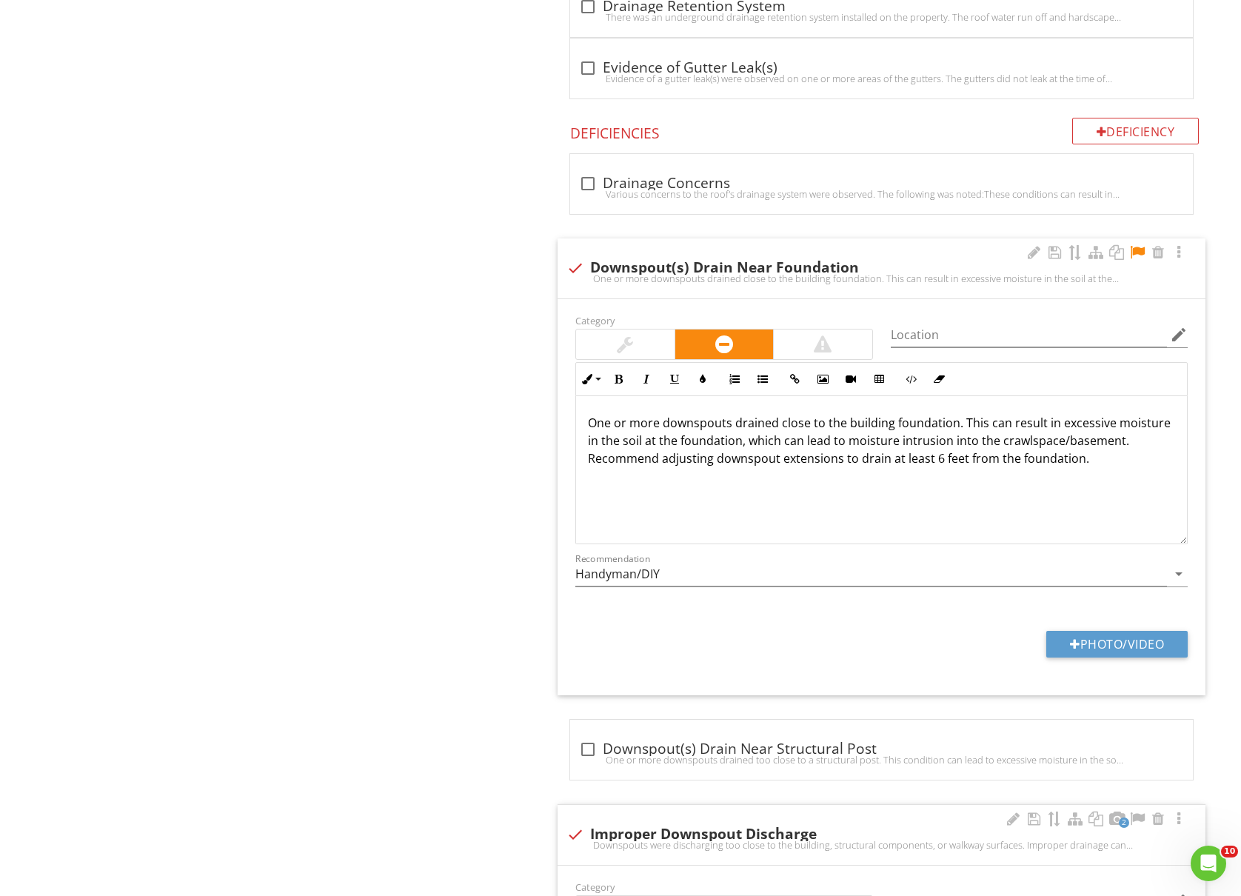
scroll to position [1769, 0]
click at [1132, 258] on div at bounding box center [1138, 254] width 18 height 15
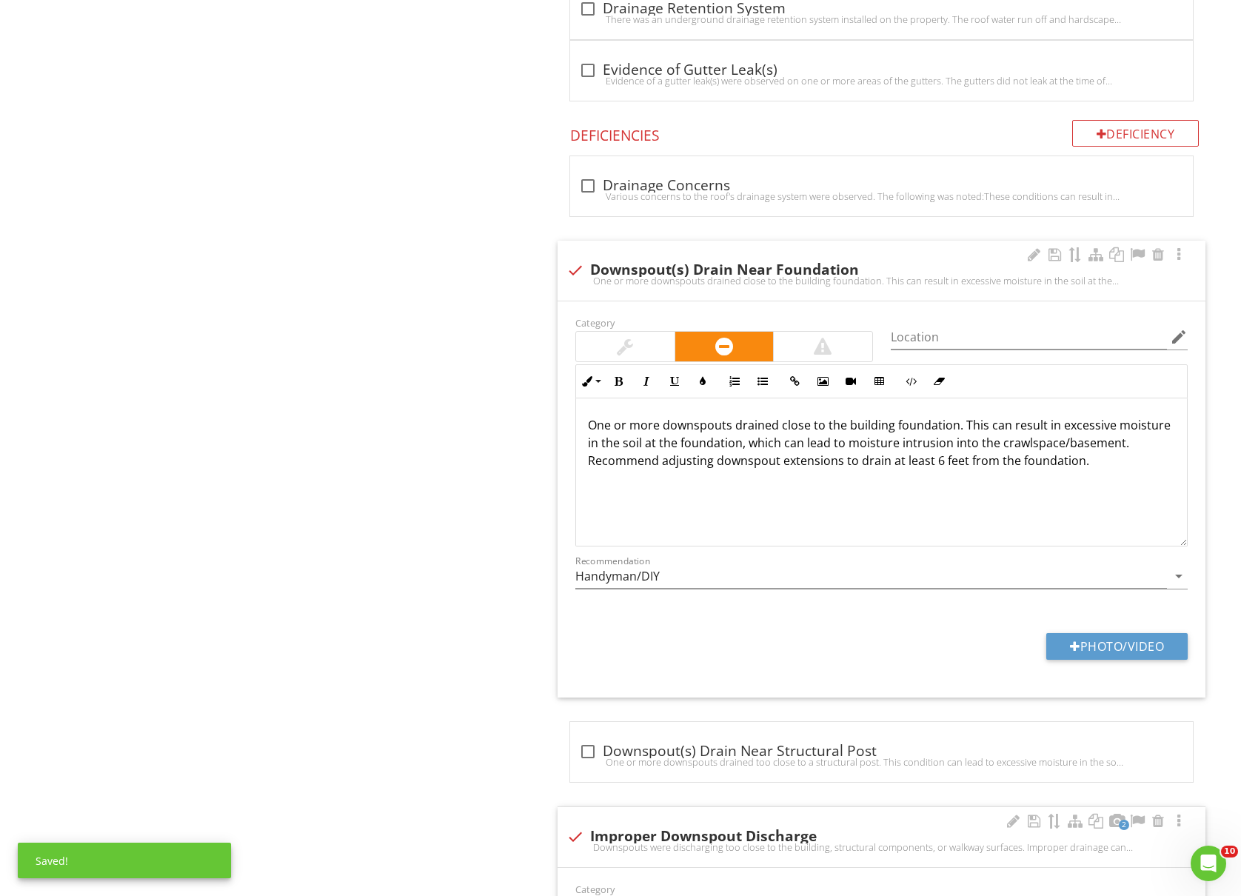
click at [578, 276] on div at bounding box center [575, 270] width 25 height 25
checkbox input "true"
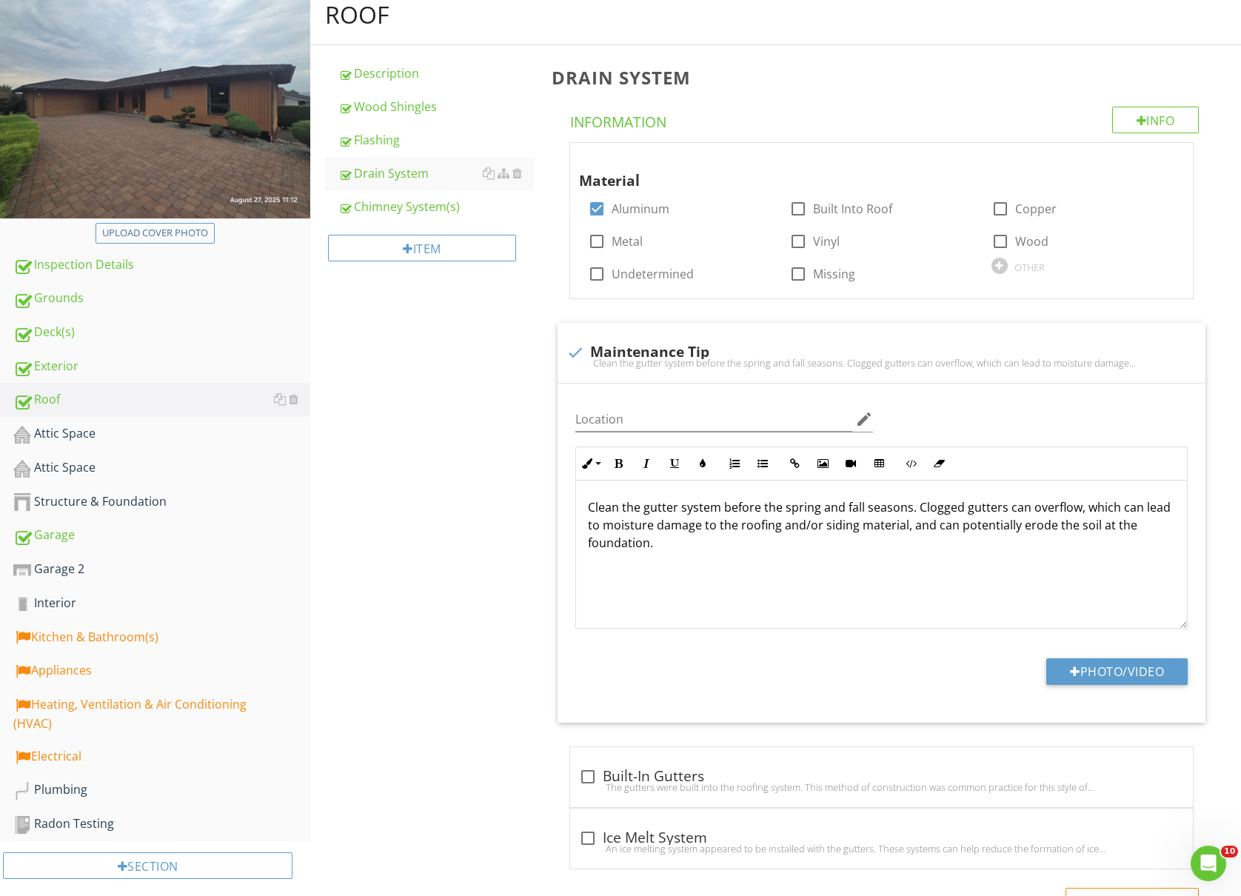
scroll to position [0, 0]
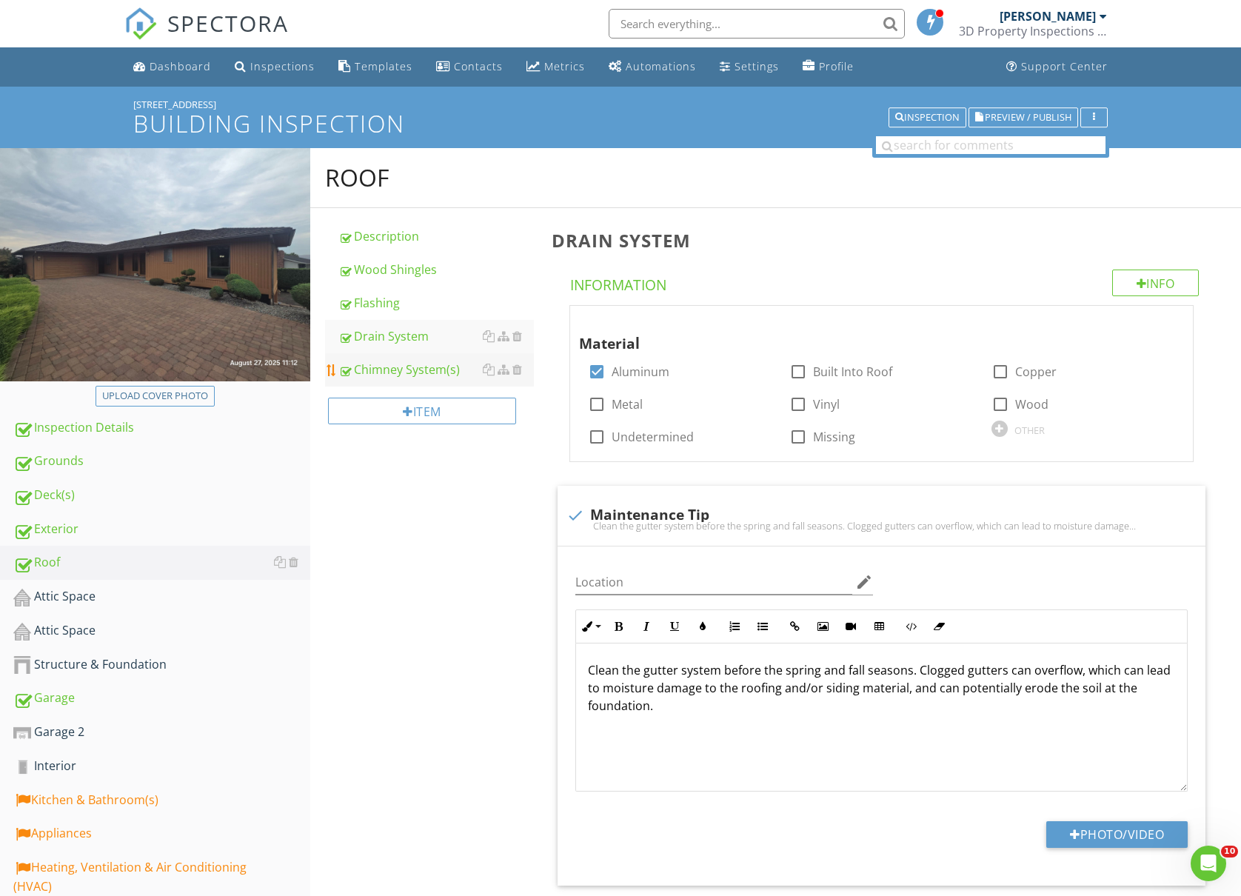
click at [413, 378] on div "Chimney System(s)" at bounding box center [436, 370] width 196 height 18
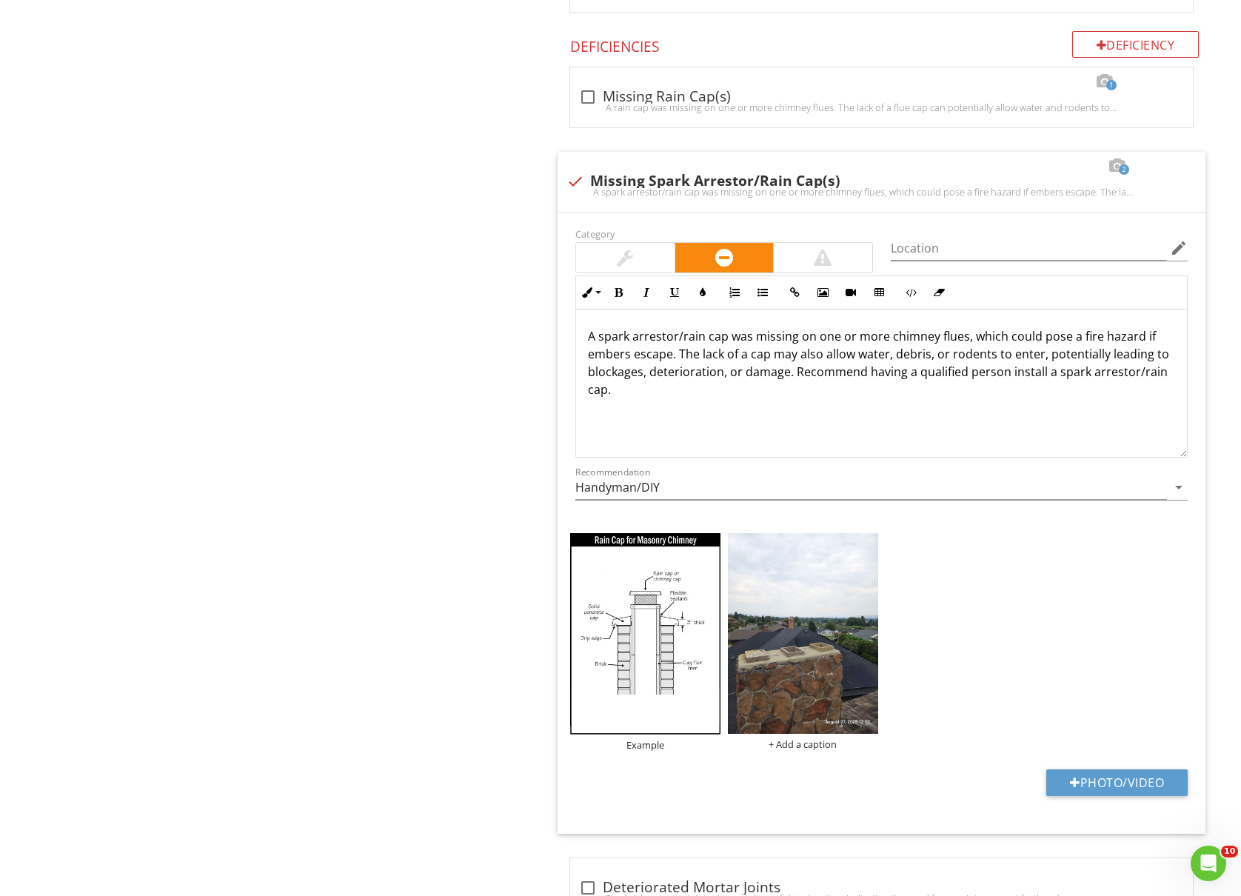
scroll to position [1382, 0]
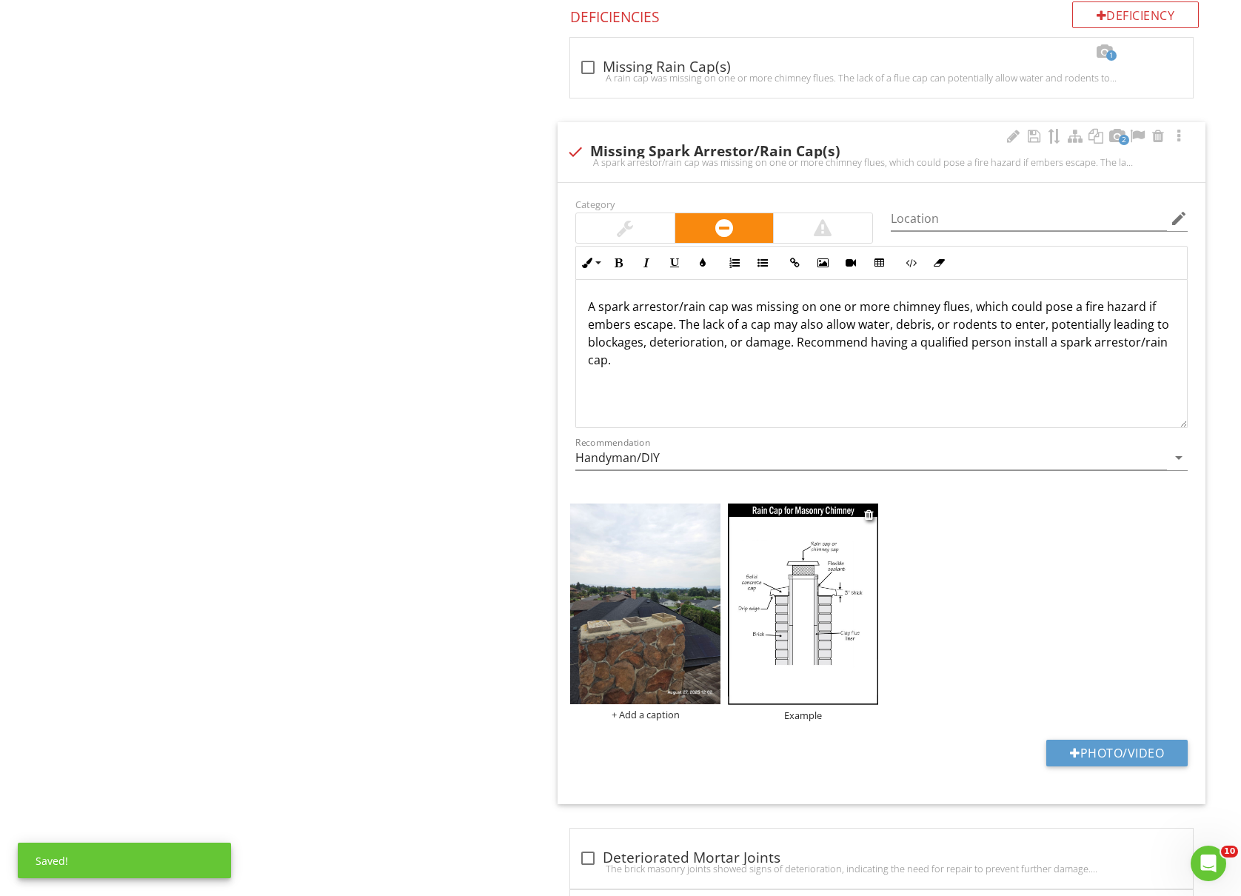
click at [834, 616] on img at bounding box center [803, 604] width 150 height 201
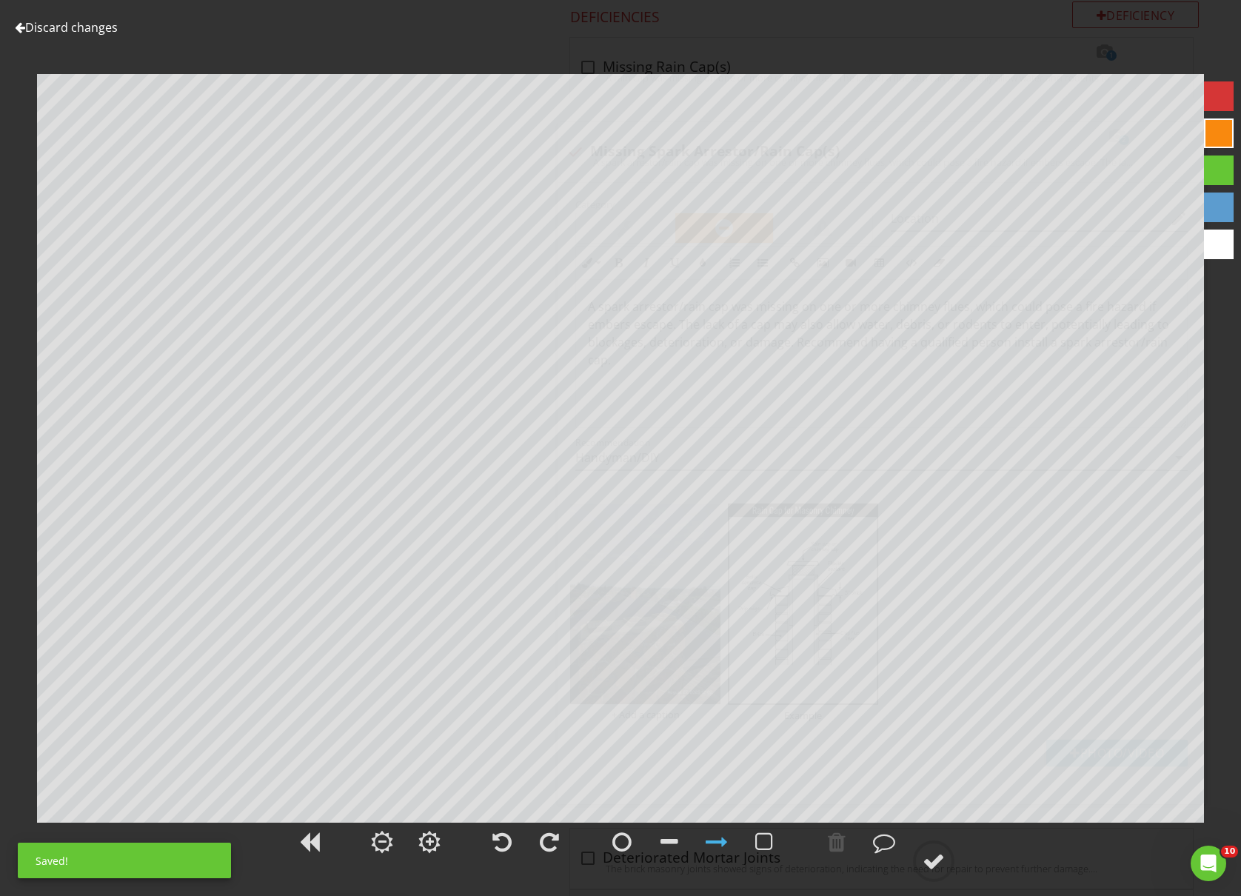
click at [1222, 156] on div at bounding box center [1219, 171] width 30 height 30
click at [613, 842] on div at bounding box center [622, 842] width 19 height 22
drag, startPoint x: 925, startPoint y: 851, endPoint x: 967, endPoint y: 830, distance: 46.4
click at [927, 851] on div at bounding box center [934, 861] width 22 height 22
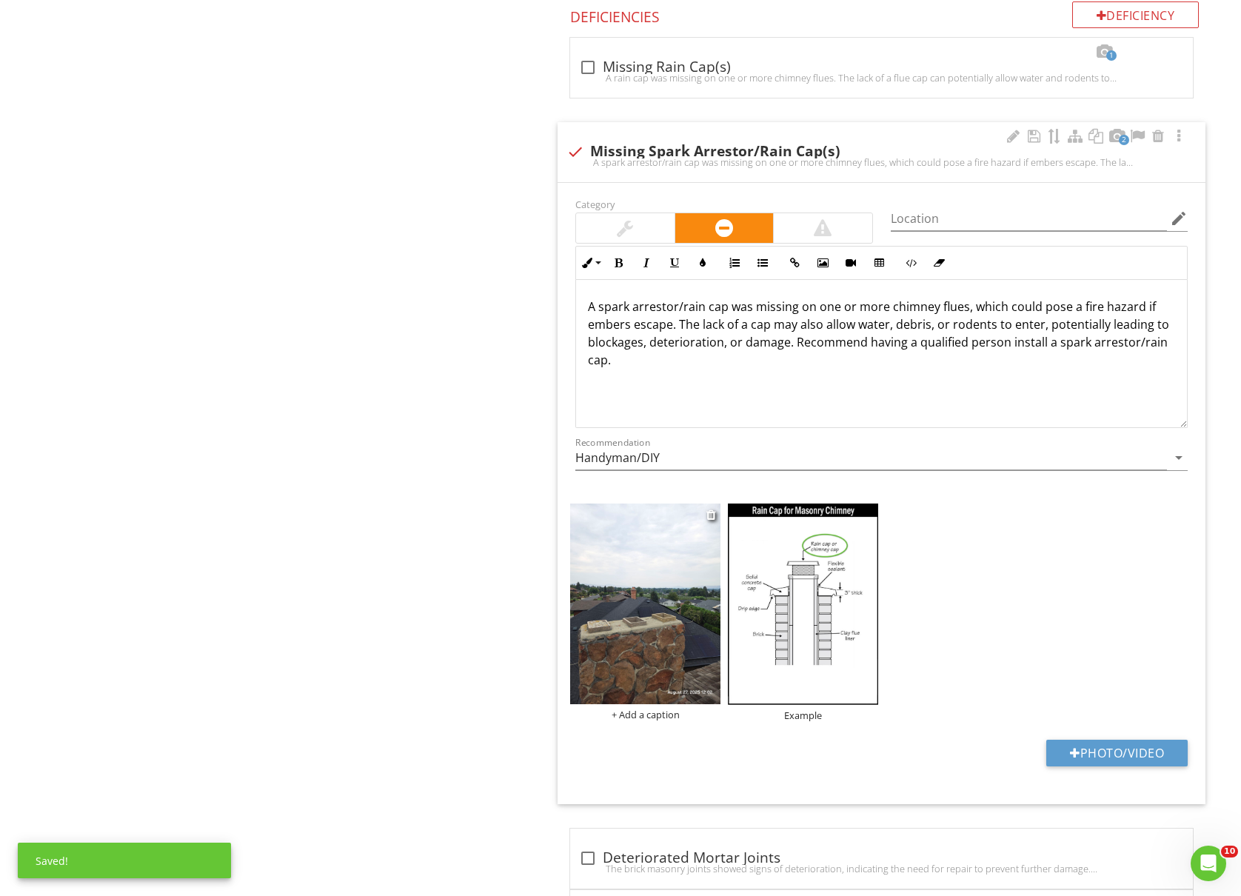
click at [621, 613] on img at bounding box center [645, 604] width 150 height 200
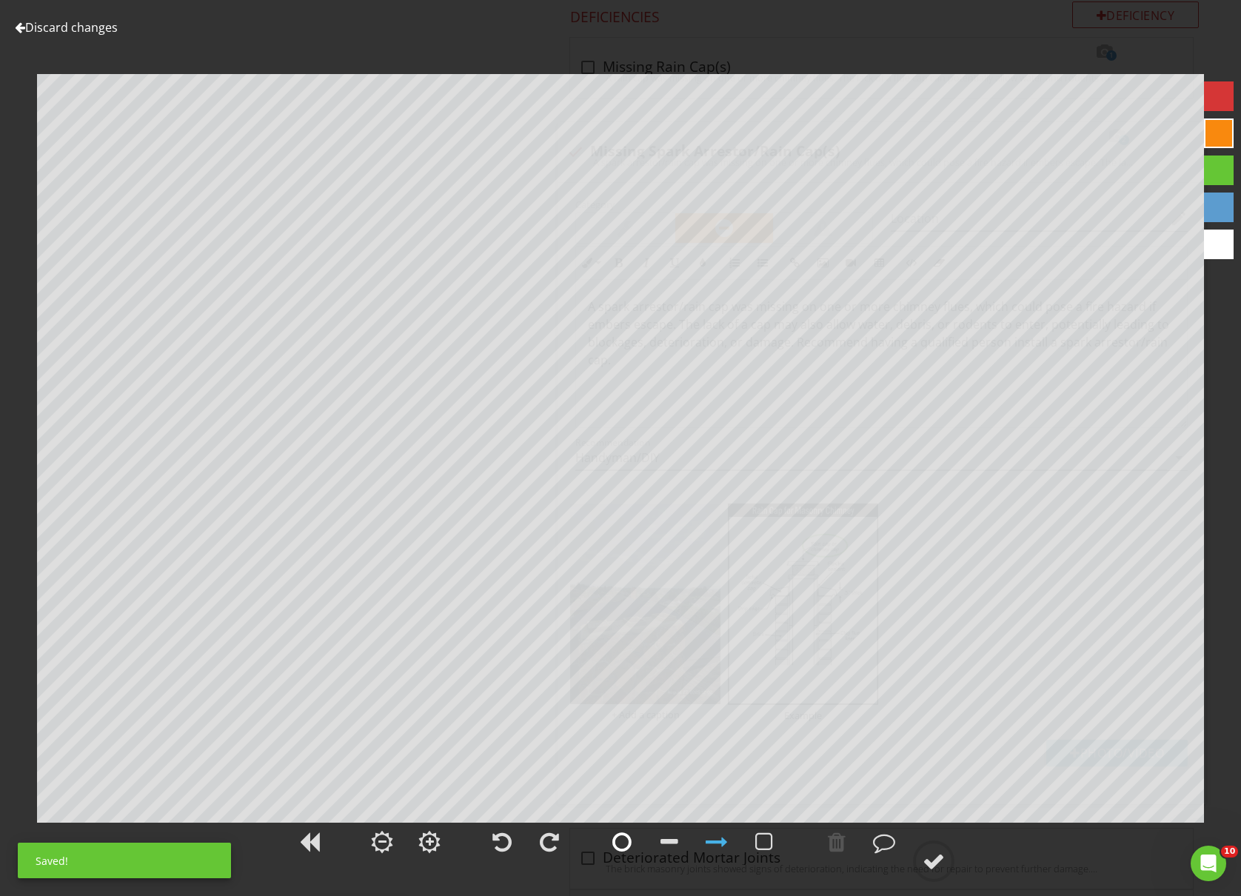
click at [622, 846] on div at bounding box center [622, 842] width 19 height 22
click at [938, 864] on div at bounding box center [934, 861] width 22 height 22
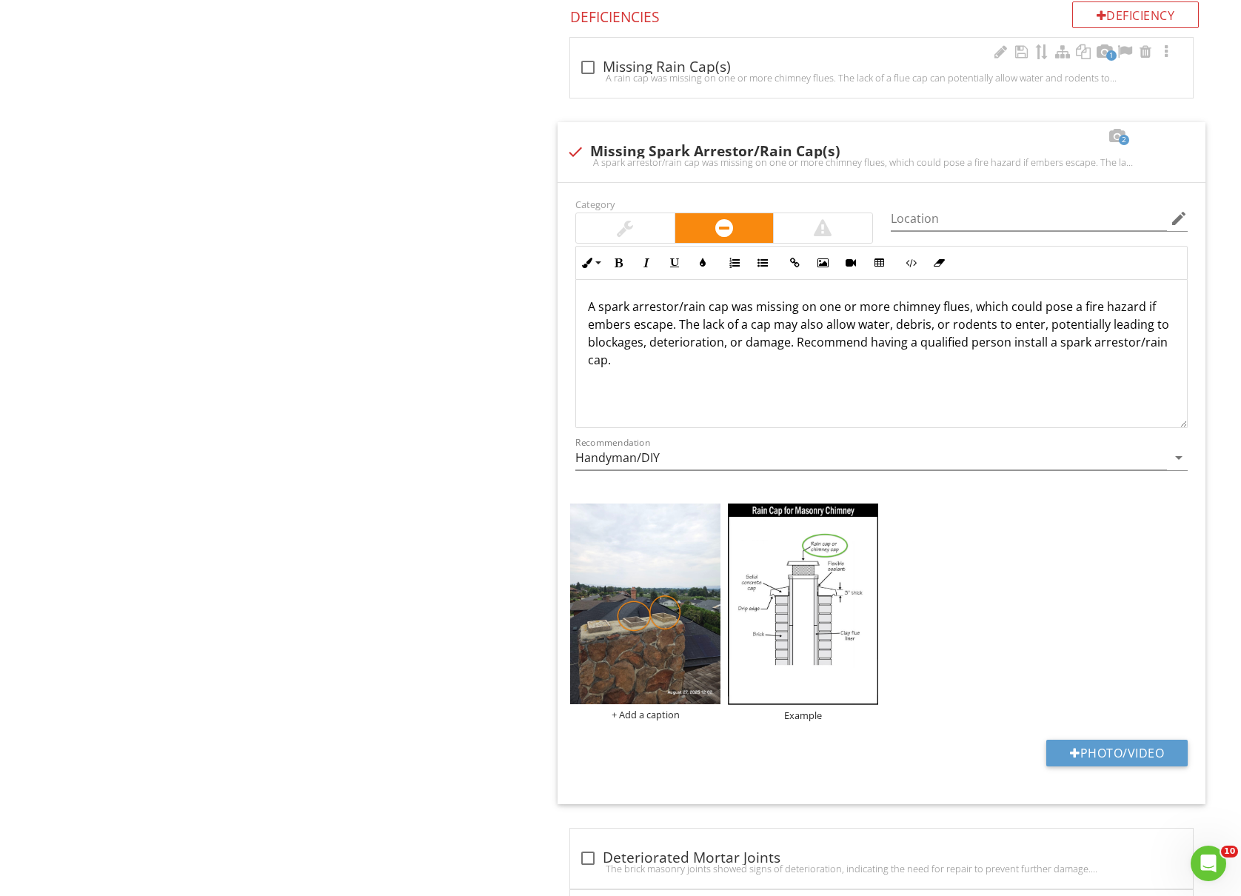
click at [581, 70] on div at bounding box center [587, 67] width 25 height 25
checkbox input "true"
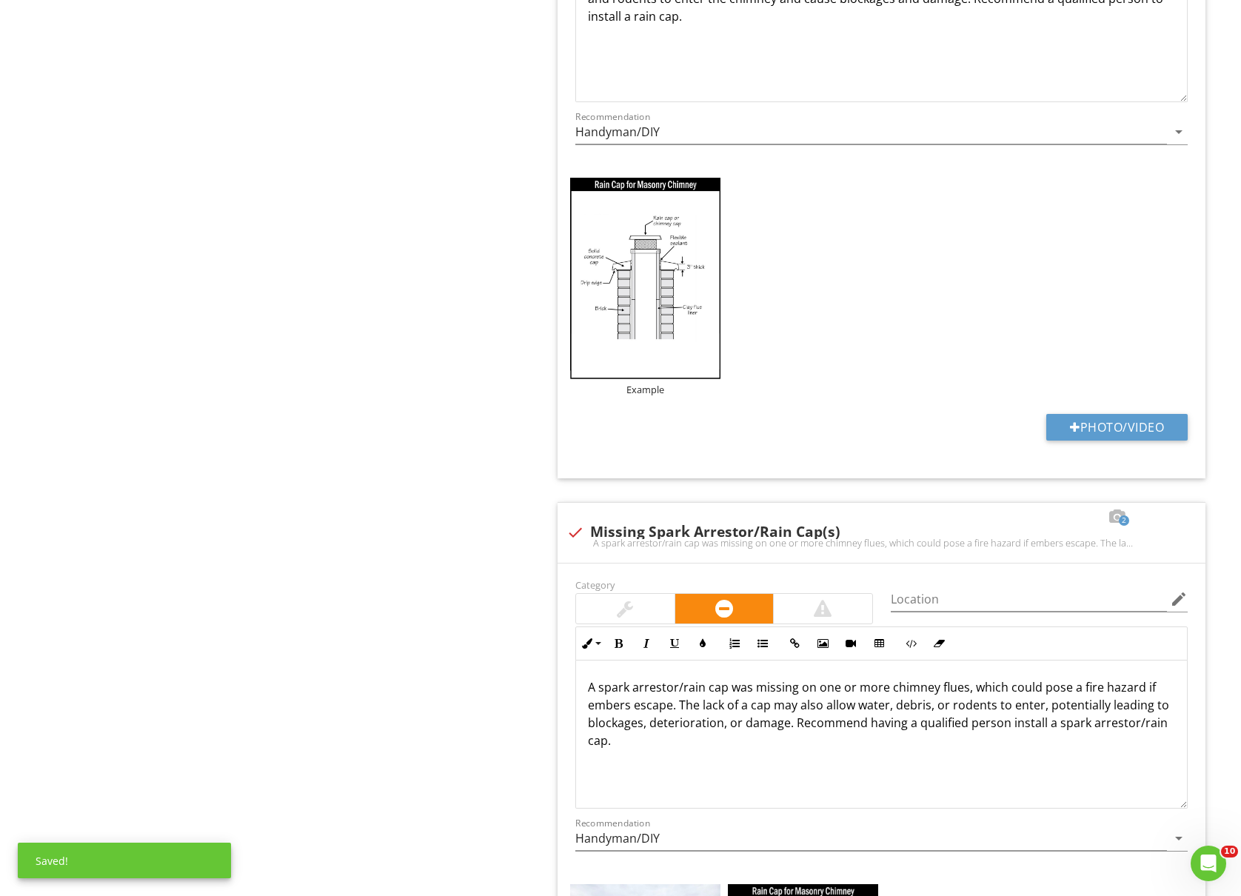
scroll to position [1778, 0]
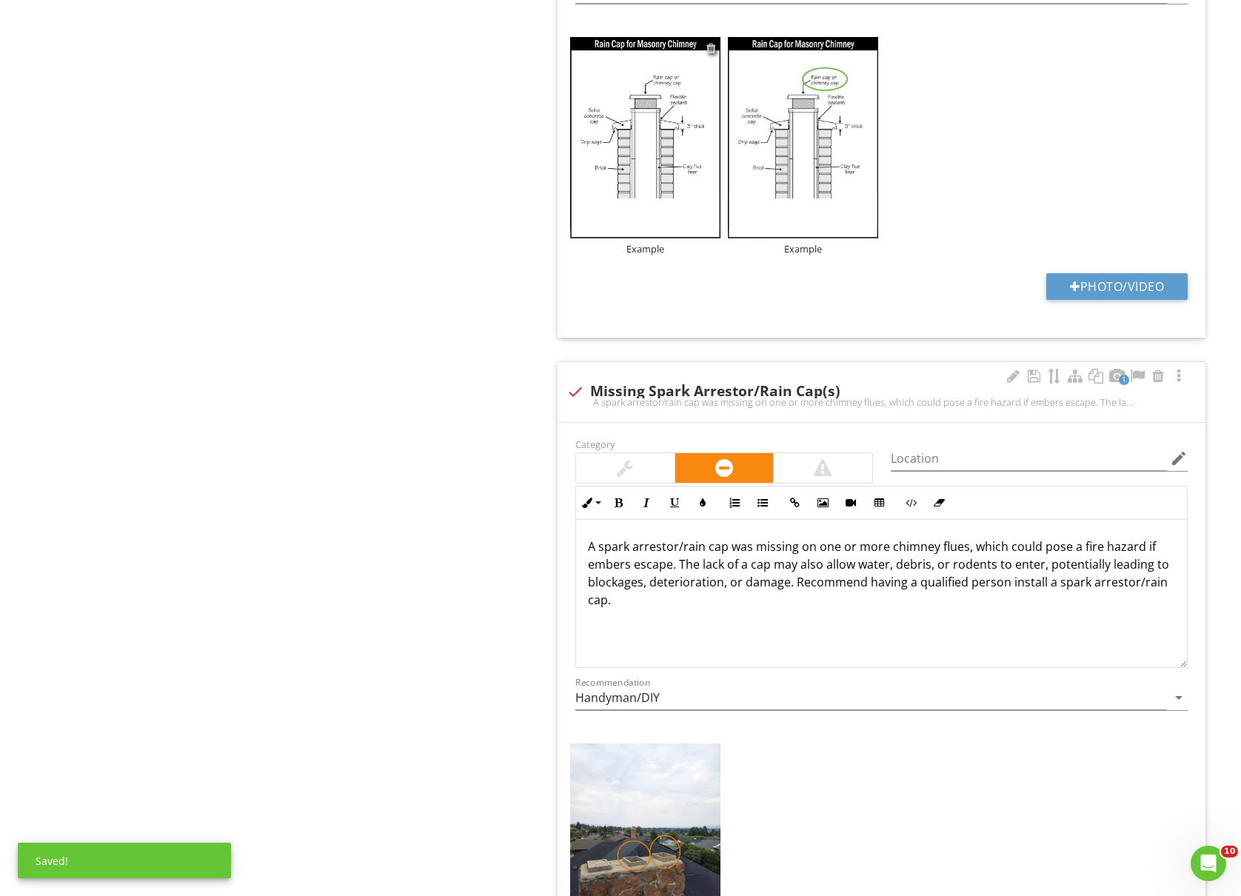
click at [711, 51] on div at bounding box center [712, 48] width 10 height 12
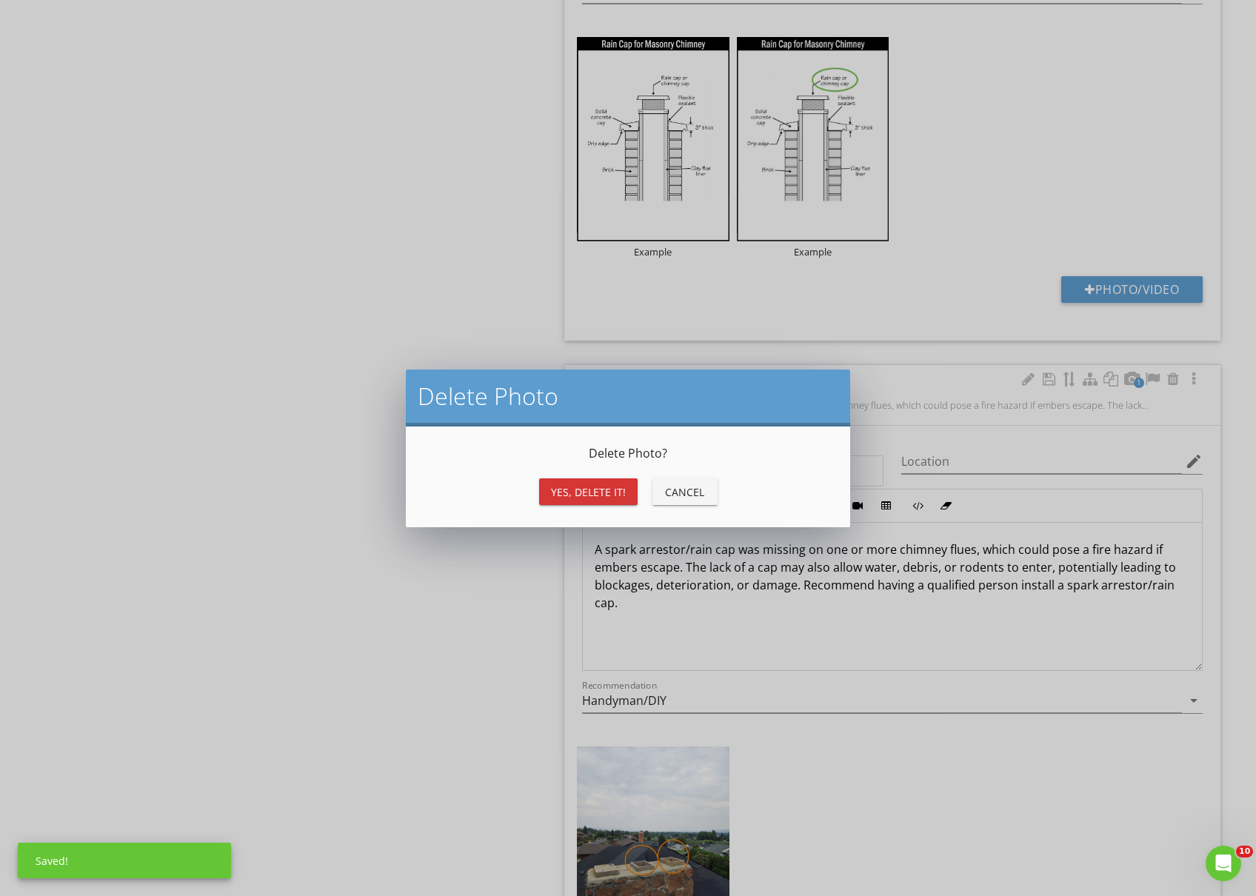
click at [593, 492] on div "Yes, Delete it!" at bounding box center [588, 492] width 75 height 16
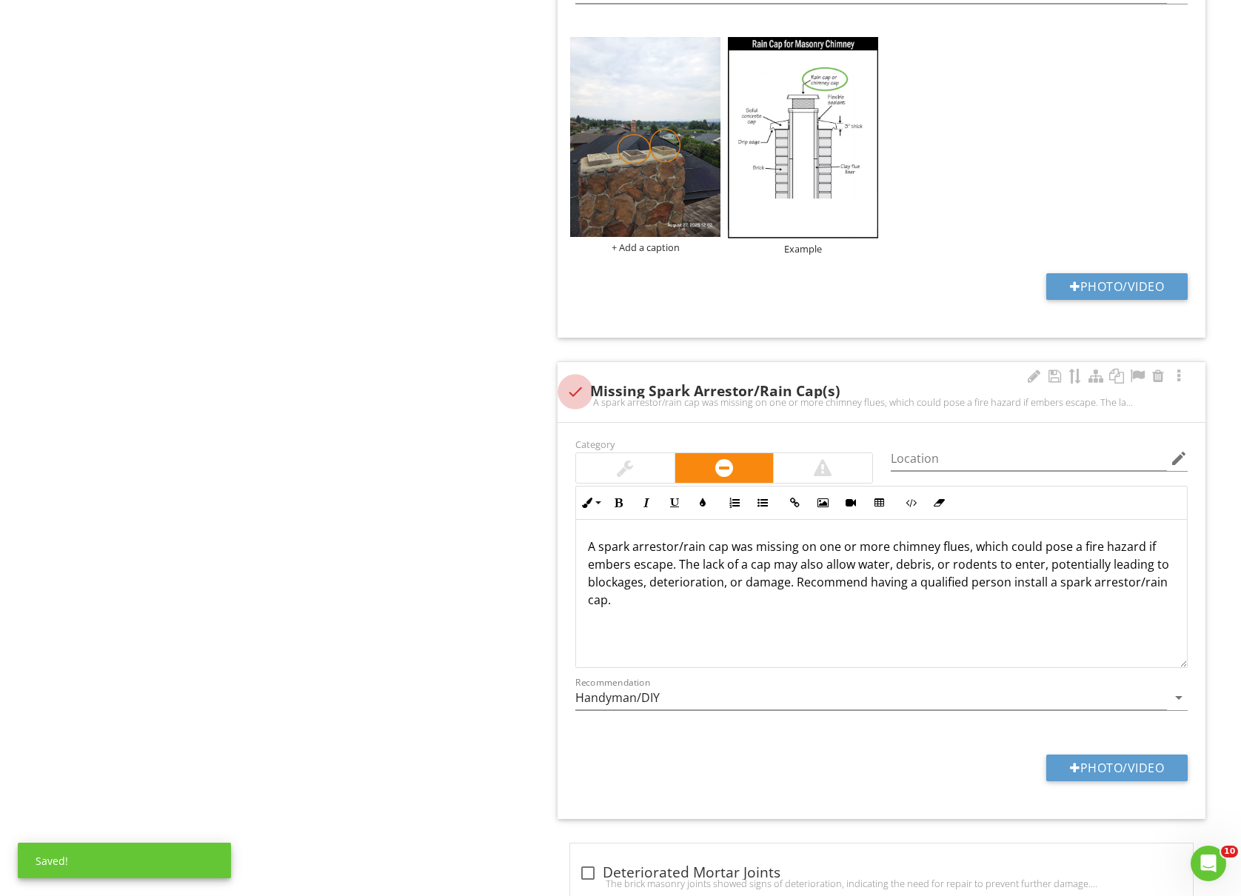
drag, startPoint x: 570, startPoint y: 389, endPoint x: 570, endPoint y: 407, distance: 17.8
click at [570, 390] on div at bounding box center [575, 391] width 25 height 25
checkbox input "true"
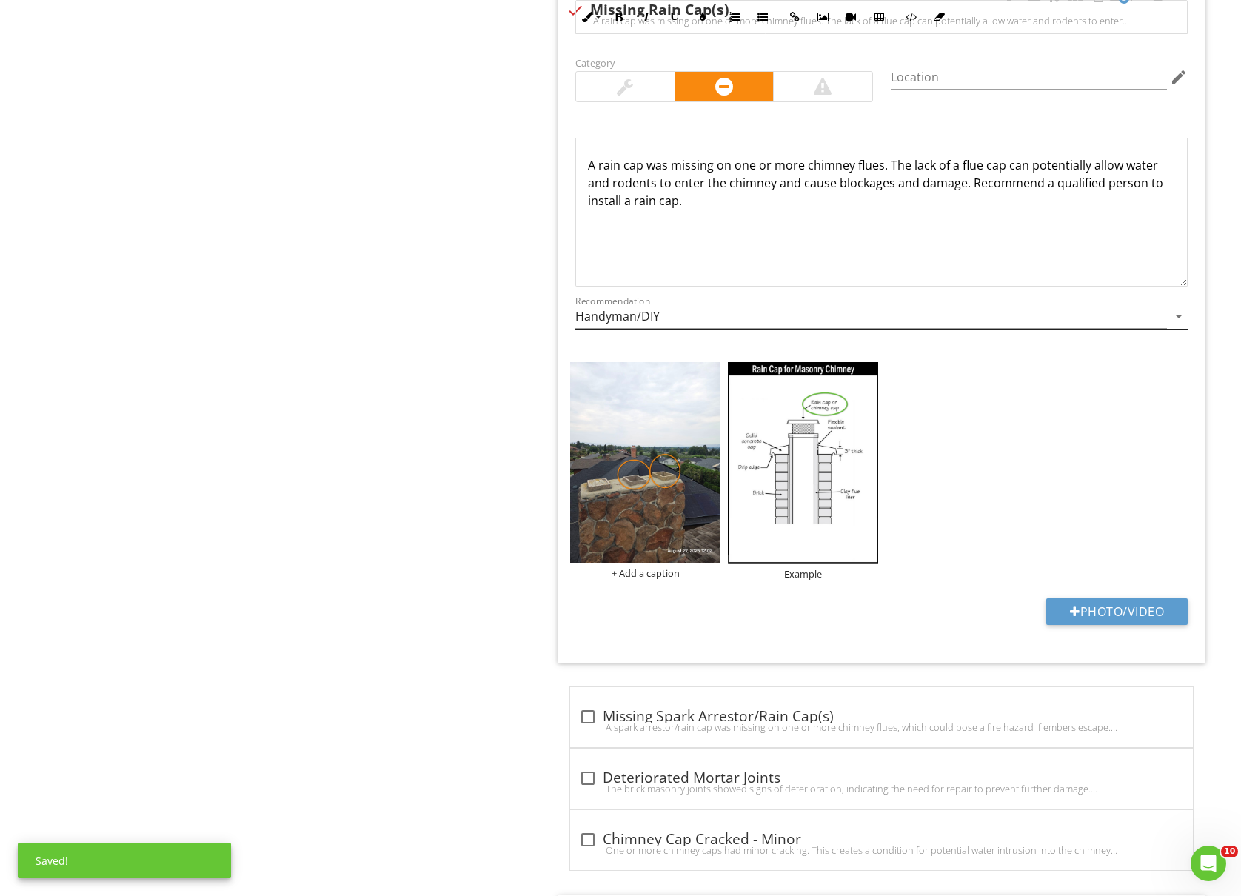
scroll to position [1382, 0]
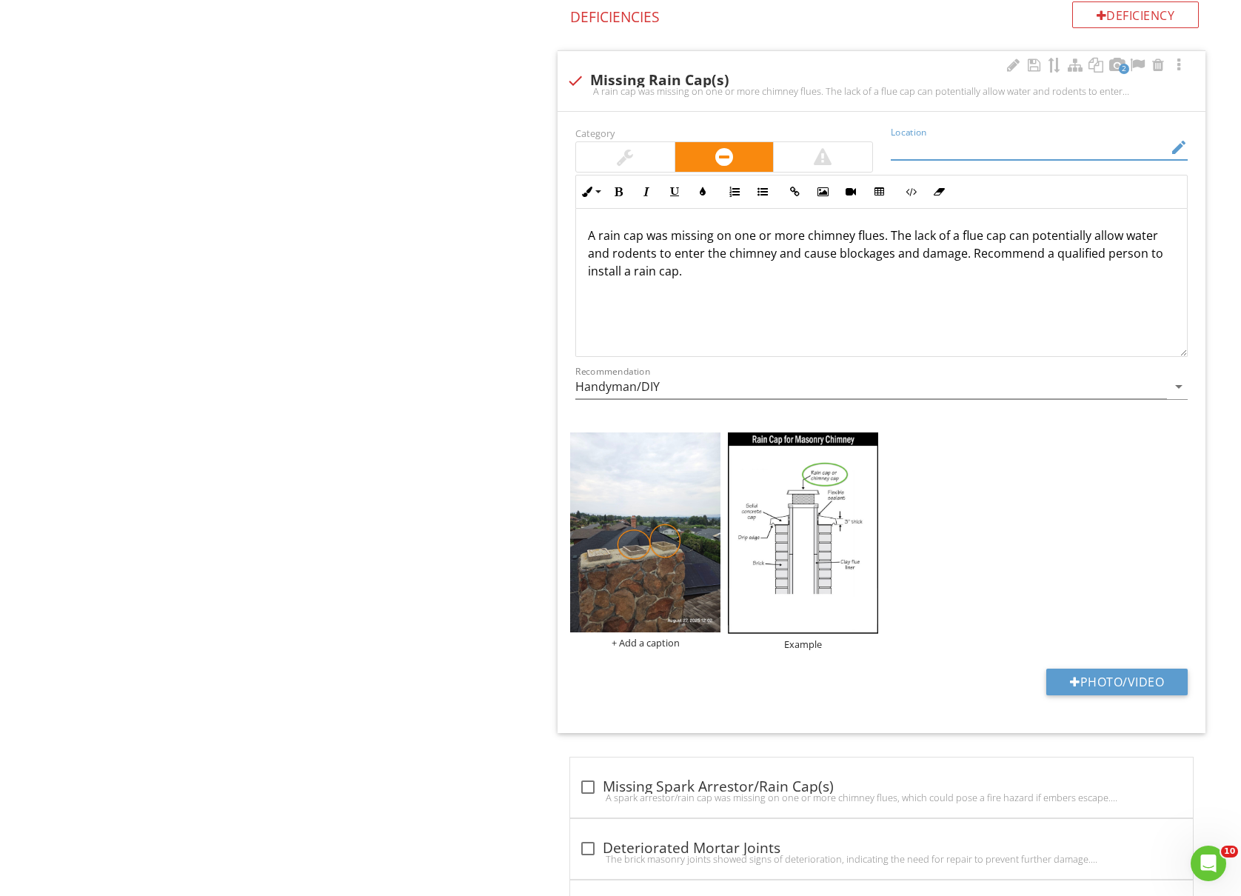
click at [998, 152] on input "Location" at bounding box center [1029, 148] width 276 height 24
type input "East roof"
click at [375, 385] on div "Roof Description Wood Shingles Flashing Drain System Chimney System(s) Item Chi…" at bounding box center [775, 728] width 931 height 3925
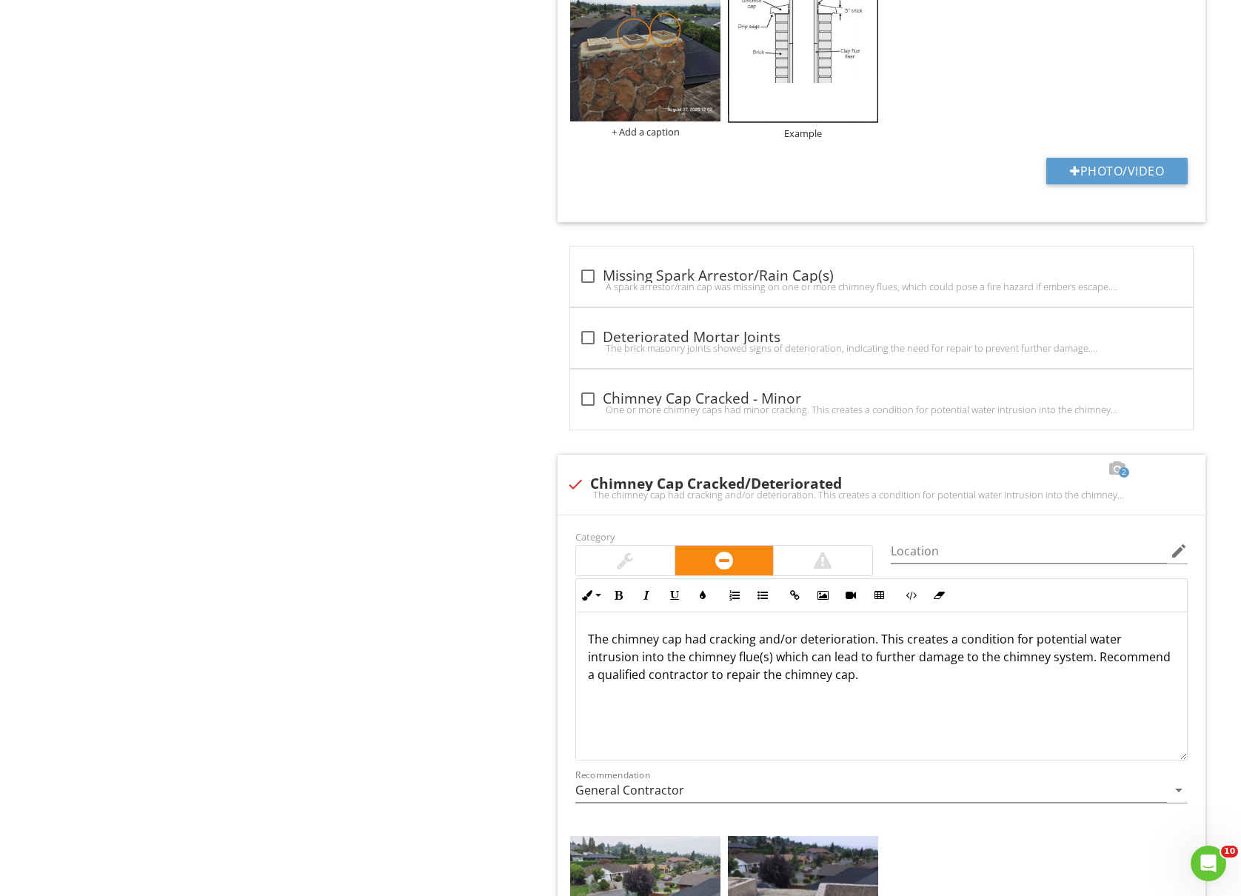
scroll to position [2172, 0]
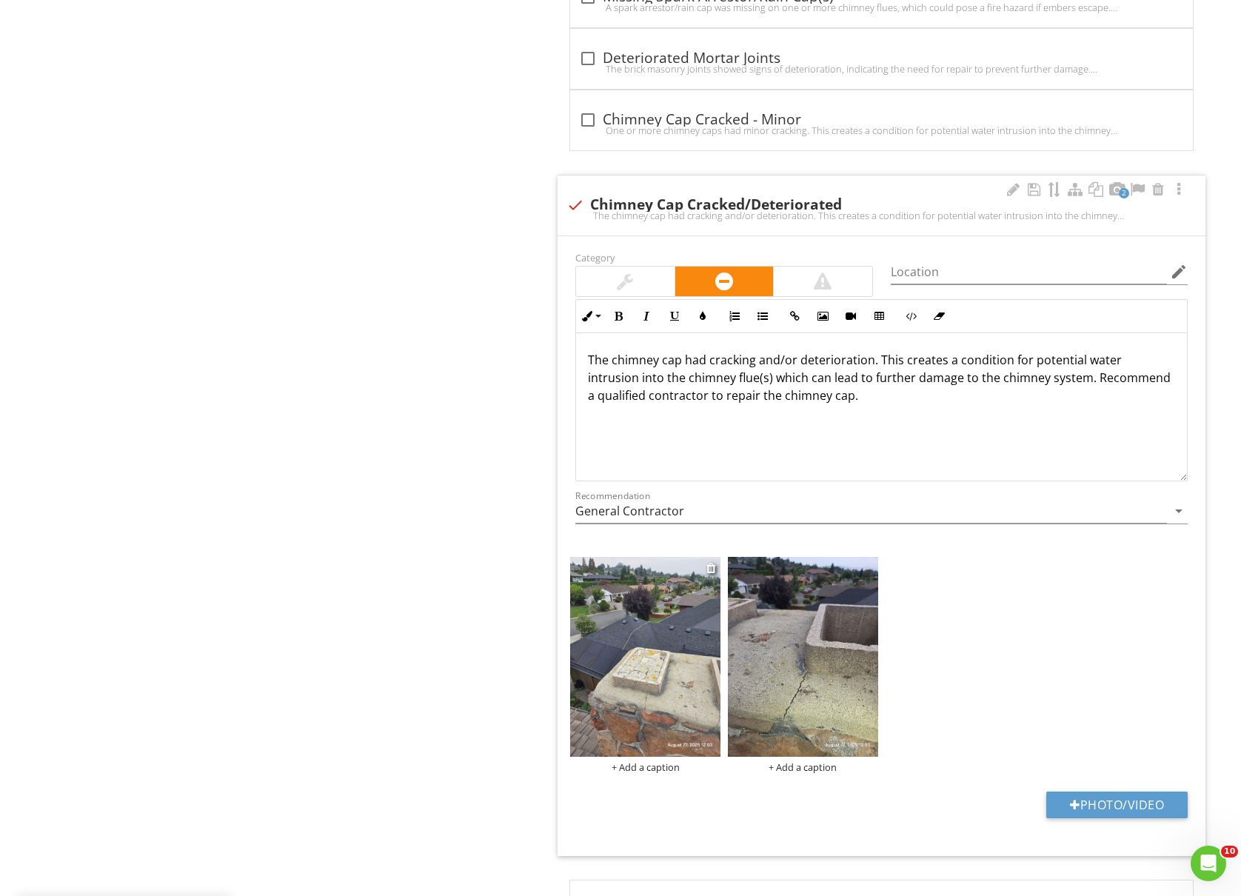
click at [619, 647] on img at bounding box center [645, 657] width 150 height 200
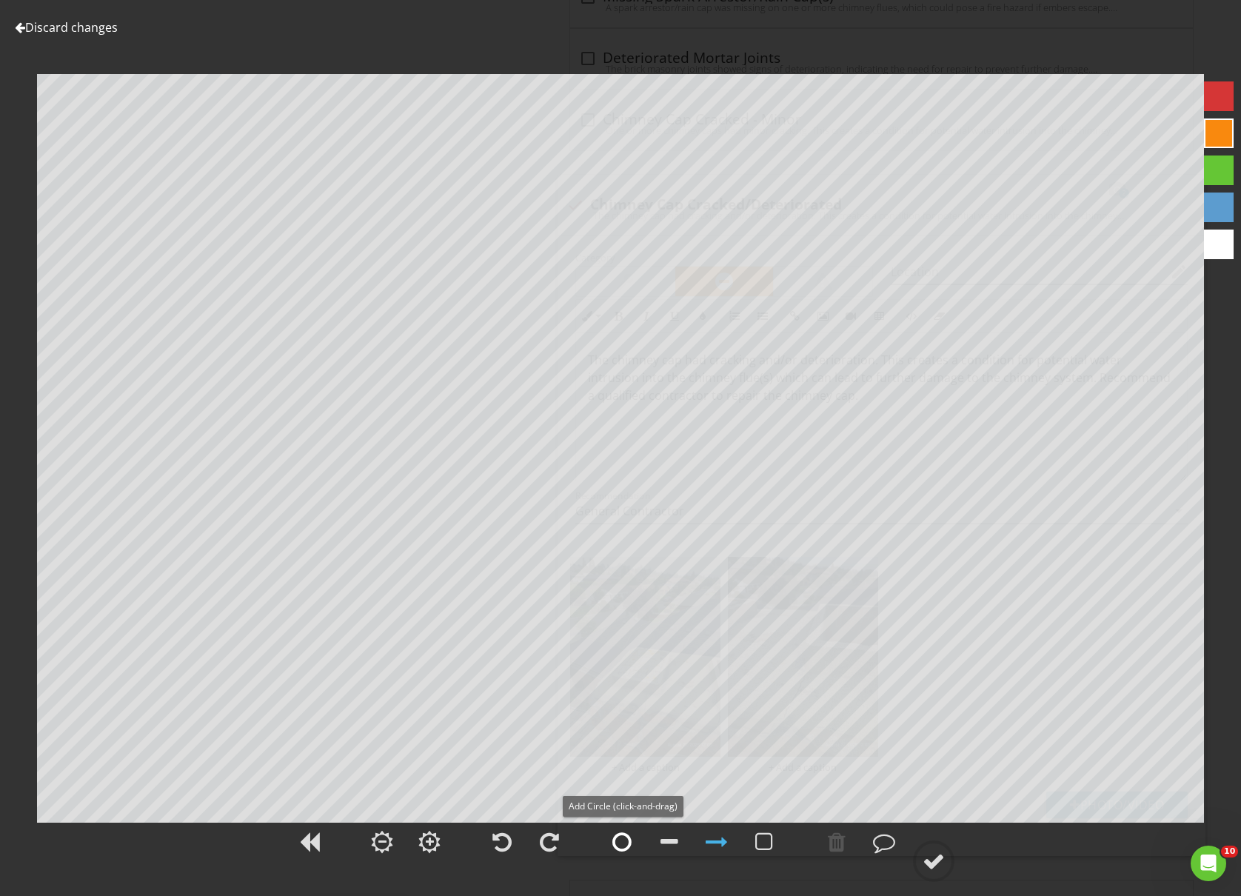
click at [623, 839] on div at bounding box center [622, 842] width 19 height 22
click at [941, 865] on div at bounding box center [934, 861] width 22 height 22
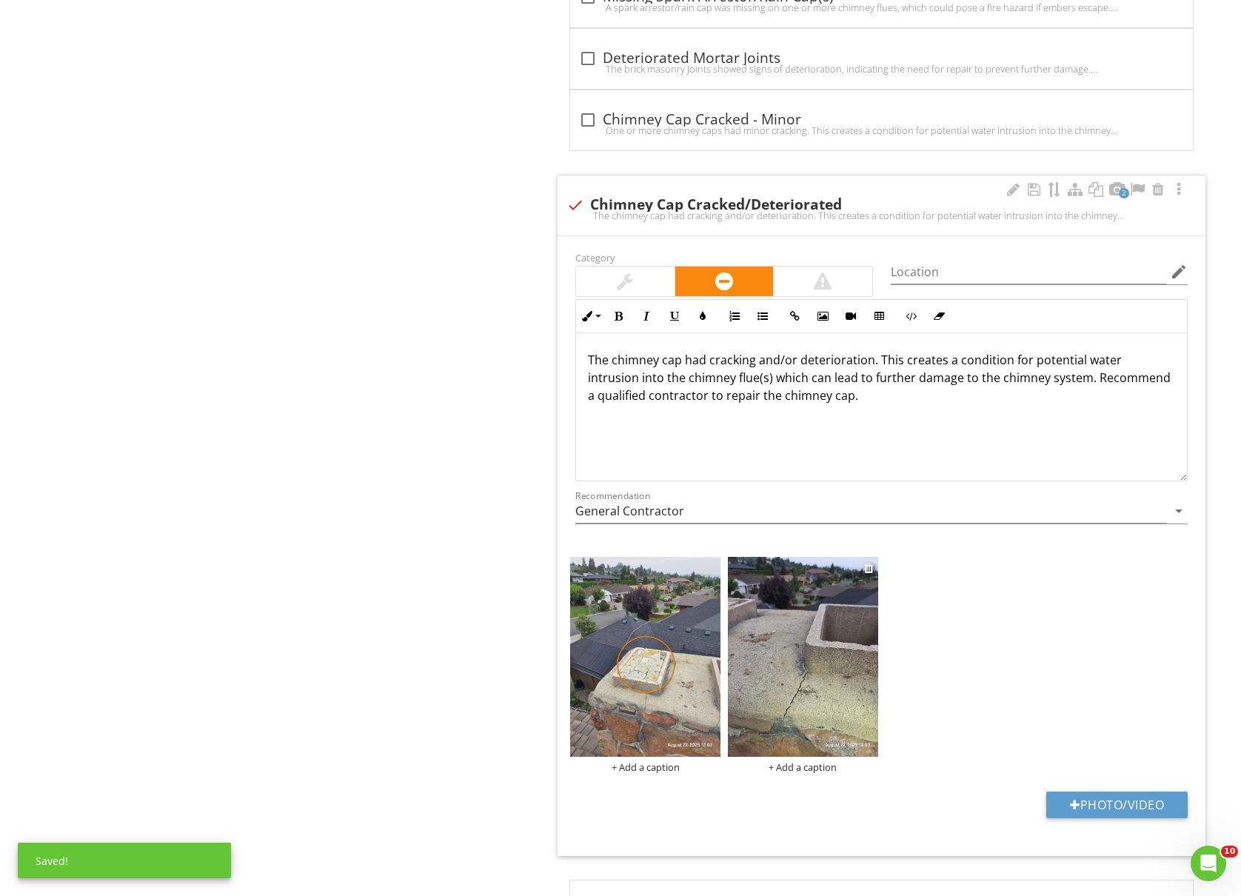
click at [798, 691] on img at bounding box center [803, 657] width 150 height 200
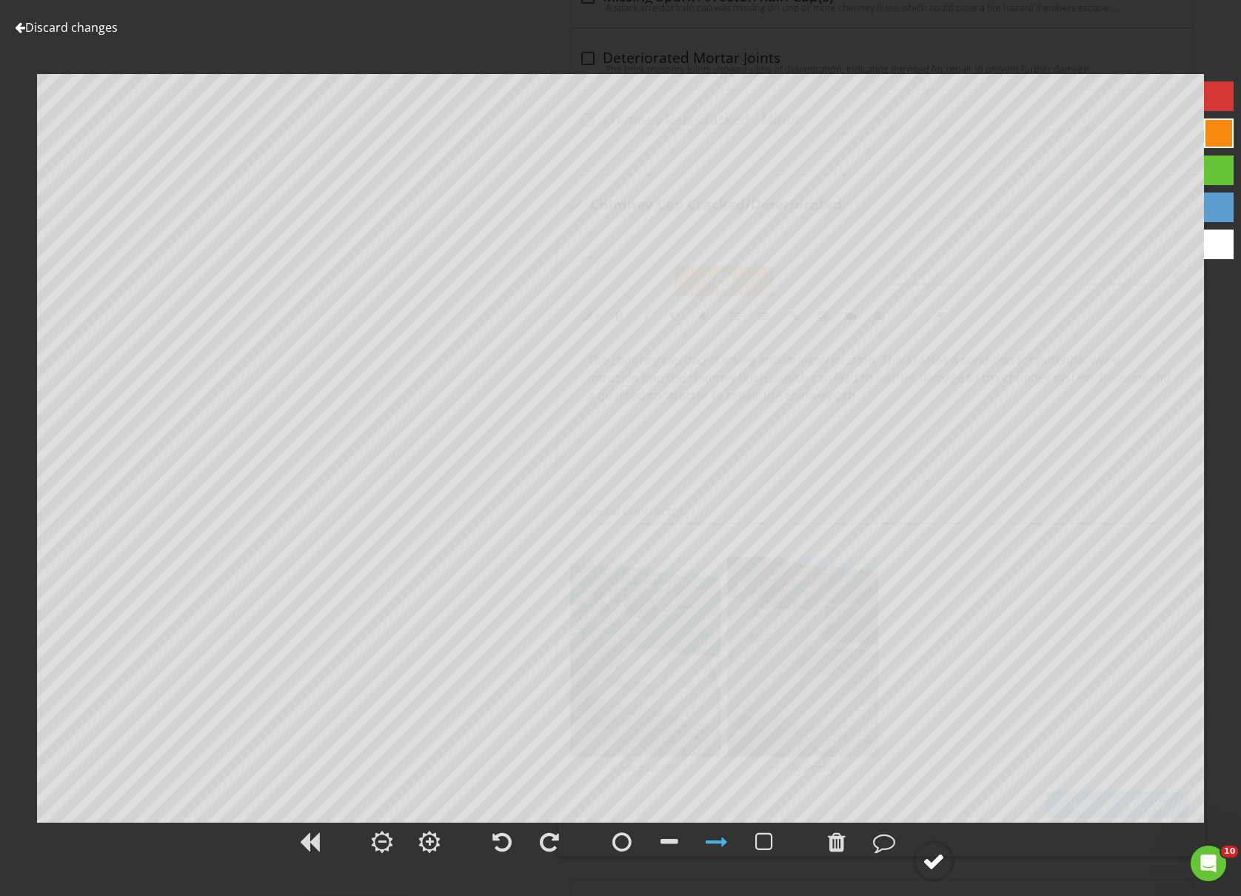
click at [935, 863] on div at bounding box center [934, 861] width 22 height 22
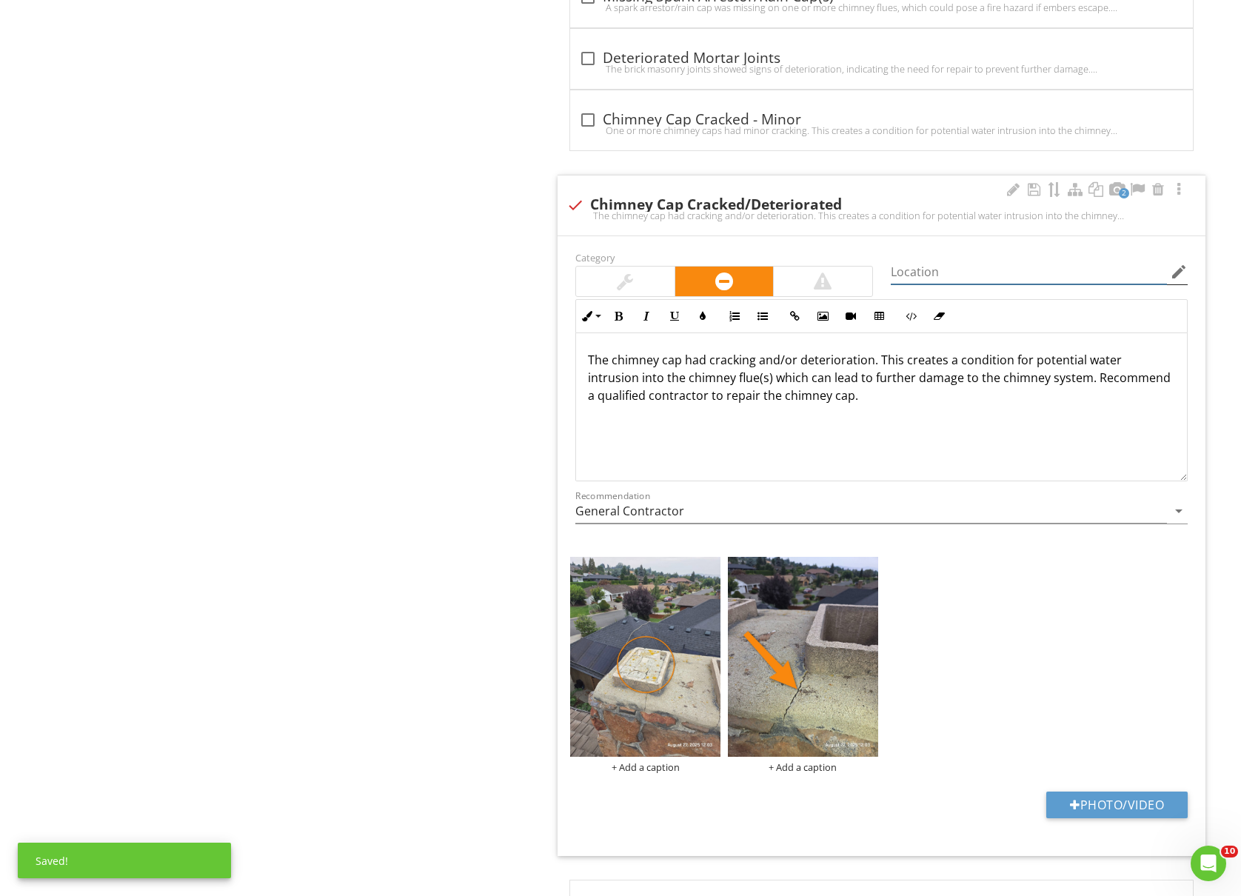
click at [985, 270] on input "Location" at bounding box center [1029, 272] width 276 height 24
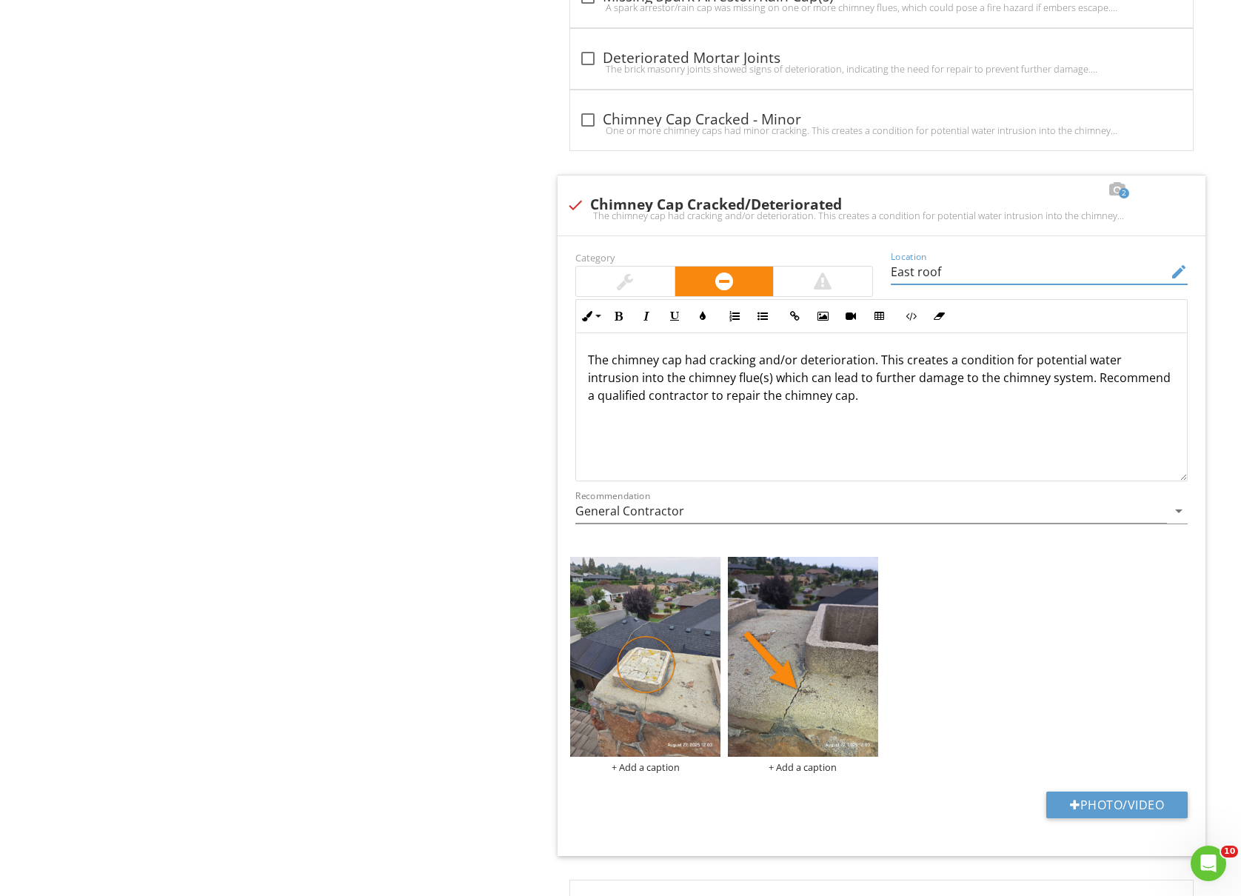
type input "East roof"
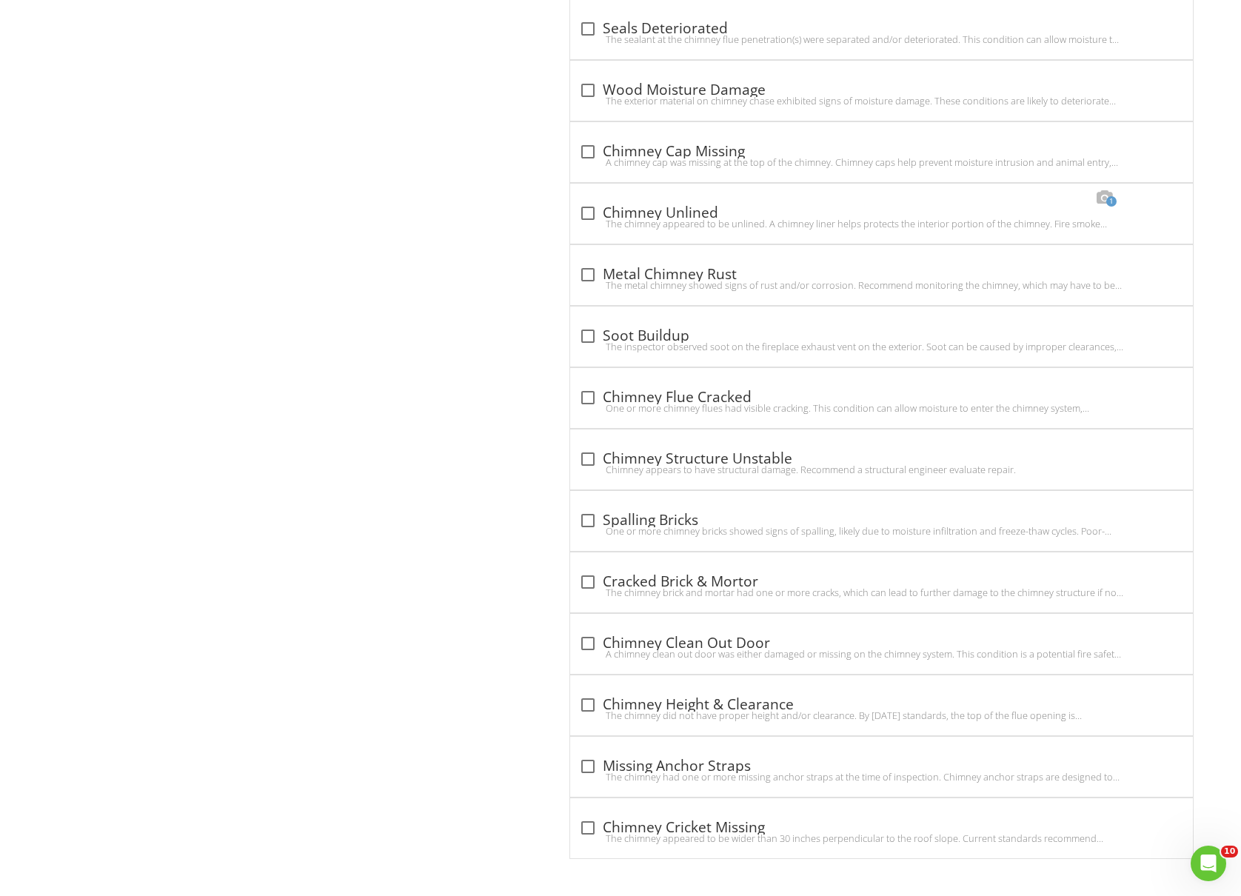
scroll to position [3194, 0]
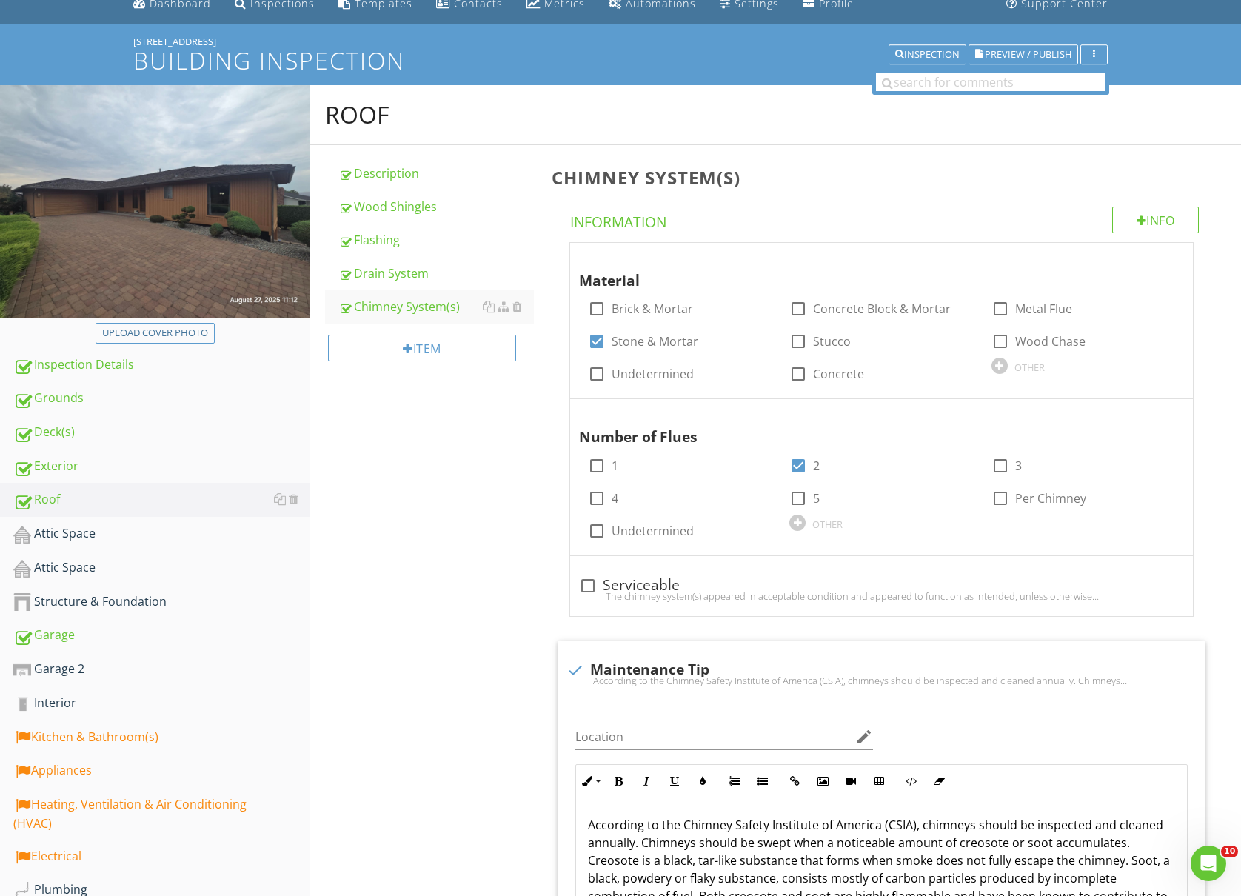
scroll to position [0, 0]
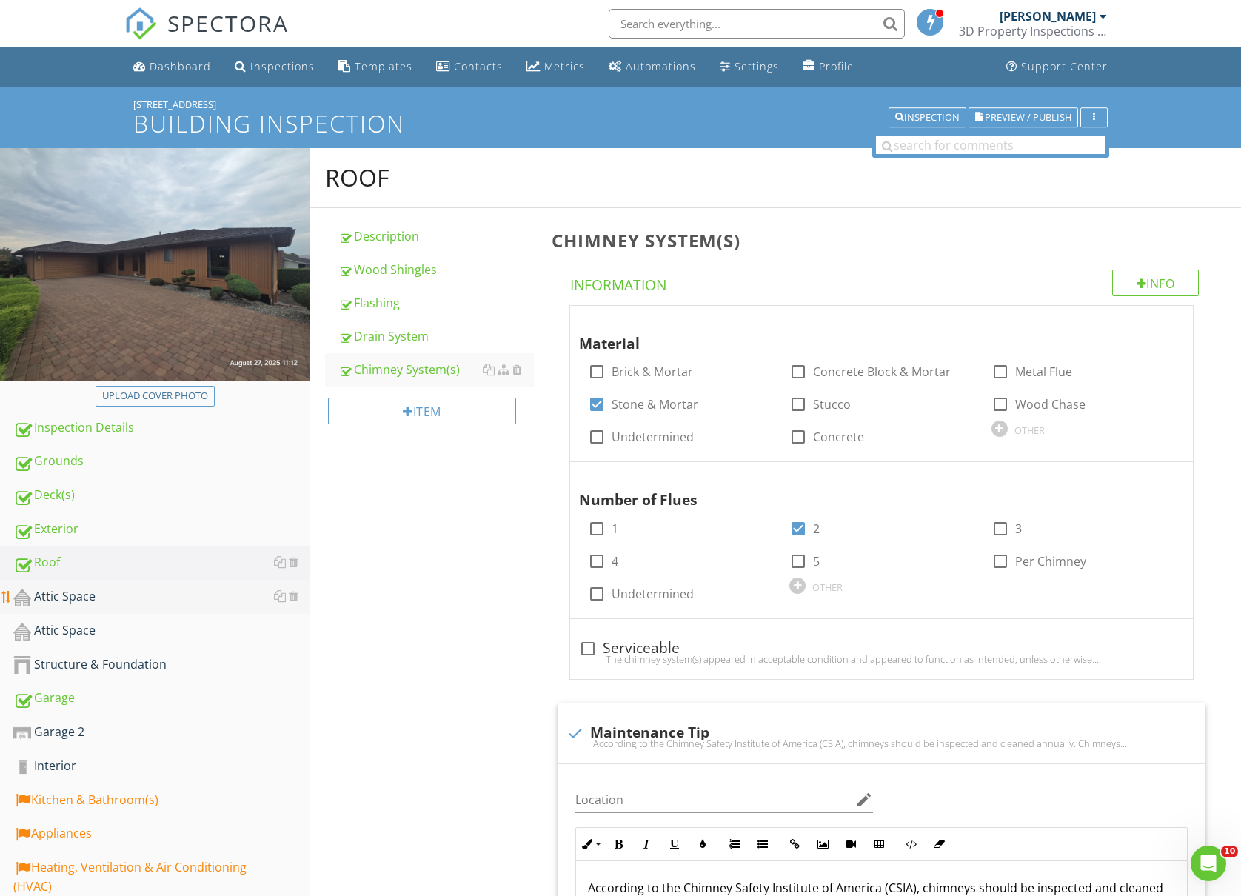
click at [104, 601] on div "Attic Space" at bounding box center [161, 596] width 297 height 19
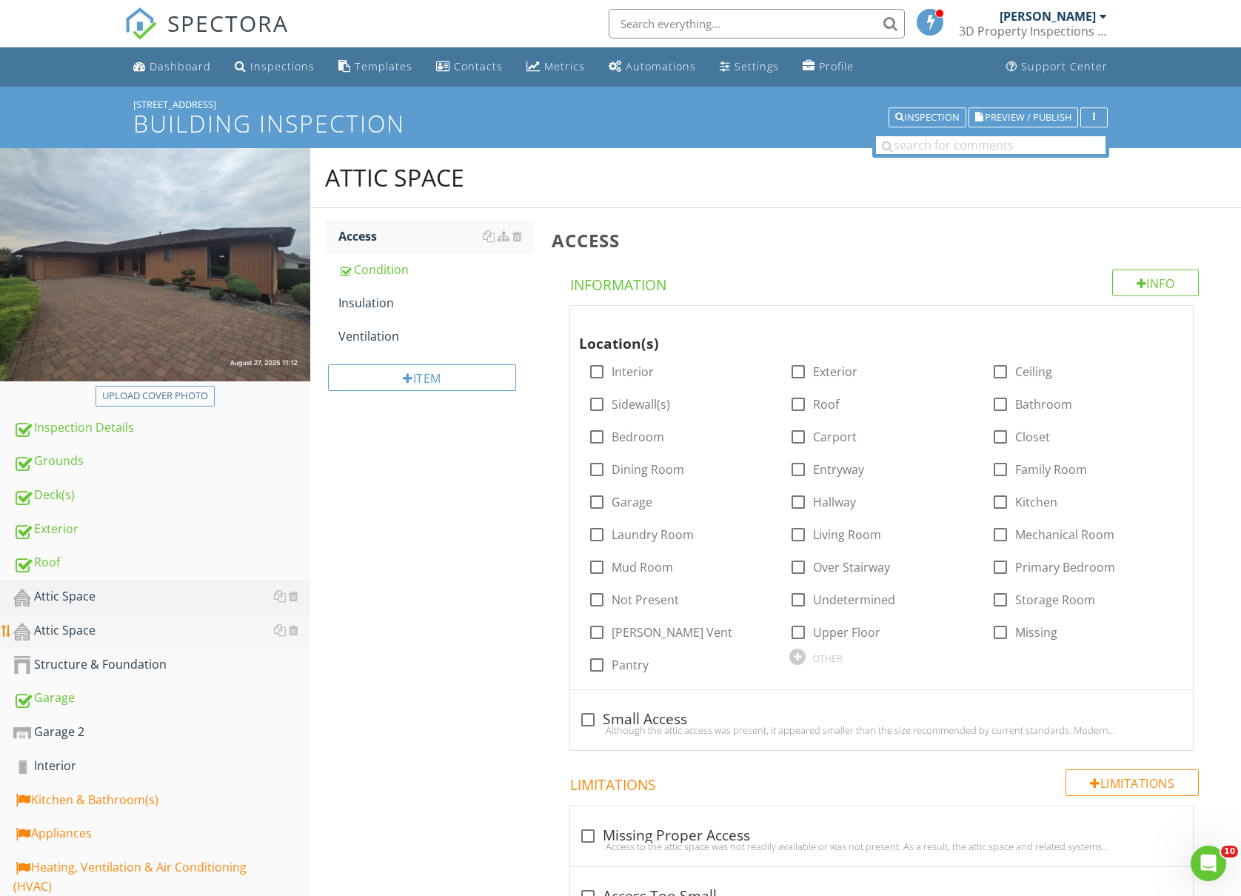
click at [77, 626] on div "Attic Space" at bounding box center [161, 630] width 297 height 19
click at [68, 588] on div "Attic Space" at bounding box center [161, 596] width 297 height 19
click at [390, 267] on div "Condition" at bounding box center [436, 270] width 196 height 18
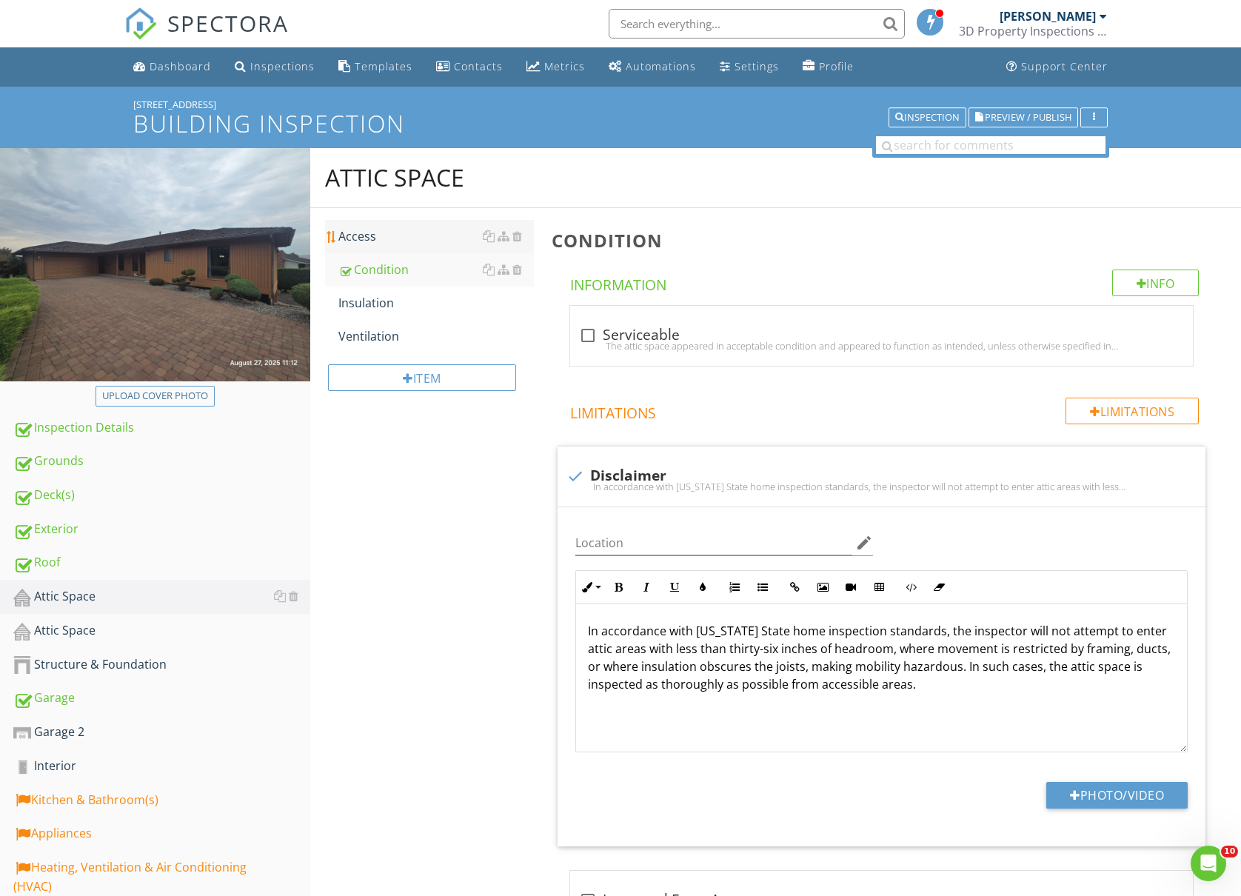
click at [377, 228] on div "Access" at bounding box center [436, 236] width 196 height 18
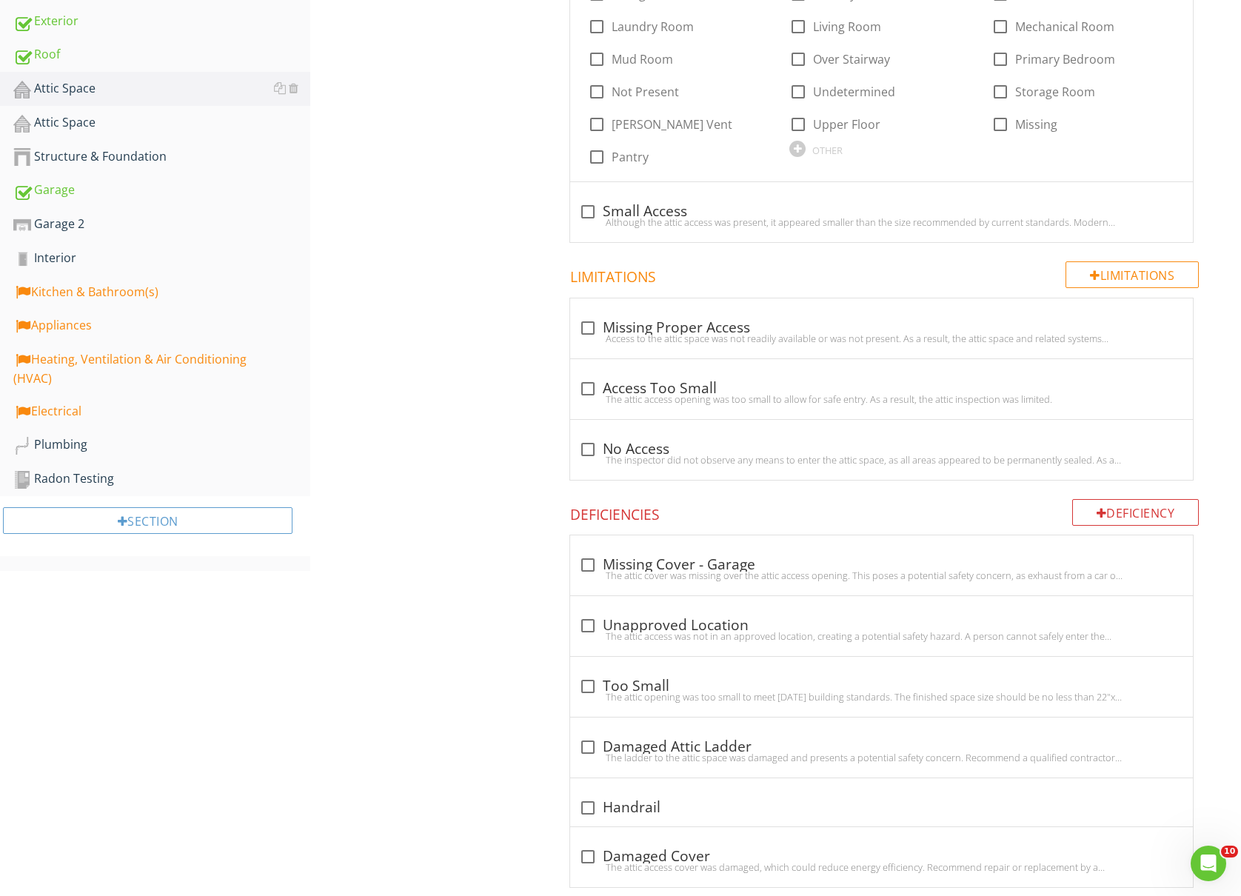
scroll to position [540, 0]
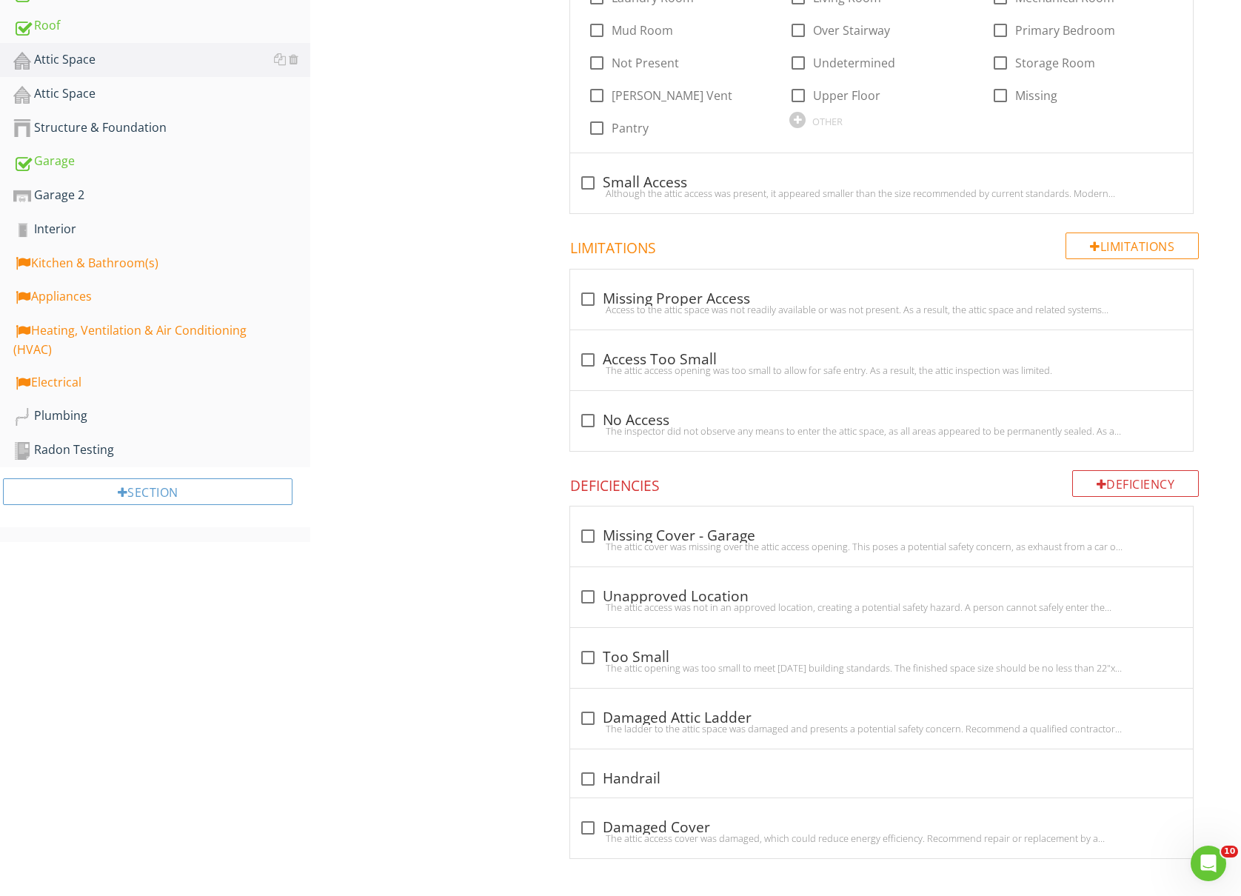
click at [424, 561] on div "Attic Space Access Condition Insulation Ventilation Item Access Info Informatio…" at bounding box center [775, 253] width 931 height 1284
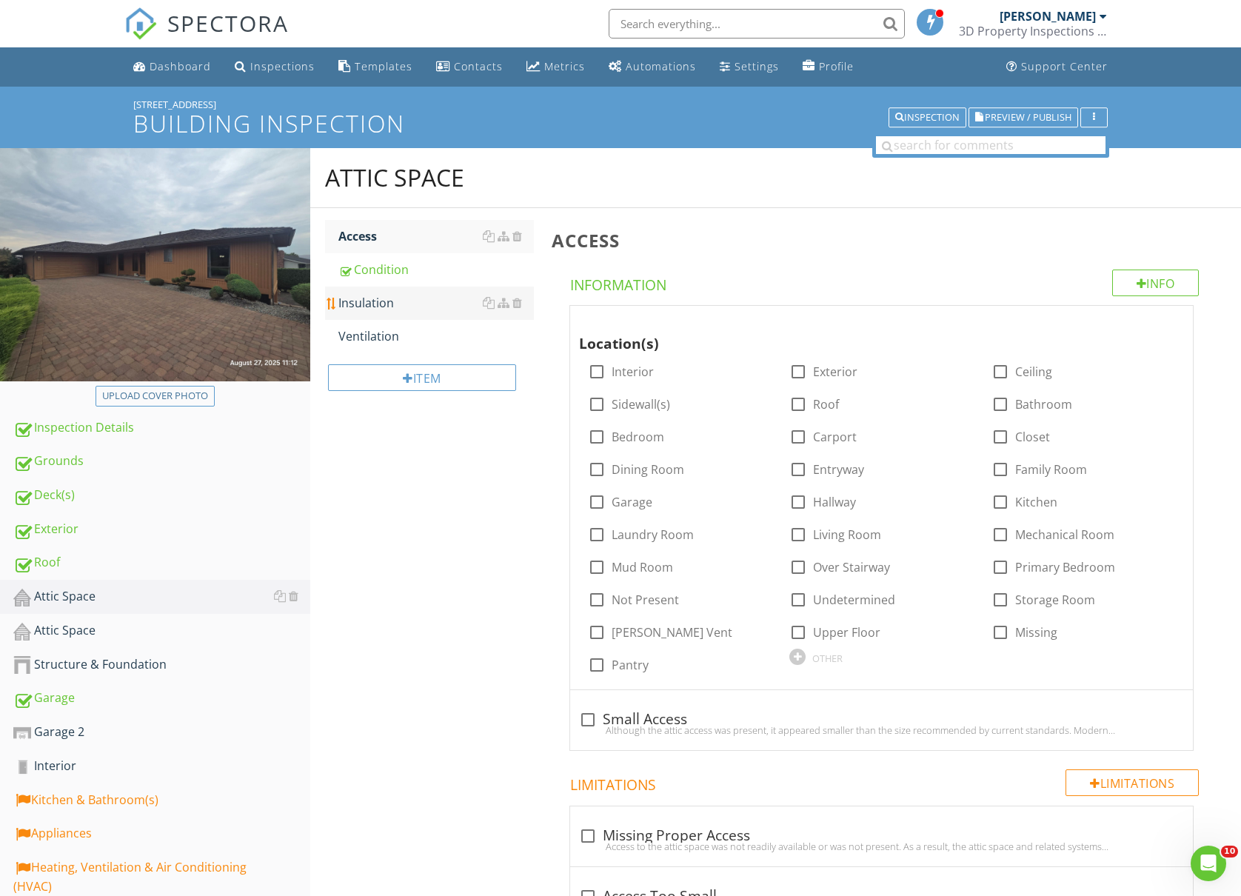
click at [398, 313] on link "Insulation" at bounding box center [436, 303] width 196 height 33
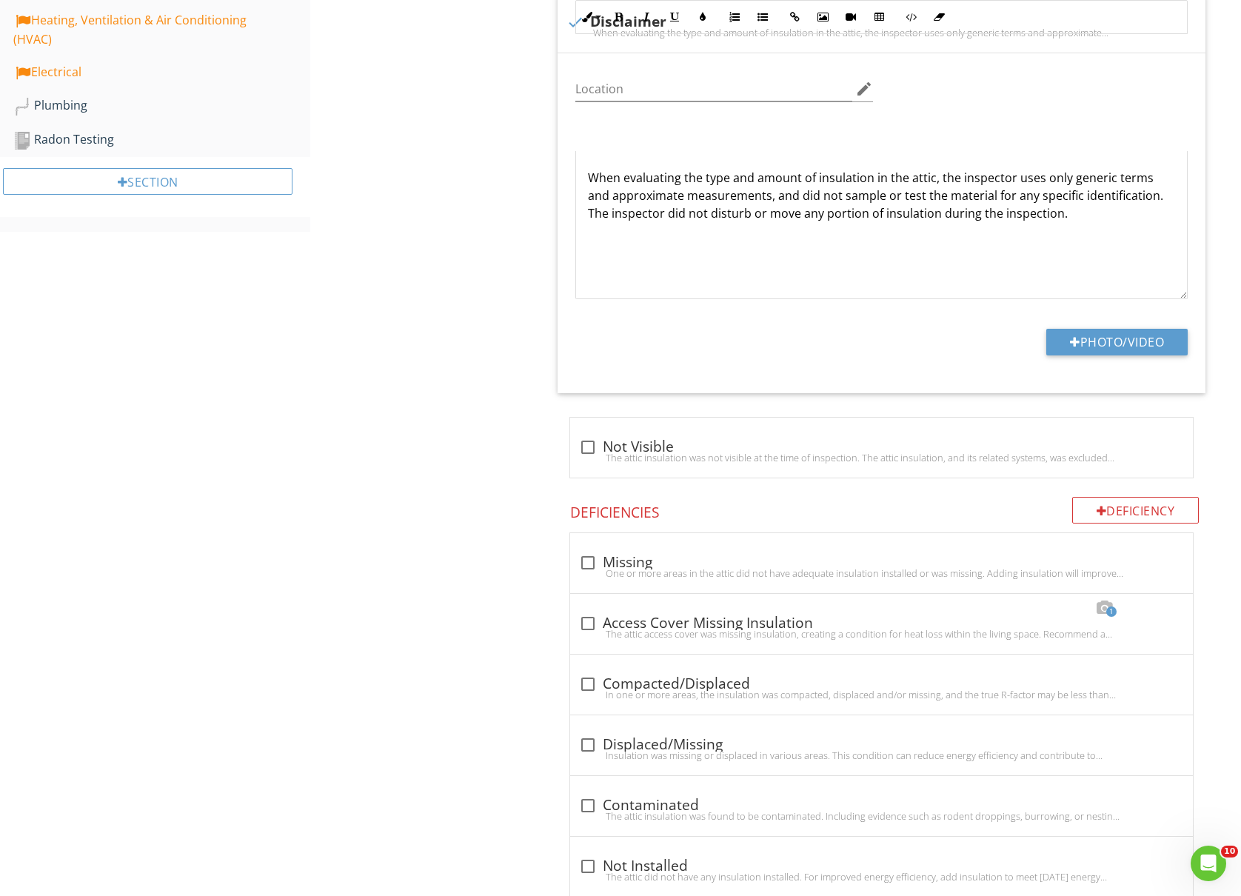
scroll to position [1244, 0]
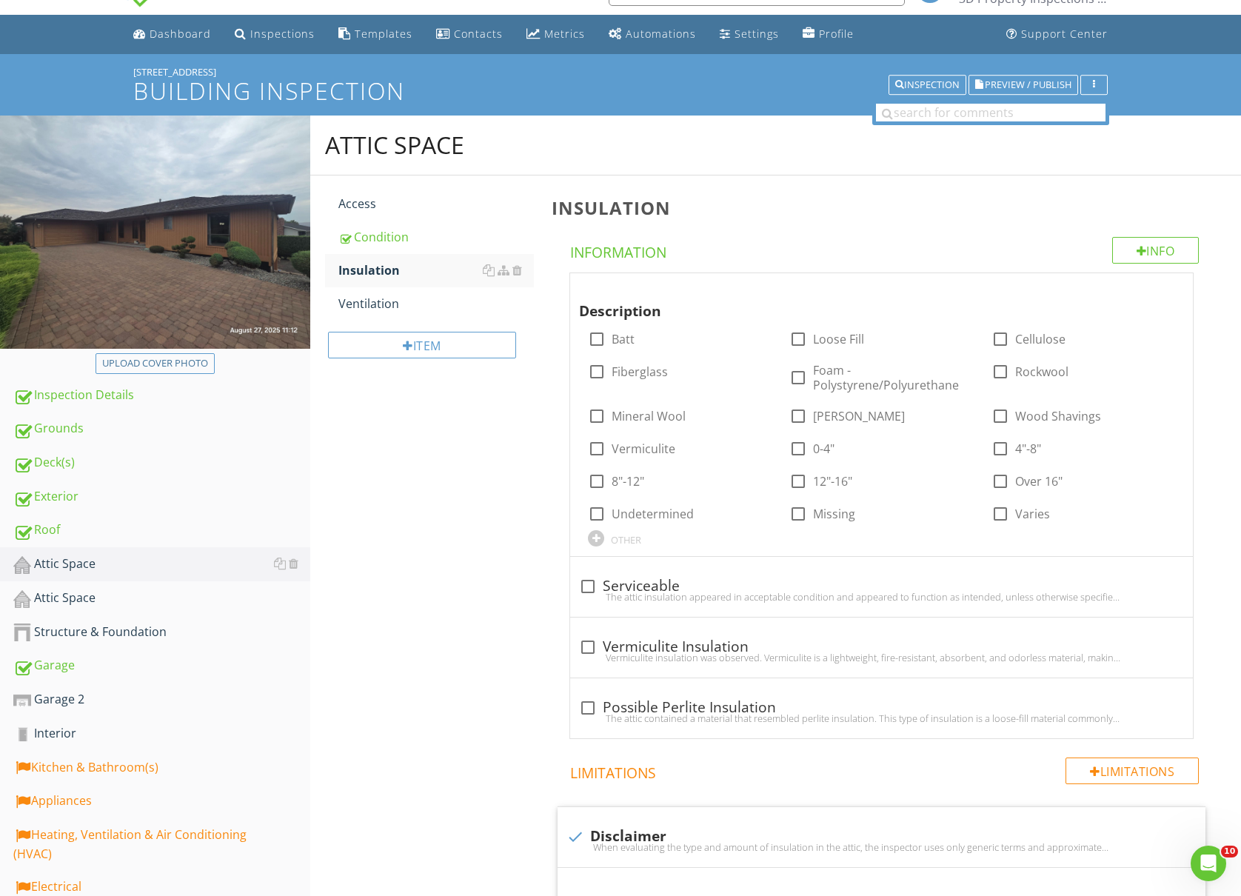
scroll to position [0, 0]
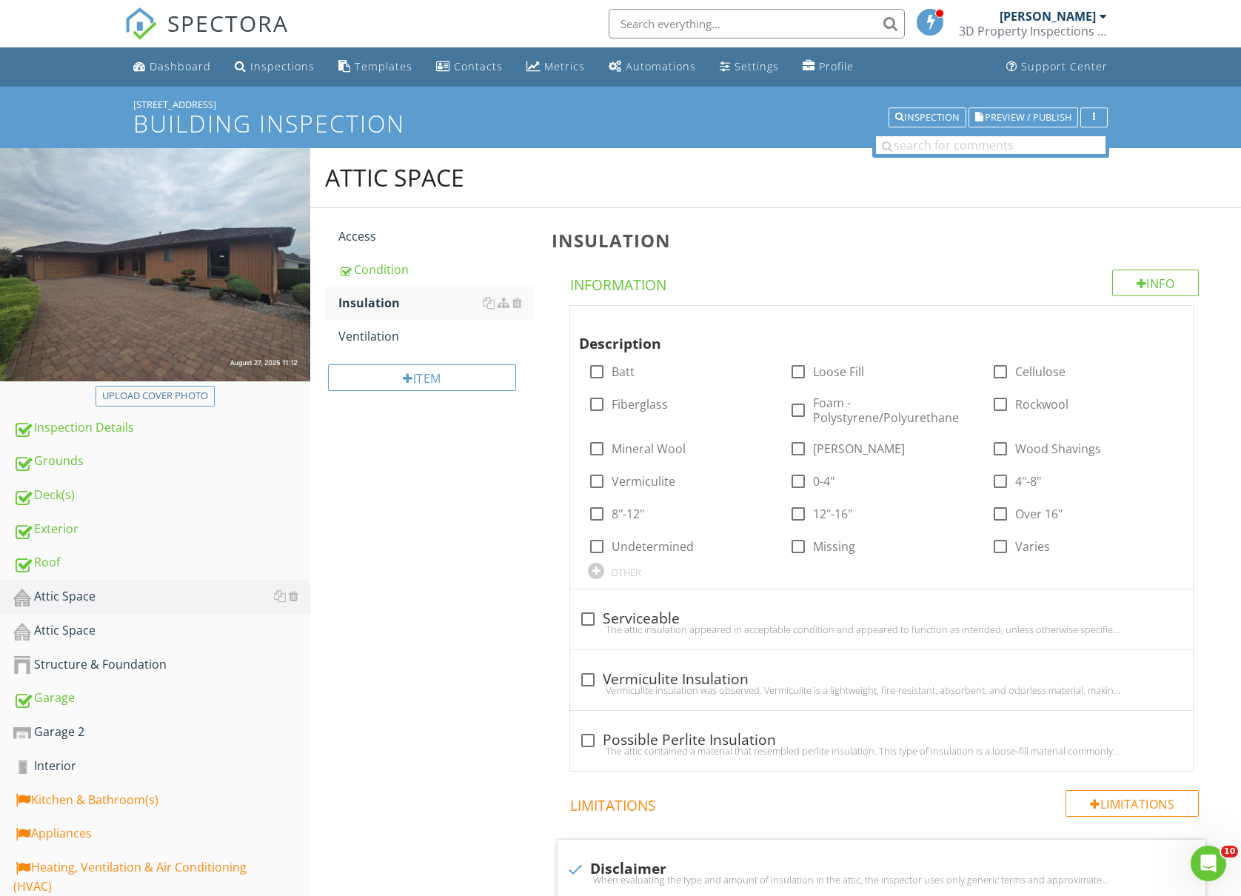
click at [385, 354] on div "Item" at bounding box center [429, 383] width 209 height 60
click at [385, 339] on div "Ventilation" at bounding box center [436, 336] width 196 height 18
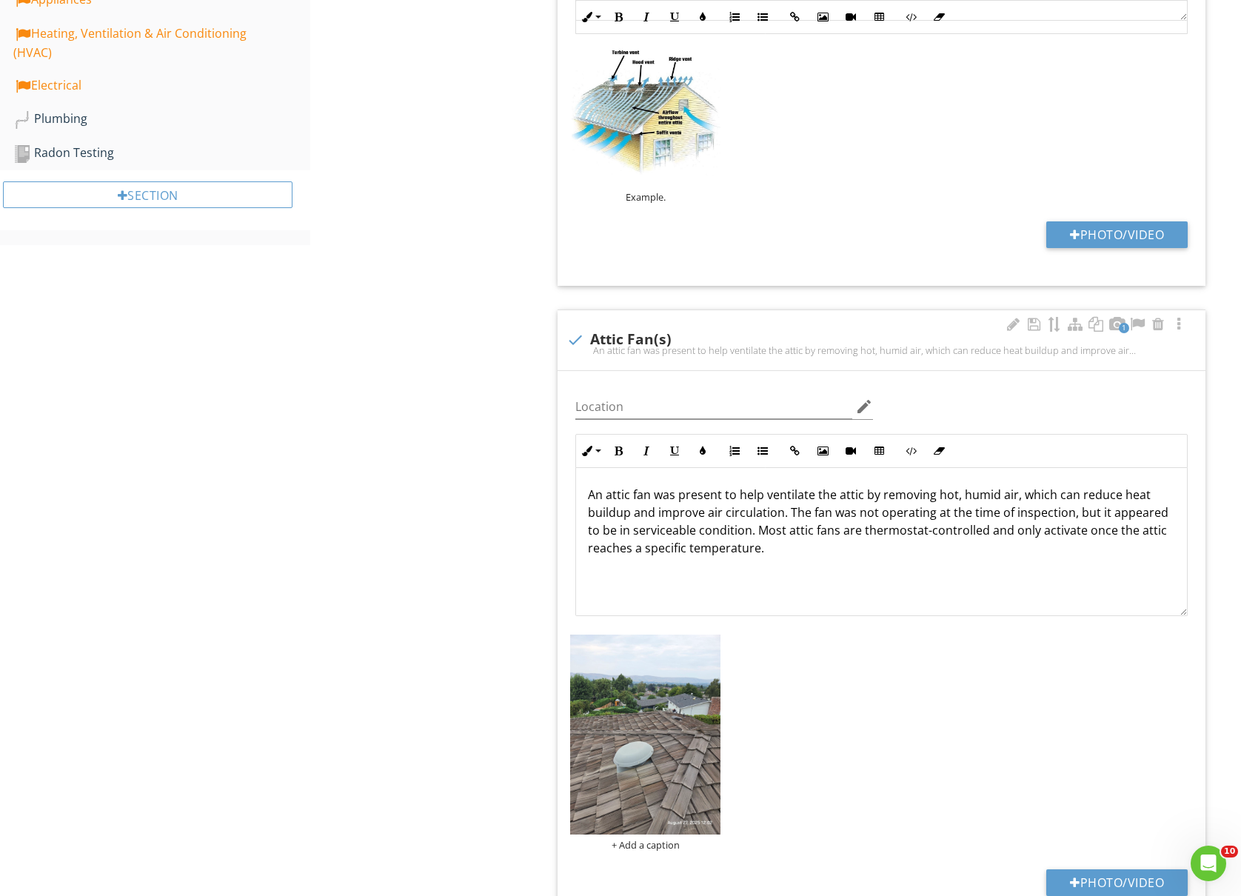
scroll to position [790, 0]
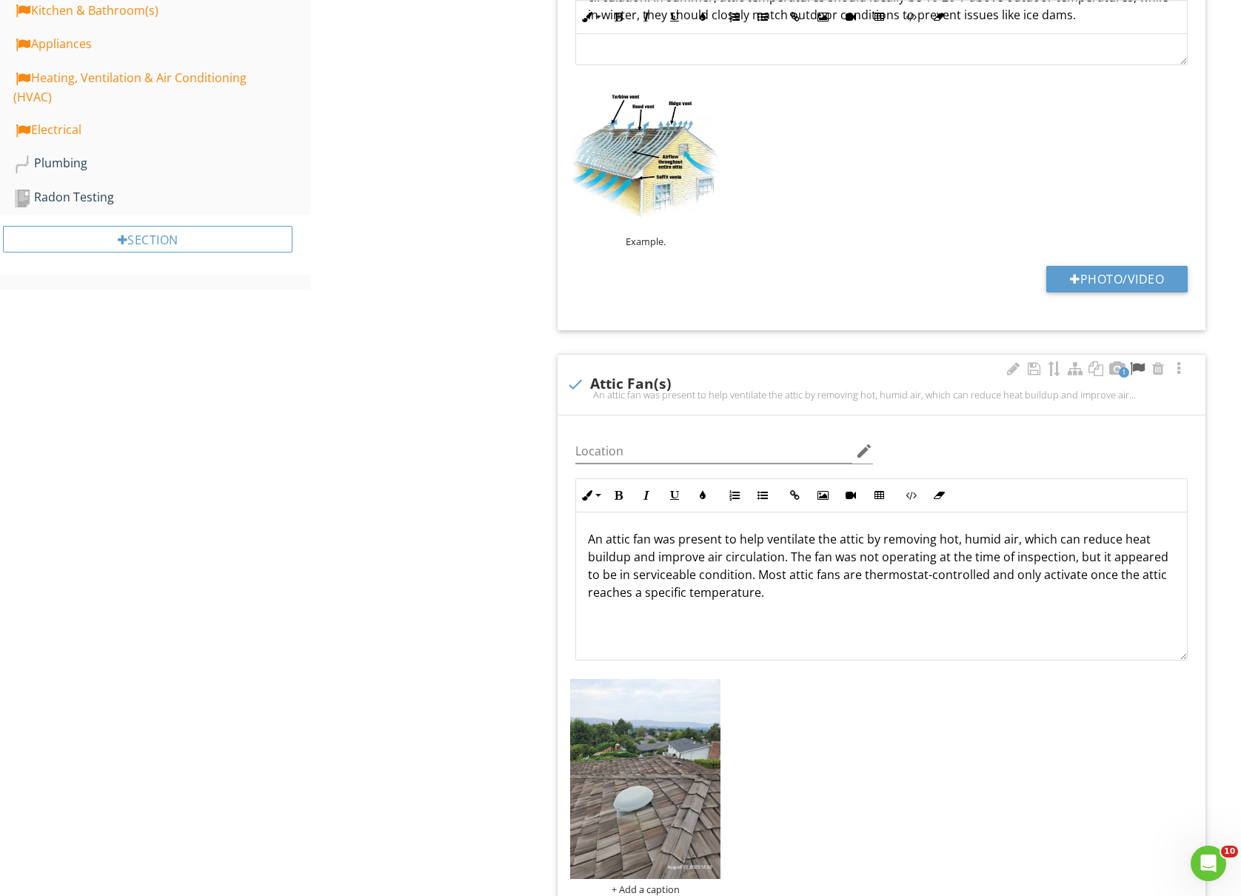
click at [1135, 365] on div at bounding box center [1138, 368] width 18 height 15
click at [569, 385] on div at bounding box center [575, 384] width 25 height 25
checkbox input "true"
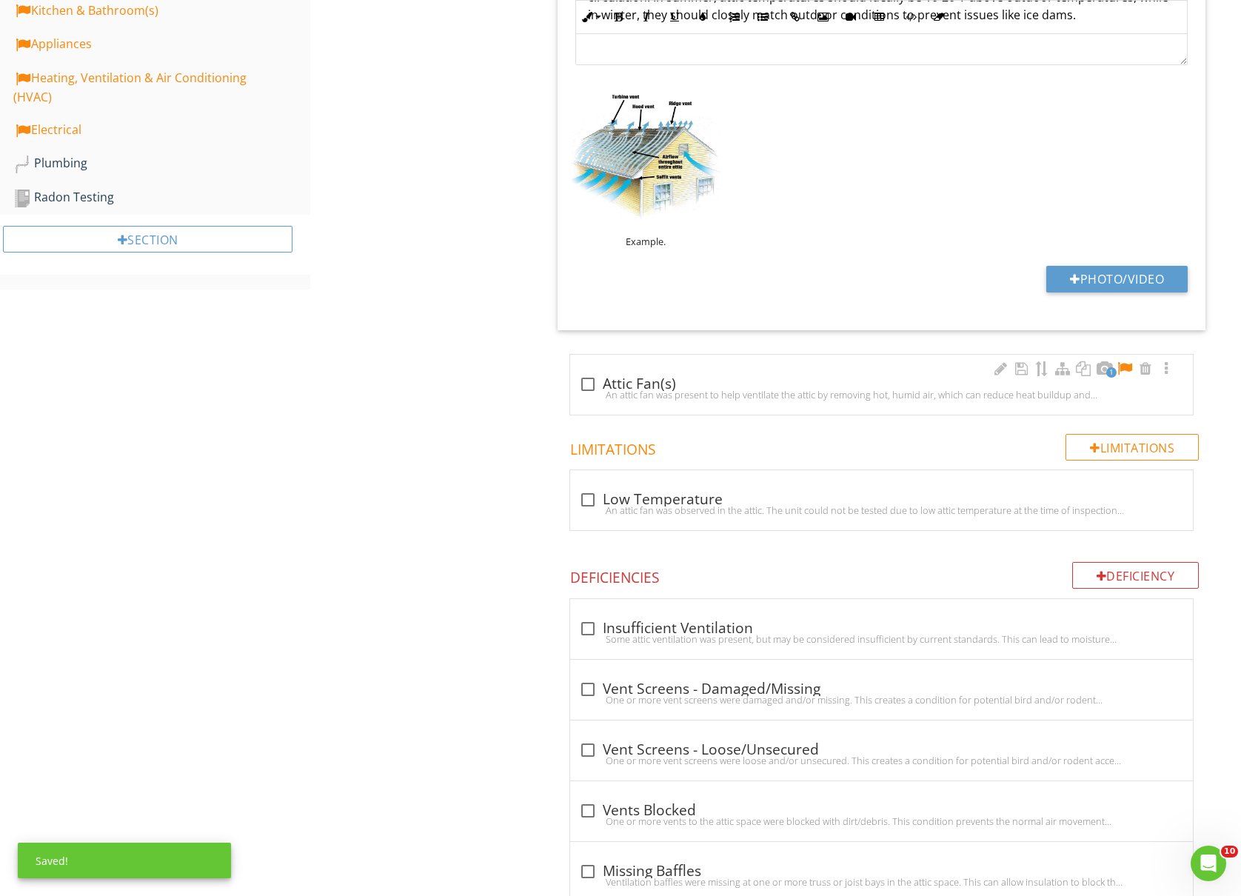
click at [1121, 371] on div at bounding box center [1125, 368] width 18 height 15
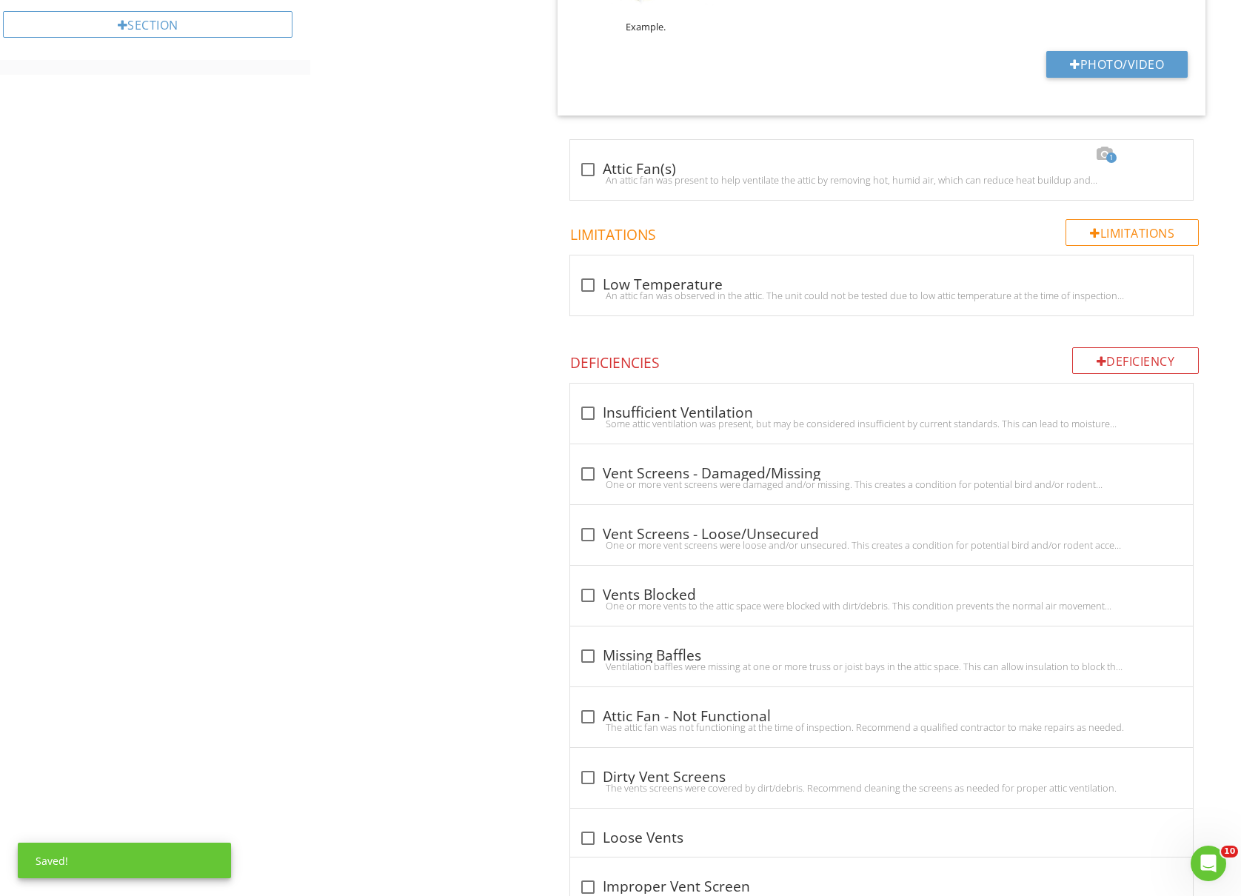
scroll to position [1227, 0]
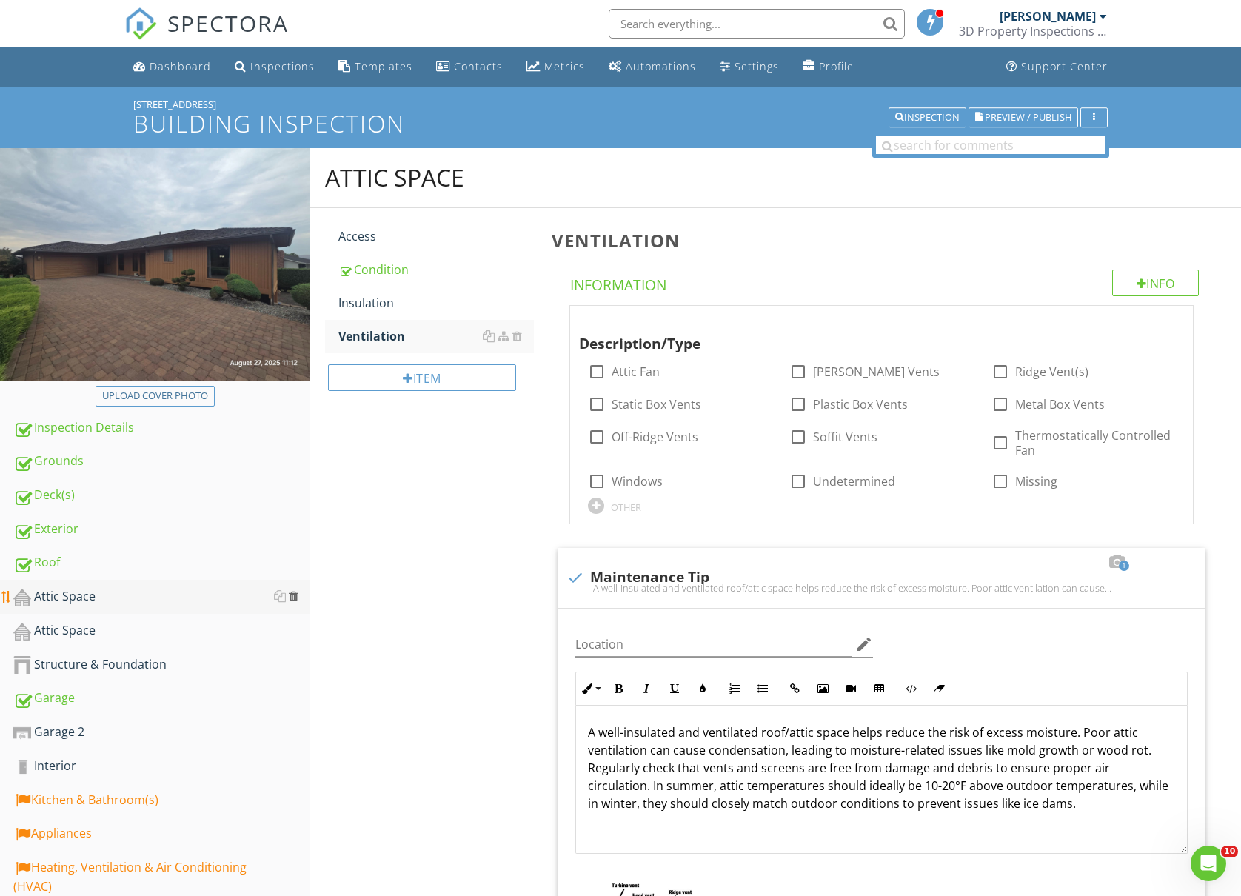
click at [293, 594] on div at bounding box center [294, 596] width 10 height 12
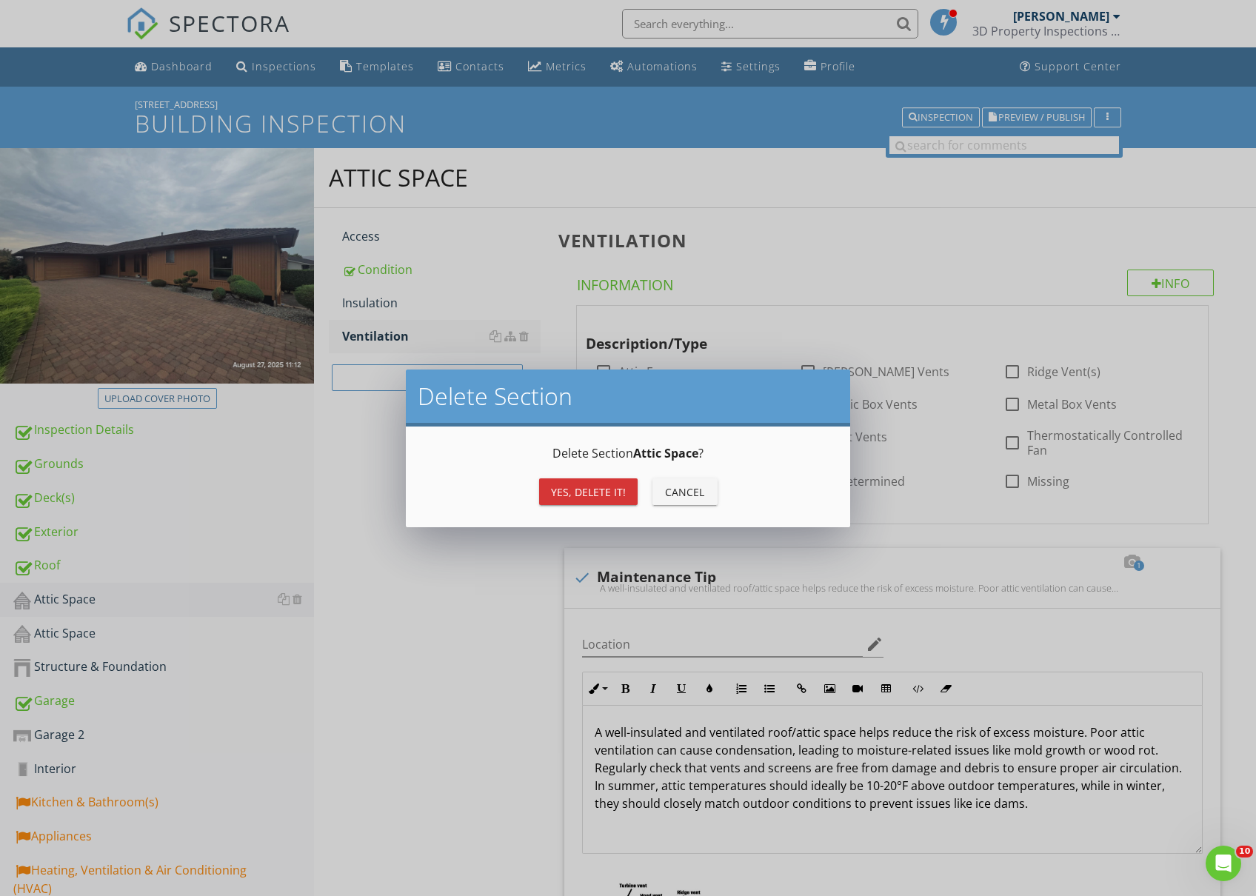
click at [564, 496] on div "Yes, Delete it!" at bounding box center [588, 492] width 75 height 16
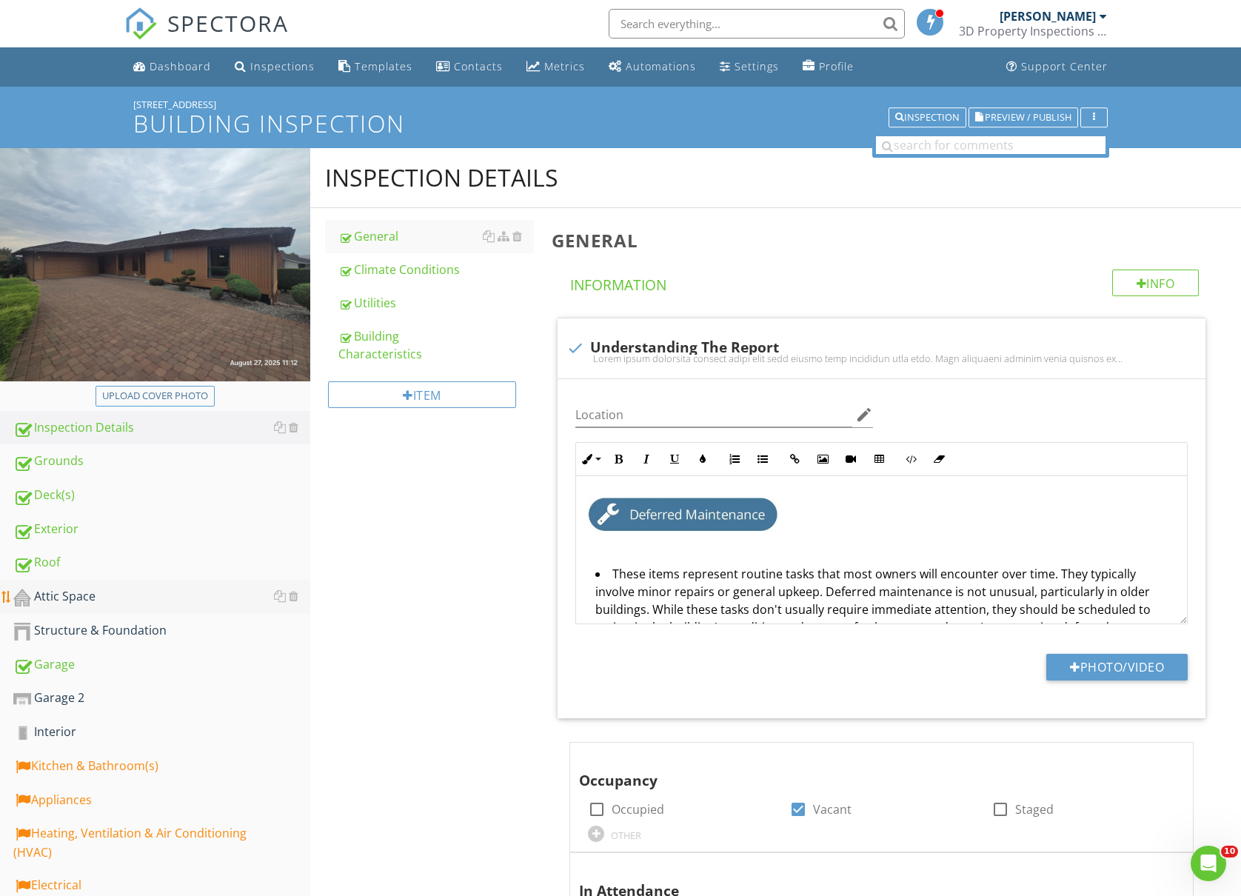
click at [167, 596] on div "Attic Space" at bounding box center [161, 596] width 297 height 19
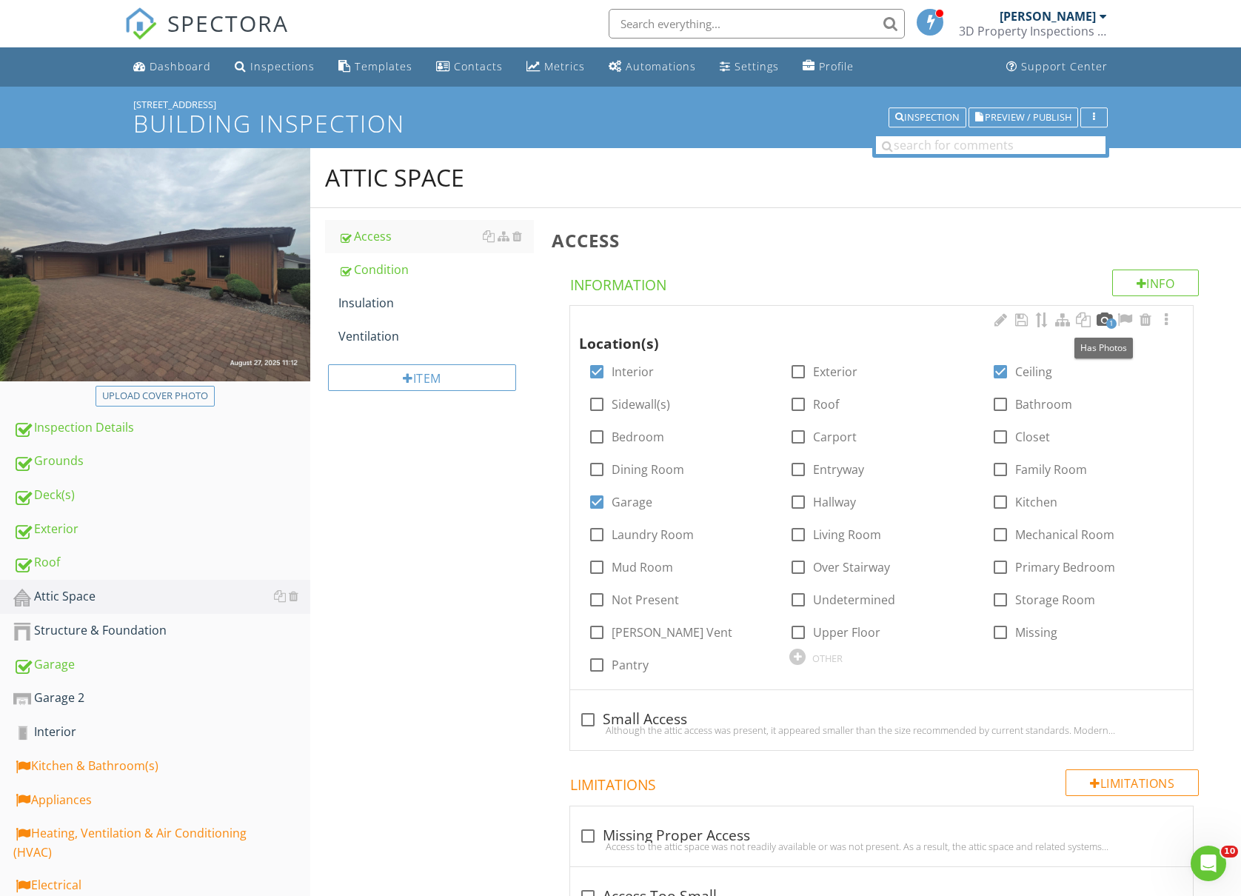
click at [1109, 314] on div at bounding box center [1104, 320] width 18 height 15
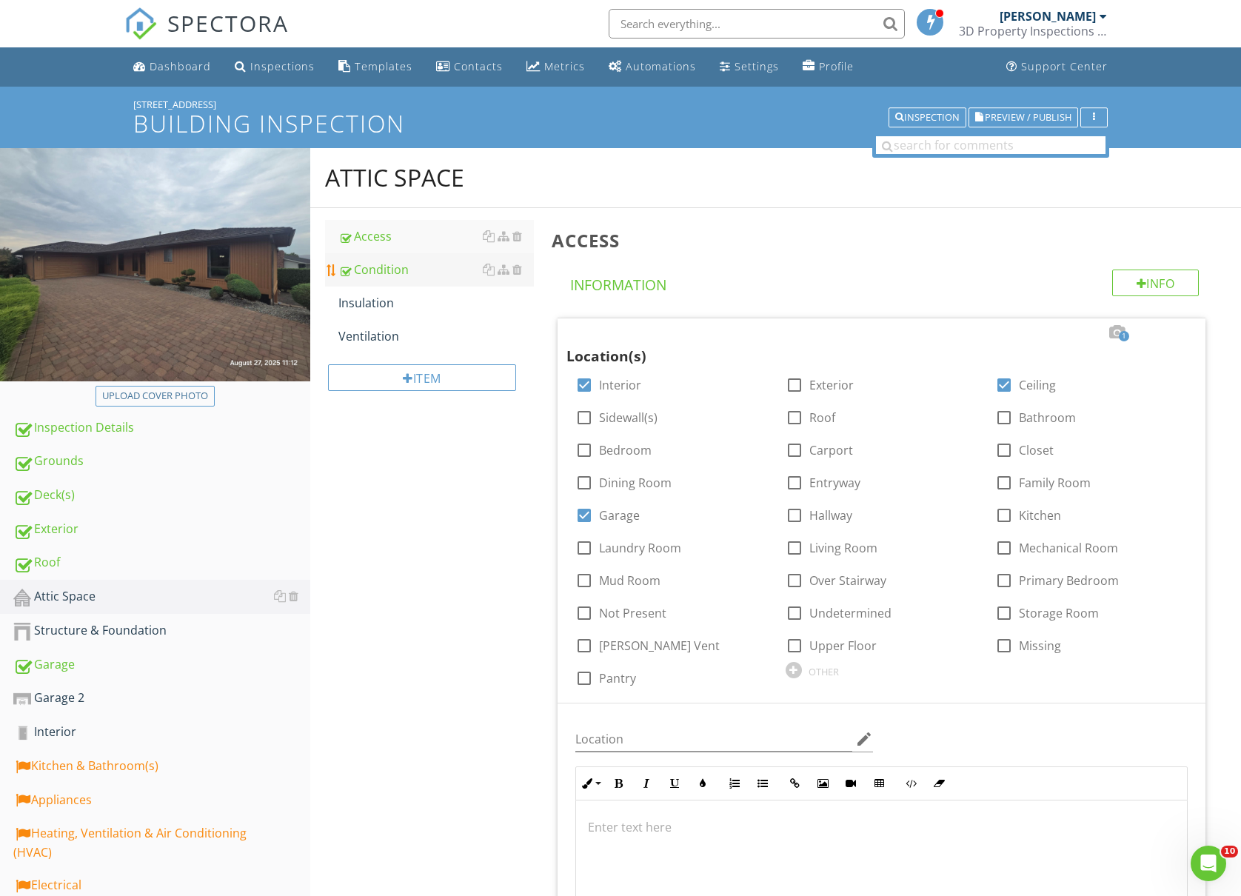
click at [401, 270] on div "Condition" at bounding box center [436, 270] width 196 height 18
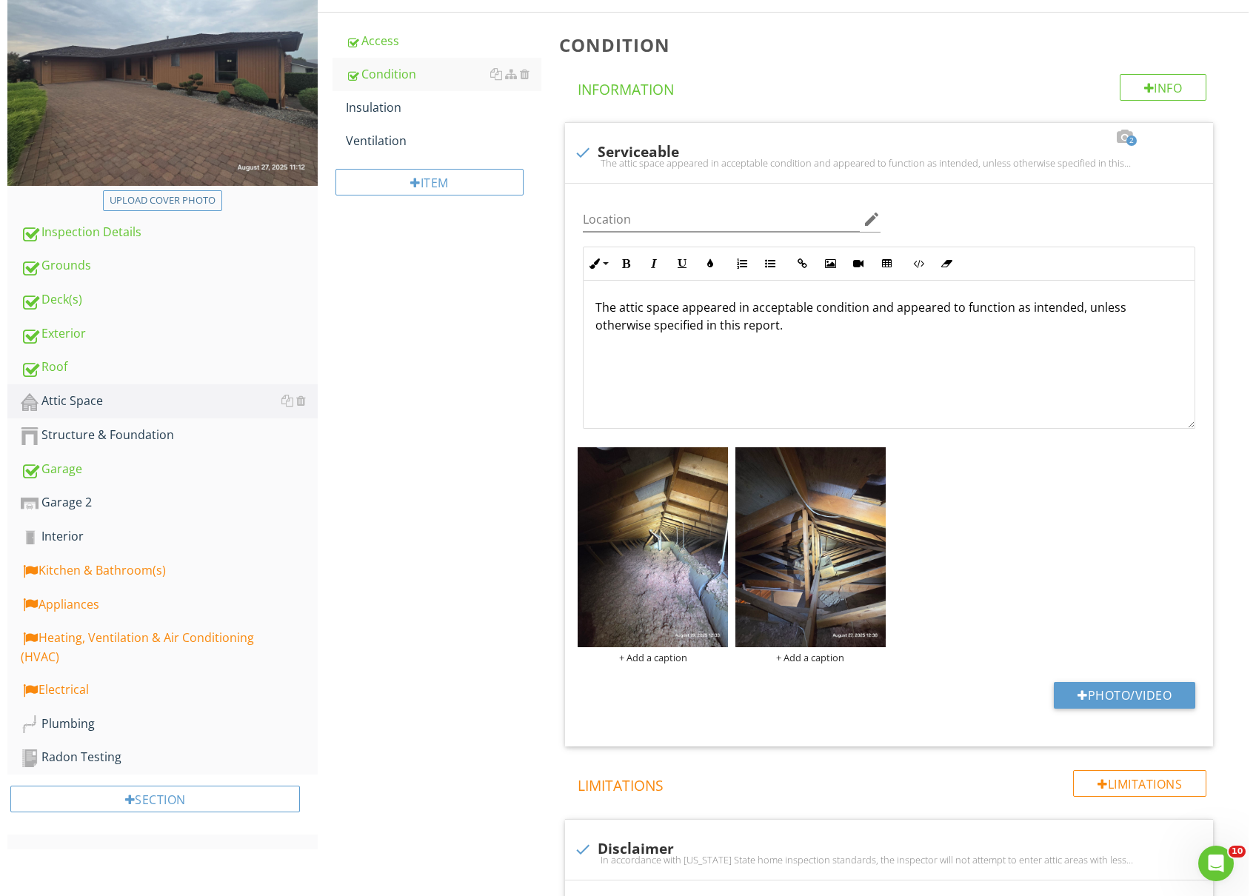
scroll to position [197, 0]
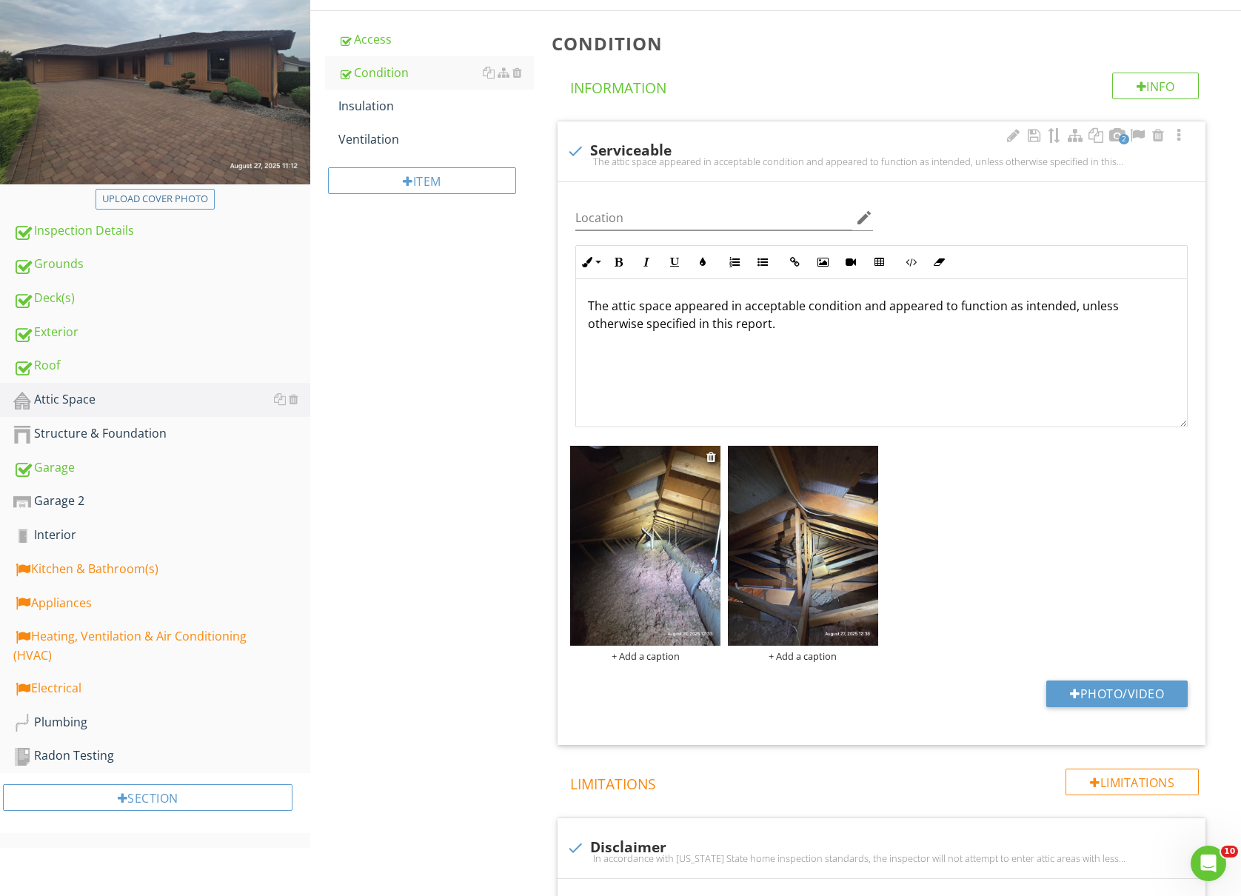
click at [667, 658] on div "+ Add a caption" at bounding box center [645, 656] width 150 height 12
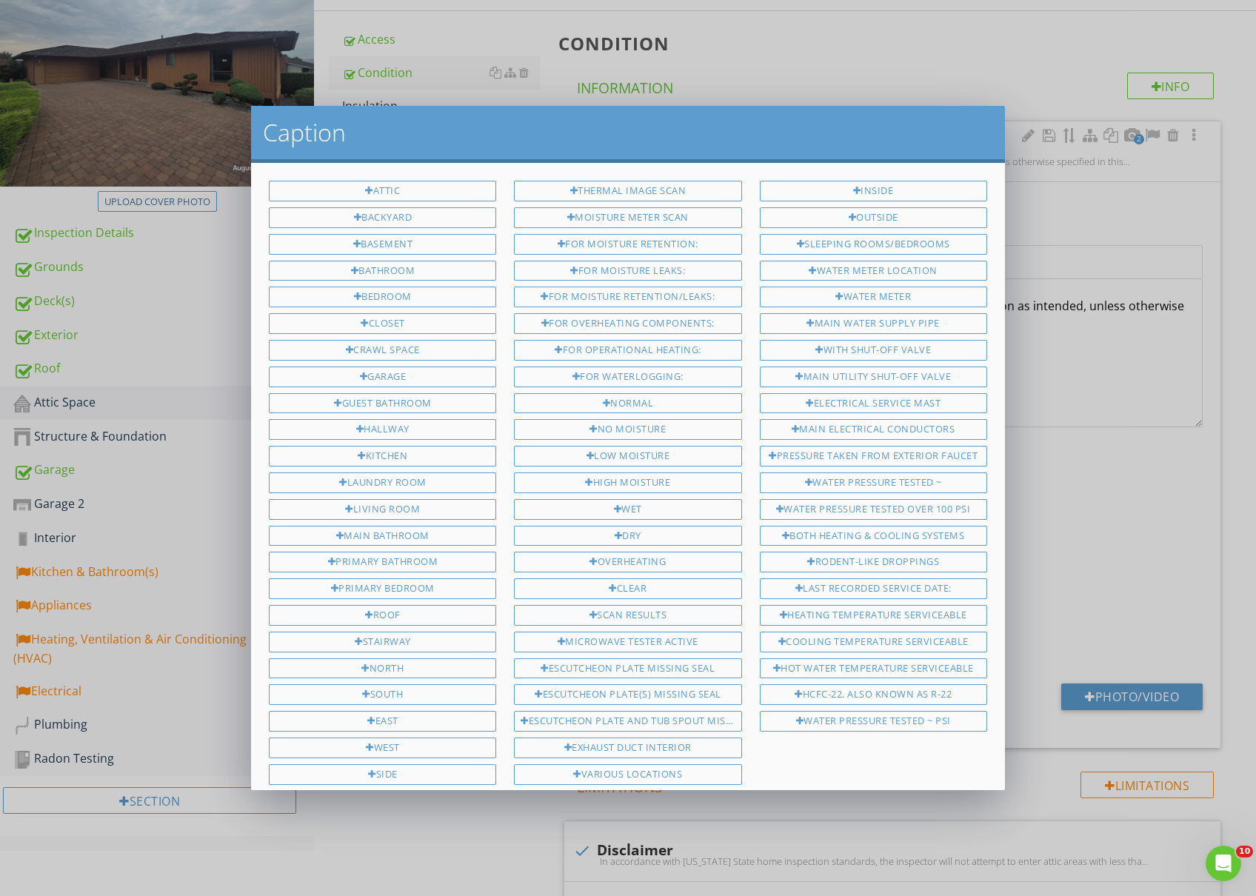
scroll to position [353, 0]
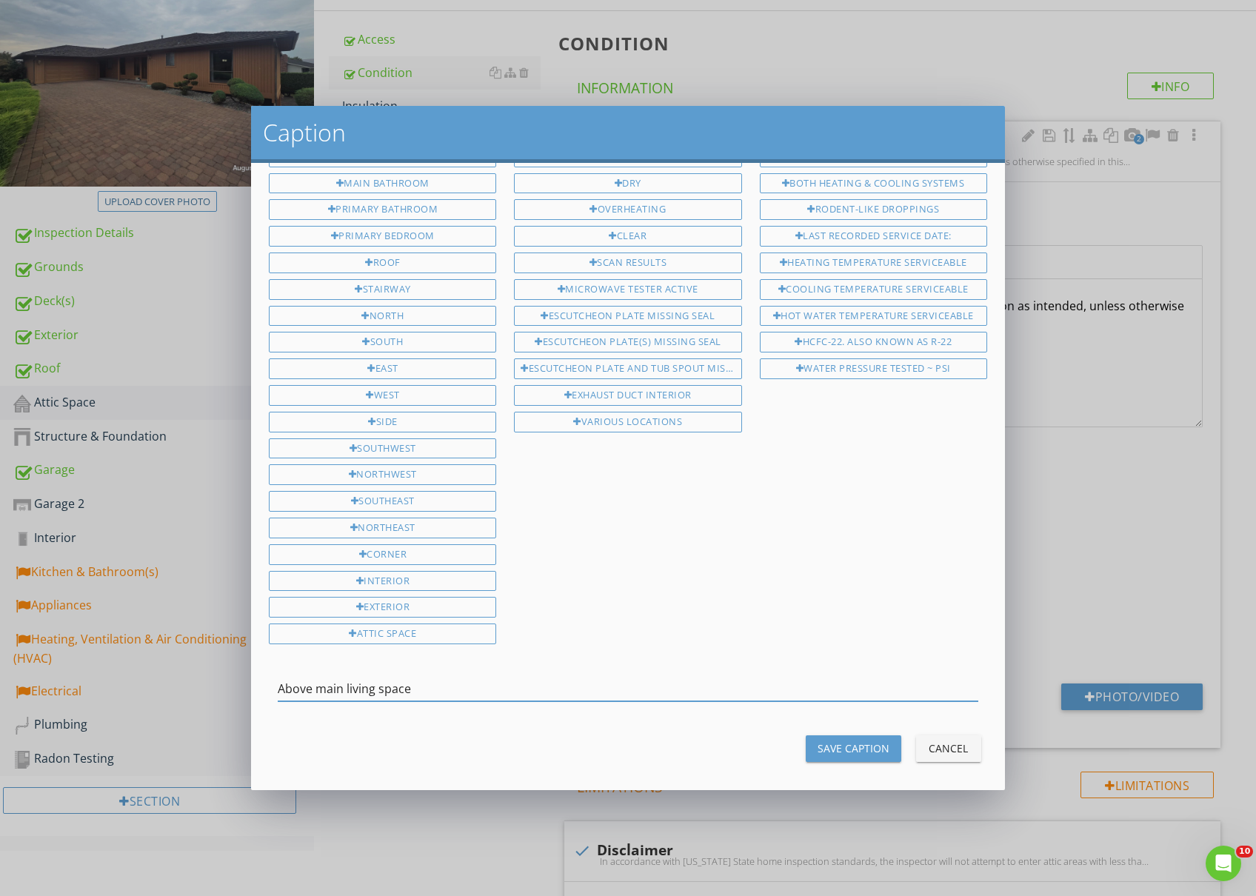
type input "Above main living space"
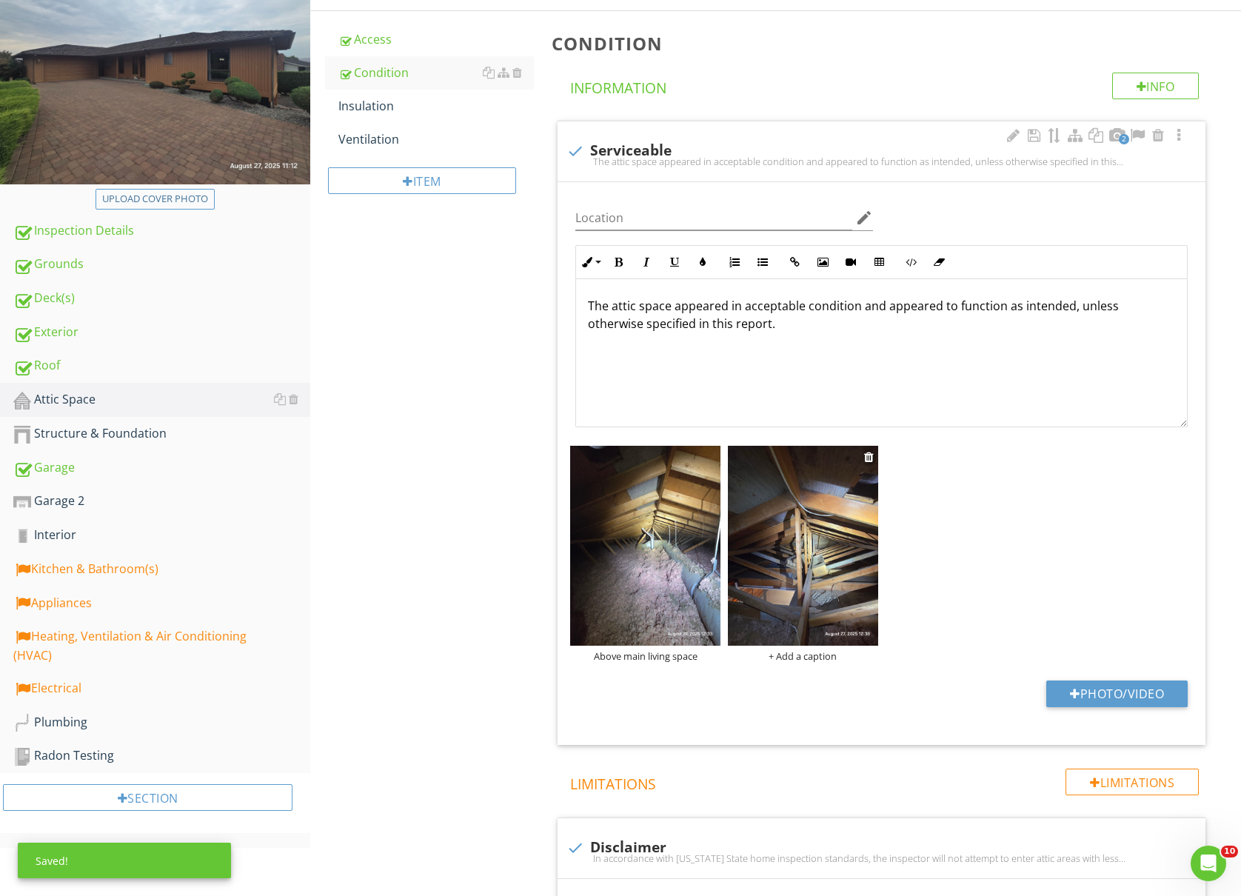
click at [804, 658] on div "+ Add a caption" at bounding box center [803, 656] width 150 height 12
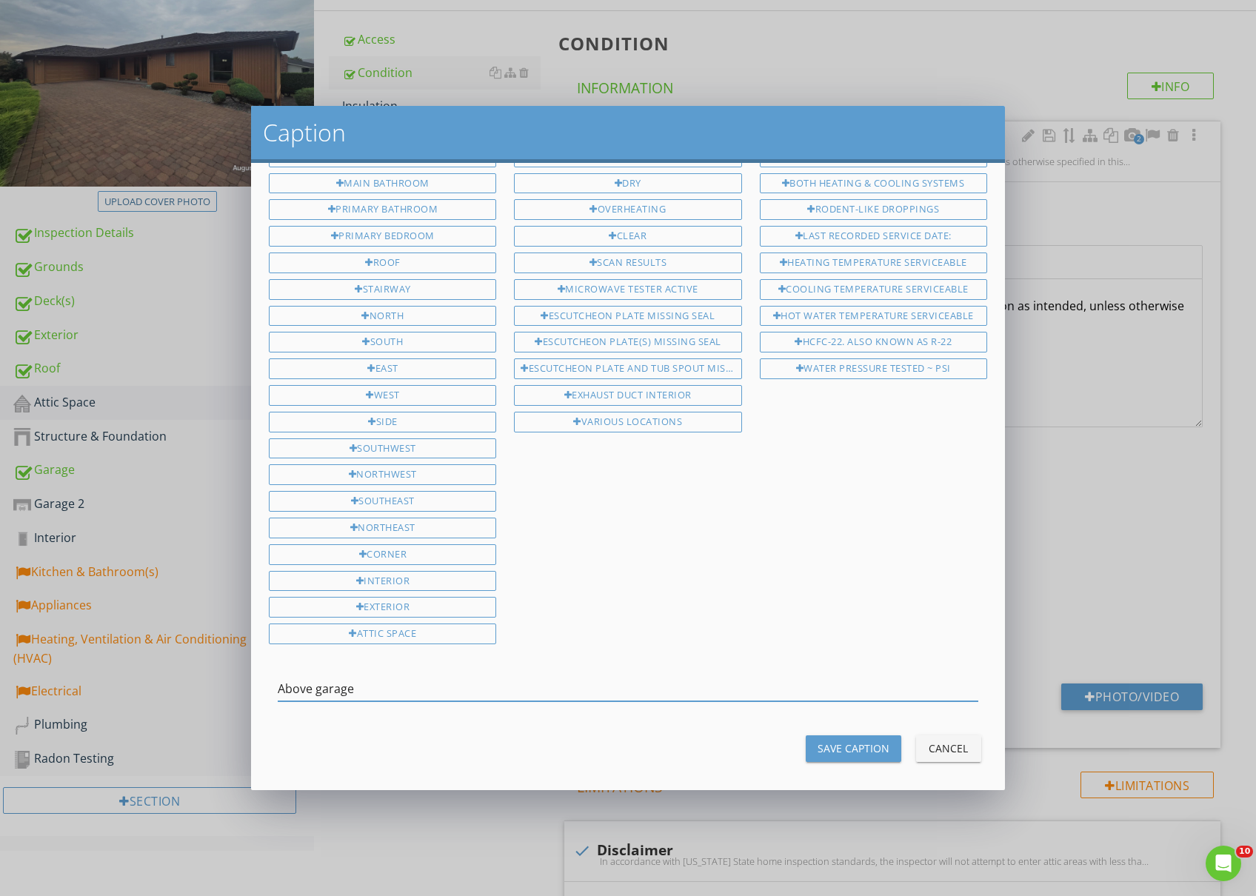
type input "Above garage"
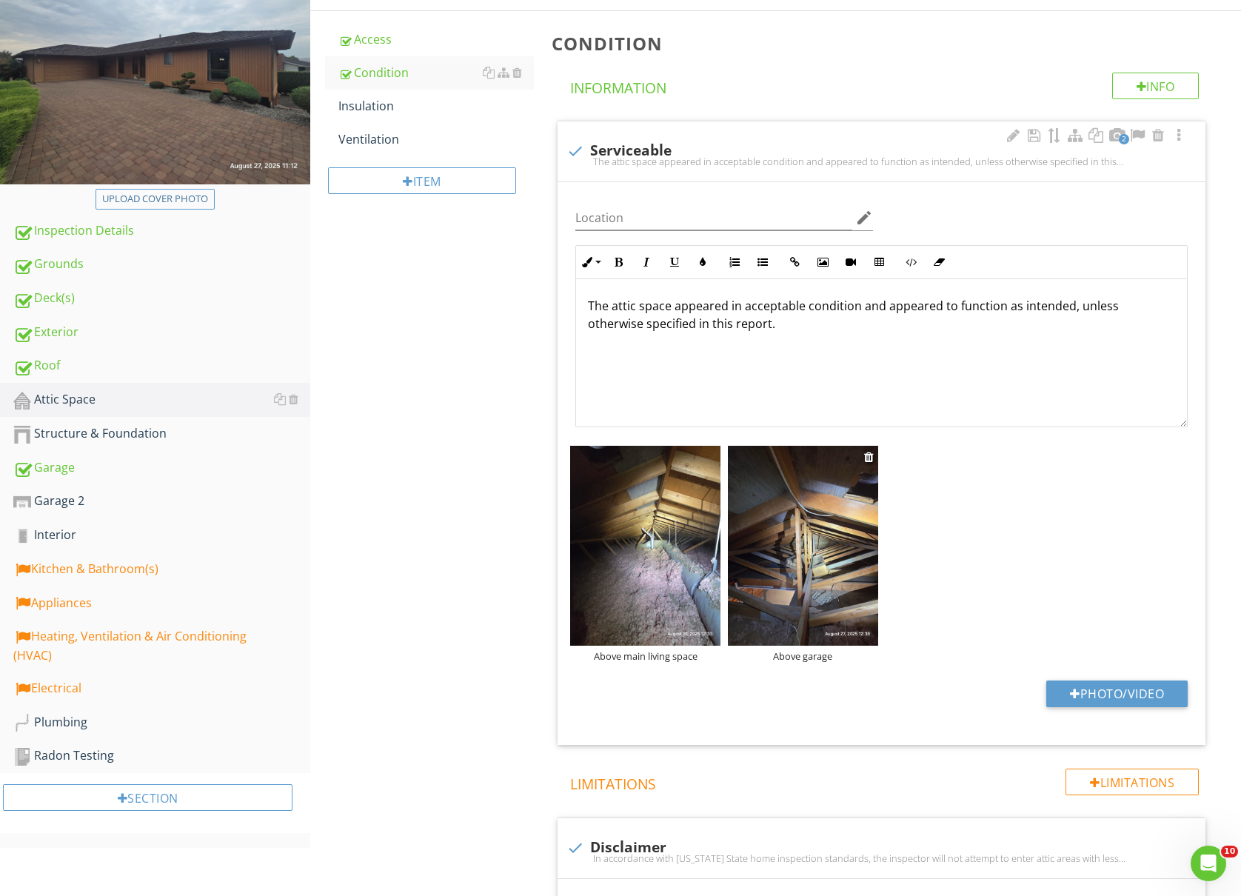
click at [804, 662] on div "Above garage" at bounding box center [803, 656] width 150 height 12
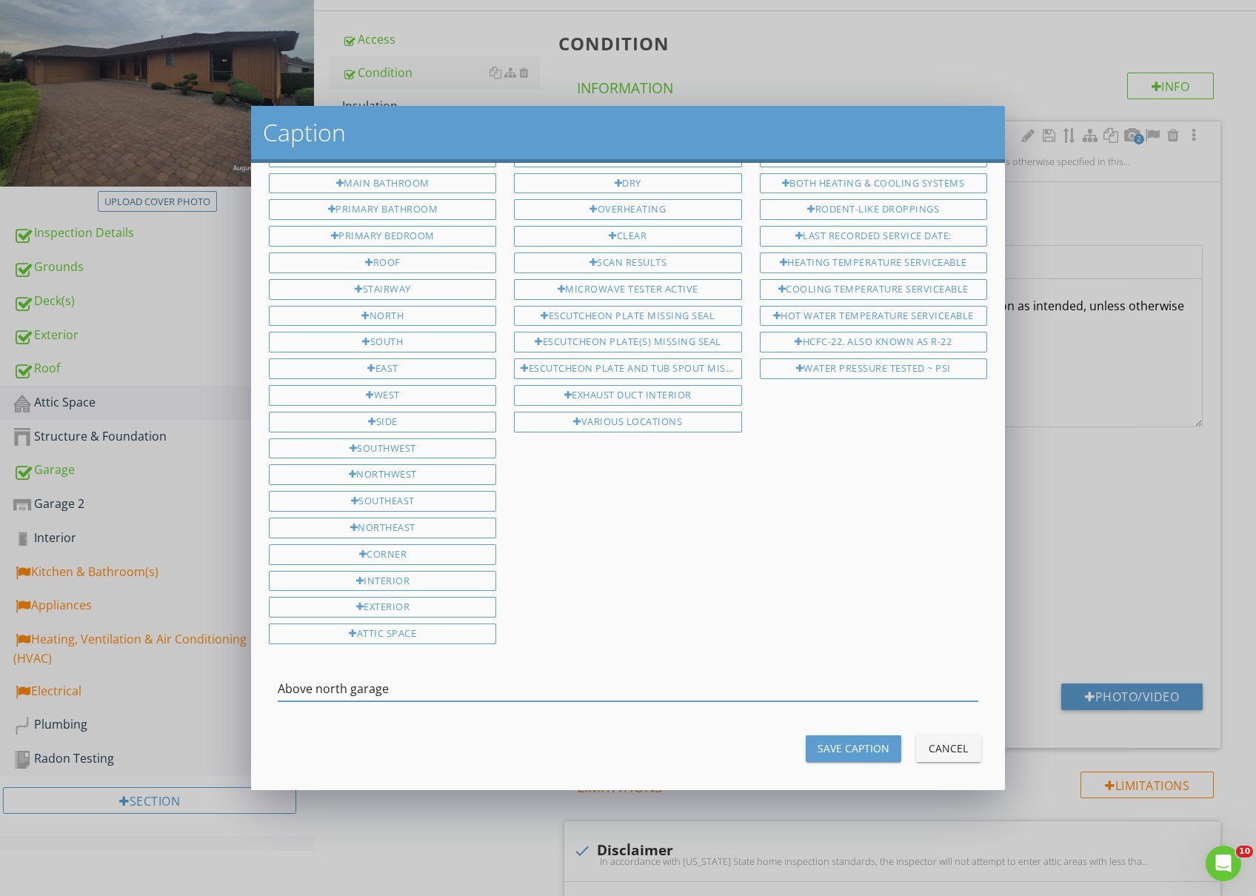
type input "Above north garage"
click at [843, 741] on div "Save Caption" at bounding box center [854, 749] width 72 height 16
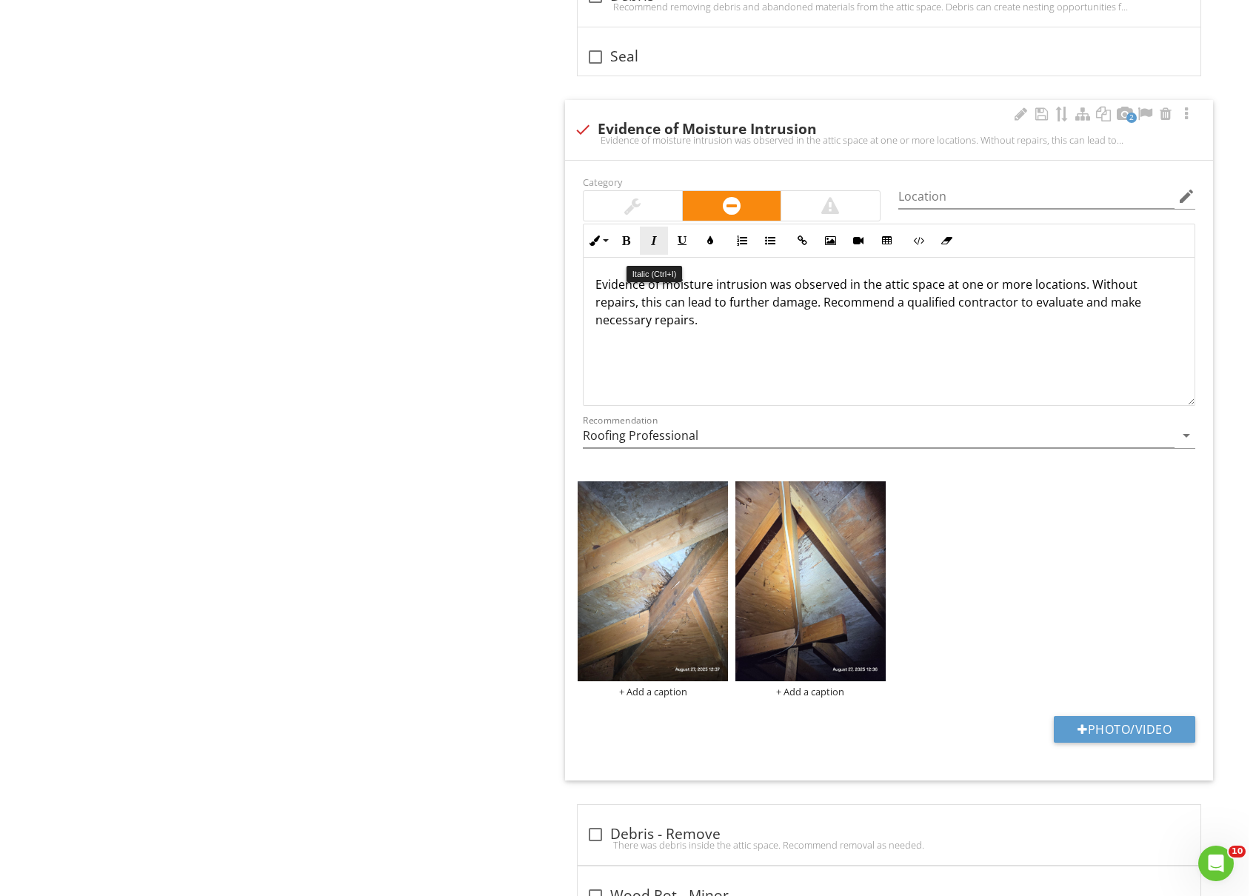
scroll to position [2370, 0]
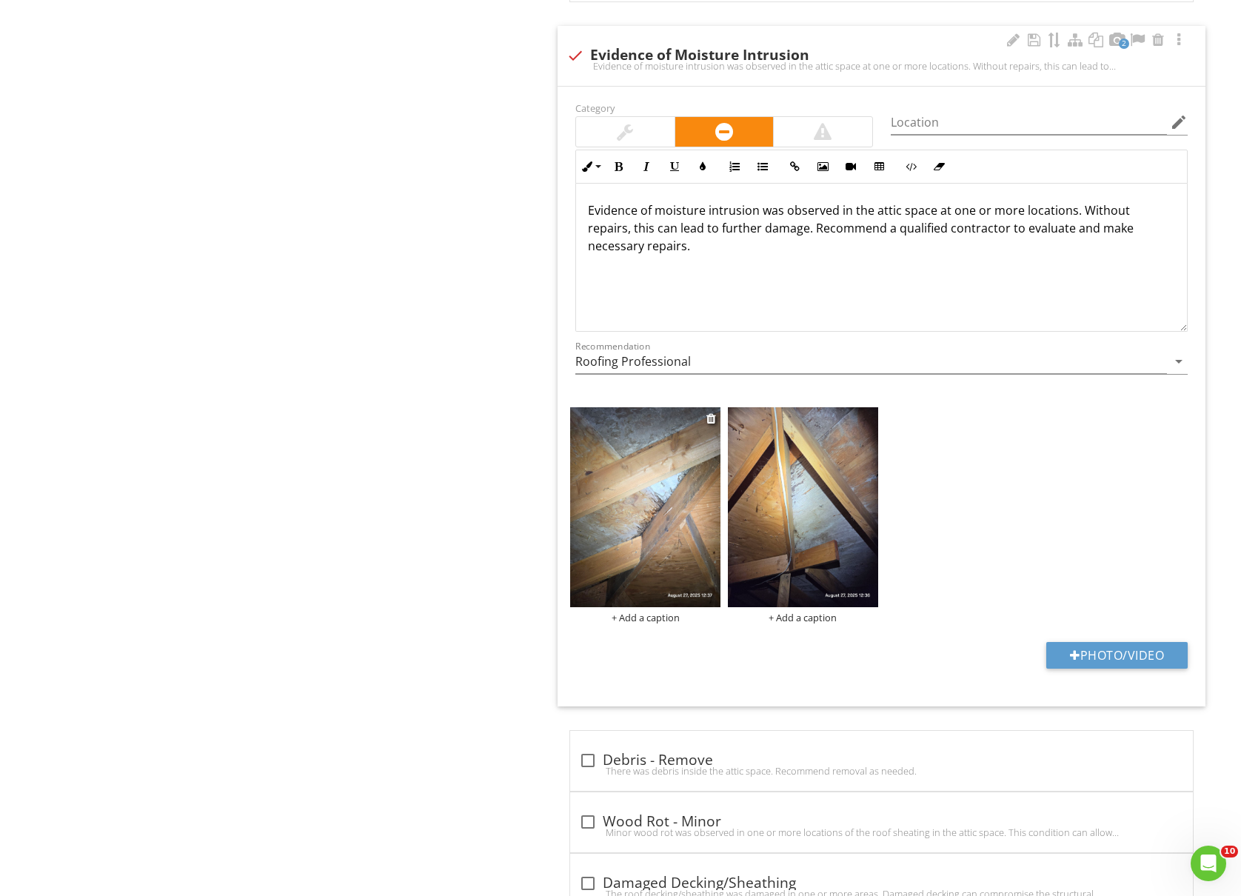
click at [647, 543] on img at bounding box center [645, 507] width 150 height 200
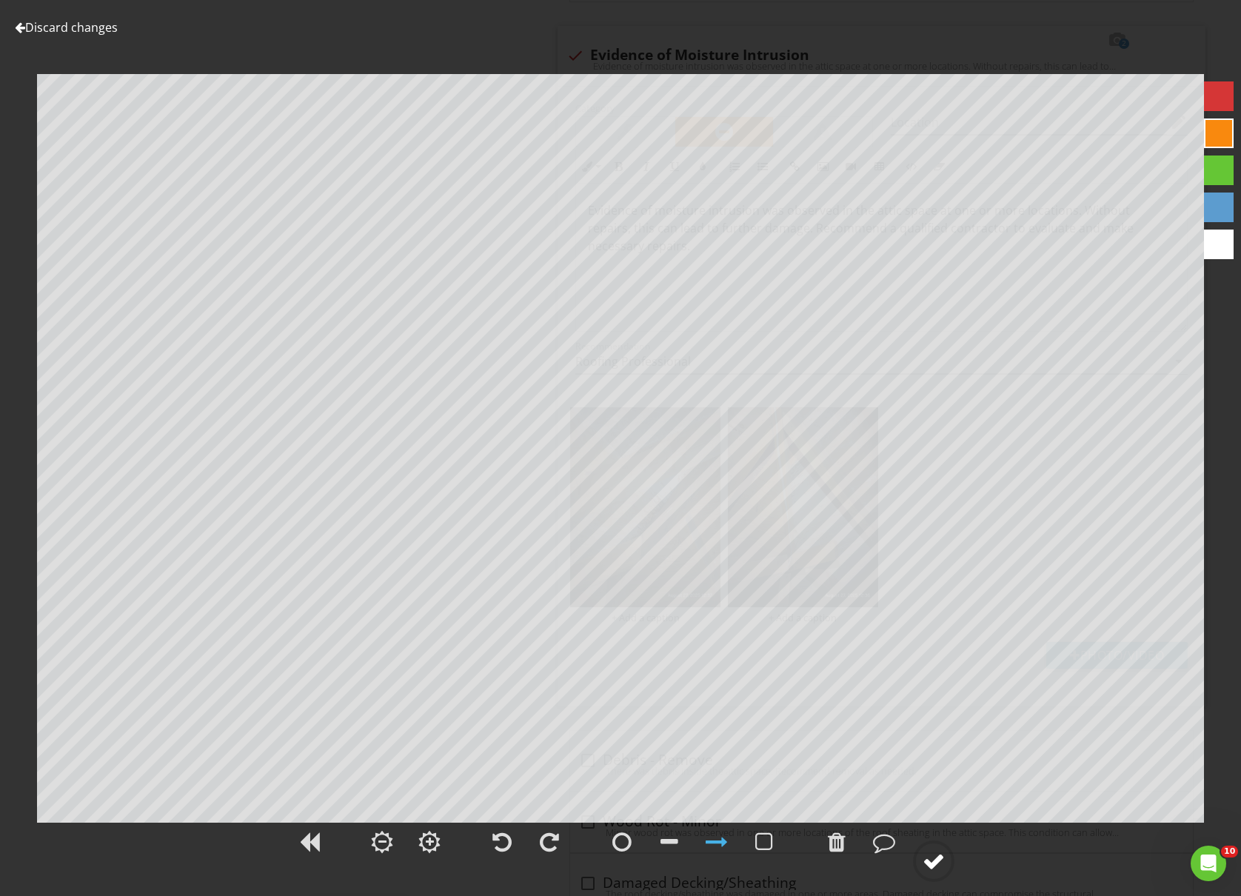
click at [940, 861] on div at bounding box center [934, 861] width 22 height 22
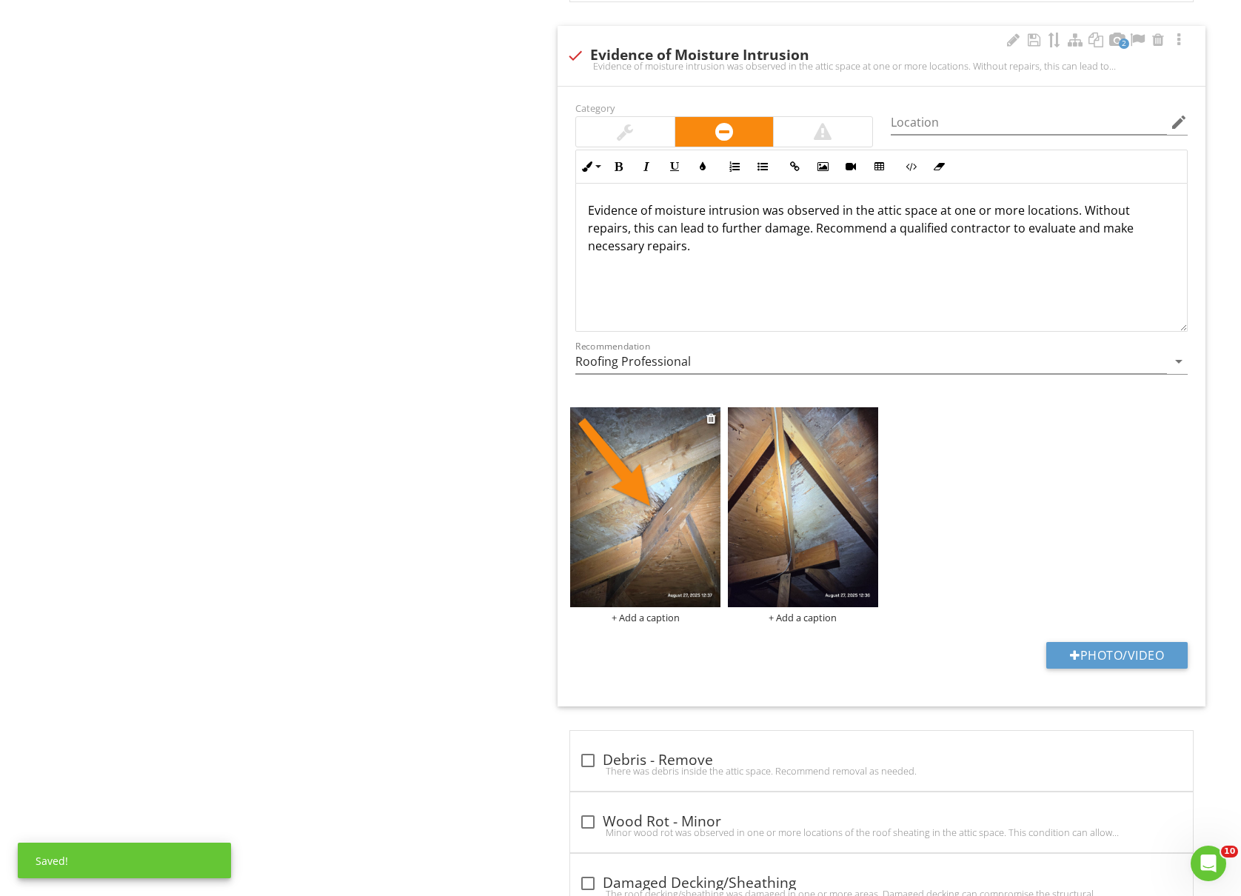
click at [627, 624] on div "+ Add a caption" at bounding box center [645, 618] width 150 height 12
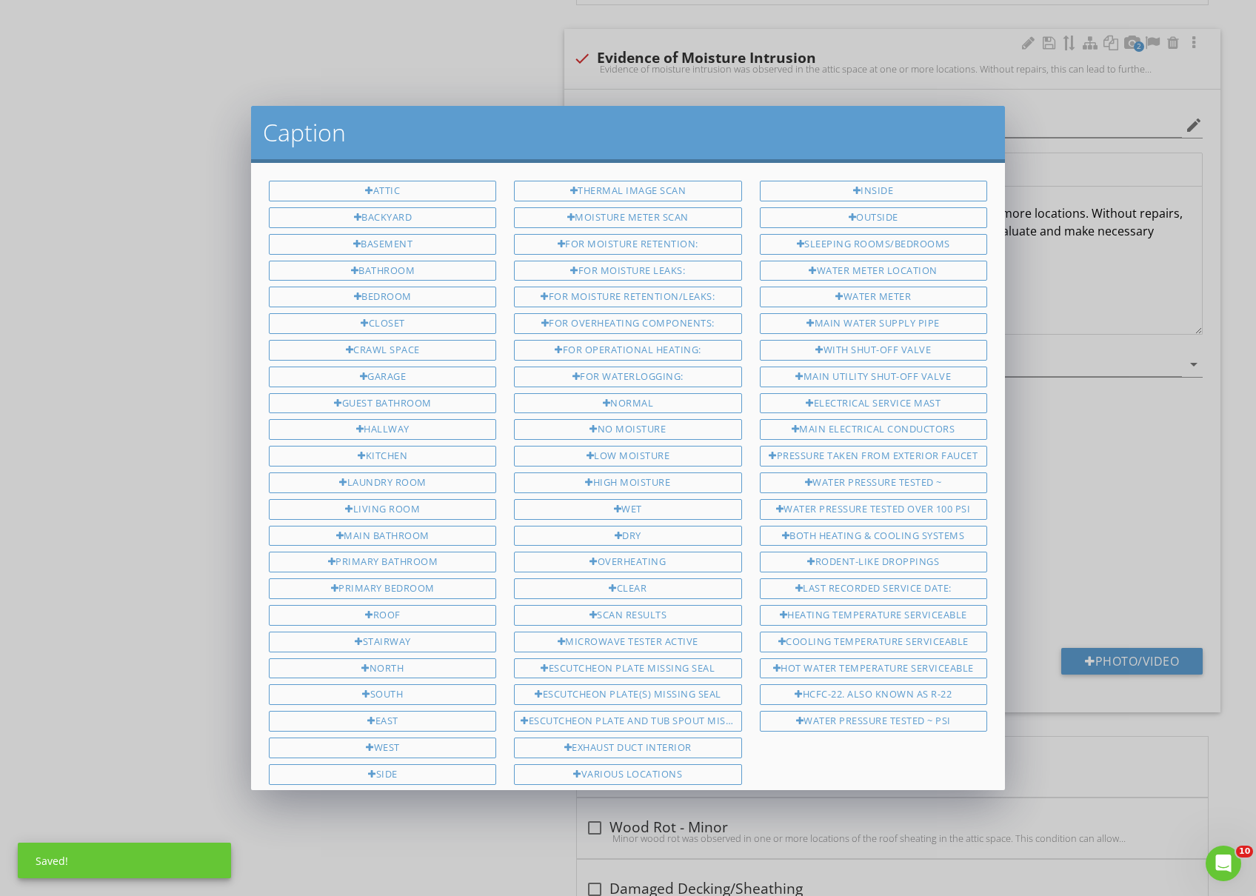
scroll to position [353, 0]
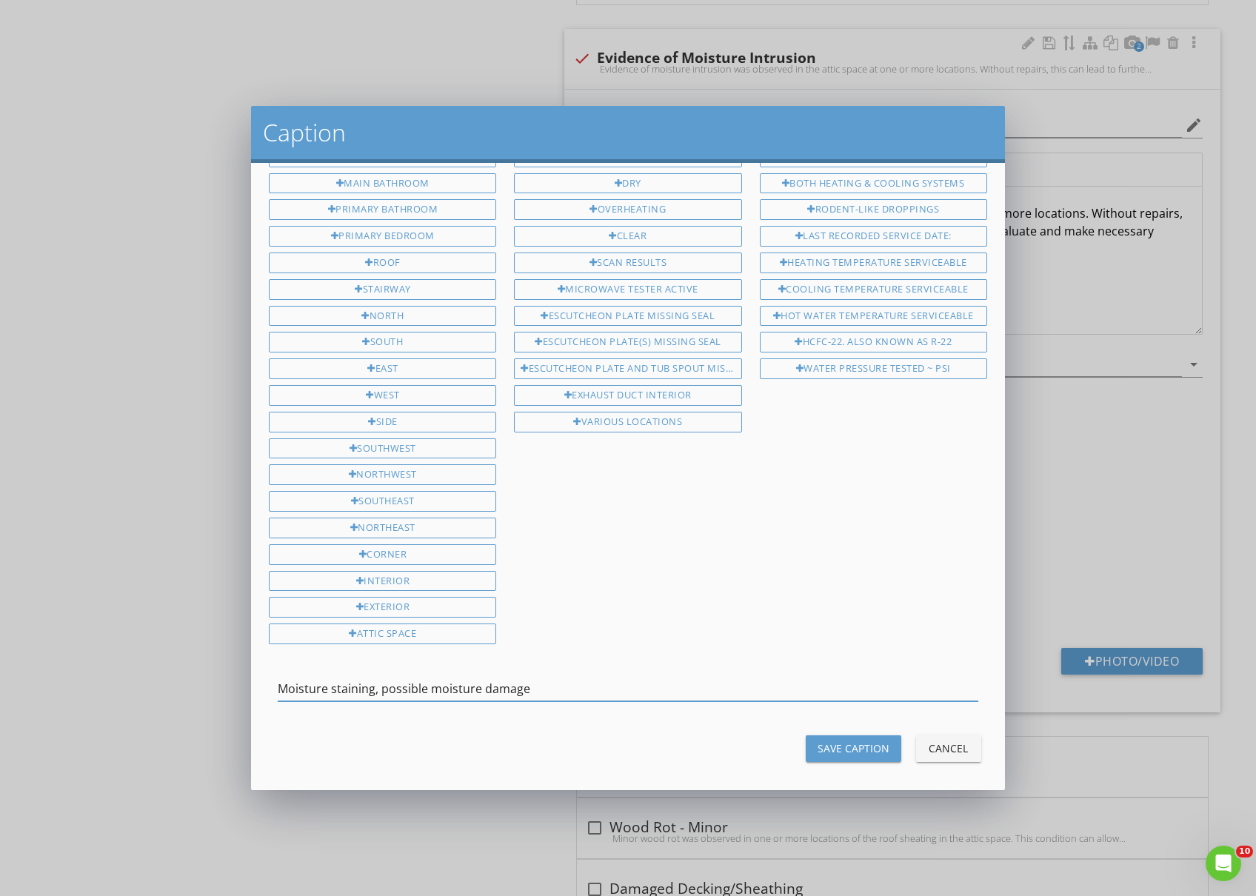
drag, startPoint x: 561, startPoint y: 684, endPoint x: 154, endPoint y: 700, distance: 406.9
click at [154, 700] on div "Caption Attic Backyard Basement Bathroom Bedroom Closet Crawl Space Garage Gues…" at bounding box center [628, 448] width 1256 height 896
type input "Moisture staining, possible moisture damage"
click at [806, 744] on button "Save Caption" at bounding box center [854, 748] width 96 height 27
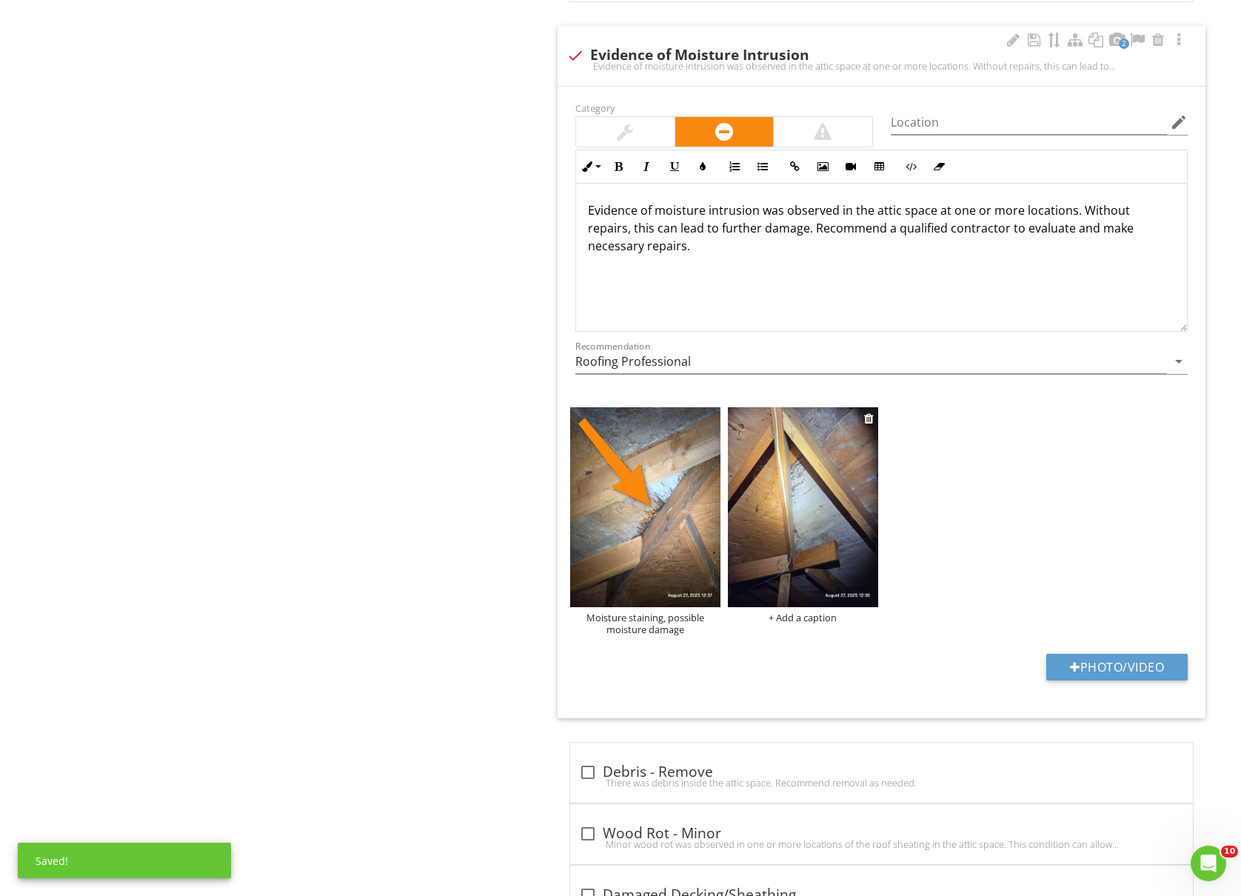
click at [800, 624] on div "+ Add a caption" at bounding box center [803, 618] width 150 height 12
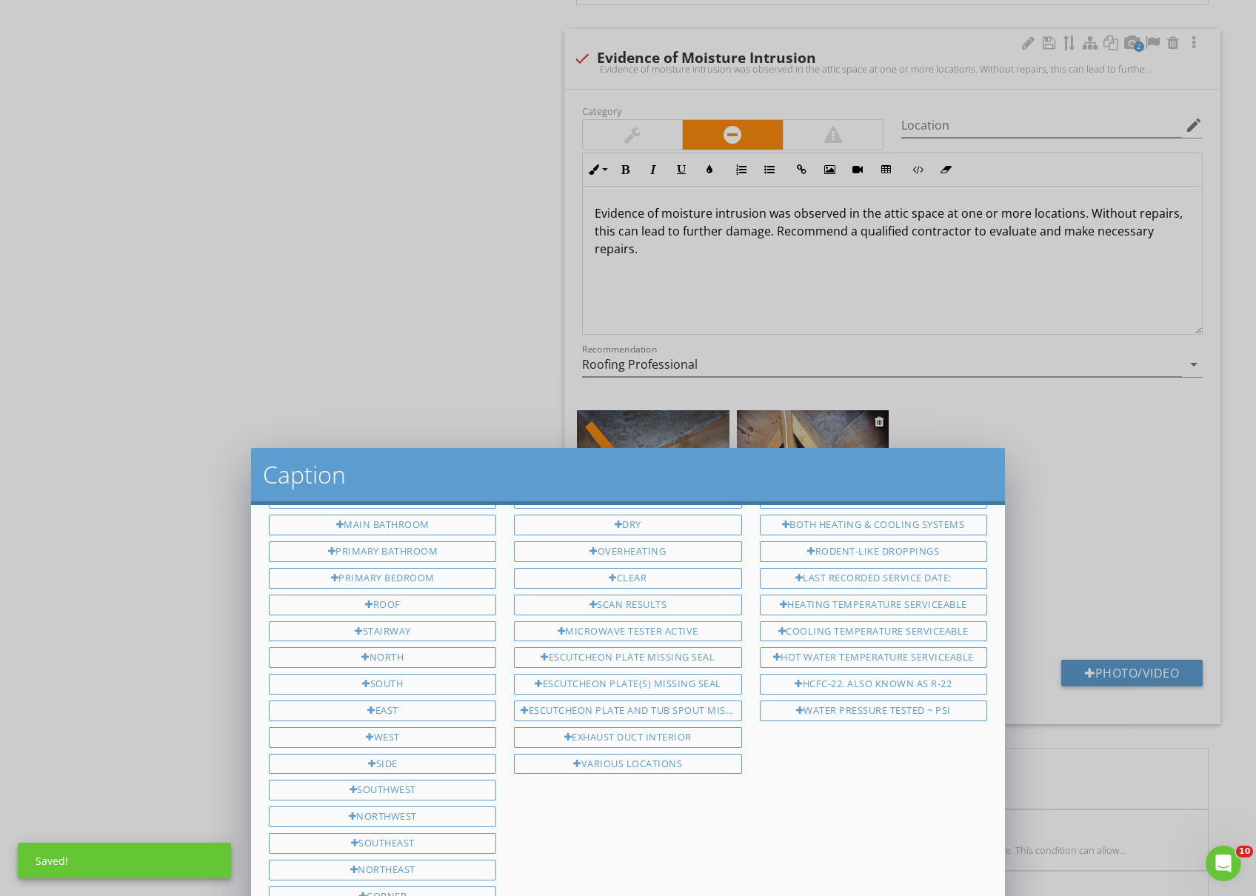
scroll to position [0, 0]
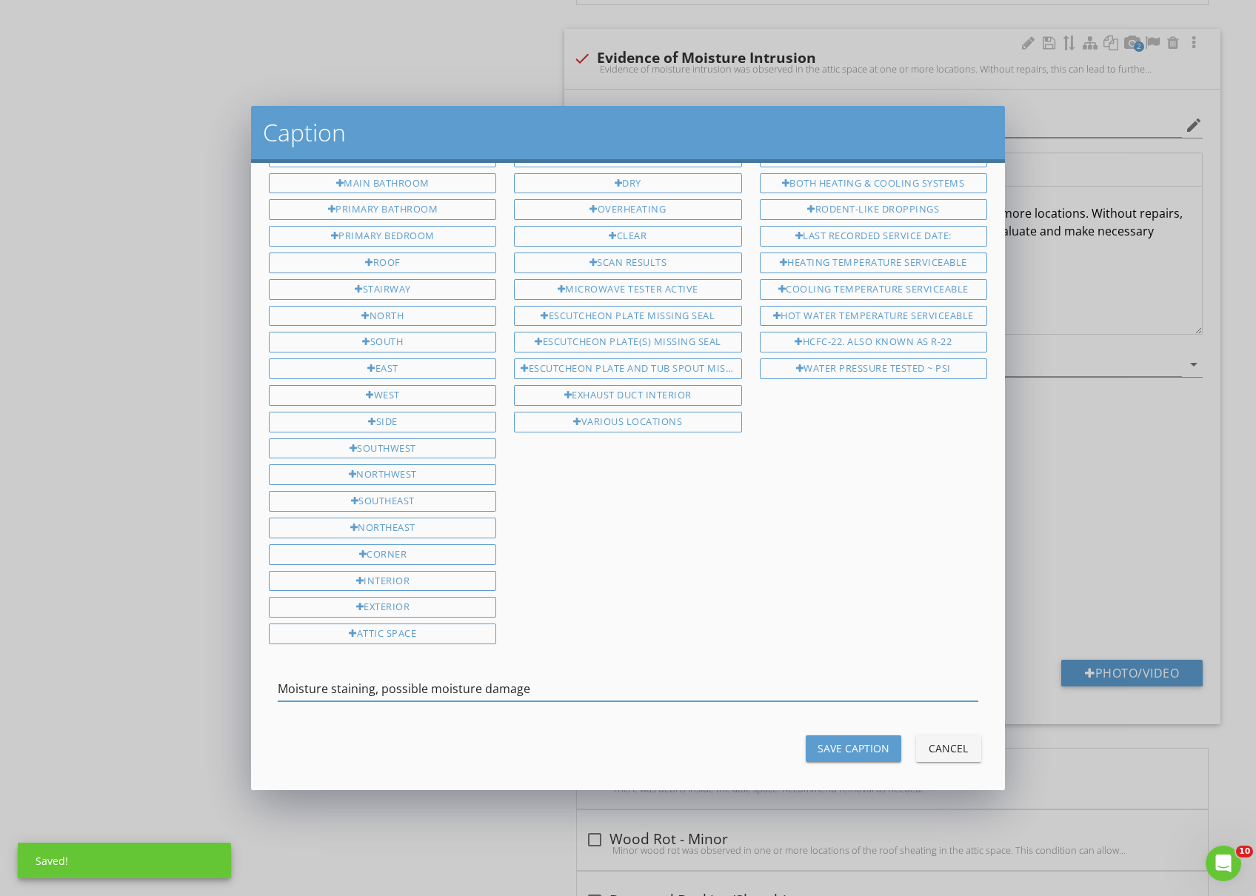
type input "Moisture staining, possible moisture damage"
click at [853, 741] on div "Save Caption" at bounding box center [854, 749] width 72 height 16
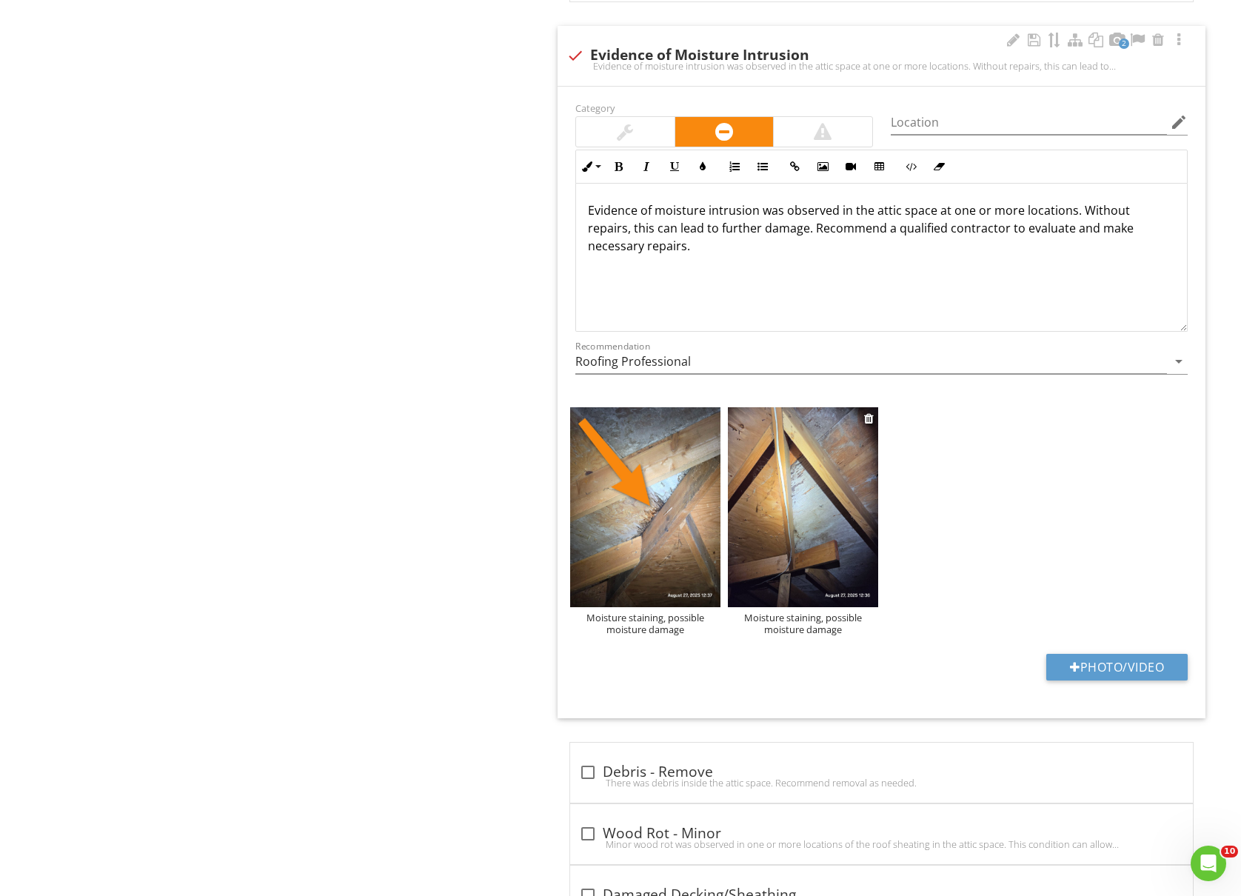
click at [816, 567] on img at bounding box center [803, 507] width 150 height 200
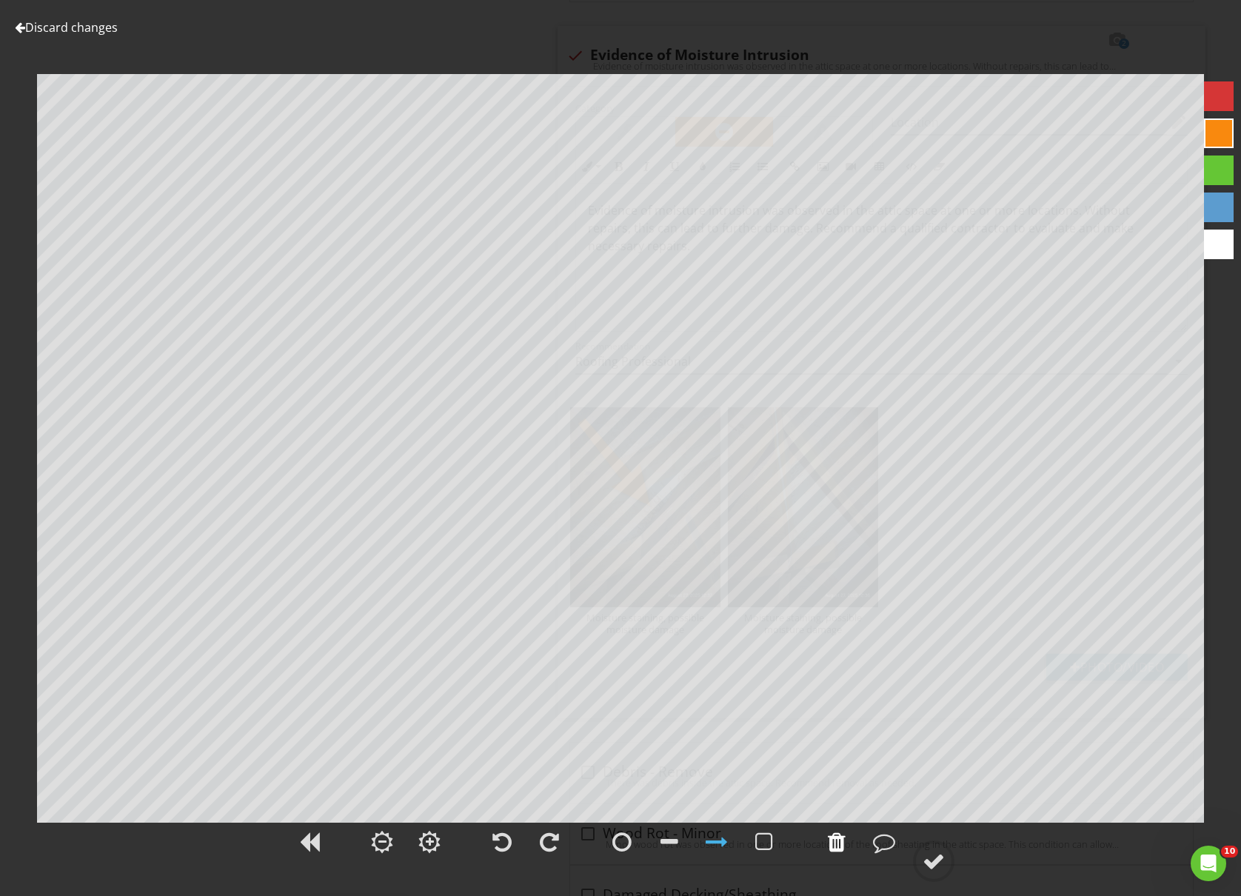
click at [832, 838] on div at bounding box center [837, 842] width 18 height 22
click at [936, 860] on div at bounding box center [934, 861] width 22 height 22
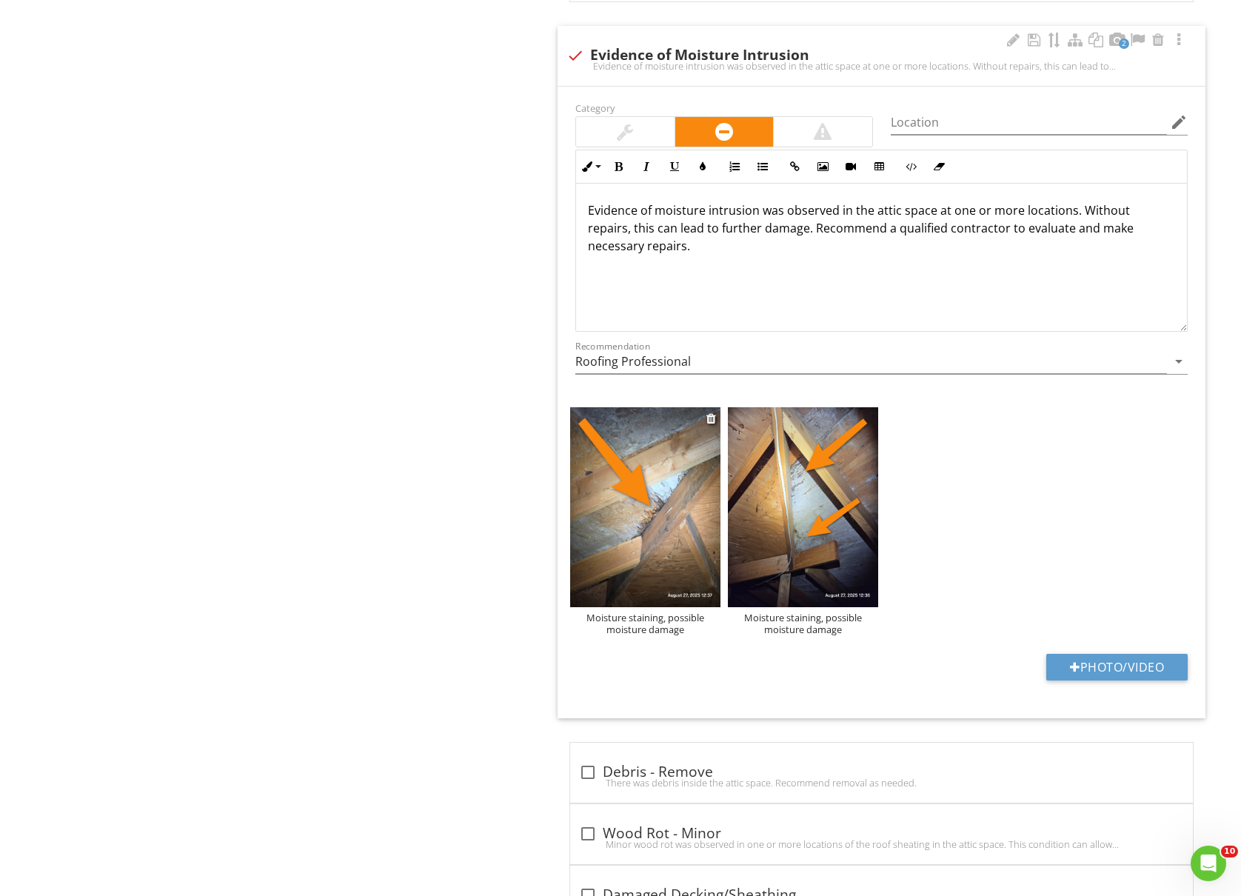
click at [655, 635] on div "Moisture staining, possible moisture damage" at bounding box center [645, 624] width 150 height 24
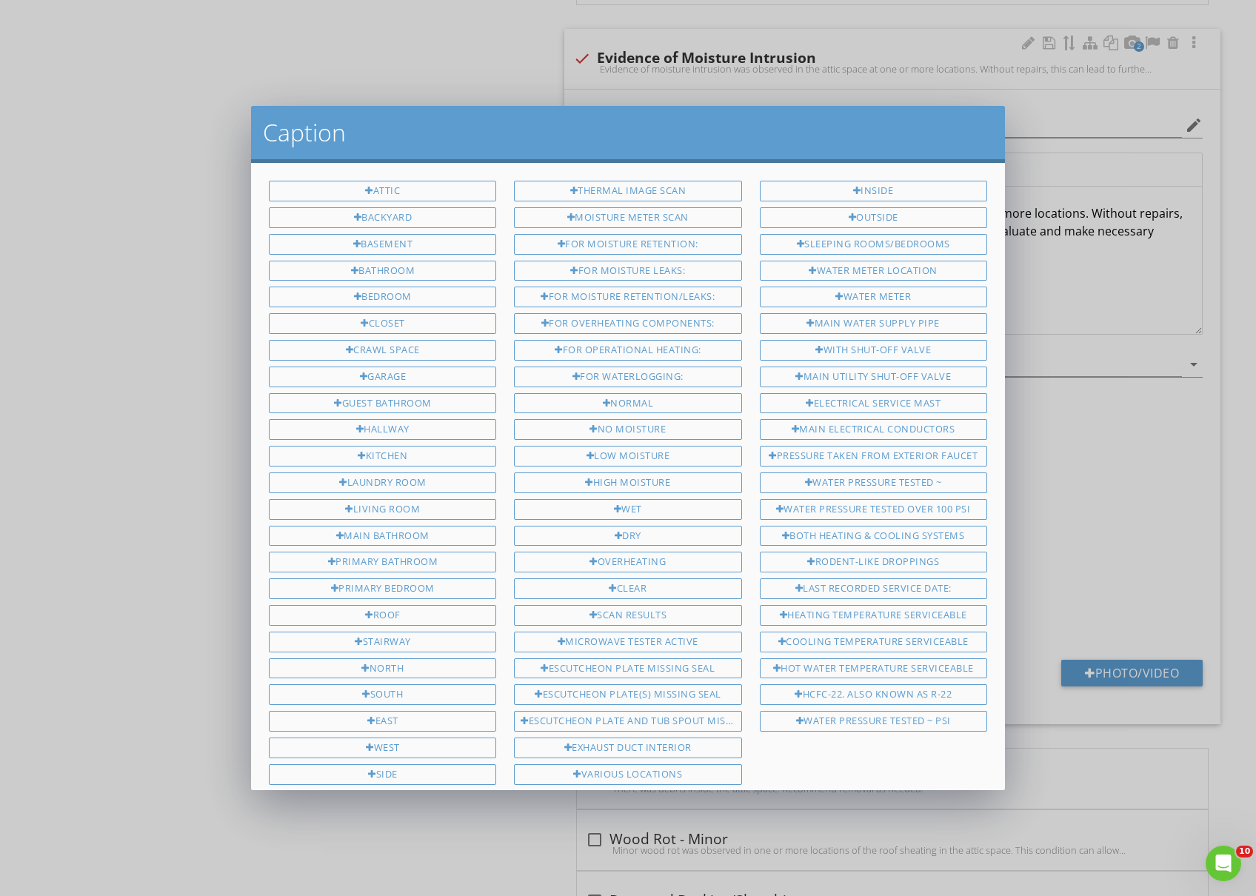
scroll to position [353, 0]
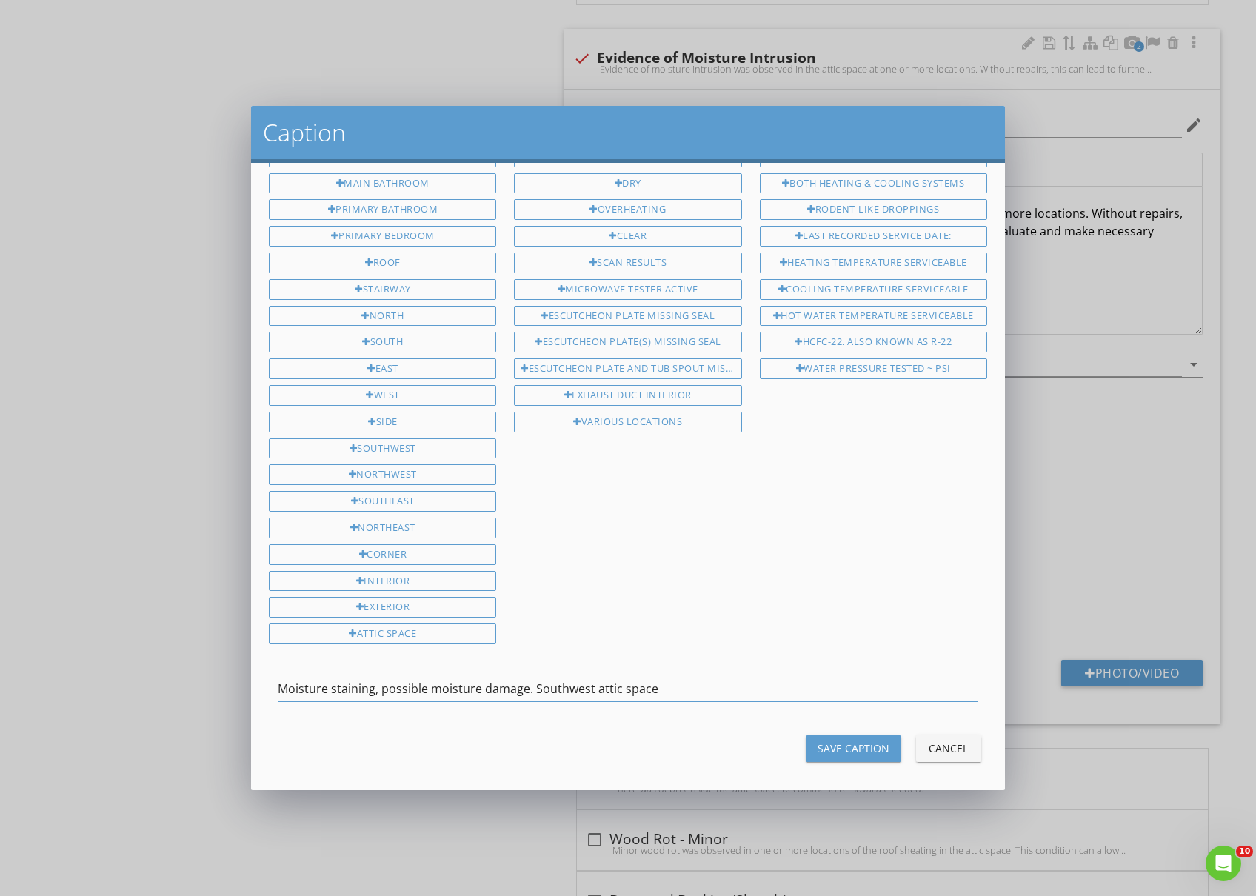
type input "Moisture staining, possible moisture damage. Southwest attic space"
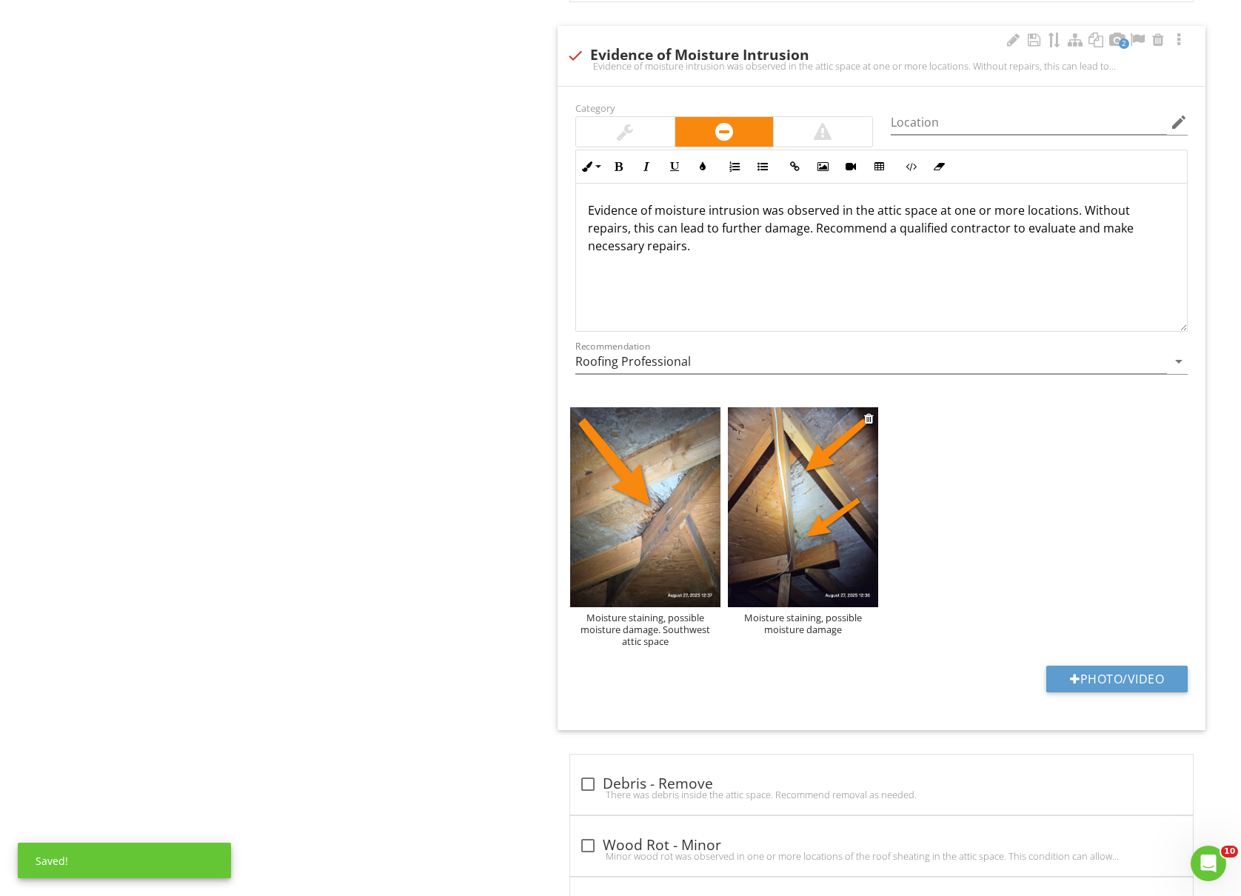
click at [791, 635] on div "Moisture staining, possible moisture damage" at bounding box center [803, 624] width 150 height 24
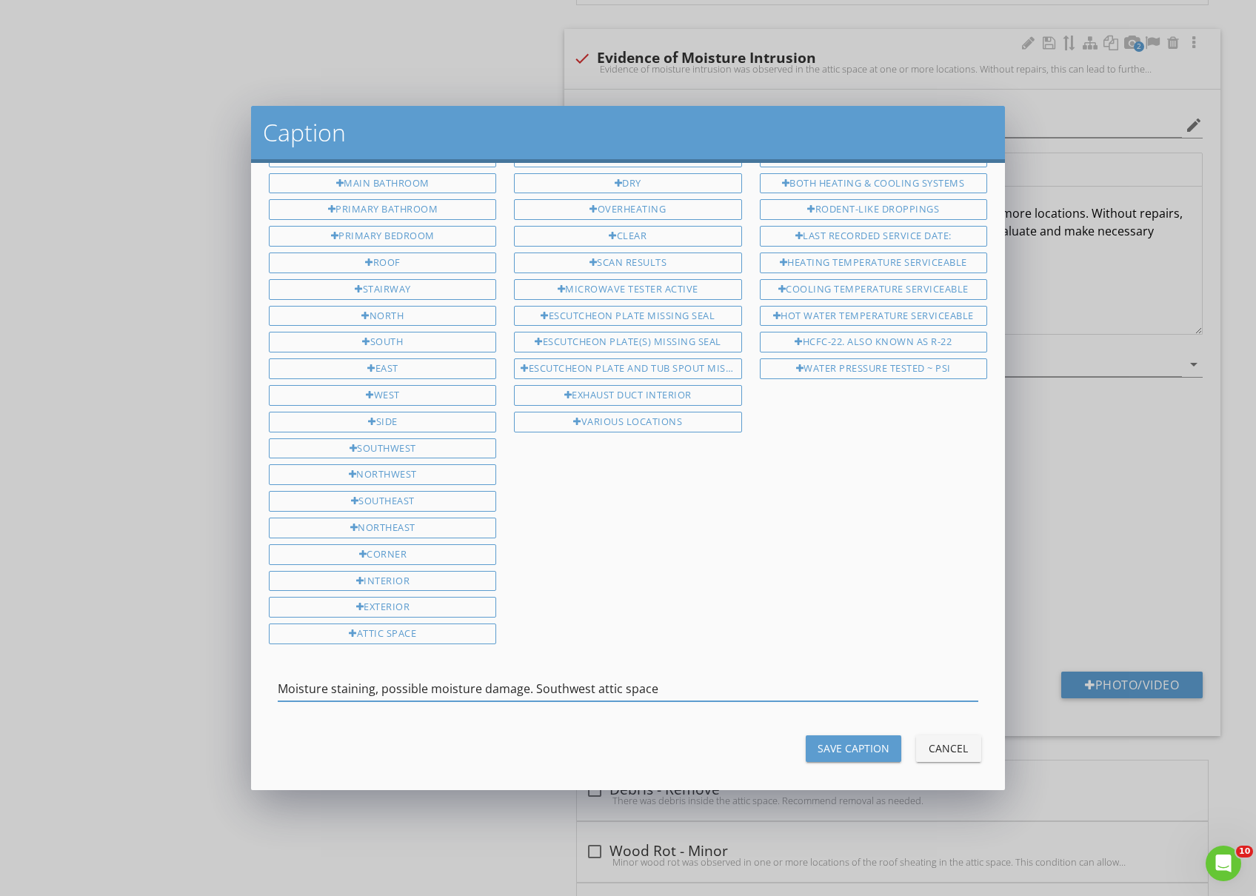
type input "Moisture staining, possible moisture damage. Southwest attic space"
click at [819, 750] on button "Save Caption" at bounding box center [854, 748] width 96 height 27
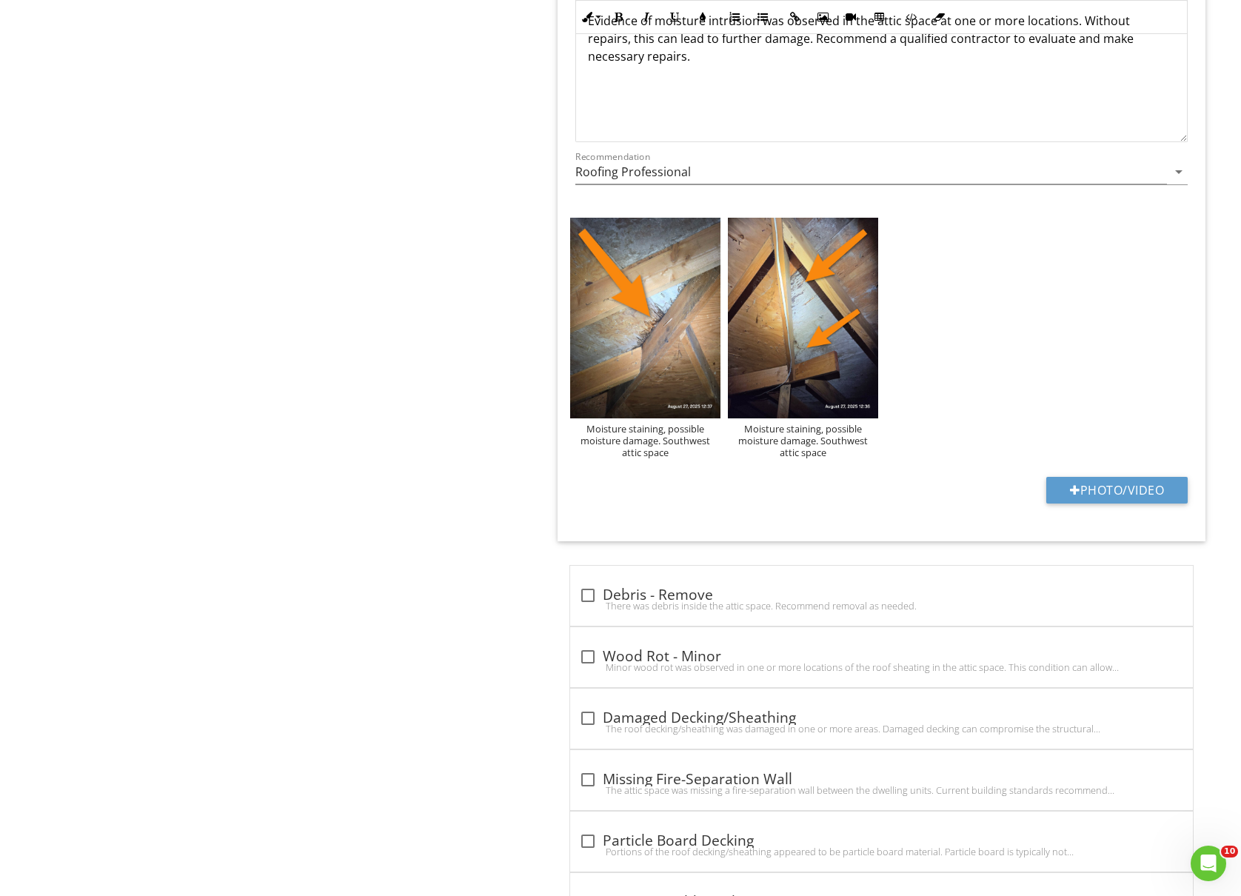
scroll to position [2370, 0]
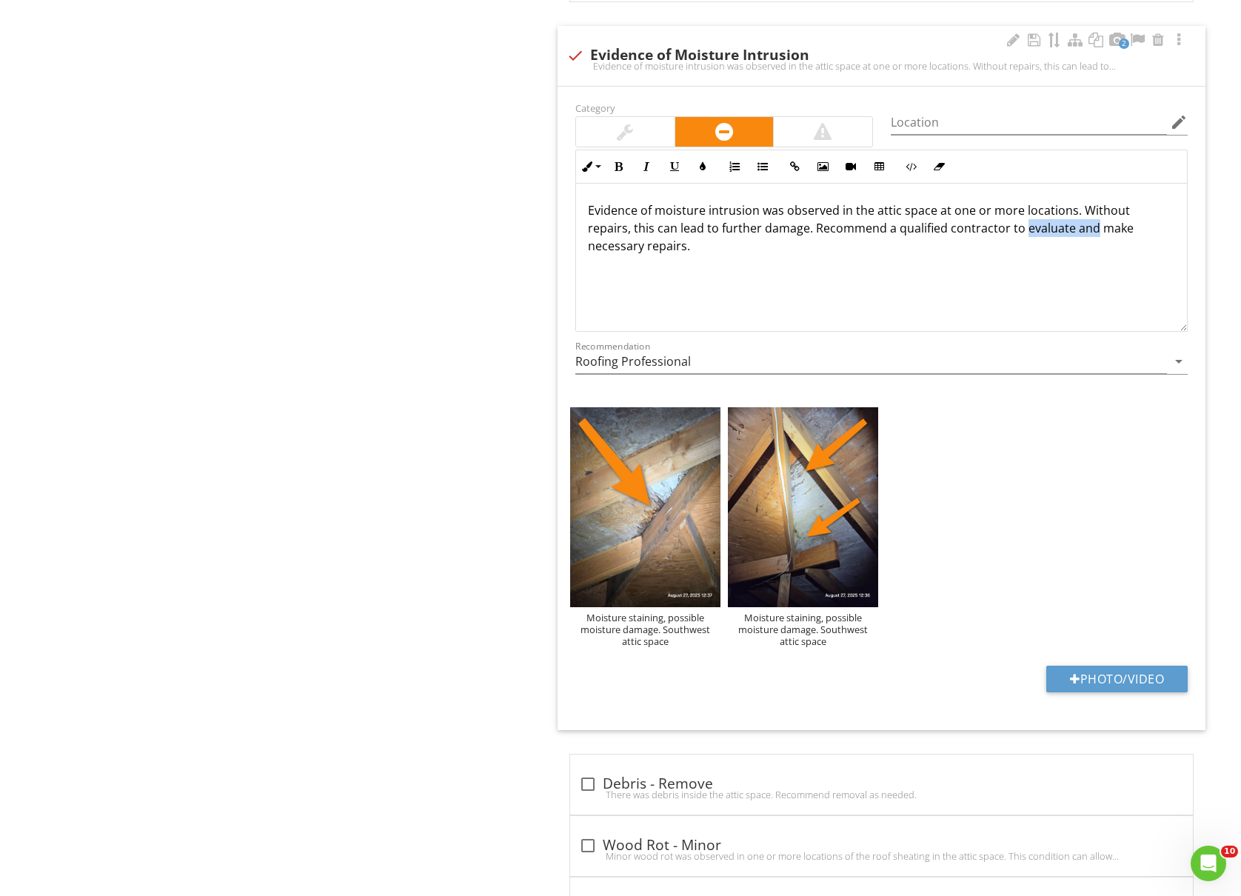
drag, startPoint x: 1091, startPoint y: 240, endPoint x: 1022, endPoint y: 246, distance: 69.1
click at [1022, 246] on p "Evidence of moisture intrusion was observed in the attic space at one or more l…" at bounding box center [881, 227] width 587 height 53
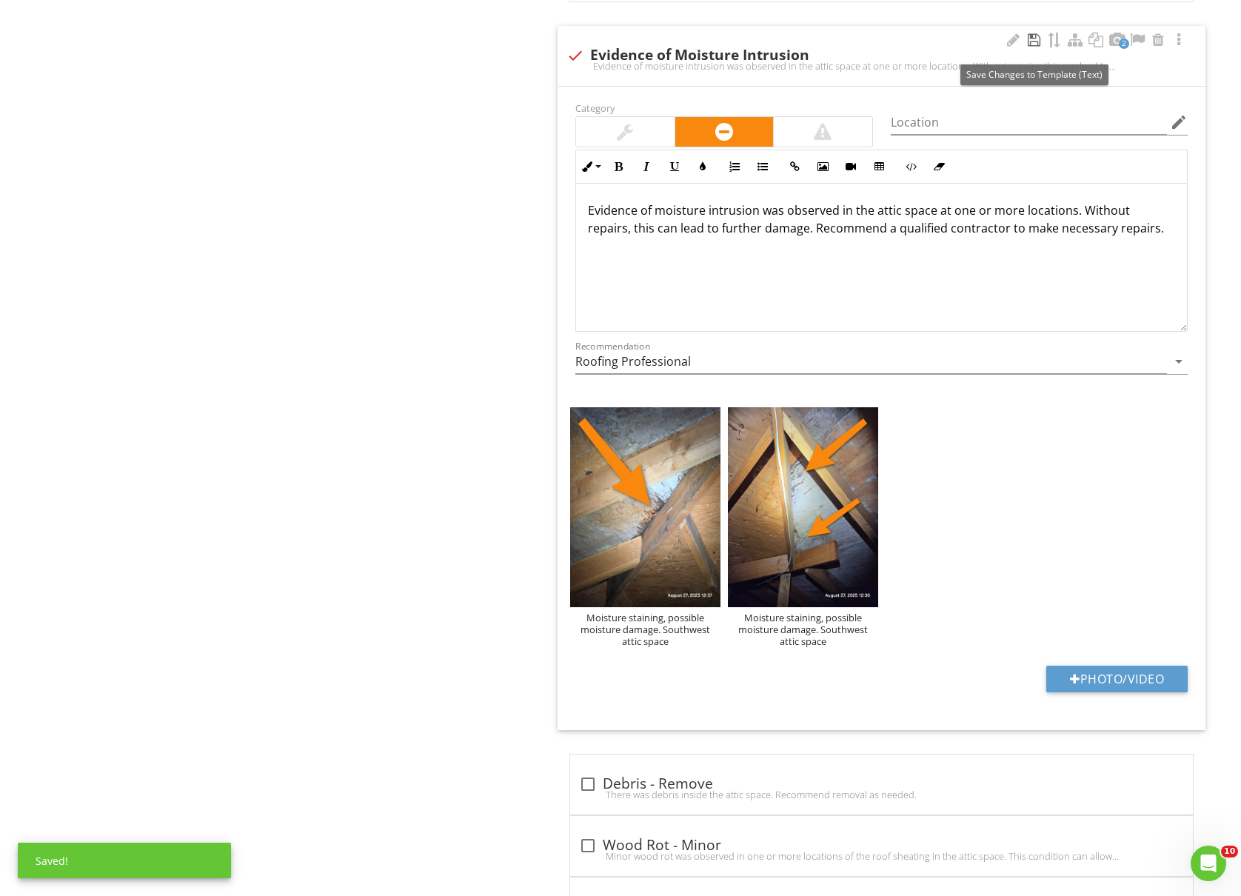
click at [1032, 46] on div at bounding box center [1034, 40] width 18 height 15
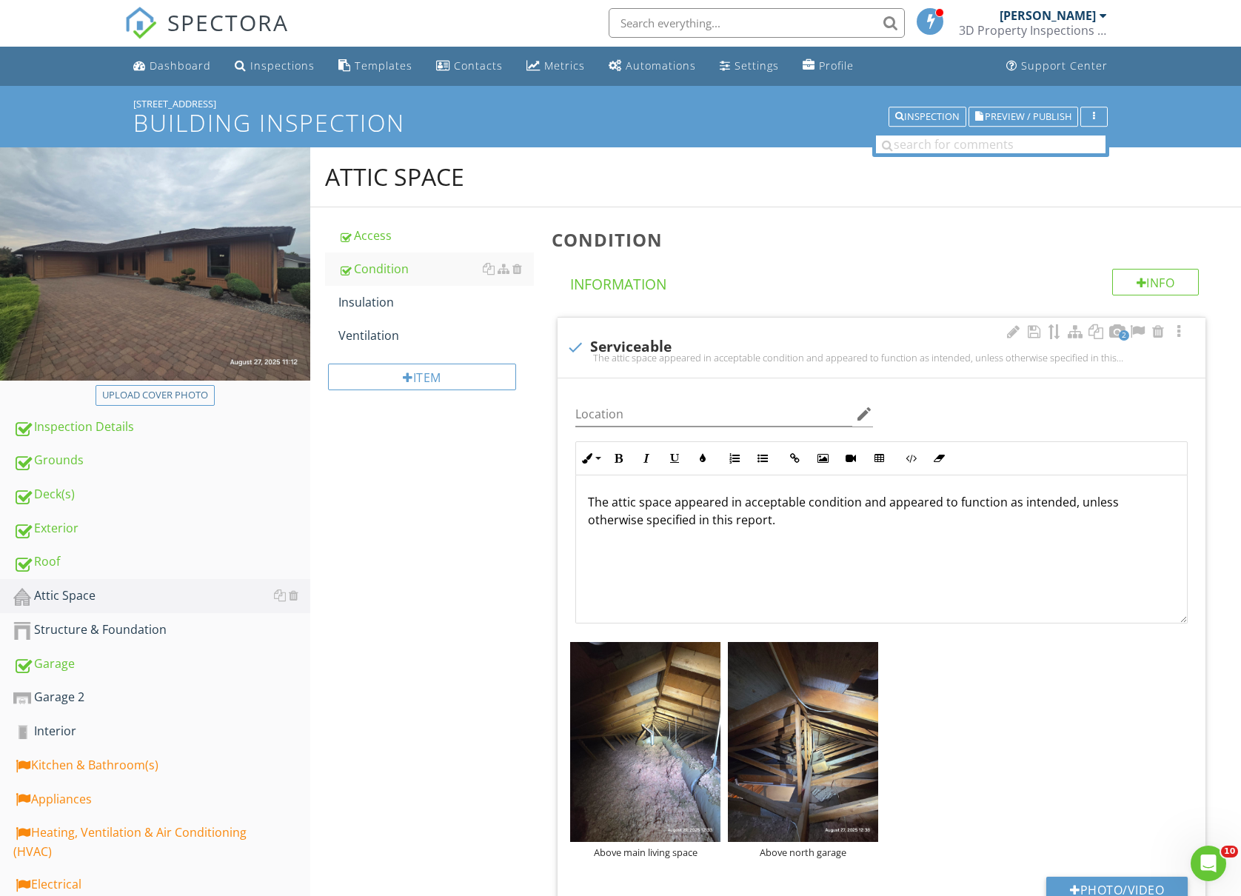
scroll to position [0, 0]
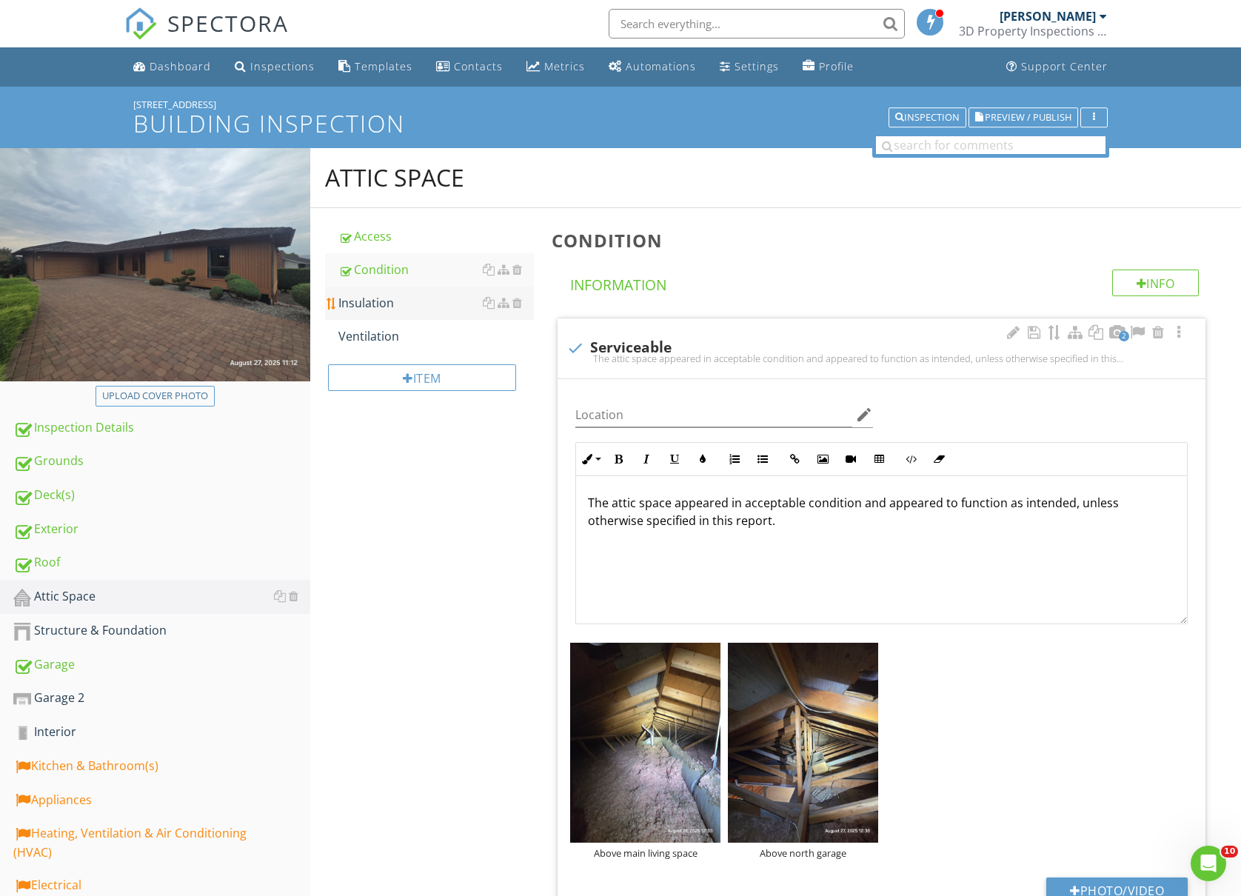
click at [407, 303] on div "Insulation" at bounding box center [436, 303] width 196 height 18
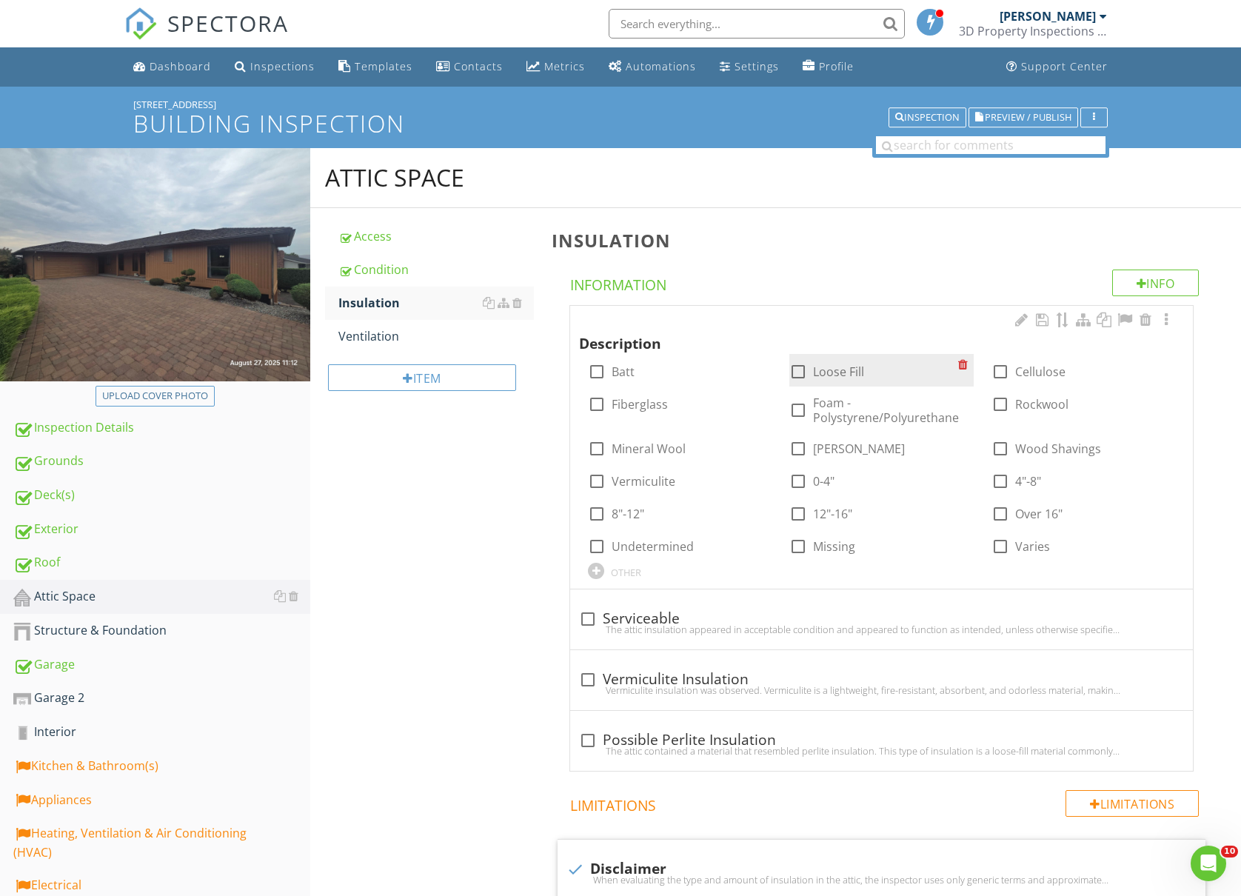
click at [804, 369] on div at bounding box center [798, 371] width 25 height 25
checkbox input "true"
click at [594, 407] on div at bounding box center [596, 404] width 25 height 25
checkbox input "true"
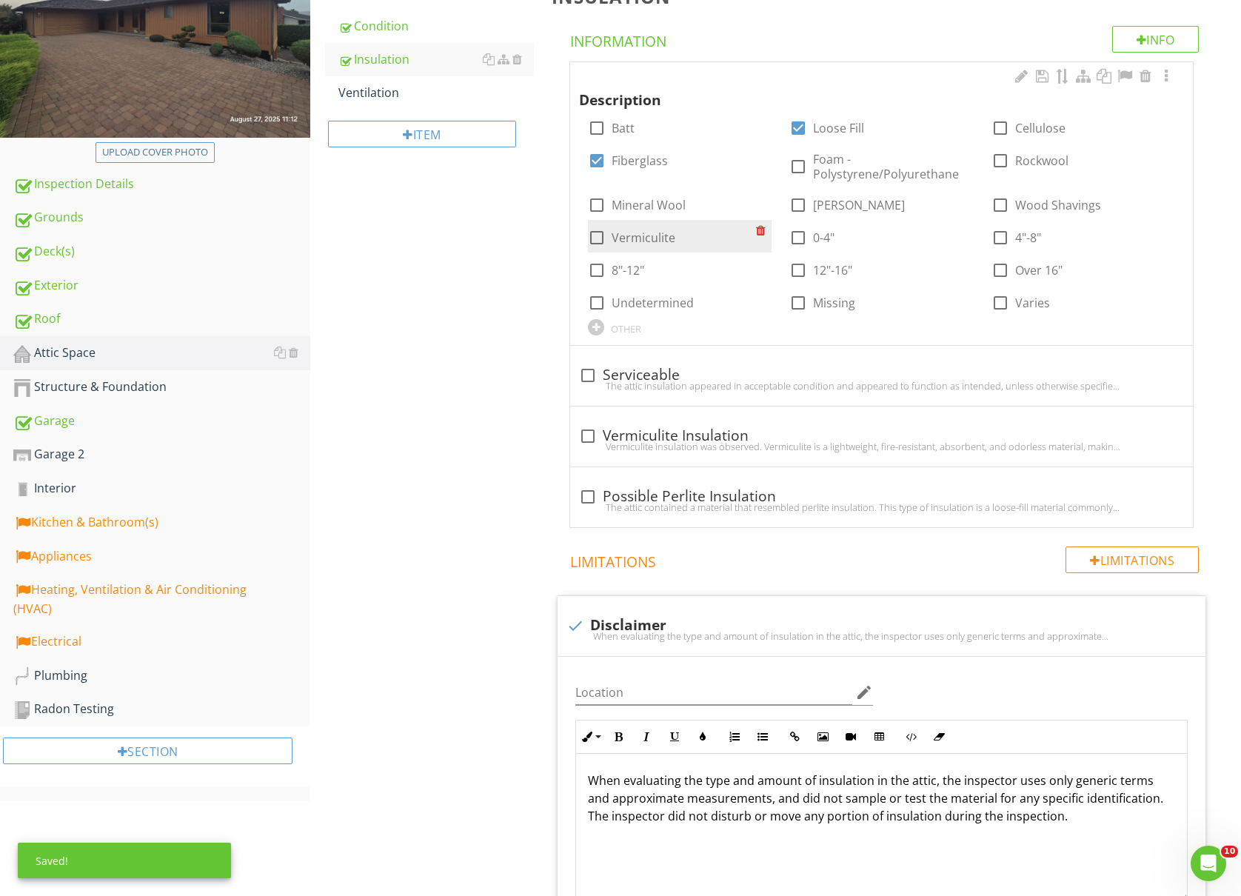
scroll to position [197, 0]
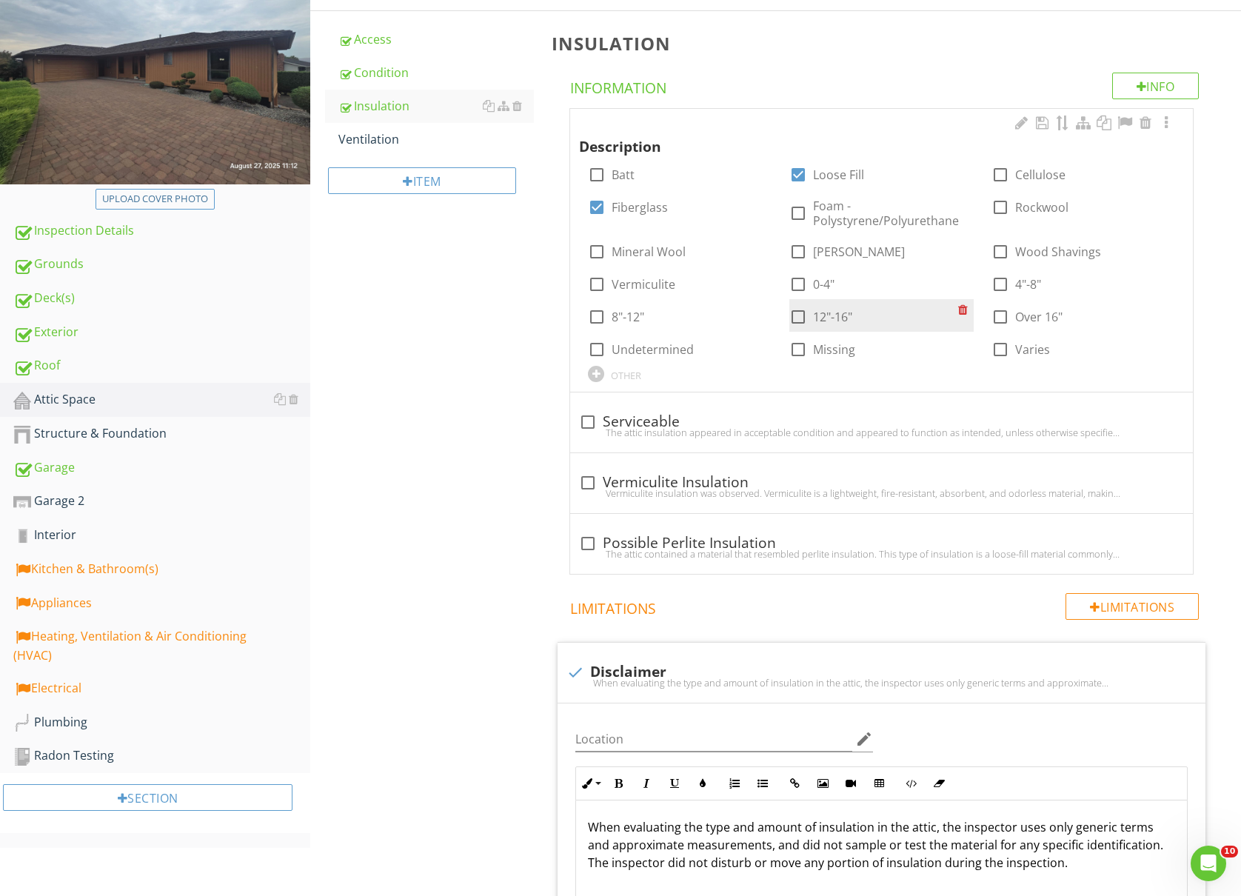
click at [800, 317] on div at bounding box center [798, 316] width 25 height 25
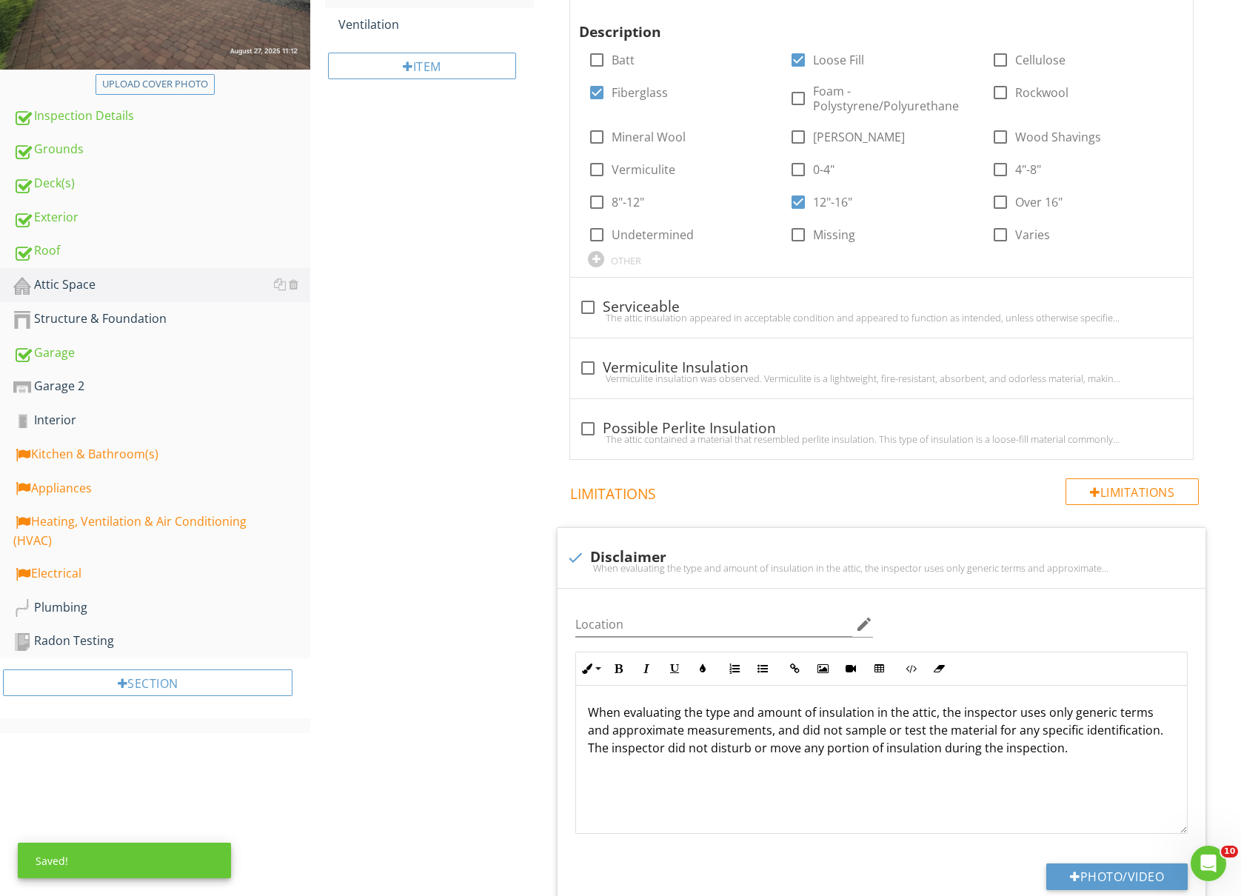
scroll to position [296, 0]
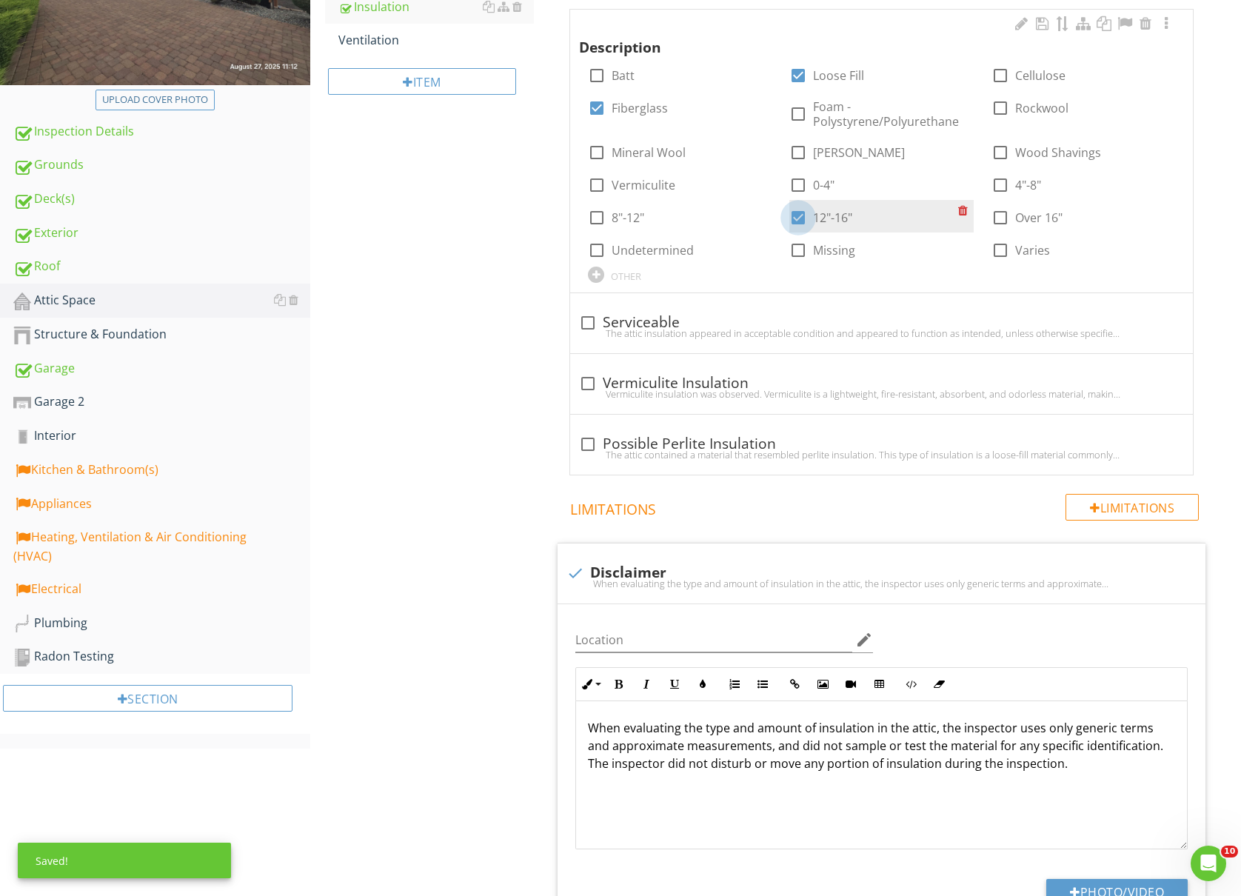
click at [797, 213] on div at bounding box center [798, 217] width 25 height 25
checkbox input "false"
click at [604, 218] on div at bounding box center [596, 217] width 25 height 25
click at [593, 218] on div at bounding box center [596, 217] width 25 height 25
checkbox input "false"
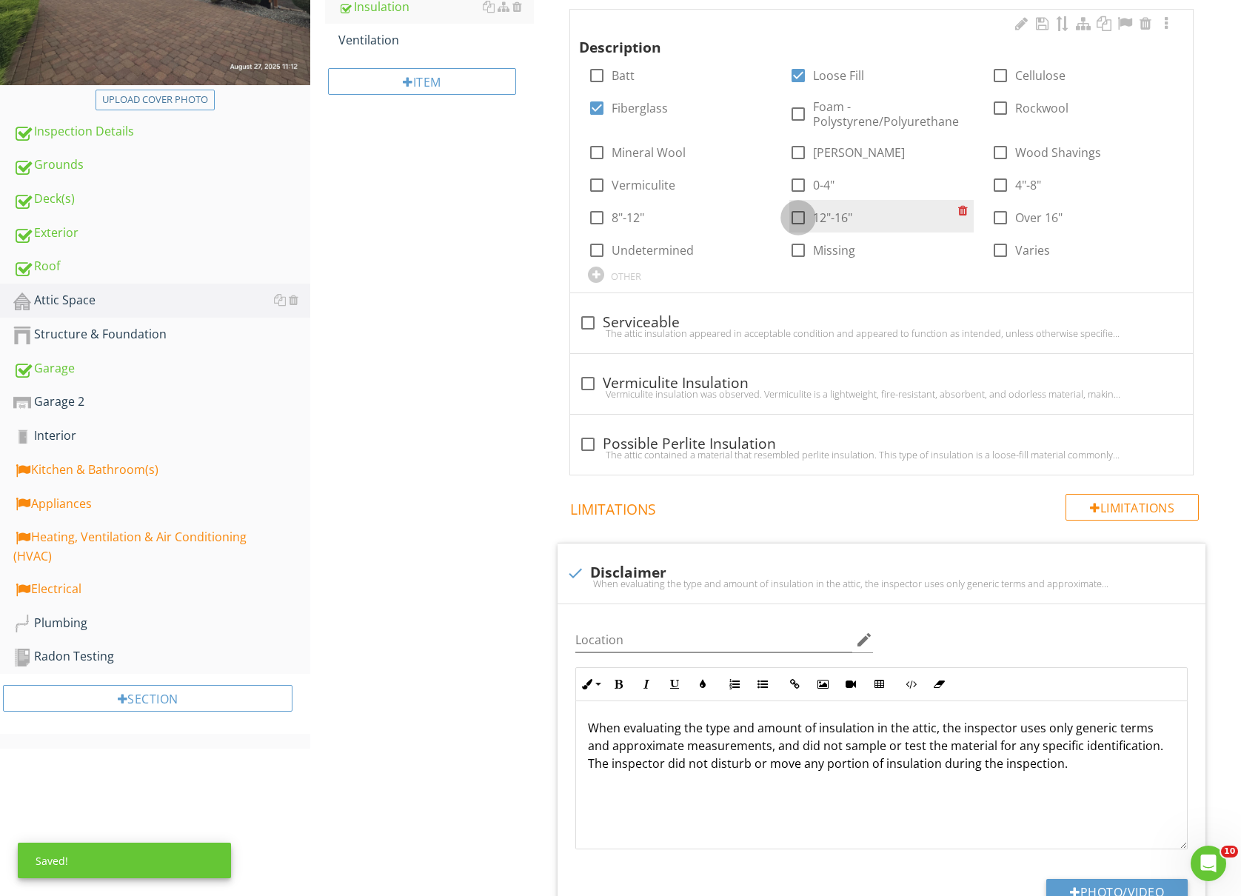
click at [792, 216] on div at bounding box center [798, 217] width 25 height 25
checkbox input "true"
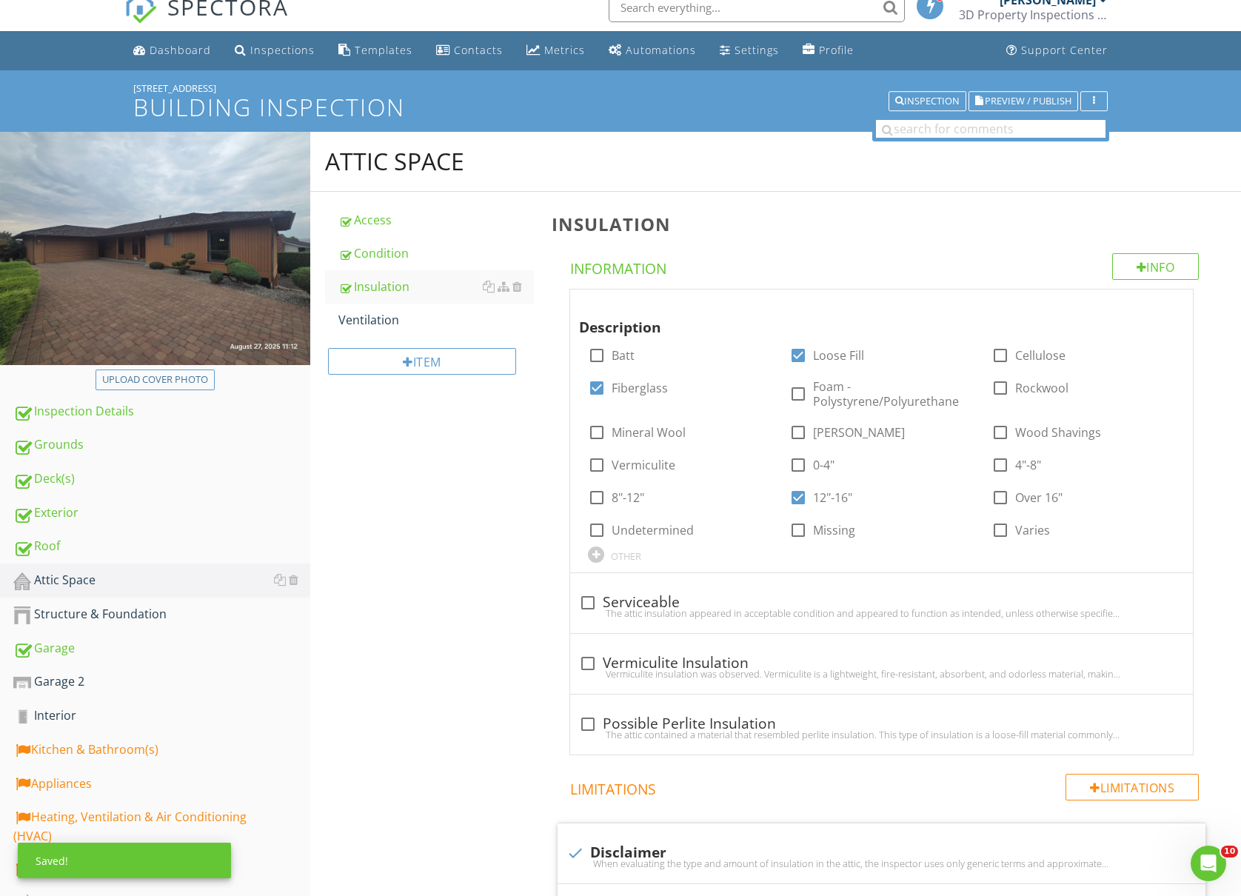
scroll to position [0, 0]
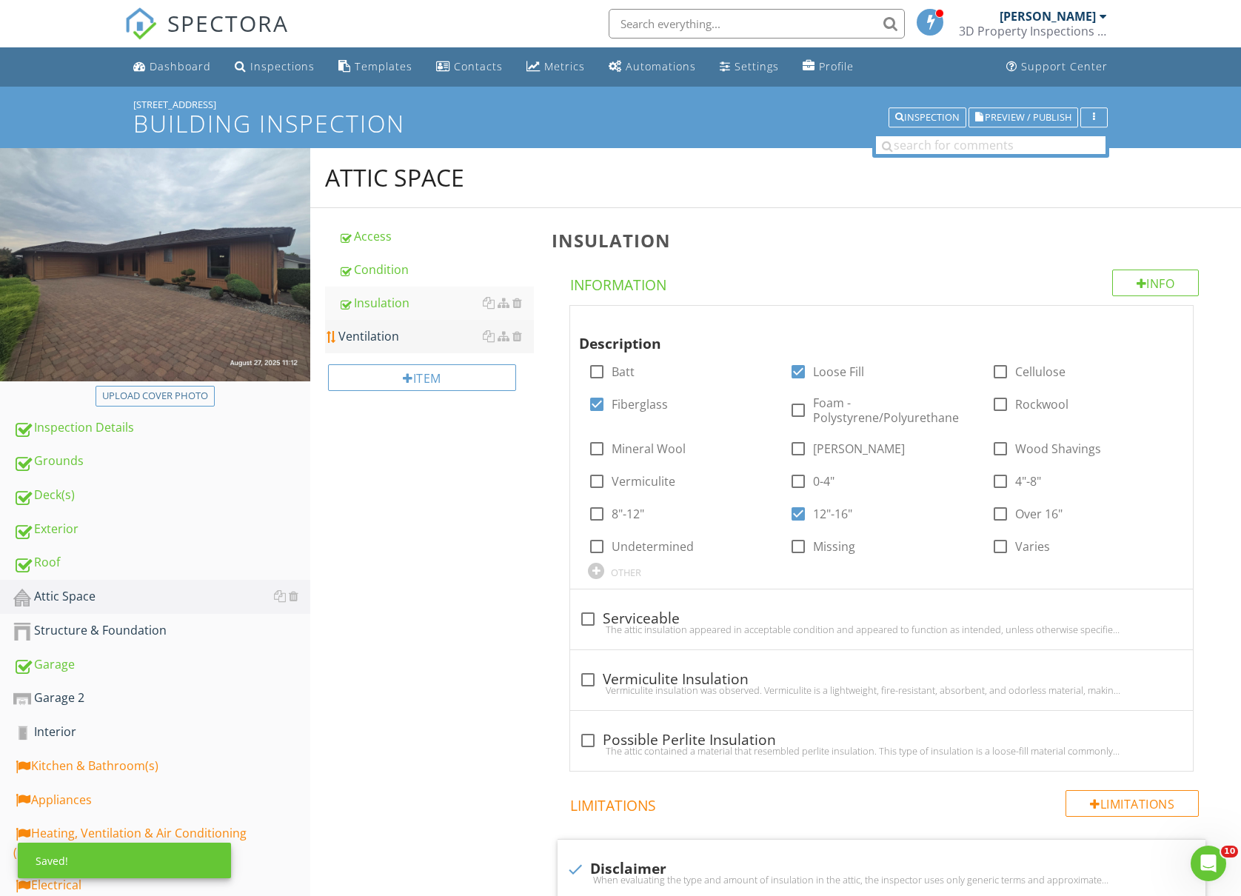
click at [409, 341] on div "Ventilation" at bounding box center [436, 336] width 196 height 18
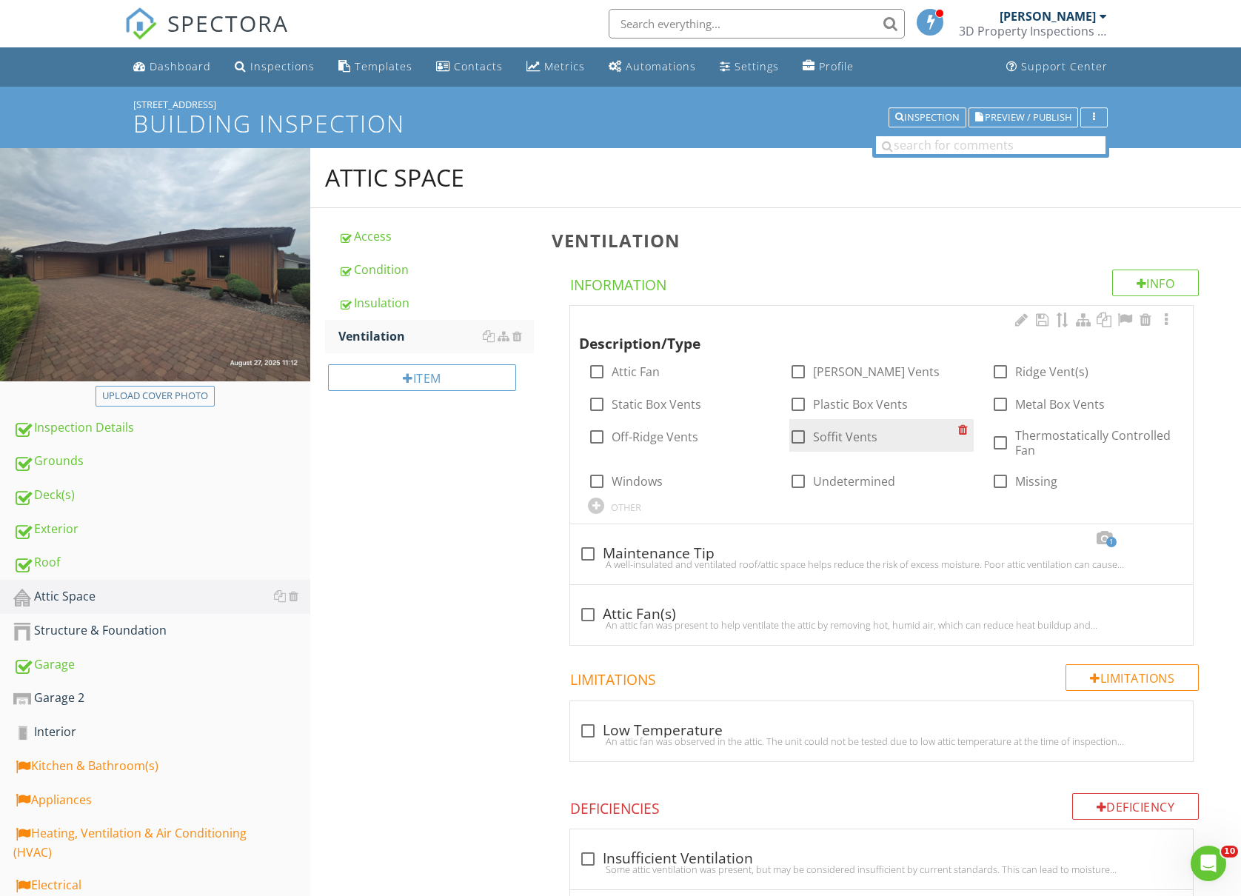
click at [794, 441] on div at bounding box center [798, 436] width 25 height 25
checkbox input "true"
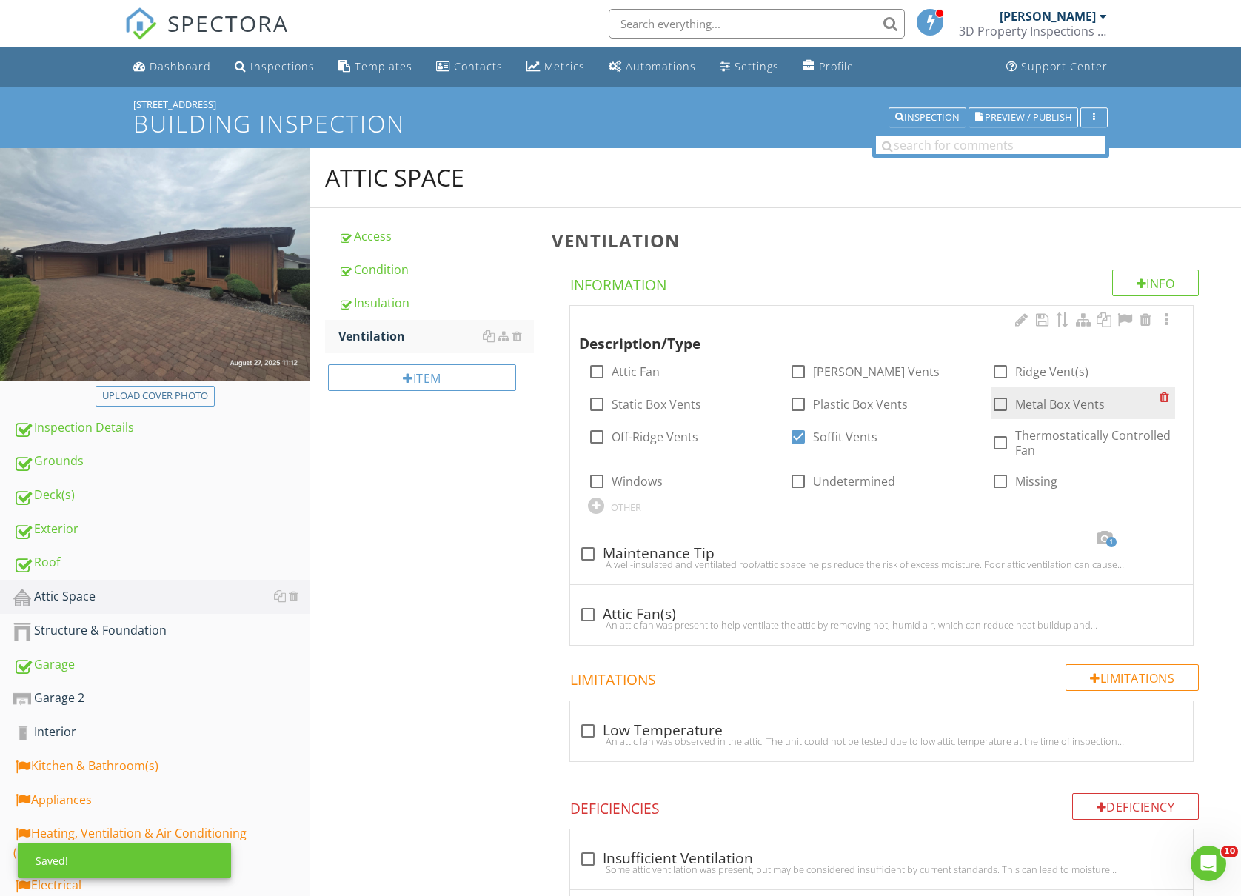
click at [1007, 406] on div at bounding box center [1000, 404] width 25 height 25
checkbox input "true"
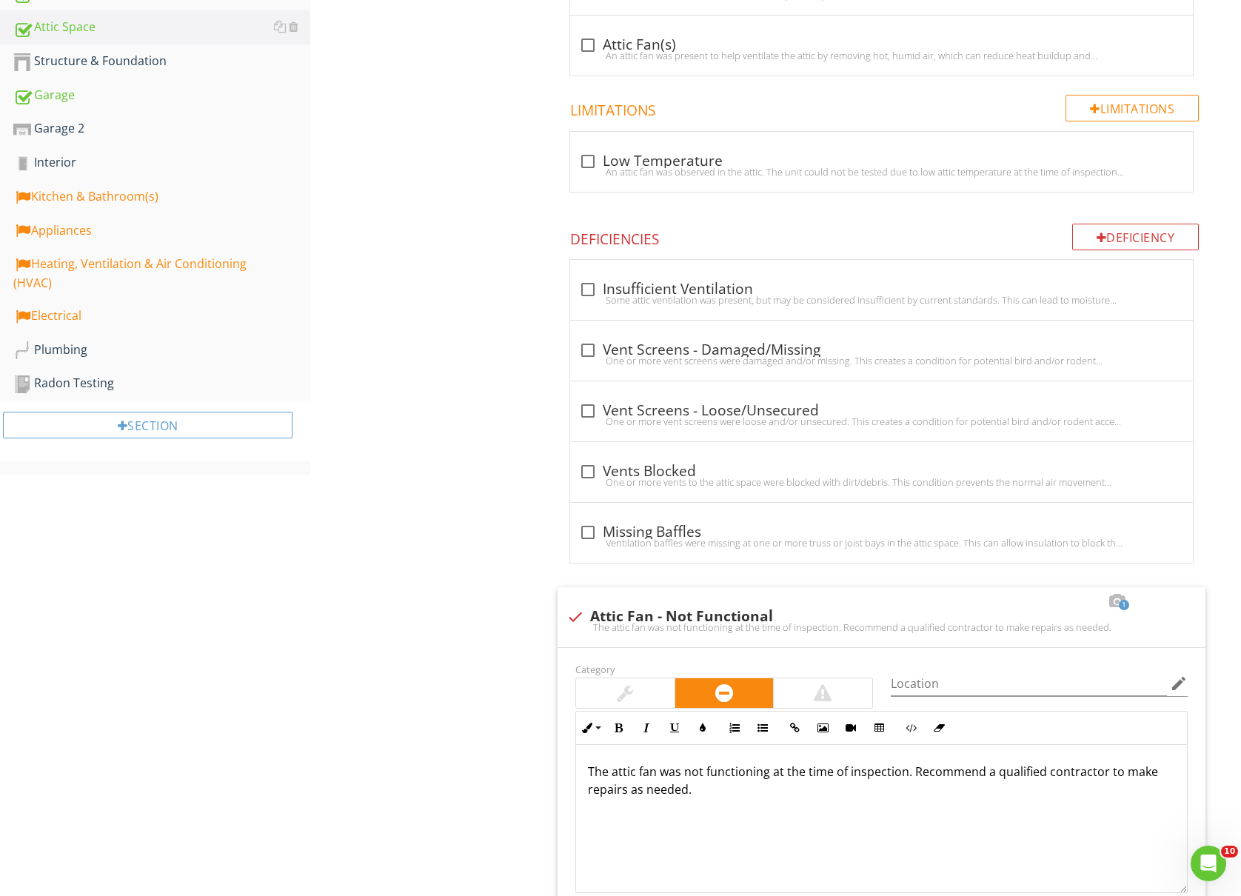
scroll to position [197, 0]
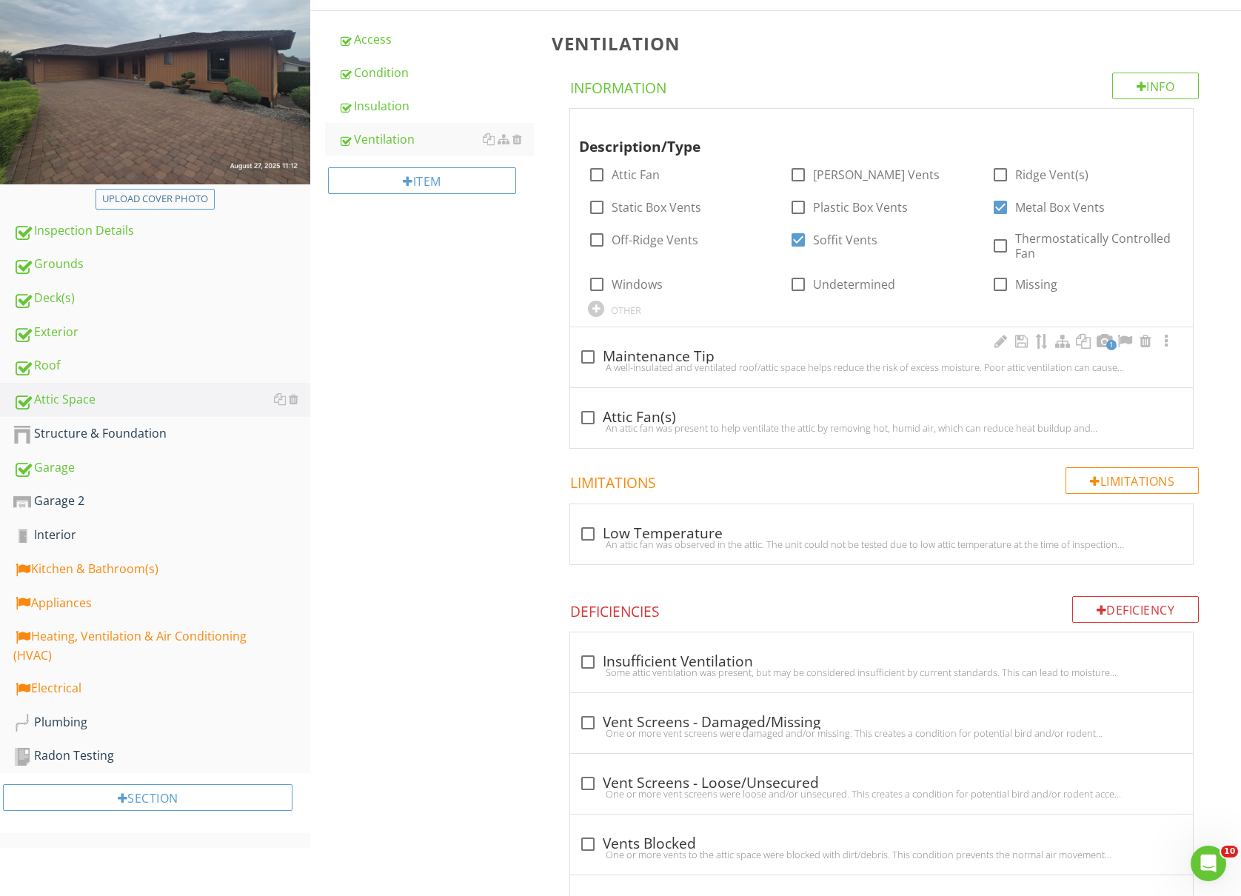
click at [585, 362] on div "A well-insulated and ventilated roof/attic space helps reduce the risk of exces…" at bounding box center [881, 367] width 605 height 12
checkbox input "true"
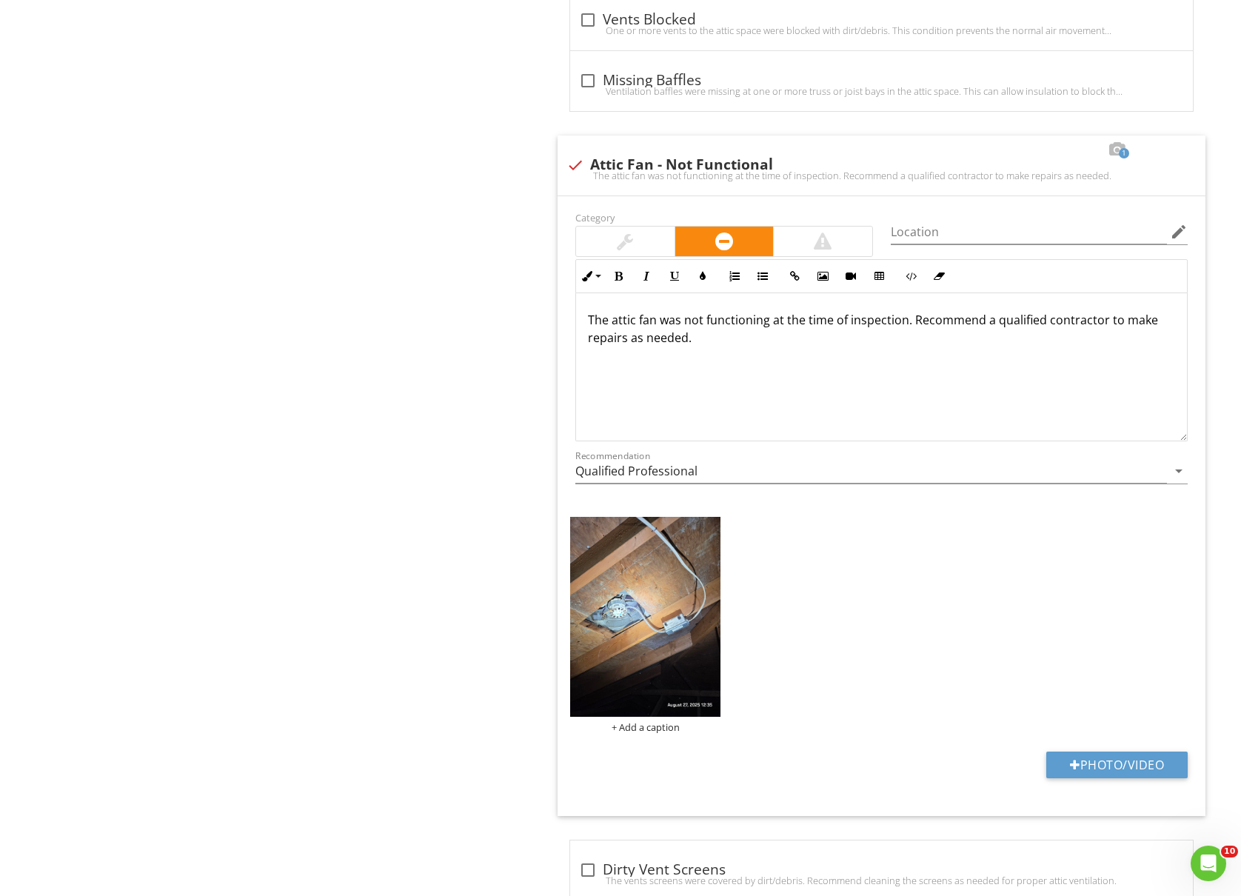
scroll to position [1678, 0]
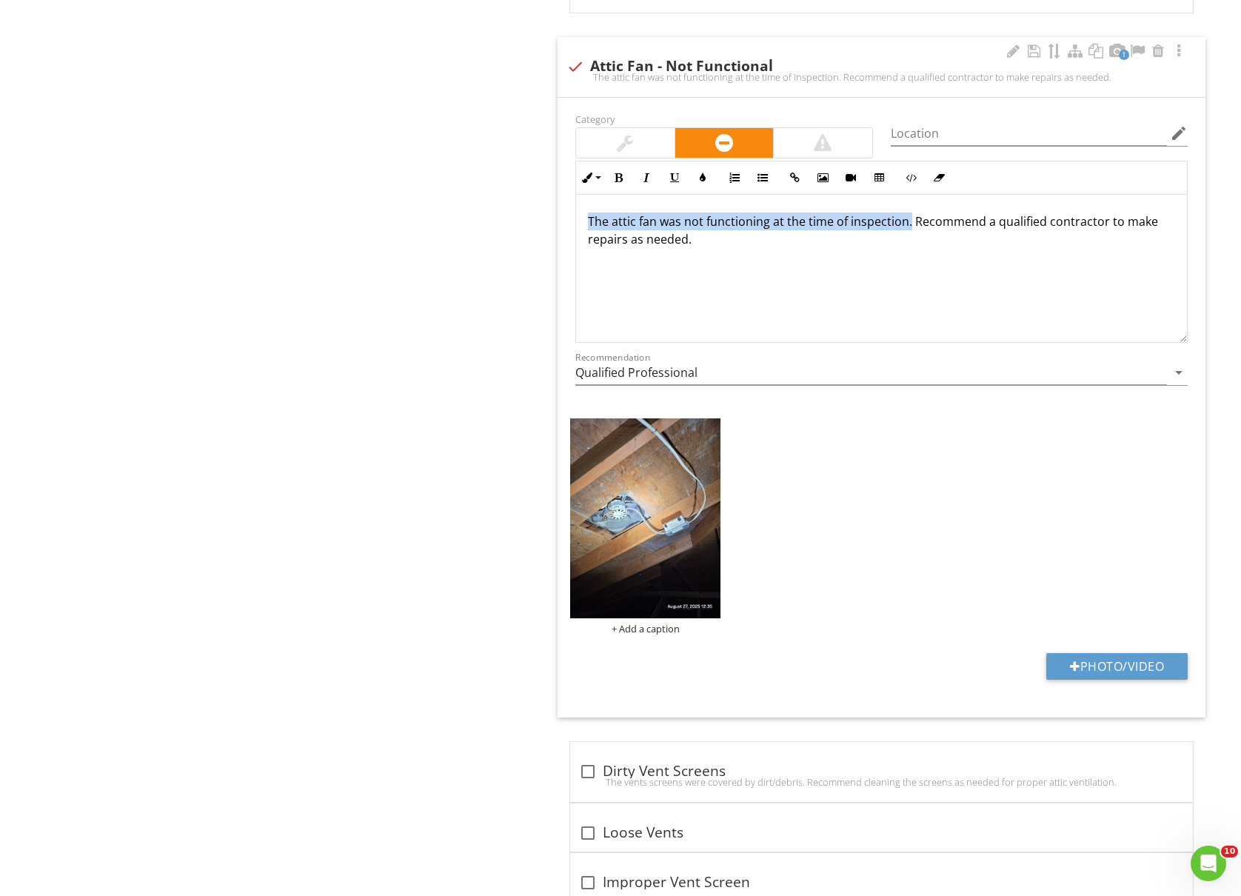
drag, startPoint x: 908, startPoint y: 226, endPoint x: 567, endPoint y: 234, distance: 341.5
click at [567, 234] on div "Inline Style XLarge Large Normal Small Light Small/Light Bold Italic Underline …" at bounding box center [882, 252] width 630 height 182
copy p "The attic fan was not functioning at the time of inspection."
drag, startPoint x: 913, startPoint y: 267, endPoint x: 446, endPoint y: 190, distance: 473.7
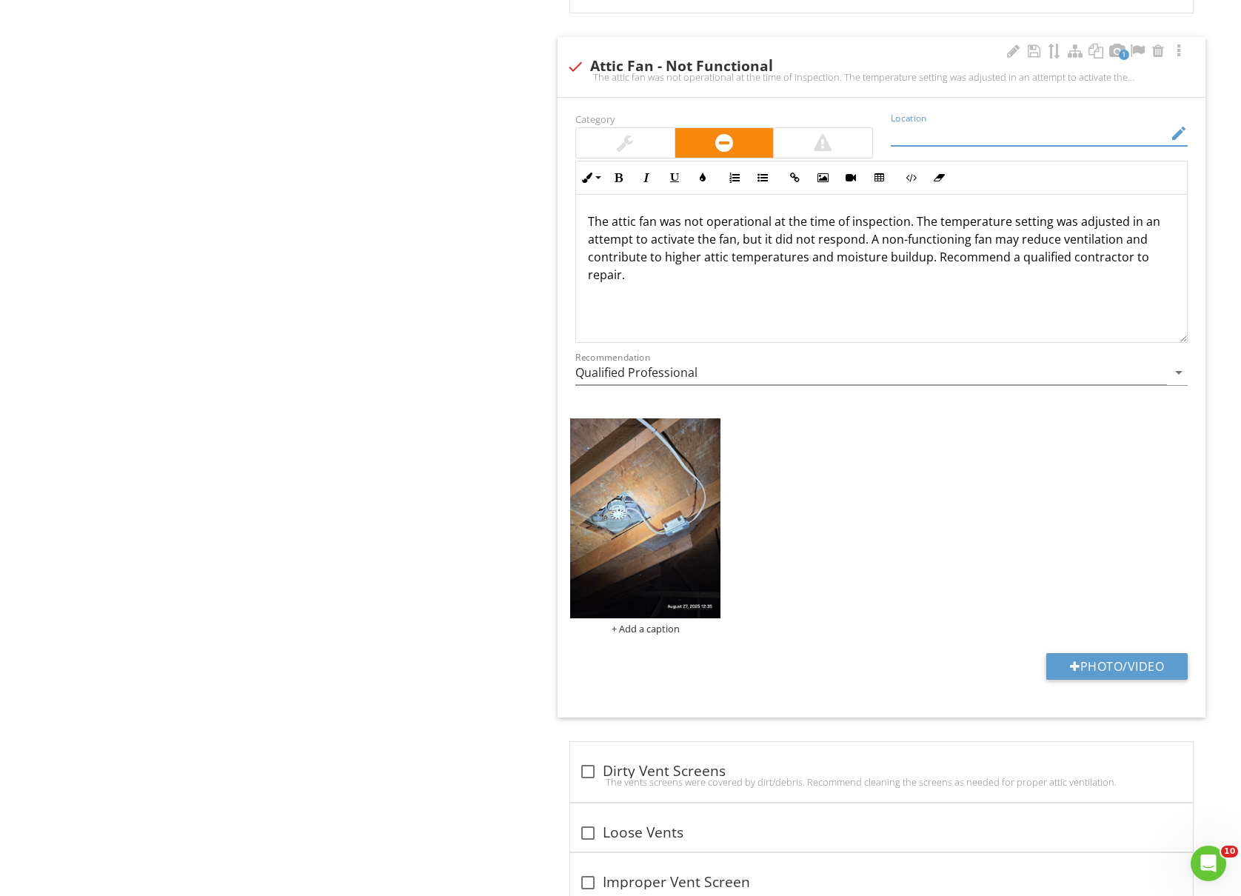
click at [984, 126] on input "Location" at bounding box center [1029, 133] width 276 height 24
type input "East attic space"
click at [825, 294] on div "The attic fan was not operational at the time of inspection. The temperature se…" at bounding box center [881, 269] width 611 height 148
click at [789, 380] on input "Qualified Professional" at bounding box center [871, 373] width 592 height 24
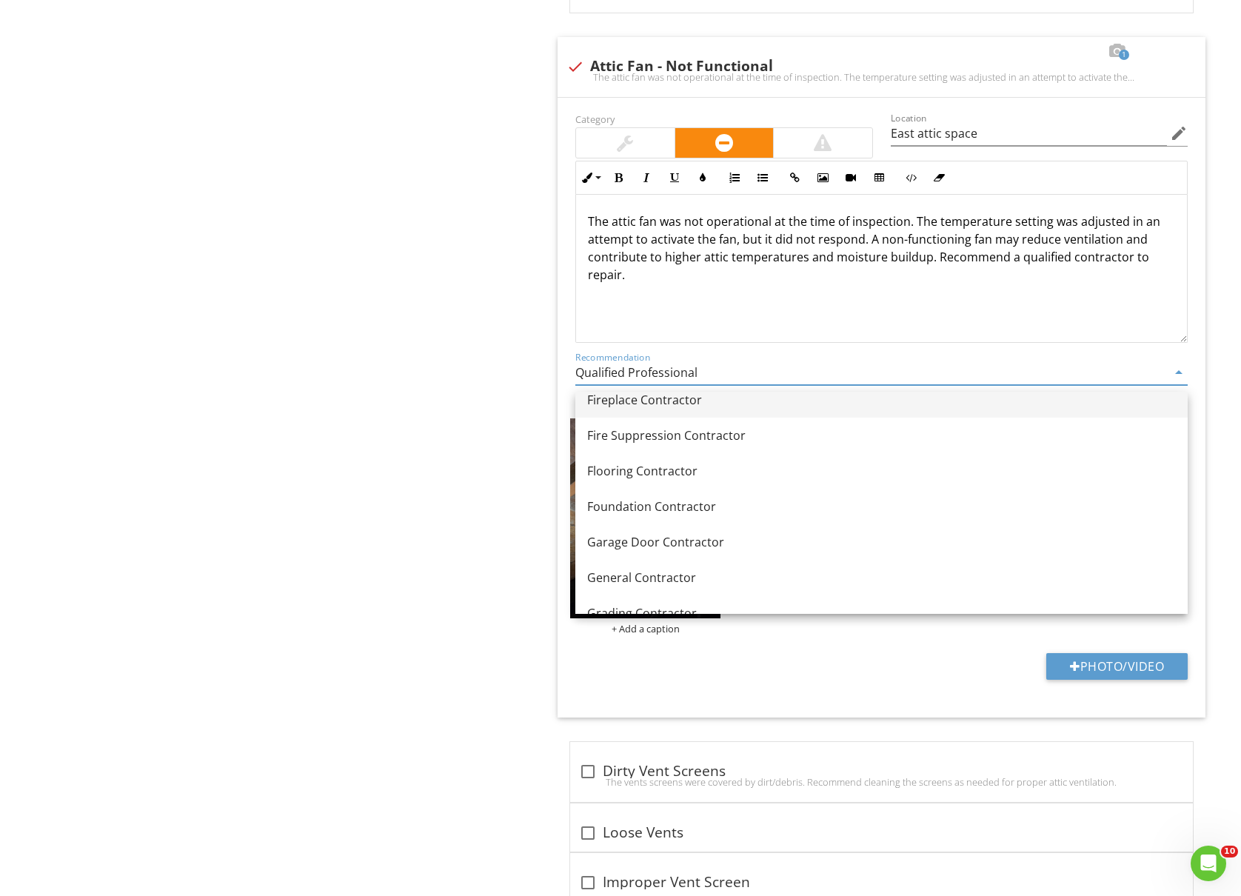
scroll to position [790, 0]
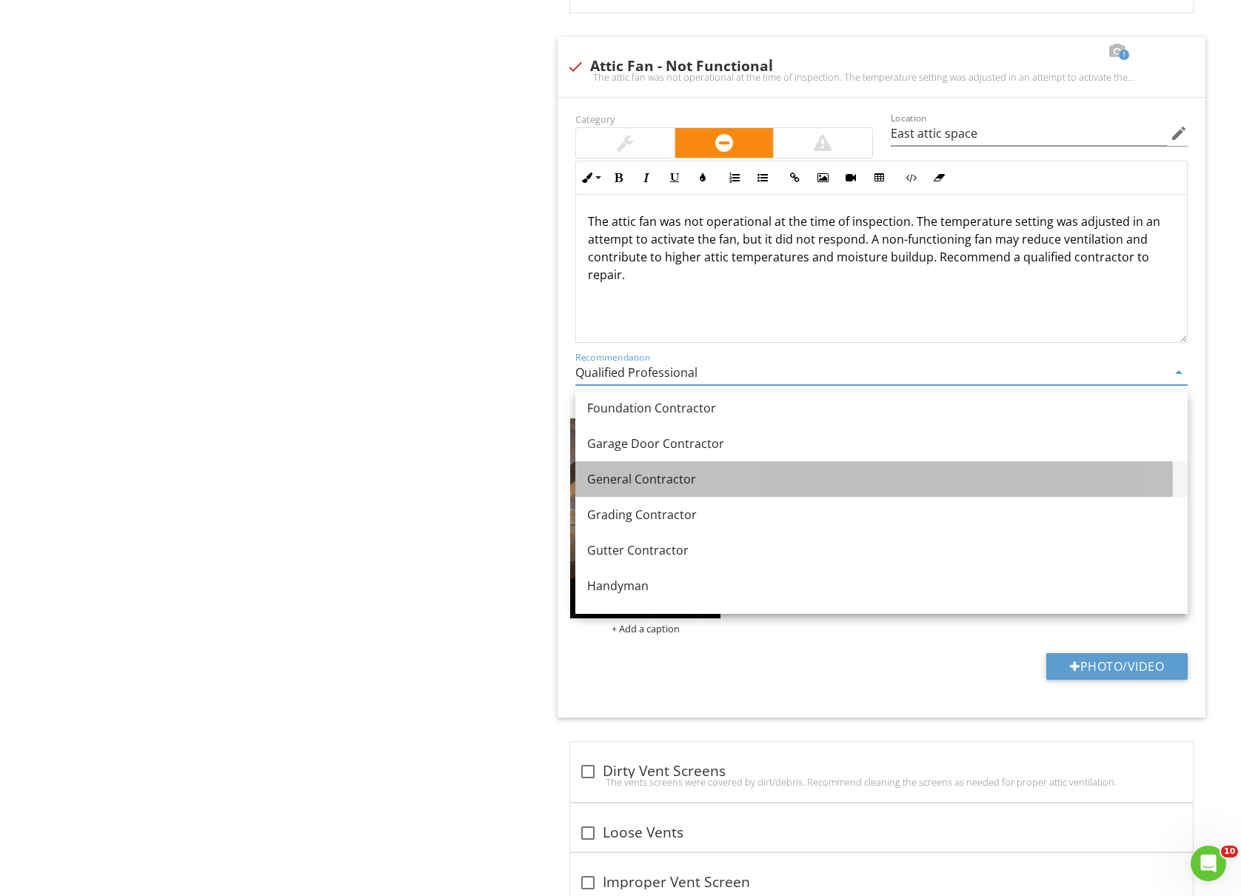
click at [704, 475] on div "General Contractor" at bounding box center [881, 479] width 589 height 18
type input "General Contractor"
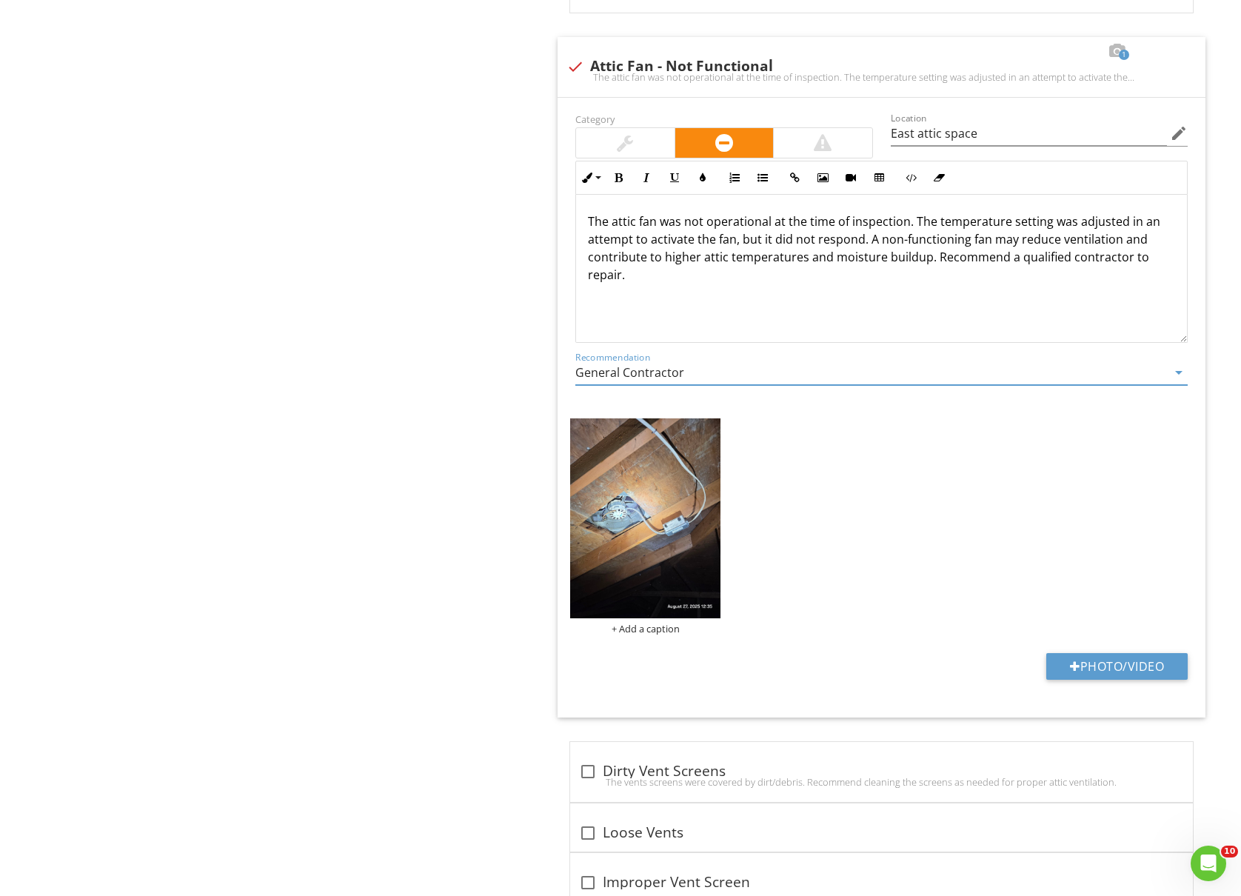
click at [655, 538] on img at bounding box center [645, 518] width 150 height 200
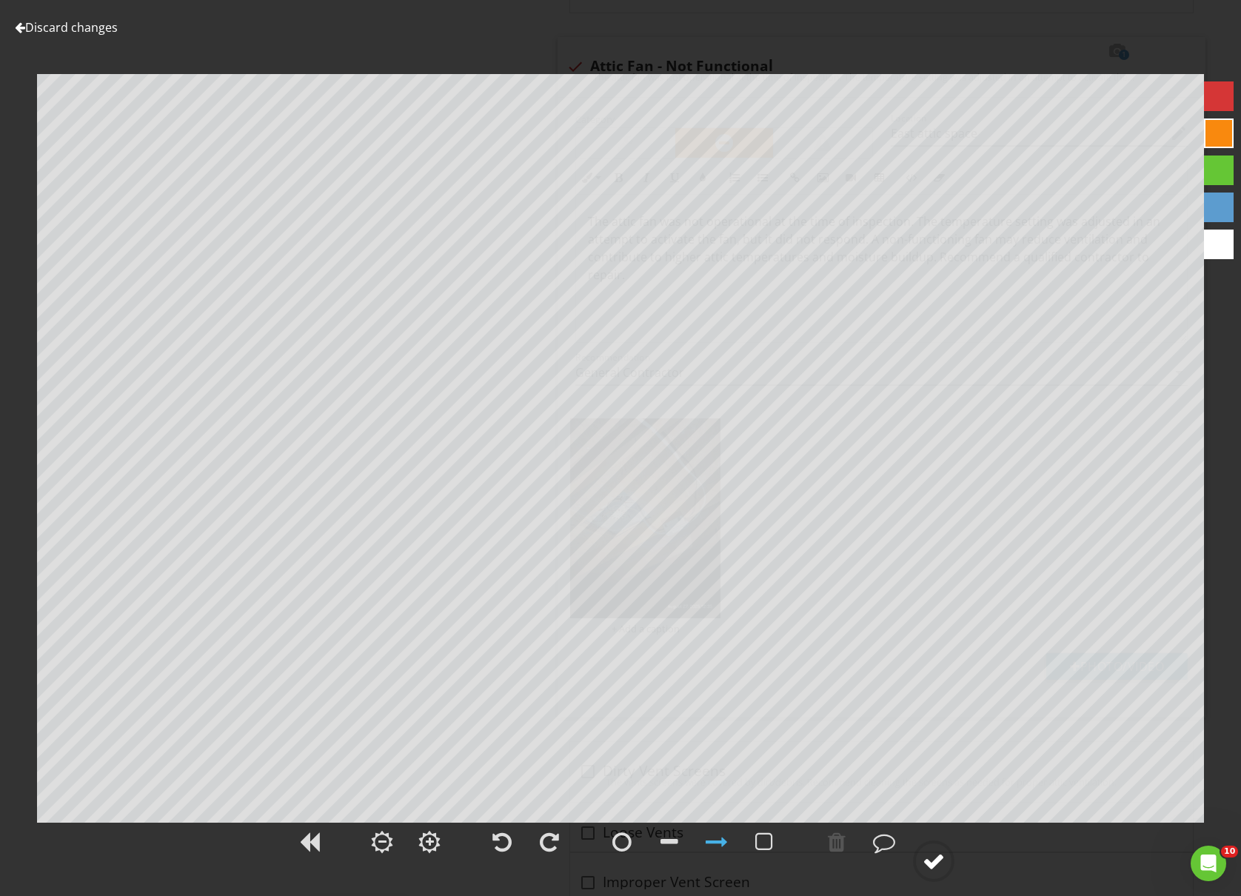
click at [943, 856] on div at bounding box center [934, 861] width 22 height 22
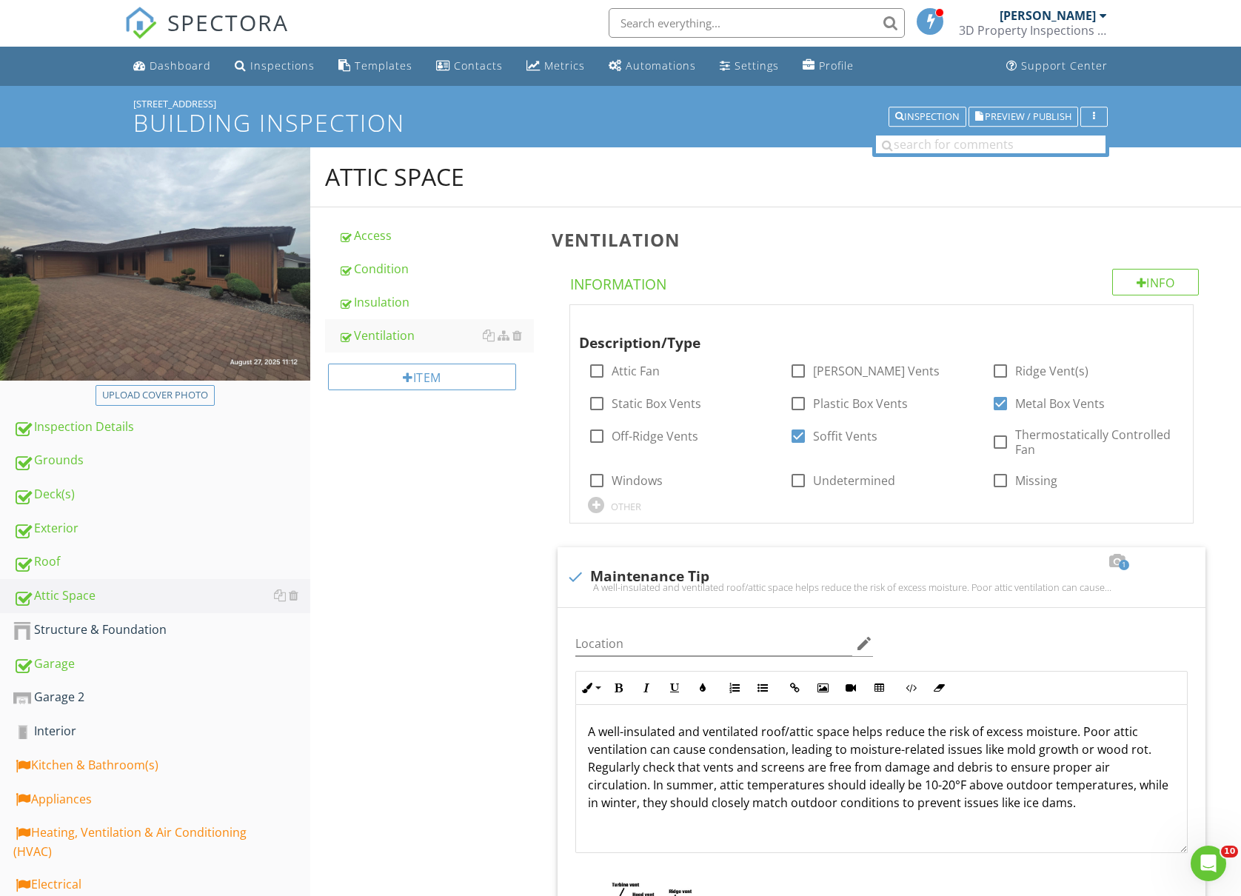
scroll to position [0, 0]
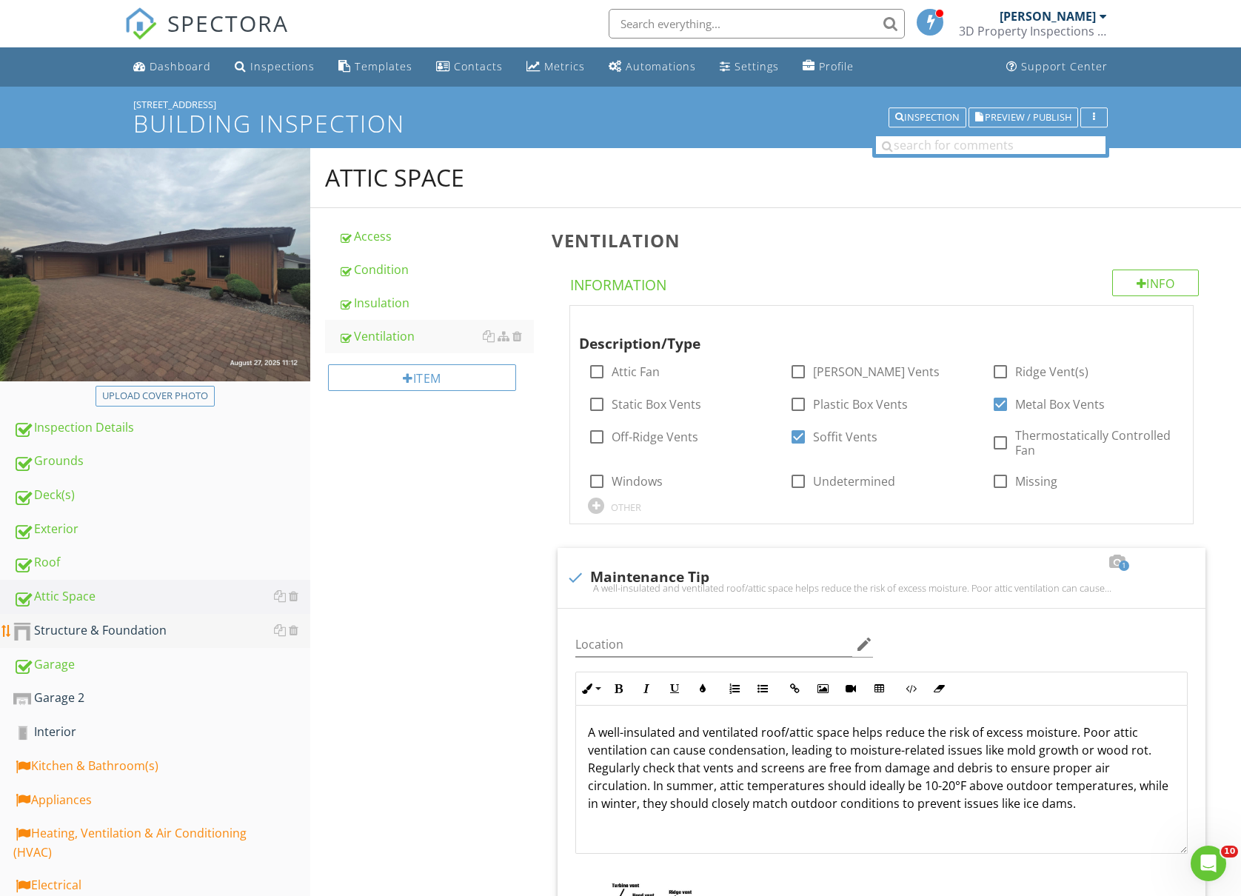
click at [87, 624] on div "Structure & Foundation" at bounding box center [161, 630] width 297 height 19
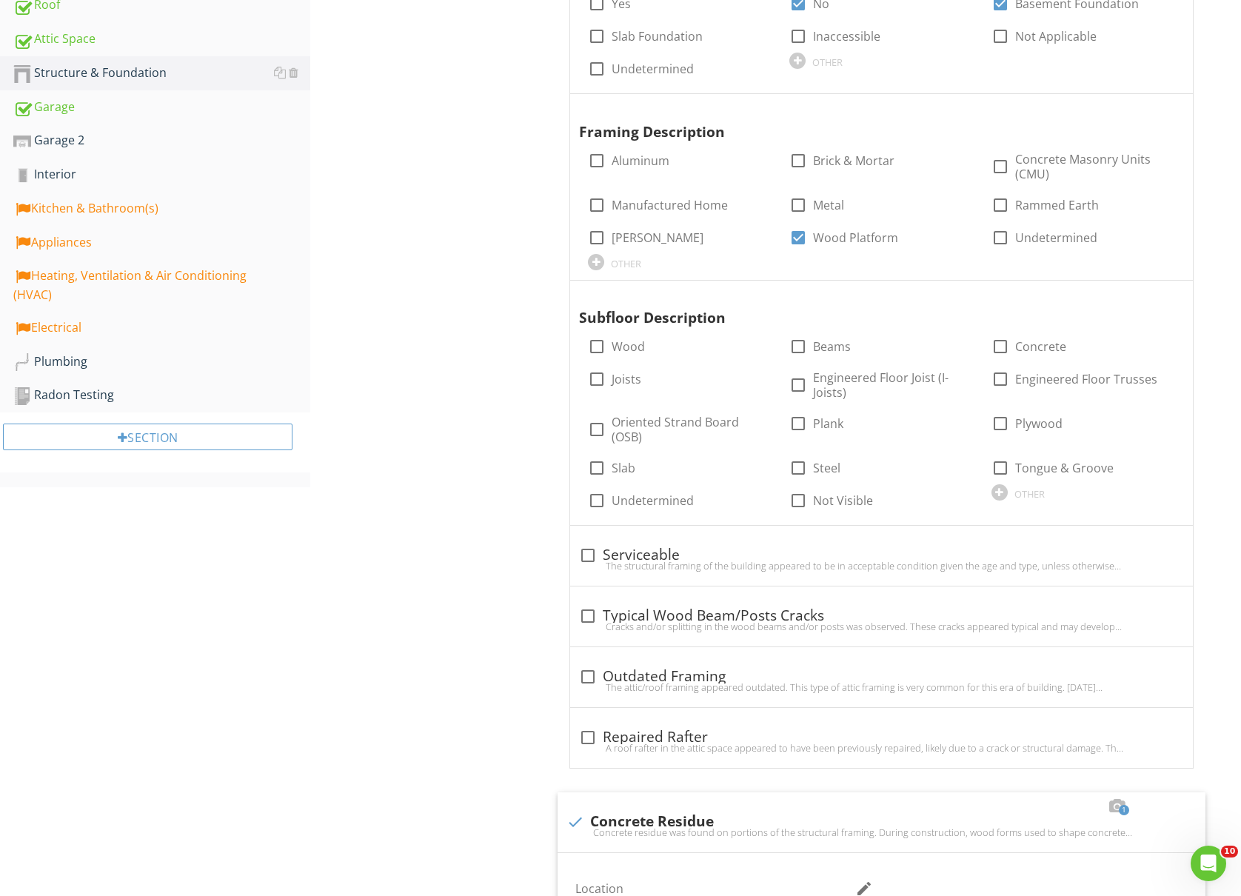
scroll to position [593, 0]
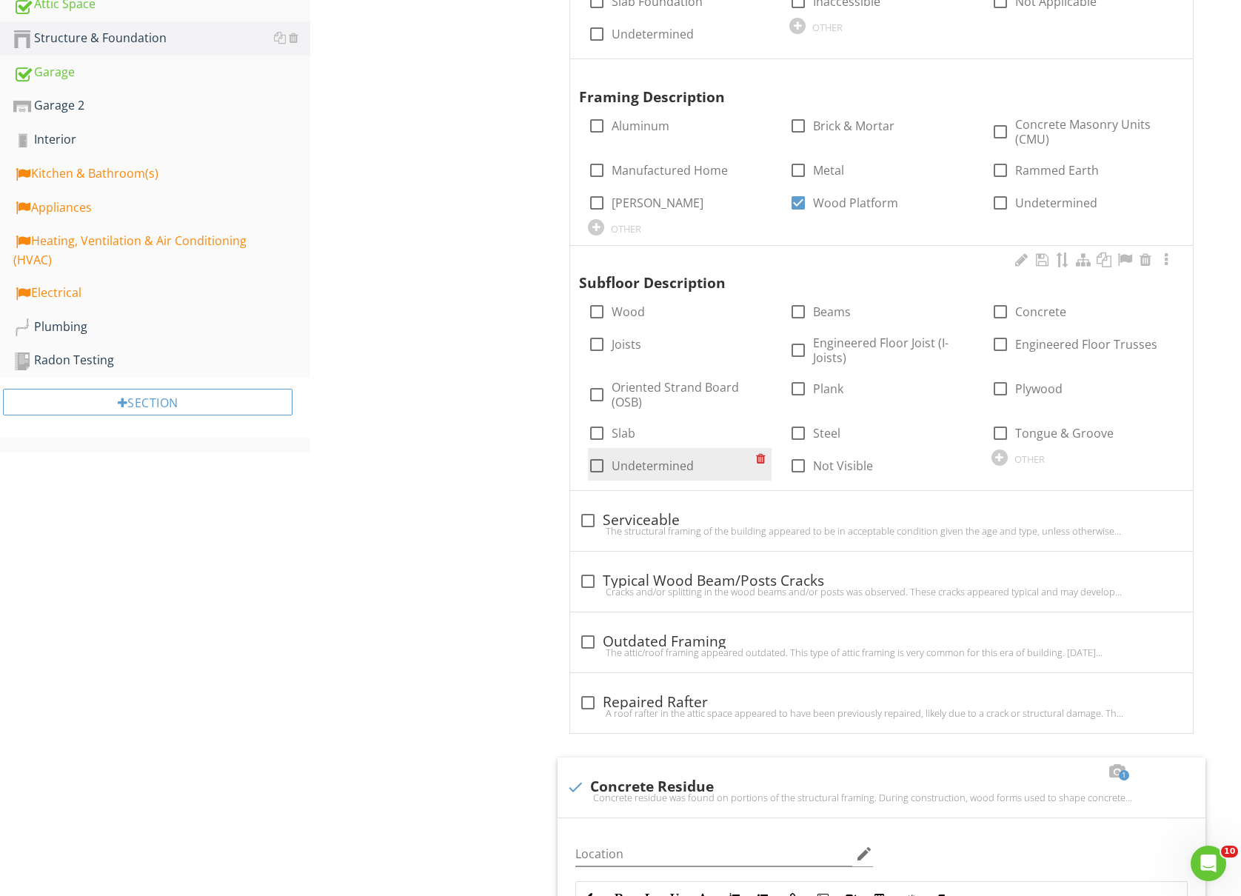
click at [597, 453] on div at bounding box center [596, 465] width 25 height 25
checkbox input "true"
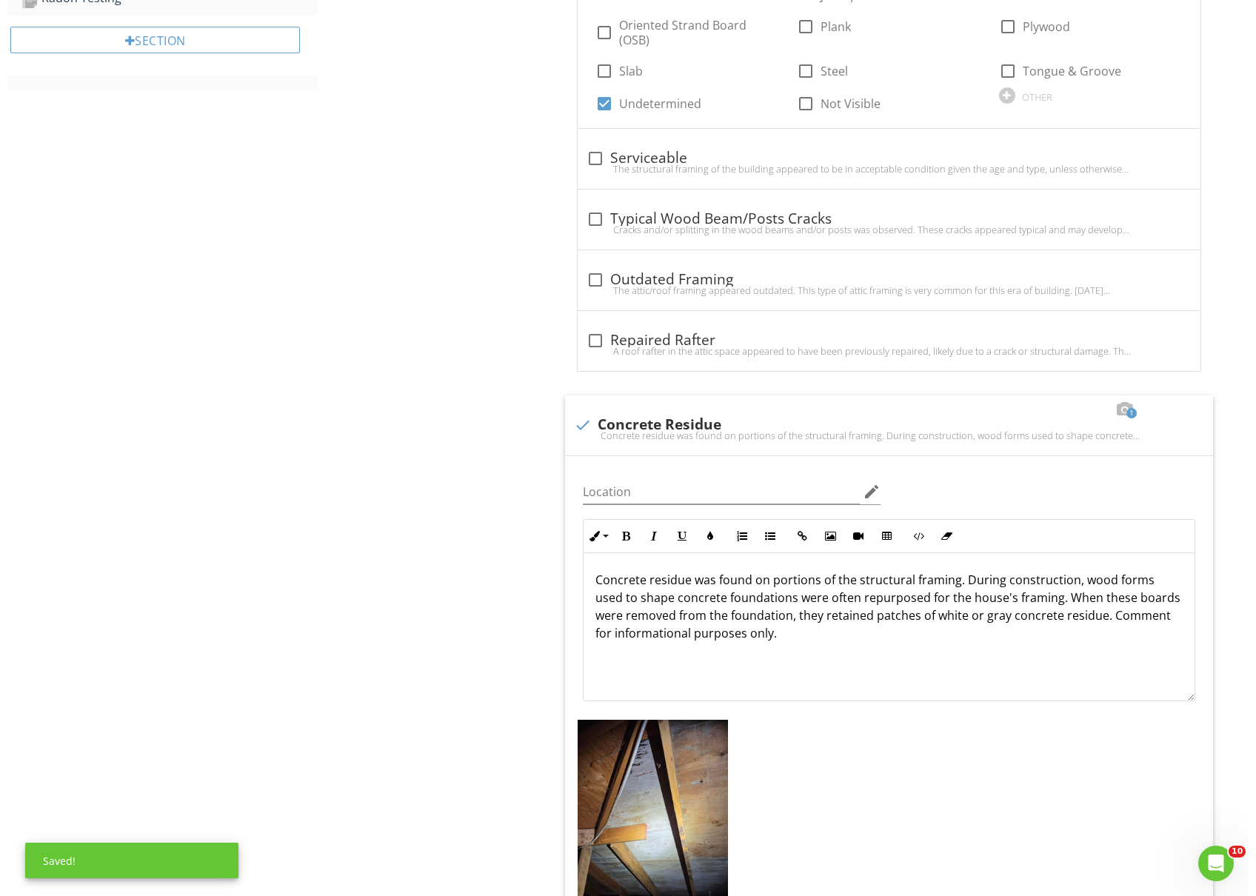
scroll to position [1185, 0]
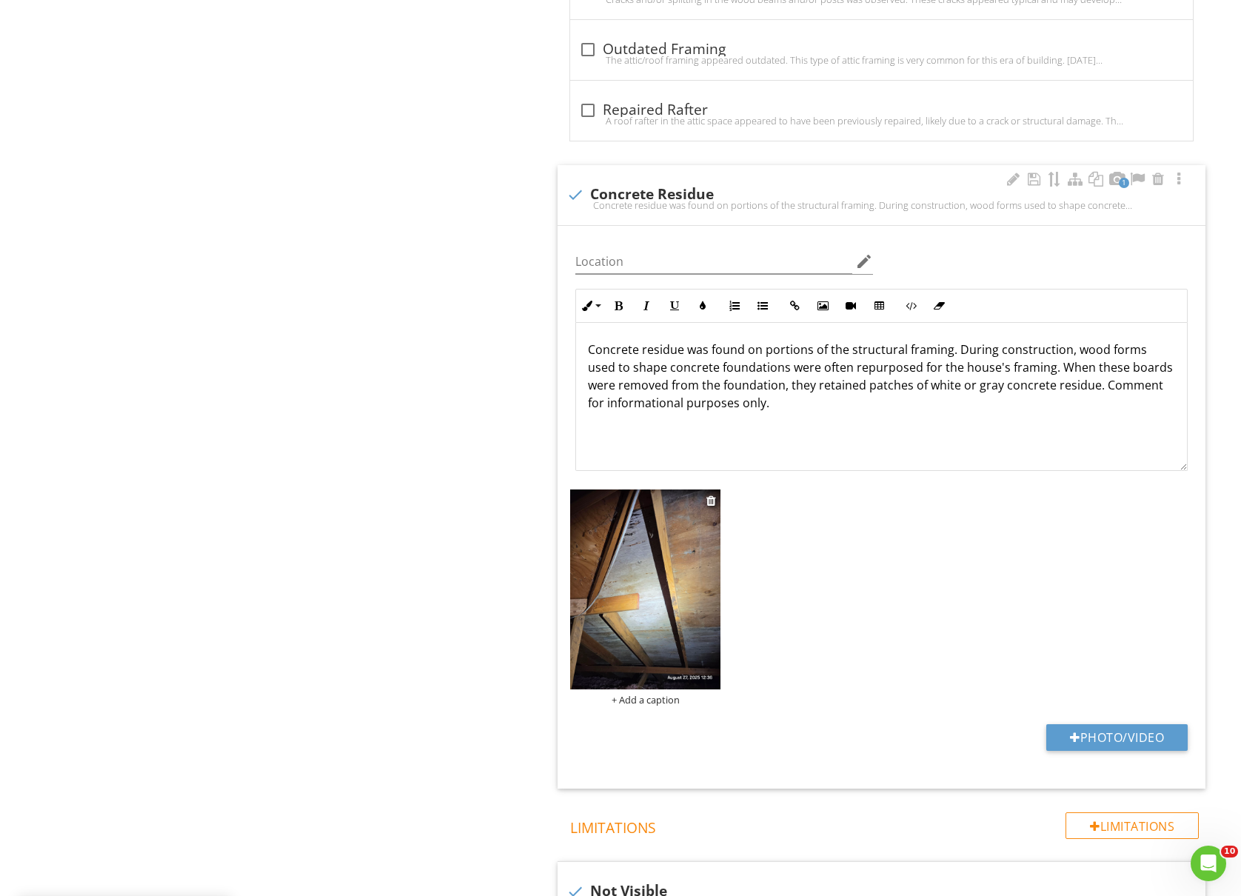
click at [647, 697] on div "+ Add a caption" at bounding box center [645, 700] width 150 height 12
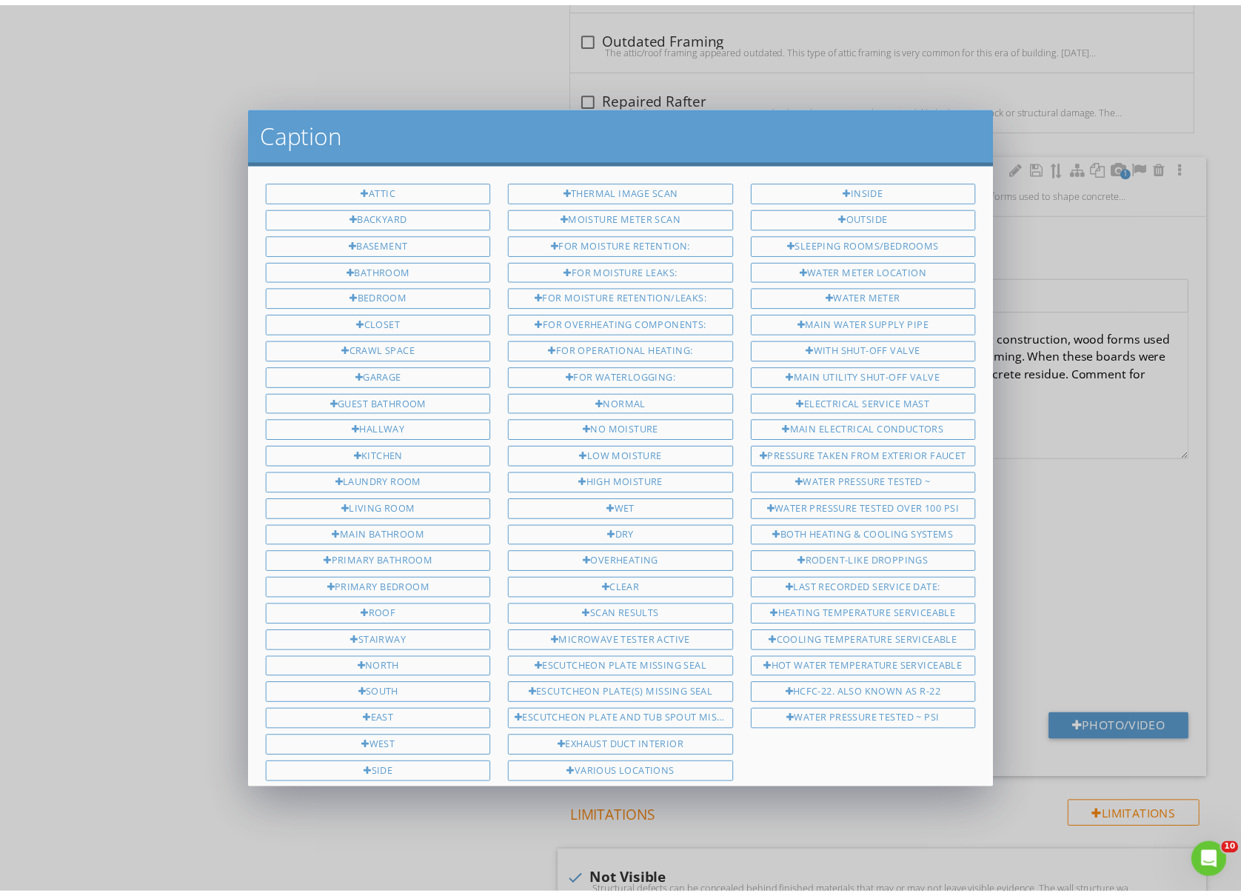
scroll to position [353, 0]
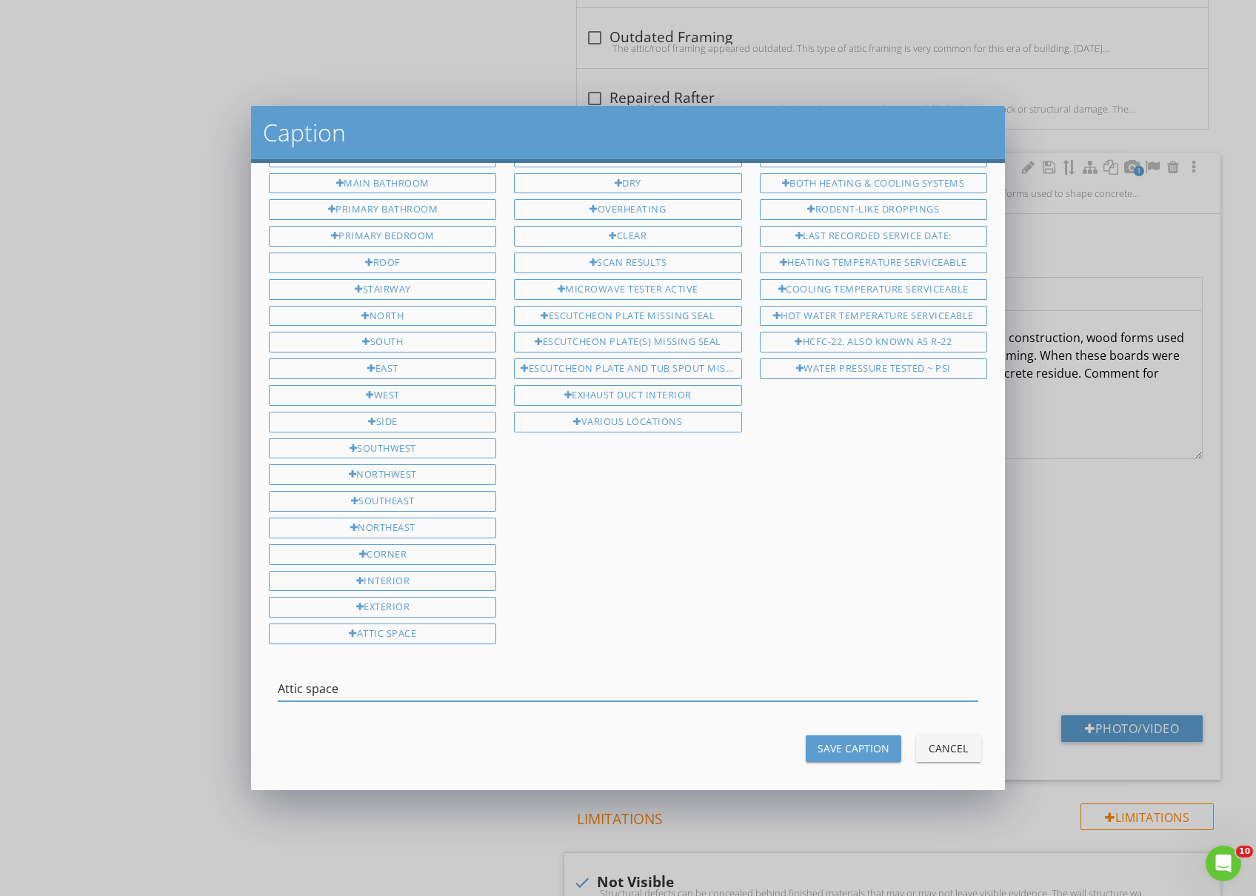
type input "Attic space"
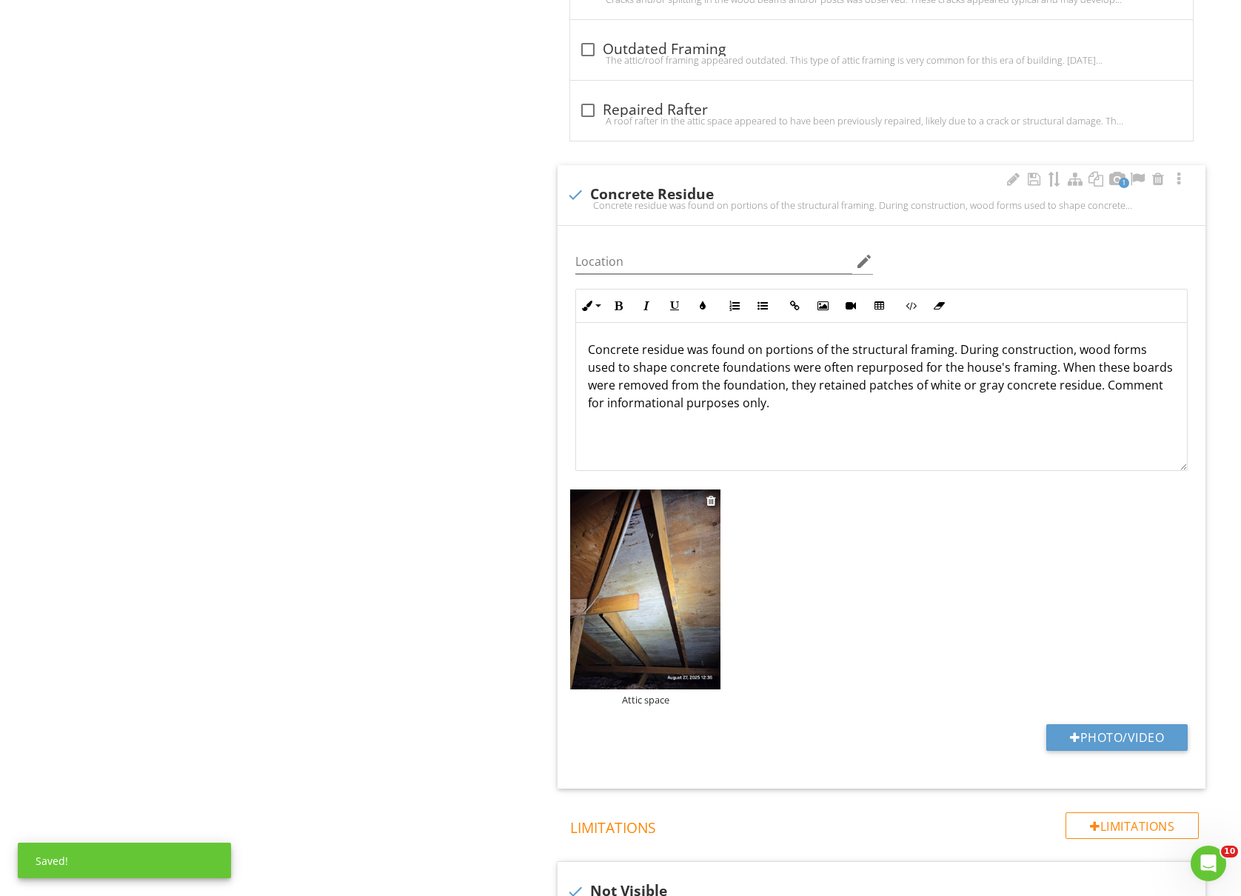
click at [697, 609] on img at bounding box center [645, 590] width 150 height 200
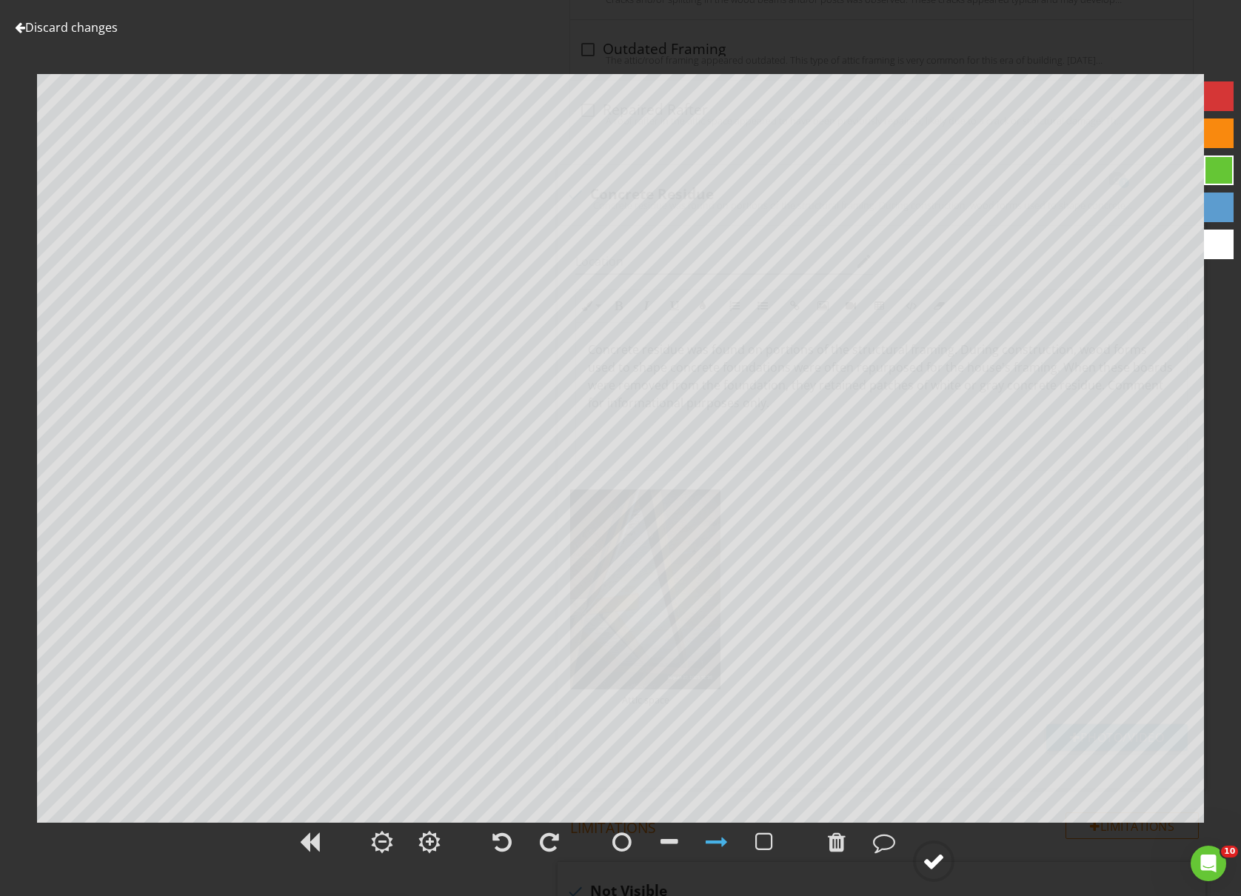
click at [944, 863] on div at bounding box center [934, 861] width 22 height 22
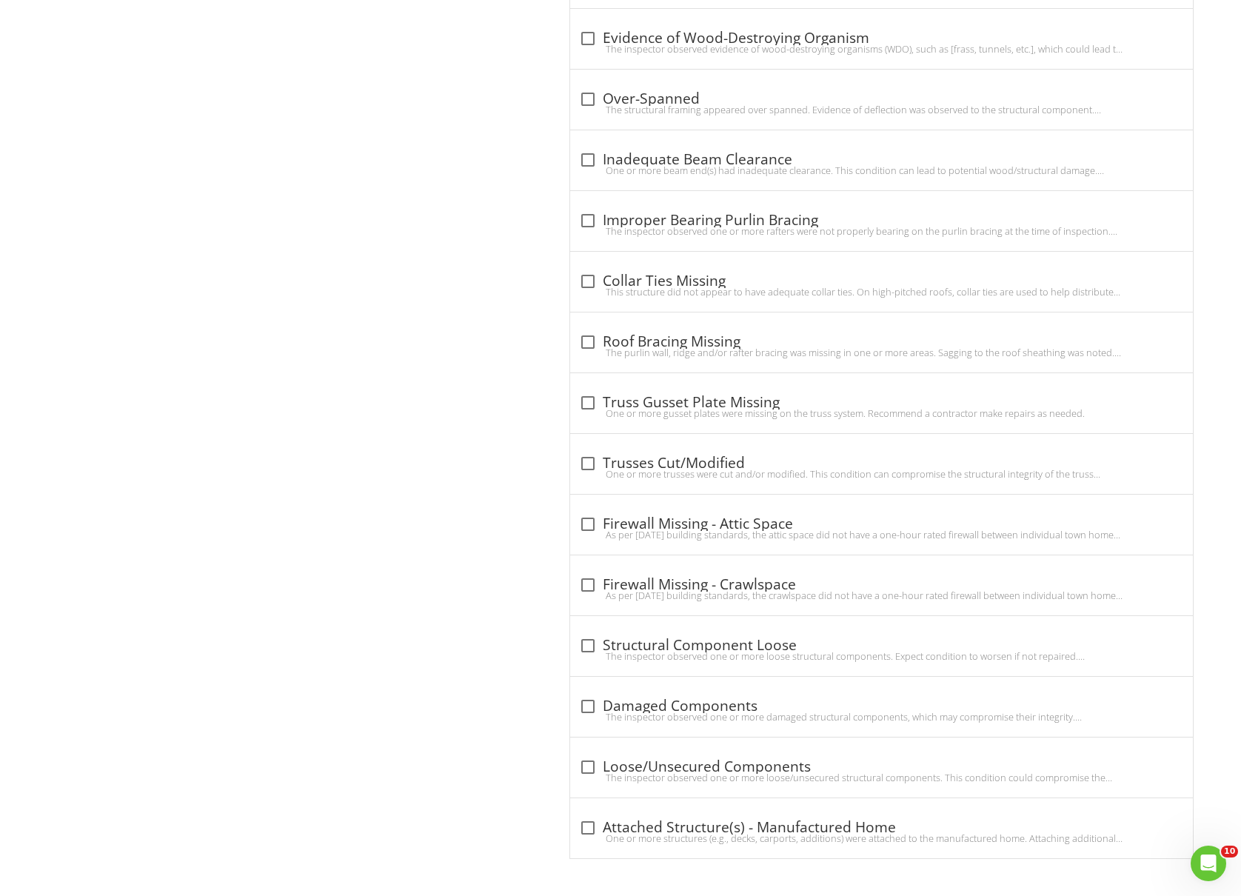
scroll to position [4094, 0]
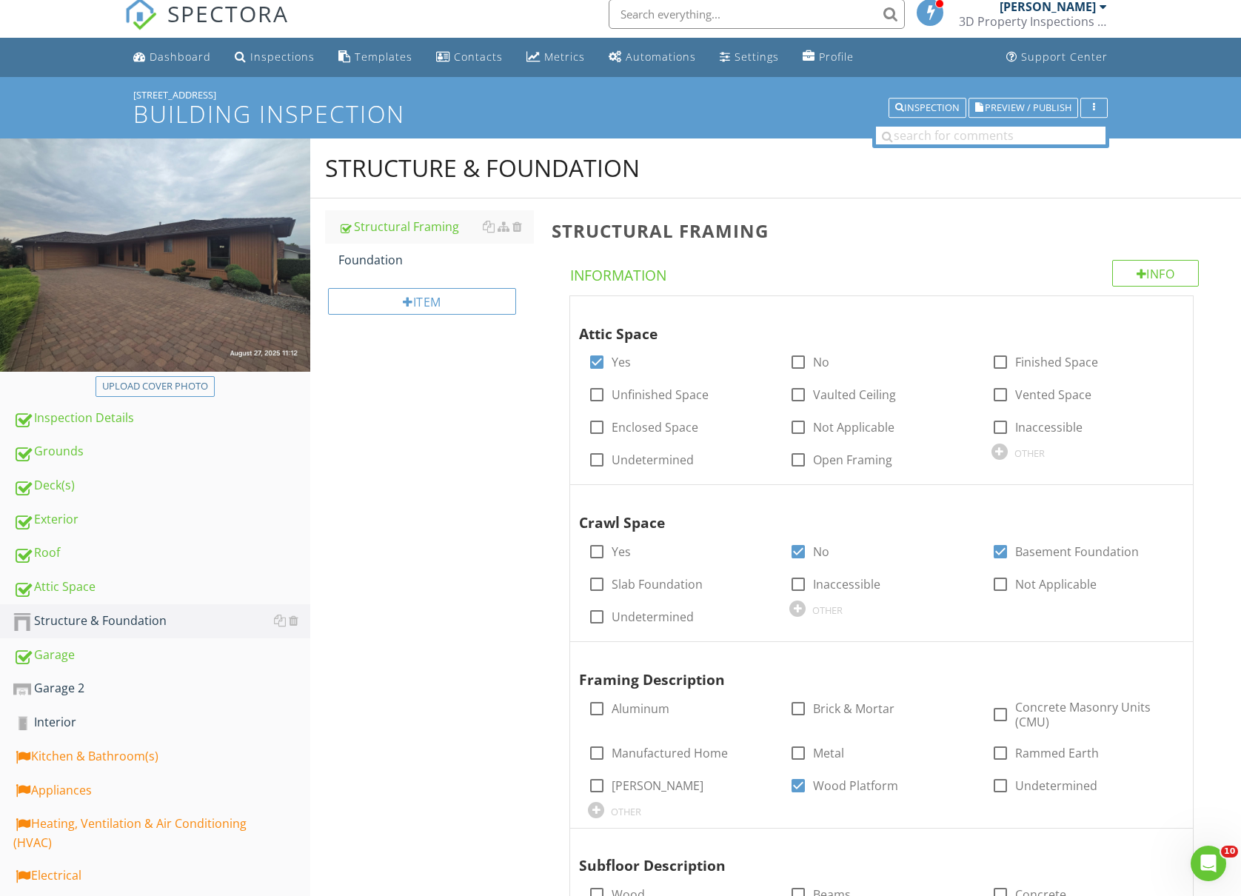
scroll to position [0, 0]
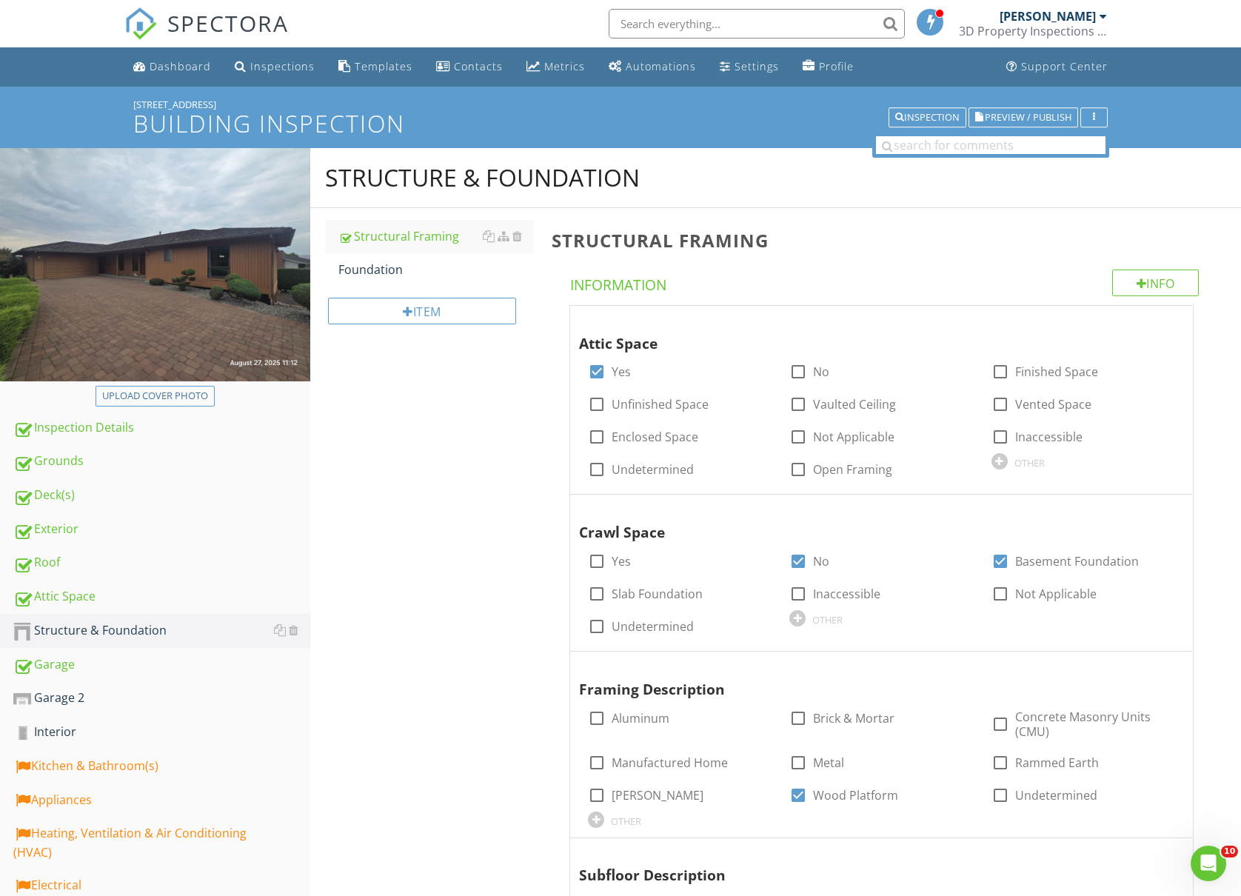
click at [419, 282] on link "Foundation" at bounding box center [436, 269] width 196 height 33
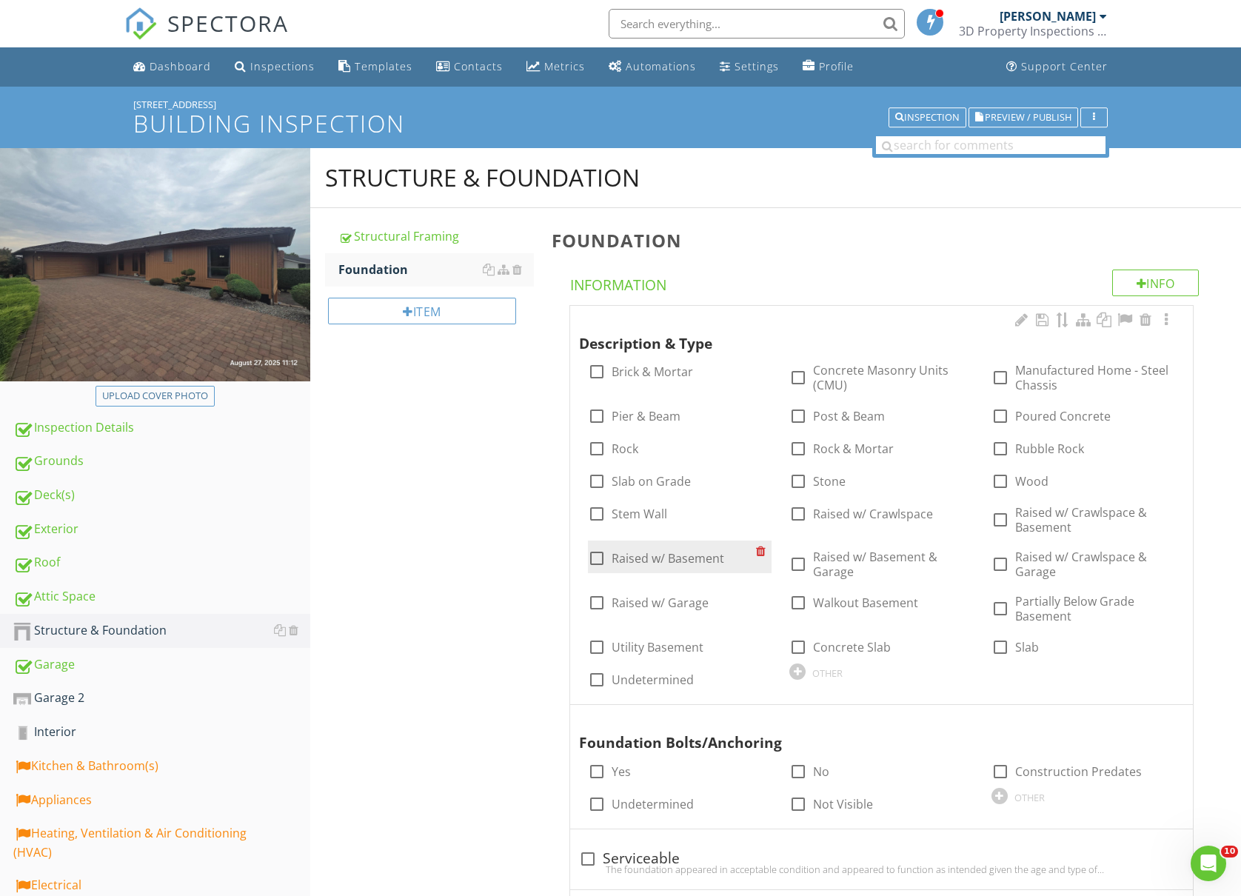
click at [587, 557] on div at bounding box center [596, 558] width 25 height 25
checkbox input "true"
click at [800, 606] on div at bounding box center [798, 602] width 25 height 25
checkbox input "true"
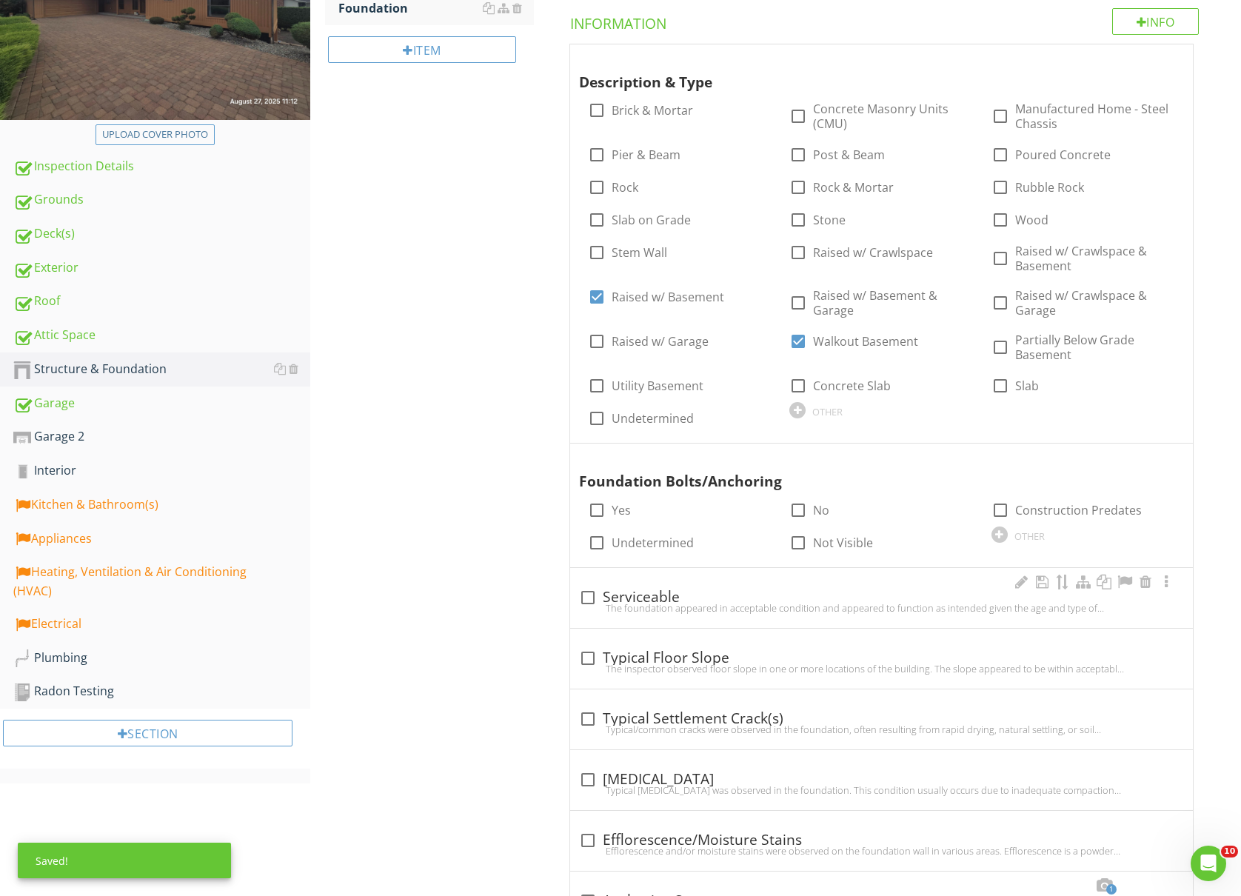
scroll to position [296, 0]
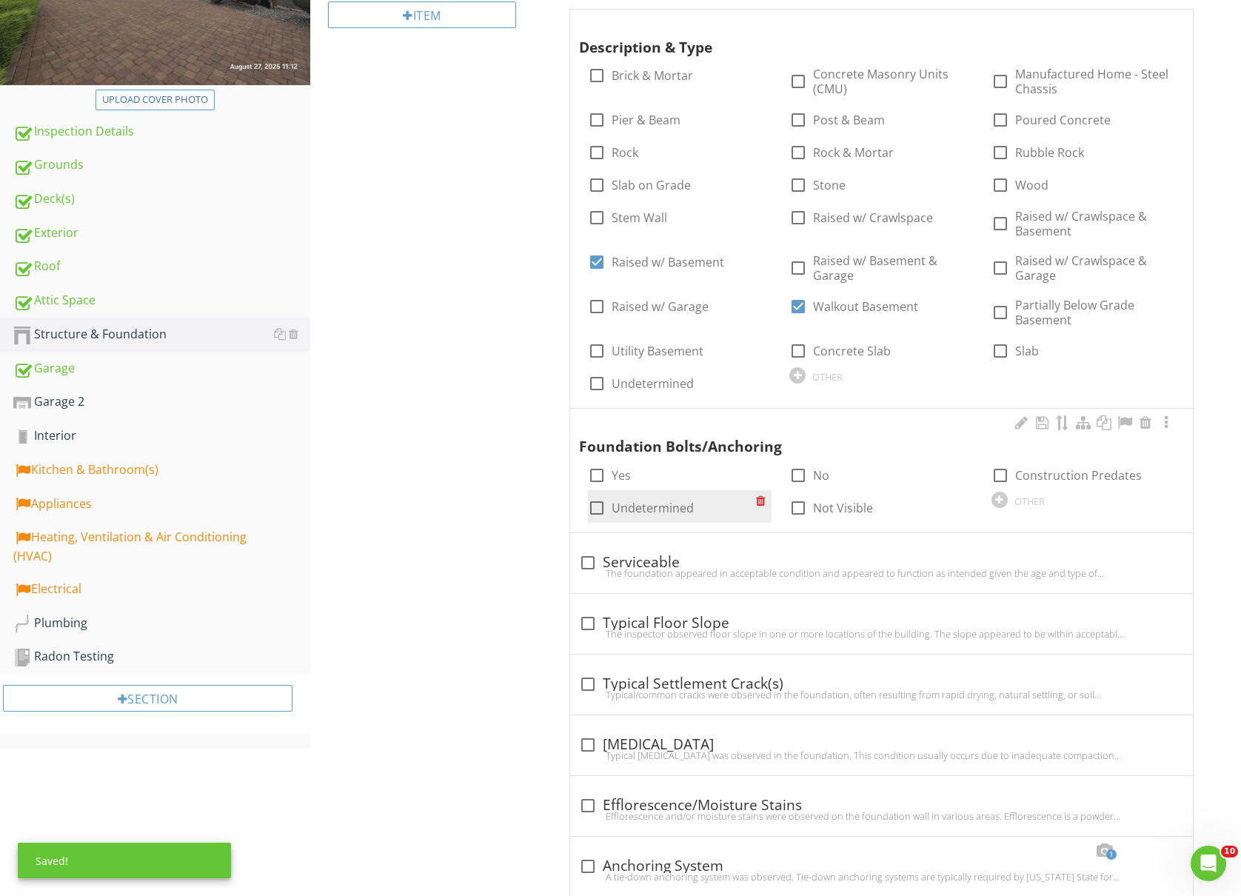
click at [597, 514] on div at bounding box center [596, 507] width 25 height 25
checkbox input "true"
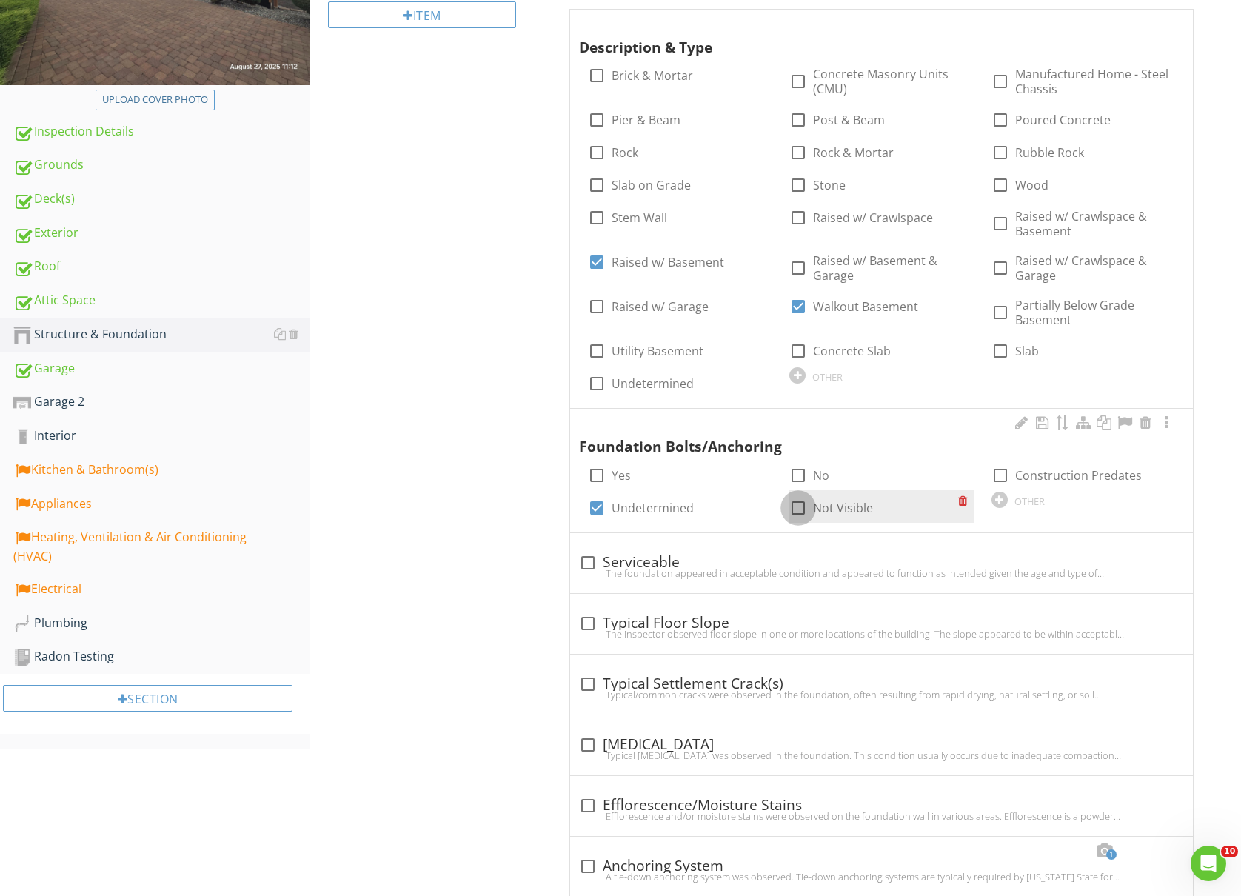
click at [801, 513] on div at bounding box center [798, 507] width 25 height 25
checkbox input "true"
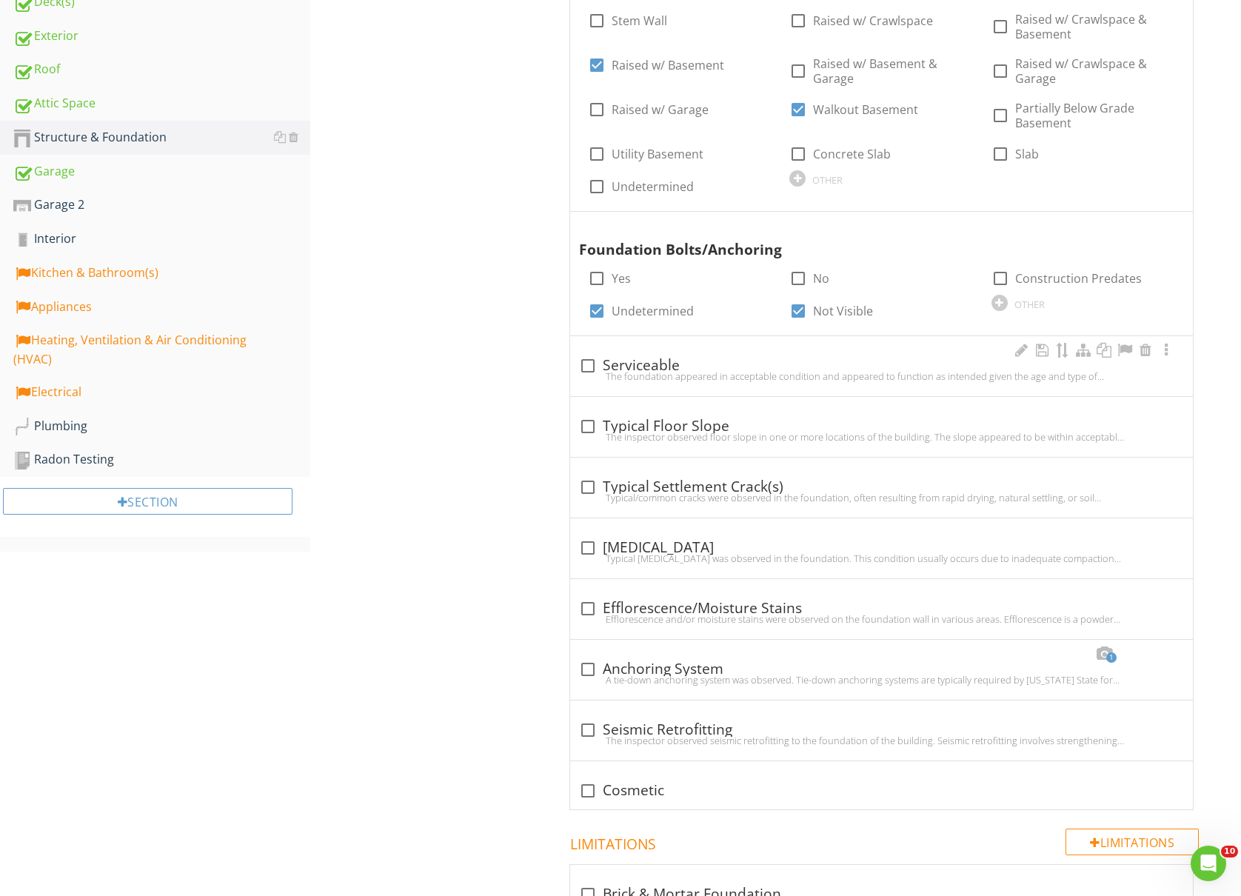
click at [593, 360] on div at bounding box center [587, 365] width 25 height 25
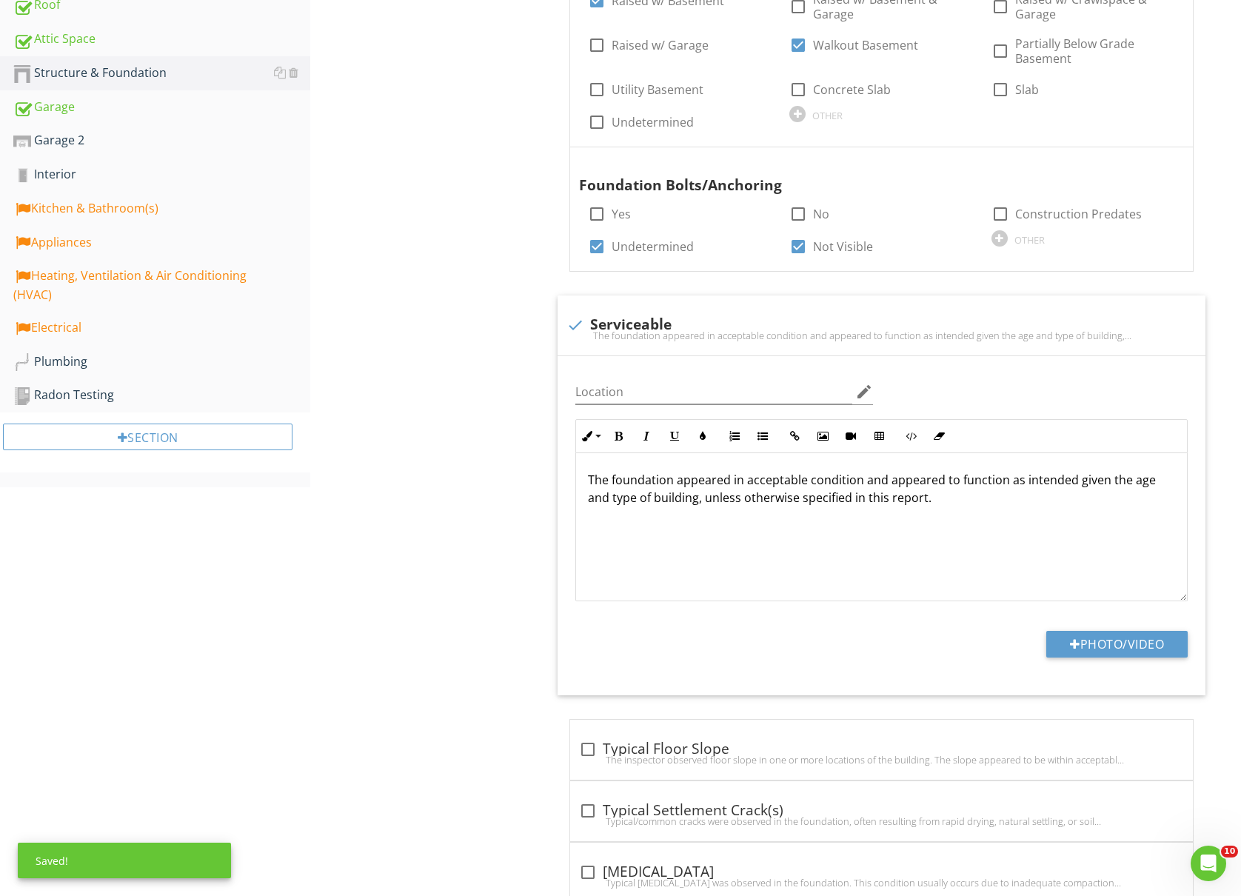
scroll to position [593, 0]
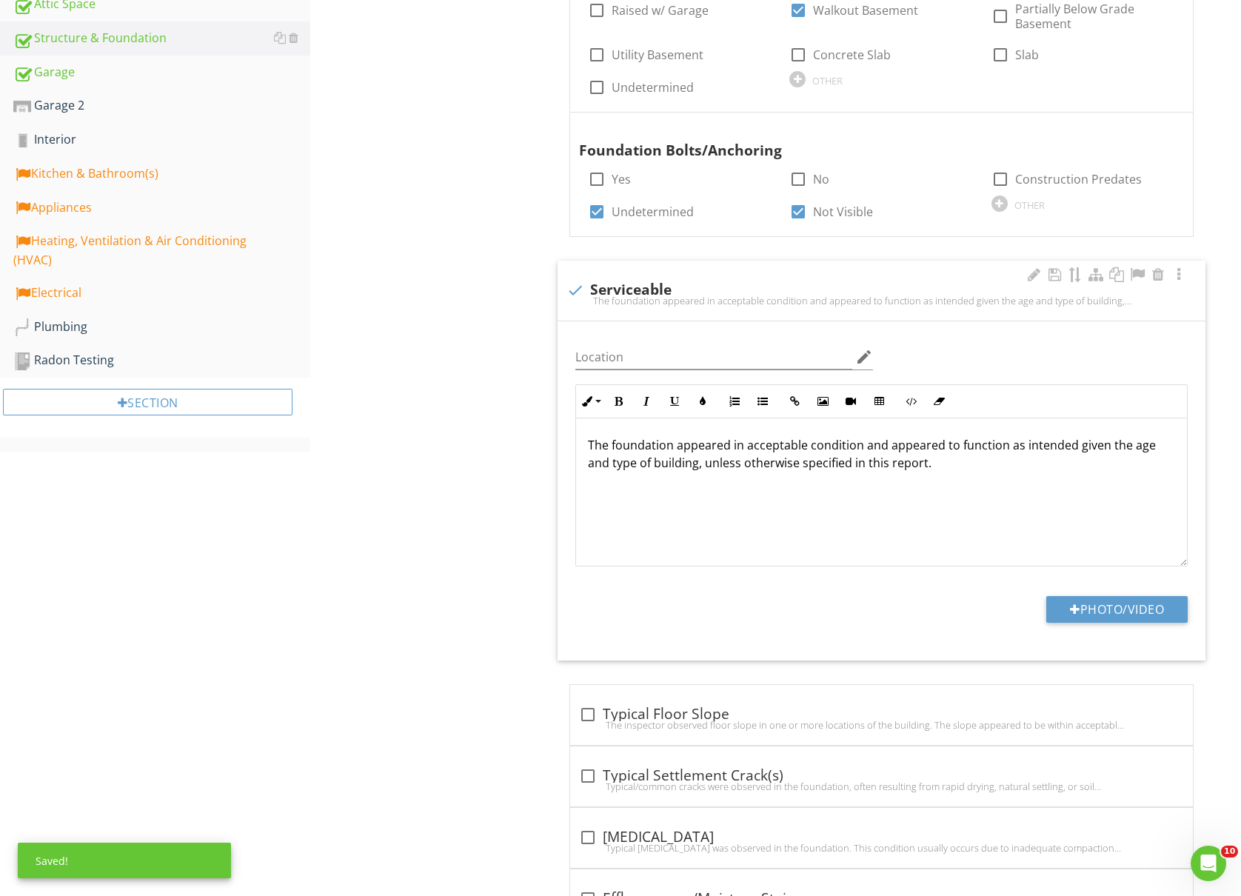
click at [578, 286] on div at bounding box center [575, 290] width 25 height 25
checkbox input "true"
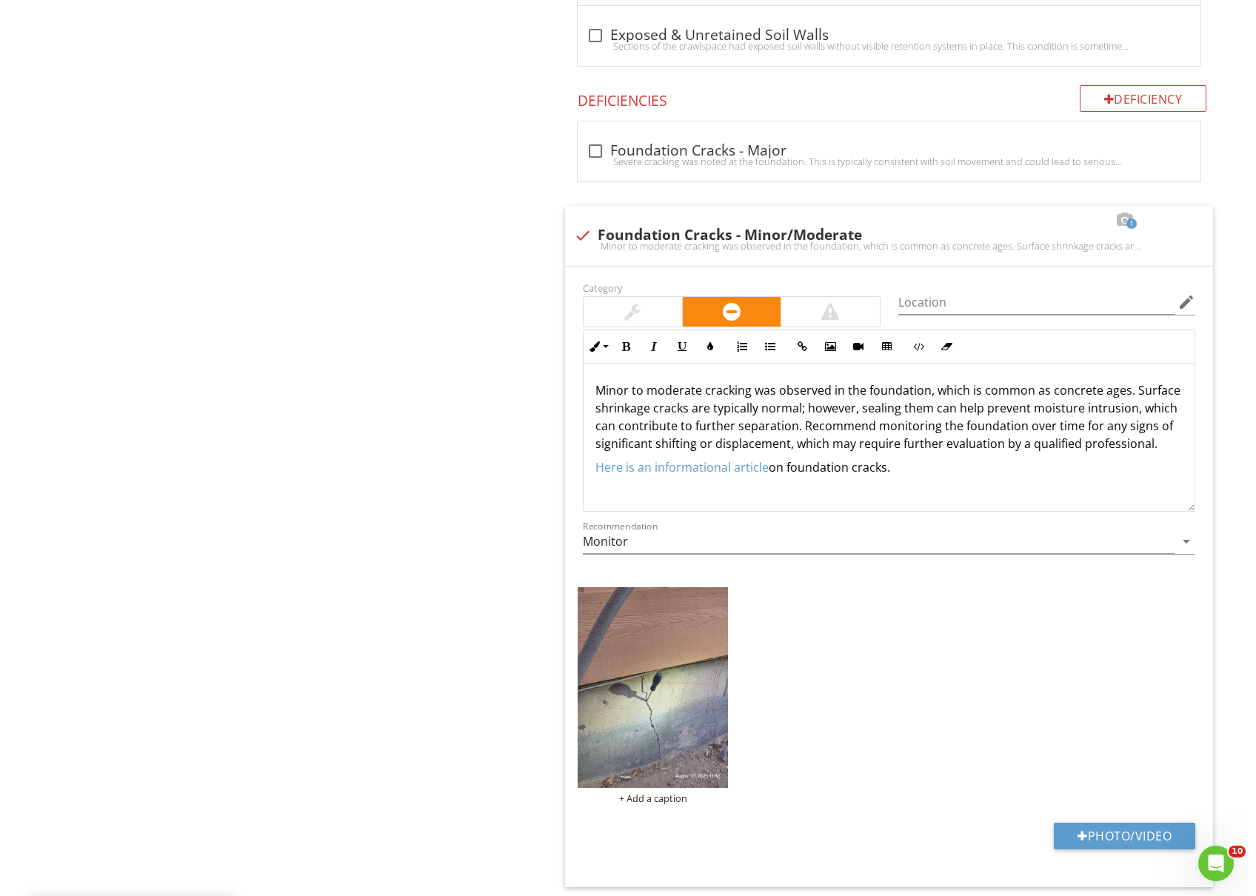
scroll to position [1580, 0]
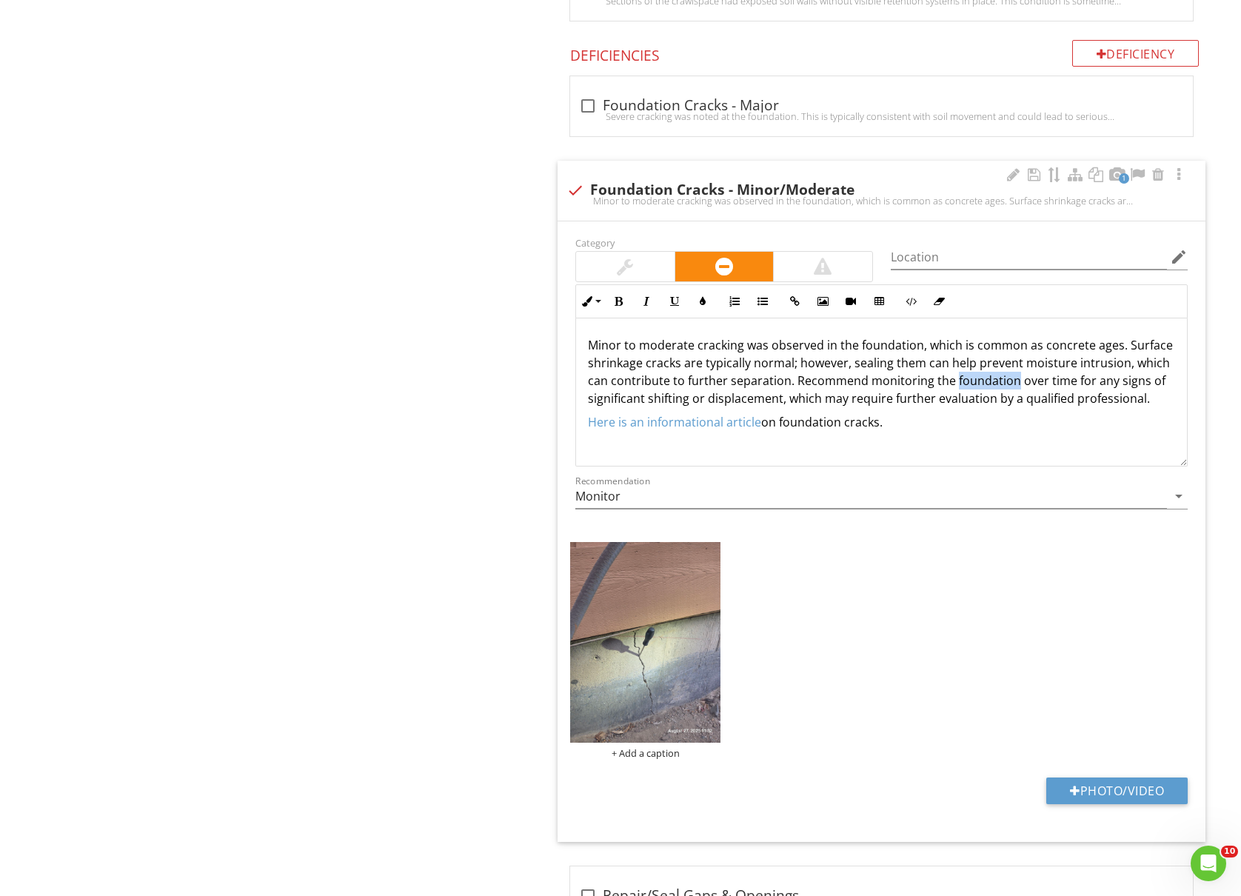
drag, startPoint x: 1044, startPoint y: 386, endPoint x: 1103, endPoint y: 389, distance: 58.6
click at [1103, 389] on p "Minor to moderate cracking was observed in the foundation, which is common as c…" at bounding box center [881, 371] width 587 height 71
click at [693, 407] on p "Minor to moderate cracking was observed in the foundation, which is common as c…" at bounding box center [881, 371] width 587 height 71
click at [1032, 181] on div at bounding box center [1034, 174] width 18 height 15
click at [649, 758] on div "+ Add a caption" at bounding box center [645, 753] width 150 height 12
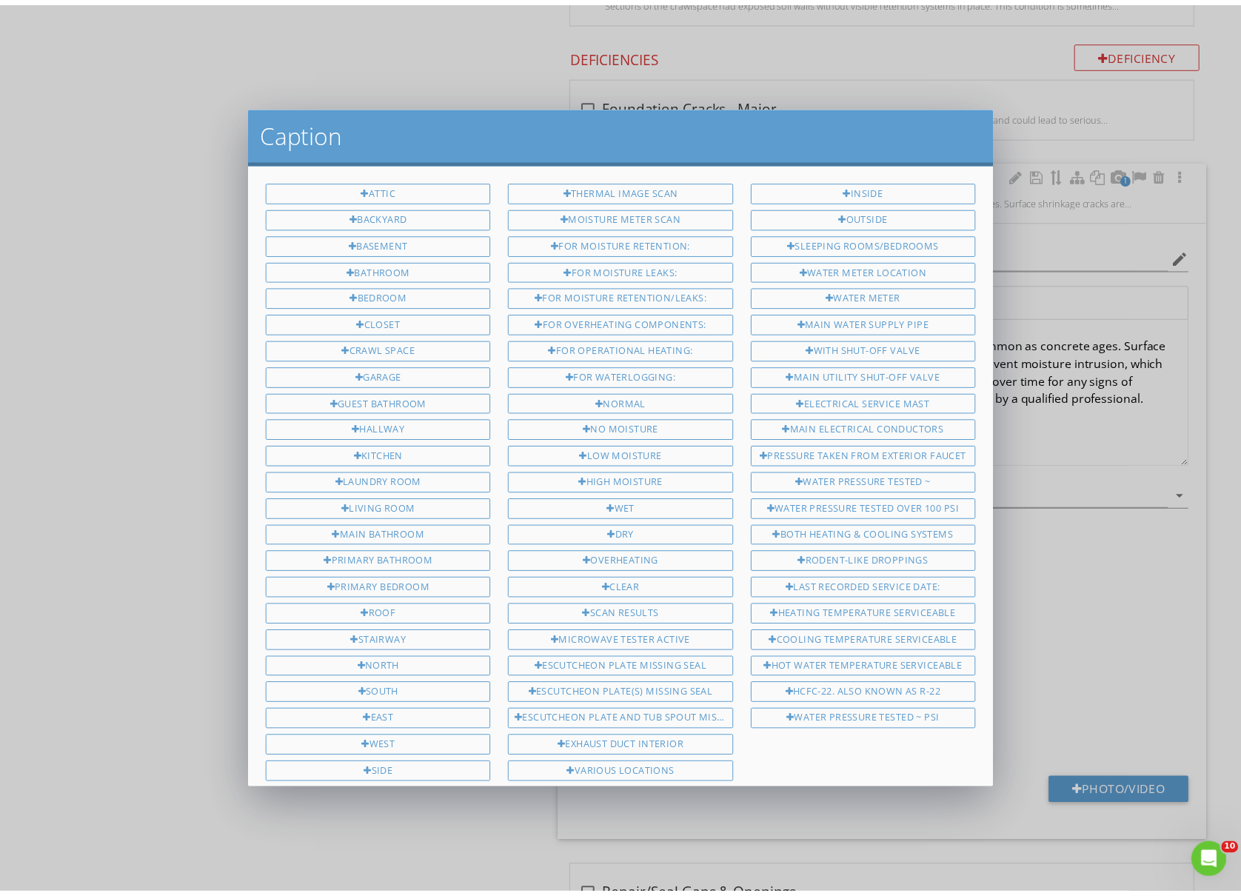
scroll to position [353, 0]
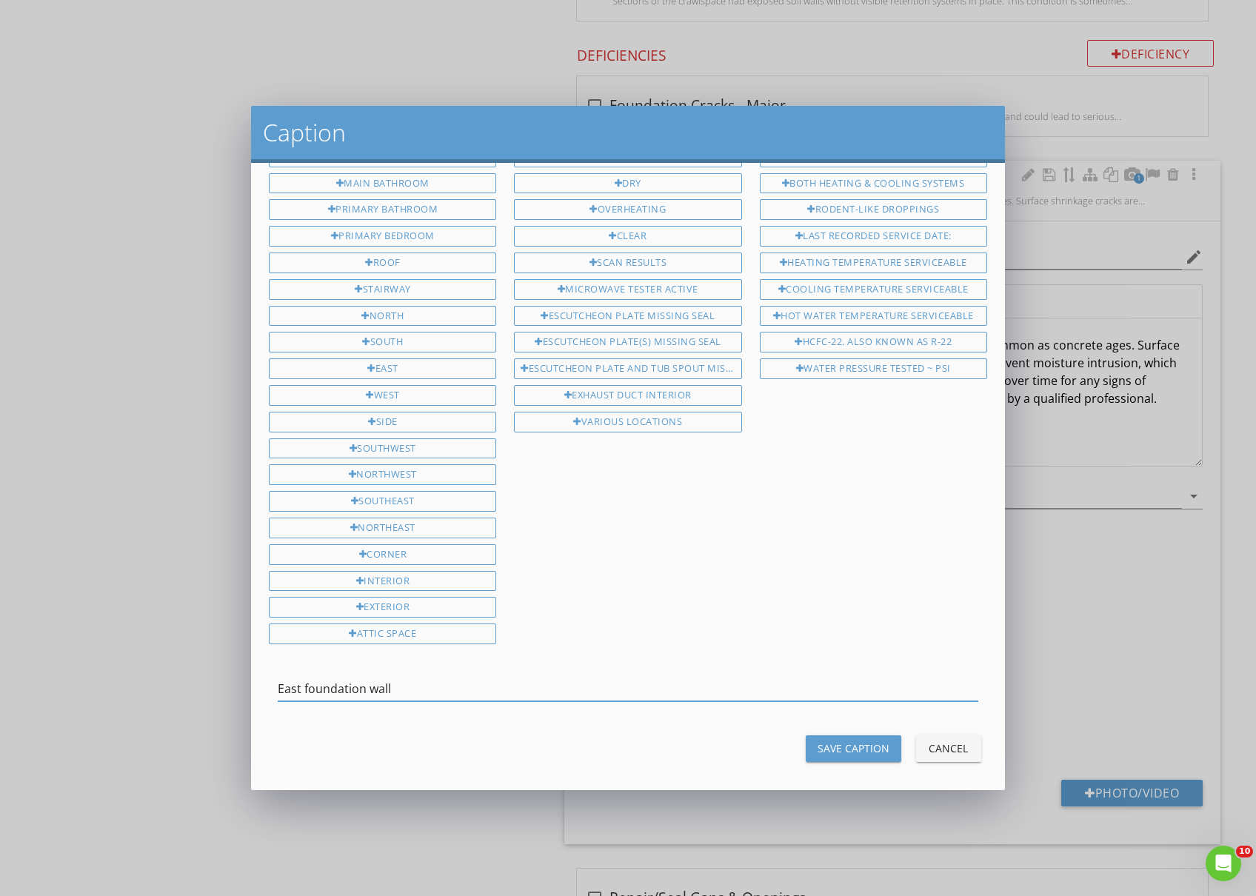
type input "East foundation wall"
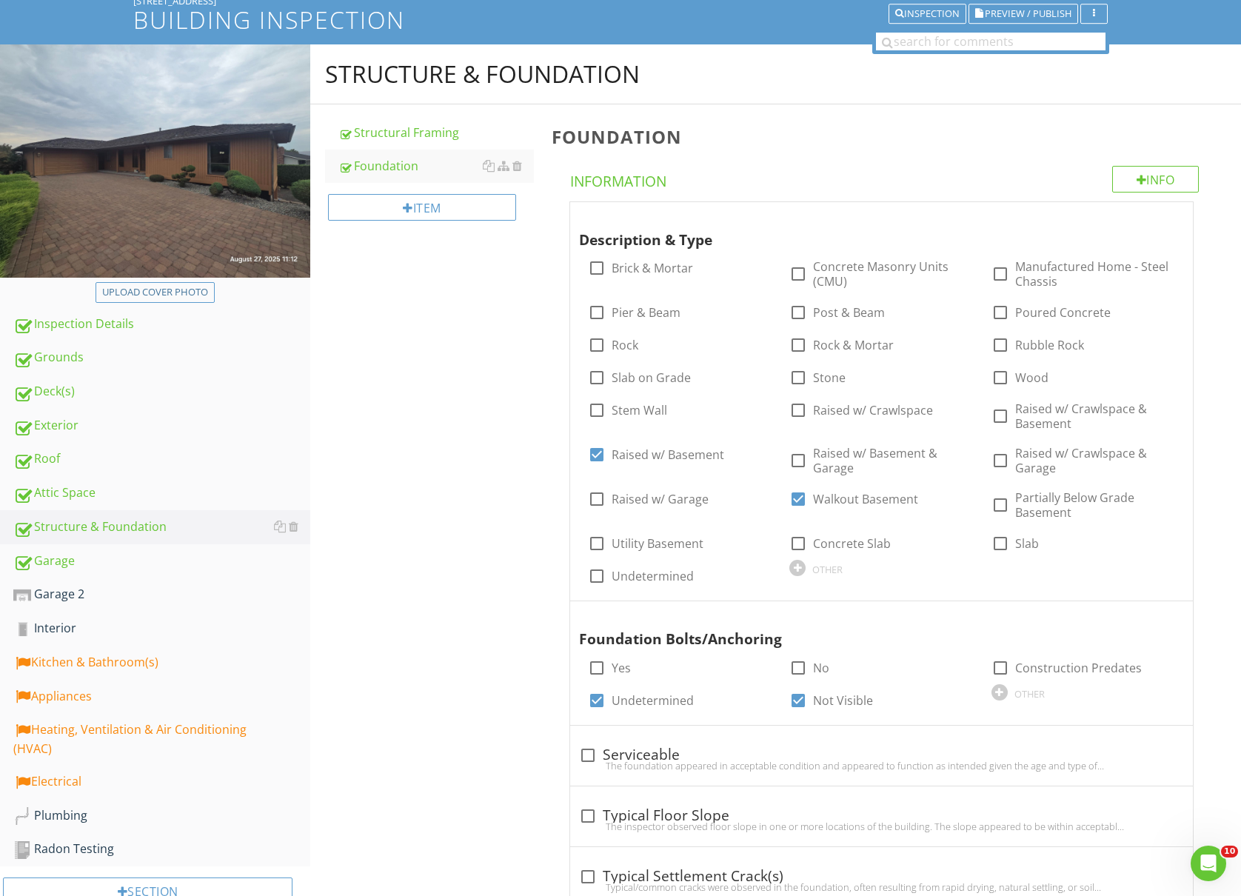
scroll to position [0, 0]
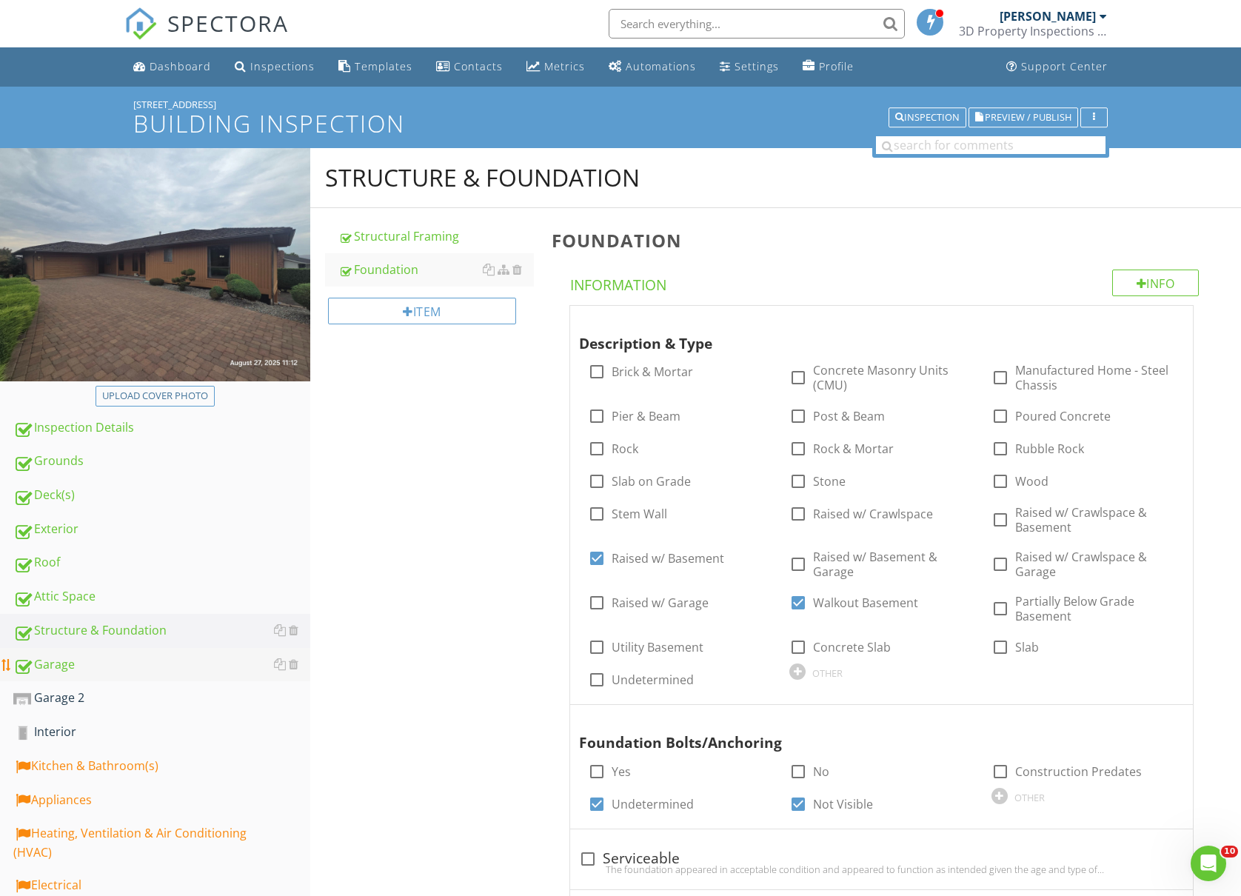
click at [87, 667] on div "Garage" at bounding box center [161, 664] width 297 height 19
type textarea "<p>Minor to moderate cracking was observed in the foundation, which is common a…"
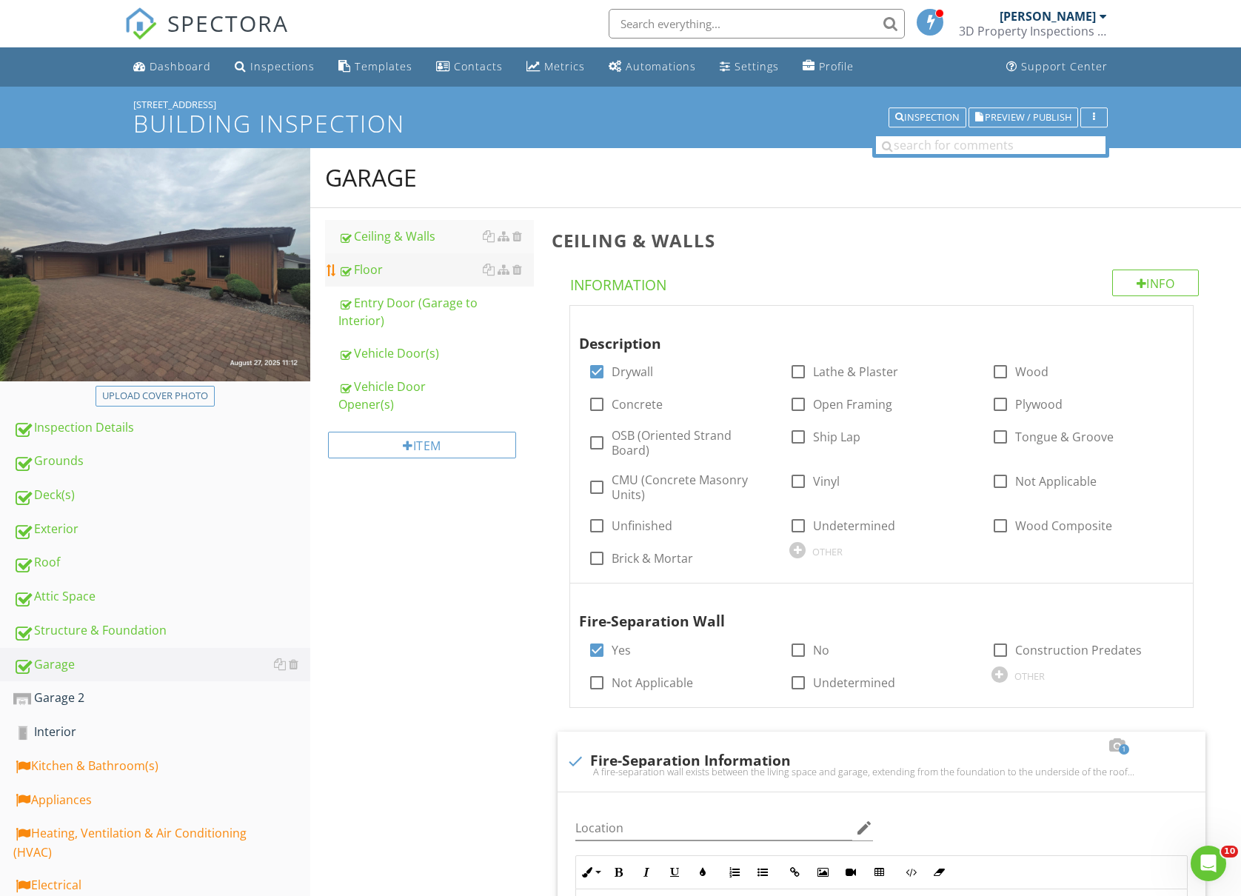
click at [440, 273] on div "Floor" at bounding box center [436, 270] width 196 height 18
type textarea "<p>A fire-separation wall exists between the living space and garage, extending…"
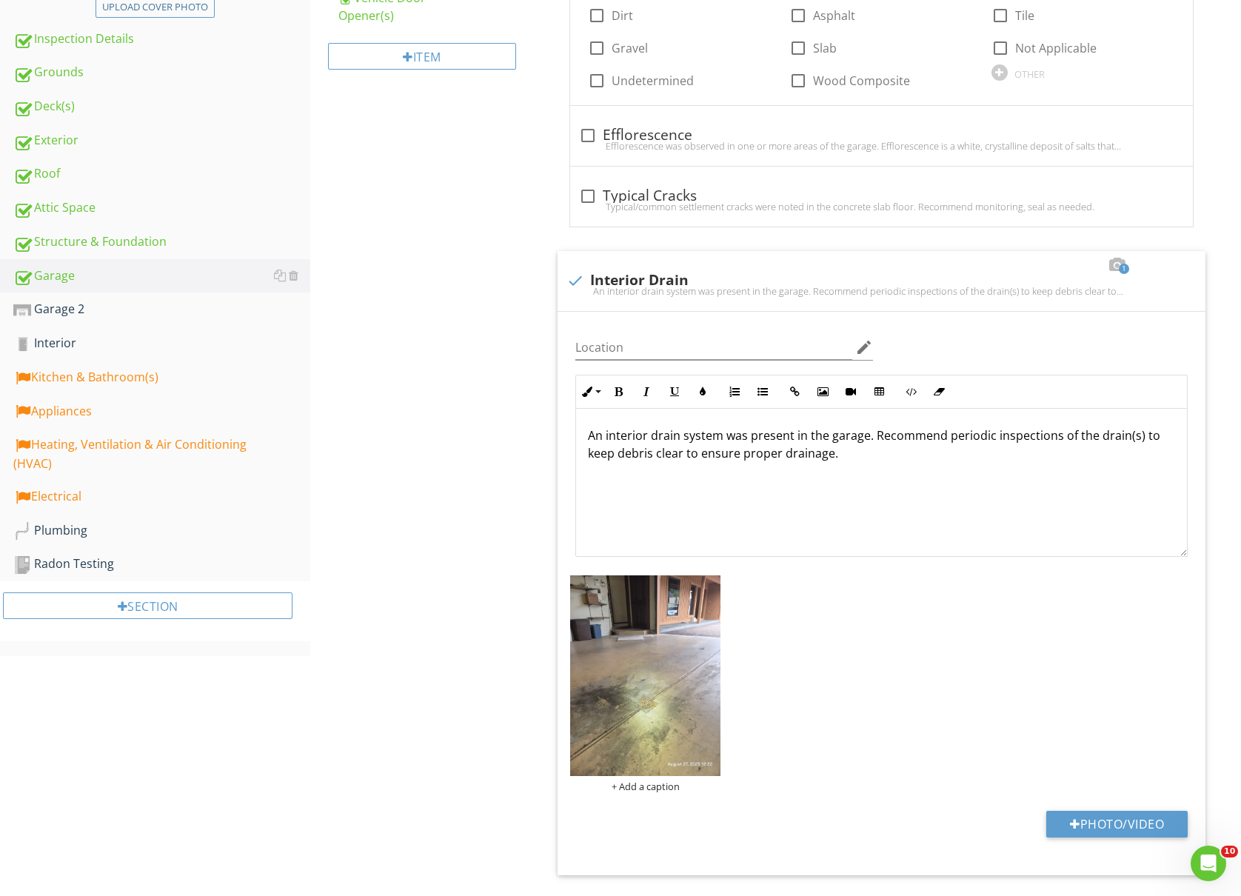
scroll to position [395, 0]
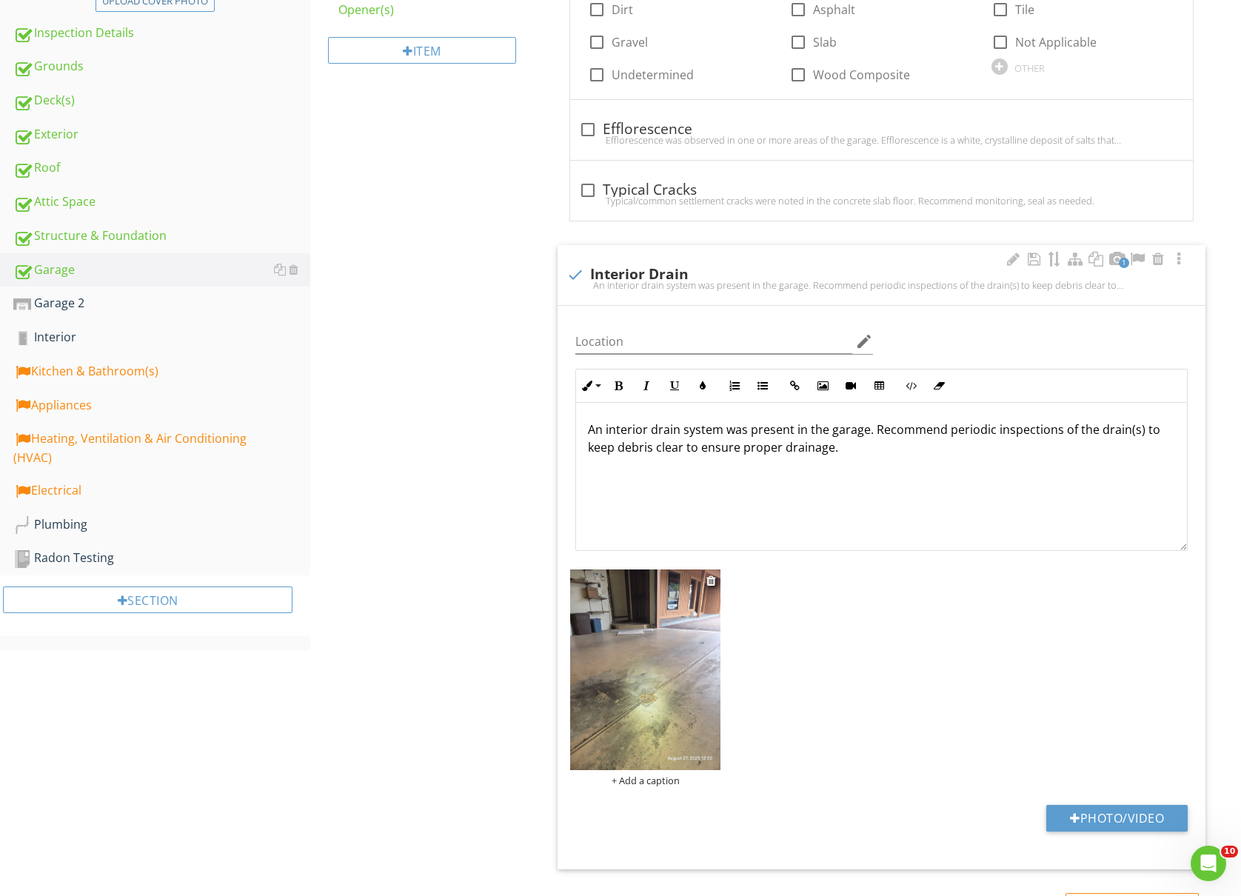
click at [667, 631] on img at bounding box center [645, 670] width 150 height 200
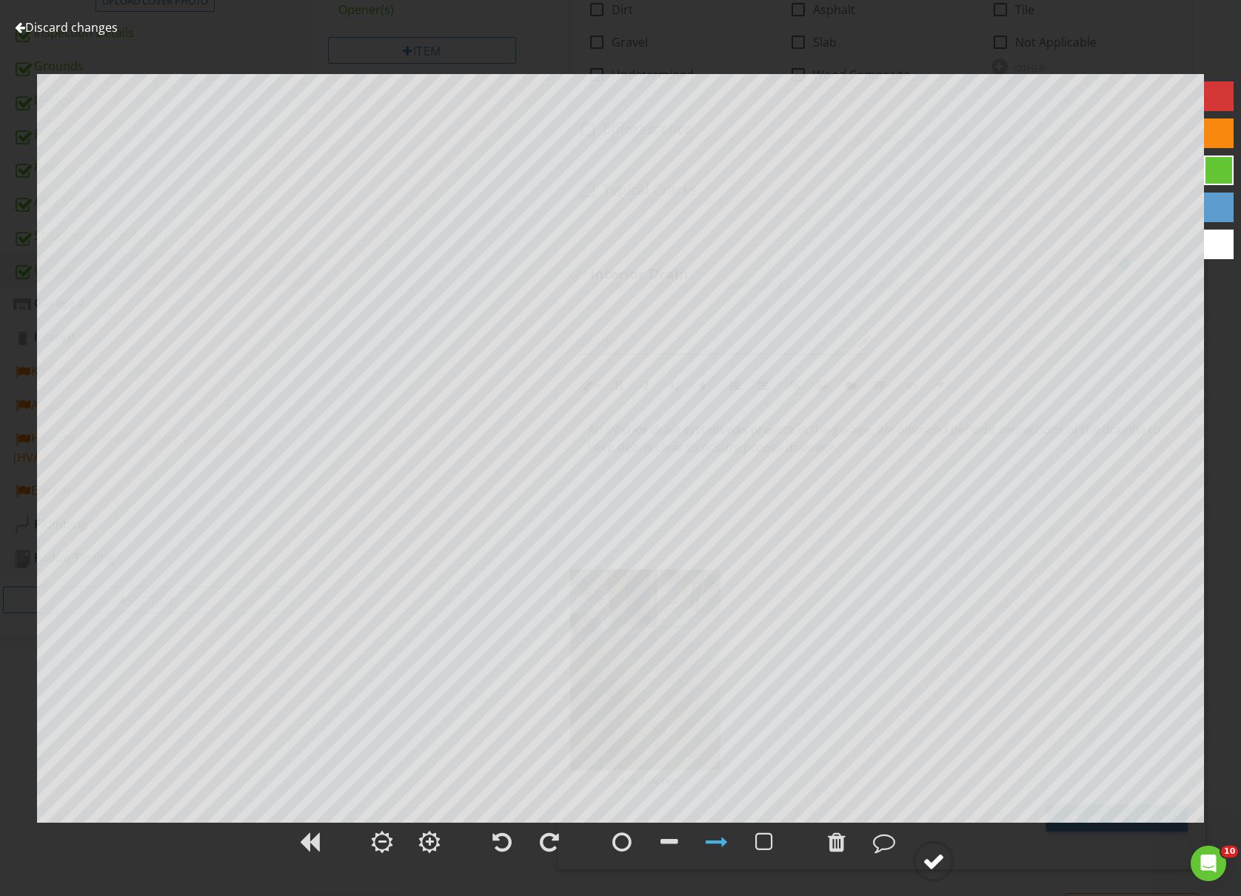
click at [949, 877] on circle at bounding box center [934, 861] width 39 height 39
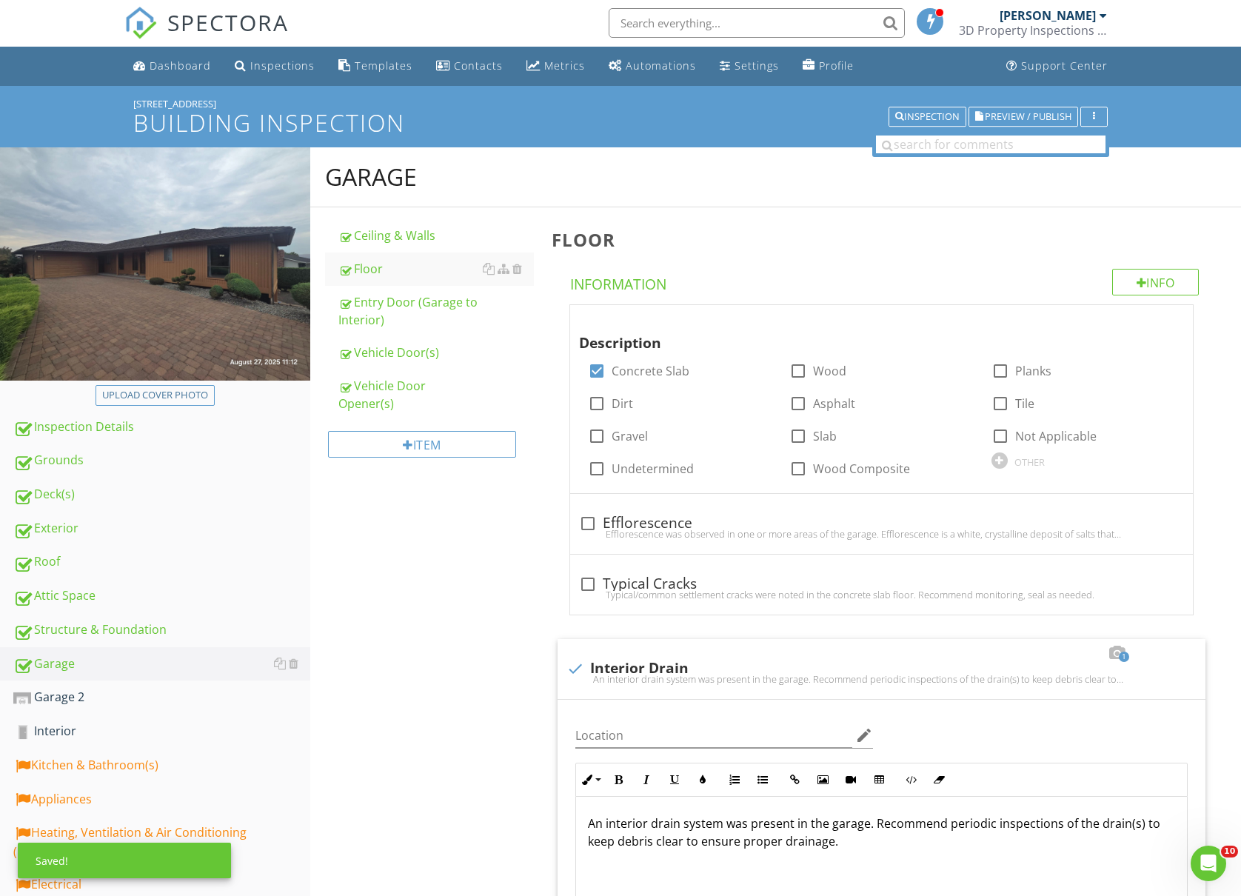
scroll to position [0, 0]
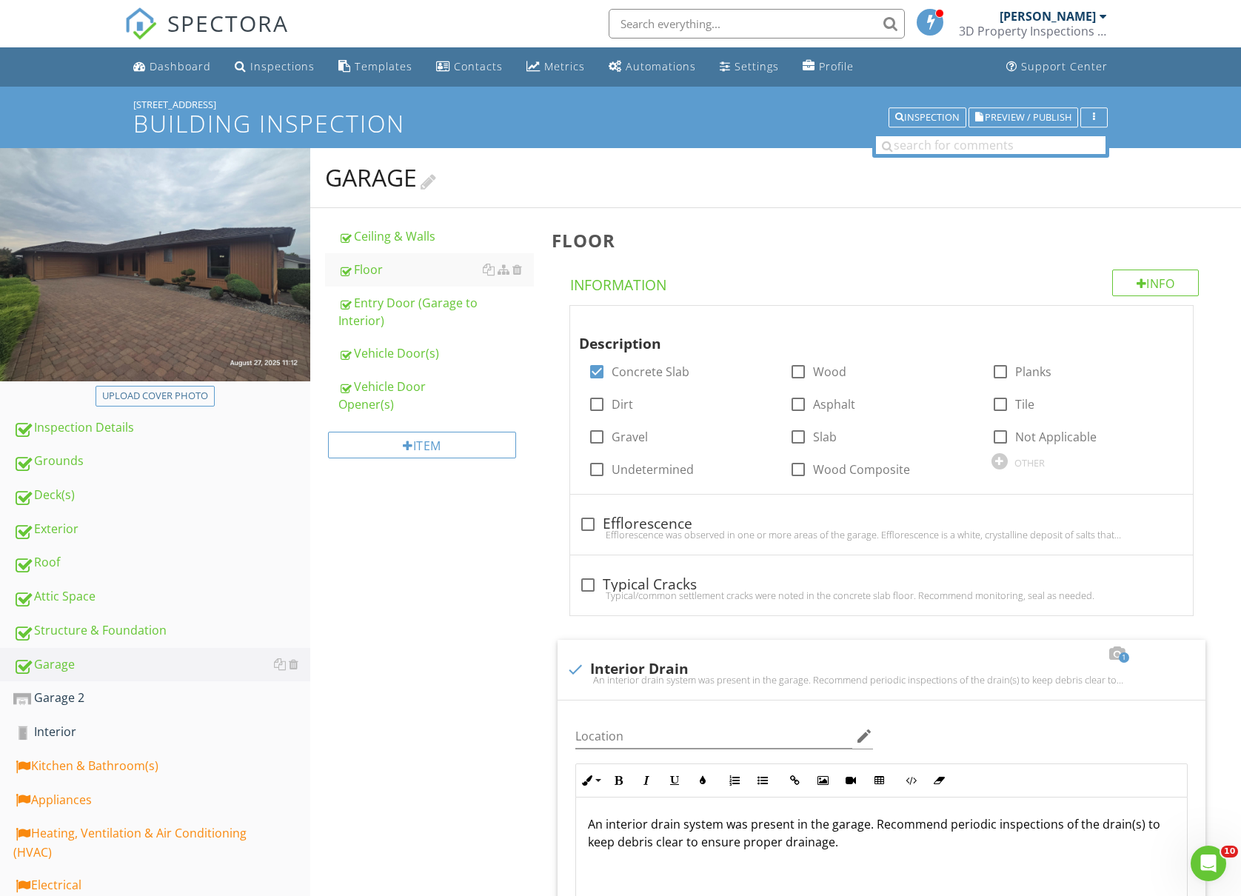
click at [434, 184] on div at bounding box center [429, 180] width 16 height 20
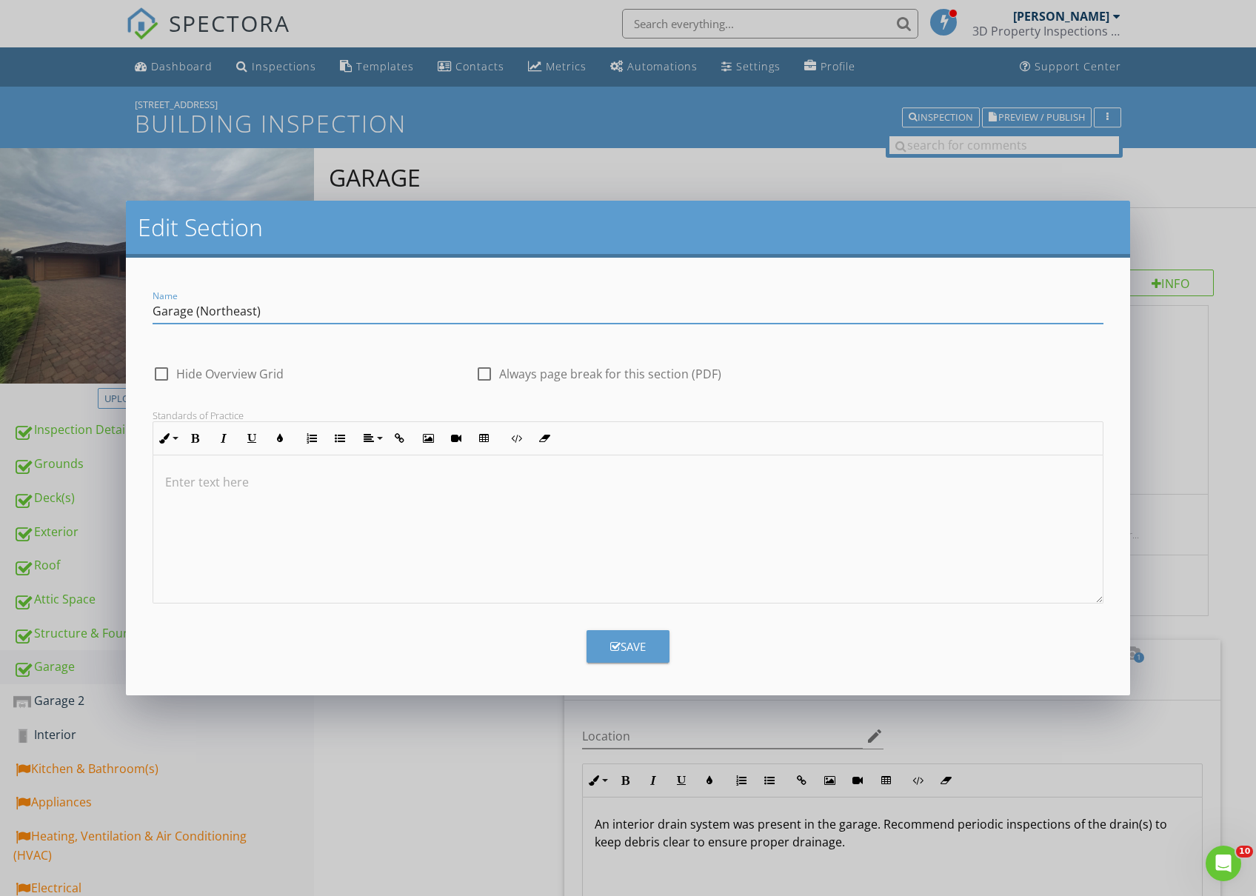
type input "Garage (Northeast)"
click at [605, 644] on button "Save" at bounding box center [628, 646] width 83 height 33
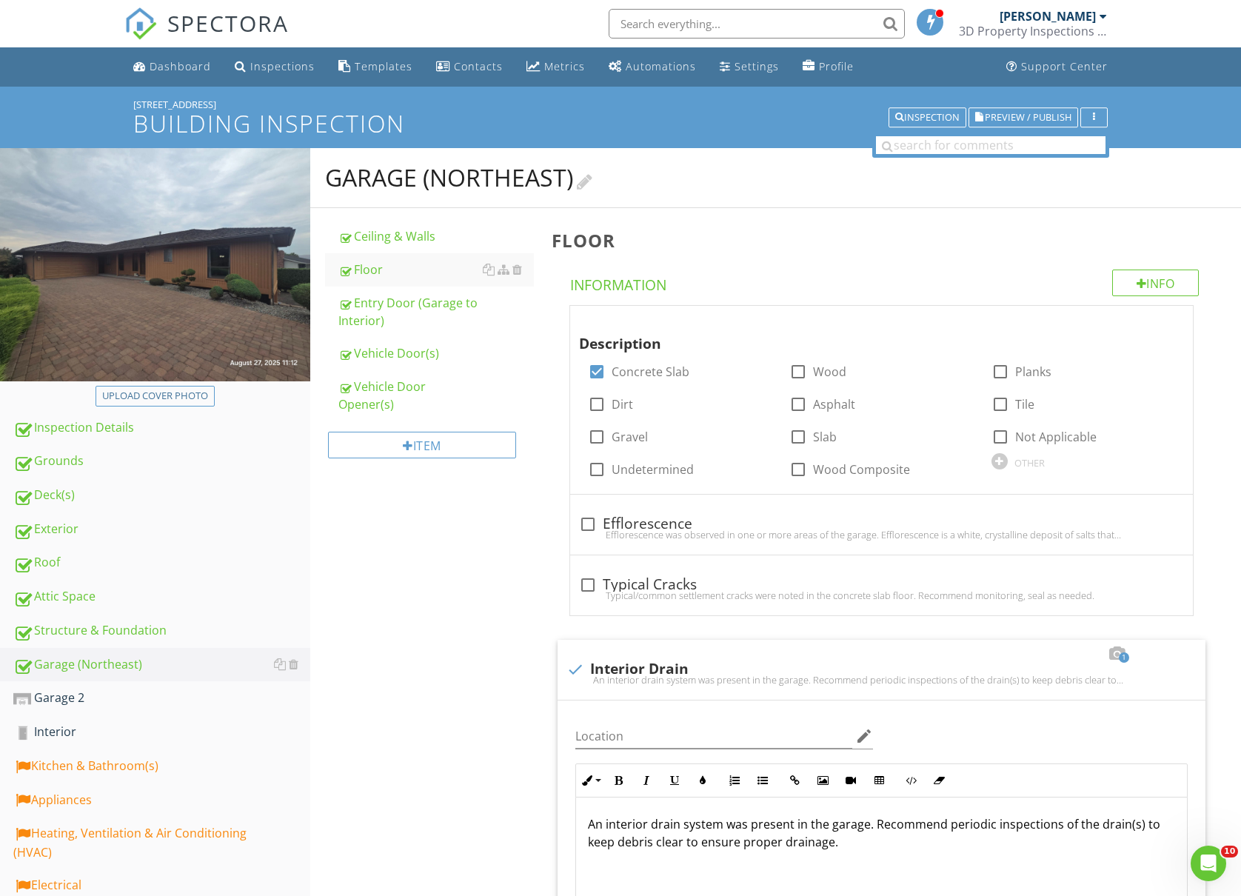
click at [593, 178] on div at bounding box center [585, 180] width 16 height 20
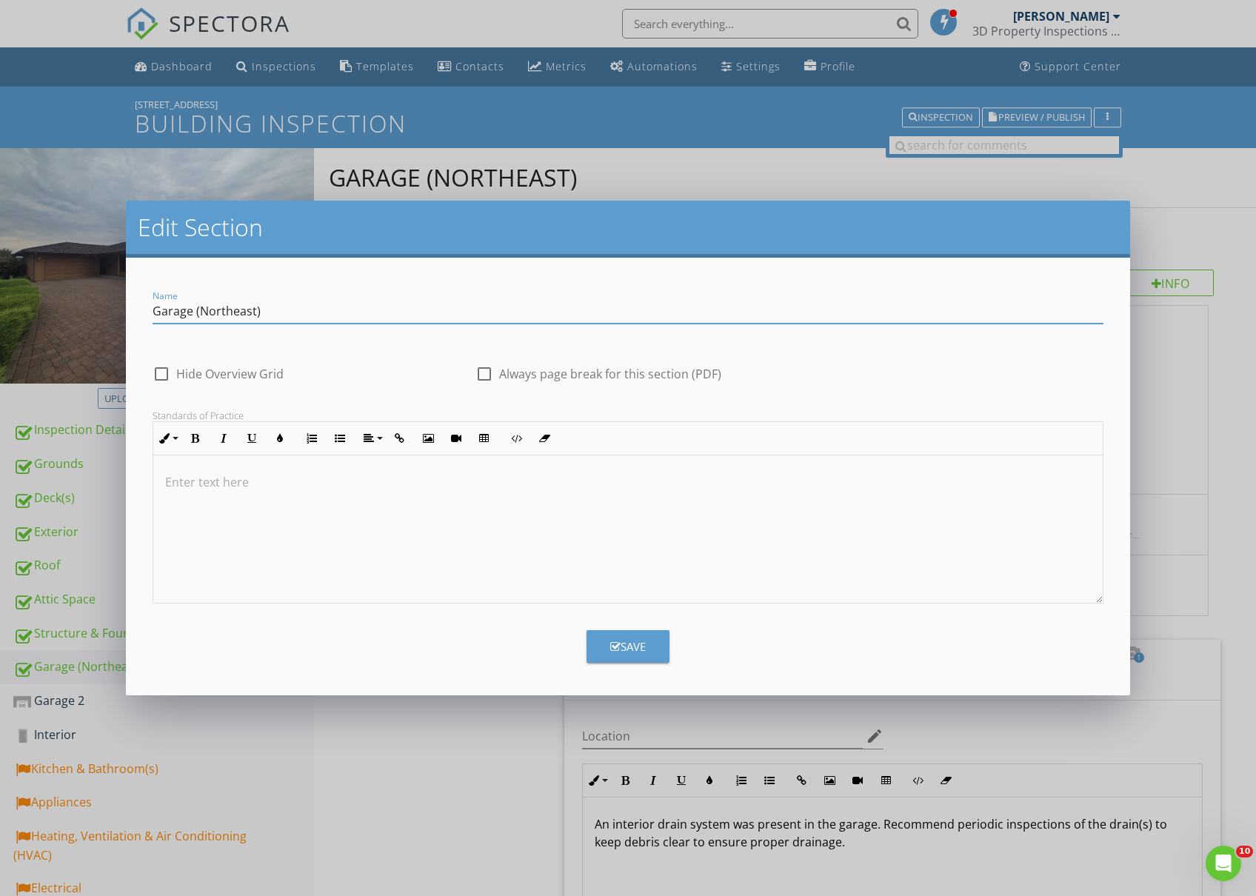
click at [638, 640] on div "Save" at bounding box center [628, 646] width 36 height 17
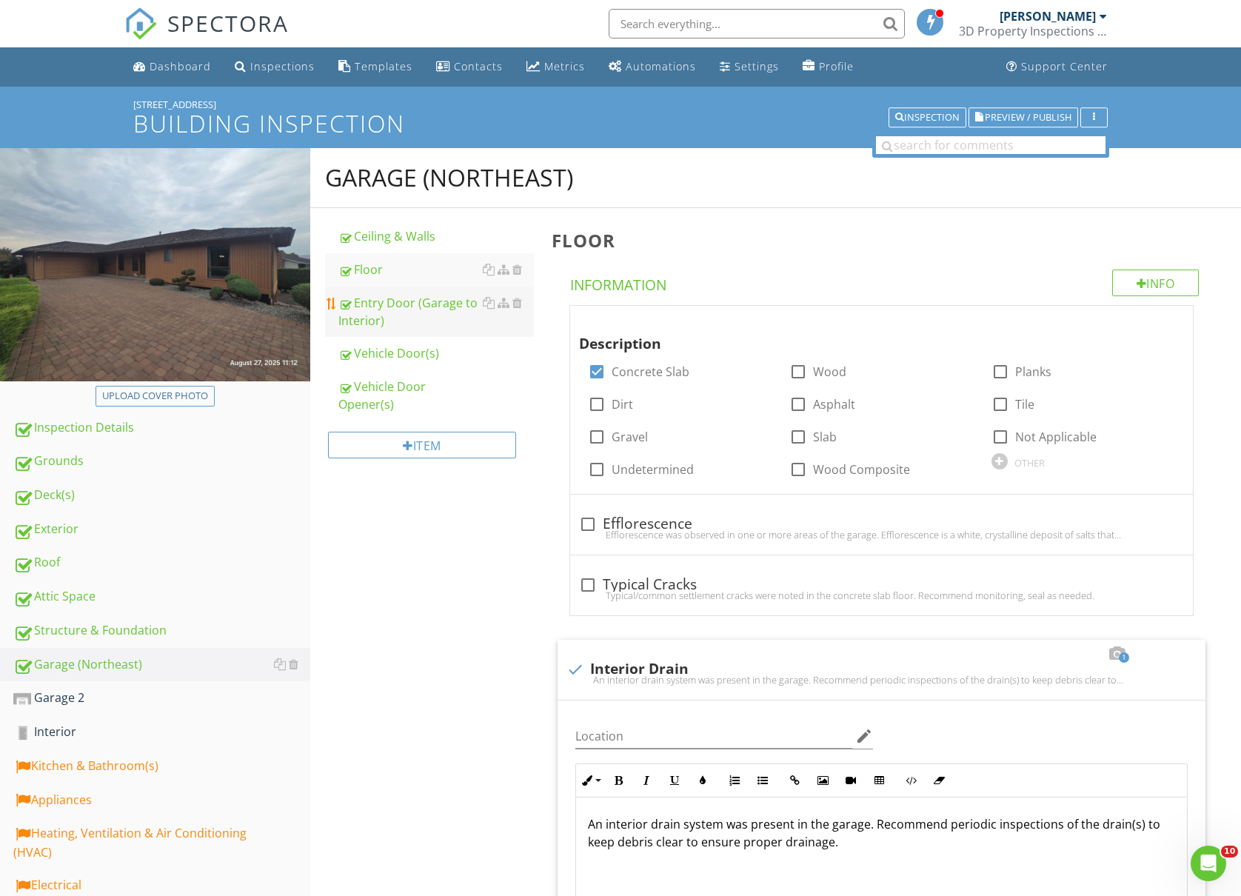
click at [383, 287] on link "Entry Door (Garage to Interior)" at bounding box center [436, 312] width 196 height 50
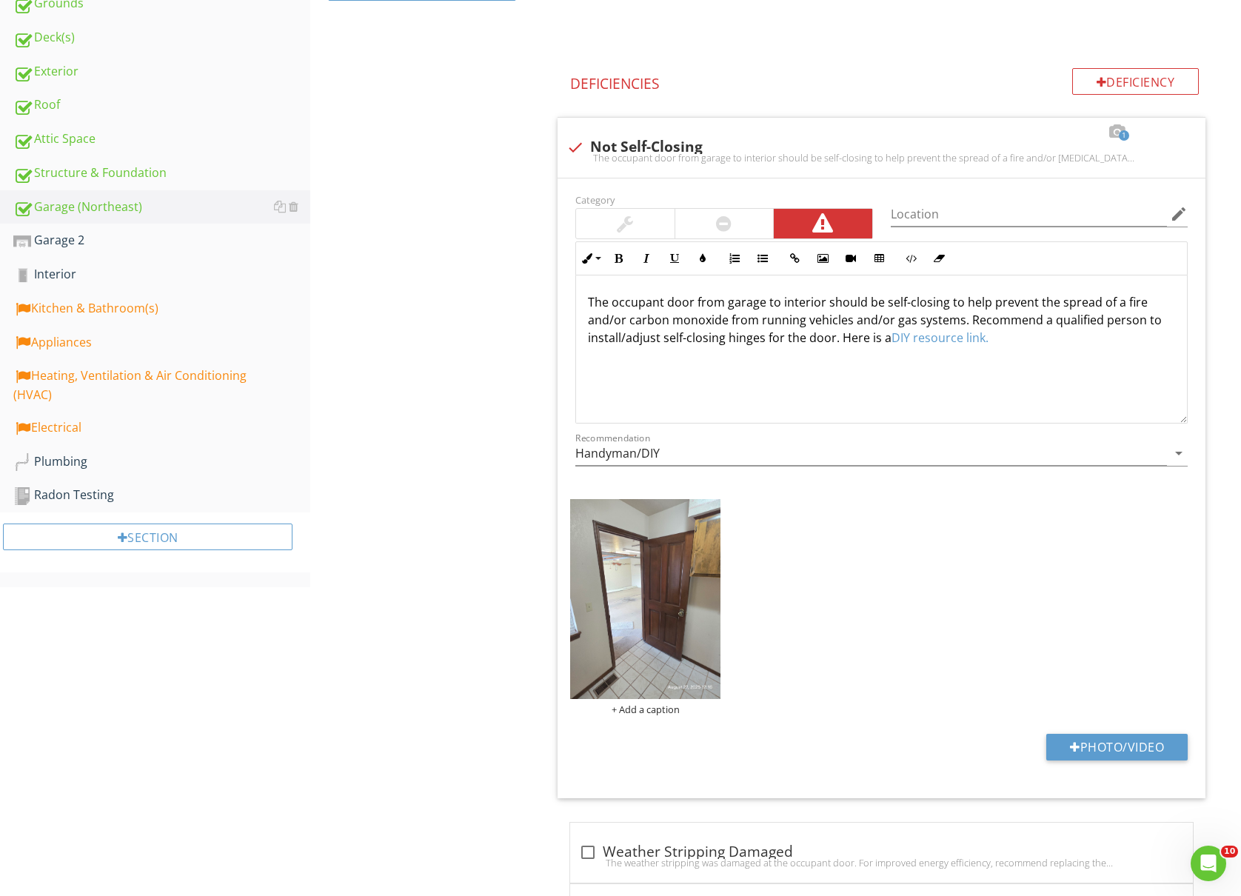
scroll to position [493, 0]
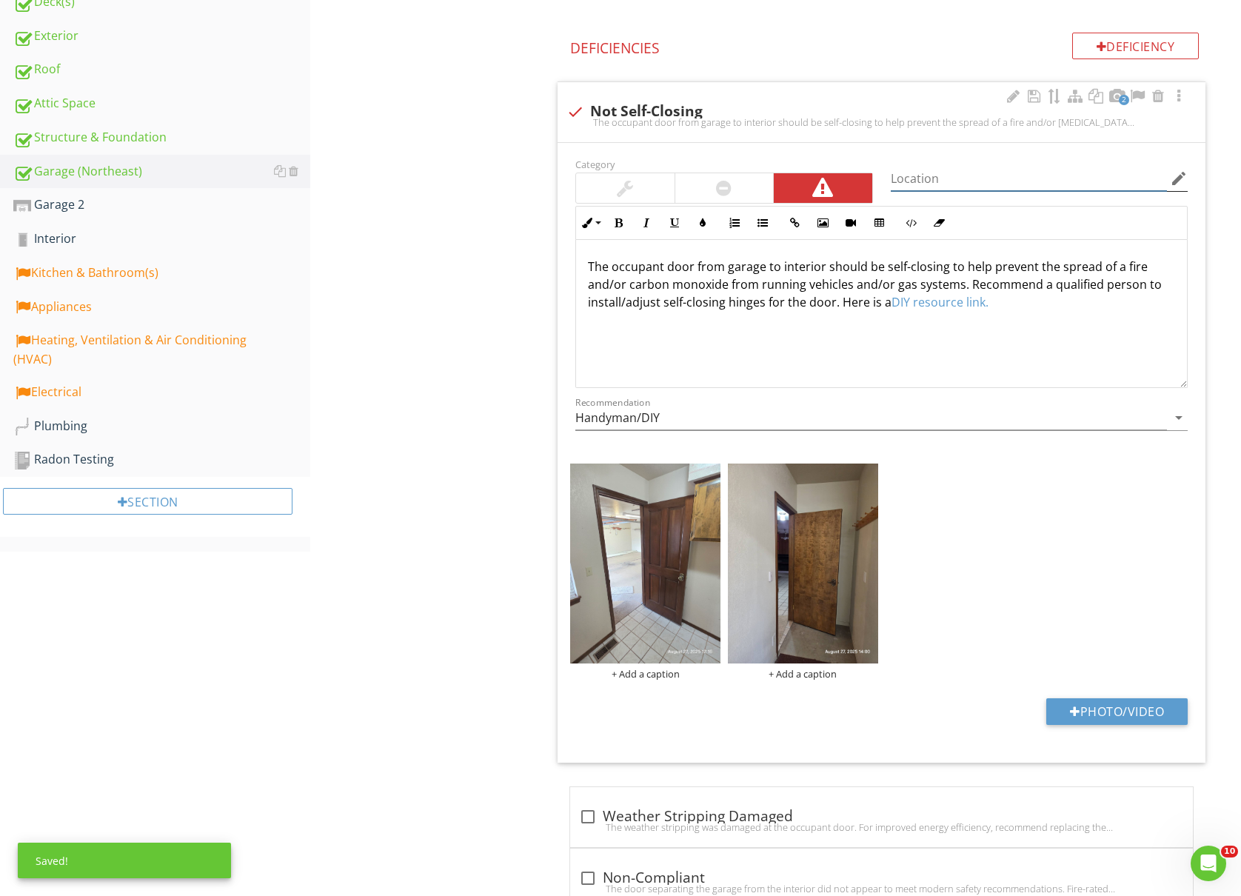
click at [942, 173] on input "Location" at bounding box center [1029, 179] width 276 height 24
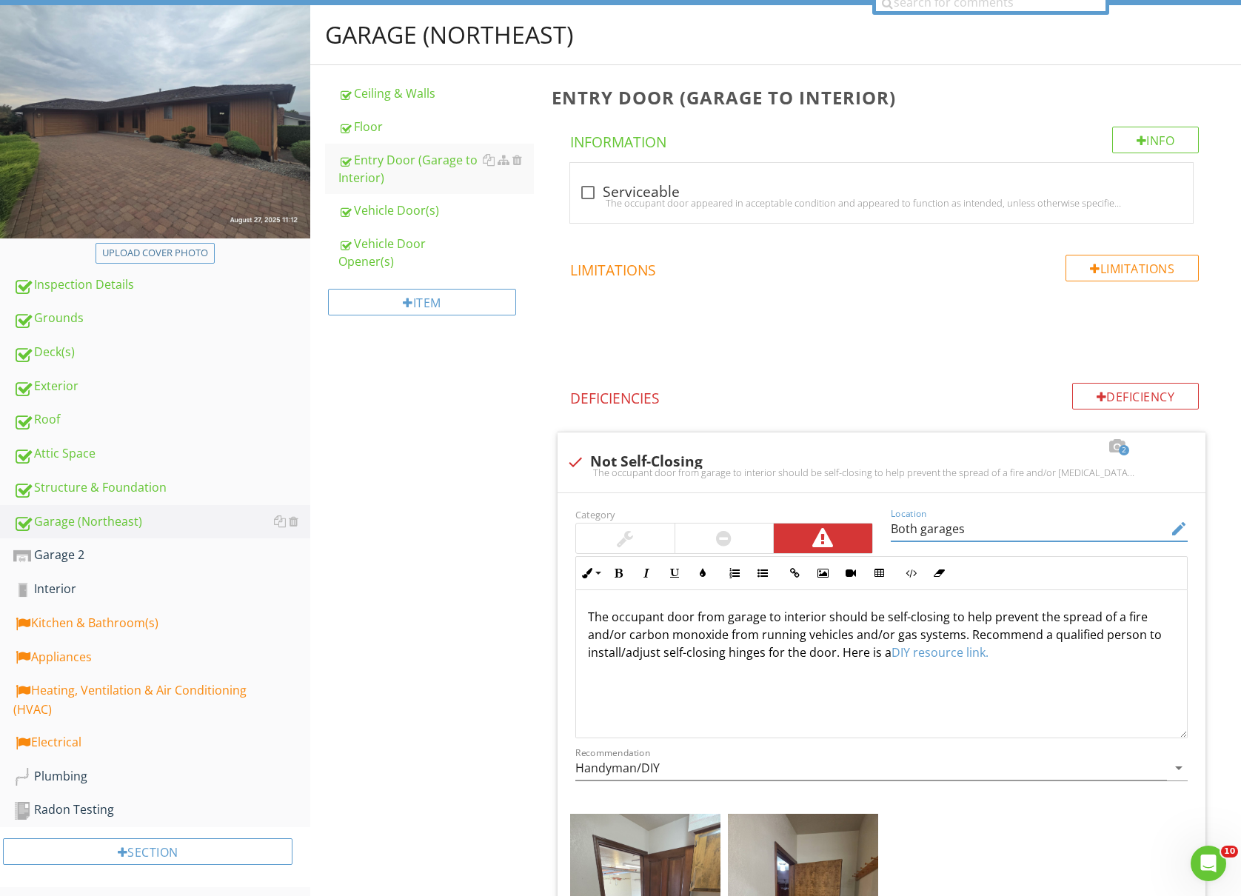
scroll to position [0, 0]
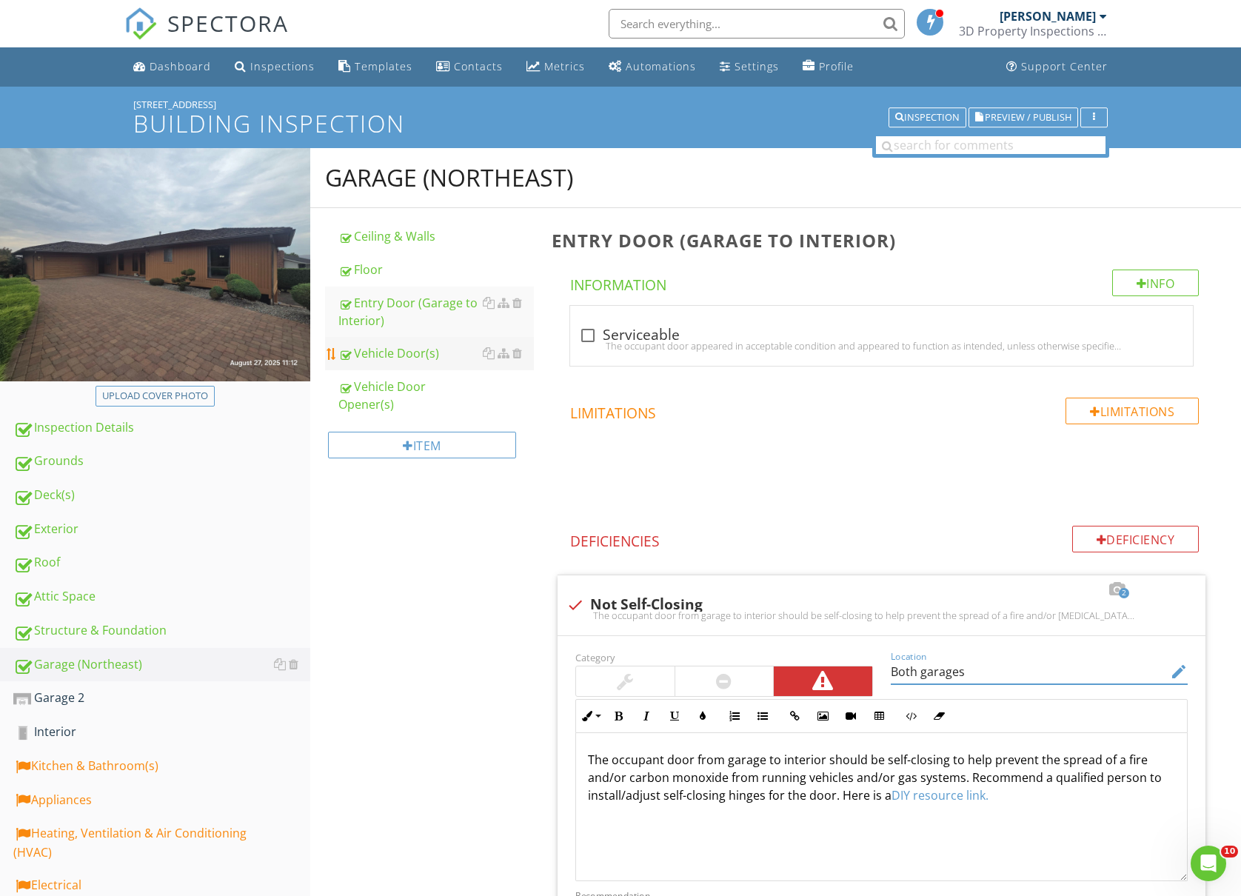
type input "Both garages"
click at [422, 351] on div "Vehicle Door(s)" at bounding box center [436, 353] width 196 height 18
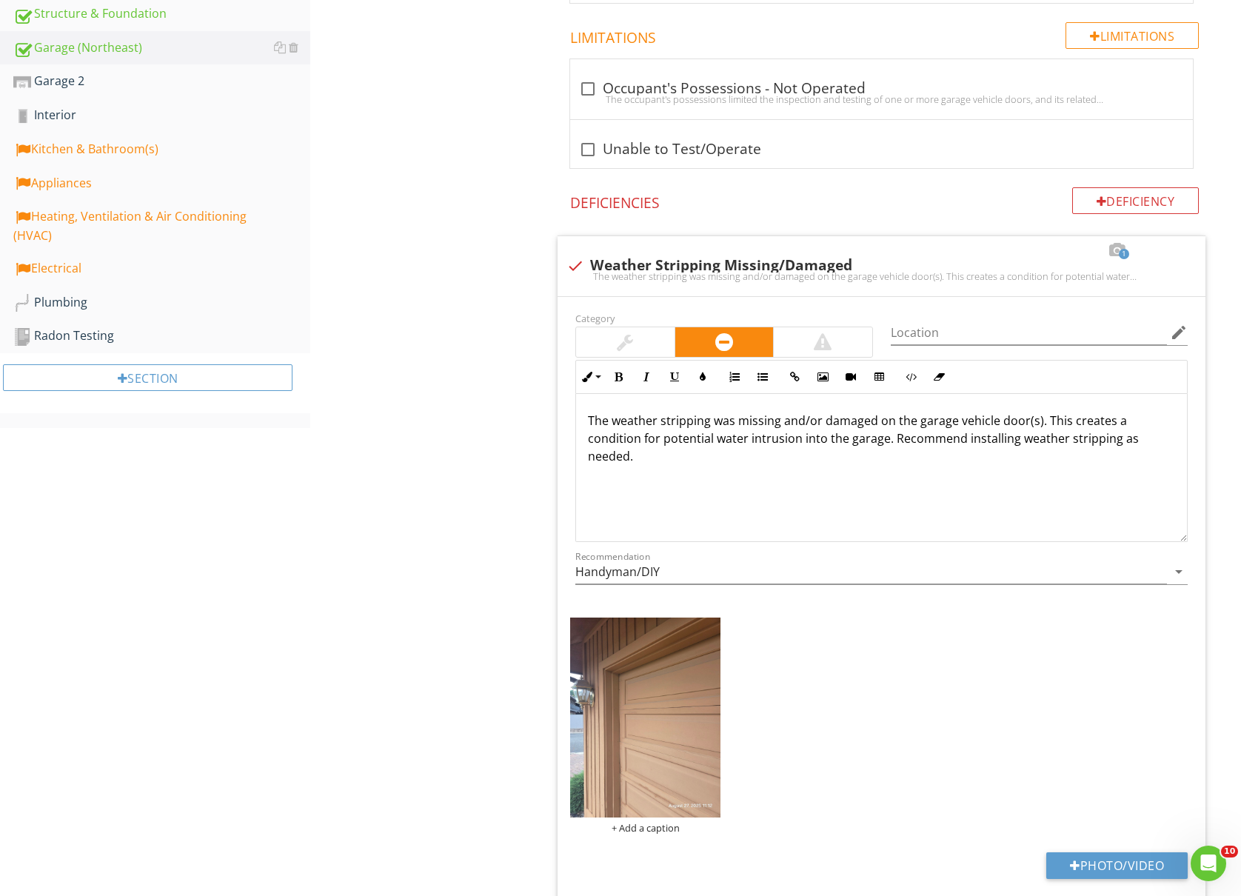
scroll to position [691, 0]
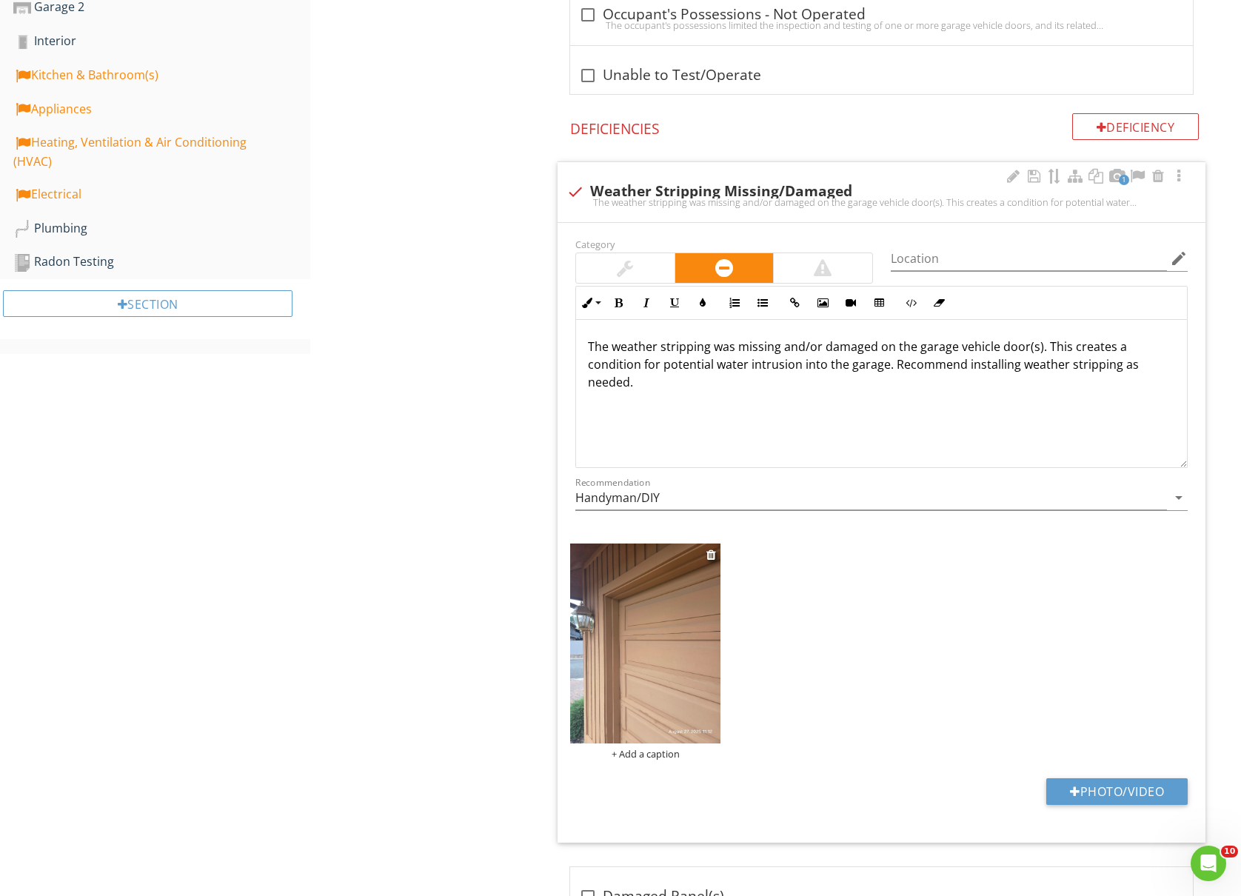
click at [655, 675] on img at bounding box center [645, 644] width 150 height 200
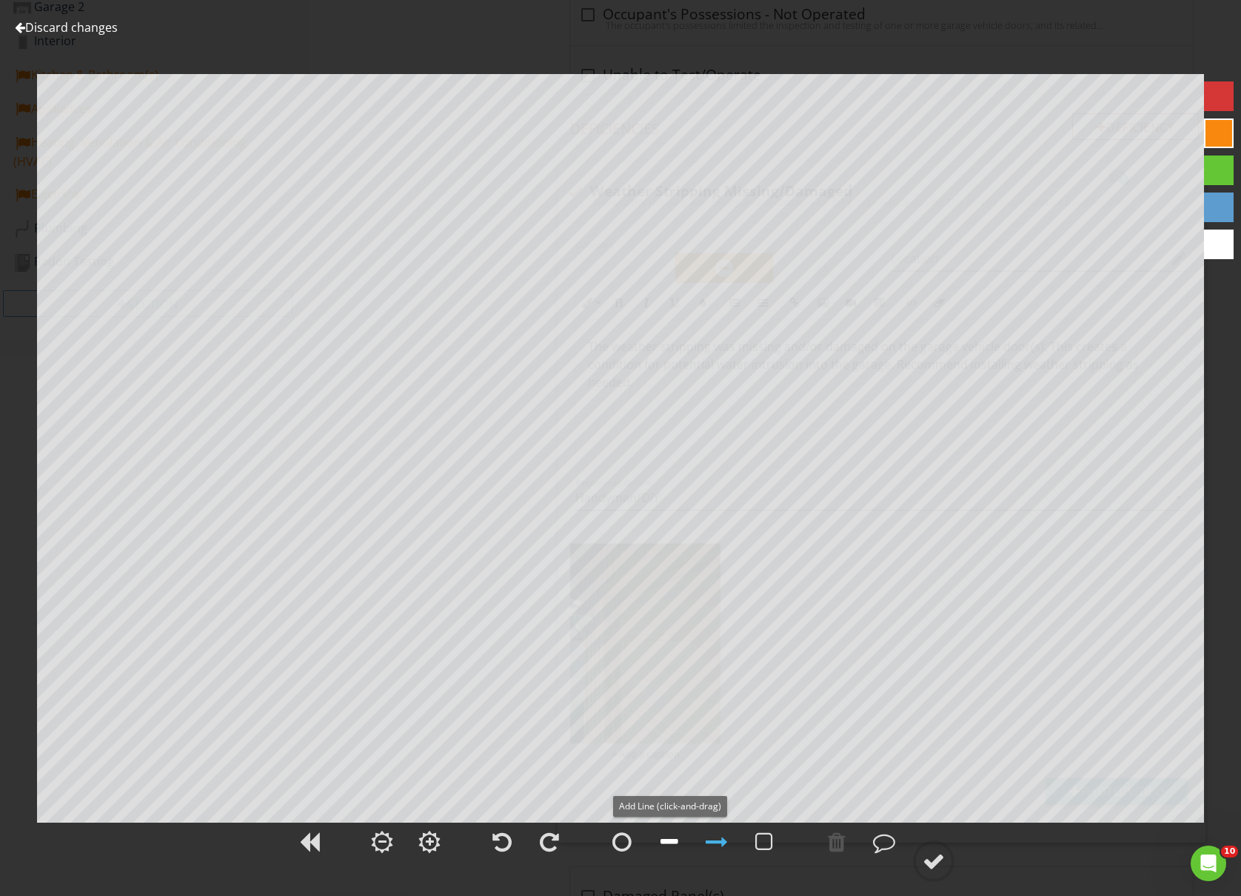
click at [668, 840] on div at bounding box center [670, 842] width 18 height 22
click at [712, 846] on div at bounding box center [717, 842] width 22 height 22
click at [945, 860] on div at bounding box center [934, 861] width 22 height 22
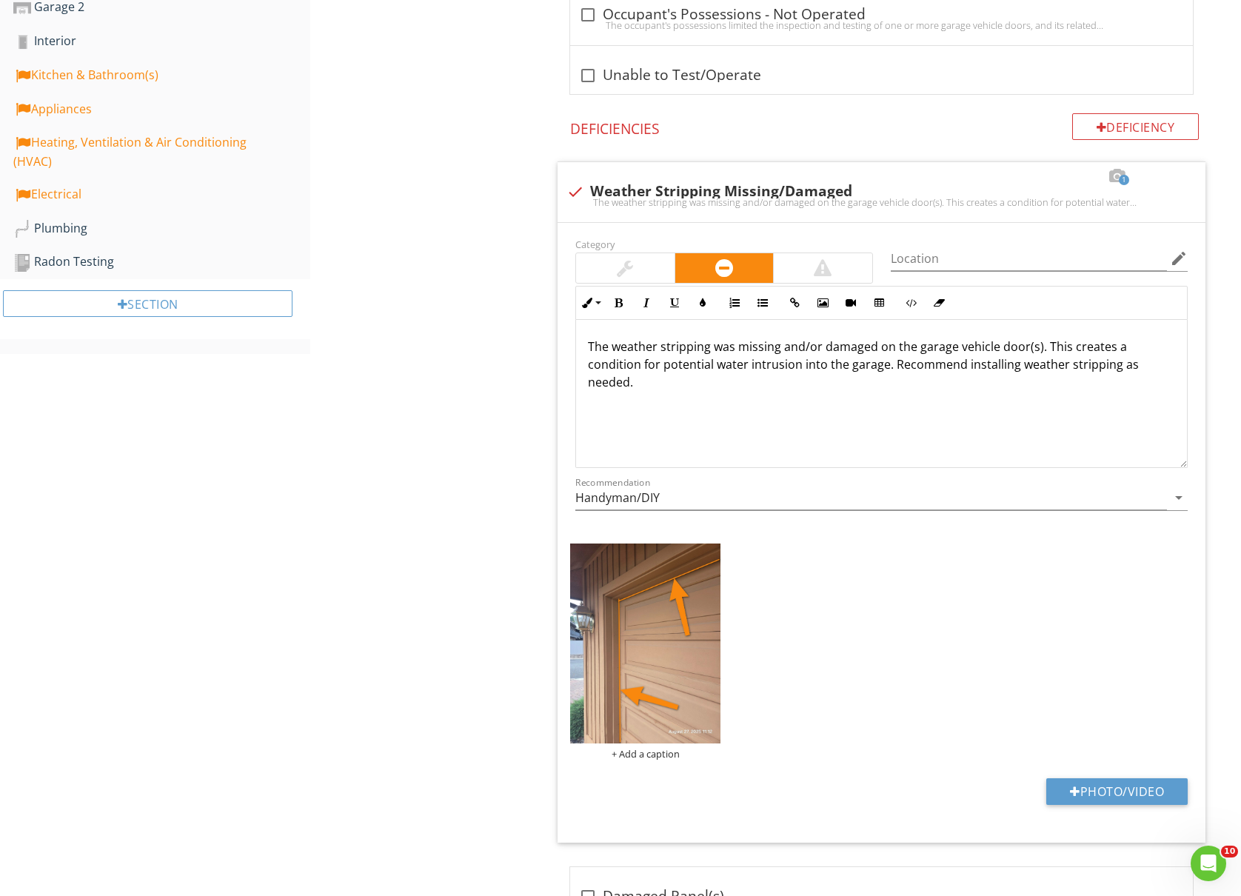
scroll to position [790, 0]
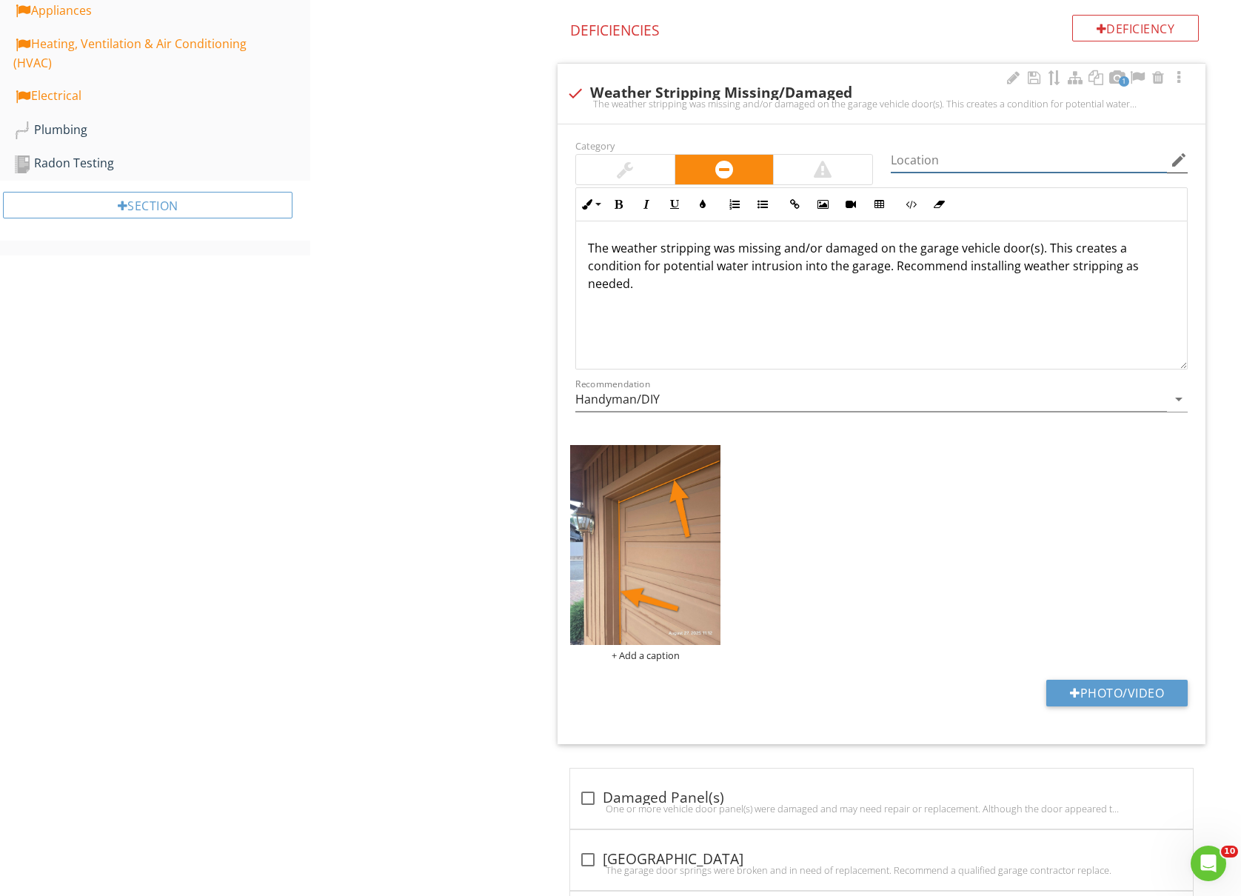
click at [1026, 155] on input "Location" at bounding box center [1029, 160] width 276 height 24
type input "All garage doors"
click at [271, 455] on div "Upload cover photo Inspection Details Grounds Deck(s) Exterior Roof Attic Space…" at bounding box center [620, 593] width 1241 height 2468
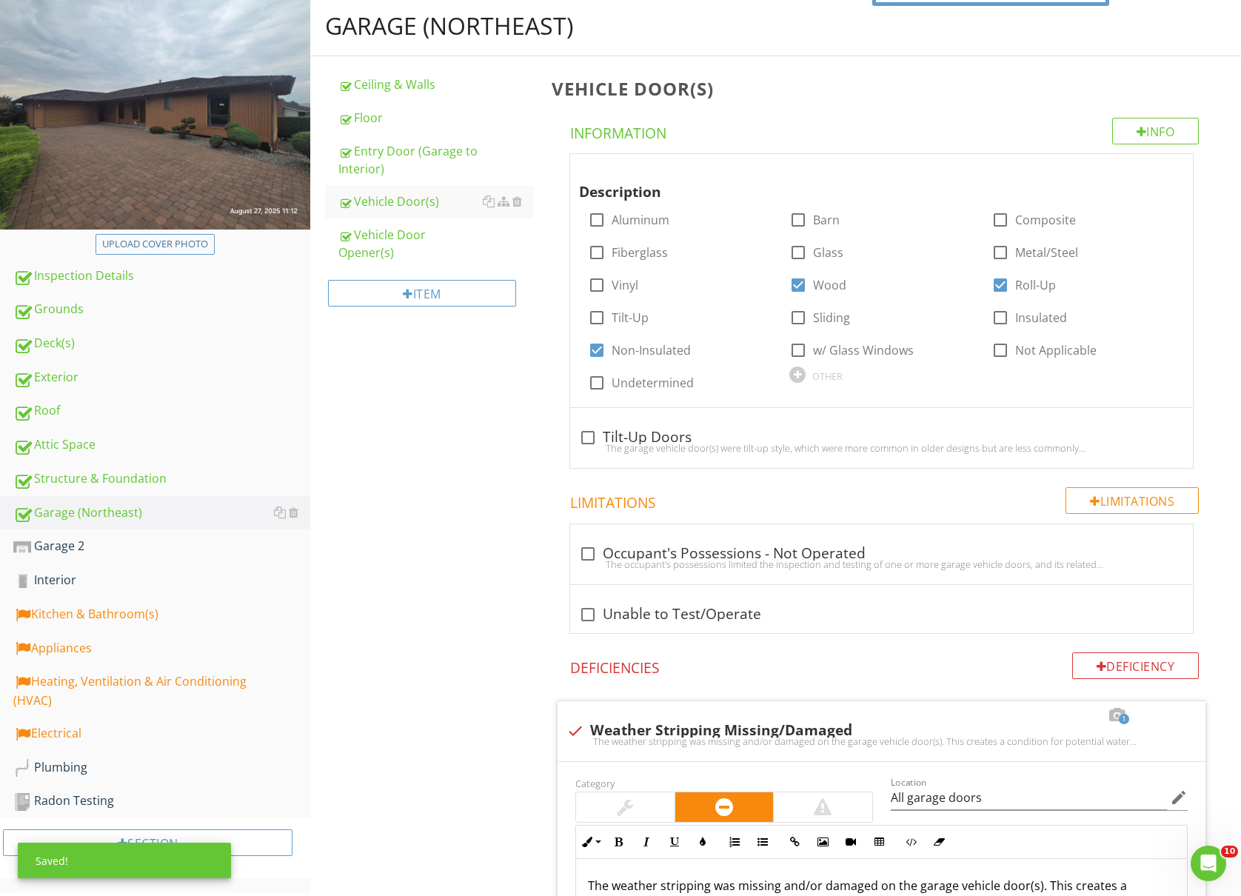
scroll to position [0, 0]
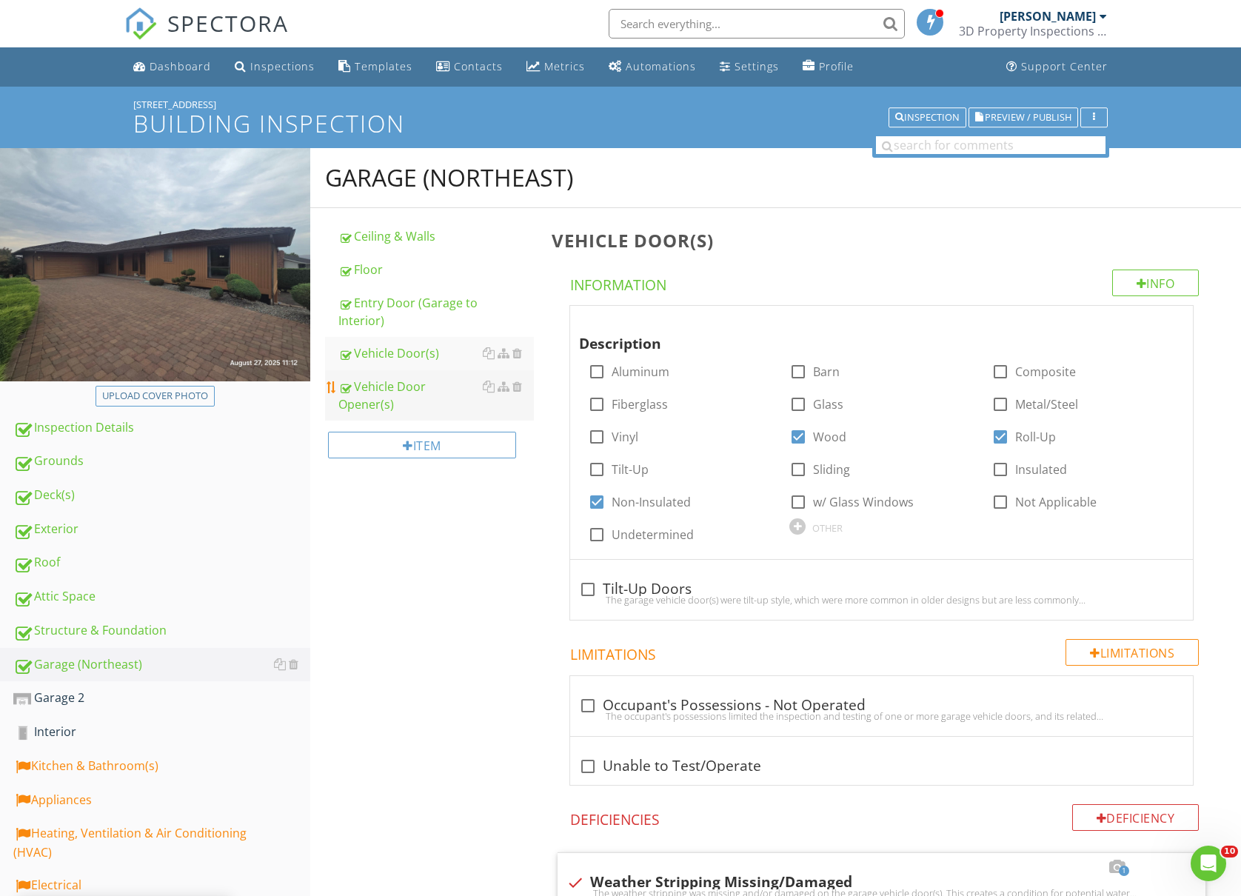
click at [401, 390] on div "Vehicle Door Opener(s)" at bounding box center [436, 396] width 196 height 36
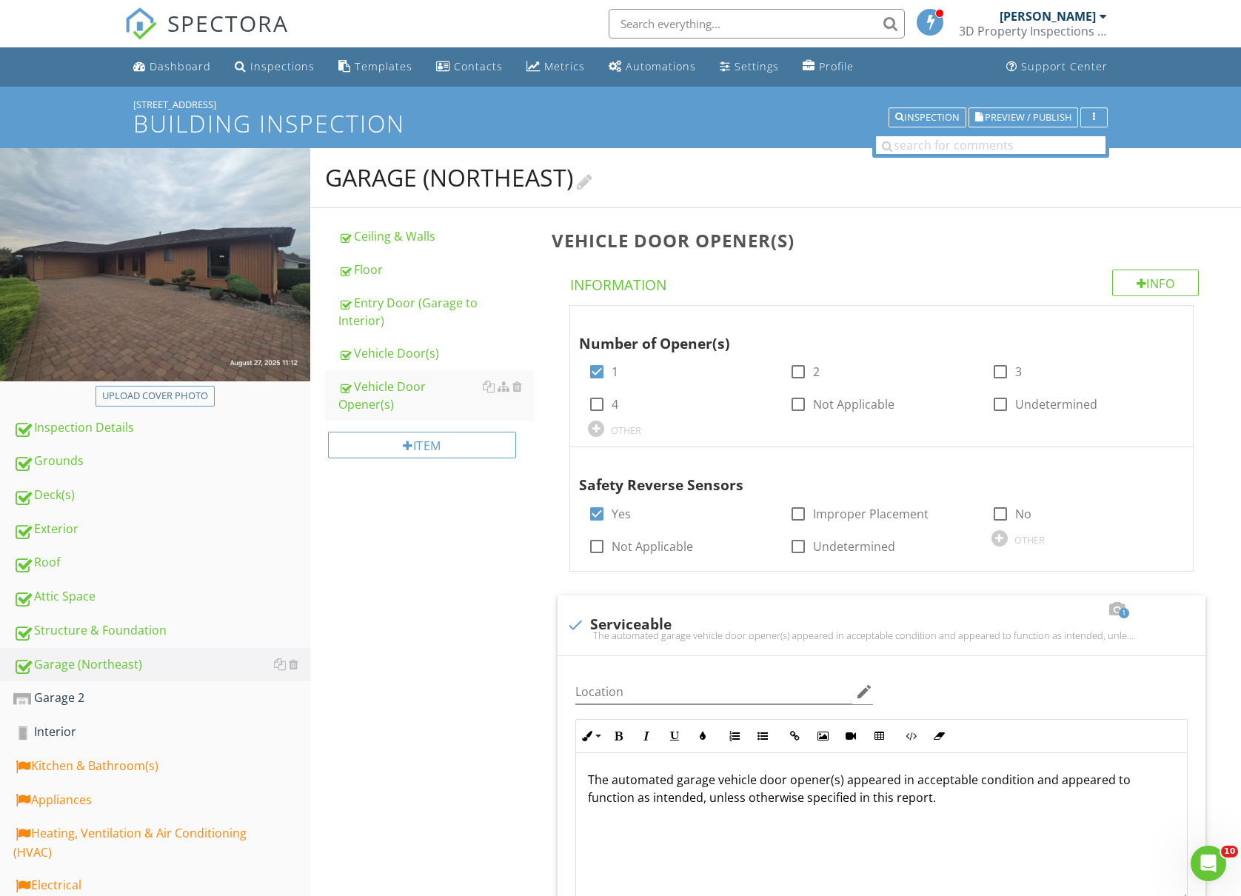
click at [590, 179] on div at bounding box center [585, 180] width 16 height 20
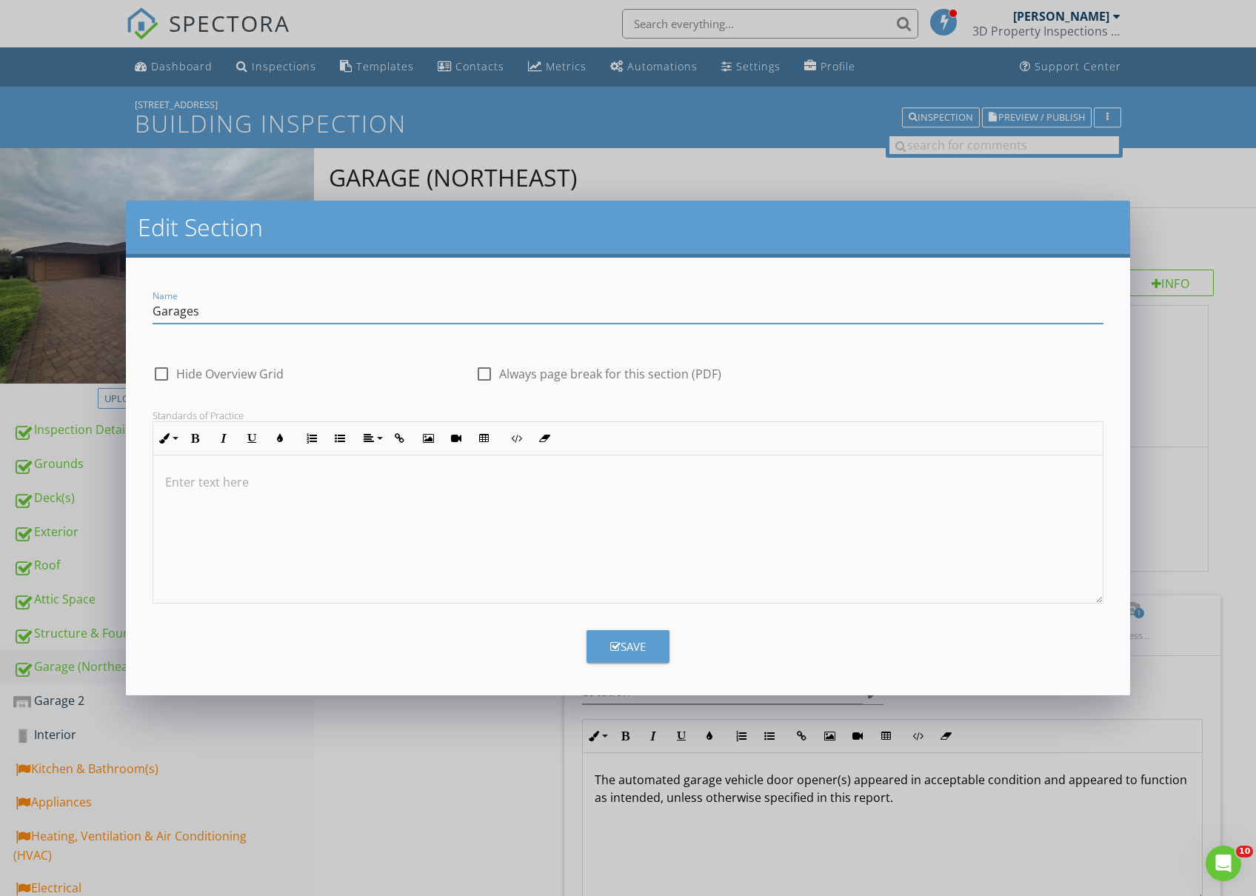
type input "Garages"
click at [623, 650] on div "Save" at bounding box center [628, 646] width 36 height 17
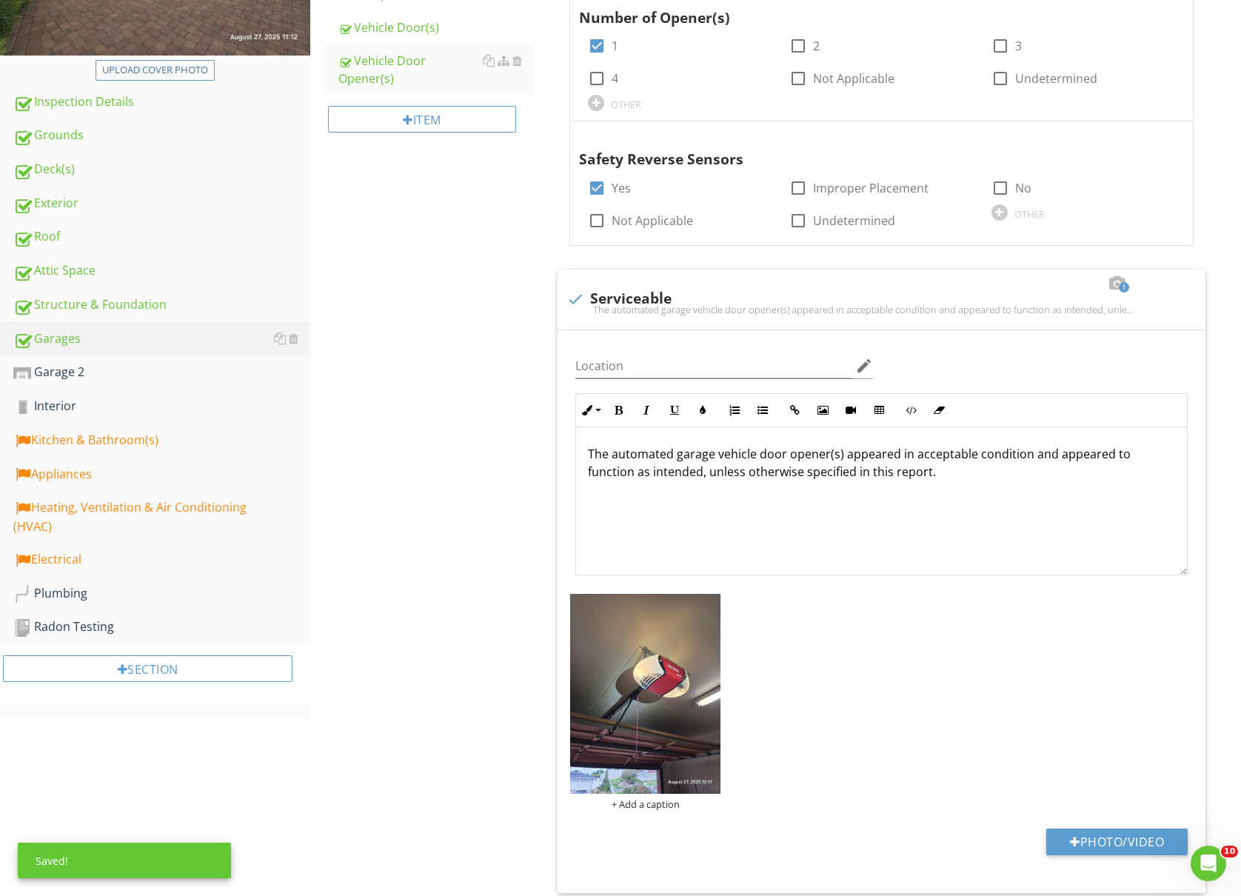
scroll to position [493, 0]
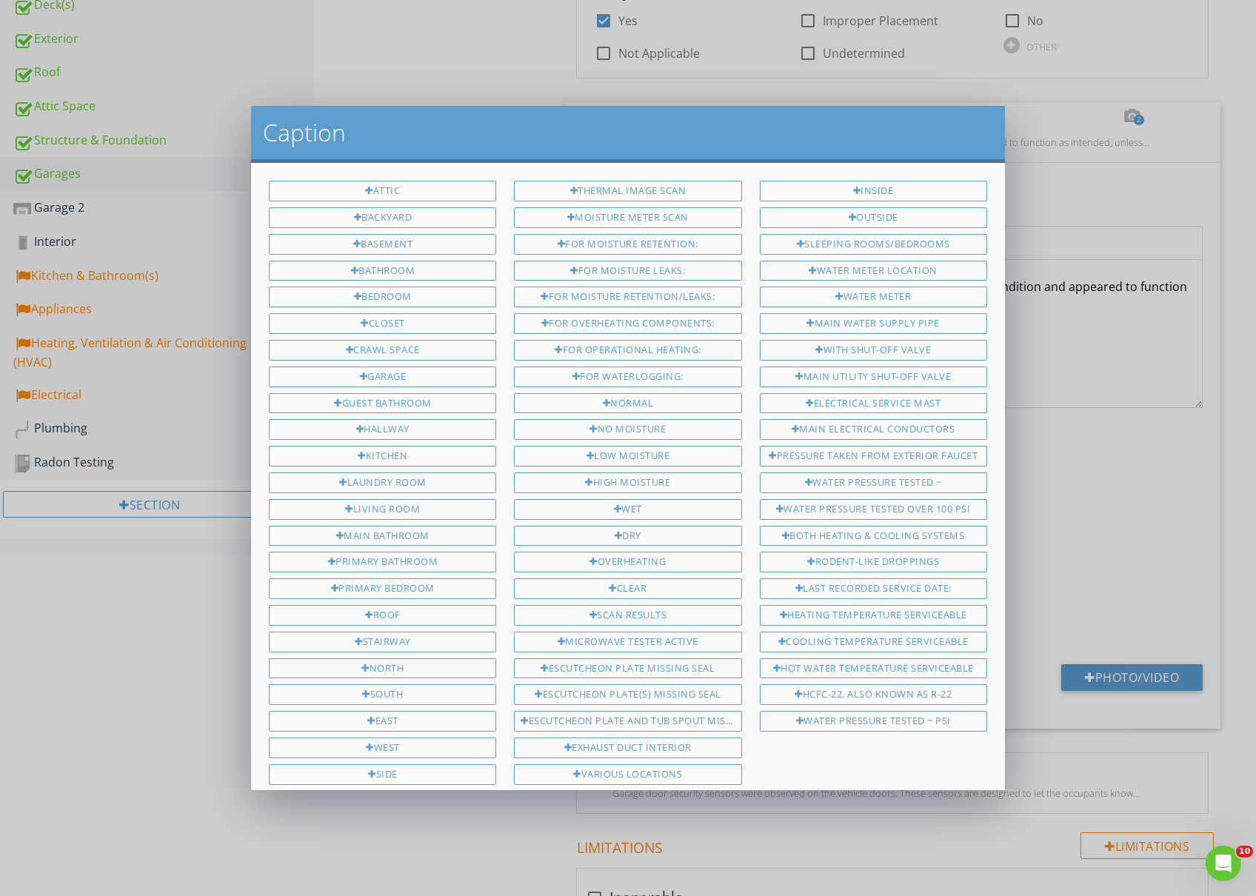
scroll to position [353, 0]
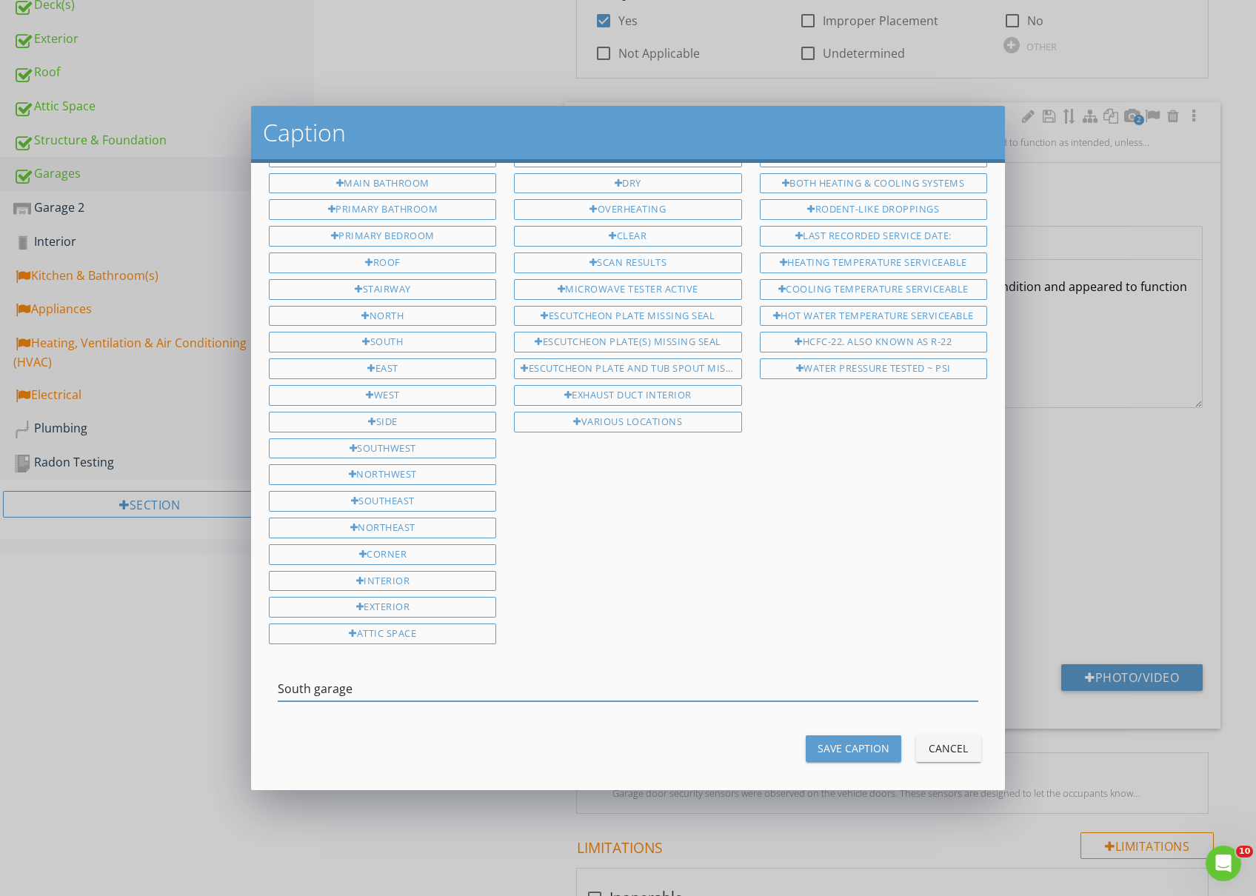
type input "South garage"
click at [838, 741] on div "Save Caption" at bounding box center [854, 749] width 72 height 16
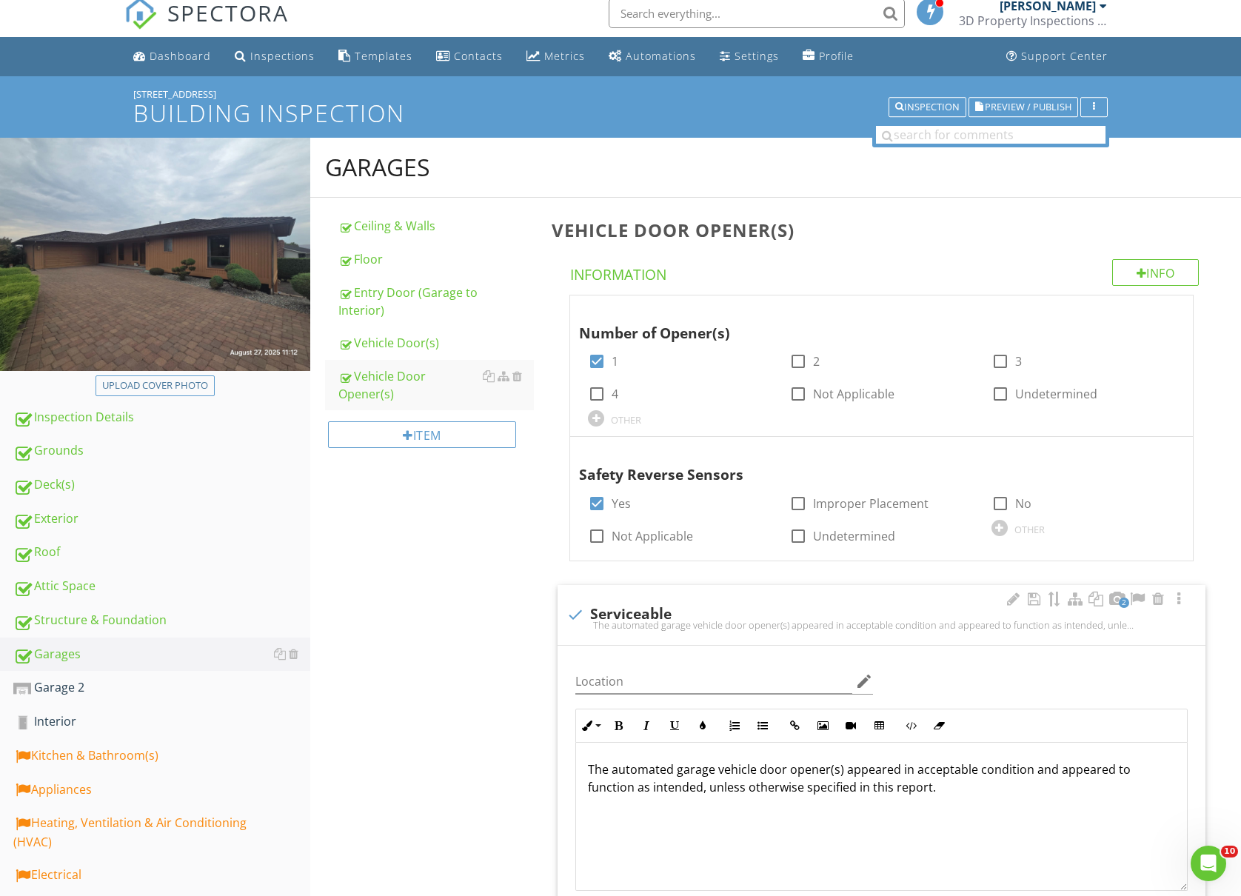
scroll to position [0, 0]
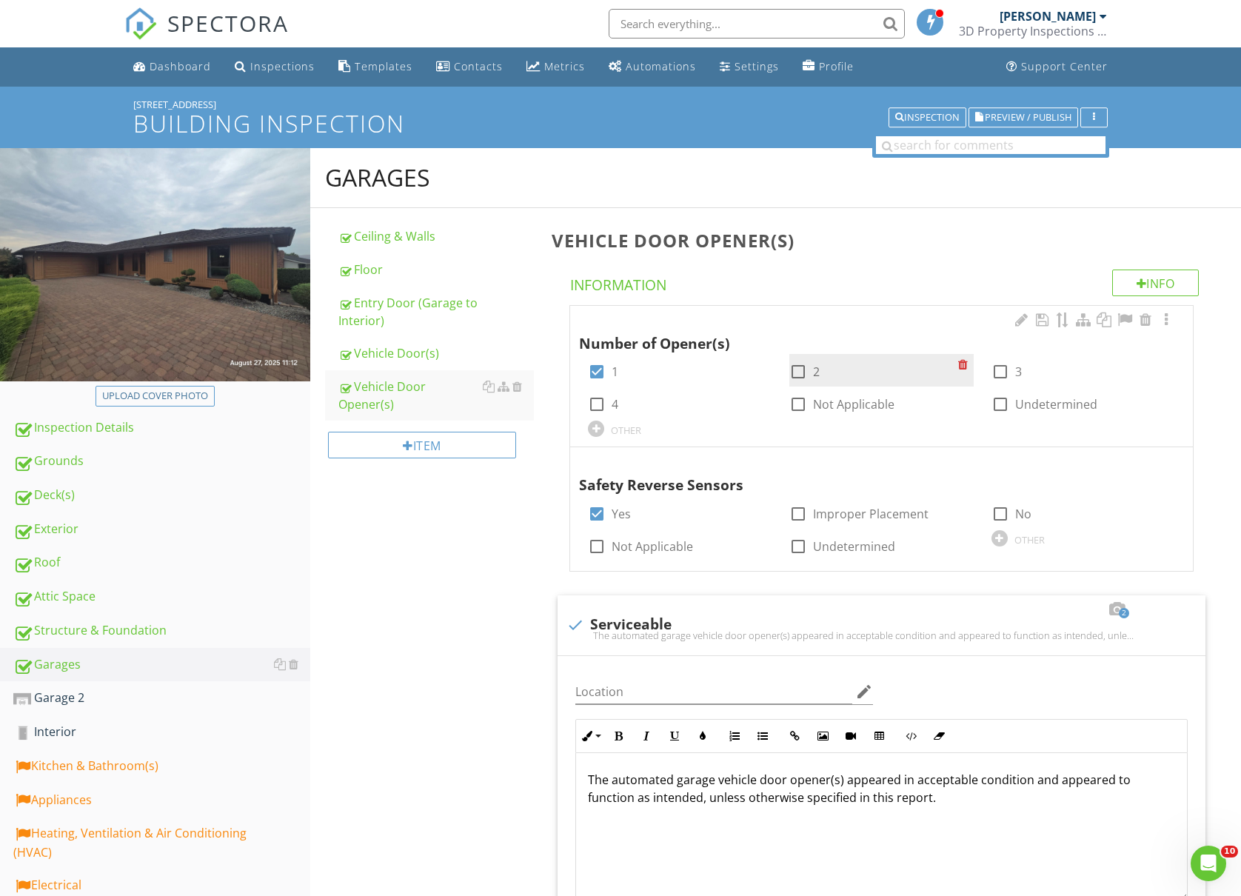
click at [798, 367] on div at bounding box center [798, 371] width 25 height 25
checkbox input "true"
click at [597, 373] on div at bounding box center [596, 371] width 25 height 25
checkbox input "false"
click at [406, 356] on div "Vehicle Door(s)" at bounding box center [436, 353] width 196 height 18
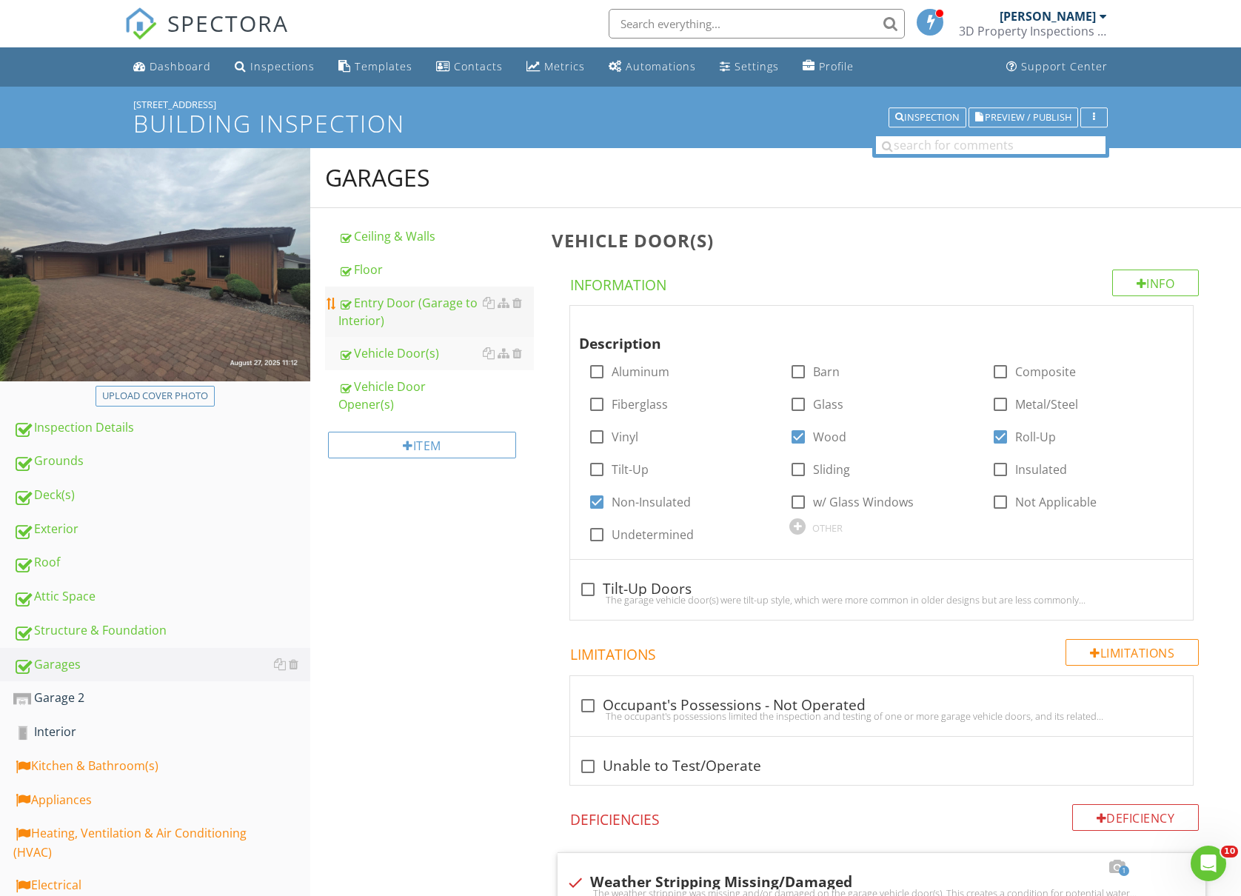
drag, startPoint x: 410, startPoint y: 304, endPoint x: 419, endPoint y: 303, distance: 8.9
click at [412, 304] on div "Entry Door (Garage to Interior)" at bounding box center [436, 312] width 196 height 36
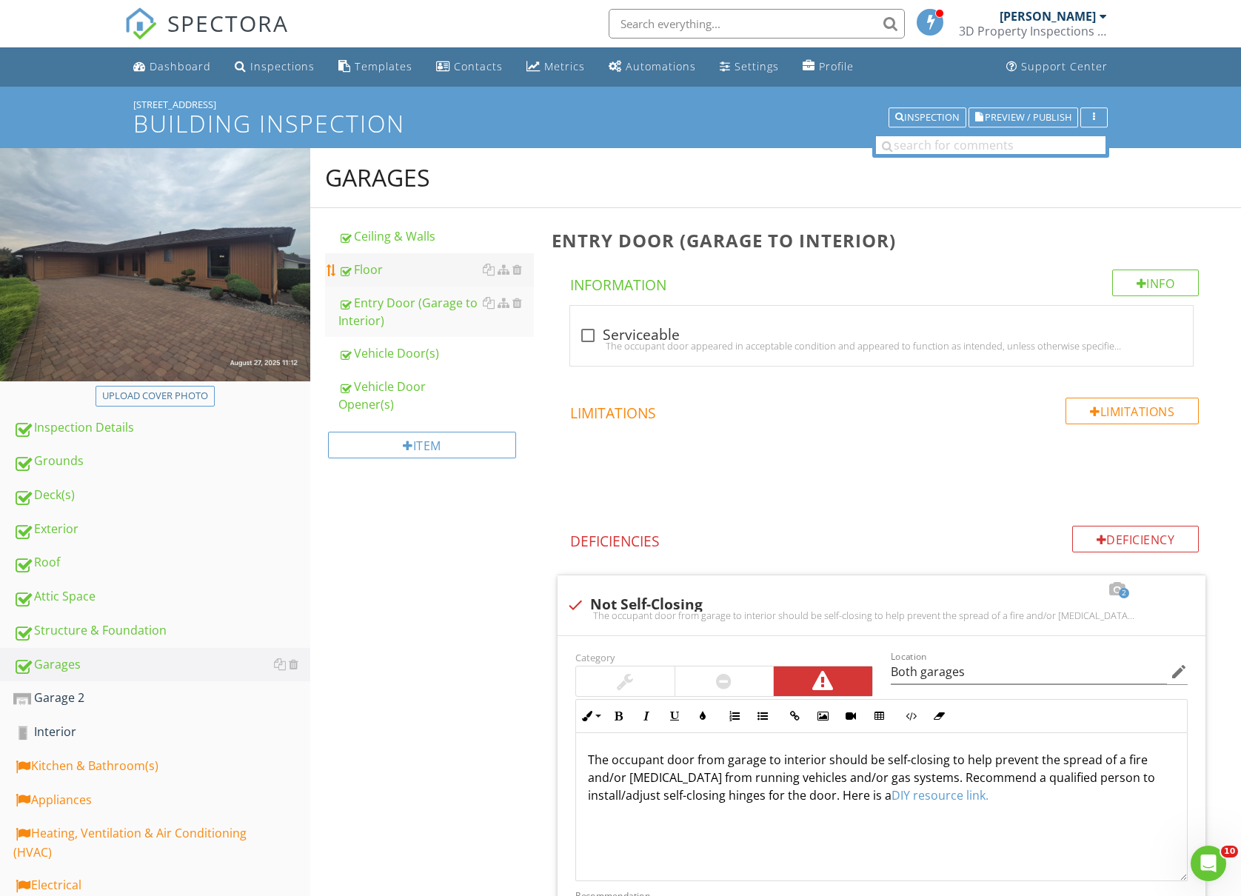
click at [397, 277] on div "Floor" at bounding box center [436, 270] width 196 height 18
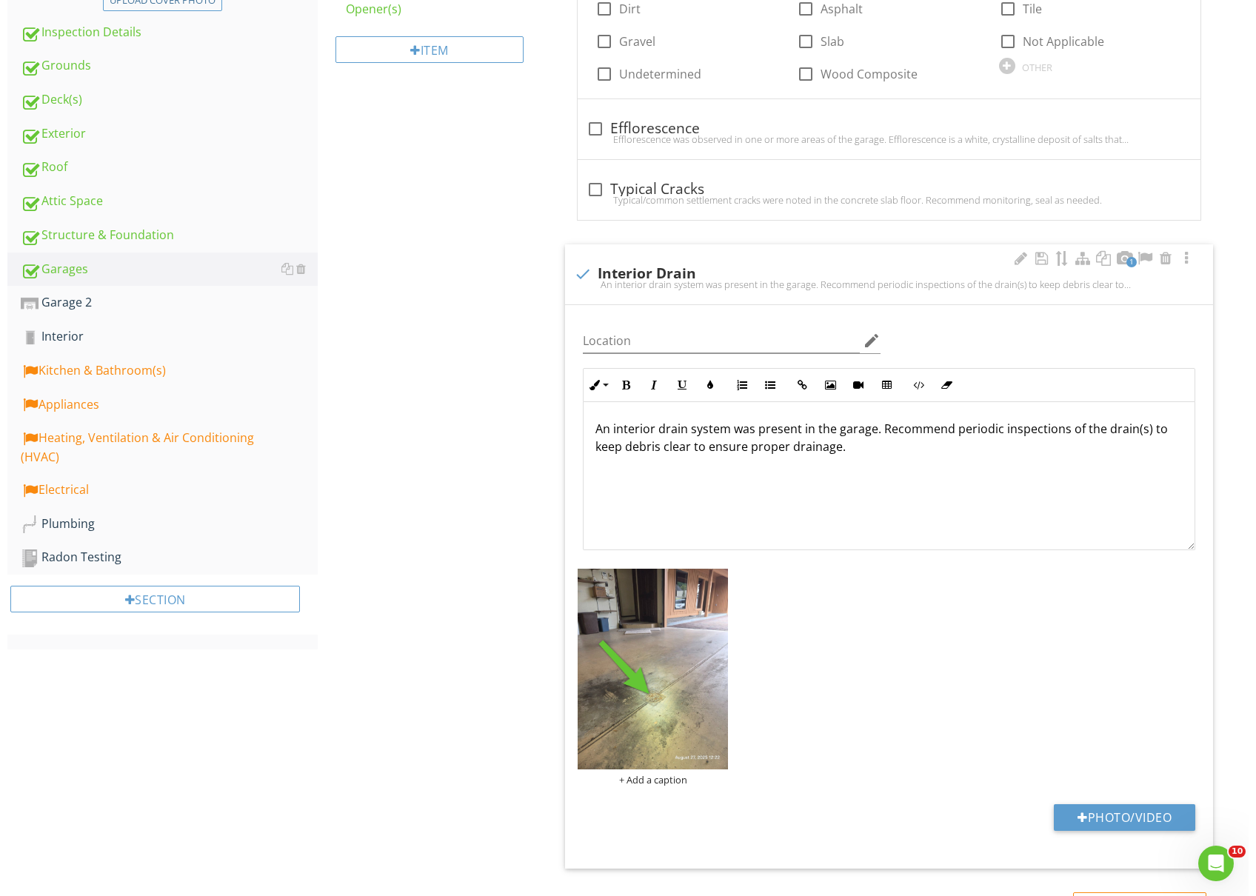
scroll to position [395, 0]
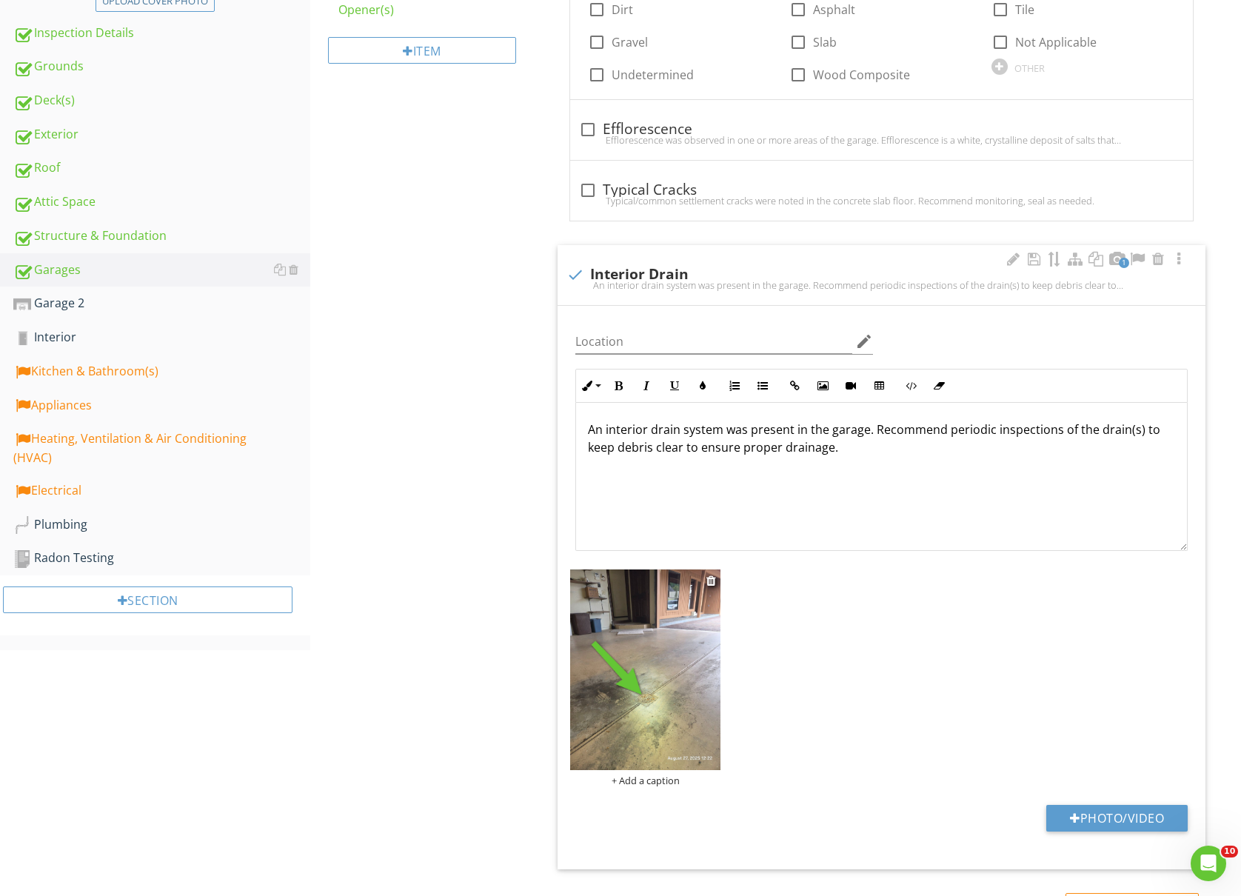
click at [670, 787] on div "+ Add a caption" at bounding box center [645, 781] width 150 height 12
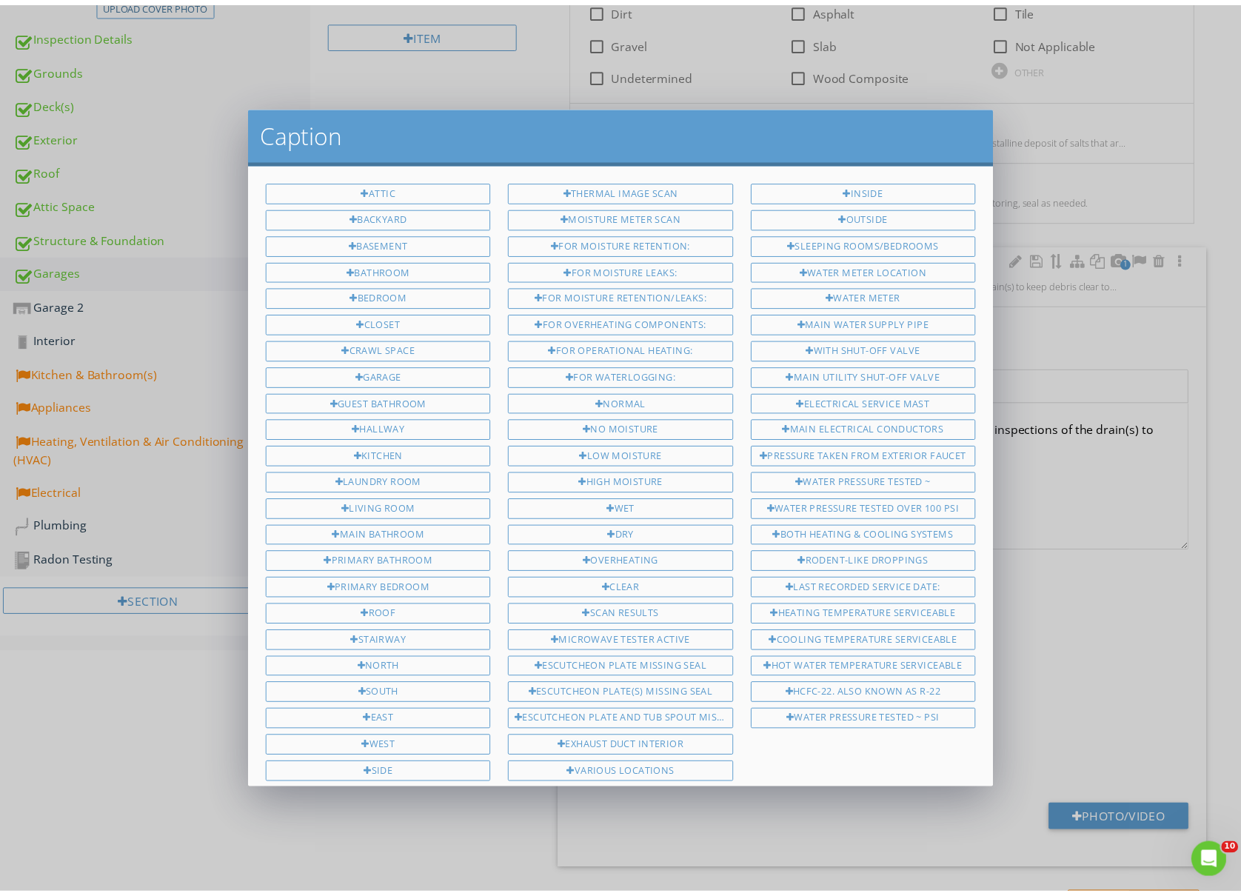
scroll to position [353, 0]
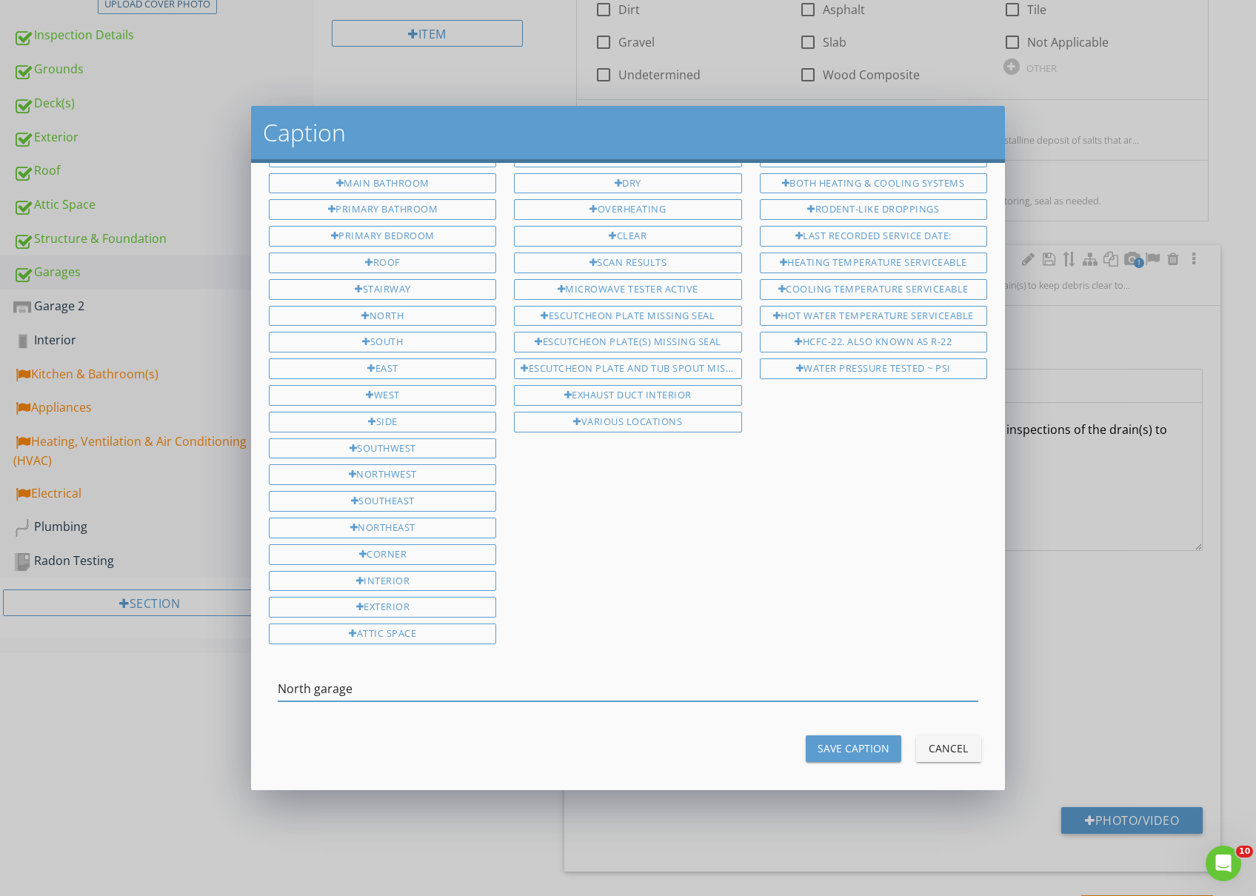
type input "North garage"
click at [864, 735] on button "Save Caption" at bounding box center [854, 748] width 96 height 27
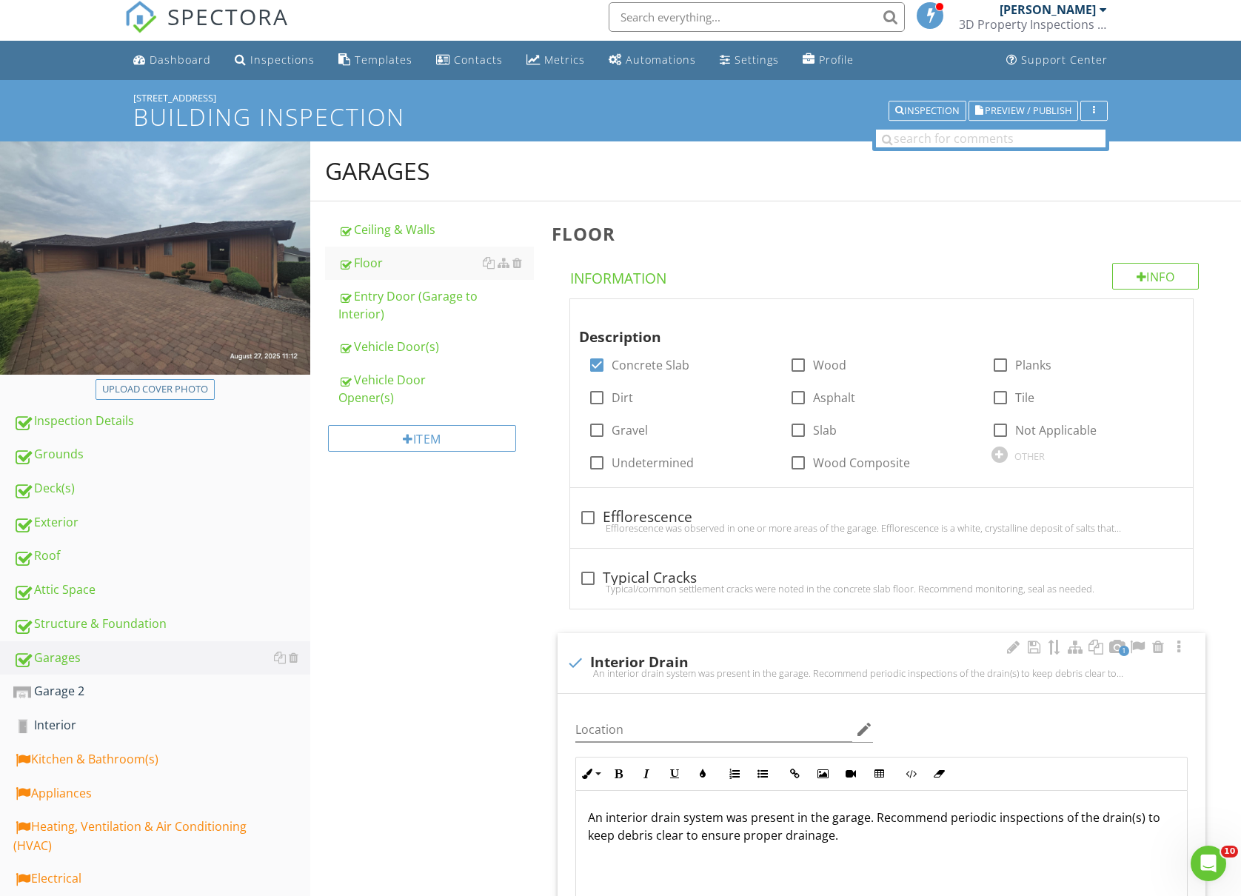
scroll to position [0, 0]
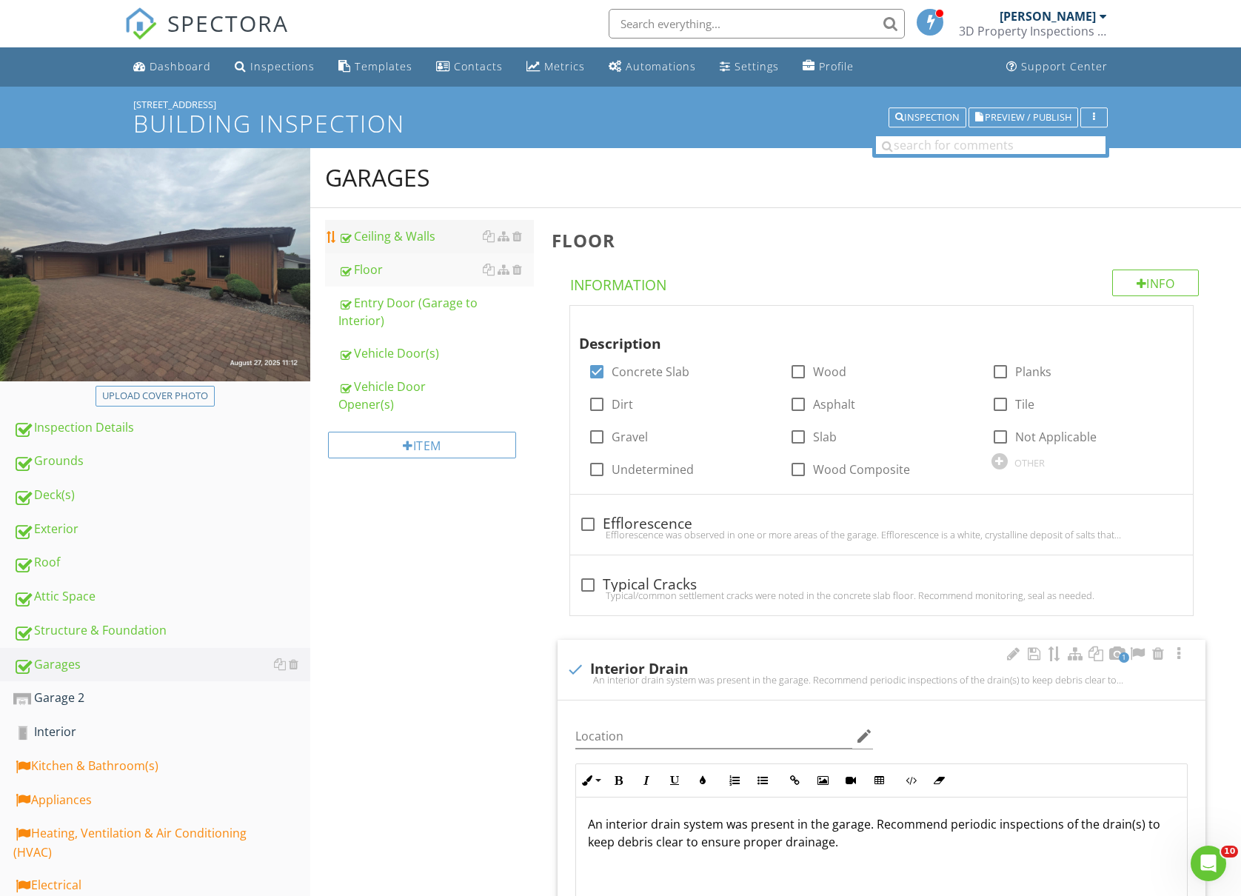
click at [418, 244] on div "Ceiling & Walls" at bounding box center [436, 236] width 196 height 18
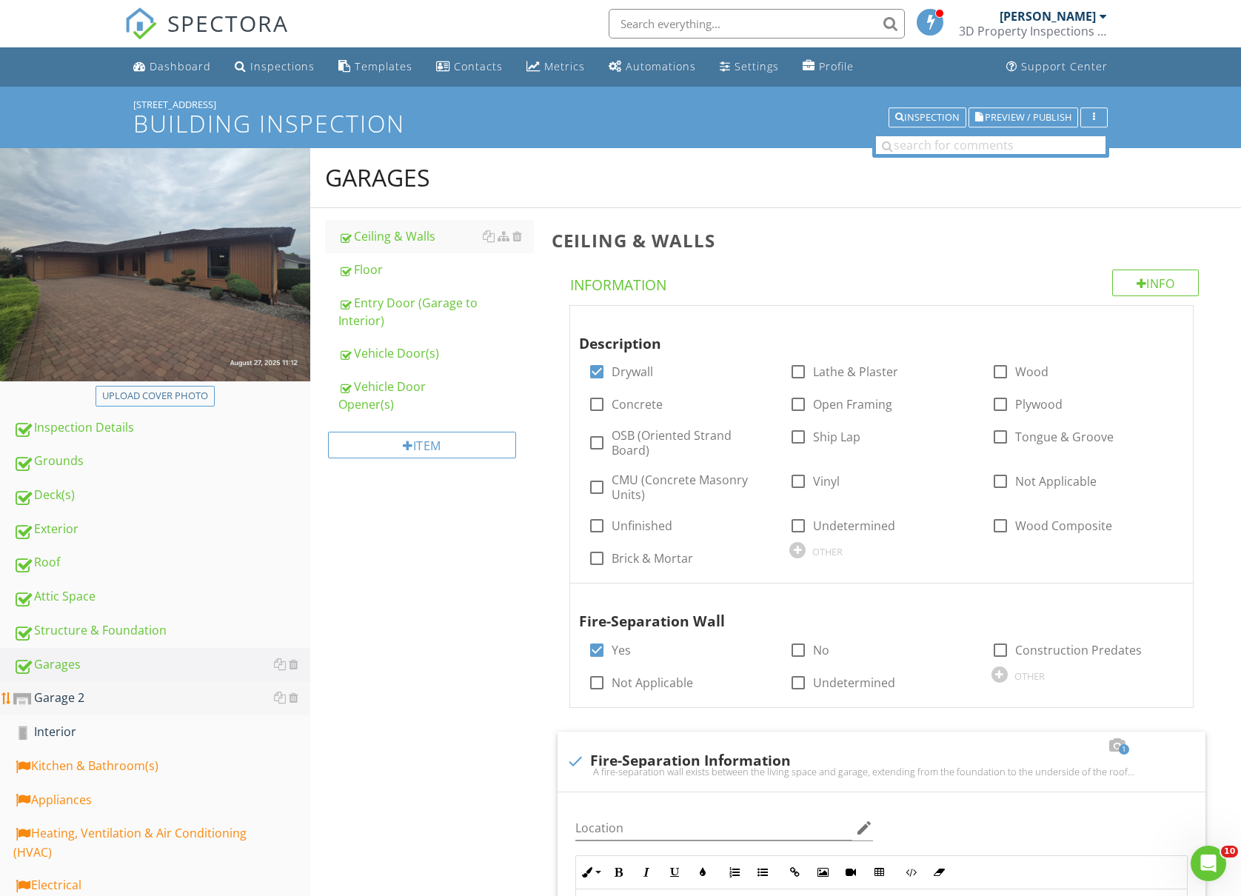
click at [104, 698] on div "Garage 2" at bounding box center [161, 698] width 297 height 19
type textarea "<p>A fire-separation wall exists between the living space and garage, extending…"
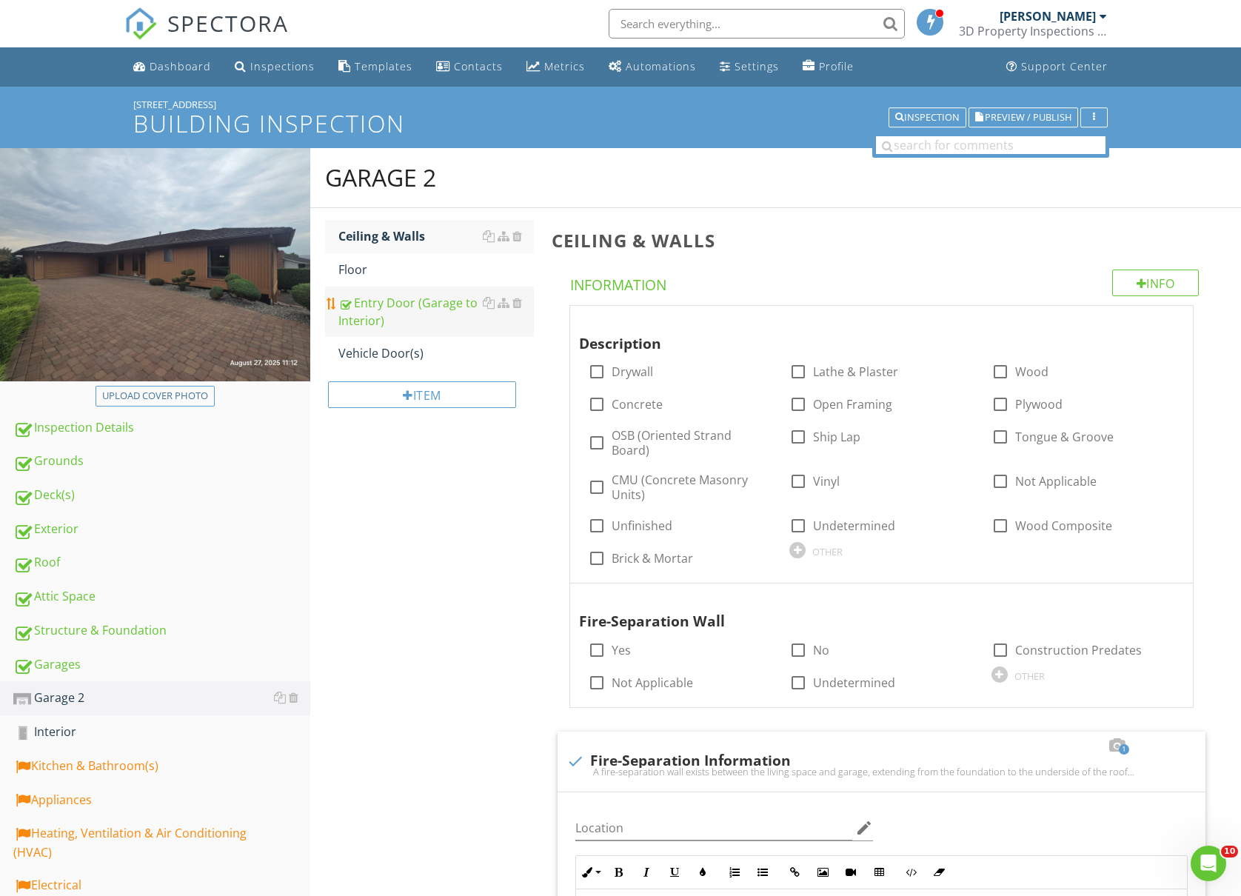
click at [401, 287] on link "Entry Door (Garage to Interior)" at bounding box center [436, 312] width 196 height 50
type textarea "<p>A fire-separation wall exists between the living space and garage, extending…"
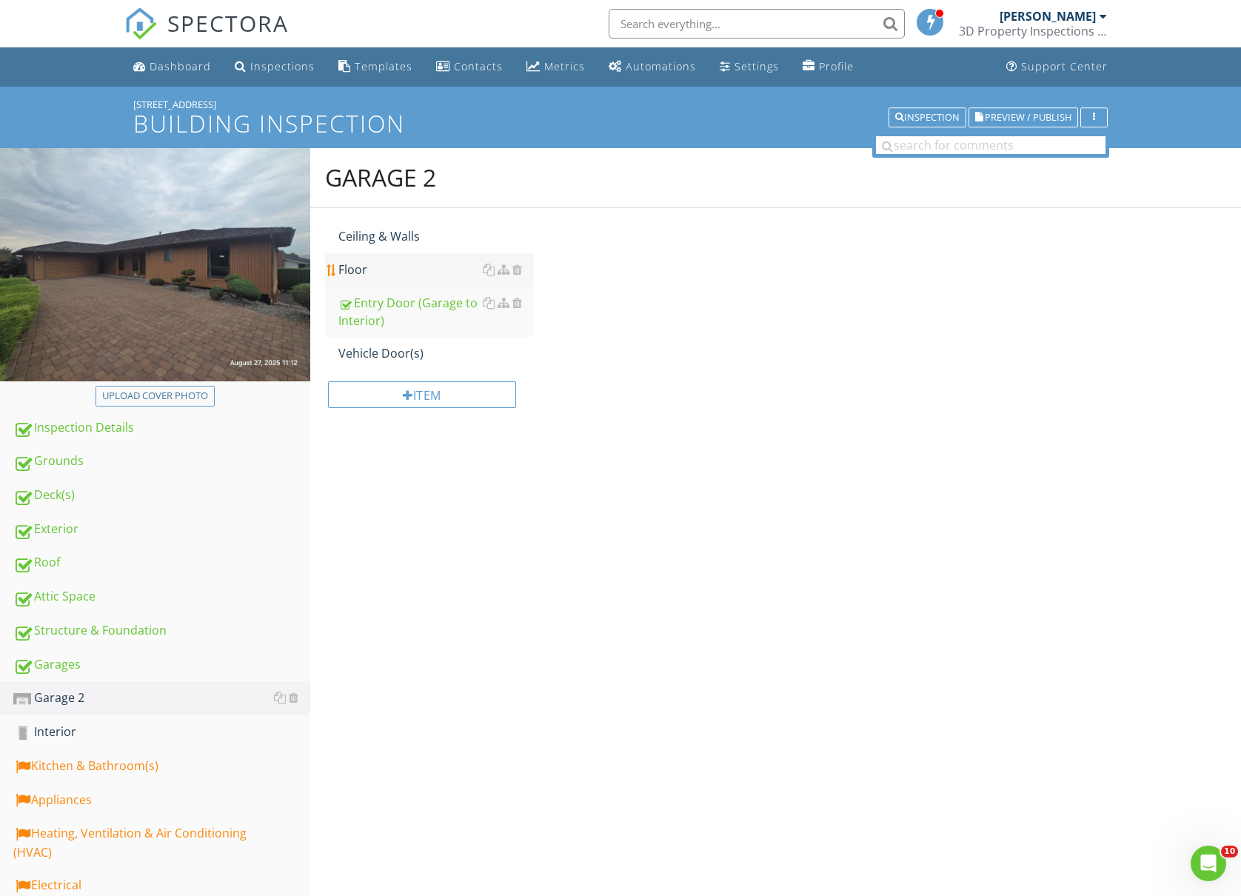
click at [404, 270] on div "Floor" at bounding box center [436, 270] width 196 height 18
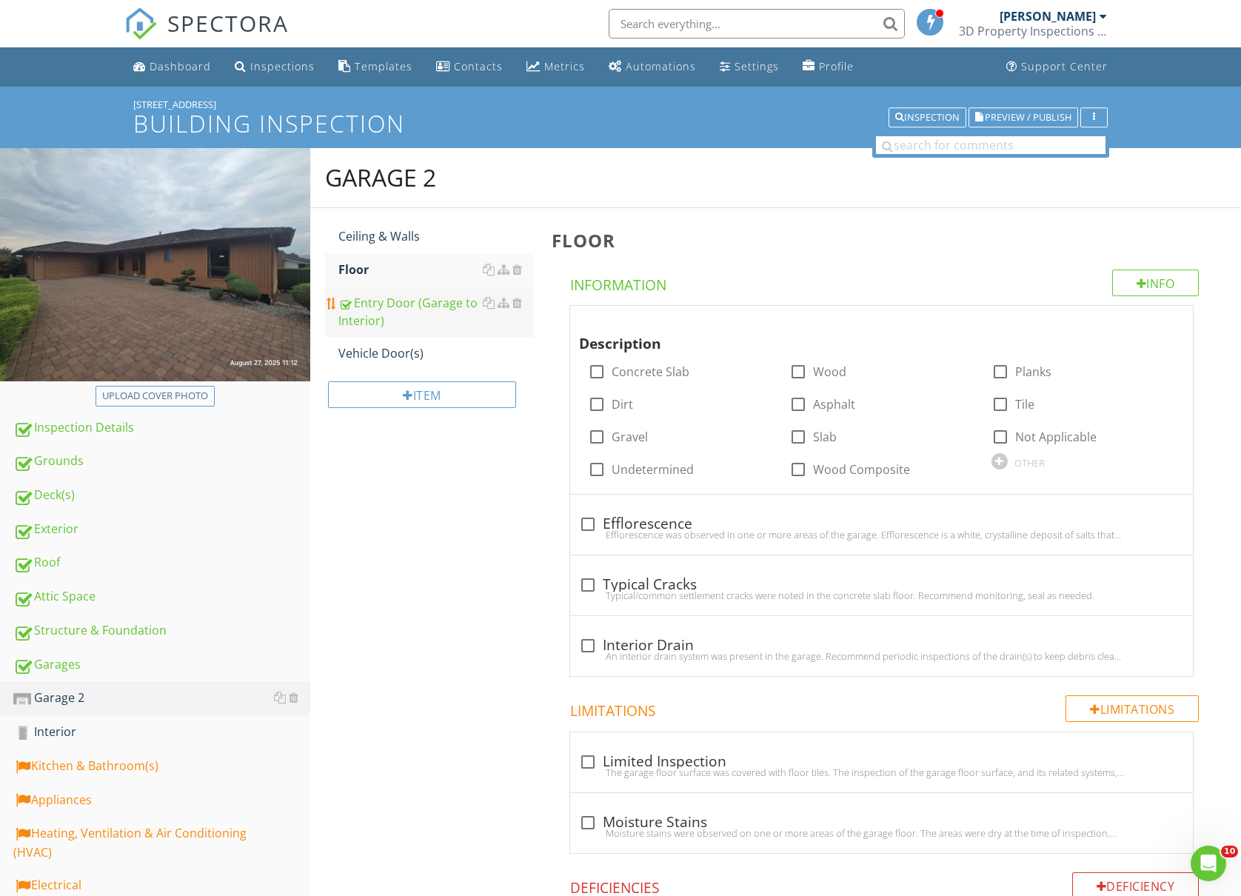
click at [413, 300] on div "Entry Door (Garage to Interior)" at bounding box center [436, 312] width 196 height 36
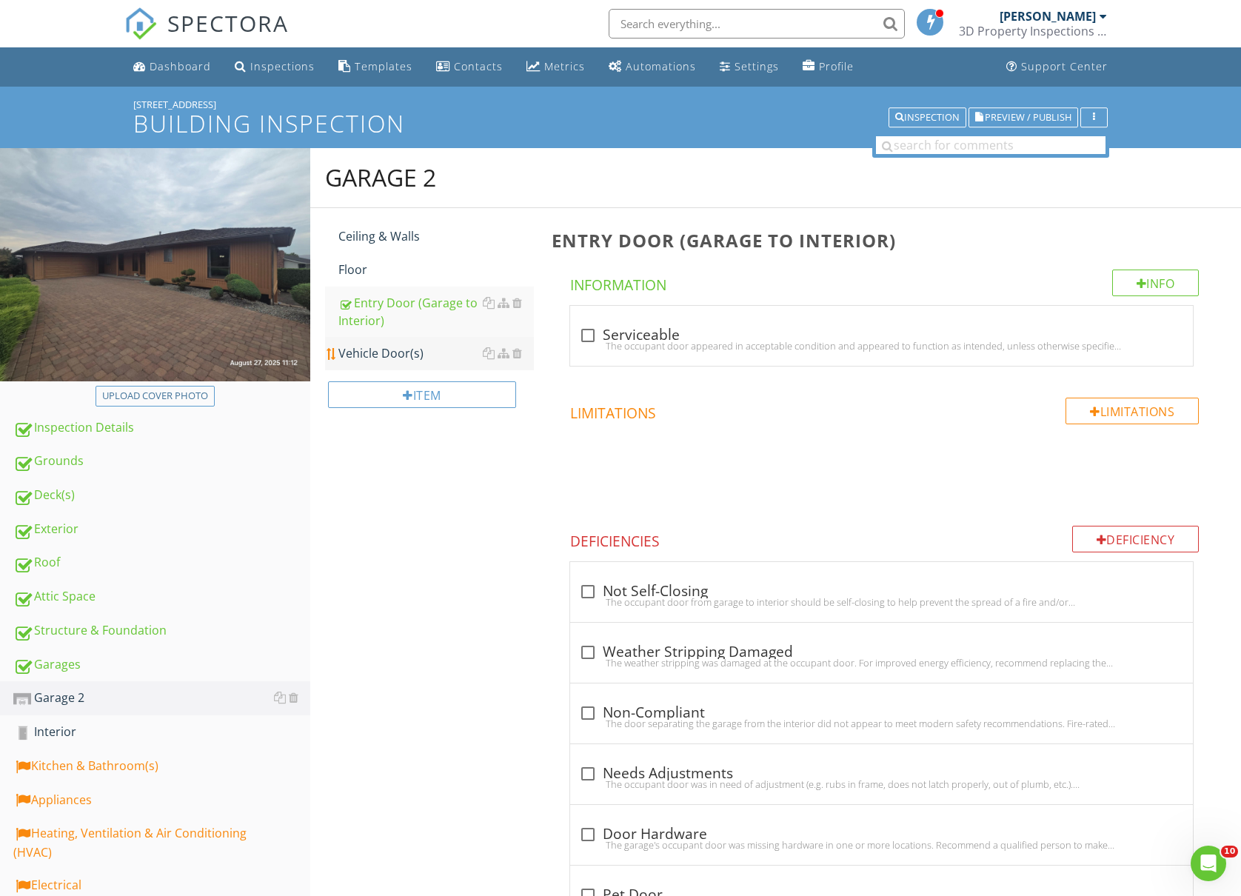
click at [369, 359] on div "Vehicle Door(s)" at bounding box center [436, 353] width 196 height 18
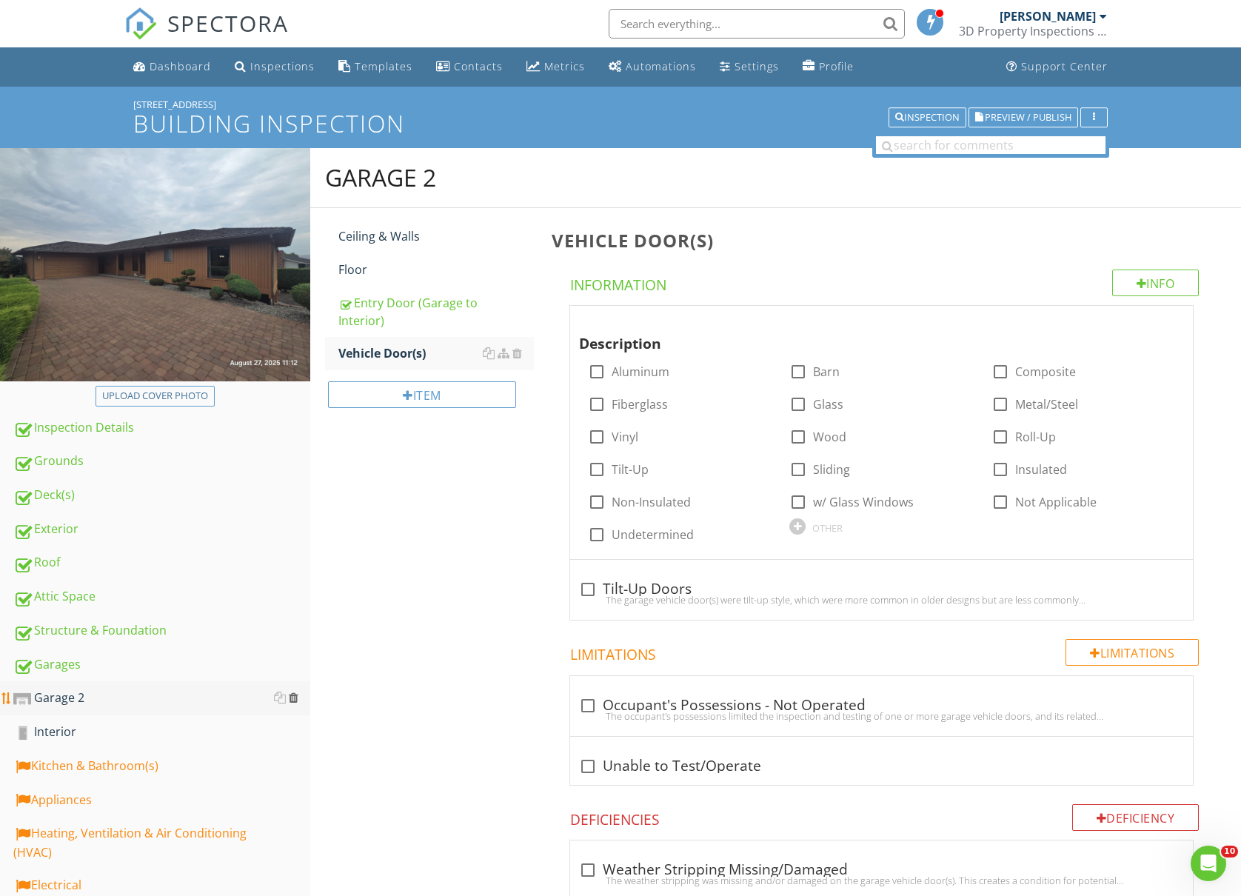
click at [295, 692] on div at bounding box center [294, 698] width 10 height 12
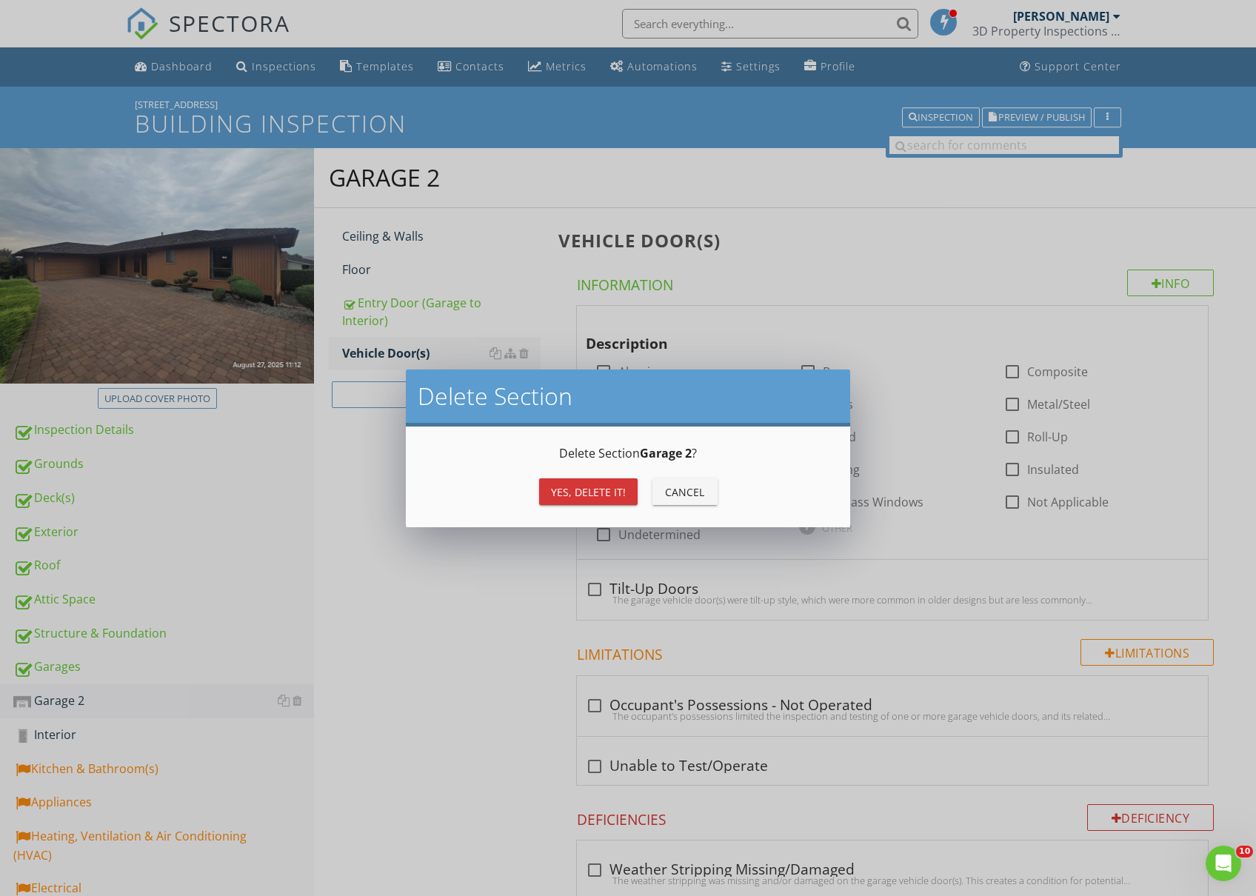
click at [564, 480] on button "Yes, Delete it!" at bounding box center [588, 491] width 99 height 27
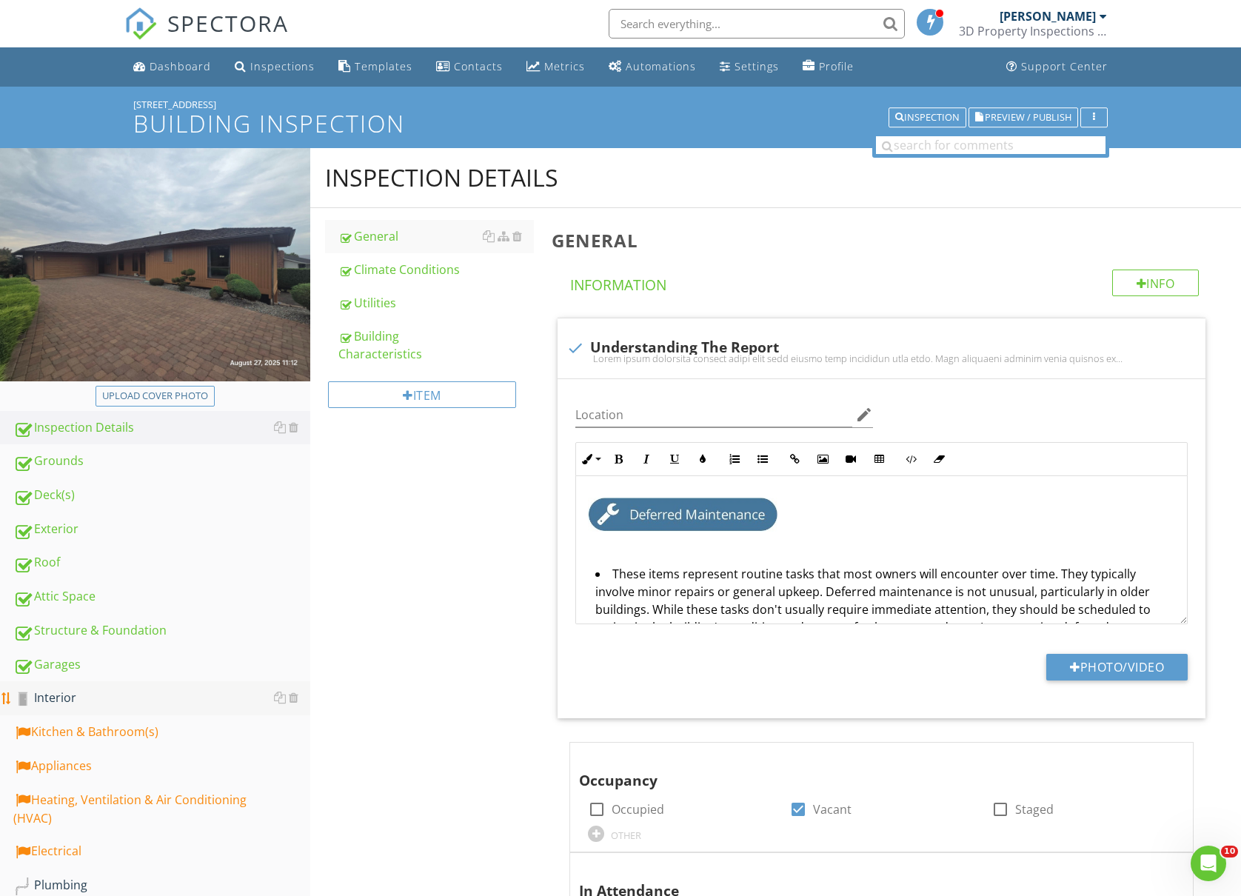
click at [83, 697] on div "Interior" at bounding box center [161, 698] width 297 height 19
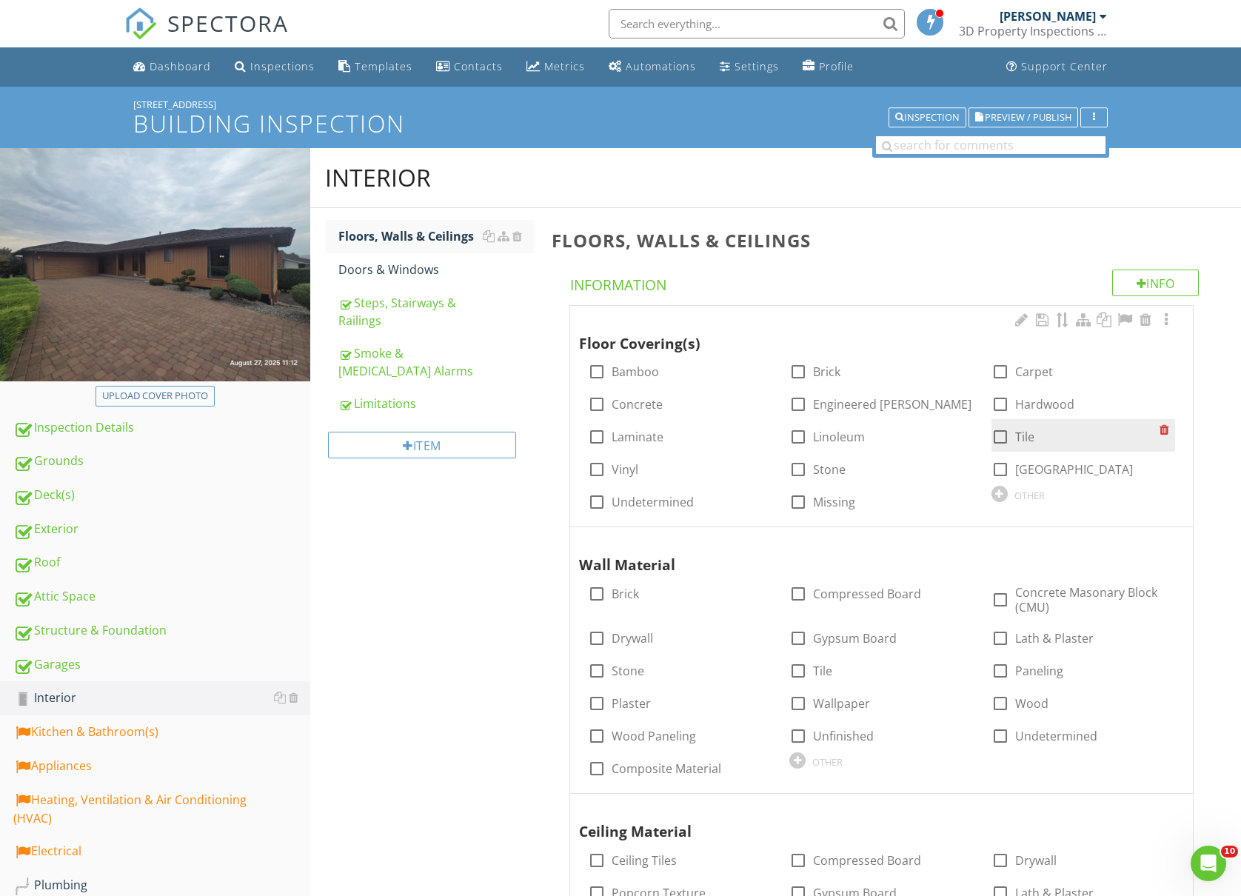
click at [1011, 434] on div at bounding box center [1000, 436] width 25 height 25
checkbox input "true"
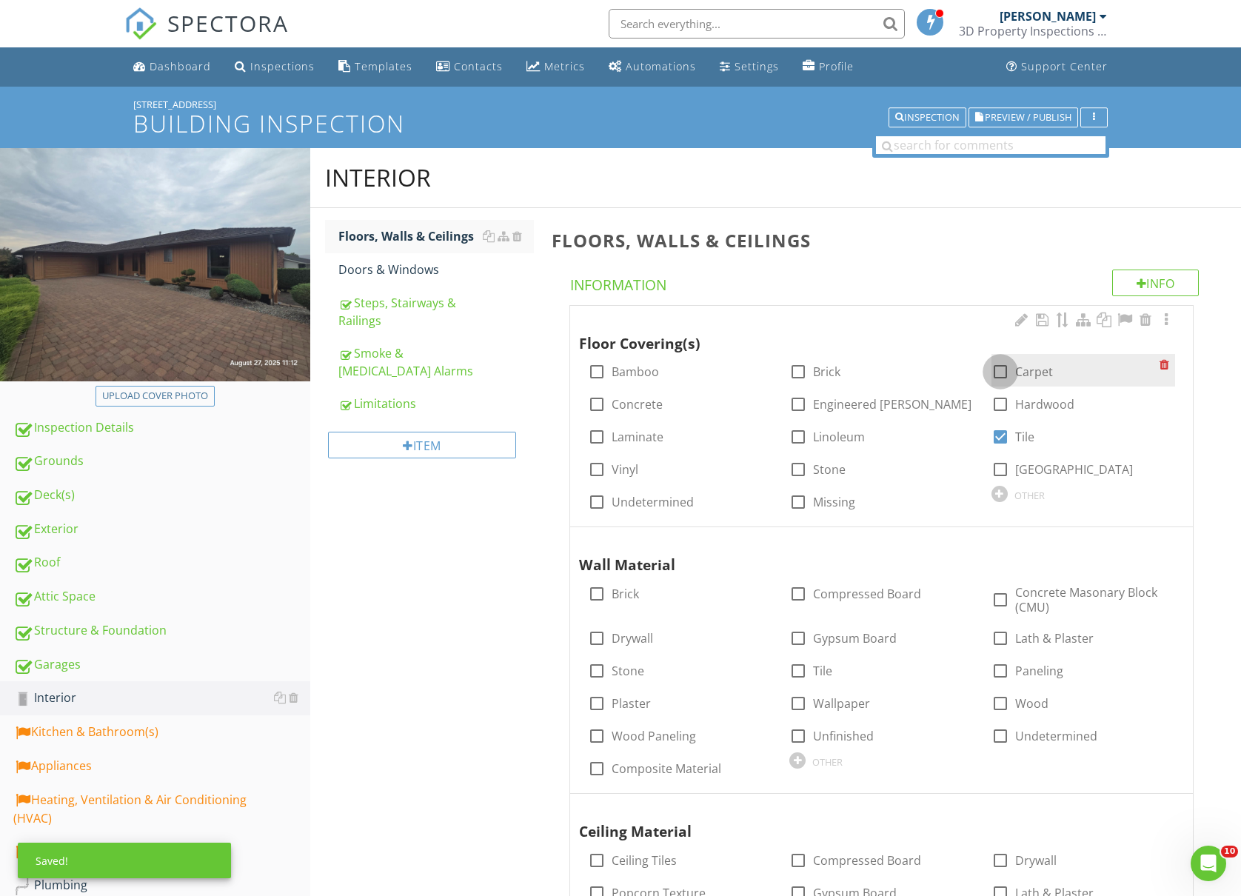
click at [1006, 377] on div at bounding box center [1000, 371] width 25 height 25
checkbox input "true"
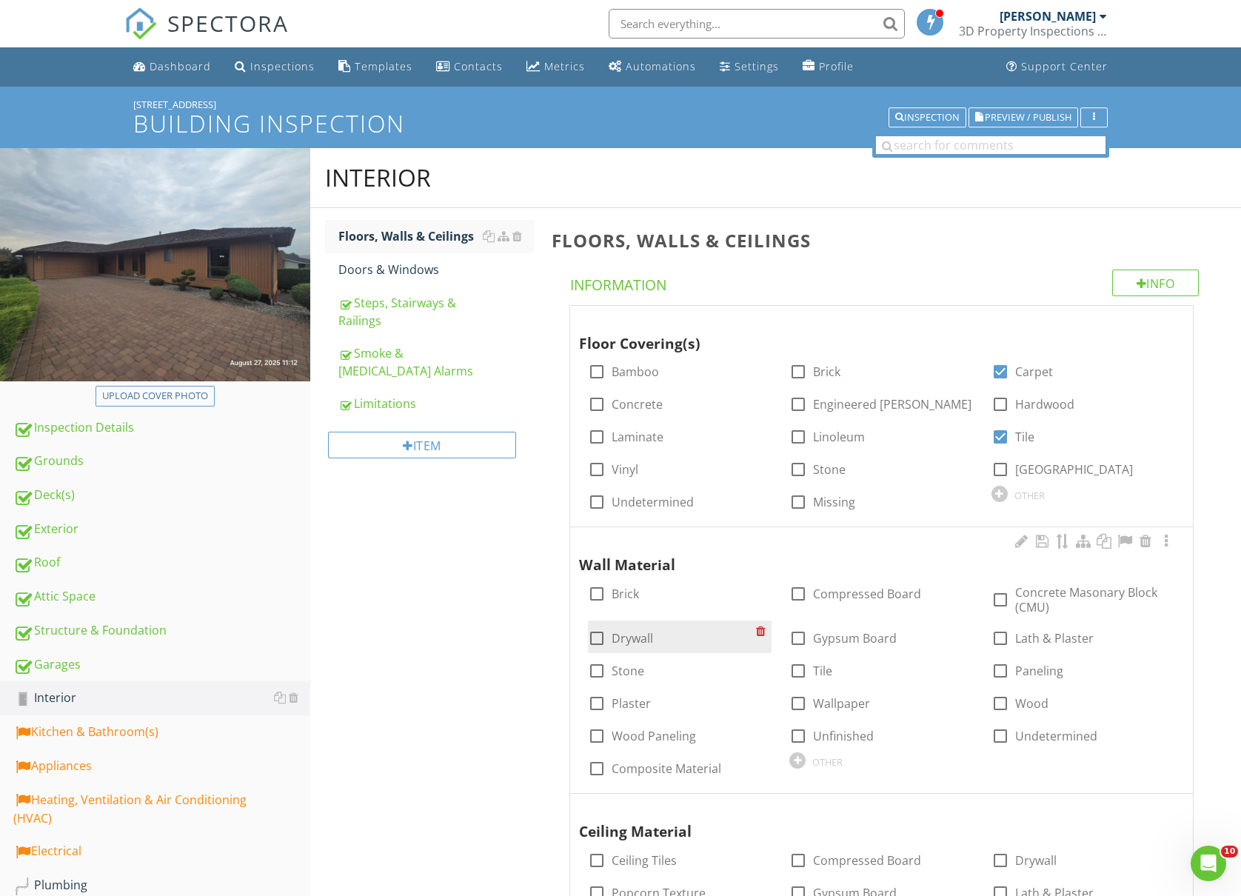
click at [609, 638] on div at bounding box center [596, 638] width 25 height 25
checkbox input "true"
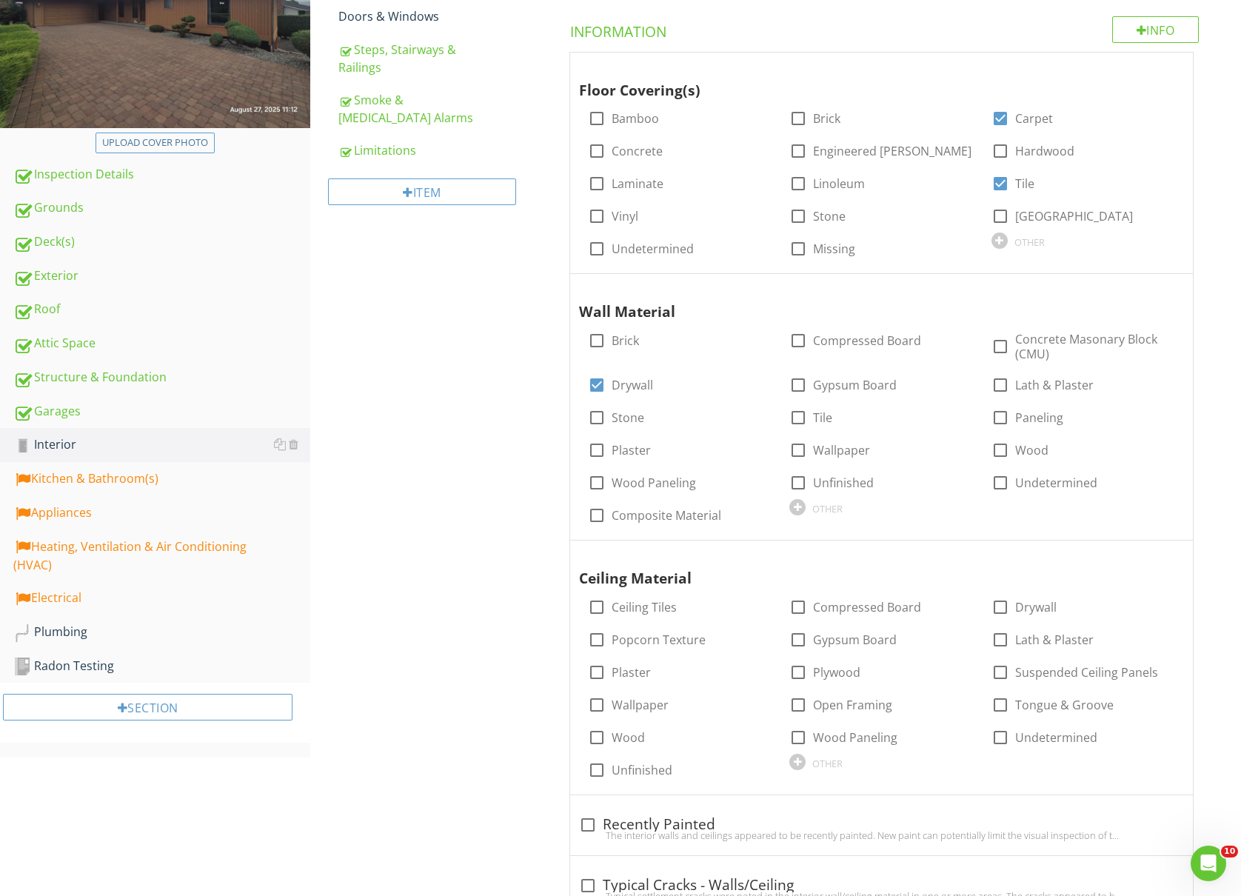
scroll to position [296, 0]
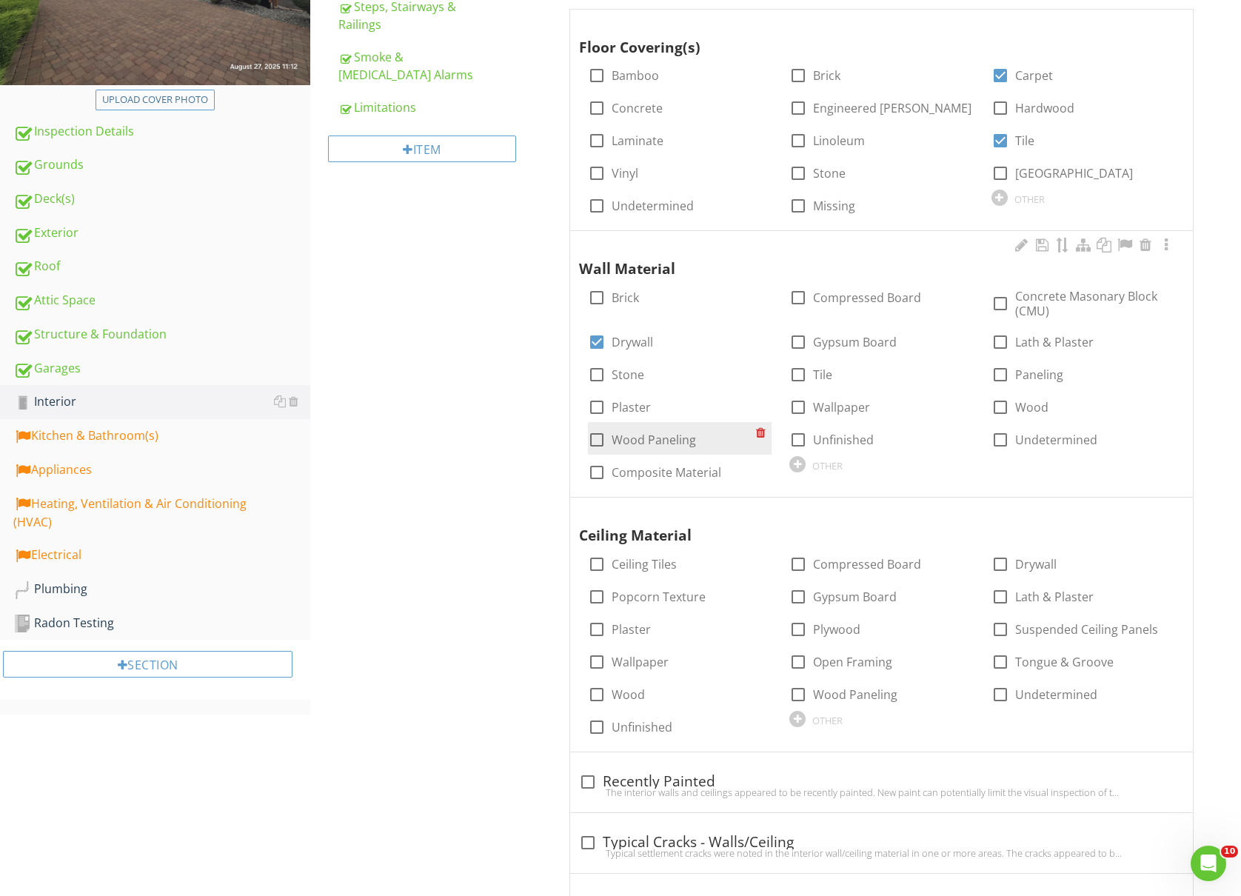
click at [591, 440] on div at bounding box center [596, 439] width 25 height 25
checkbox input "true"
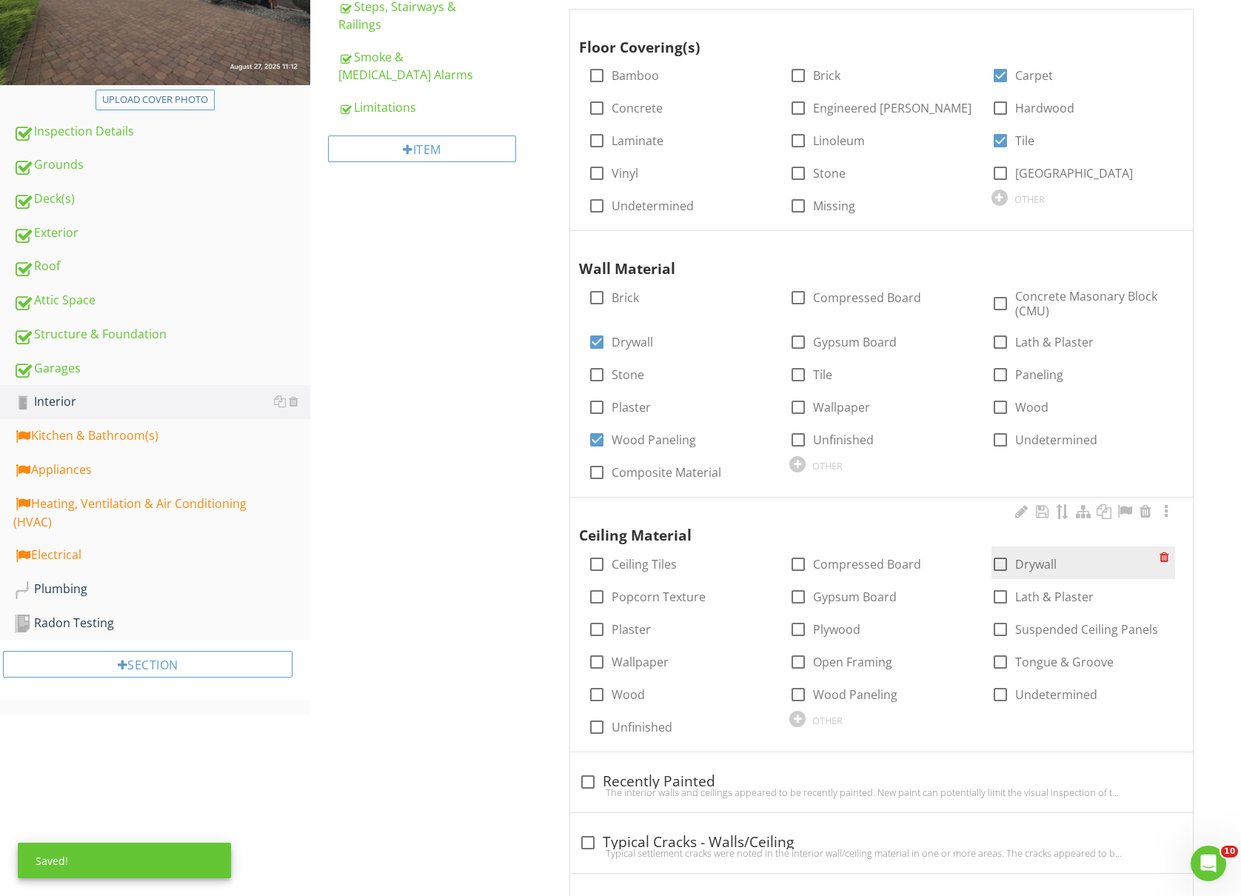
click at [1001, 561] on div at bounding box center [1000, 564] width 25 height 25
checkbox input "true"
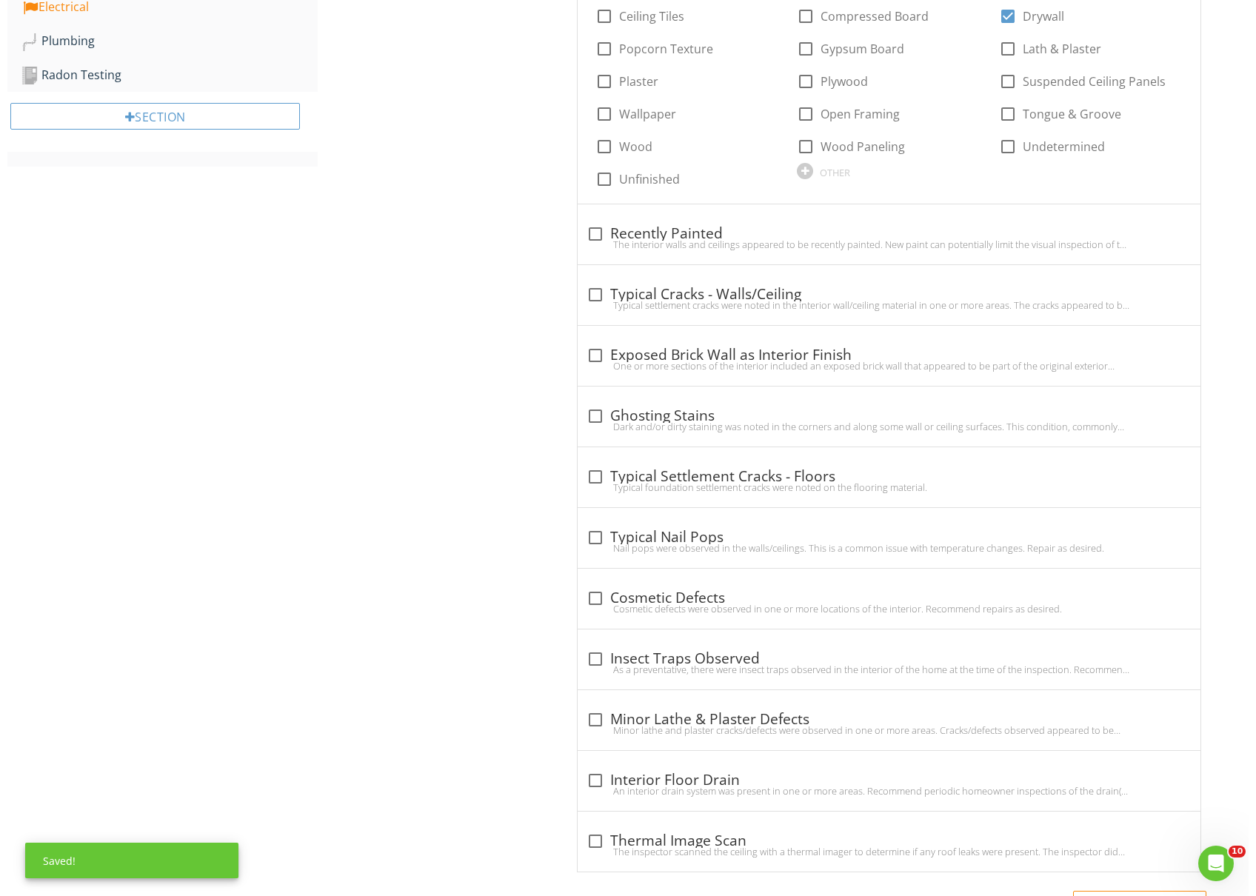
scroll to position [889, 0]
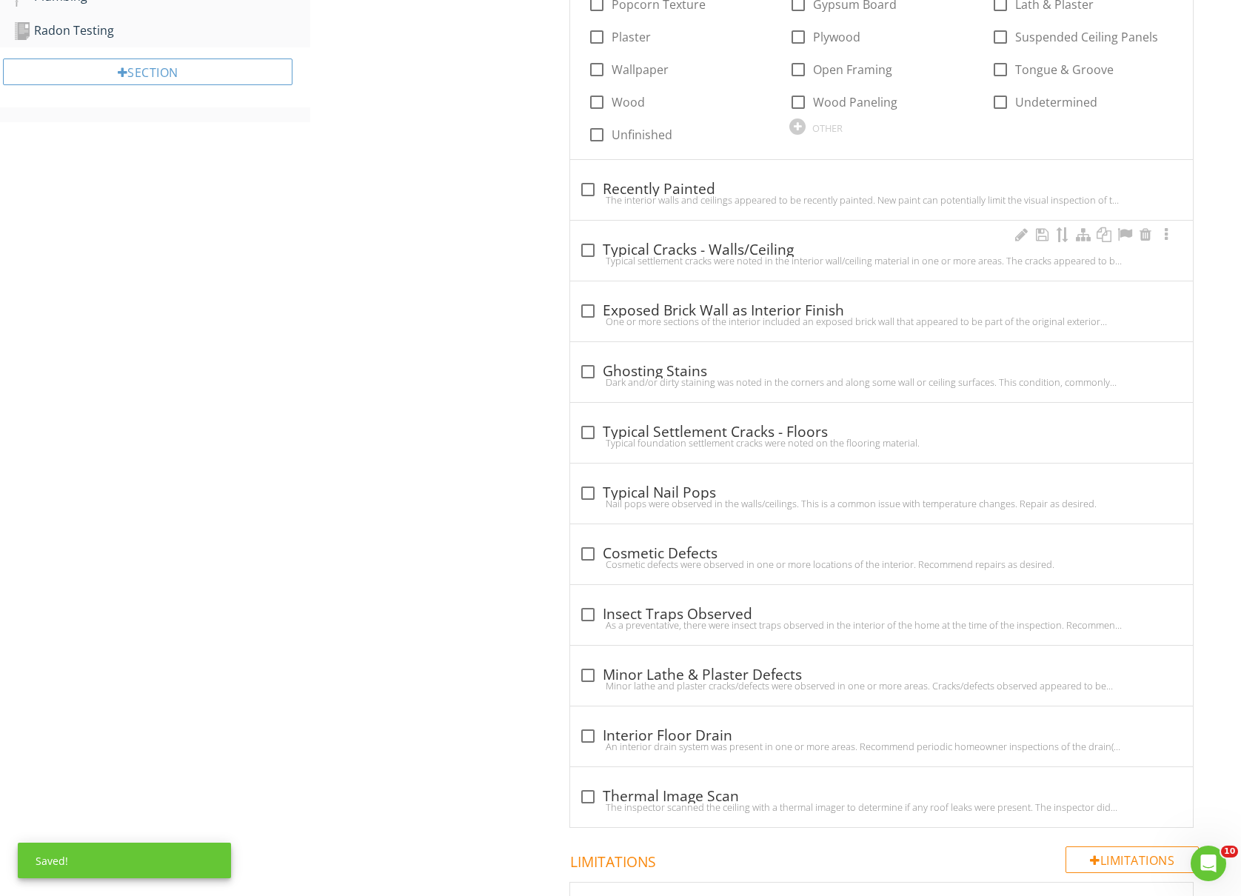
click at [587, 250] on div at bounding box center [587, 250] width 25 height 25
checkbox input "true"
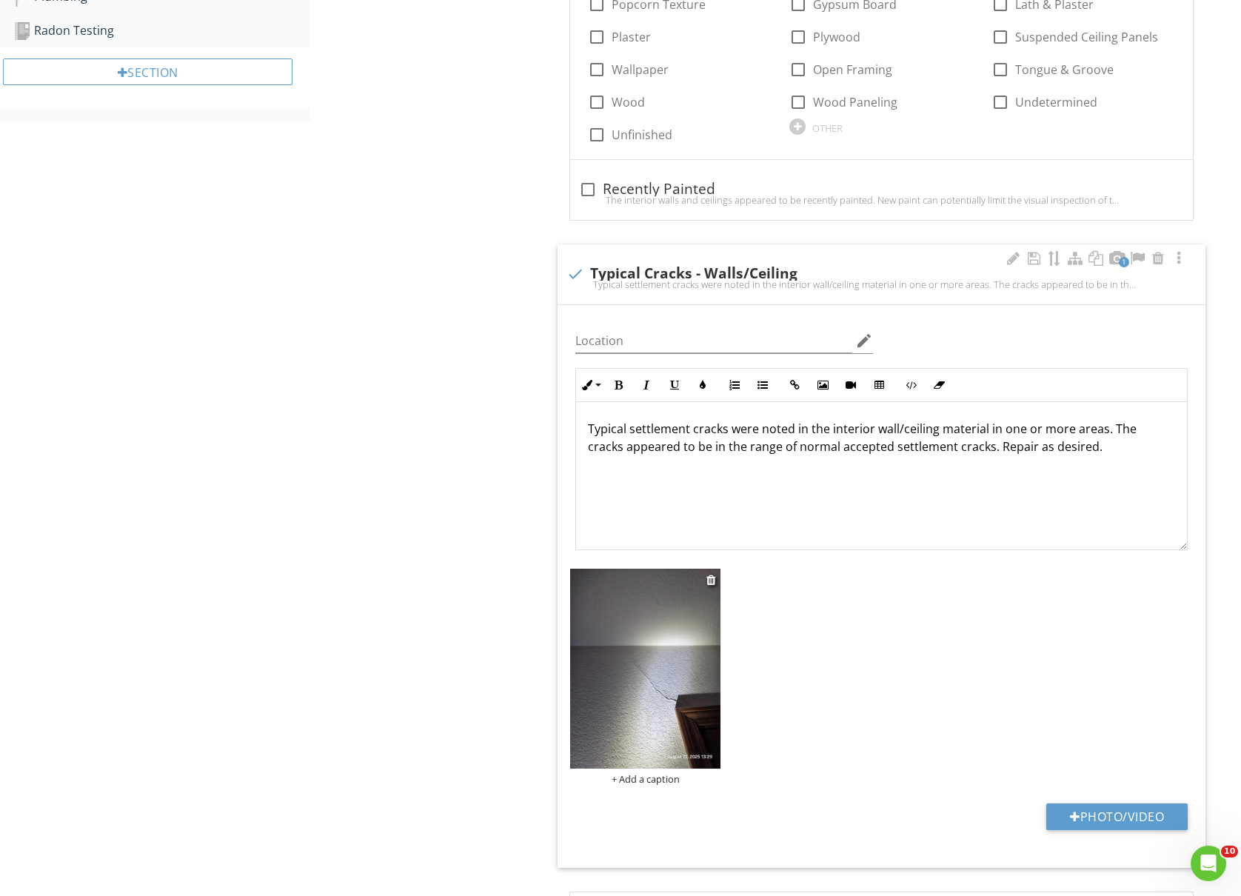
click at [640, 684] on img at bounding box center [645, 669] width 150 height 200
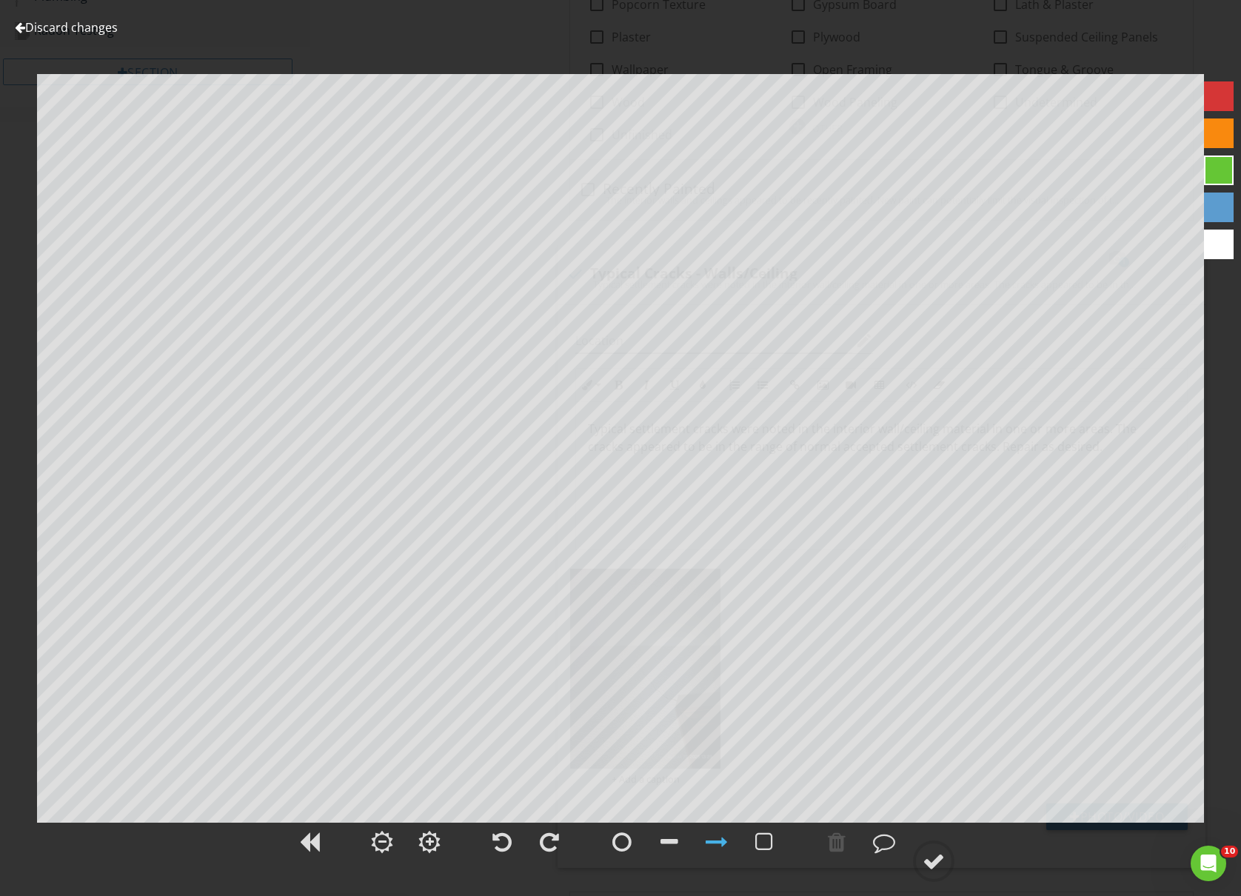
click at [1218, 203] on div at bounding box center [1219, 208] width 30 height 30
click at [945, 856] on div at bounding box center [934, 861] width 22 height 22
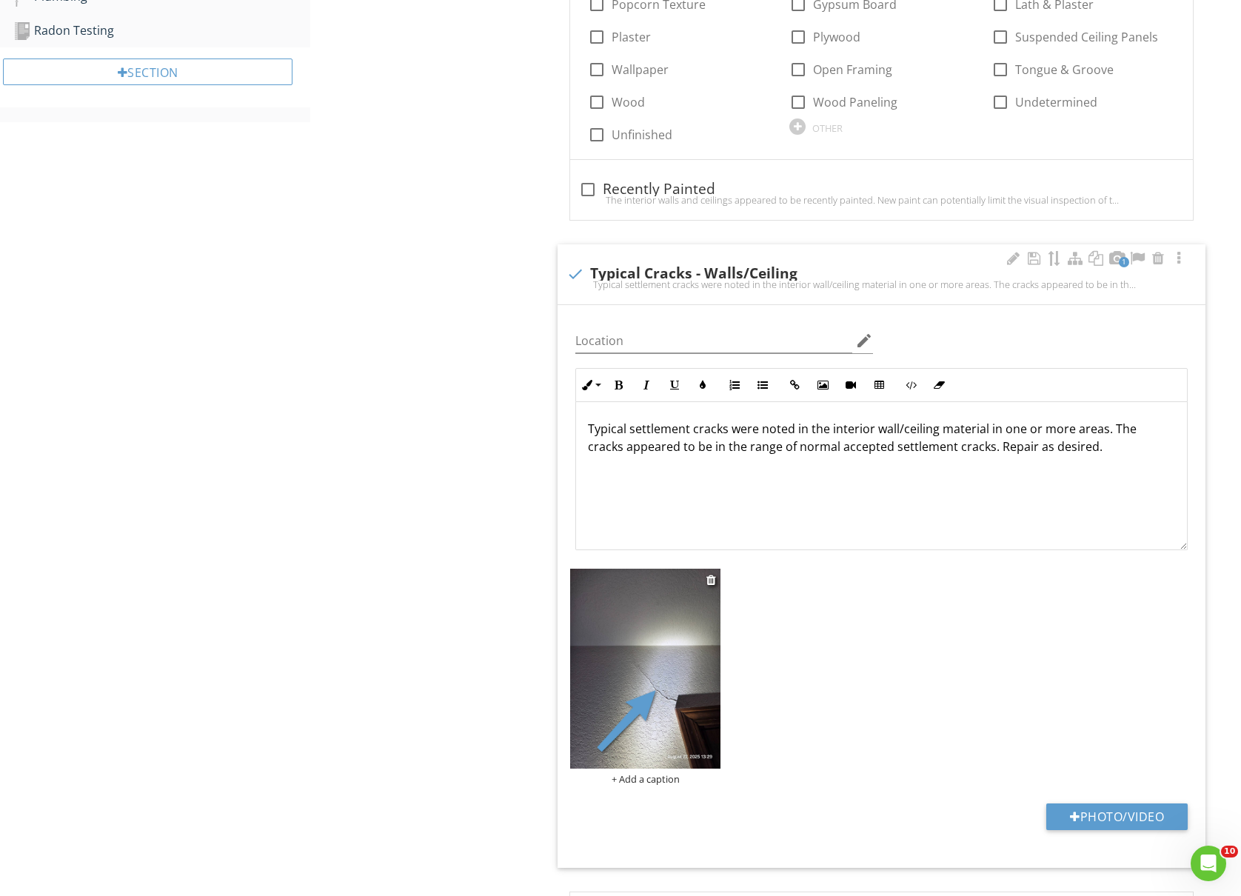
click at [624, 785] on div "+ Add a caption" at bounding box center [645, 779] width 150 height 12
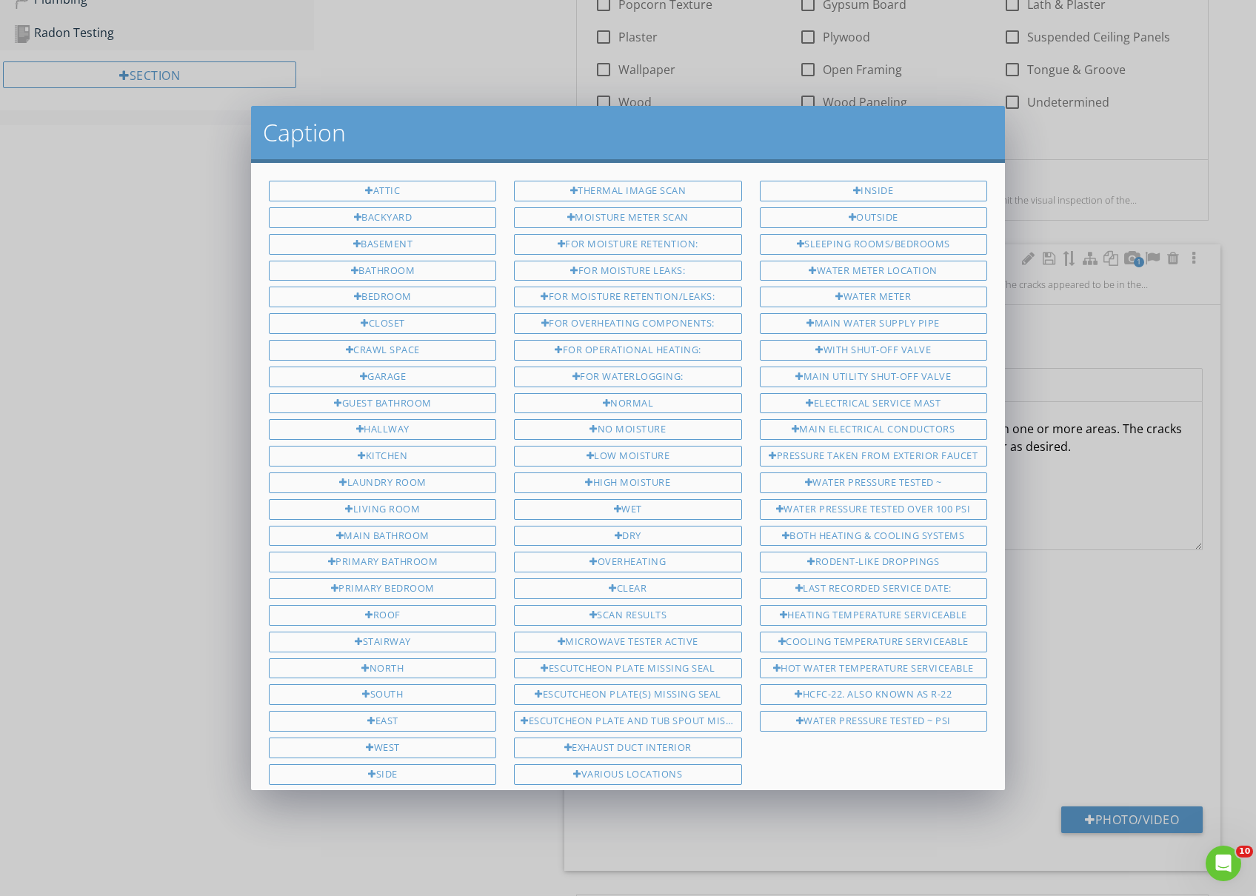
scroll to position [353, 0]
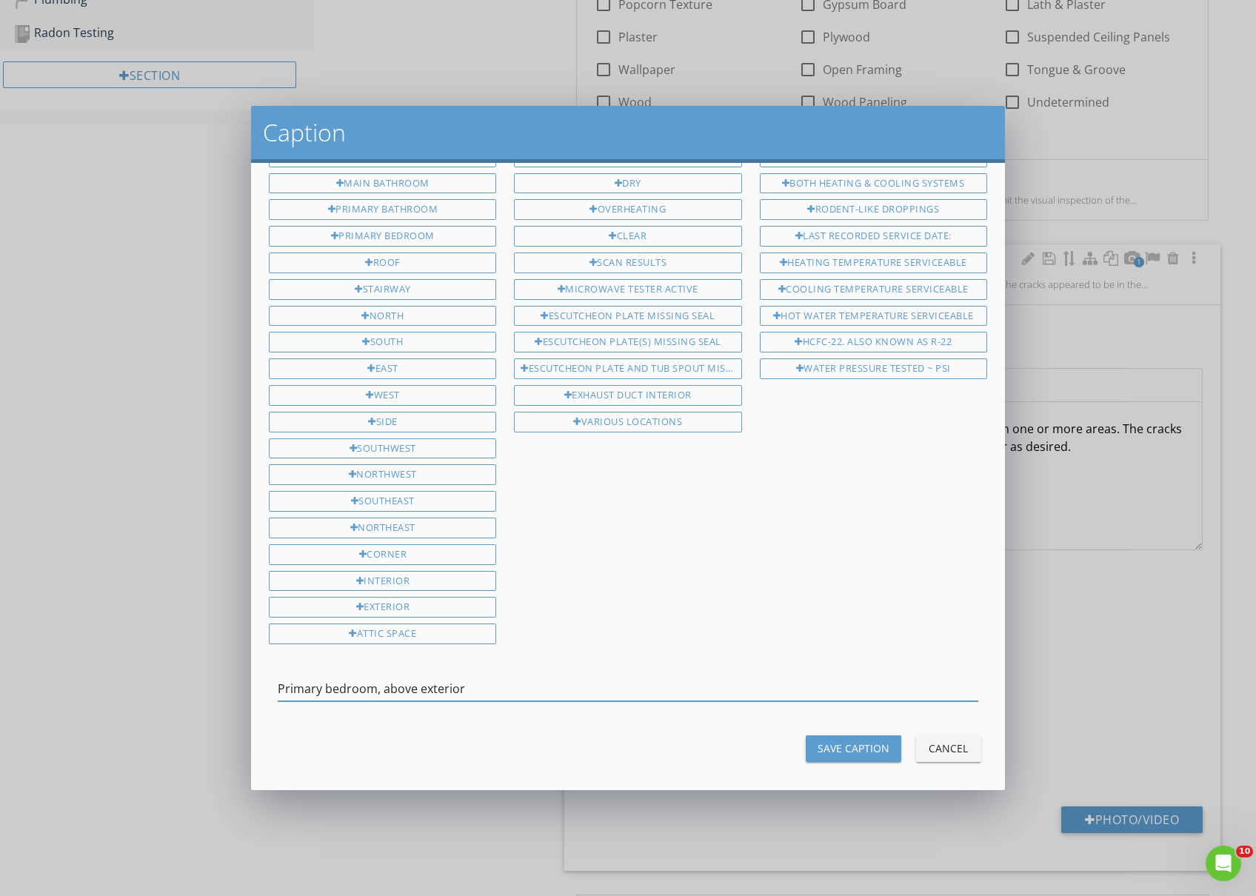
type input "Primary bedroom, above exterior"
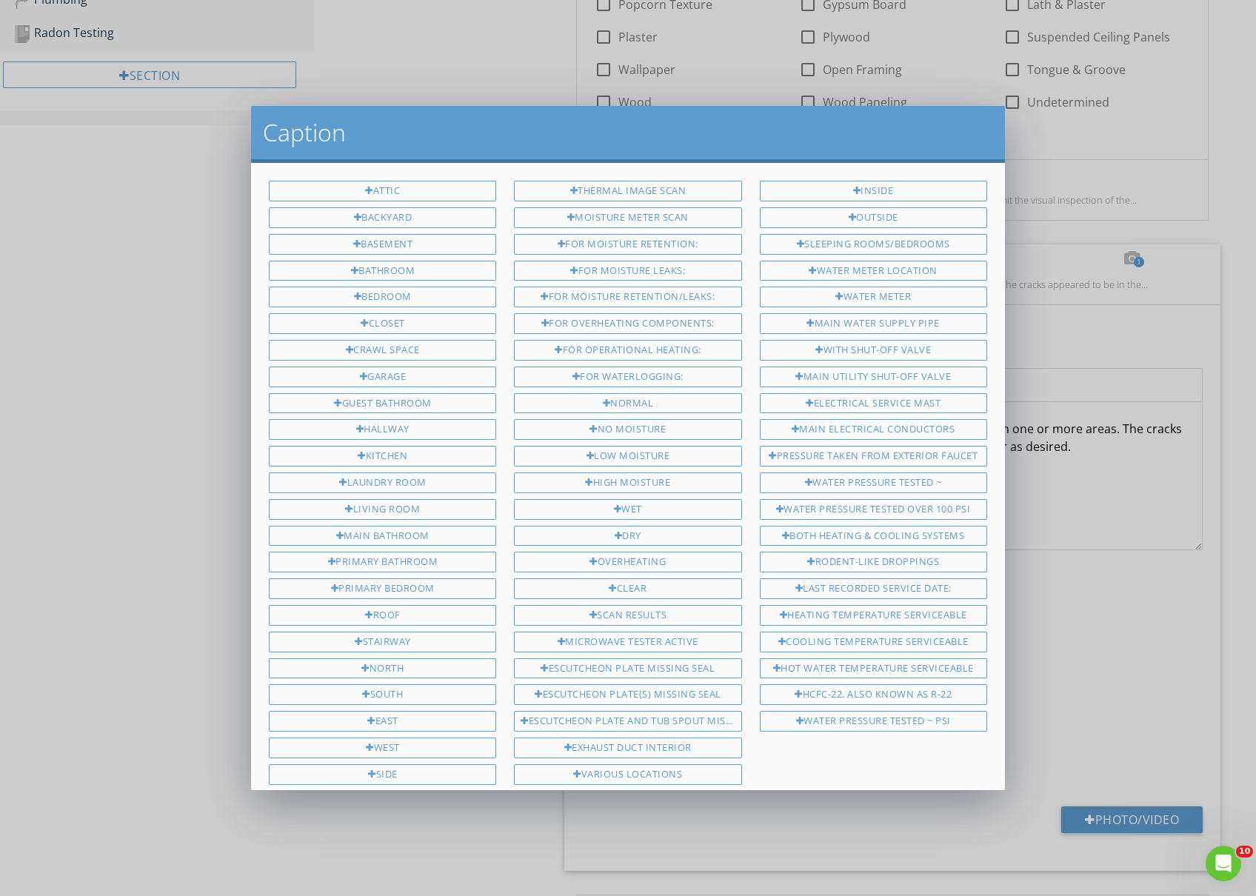
scroll to position [353, 0]
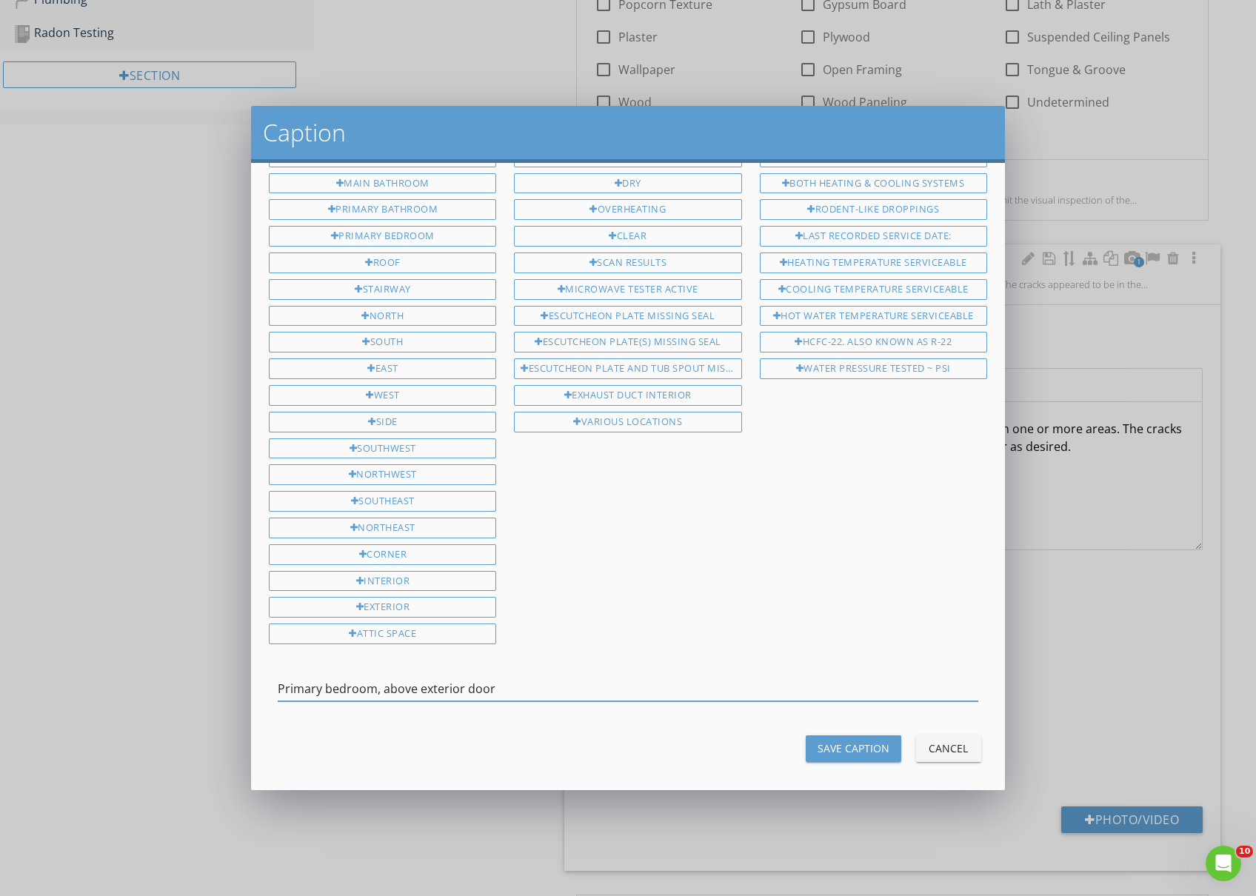
type input "Primary bedroom, above exterior door"
click at [842, 744] on div "Save Caption" at bounding box center [854, 749] width 72 height 16
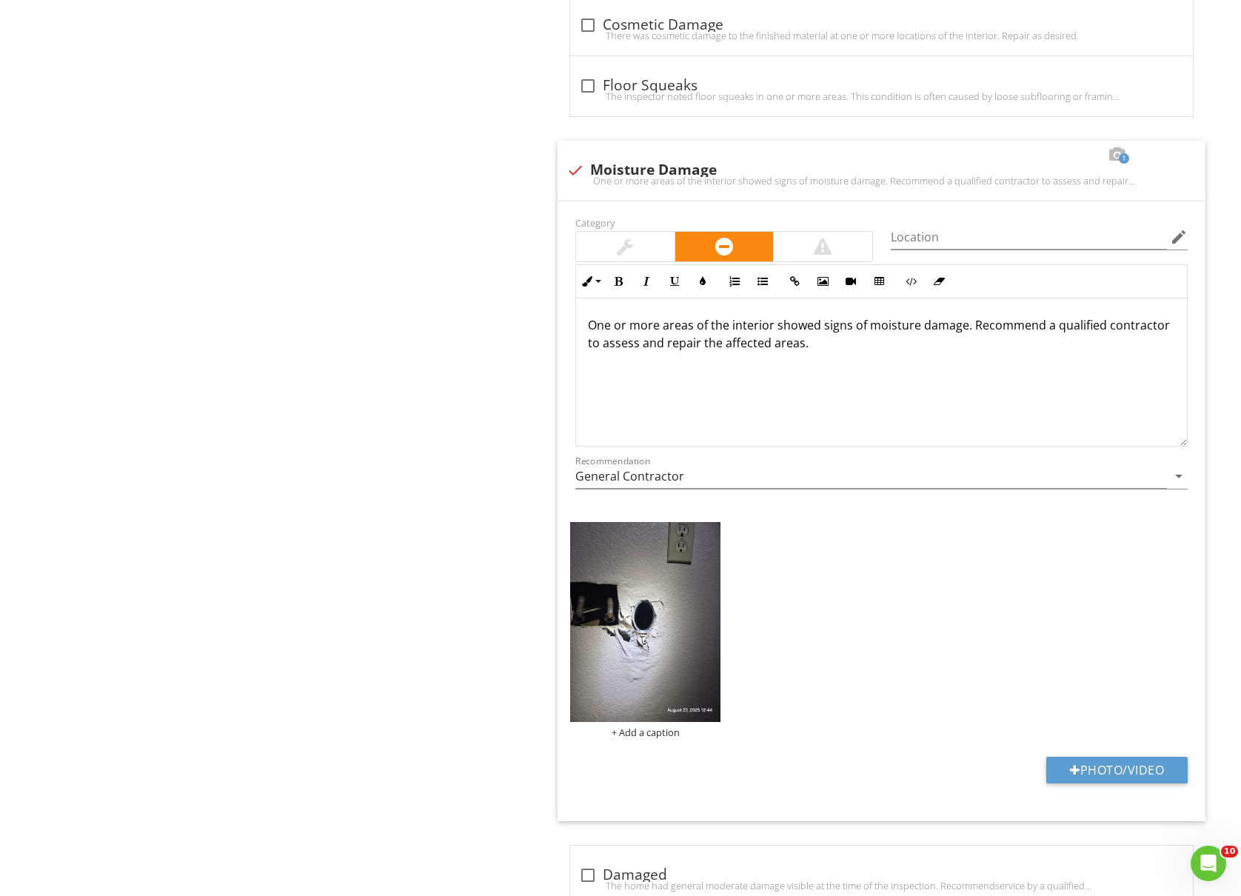
scroll to position [2567, 0]
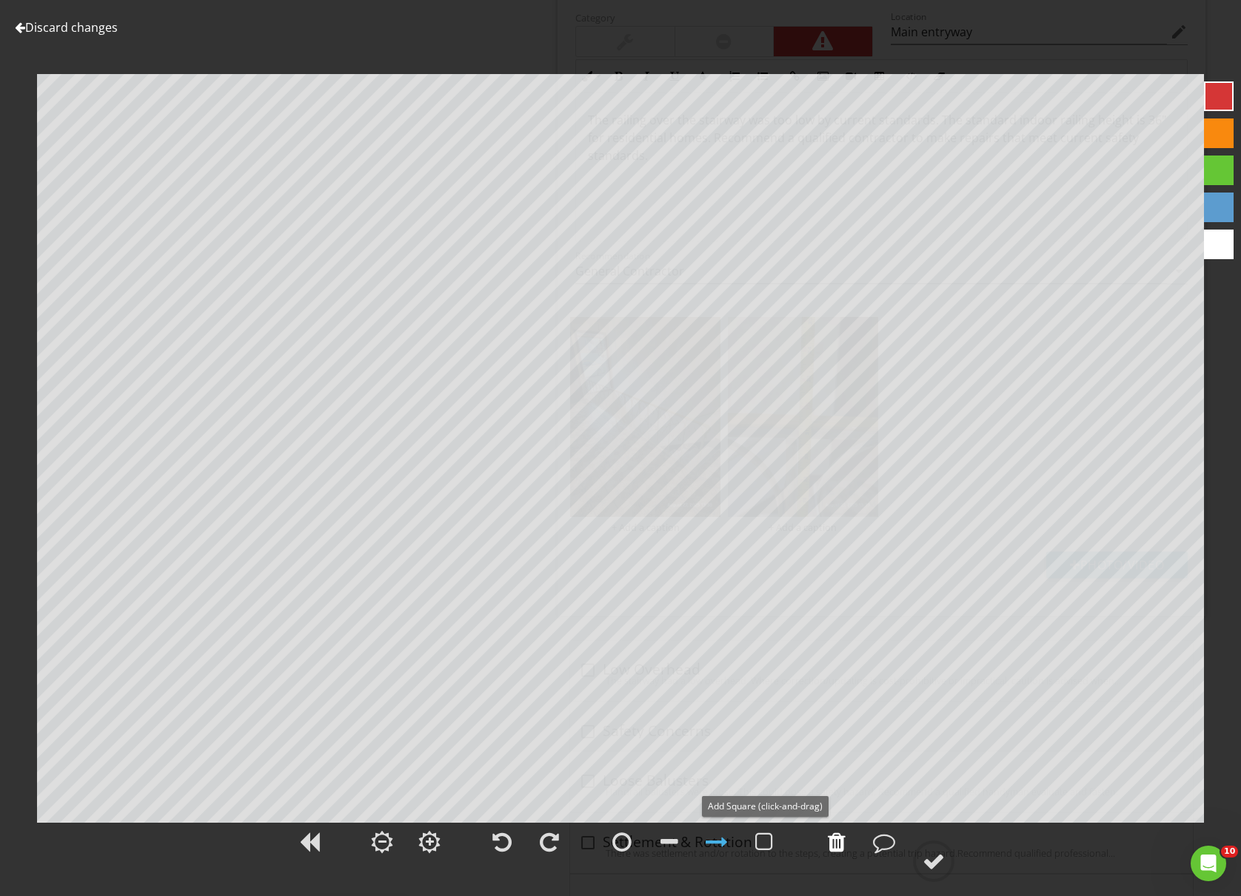
scroll to position [1, 0]
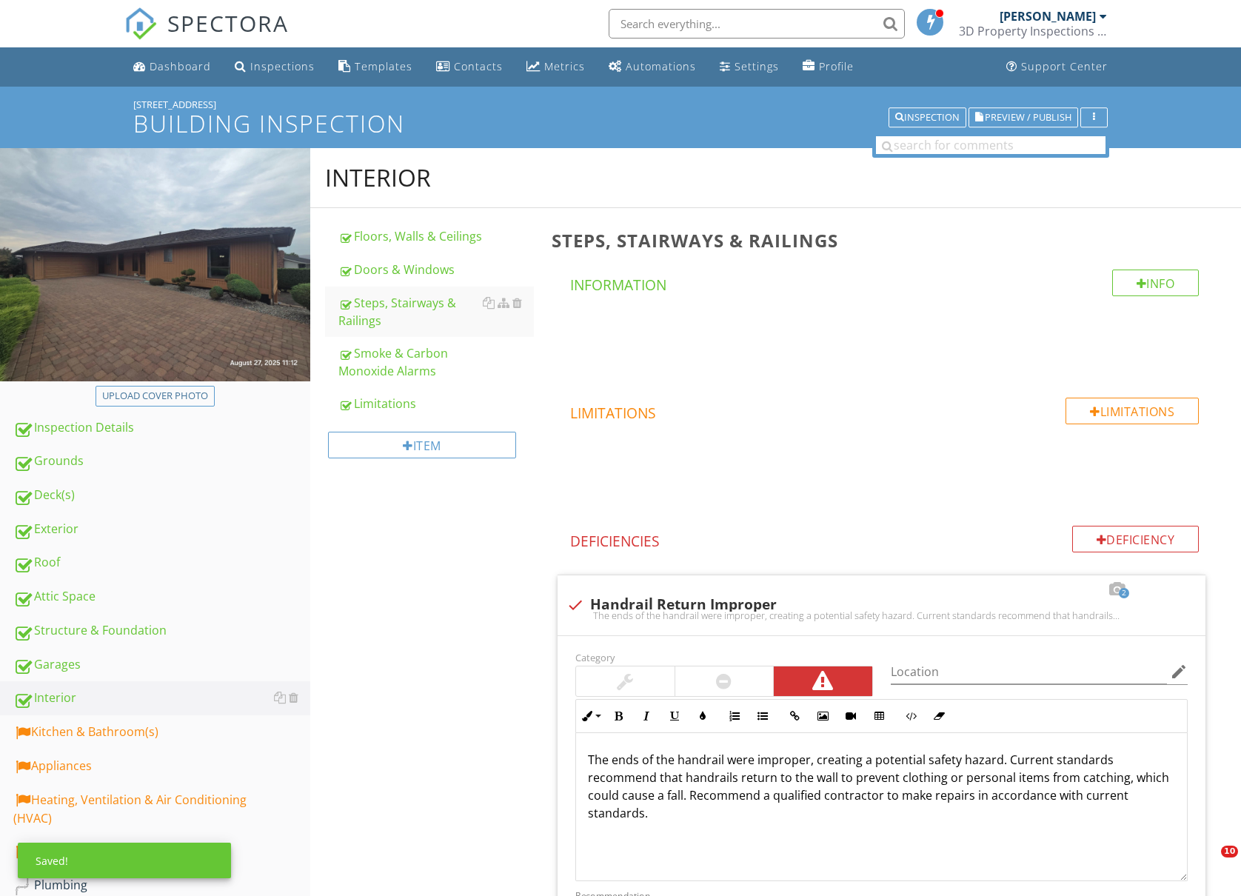
scroll to position [1284, 0]
